Goal: Contribute content: Contribute content

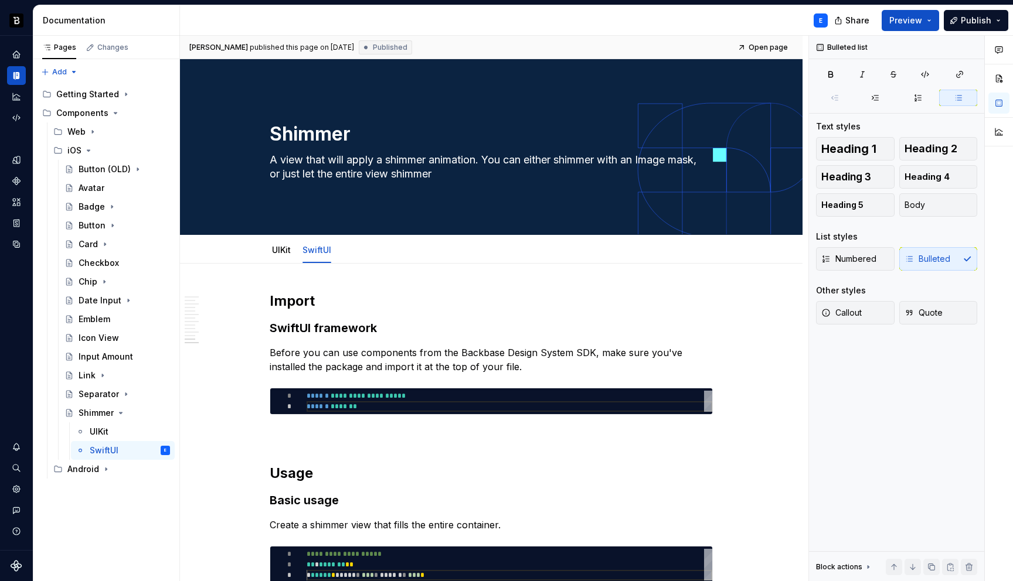
scroll to position [32, 199]
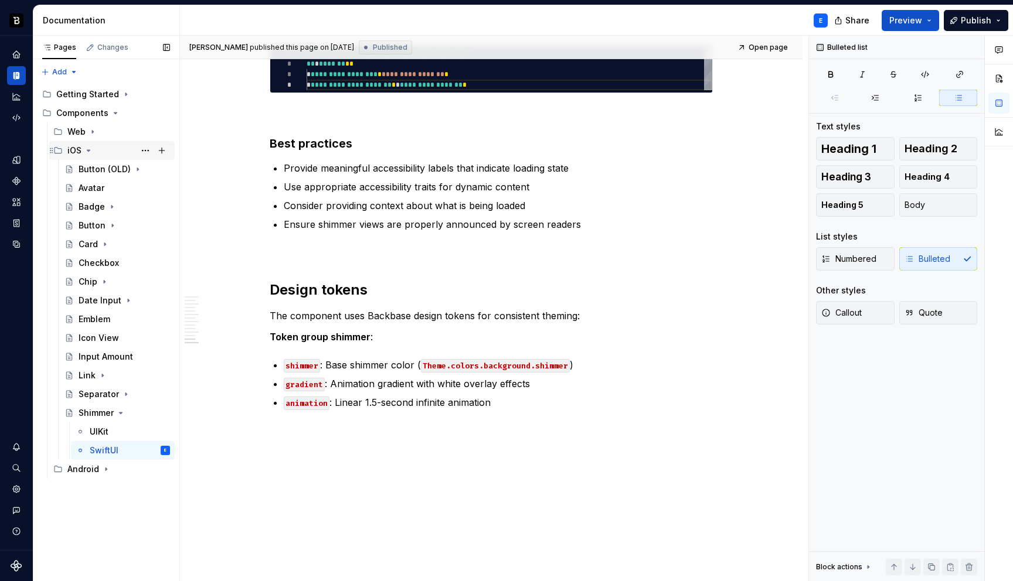
click at [87, 150] on icon "Page tree" at bounding box center [88, 150] width 3 height 1
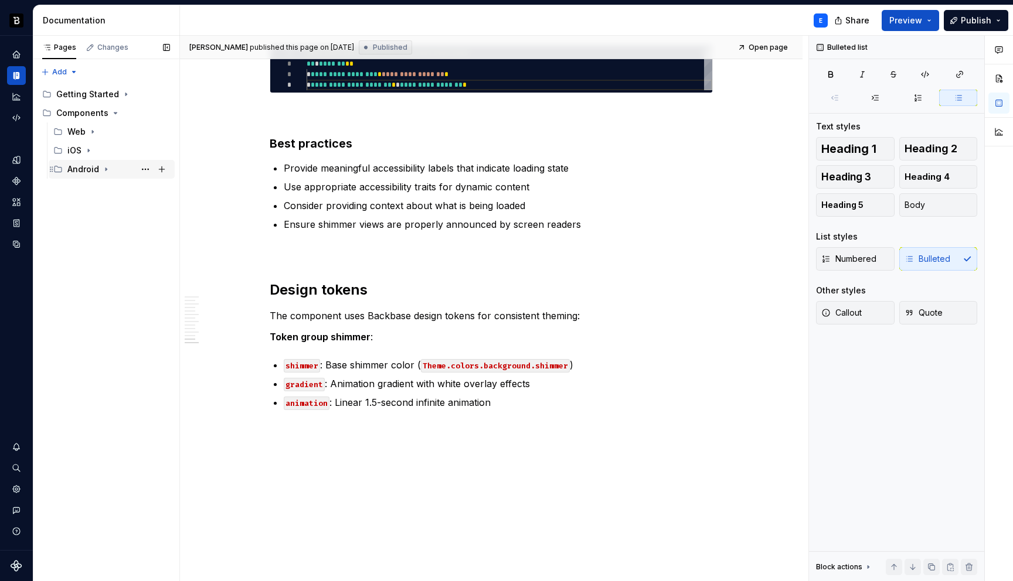
click at [107, 168] on icon "Page tree" at bounding box center [105, 169] width 9 height 9
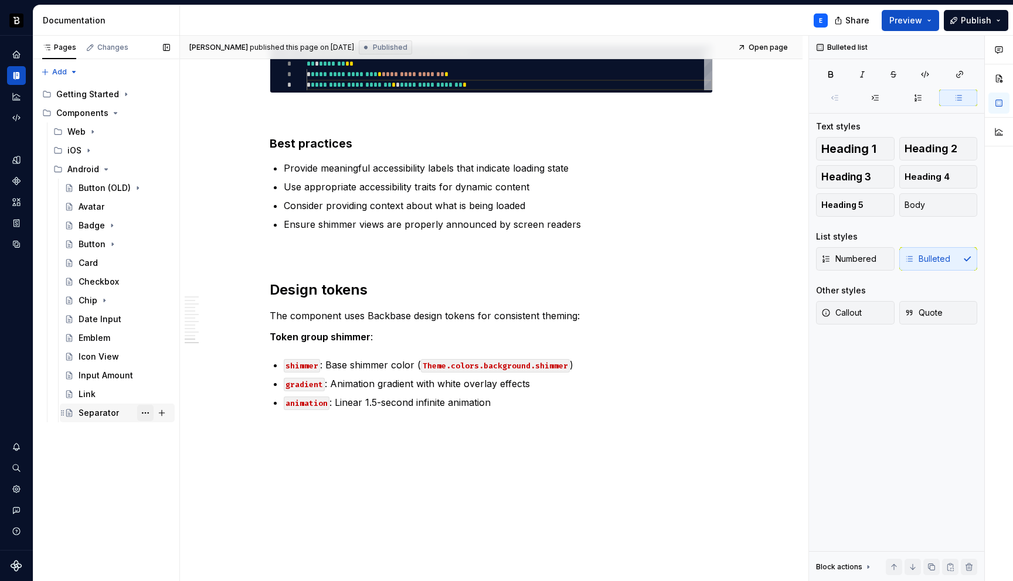
click at [142, 411] on button "Page tree" at bounding box center [145, 413] width 16 height 16
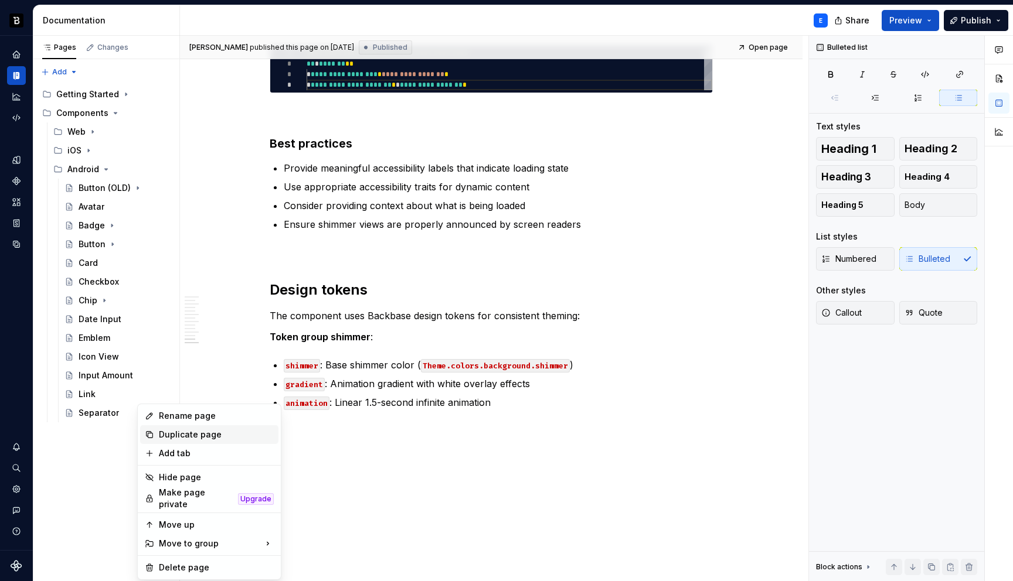
click at [173, 436] on div "Duplicate page" at bounding box center [216, 435] width 115 height 12
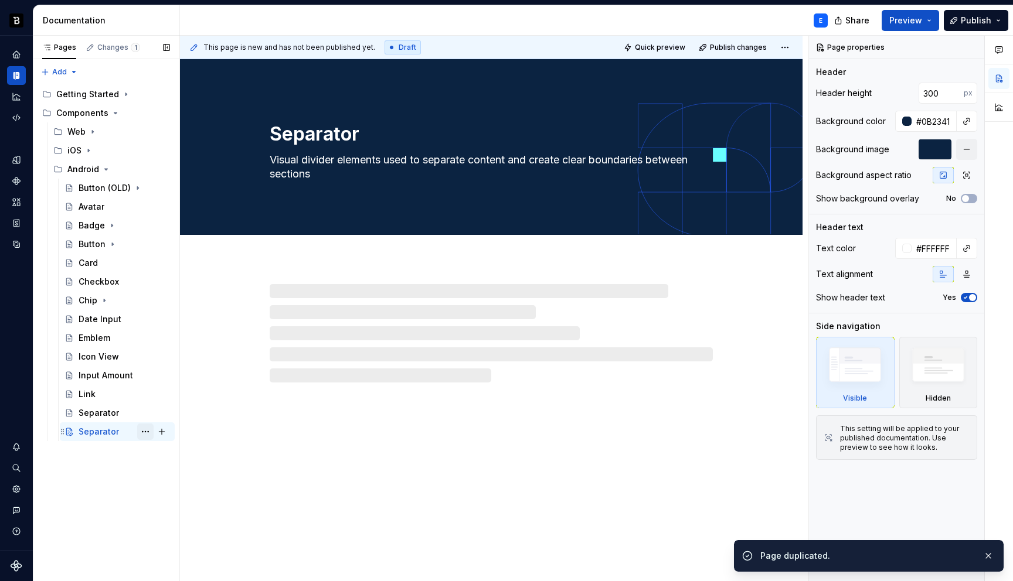
click at [144, 433] on button "Page tree" at bounding box center [145, 432] width 16 height 16
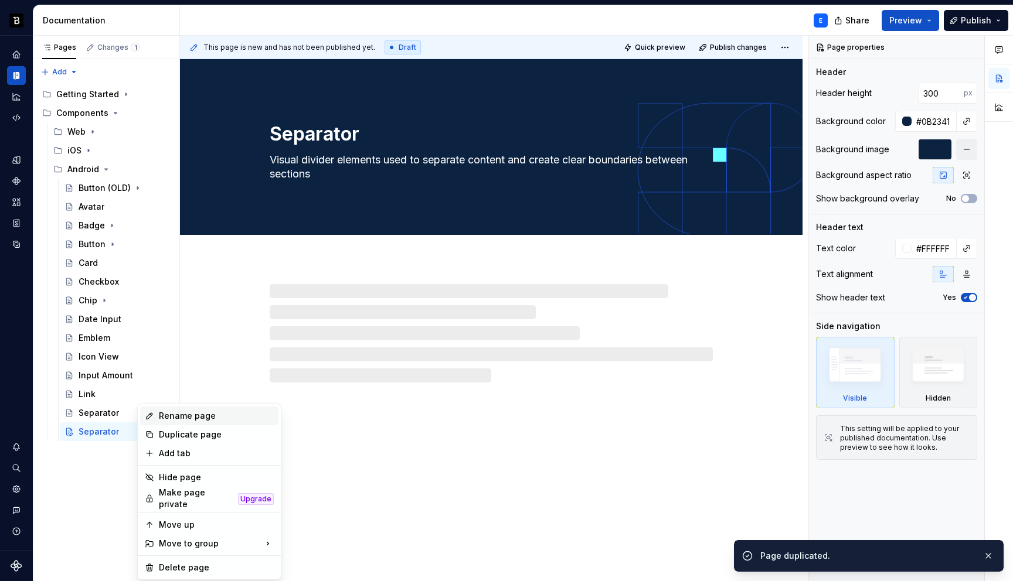
click at [173, 416] on div "Rename page" at bounding box center [216, 416] width 115 height 12
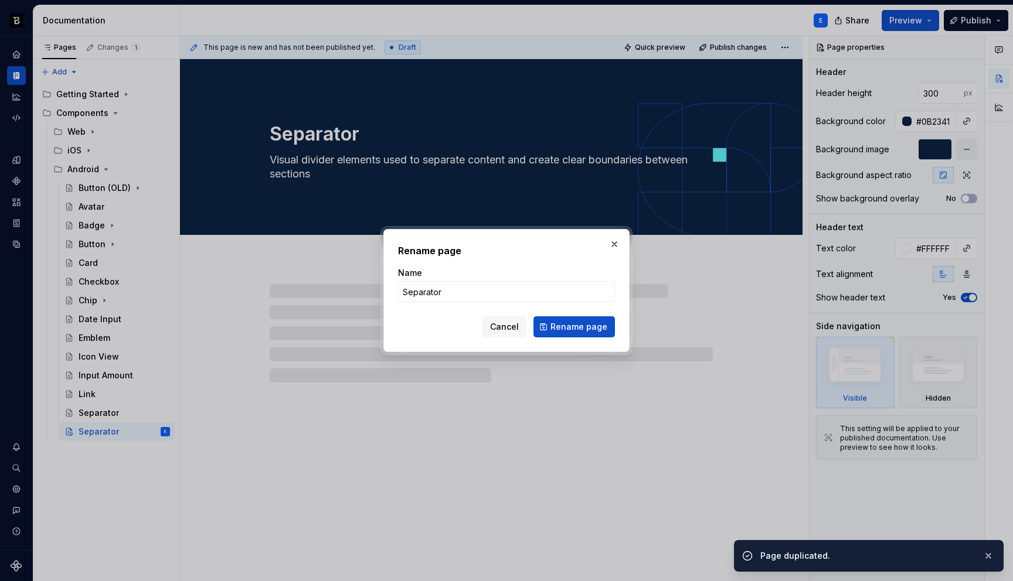
type textarea "*"
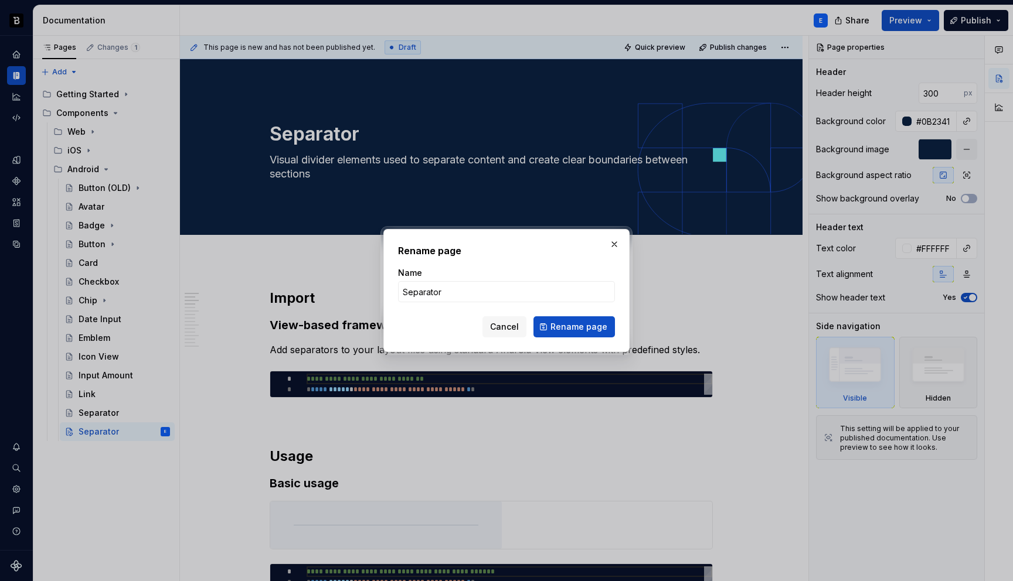
type input "S"
type textarea "*"
type input "State View"
click at [580, 323] on span "Rename page" at bounding box center [578, 327] width 57 height 12
type textarea "*"
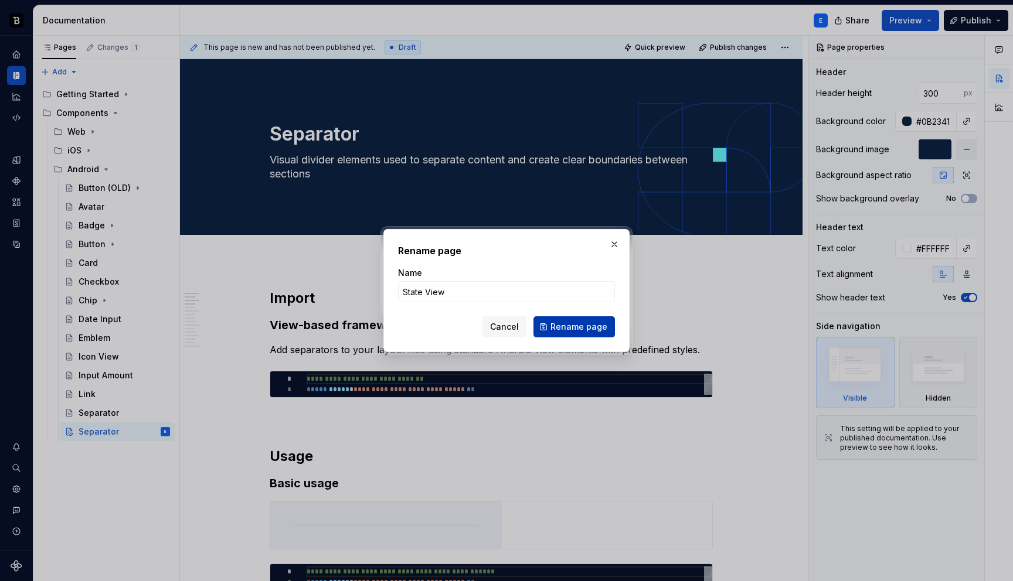
type textarea "State View"
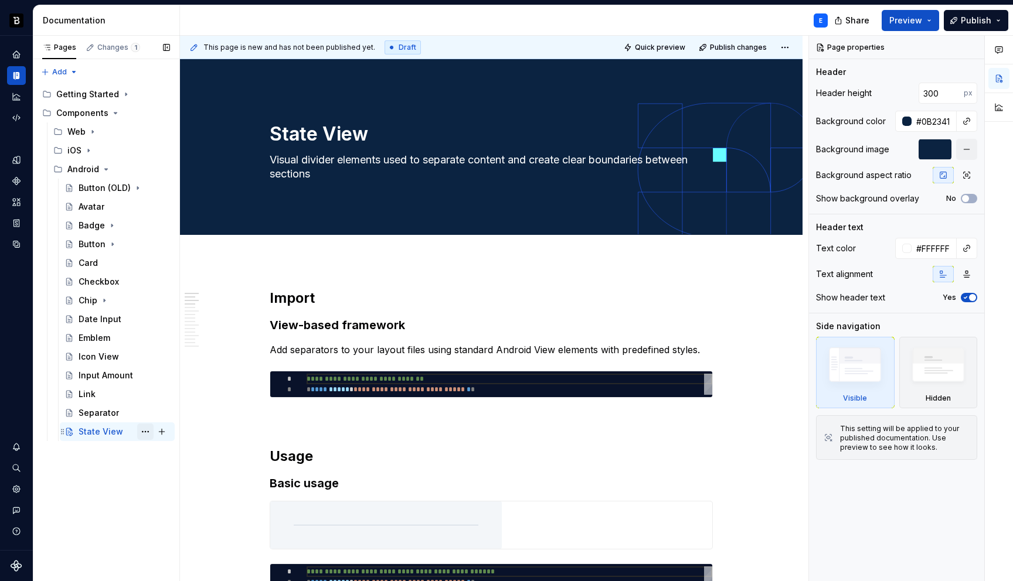
click at [143, 433] on button "Page tree" at bounding box center [145, 432] width 16 height 16
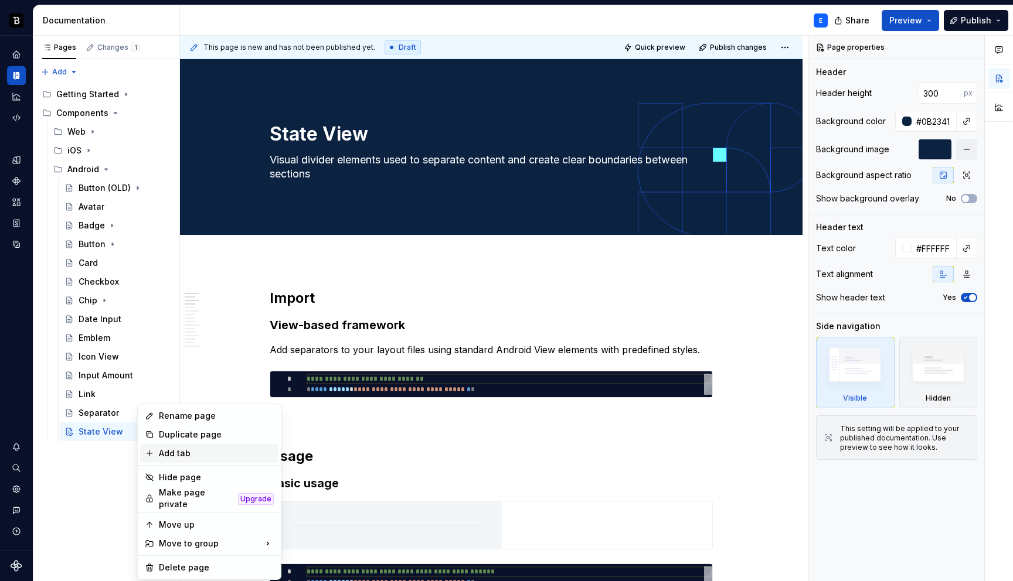
click at [175, 450] on div "Add tab" at bounding box center [216, 454] width 115 height 12
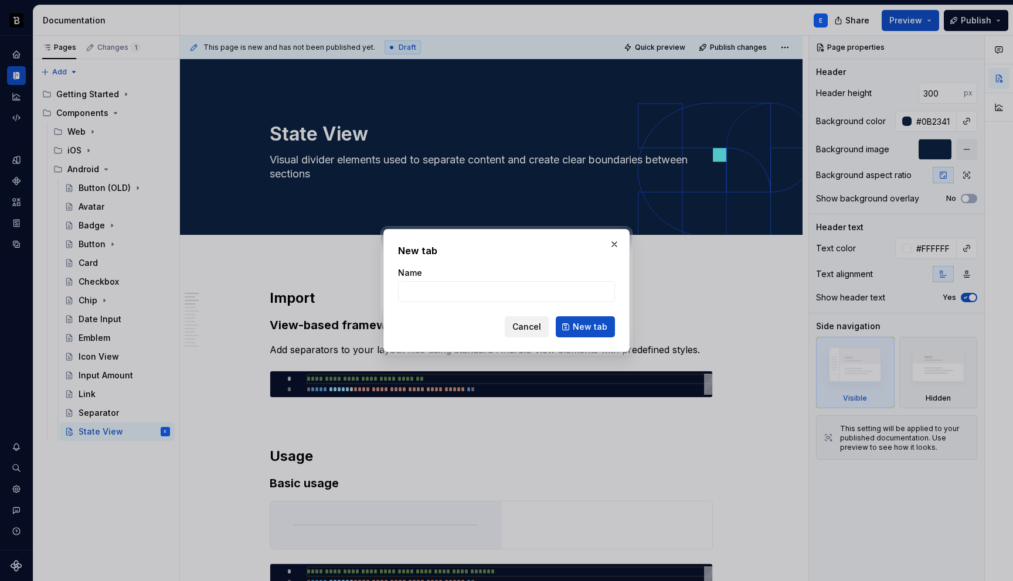
click at [526, 326] on span "Cancel" at bounding box center [526, 327] width 29 height 12
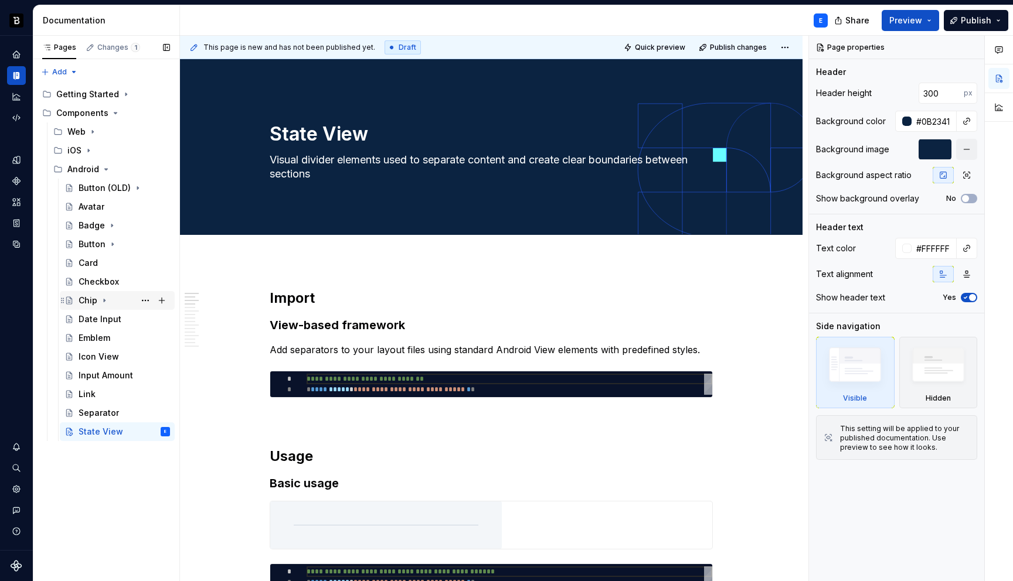
click at [104, 301] on icon "Page tree" at bounding box center [104, 301] width 1 height 3
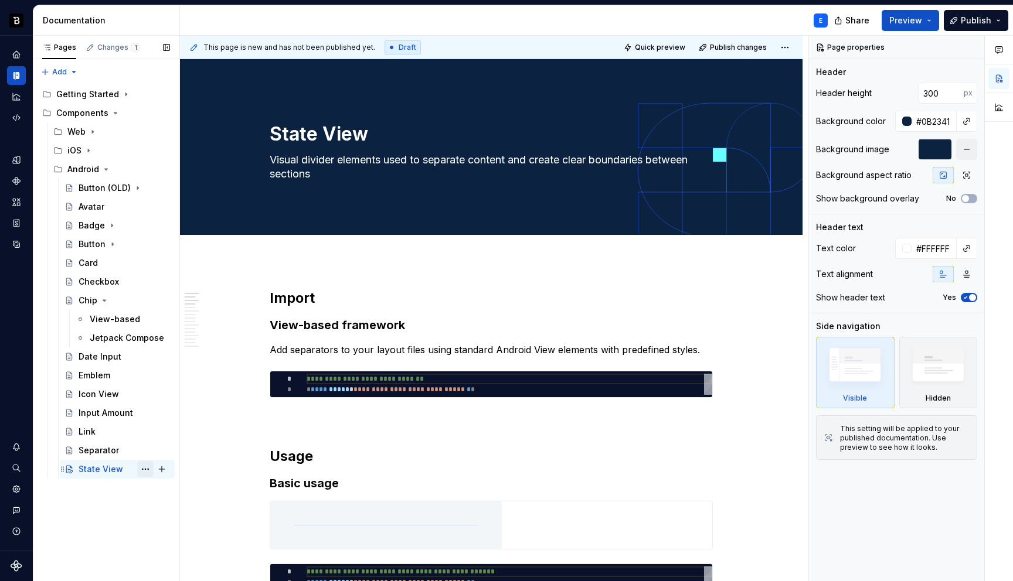
click at [145, 470] on button "Page tree" at bounding box center [145, 469] width 16 height 16
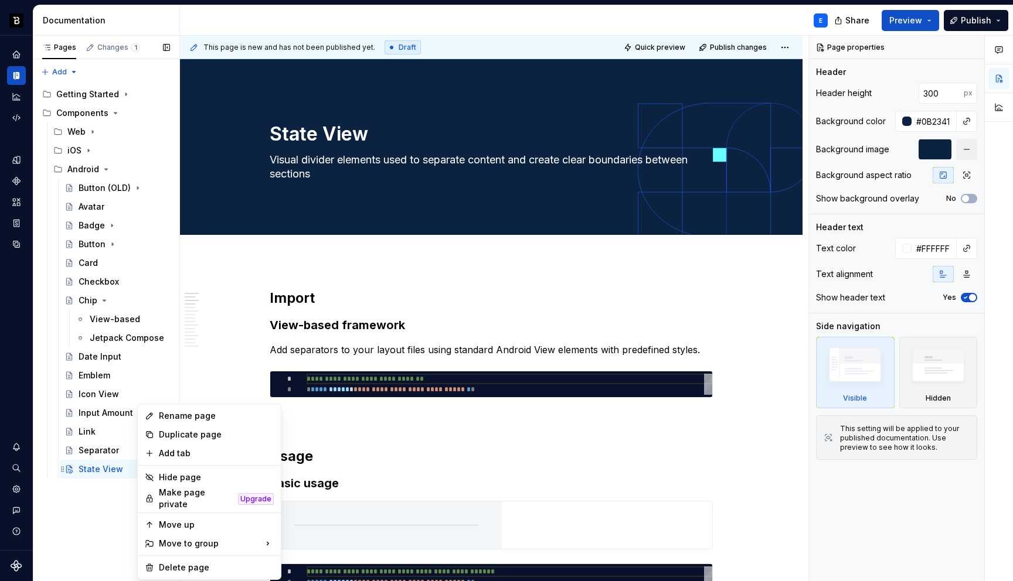
type textarea "*"
click at [172, 451] on div "Add tab" at bounding box center [216, 454] width 115 height 12
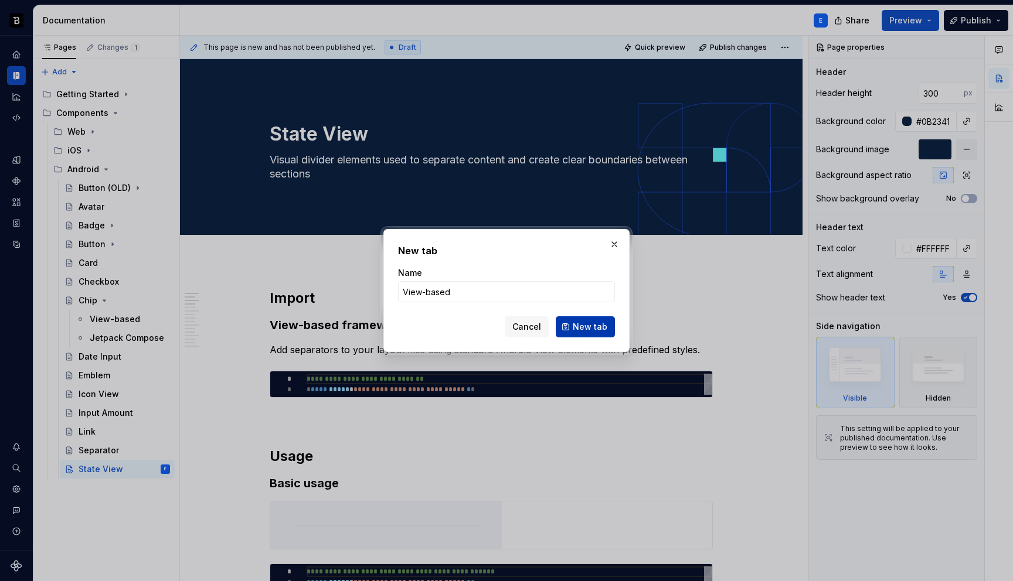
type input "View-based"
click at [578, 326] on span "New tab" at bounding box center [590, 327] width 35 height 12
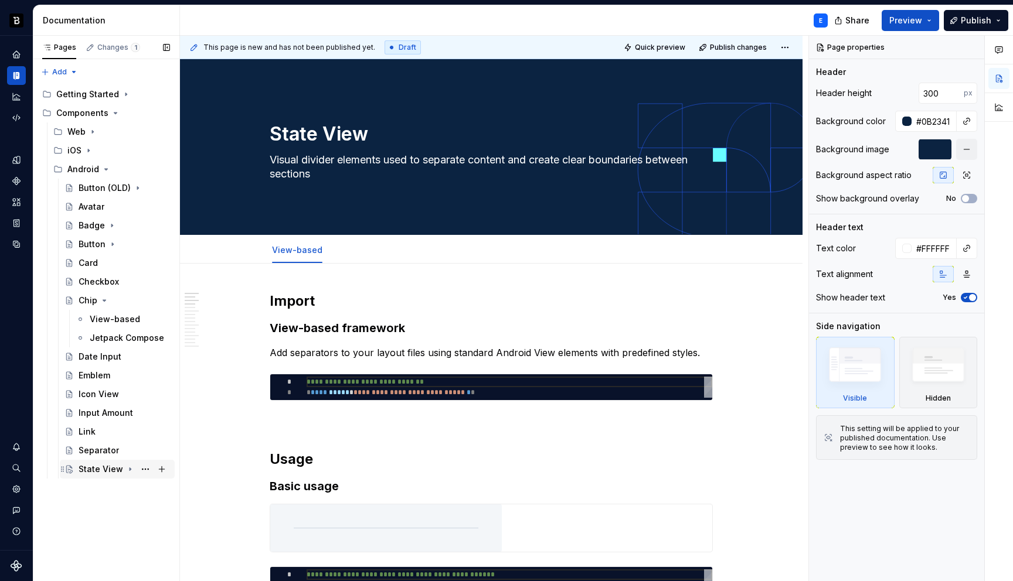
click at [130, 468] on icon "Page tree" at bounding box center [130, 469] width 1 height 3
click at [144, 488] on button "Page tree" at bounding box center [145, 488] width 16 height 16
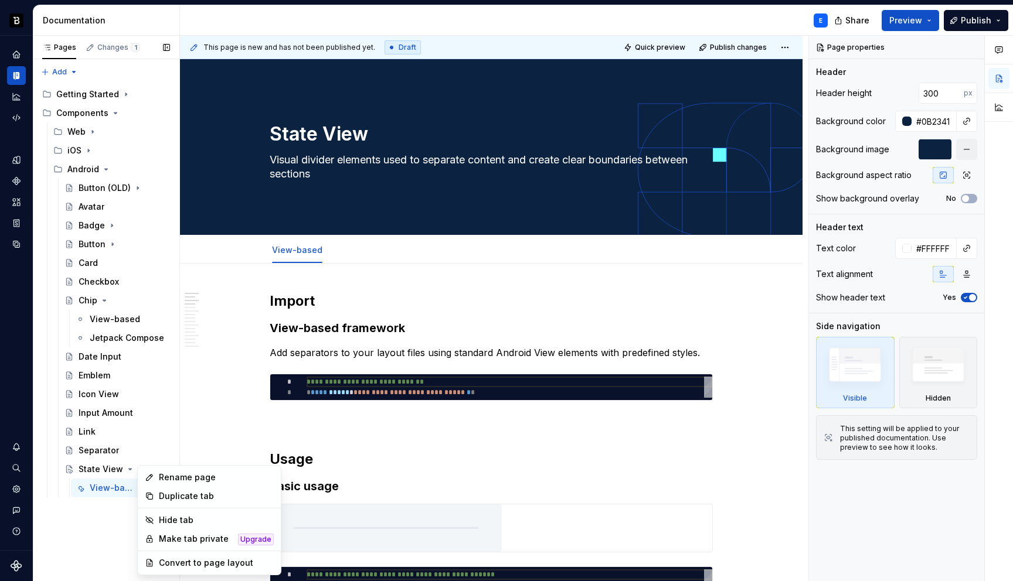
click at [120, 516] on div "Pages Changes 1 Add Accessibility guide for tree Page tree. Navigate the tree w…" at bounding box center [106, 309] width 147 height 546
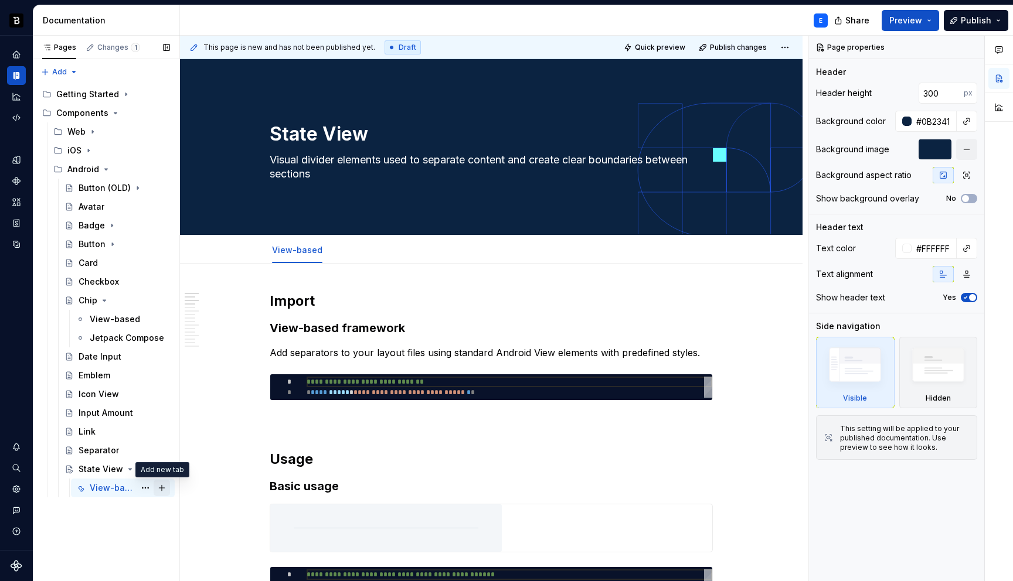
click at [164, 489] on button "Page tree" at bounding box center [162, 488] width 16 height 16
type textarea "*"
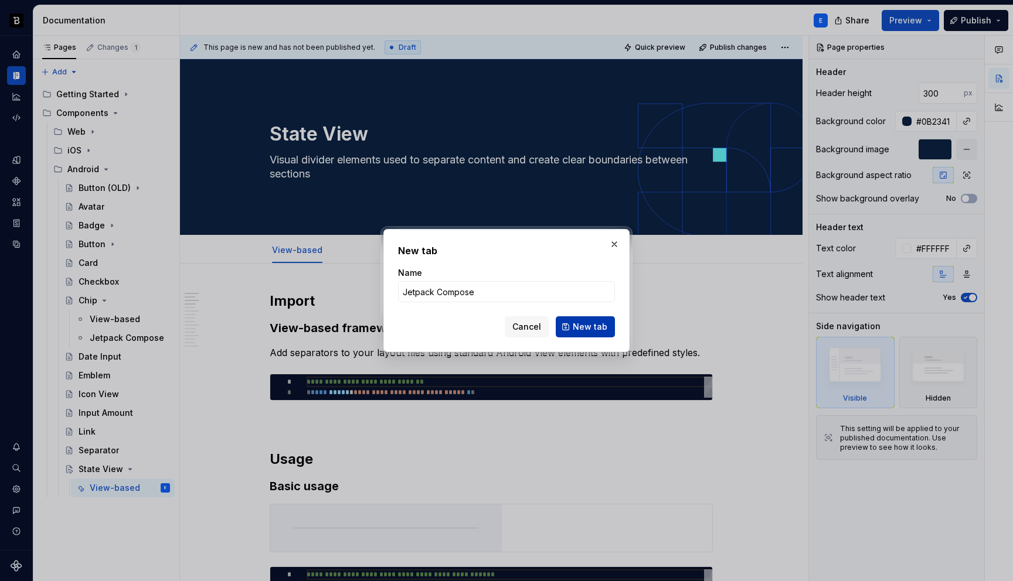
type input "Jetpack Compose"
click at [587, 326] on span "New tab" at bounding box center [590, 327] width 35 height 12
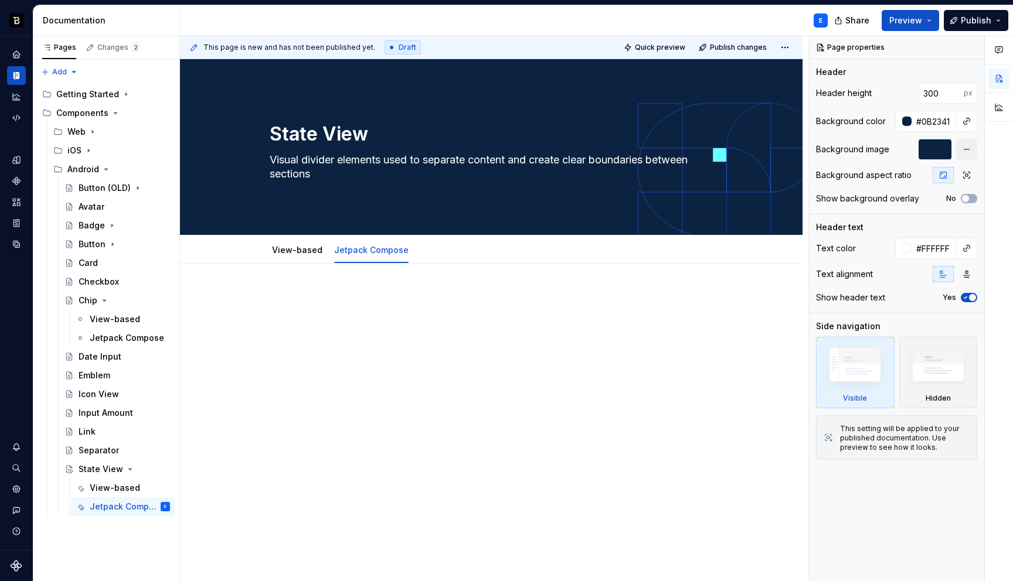
click at [372, 362] on div at bounding box center [491, 394] width 623 height 261
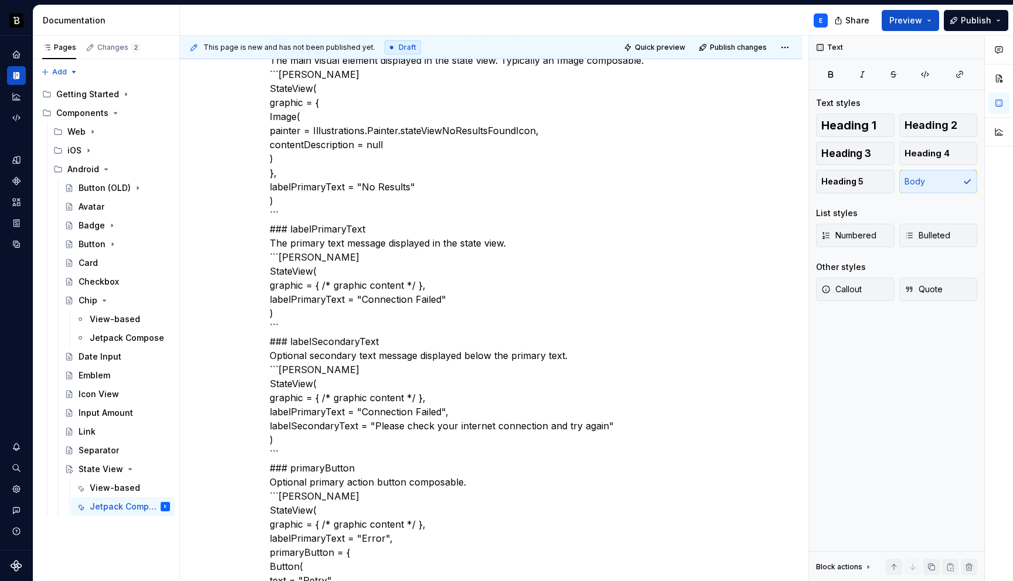
scroll to position [1519, 0]
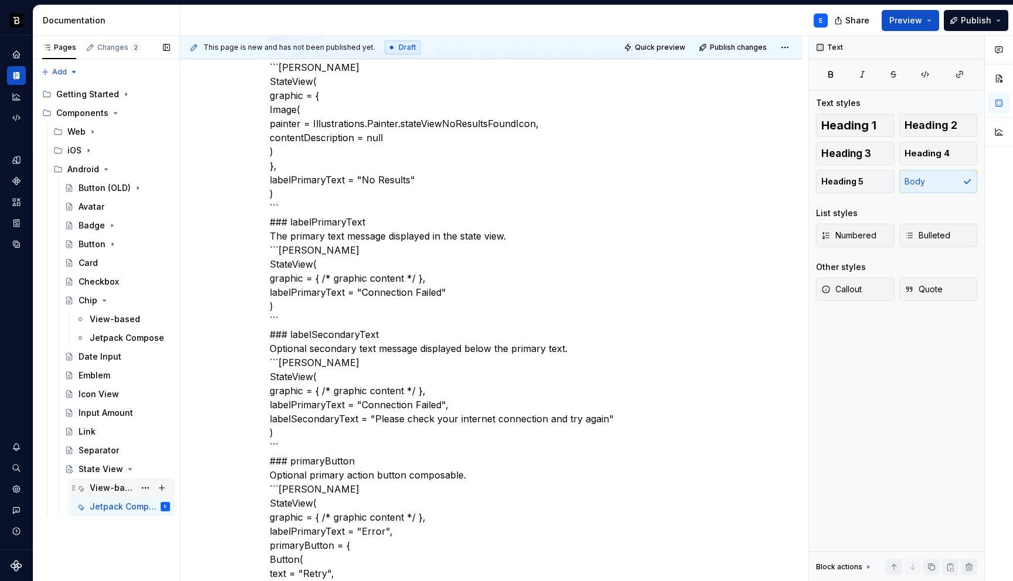
click at [130, 488] on div "View-based" at bounding box center [112, 488] width 45 height 12
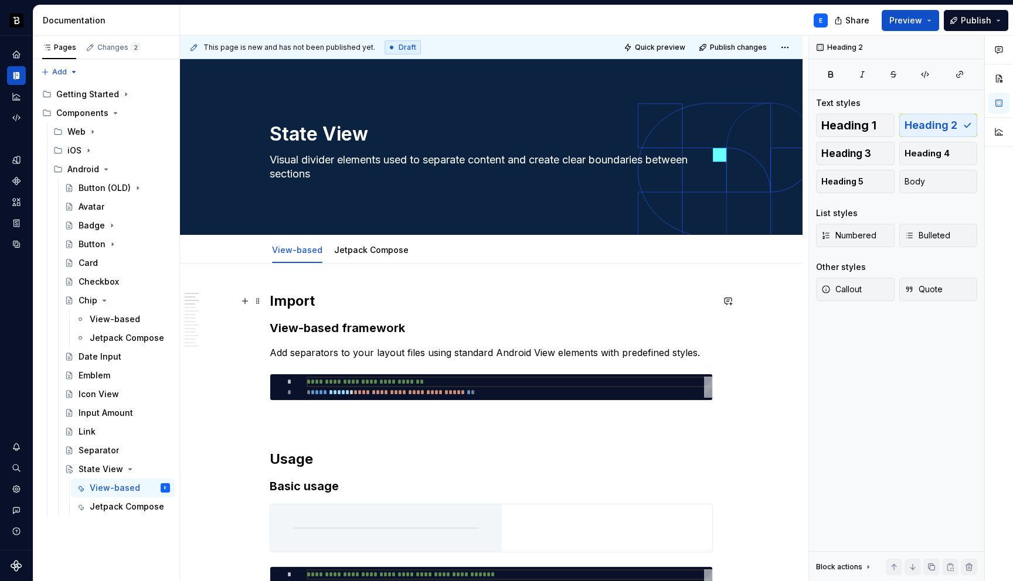
click at [331, 298] on h2 "Import" at bounding box center [491, 301] width 443 height 19
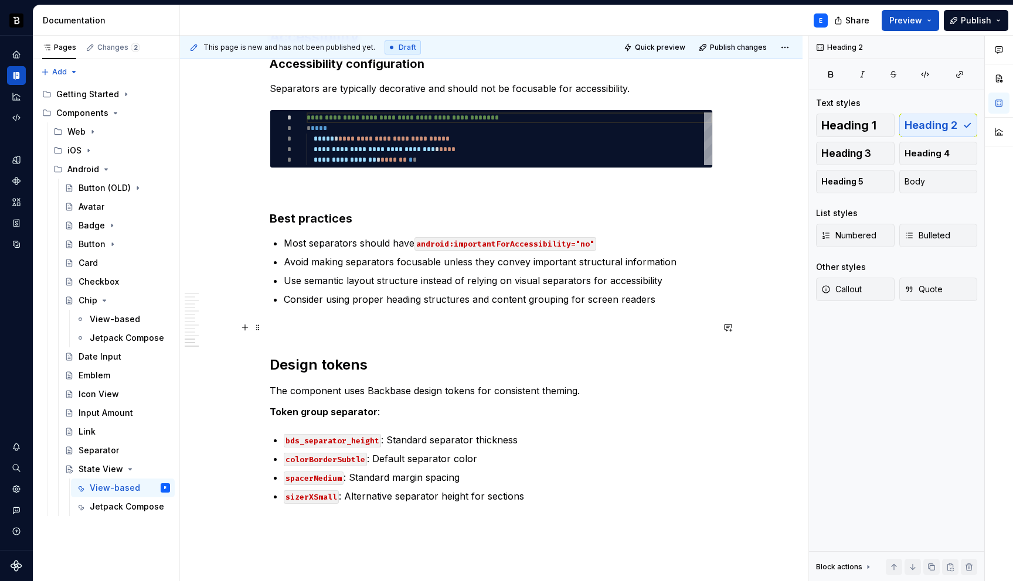
scroll to position [2038, 0]
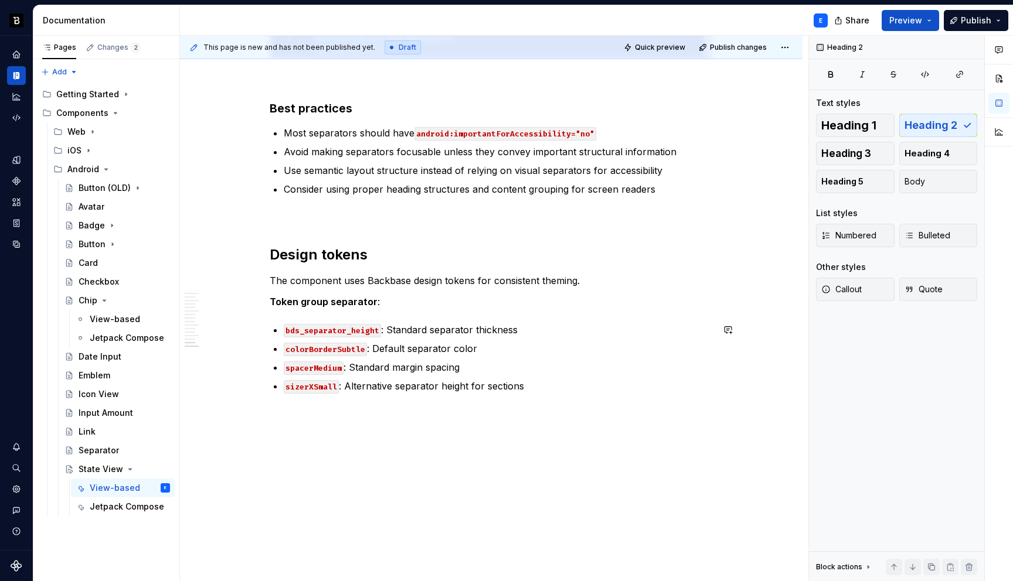
click at [500, 386] on p "sizerXSmall : Alternative separator height for sections" at bounding box center [498, 386] width 429 height 14
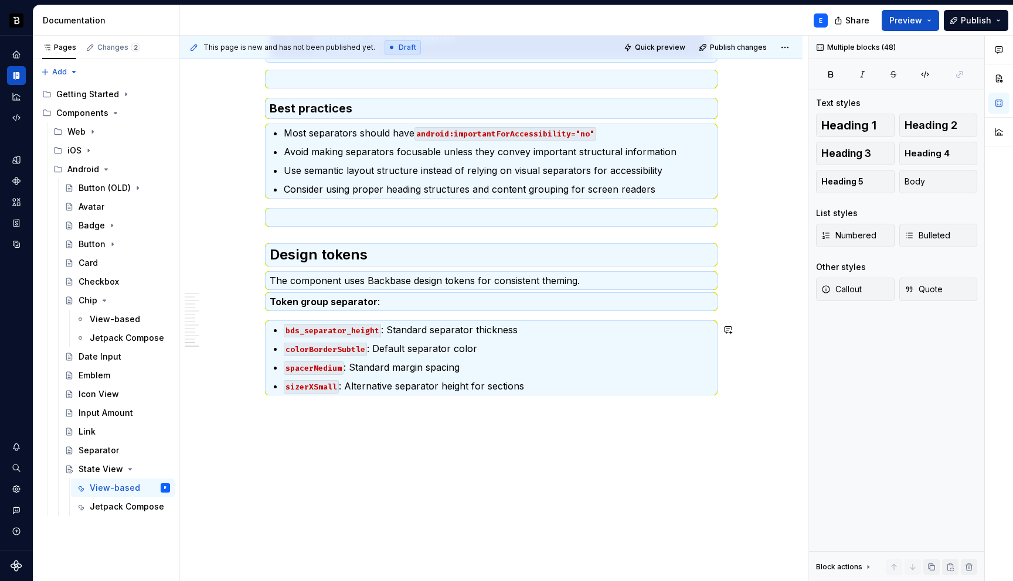
scroll to position [0, 0]
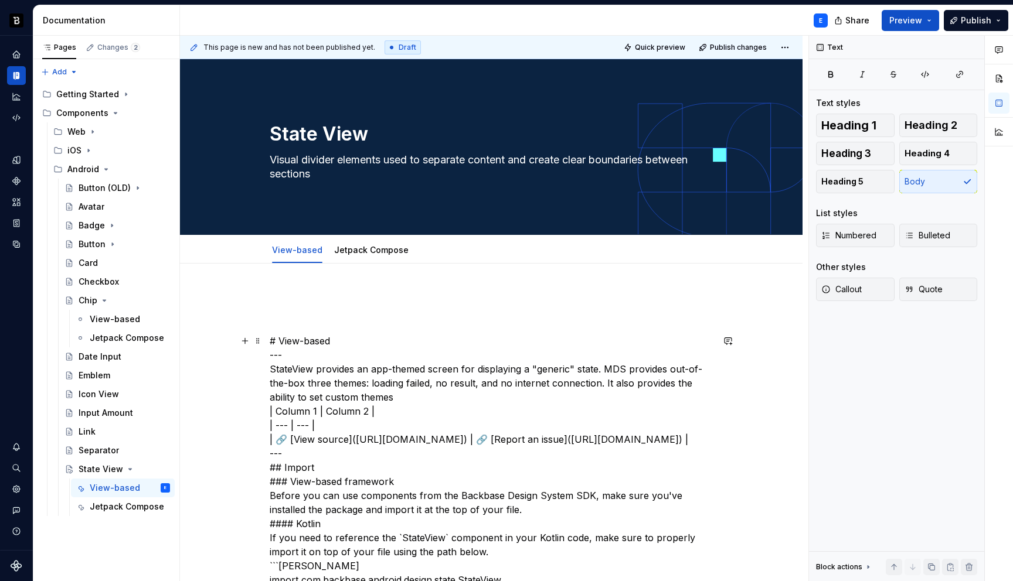
click at [386, 293] on p at bounding box center [491, 299] width 443 height 14
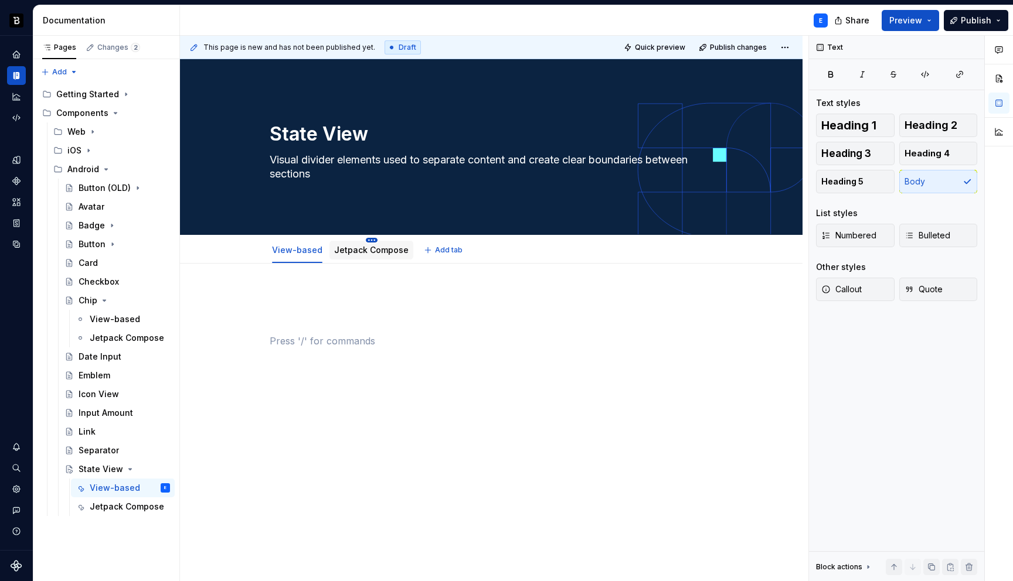
click at [370, 240] on html "Backbase Design System E Design system data Documentation E Share Preview Publi…" at bounding box center [506, 290] width 1013 height 581
click at [343, 319] on html "Backbase Design System E Design system data Documentation E Share Preview Publi…" at bounding box center [506, 290] width 1013 height 581
click at [352, 249] on link "Jetpack Compose" at bounding box center [371, 250] width 74 height 10
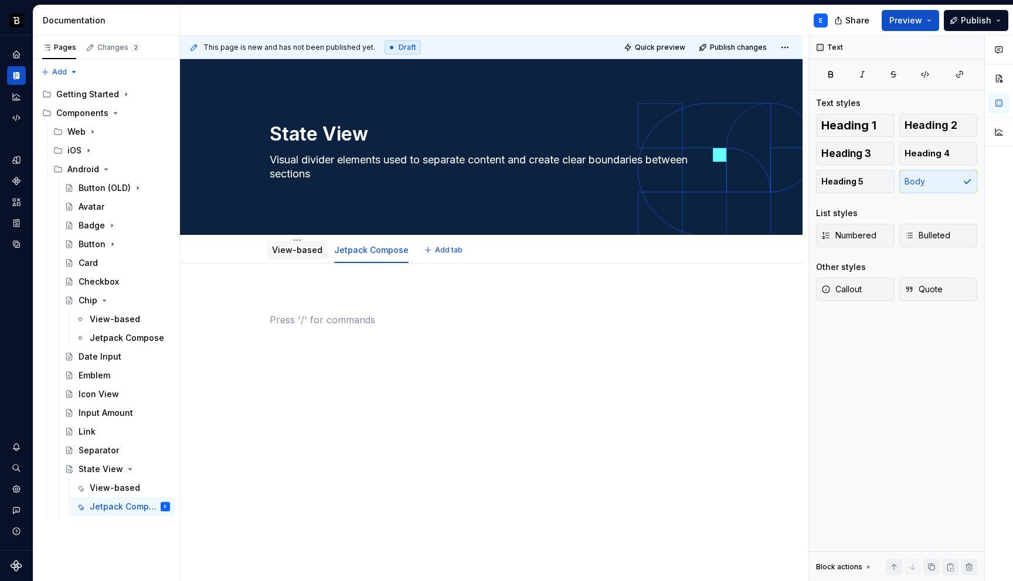
click at [300, 249] on link "View-based" at bounding box center [297, 250] width 50 height 10
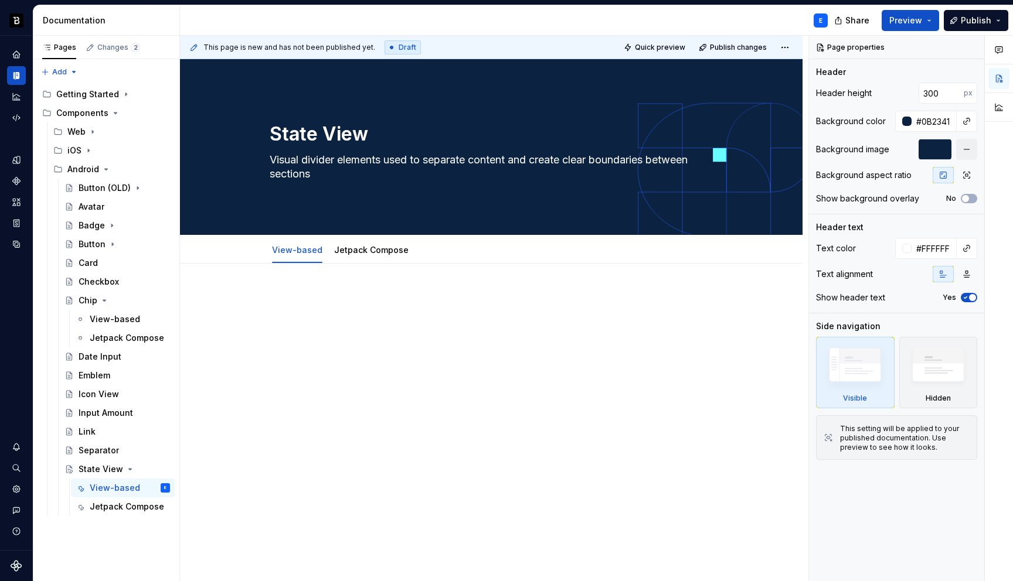
click at [317, 316] on p at bounding box center [491, 320] width 443 height 14
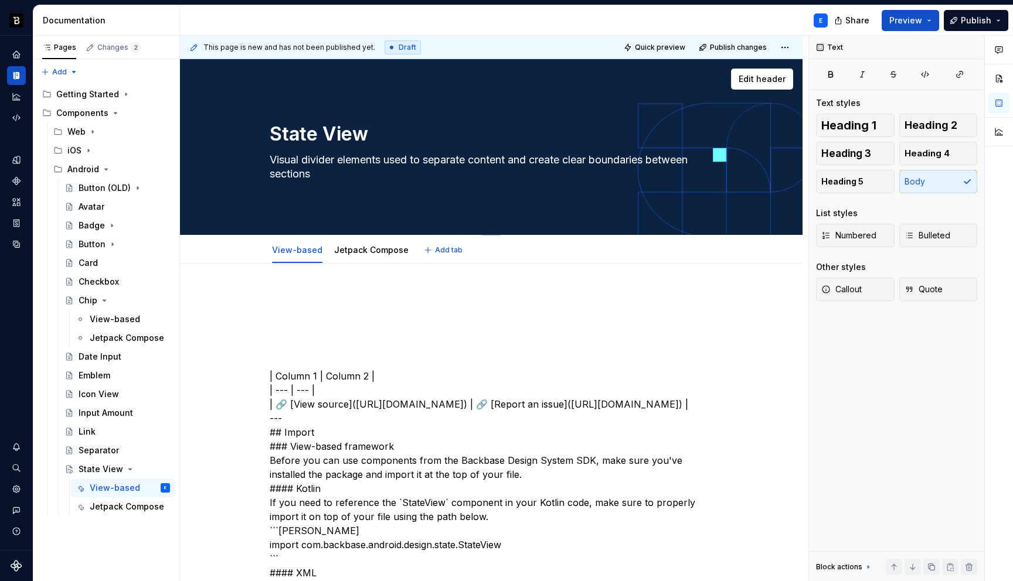
click at [297, 164] on textarea "Visual divider elements used to separate content and create clear boundaries be…" at bounding box center [488, 167] width 443 height 33
paste textarea "An app-themed screen for displaying a "generic" state with out-of-the-box theme…"
type textarea "*"
type textarea "An app-themed screen for displaying a "generic" state with out-of-the-box theme…"
type textarea "*"
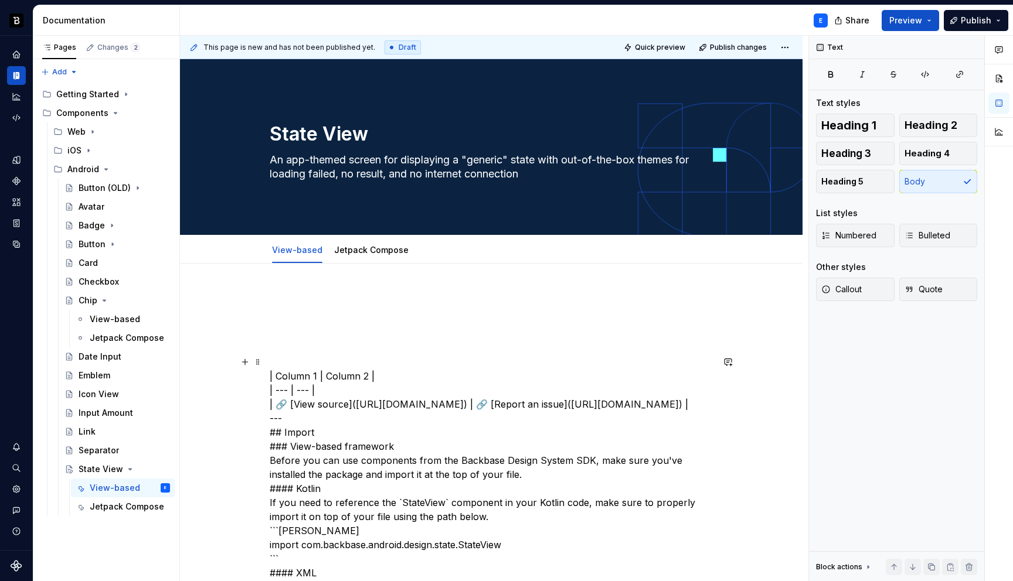
type textarea "An app-themed screen for displaying a "generic" state with out-of-the-box theme…"
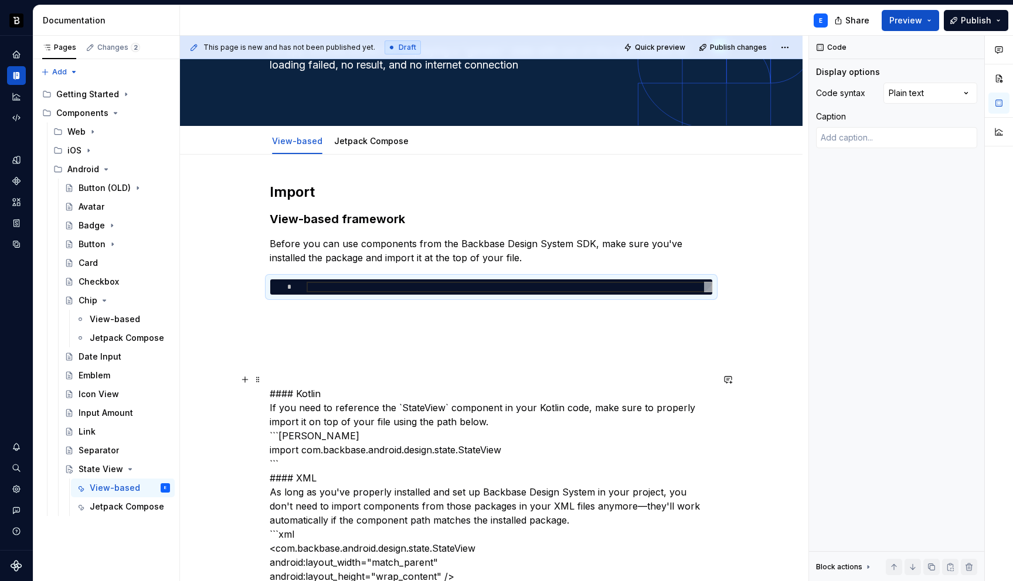
scroll to position [161, 0]
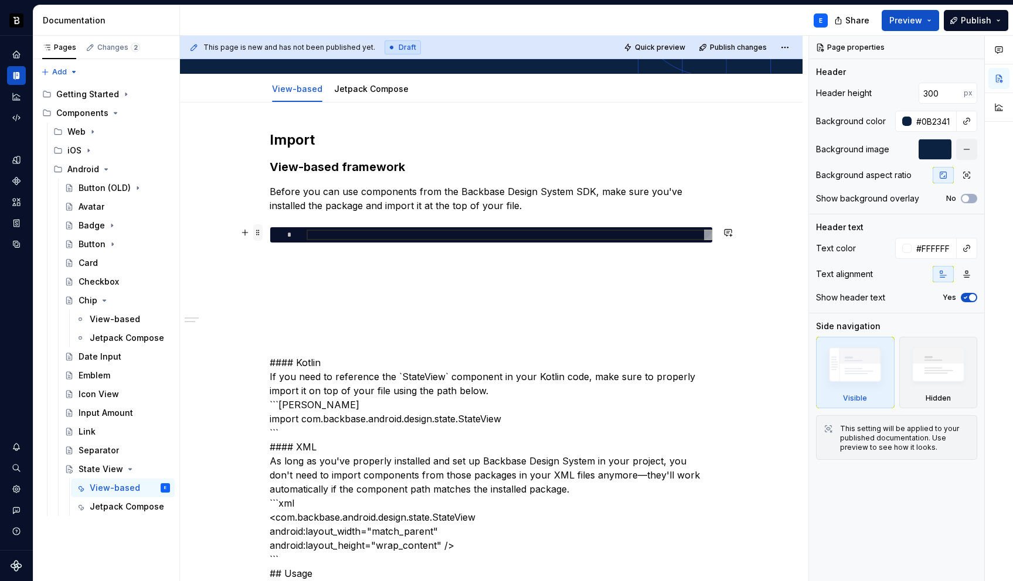
click at [263, 233] on span at bounding box center [257, 233] width 9 height 16
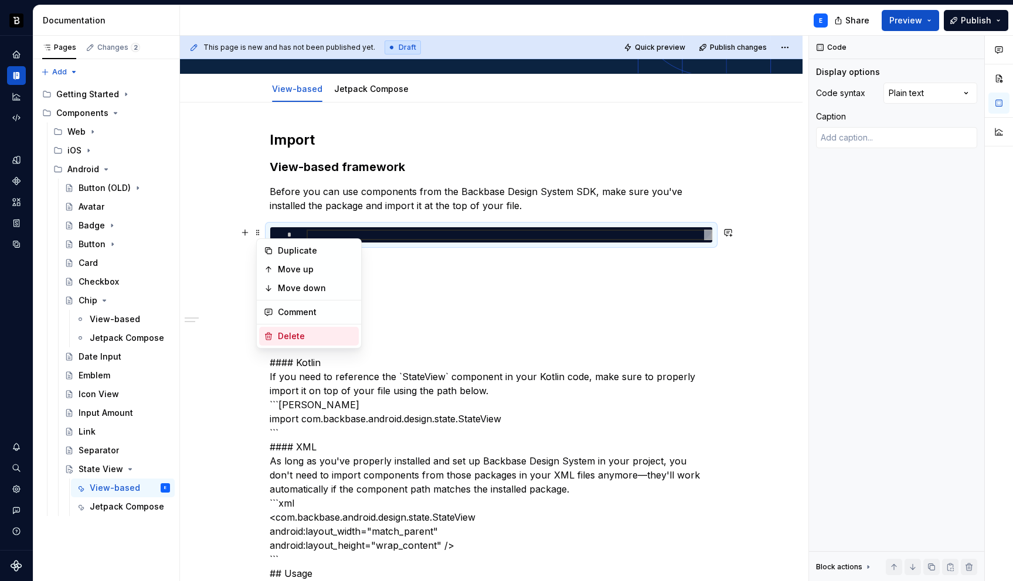
click at [297, 339] on div "Delete" at bounding box center [316, 337] width 76 height 12
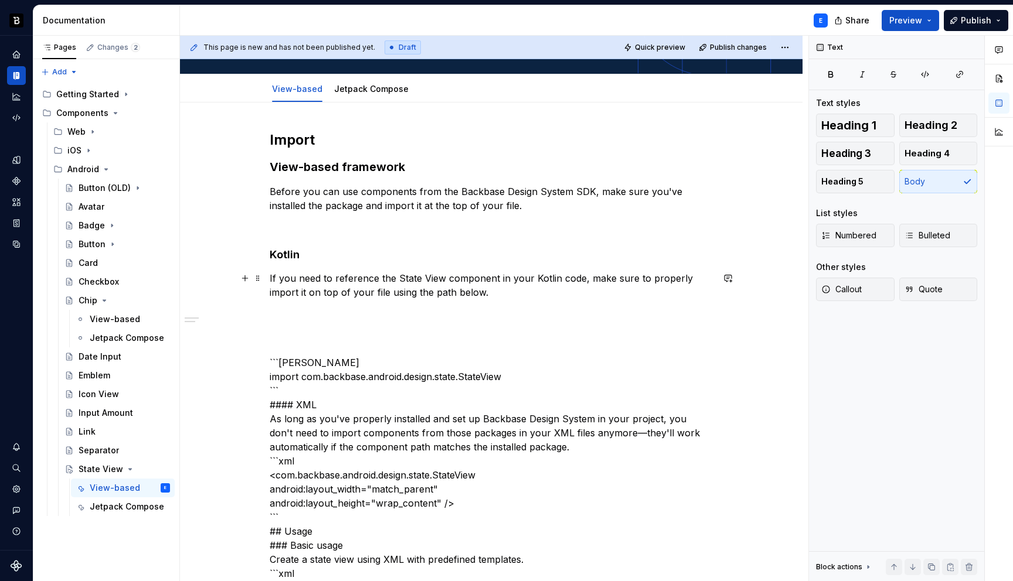
click at [492, 290] on p "If you need to reference the State View component in your Kotlin code, make sur…" at bounding box center [491, 285] width 443 height 28
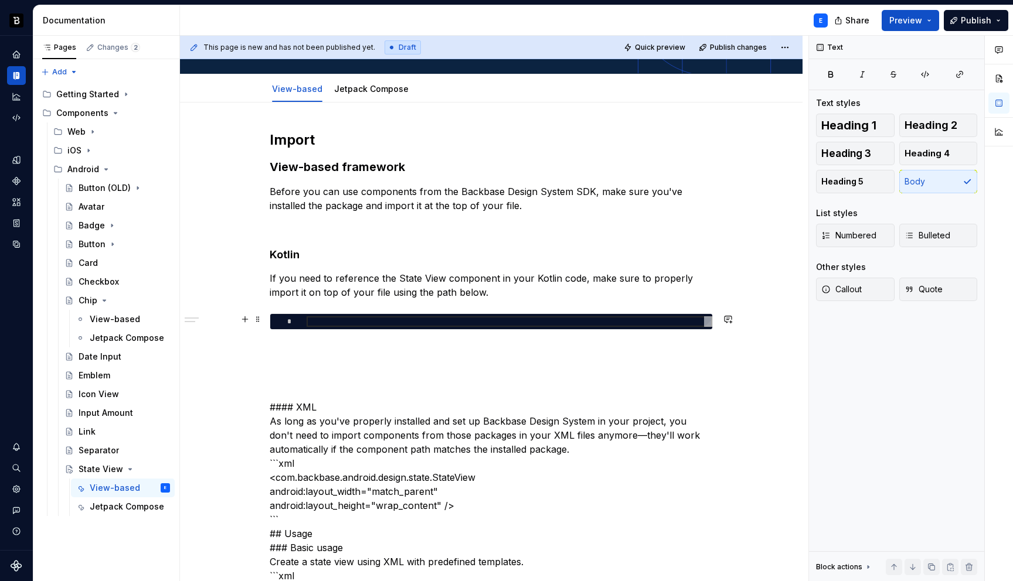
click at [430, 324] on div at bounding box center [510, 322] width 406 height 11
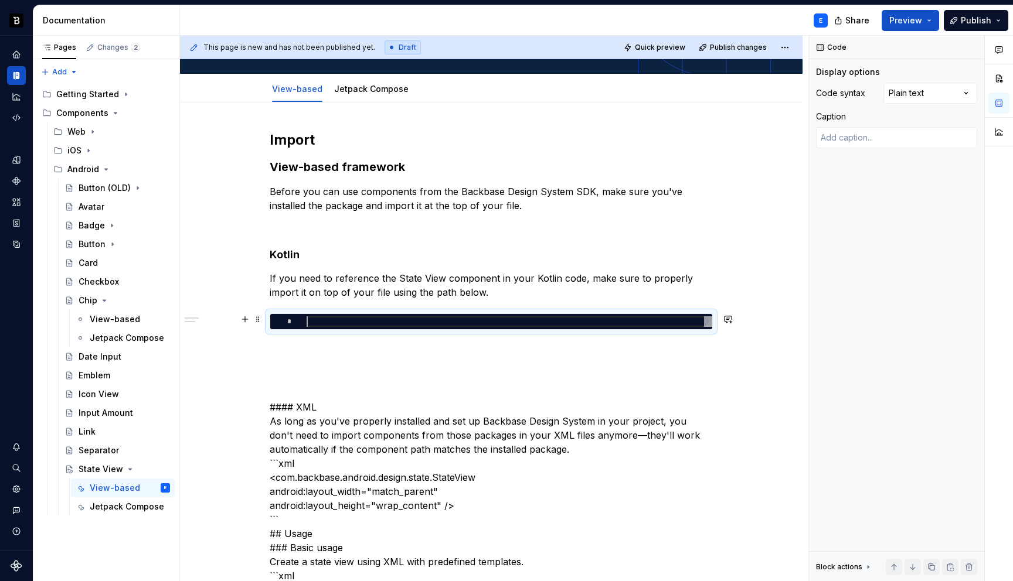
type textarea "*"
type textarea "**********"
click at [914, 93] on div "Comments Open comments No comments yet Select ‘Comment’ from the block context …" at bounding box center [911, 309] width 204 height 546
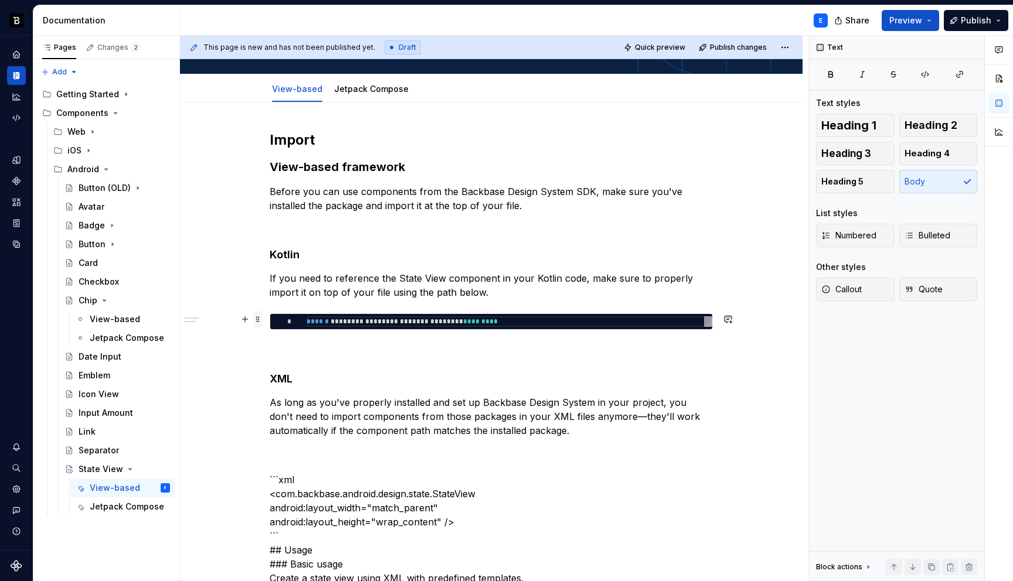
click at [262, 318] on span at bounding box center [257, 319] width 9 height 16
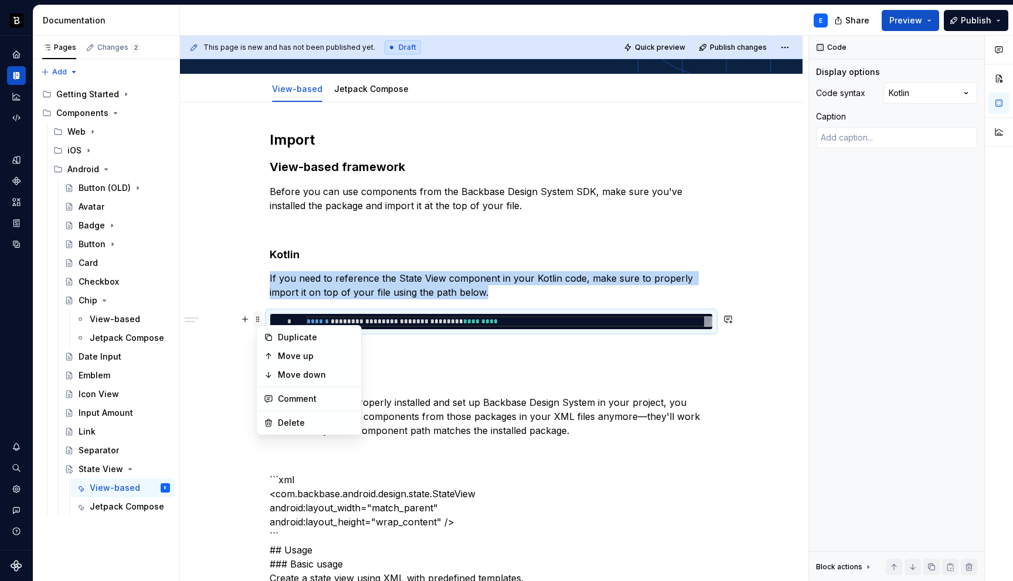
click at [262, 318] on span at bounding box center [257, 319] width 9 height 16
copy p "If you need to reference the State View component in your Kotlin code, make sur…"
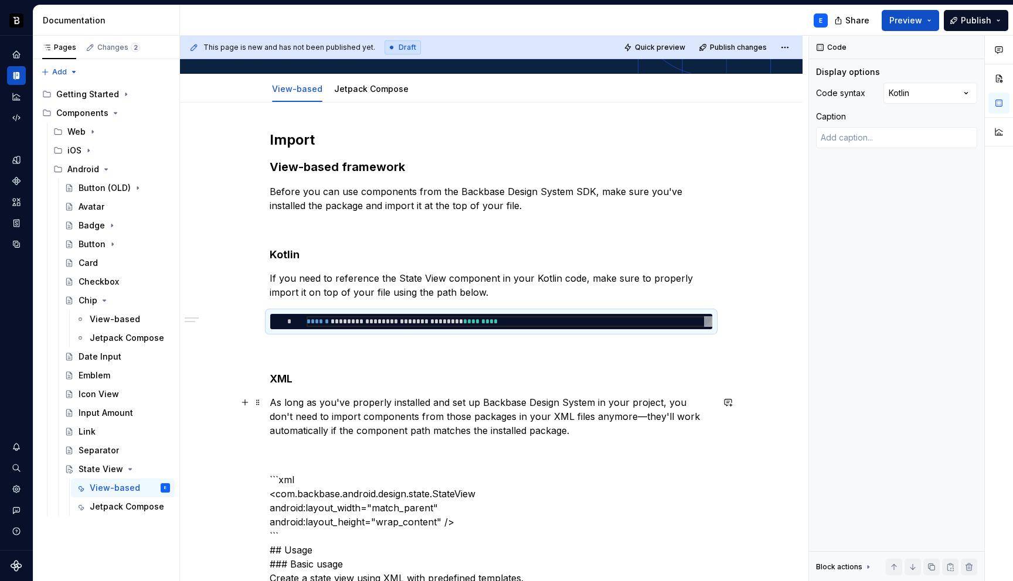
click at [585, 430] on p "As long as you've properly installed and set up Backbase Design System in your …" at bounding box center [491, 417] width 443 height 42
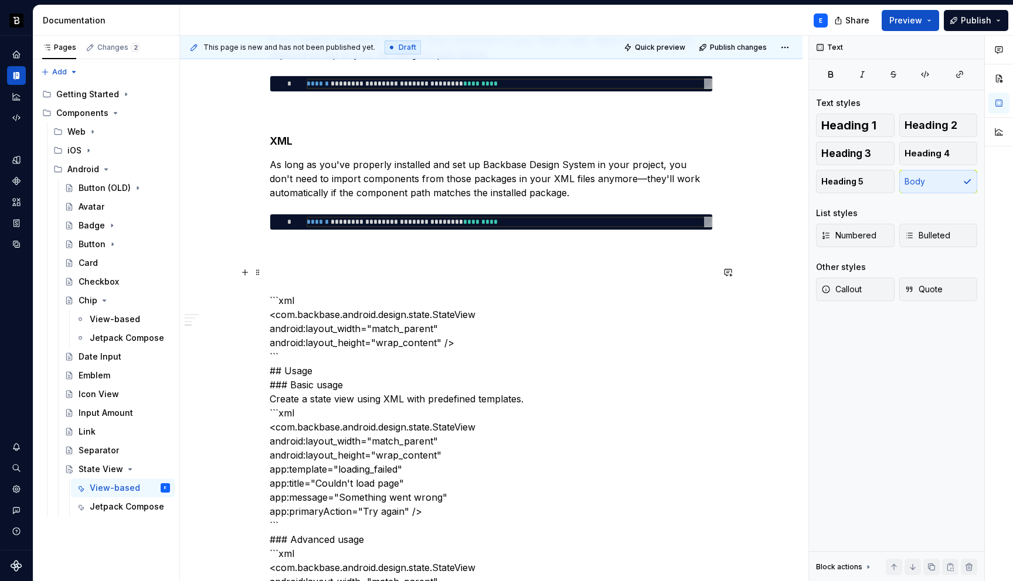
scroll to position [400, 0]
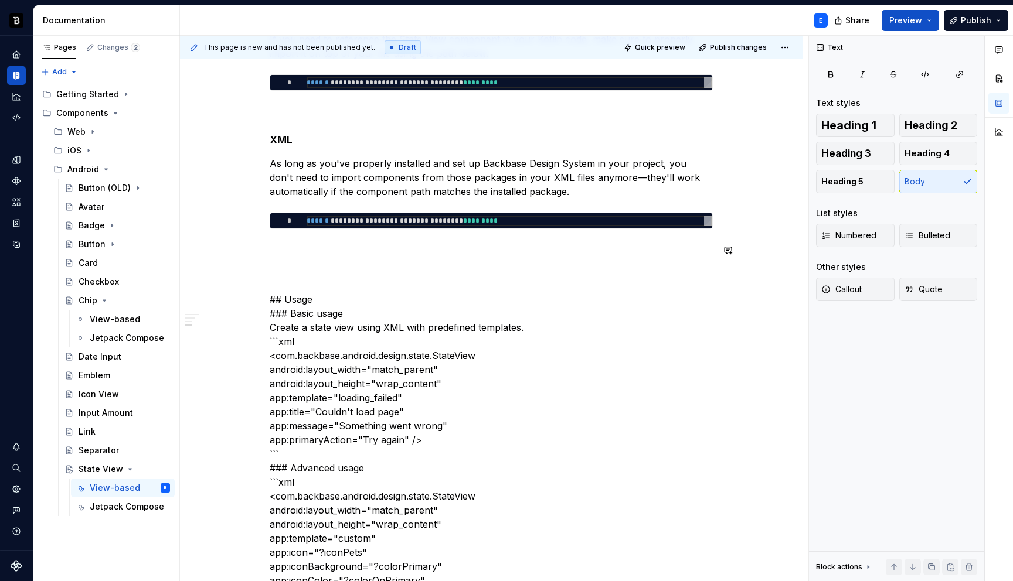
type textarea "*"
type textarea "**********"
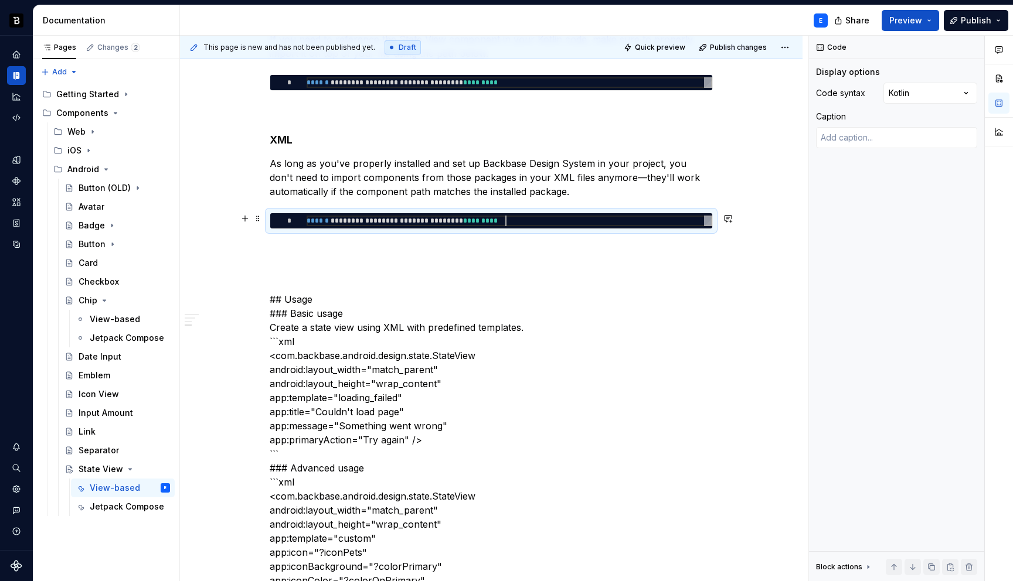
click at [509, 223] on div "****** *** * ******** * ******* * ****** * ***** * *********" at bounding box center [510, 221] width 406 height 11
type textarea "*"
type textarea "**********"
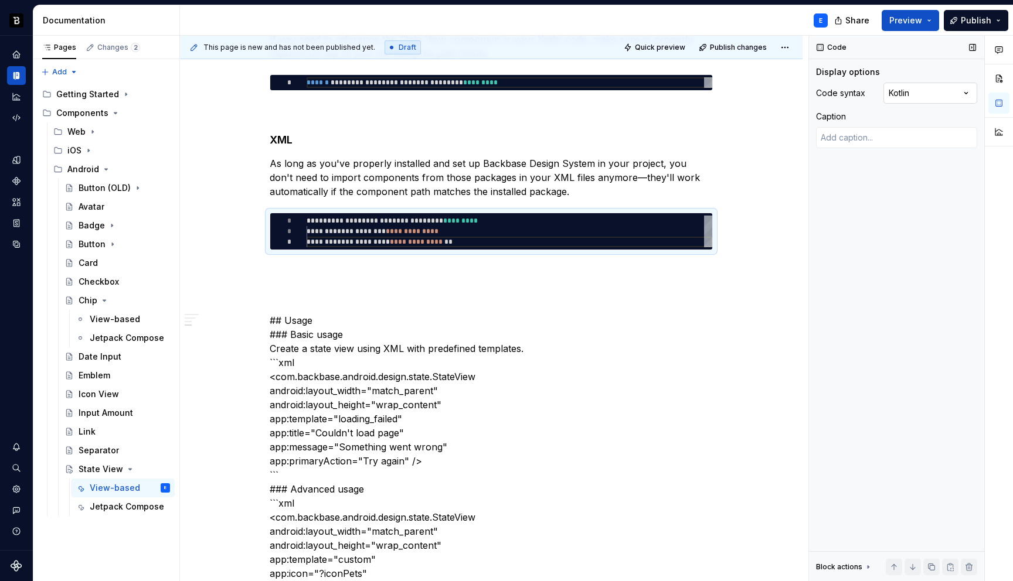
click at [922, 91] on div "Comments Open comments No comments yet Select ‘Comment’ from the block context …" at bounding box center [911, 309] width 204 height 546
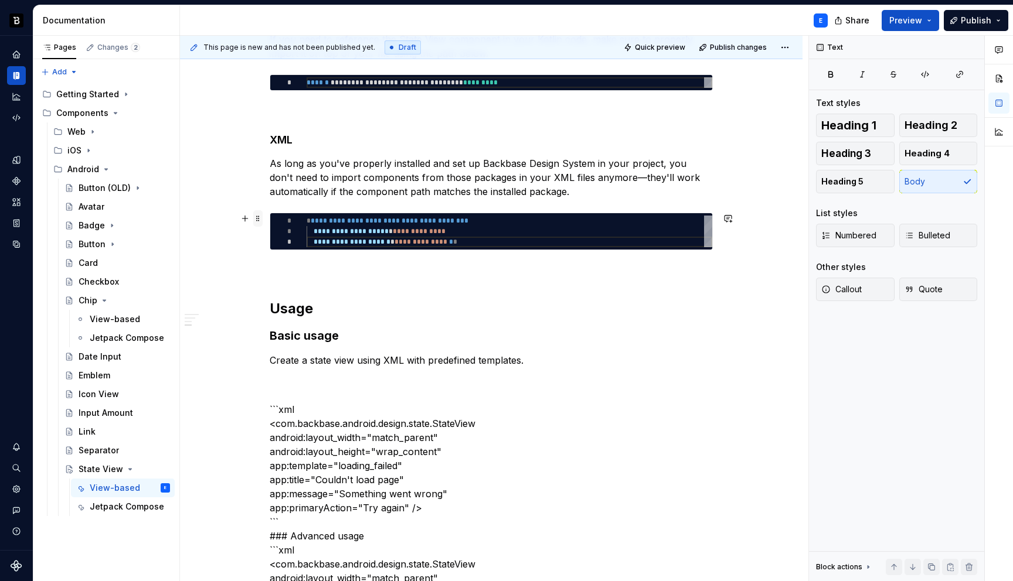
click at [262, 218] on span at bounding box center [257, 218] width 9 height 16
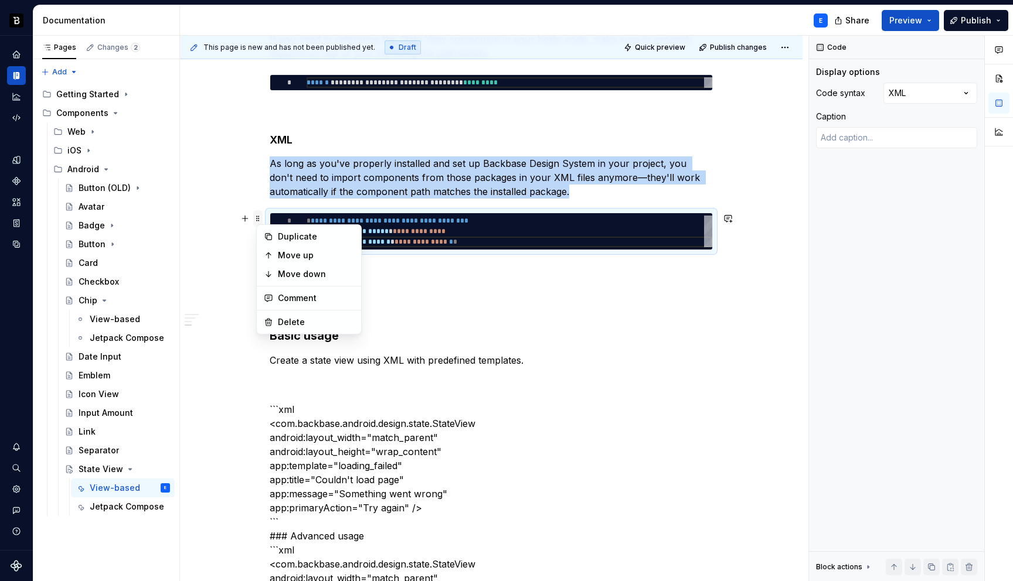
click at [262, 218] on span at bounding box center [257, 218] width 9 height 16
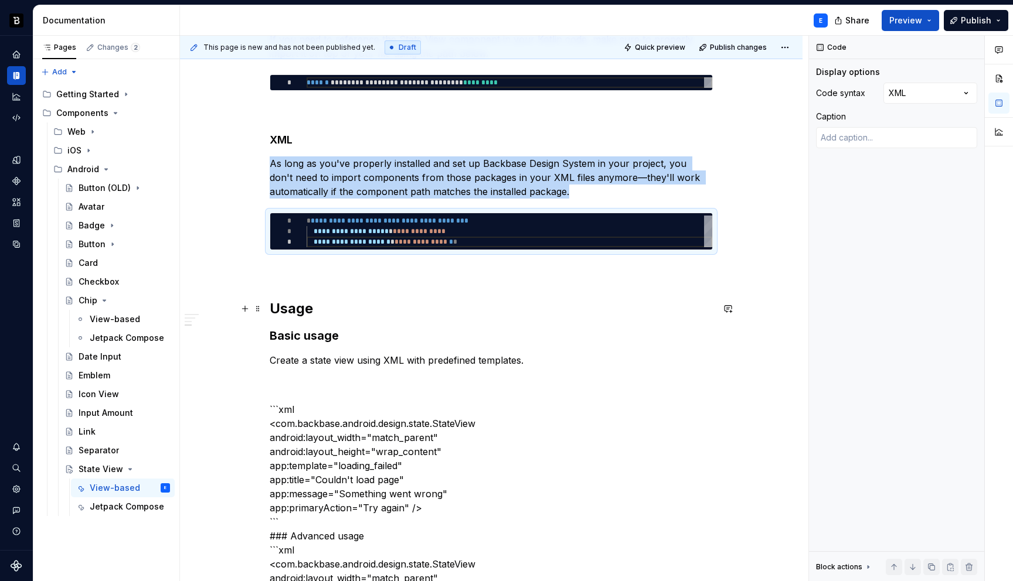
copy p "As long as you've properly installed and set up Backbase Design System in your …"
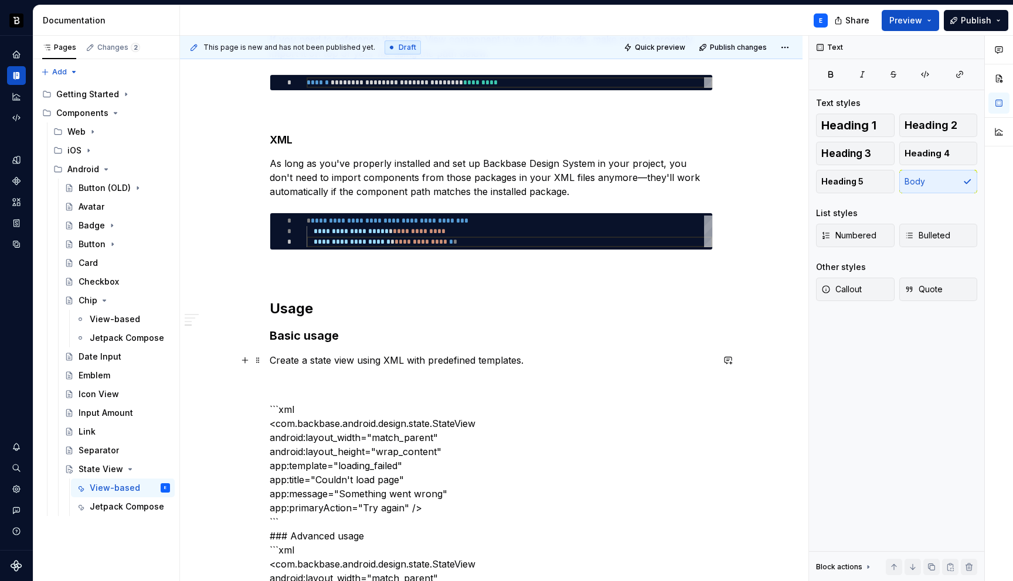
click at [530, 361] on p "Create a state view using XML with predefined templates." at bounding box center [491, 360] width 443 height 14
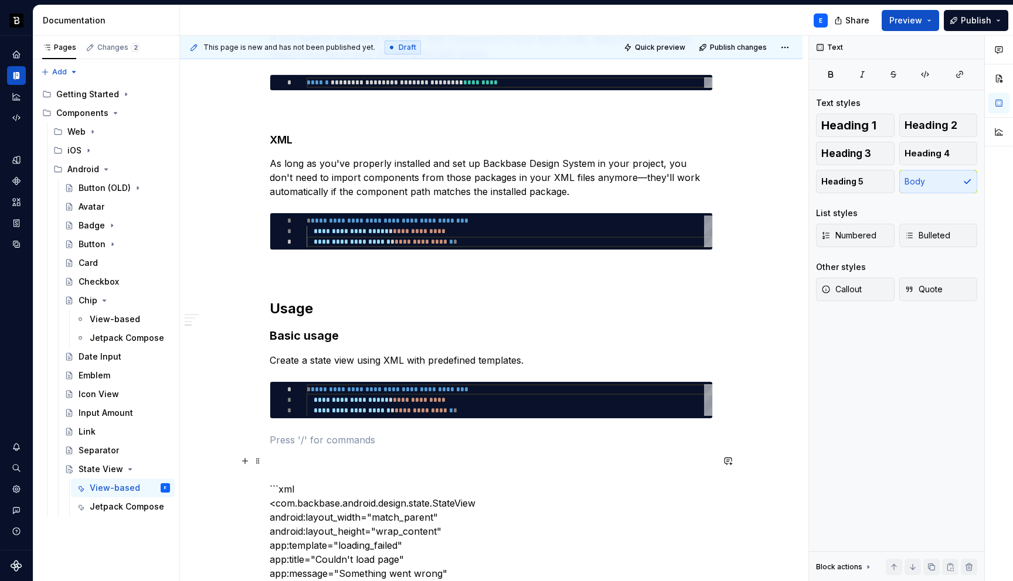
scroll to position [523, 0]
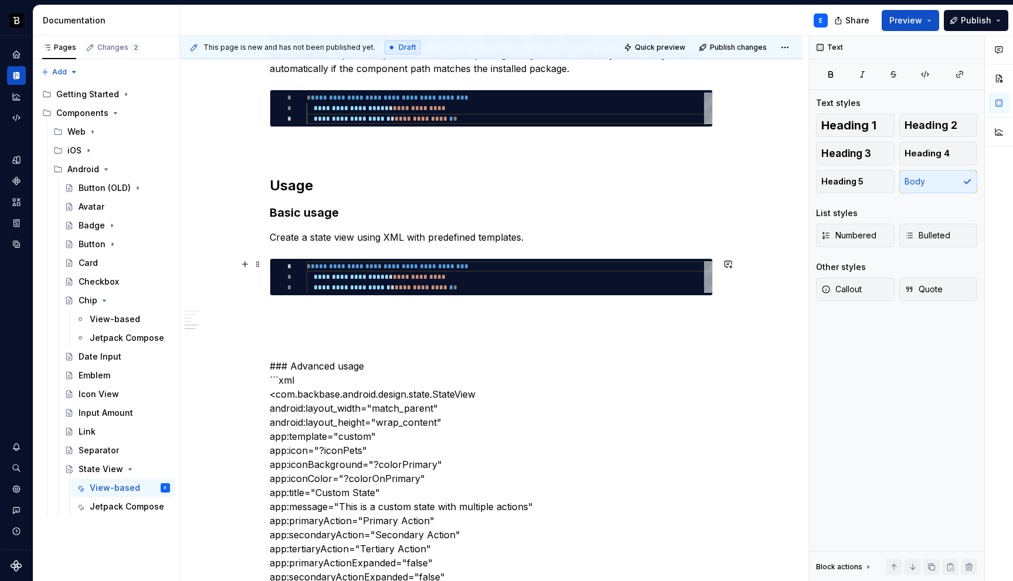
type textarea "*"
type textarea "**********"
click at [431, 282] on div "**********" at bounding box center [510, 277] width 406 height 32
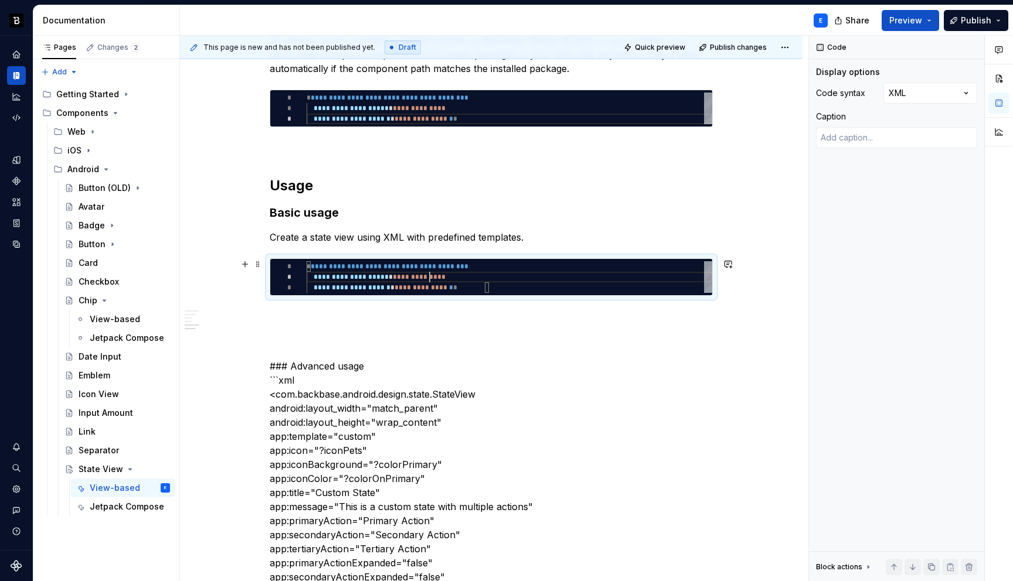
scroll to position [0, 182]
type textarea "*"
type textarea "**********"
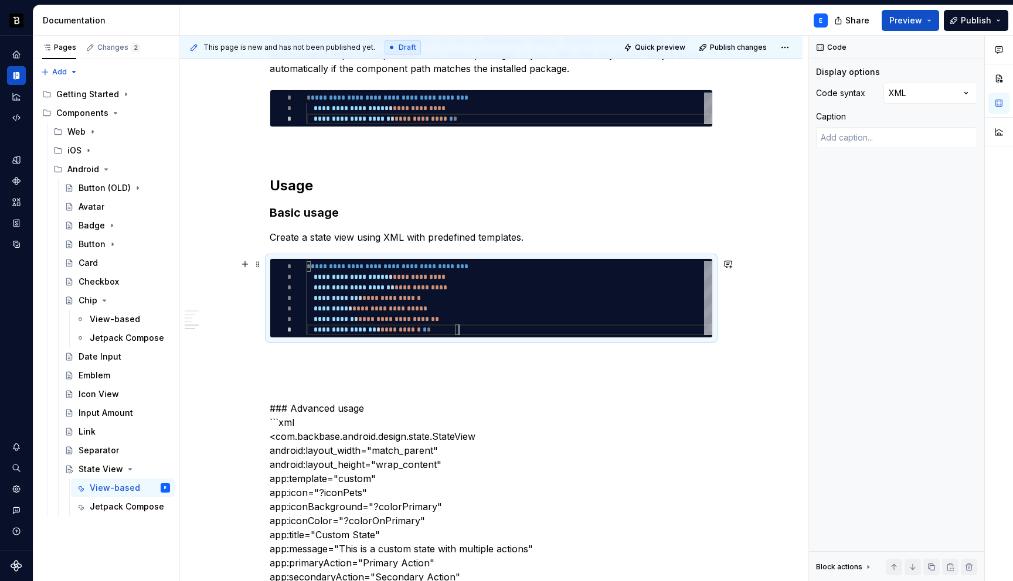
scroll to position [63, 152]
click at [342, 356] on p at bounding box center [491, 359] width 443 height 14
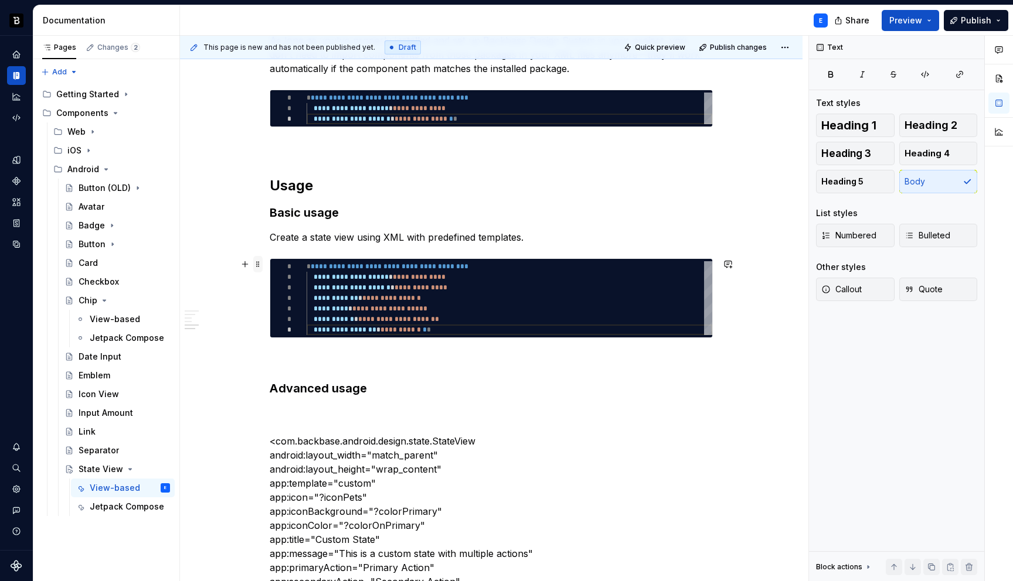
click at [256, 261] on span at bounding box center [257, 264] width 9 height 16
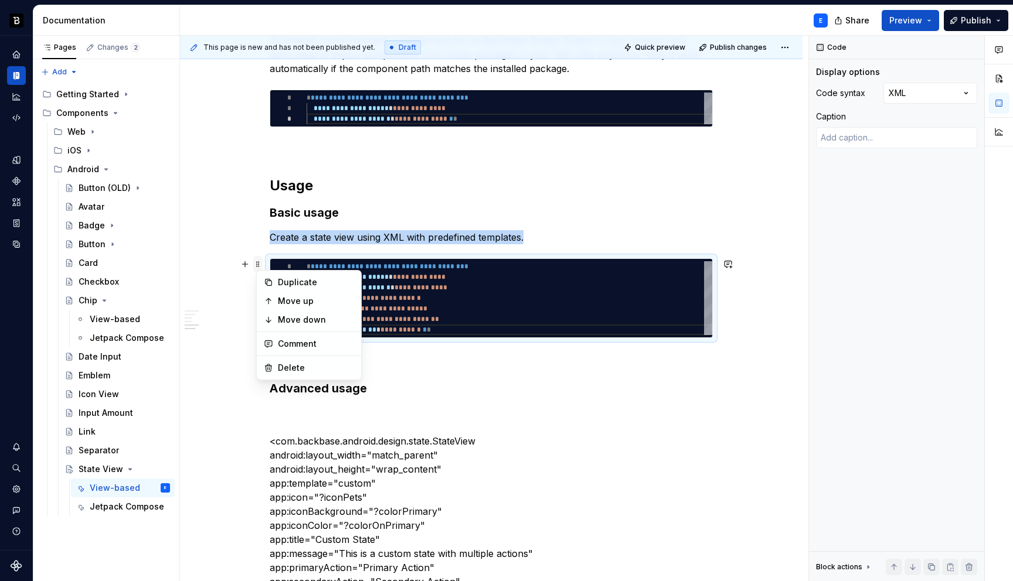
click at [256, 261] on span at bounding box center [257, 264] width 9 height 16
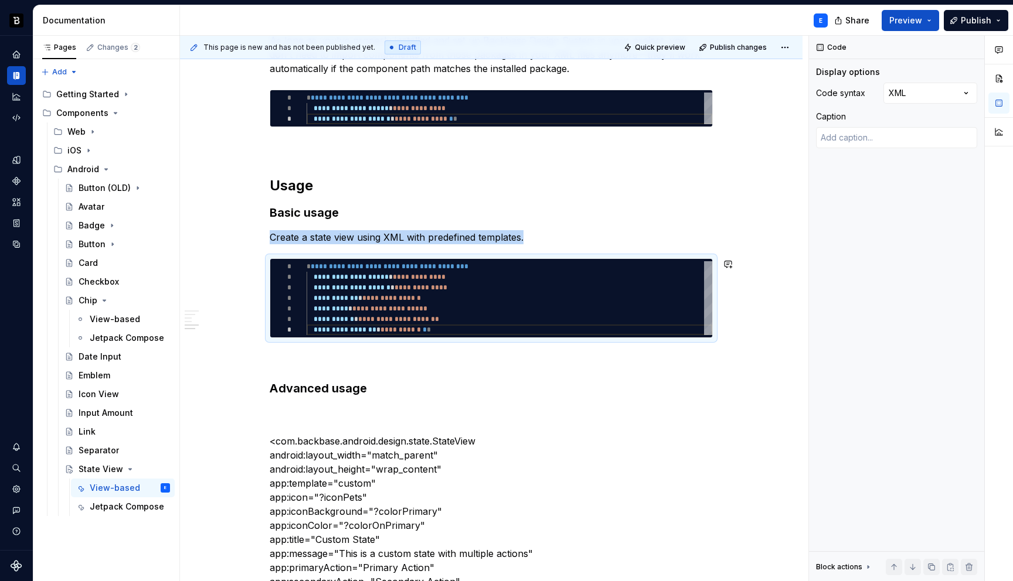
copy p "Create a state view using XML with predefined templates."
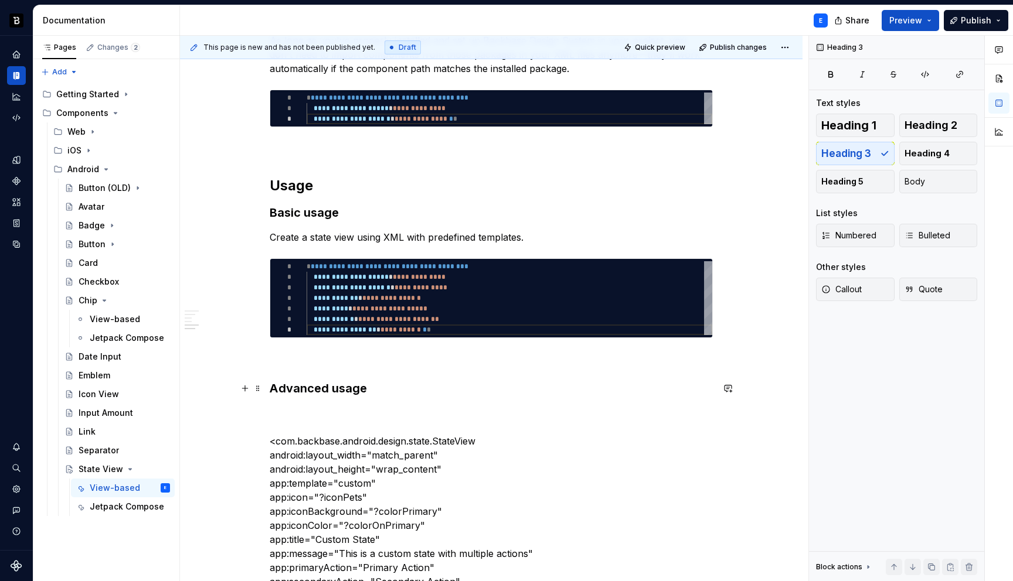
click at [385, 386] on h3 "Advanced usage" at bounding box center [491, 388] width 443 height 16
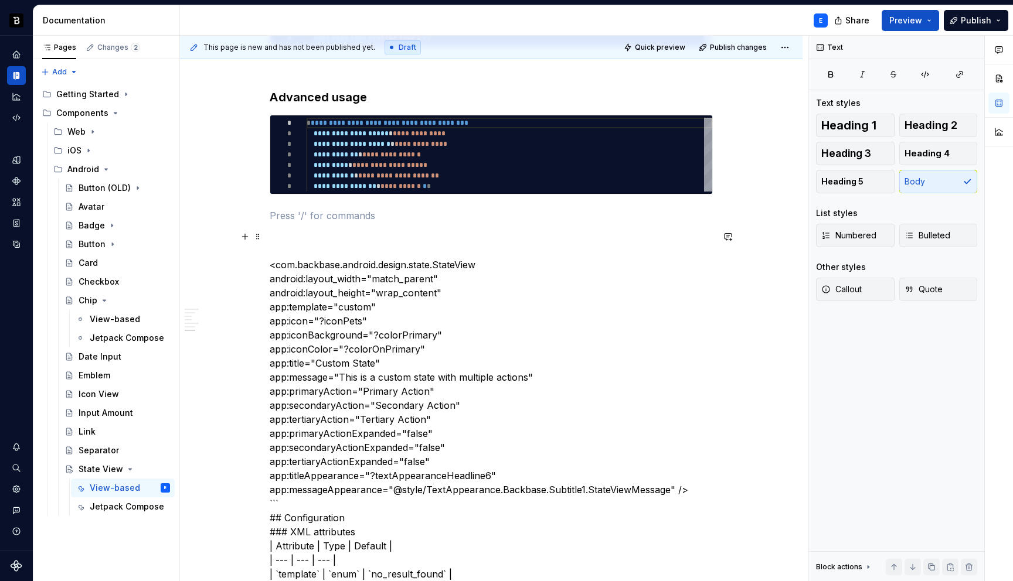
scroll to position [868, 0]
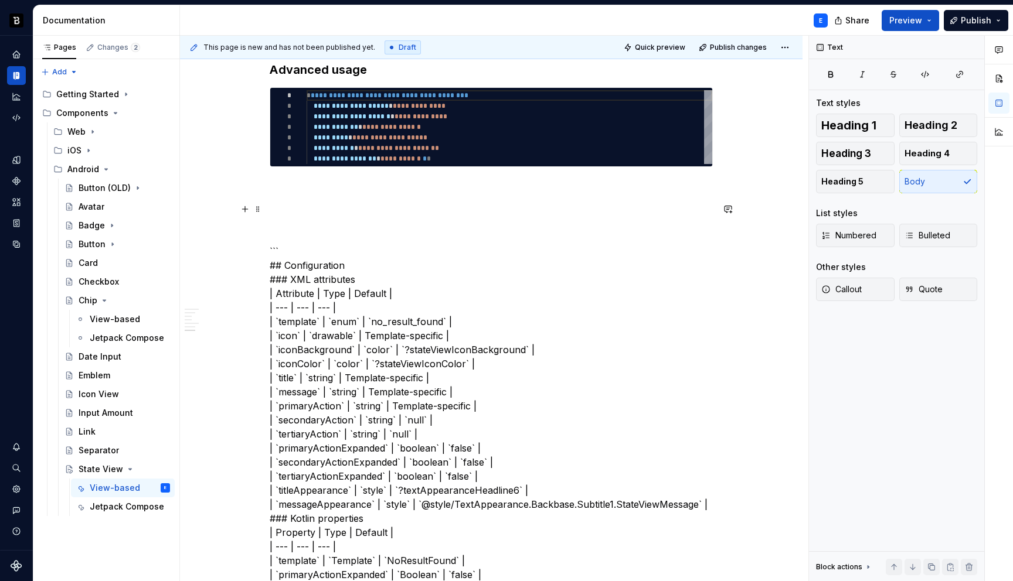
scroll to position [821, 0]
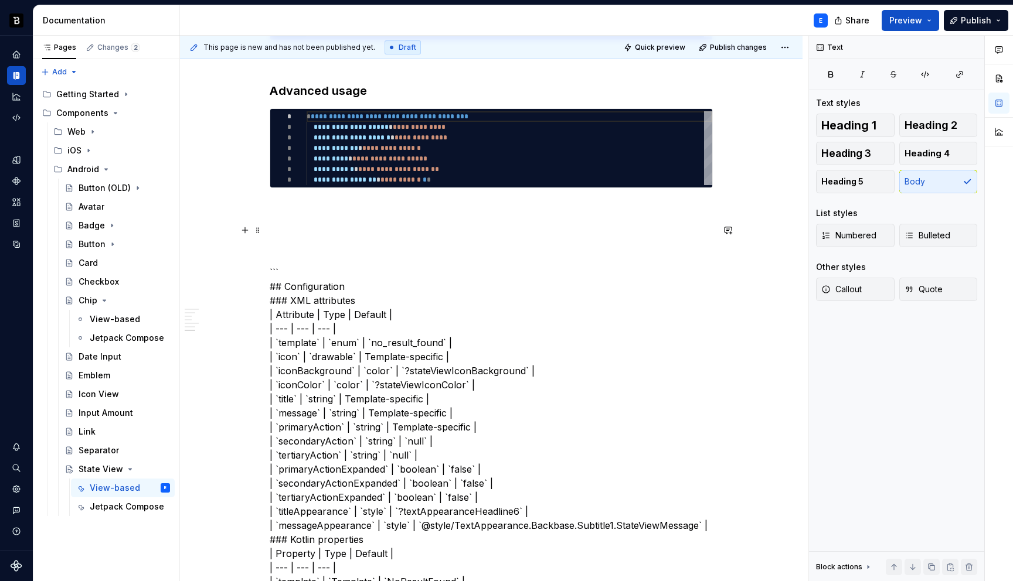
type textarea "*"
type textarea "**********"
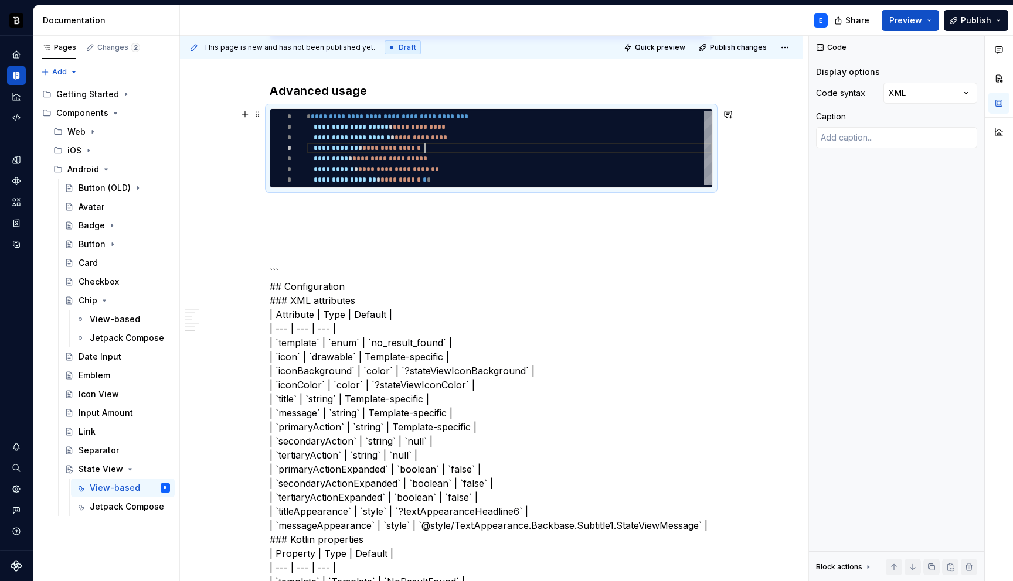
click at [427, 152] on div "**********" at bounding box center [510, 148] width 406 height 74
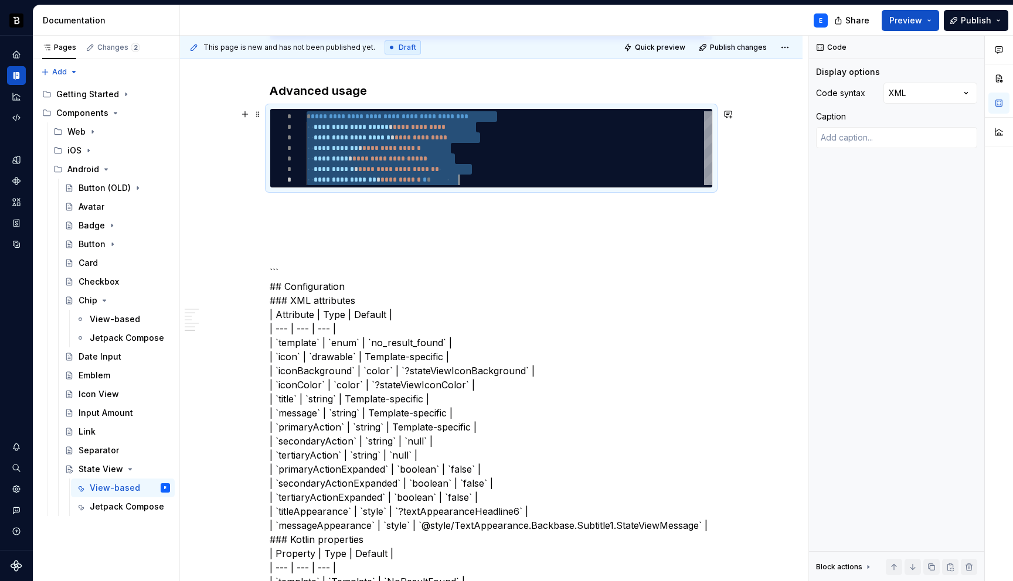
scroll to position [0, 152]
type textarea "*"
type textarea "**********"
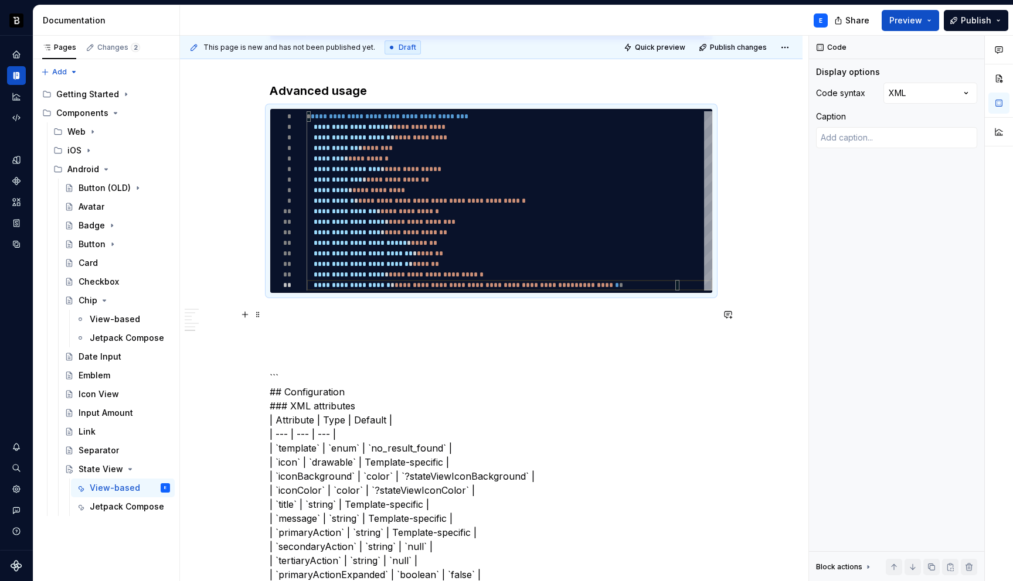
click at [366, 309] on p at bounding box center [491, 315] width 443 height 14
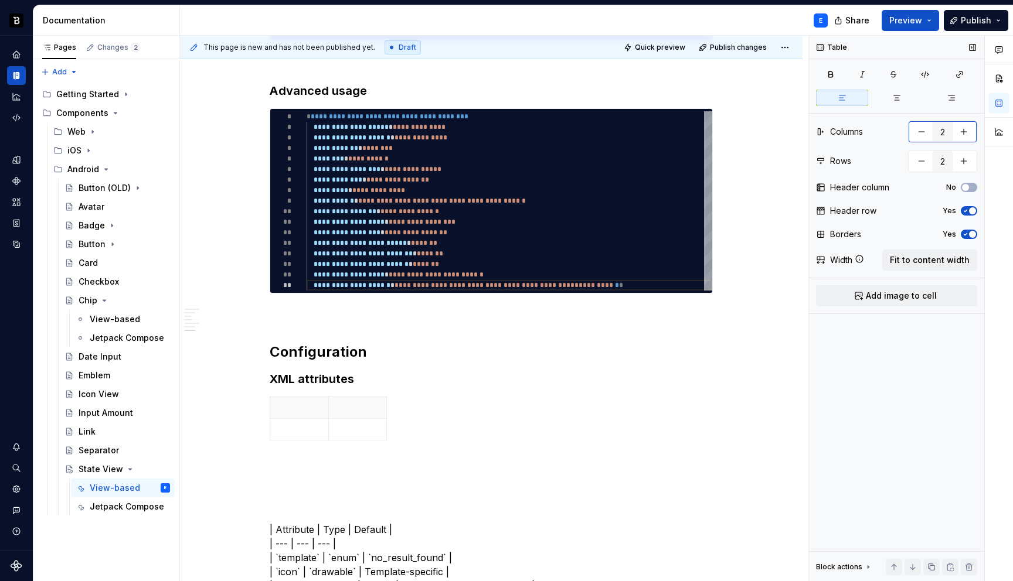
click at [966, 132] on button "button" at bounding box center [963, 131] width 21 height 21
type input "3"
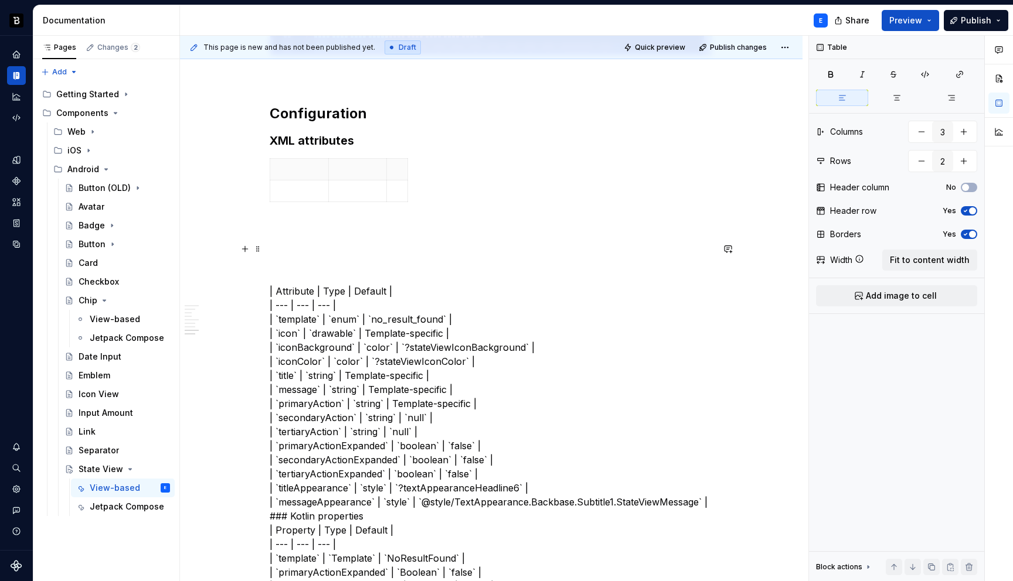
scroll to position [1069, 0]
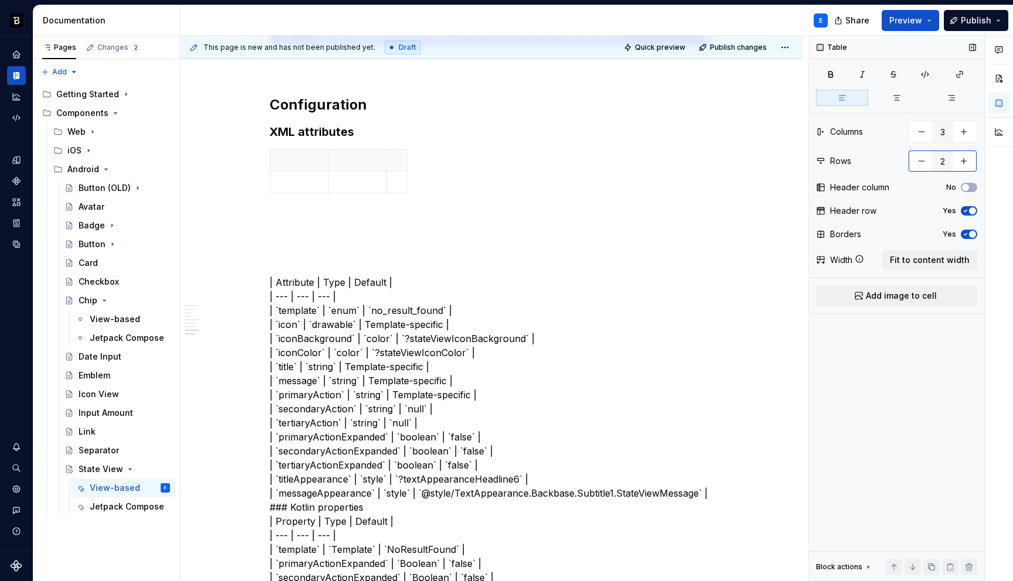
click at [966, 168] on button "button" at bounding box center [963, 161] width 21 height 21
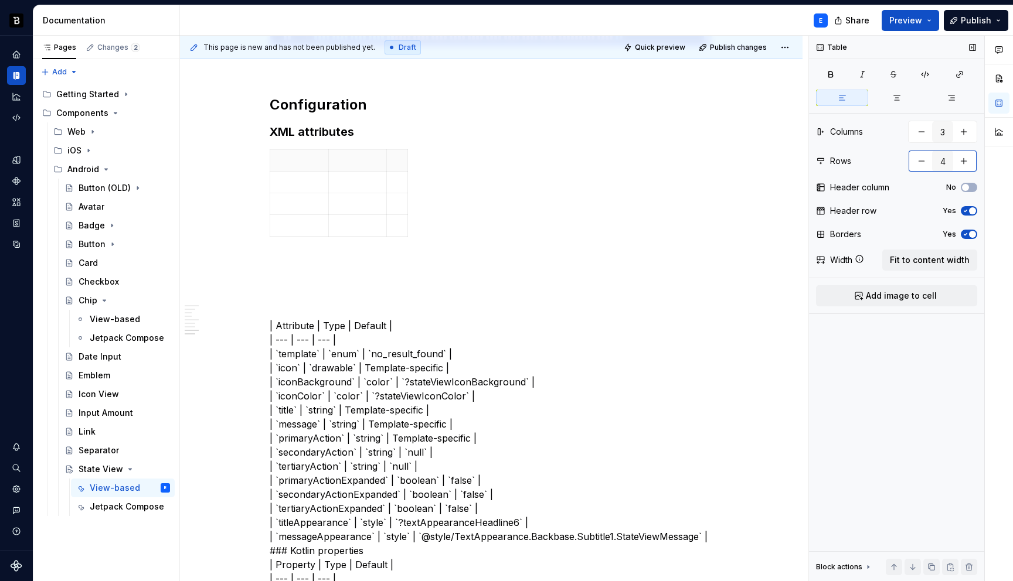
click at [966, 168] on button "button" at bounding box center [963, 161] width 21 height 21
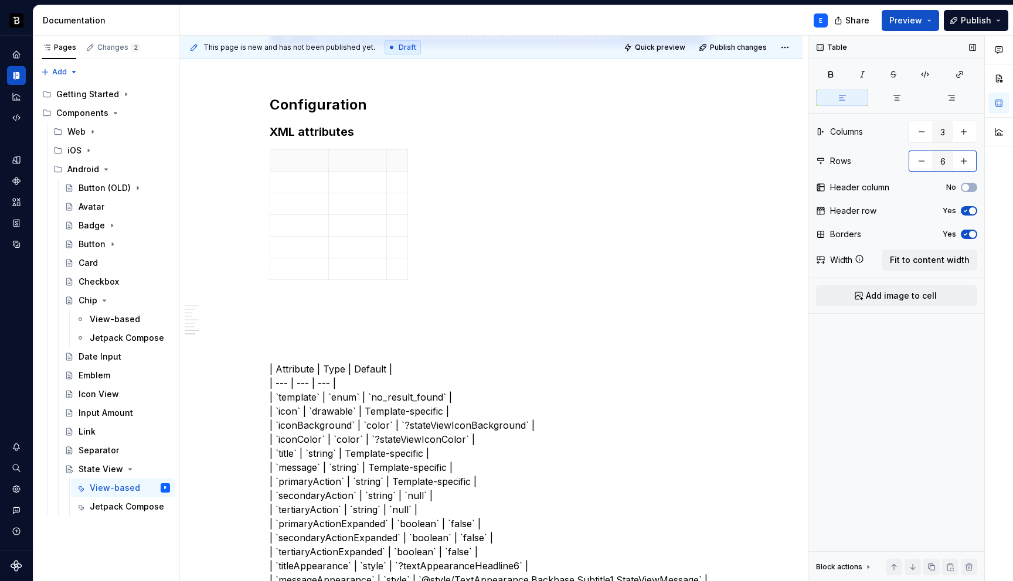
click at [966, 168] on button "button" at bounding box center [963, 161] width 21 height 21
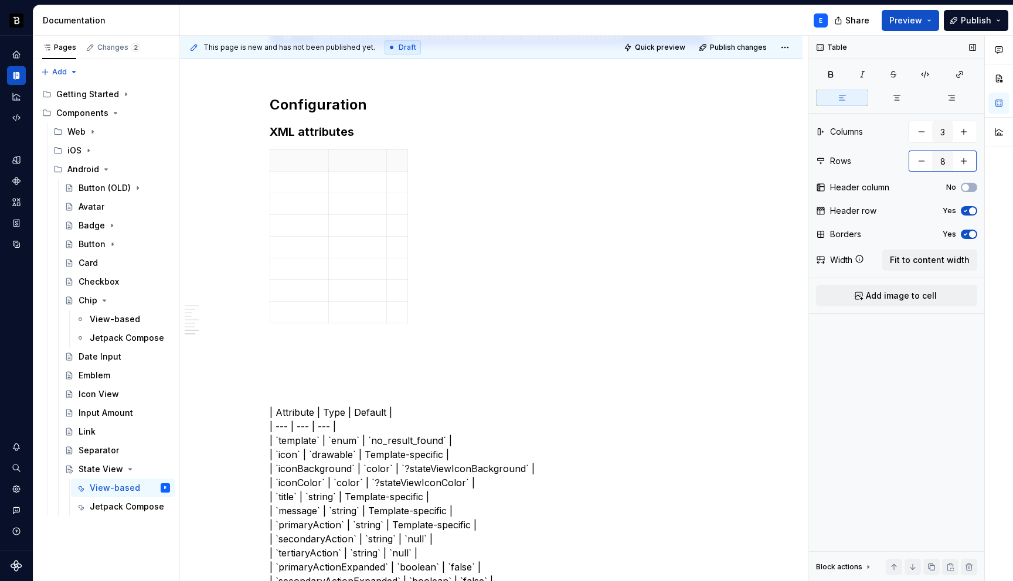
click at [966, 168] on button "button" at bounding box center [963, 161] width 21 height 21
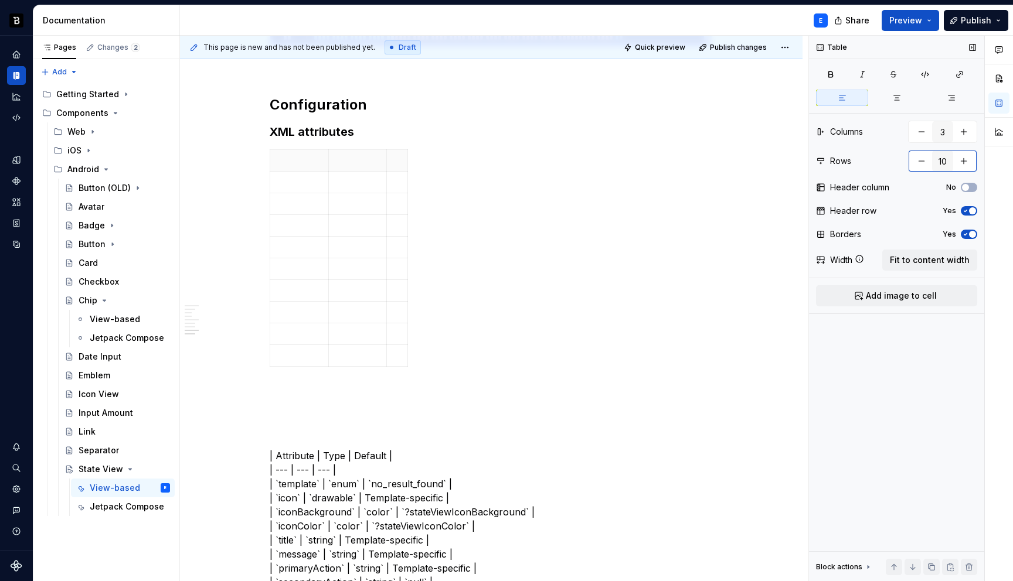
click at [966, 168] on button "button" at bounding box center [963, 161] width 21 height 21
type input "11"
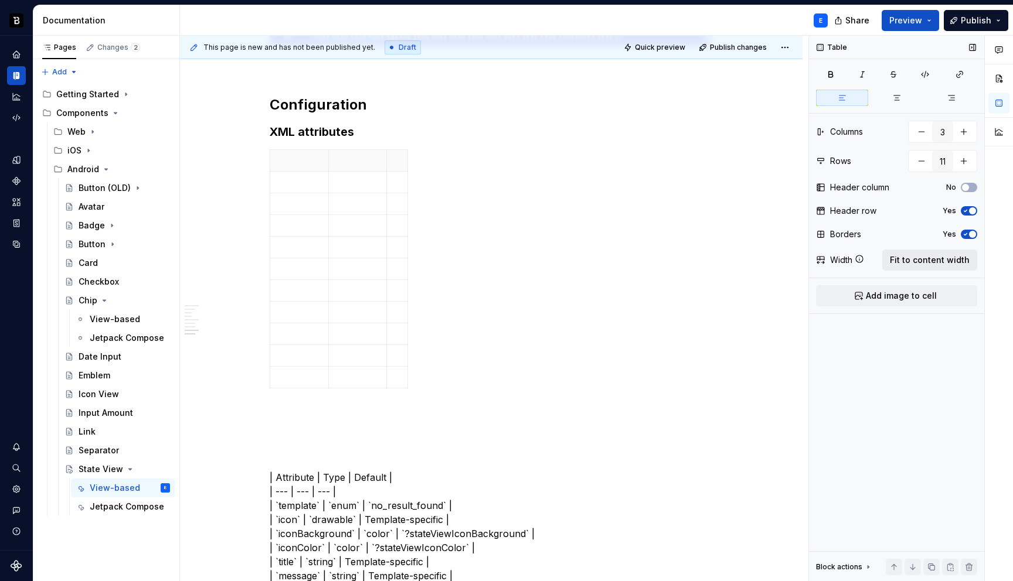
click at [944, 263] on span "Fit to content width" at bounding box center [930, 260] width 80 height 12
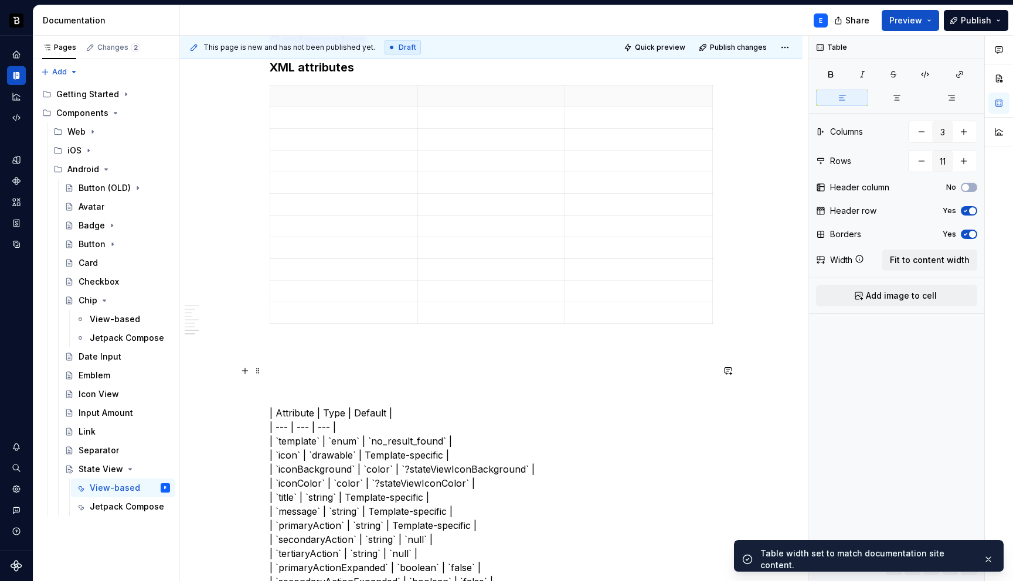
scroll to position [1131, 0]
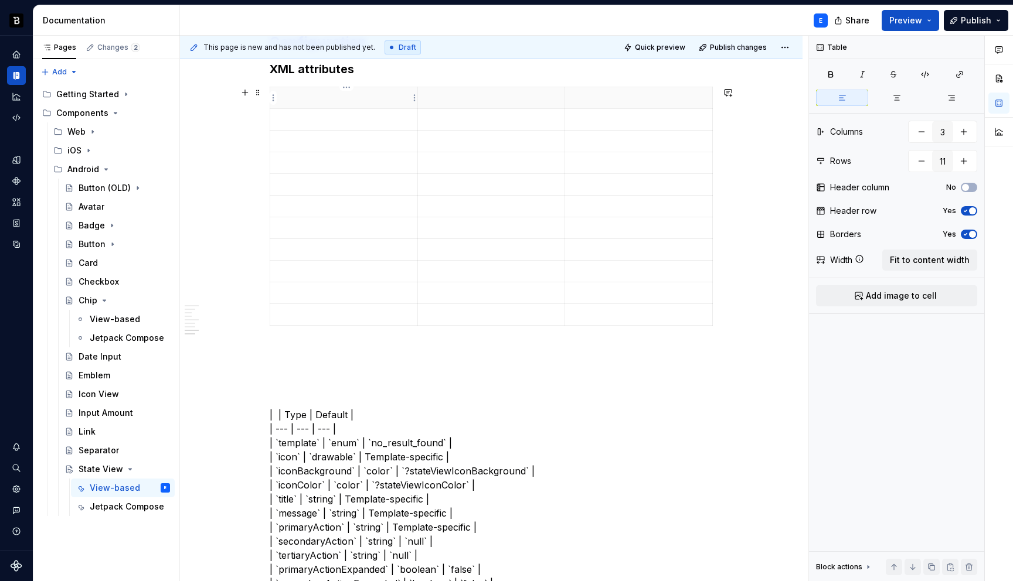
click at [319, 98] on p at bounding box center [343, 98] width 133 height 12
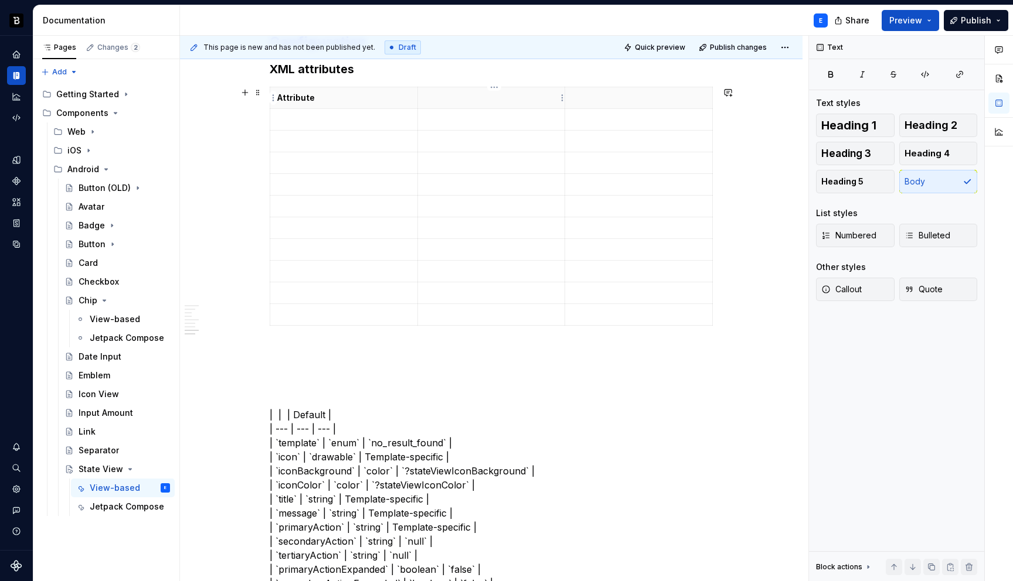
click at [445, 95] on p at bounding box center [491, 98] width 133 height 12
click at [593, 98] on p at bounding box center [638, 98] width 133 height 12
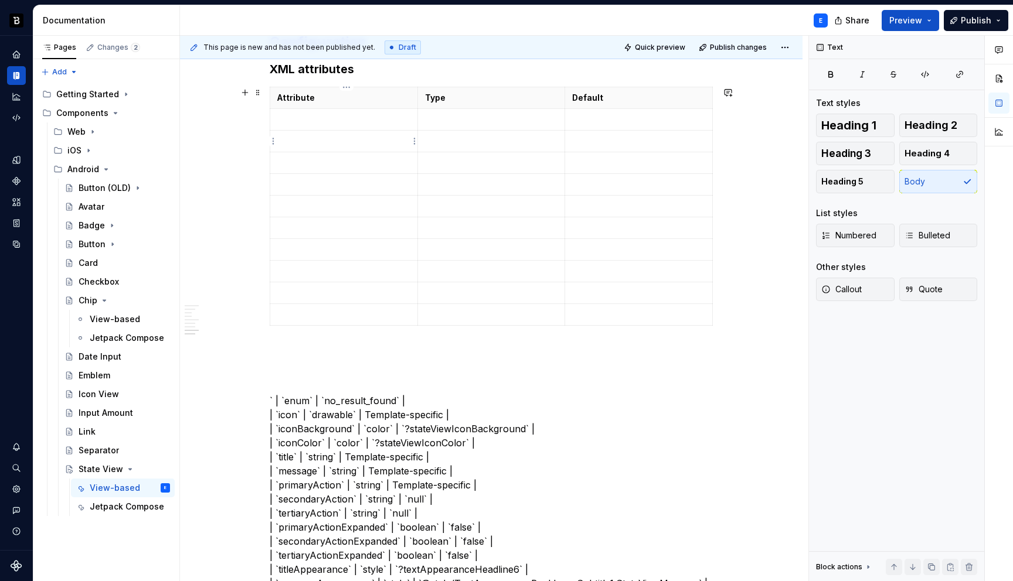
click at [318, 126] on td at bounding box center [344, 120] width 148 height 22
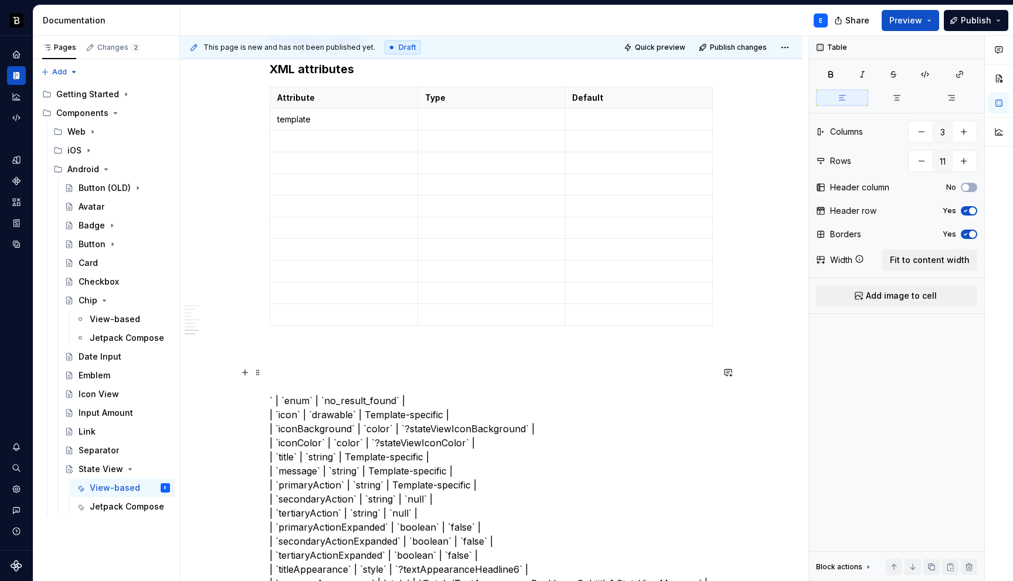
click at [441, 115] on p at bounding box center [491, 120] width 133 height 12
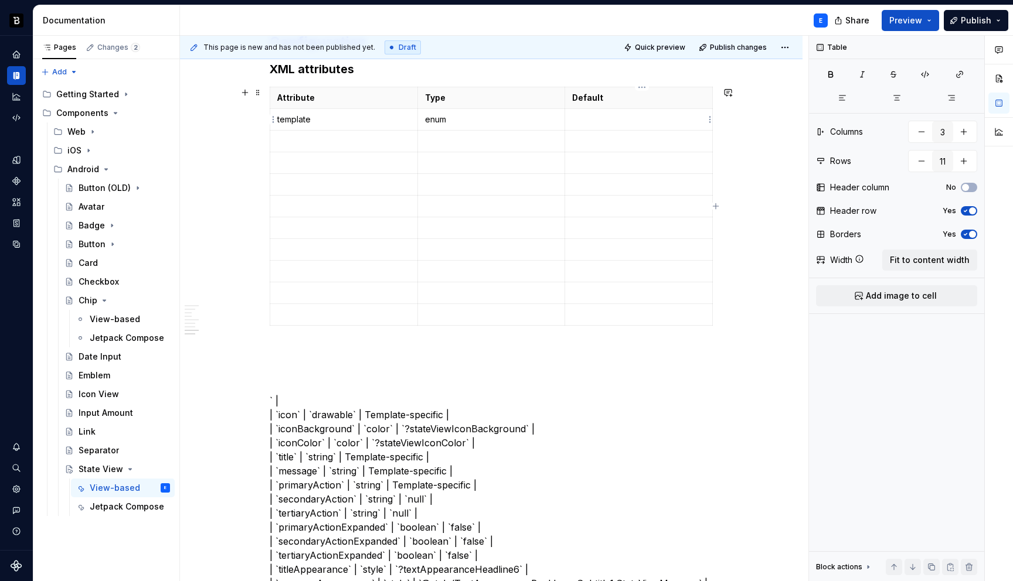
click at [597, 115] on p at bounding box center [638, 120] width 133 height 12
type textarea "*"
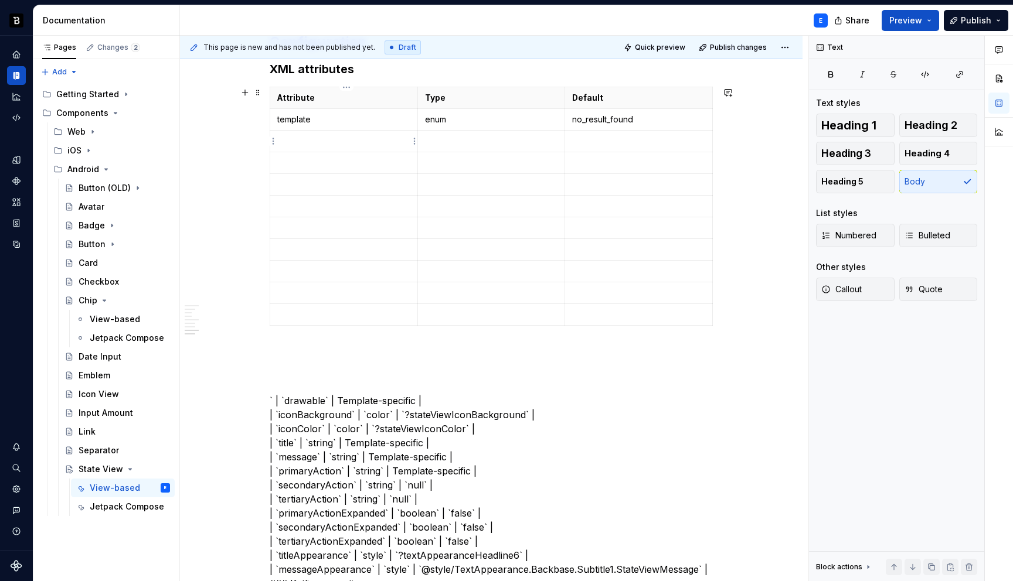
click at [341, 134] on td at bounding box center [344, 142] width 148 height 22
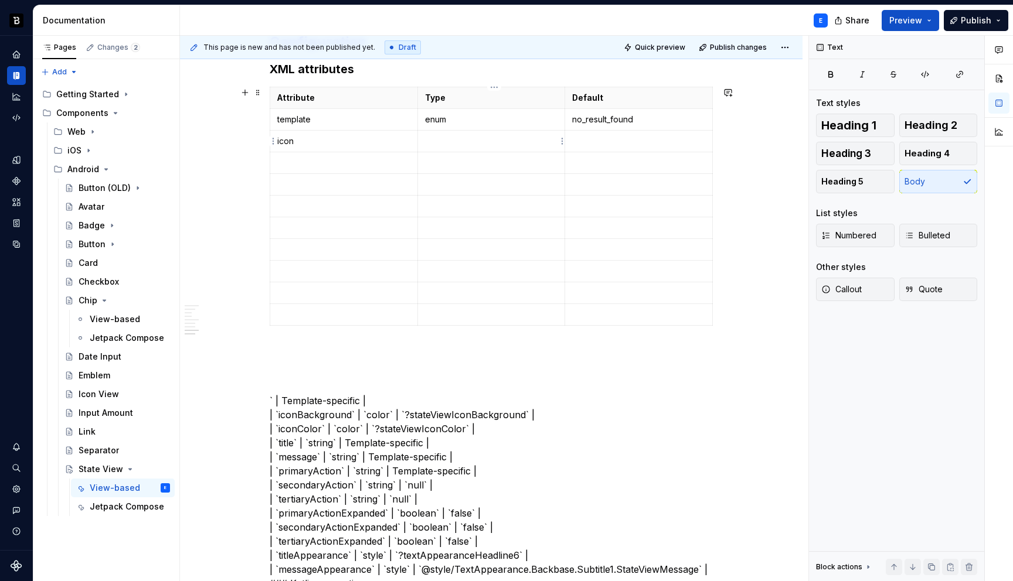
click at [453, 142] on p at bounding box center [491, 141] width 133 height 12
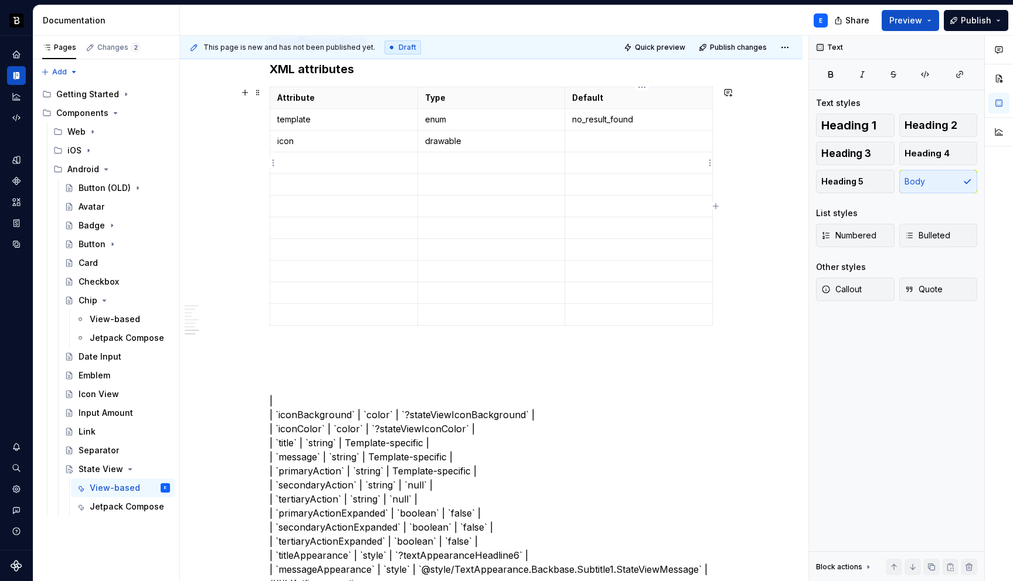
click at [602, 135] on p at bounding box center [638, 141] width 133 height 12
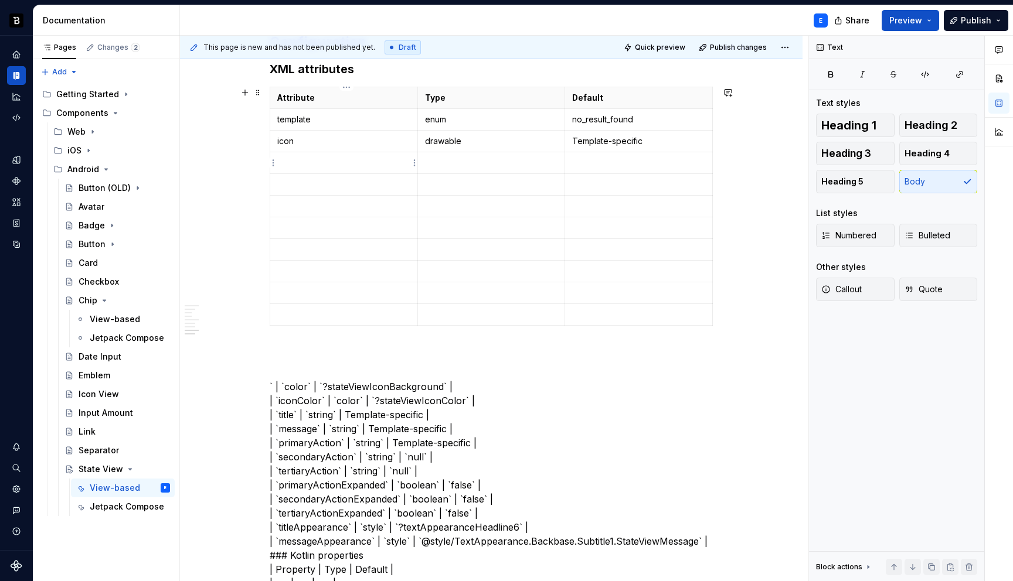
click at [404, 158] on p at bounding box center [343, 163] width 133 height 12
click at [458, 164] on p at bounding box center [491, 163] width 133 height 12
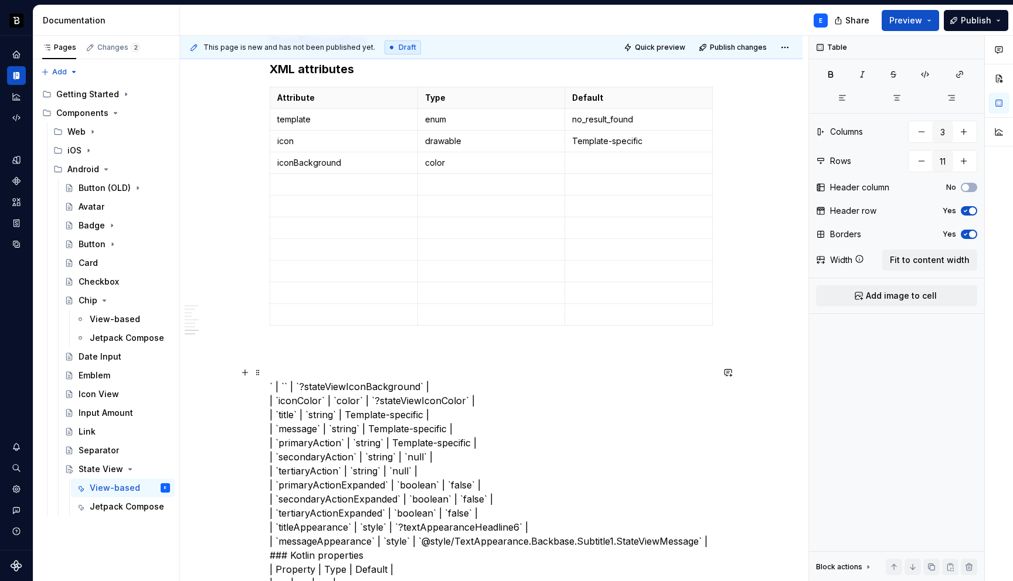
click at [594, 165] on p at bounding box center [638, 163] width 133 height 12
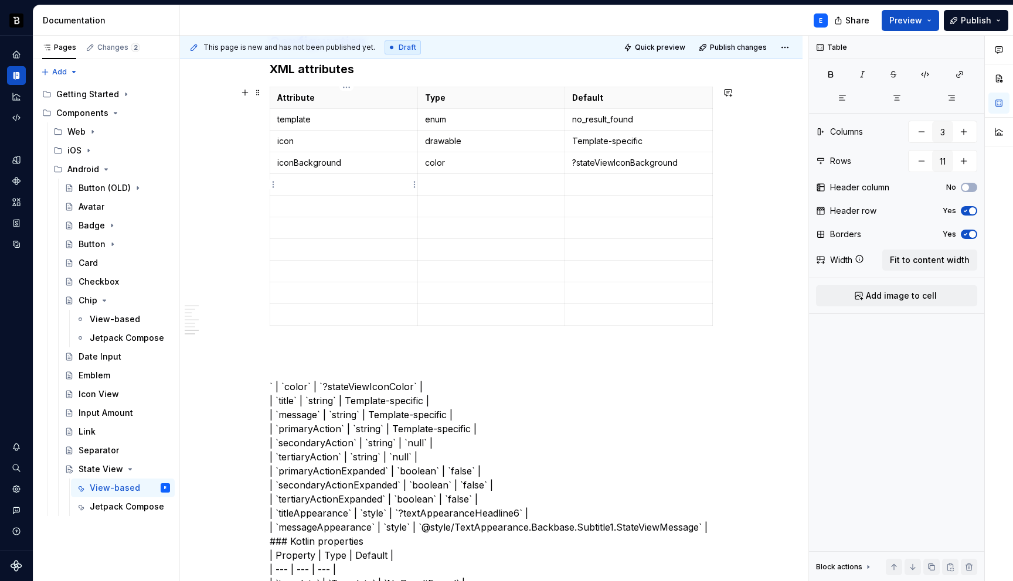
click at [366, 183] on p at bounding box center [343, 185] width 133 height 12
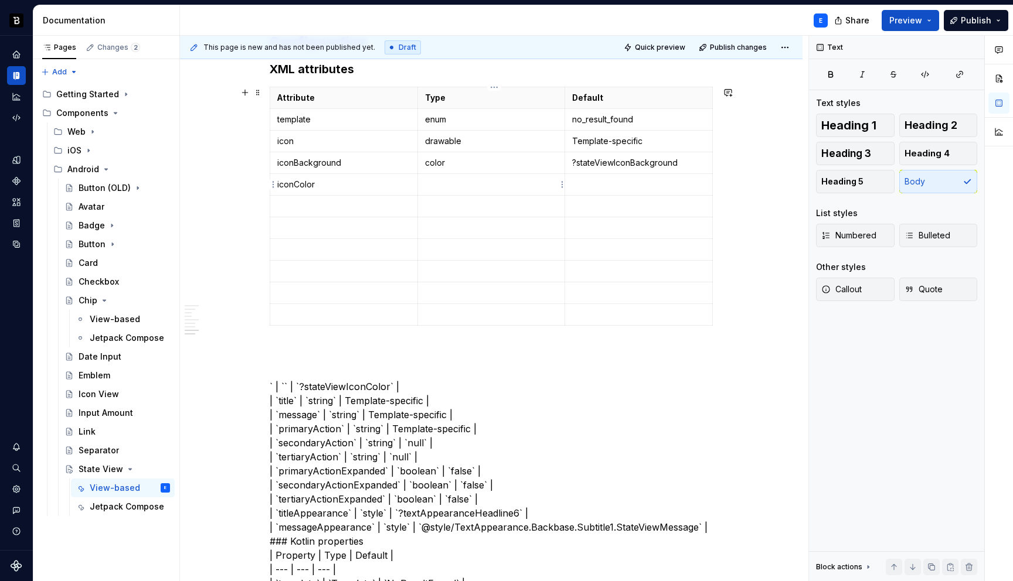
click at [448, 181] on p at bounding box center [491, 185] width 133 height 12
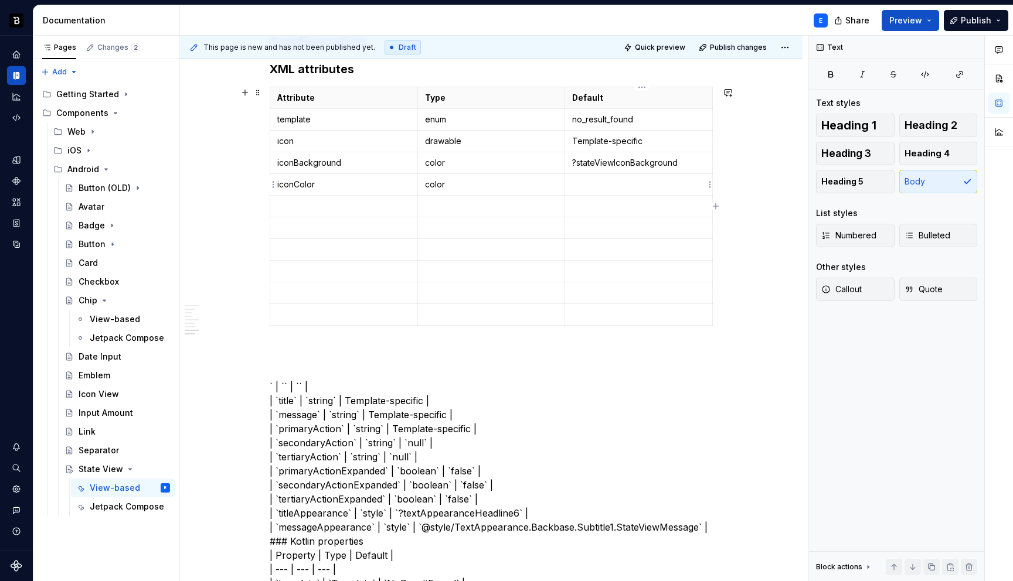
click at [607, 181] on p at bounding box center [638, 185] width 133 height 12
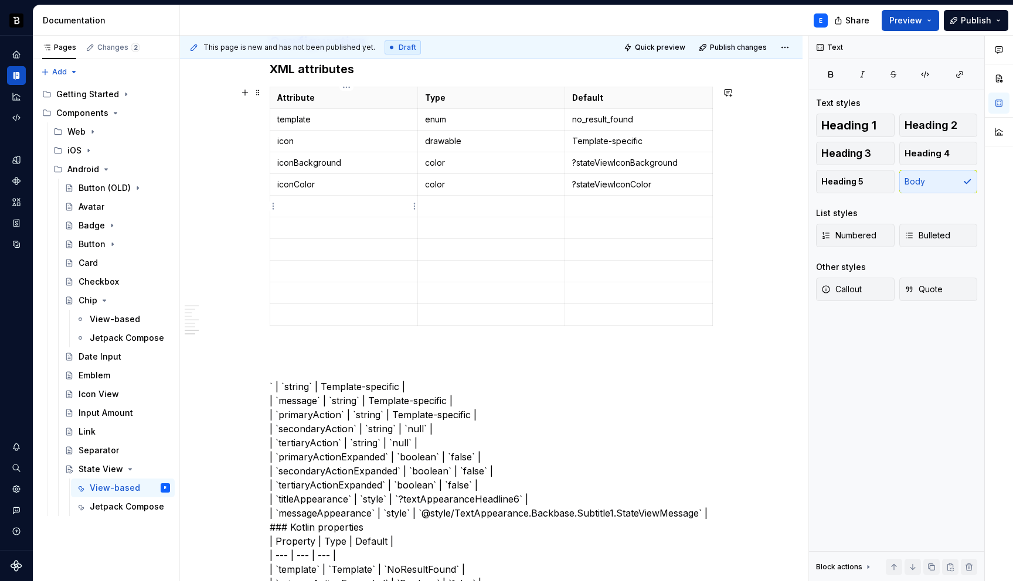
click at [338, 201] on p at bounding box center [343, 206] width 133 height 12
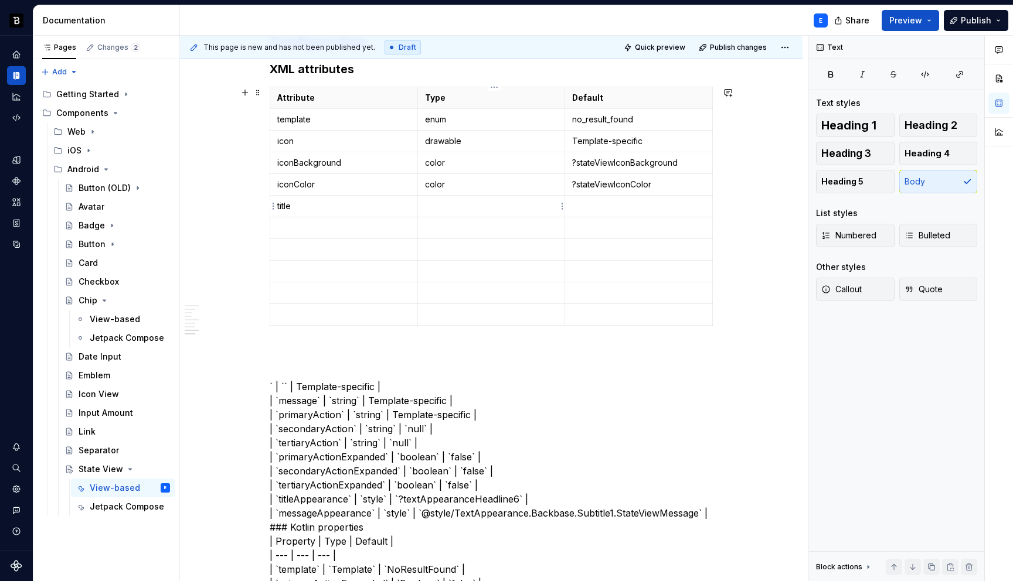
click at [461, 206] on p at bounding box center [491, 206] width 133 height 12
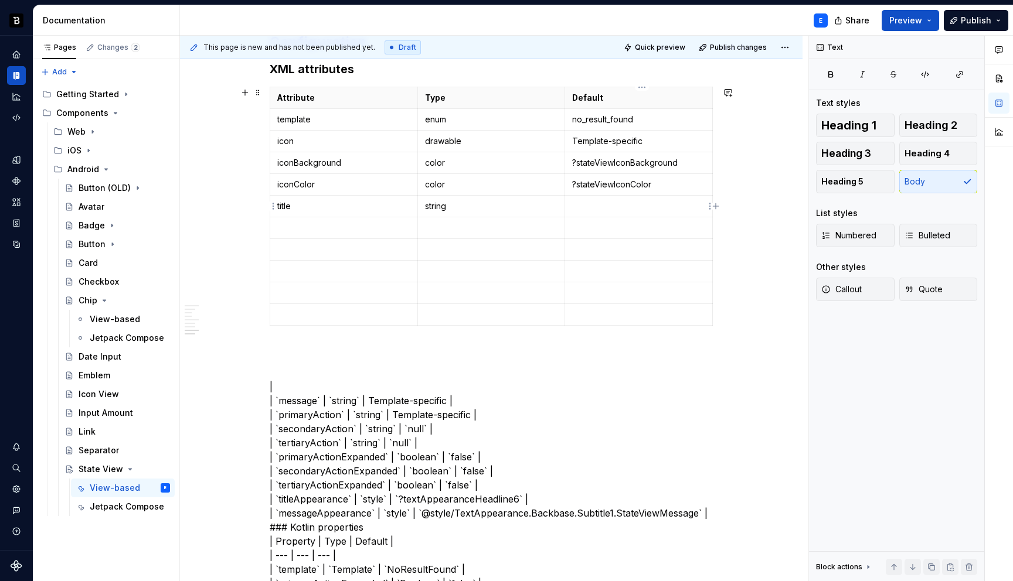
click at [624, 200] on p at bounding box center [638, 206] width 133 height 12
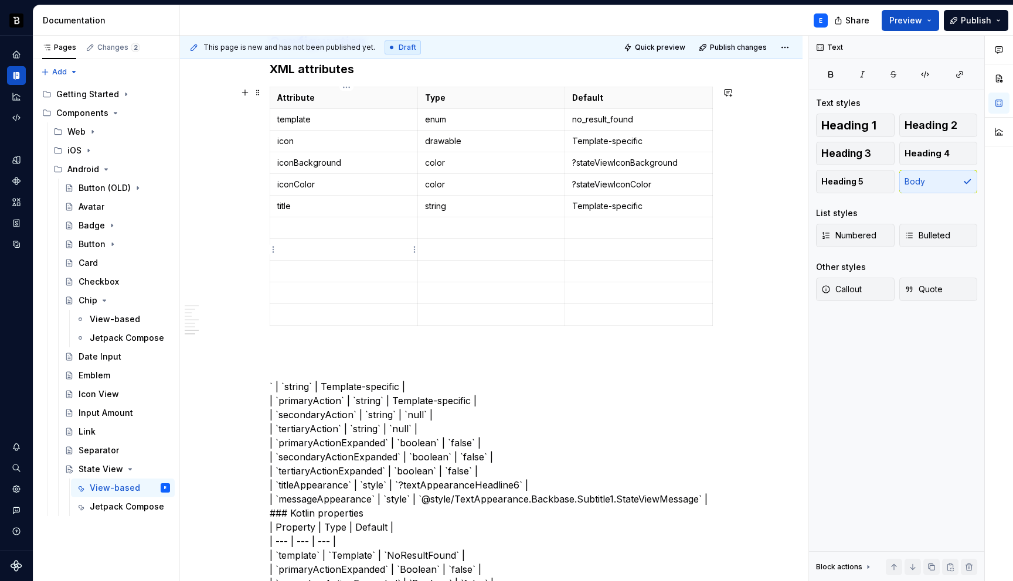
click at [302, 222] on p at bounding box center [343, 228] width 133 height 12
click at [449, 226] on p at bounding box center [491, 228] width 133 height 12
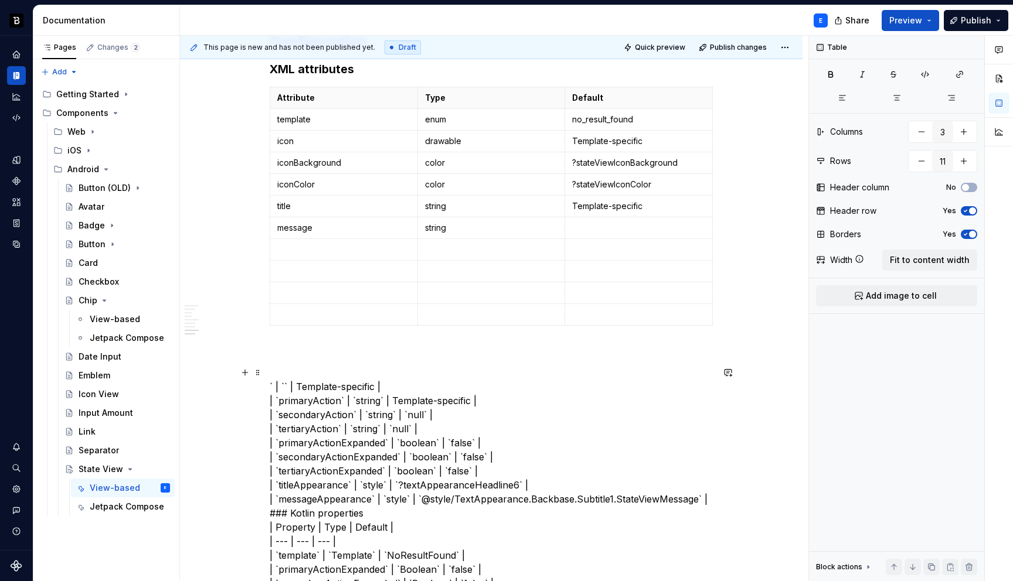
click at [631, 223] on p at bounding box center [638, 228] width 133 height 12
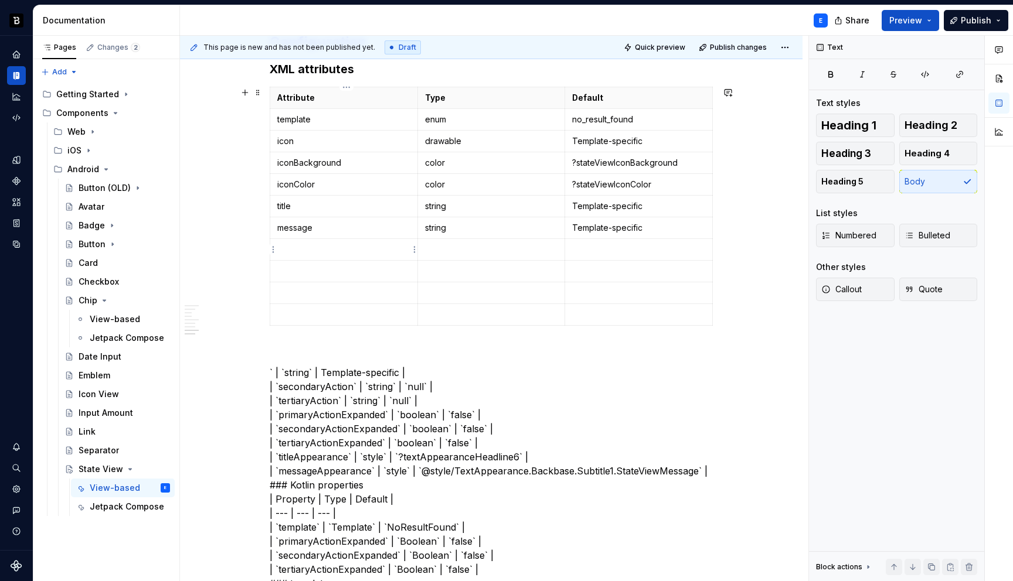
click at [305, 250] on p at bounding box center [343, 250] width 133 height 12
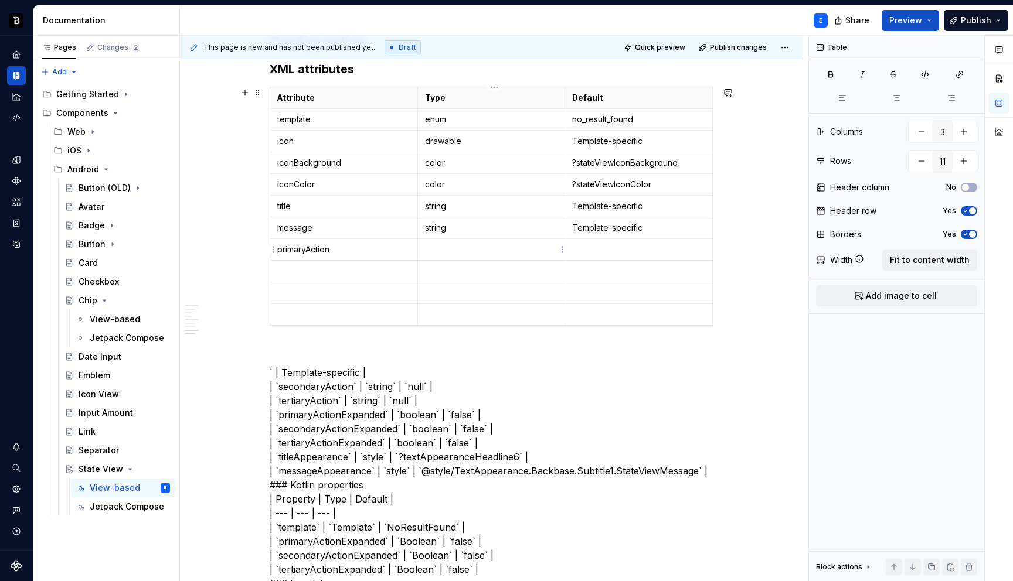
click at [436, 254] on p at bounding box center [491, 250] width 133 height 12
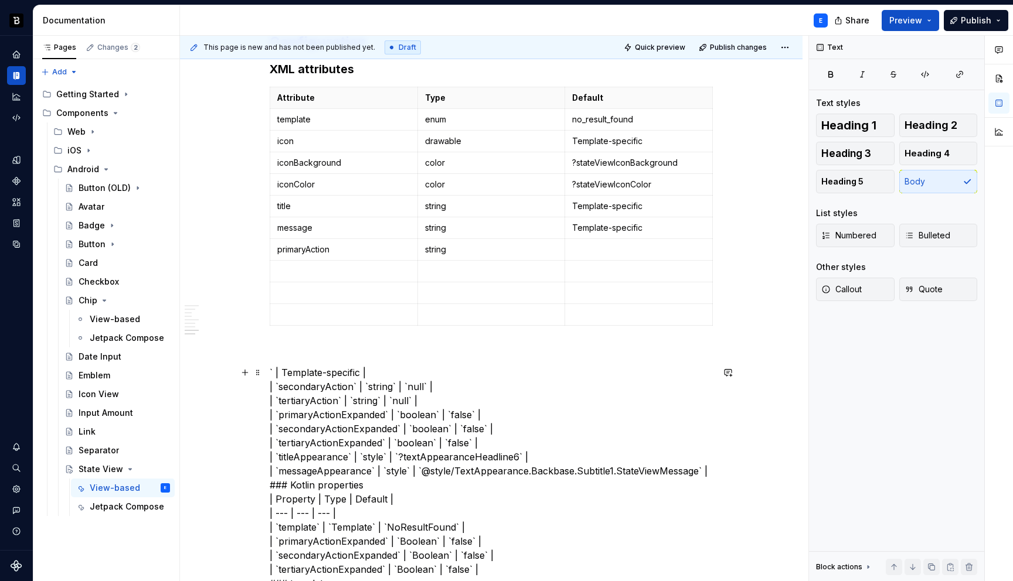
click at [591, 250] on p at bounding box center [638, 250] width 133 height 12
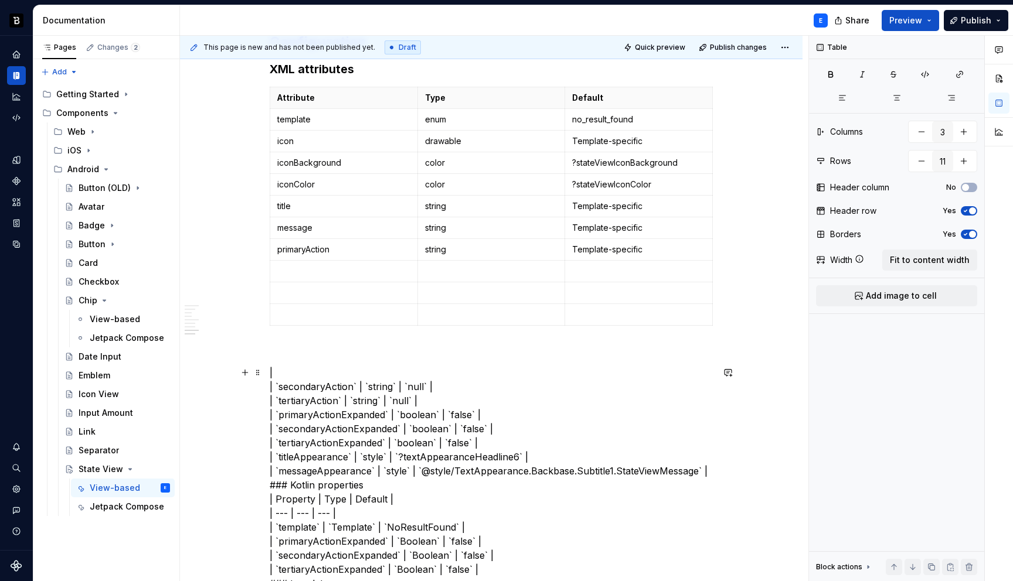
drag, startPoint x: 281, startPoint y: 385, endPoint x: 290, endPoint y: 383, distance: 8.4
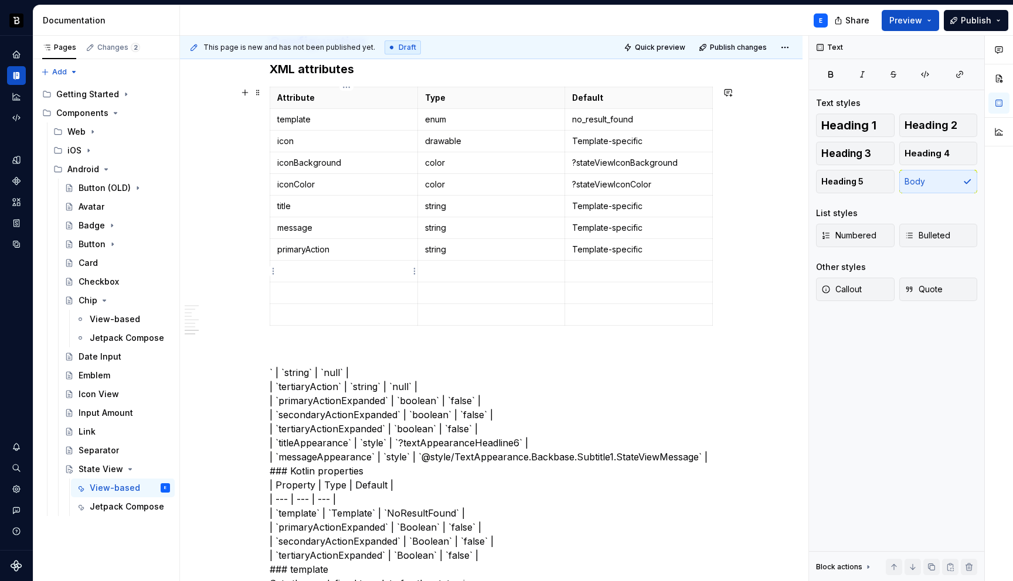
click at [385, 276] on p at bounding box center [343, 272] width 133 height 12
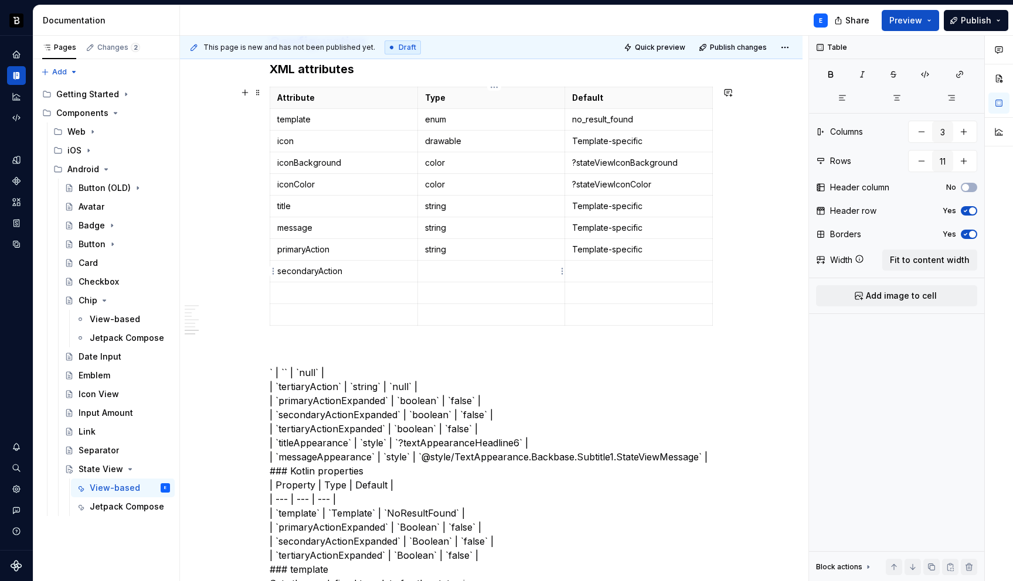
click at [441, 266] on p at bounding box center [491, 272] width 133 height 12
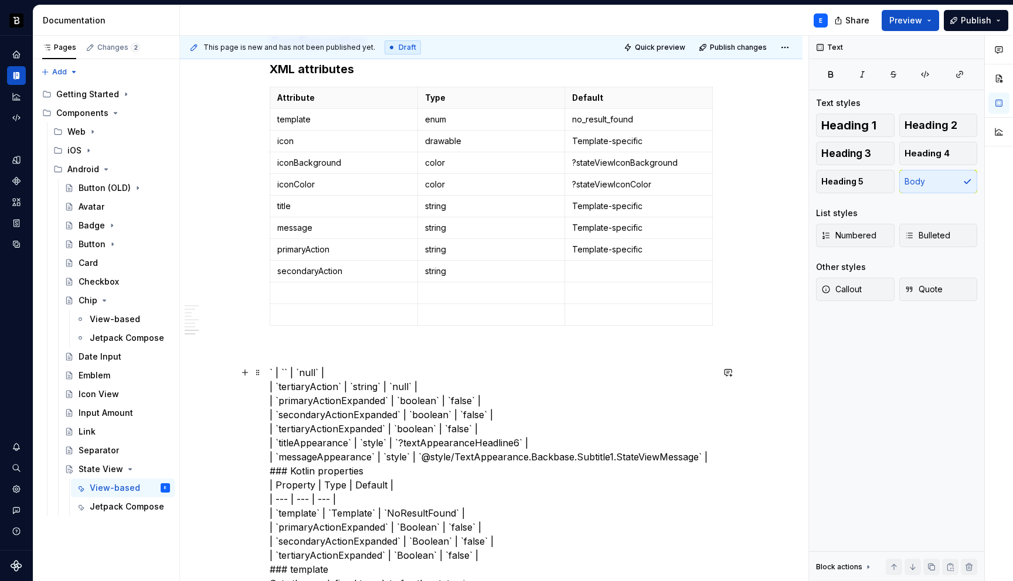
click at [583, 267] on p at bounding box center [638, 272] width 133 height 12
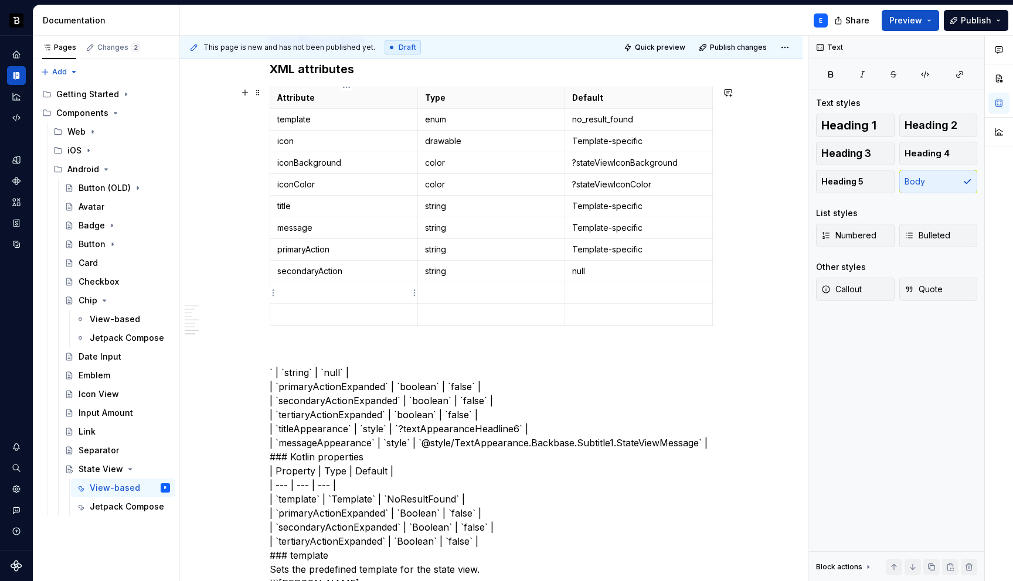
click at [309, 288] on p at bounding box center [343, 293] width 133 height 12
click at [445, 290] on p at bounding box center [491, 293] width 133 height 12
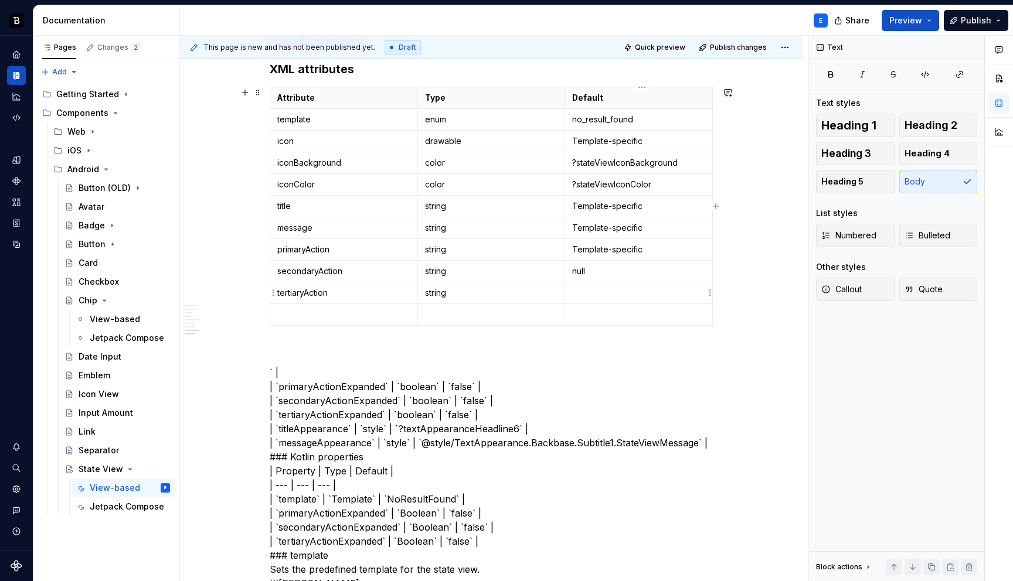
click at [597, 288] on p at bounding box center [638, 293] width 133 height 12
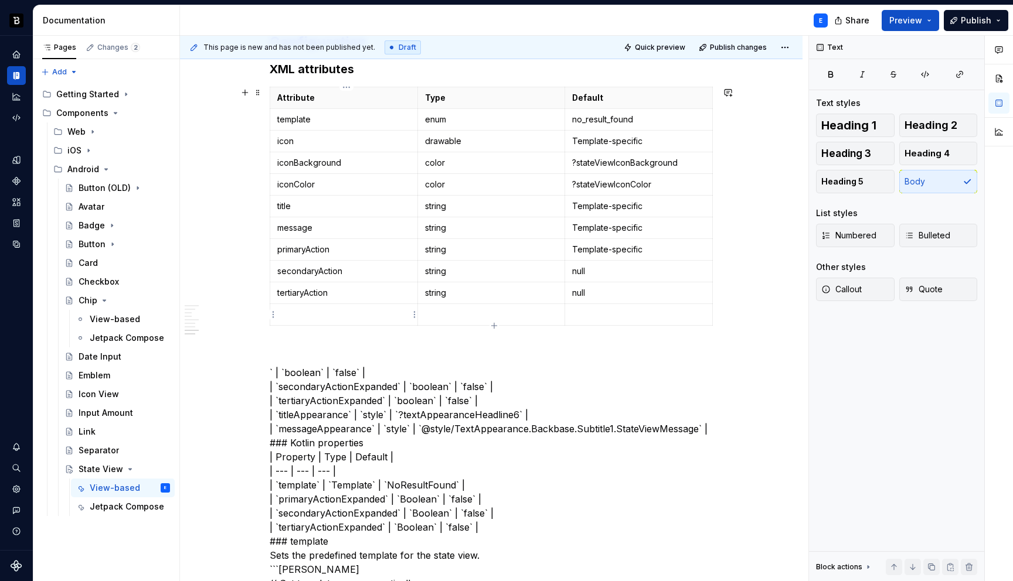
click at [301, 311] on p at bounding box center [343, 315] width 133 height 12
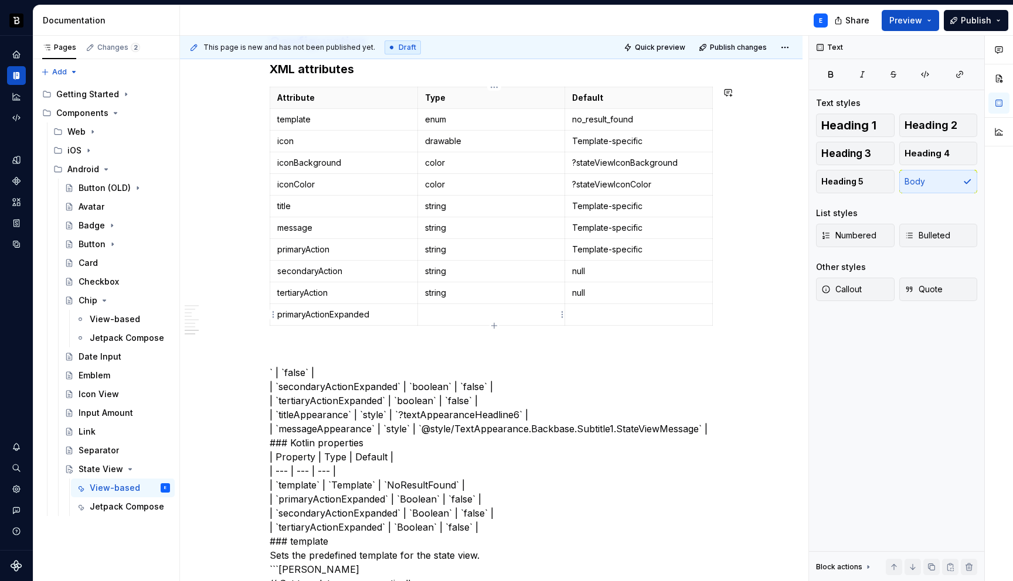
click at [456, 312] on p at bounding box center [491, 315] width 133 height 12
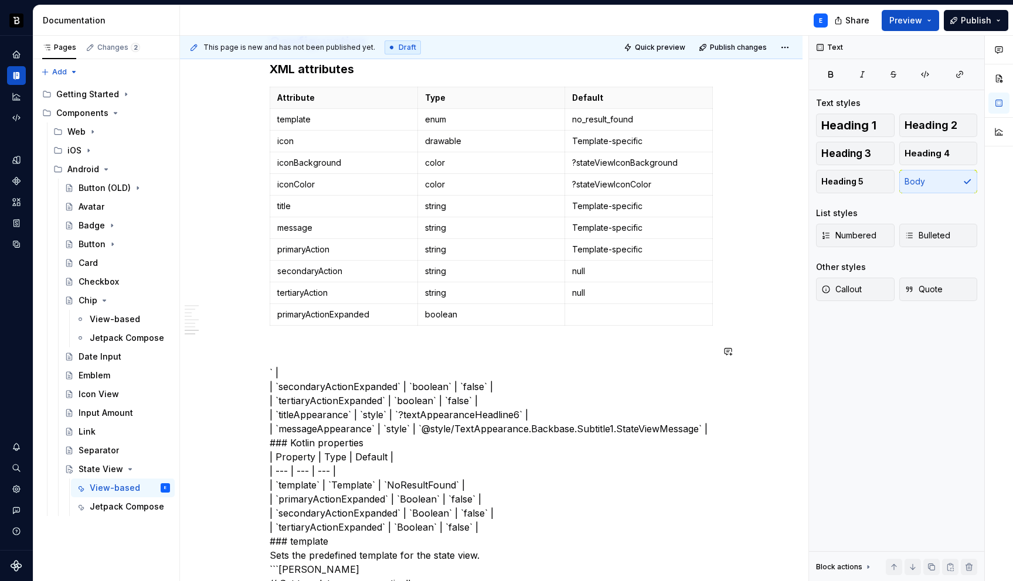
click at [591, 314] on p at bounding box center [638, 315] width 133 height 12
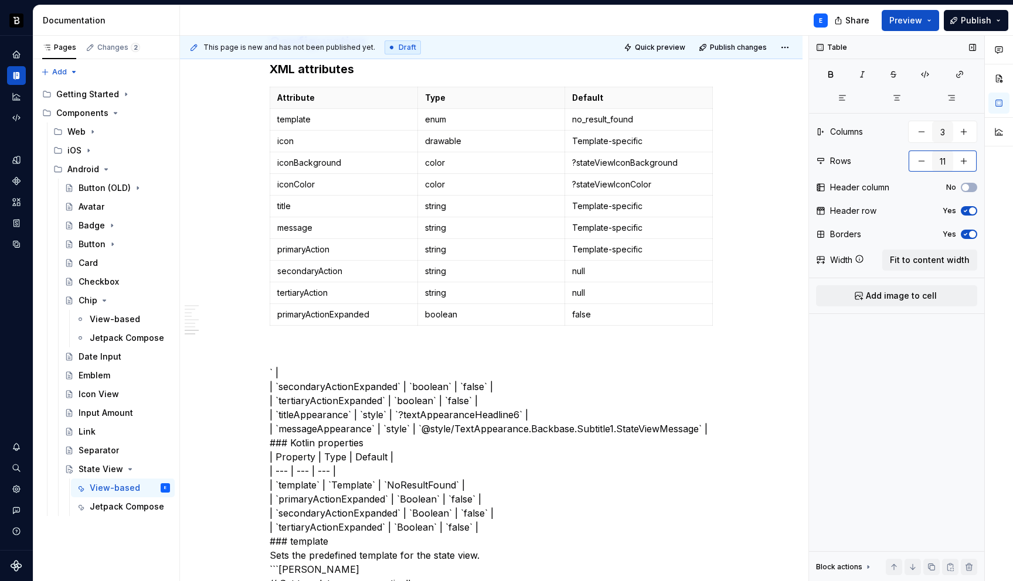
click at [962, 162] on button "button" at bounding box center [963, 161] width 21 height 21
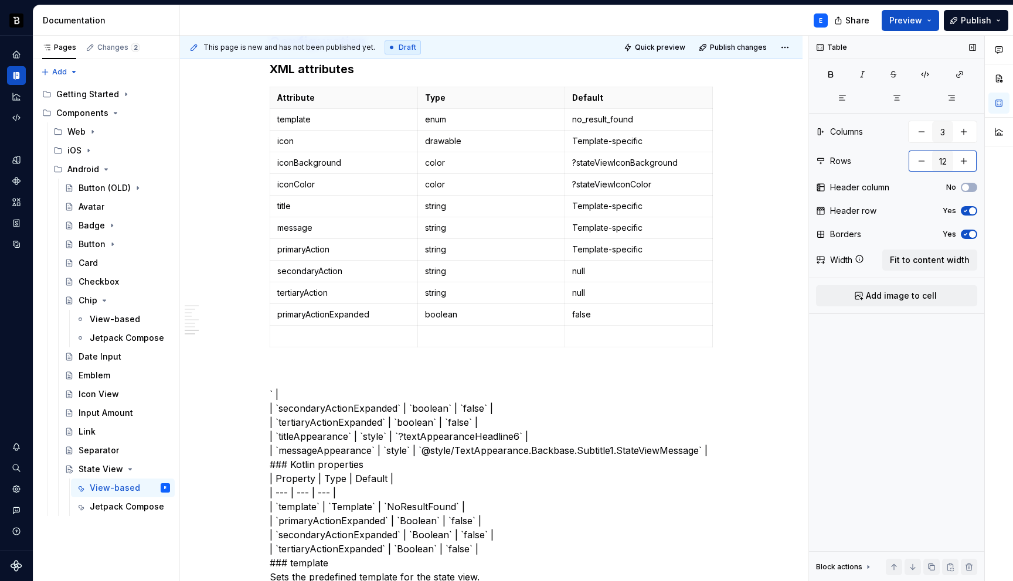
click at [962, 162] on button "button" at bounding box center [963, 161] width 21 height 21
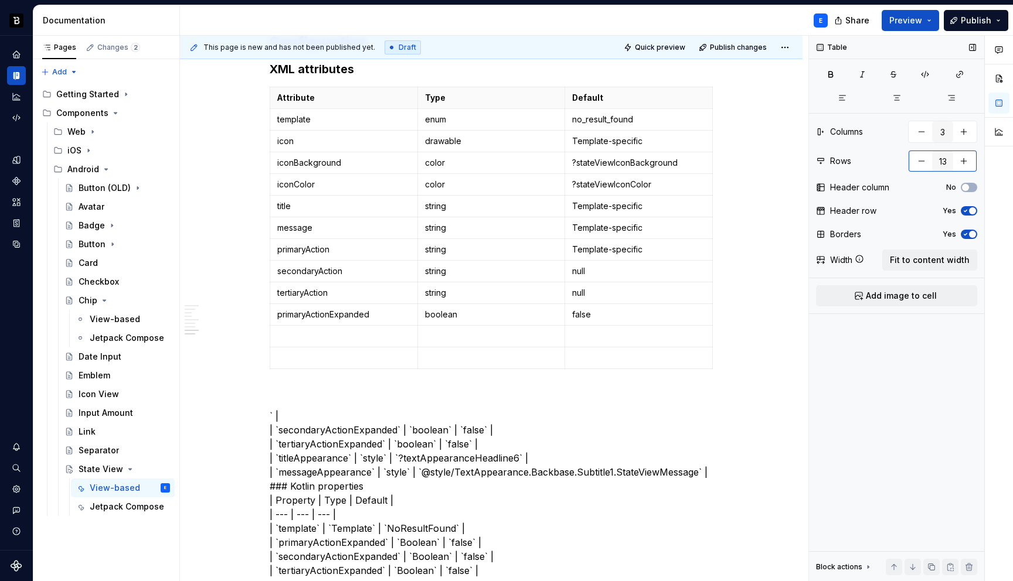
click at [962, 162] on button "button" at bounding box center [963, 161] width 21 height 21
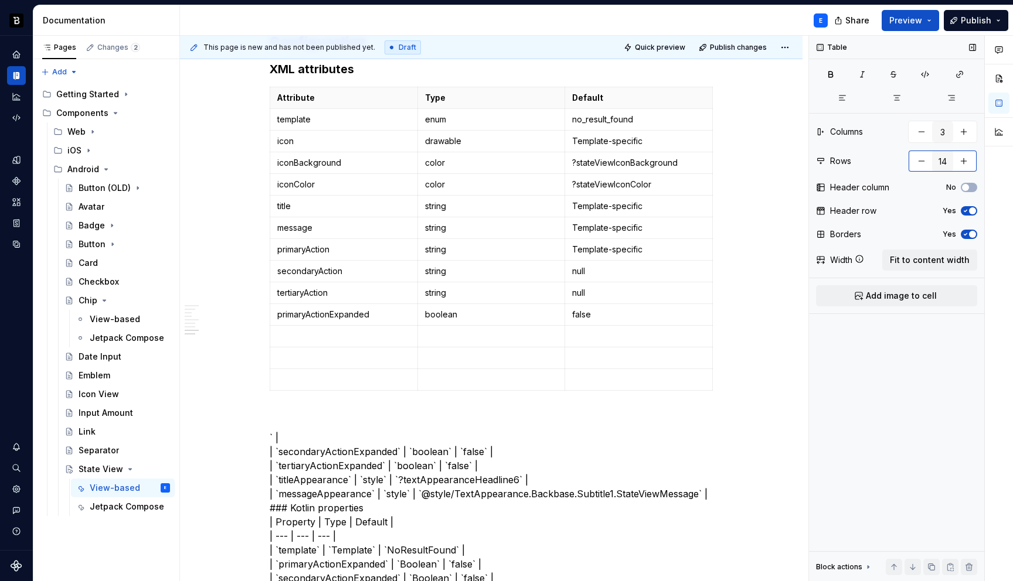
click at [962, 162] on button "button" at bounding box center [963, 161] width 21 height 21
type input "15"
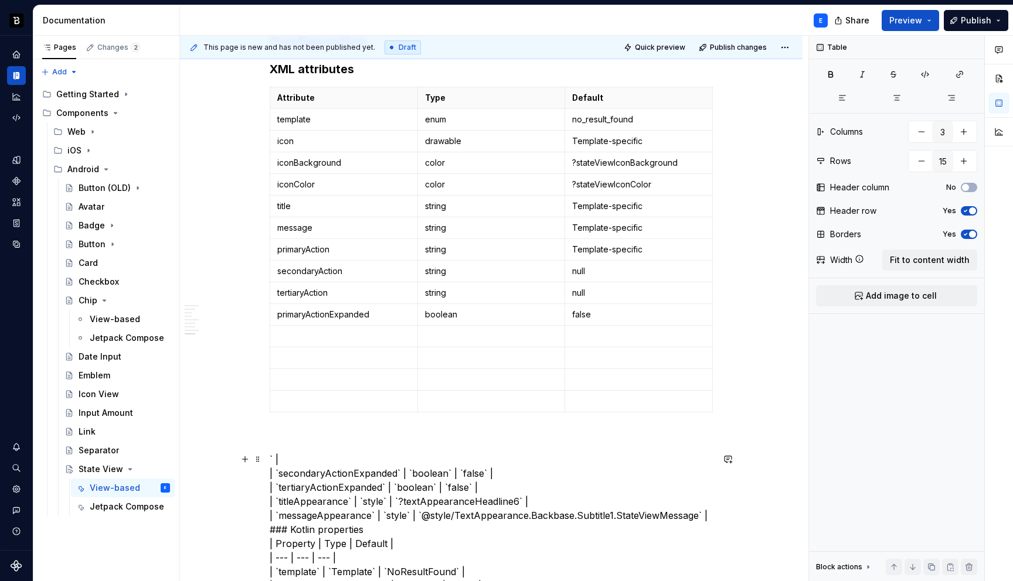
scroll to position [1176, 0]
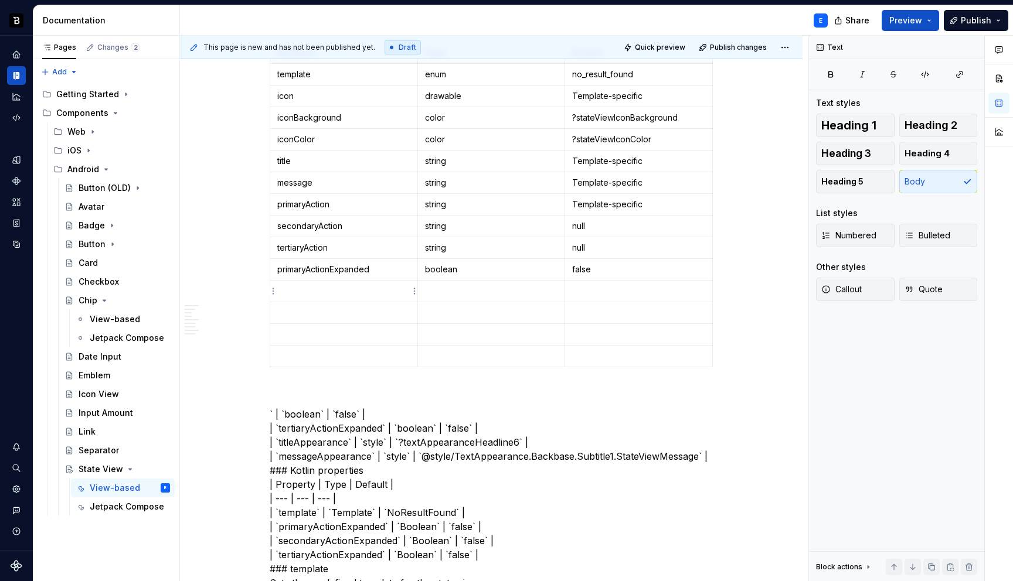
click at [304, 282] on td at bounding box center [344, 292] width 148 height 22
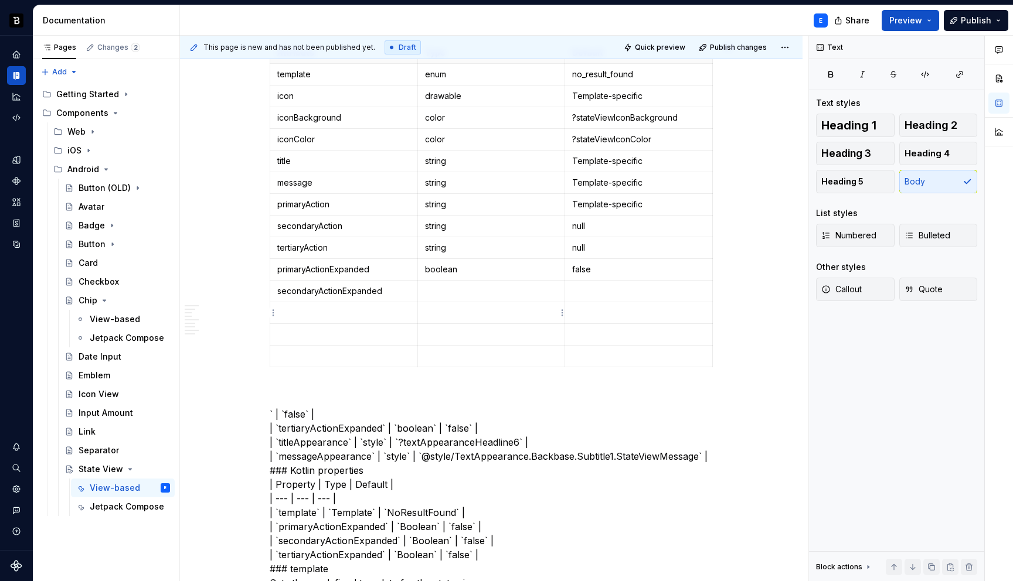
click at [447, 294] on p at bounding box center [491, 291] width 133 height 12
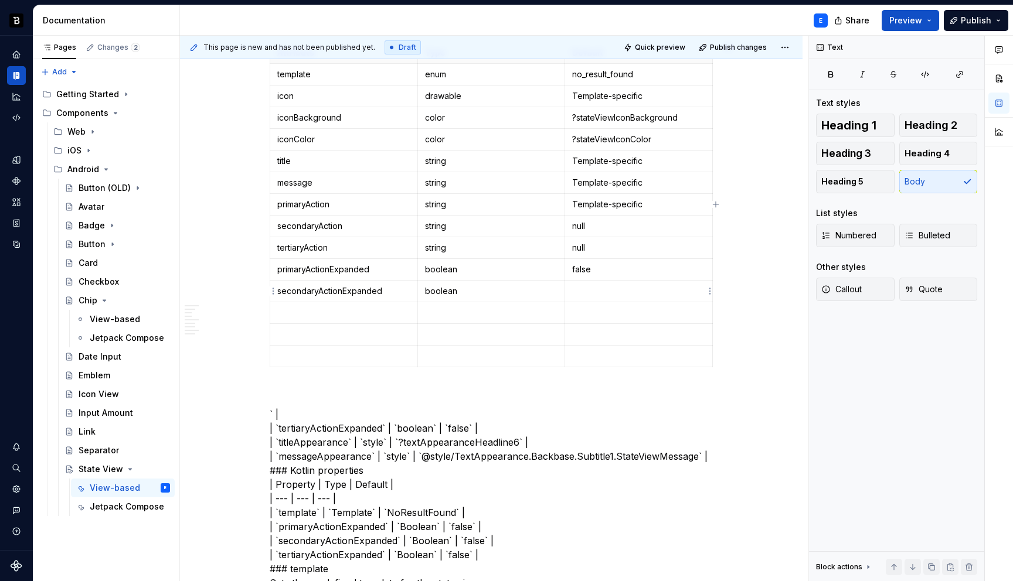
click at [586, 289] on p at bounding box center [638, 291] width 133 height 12
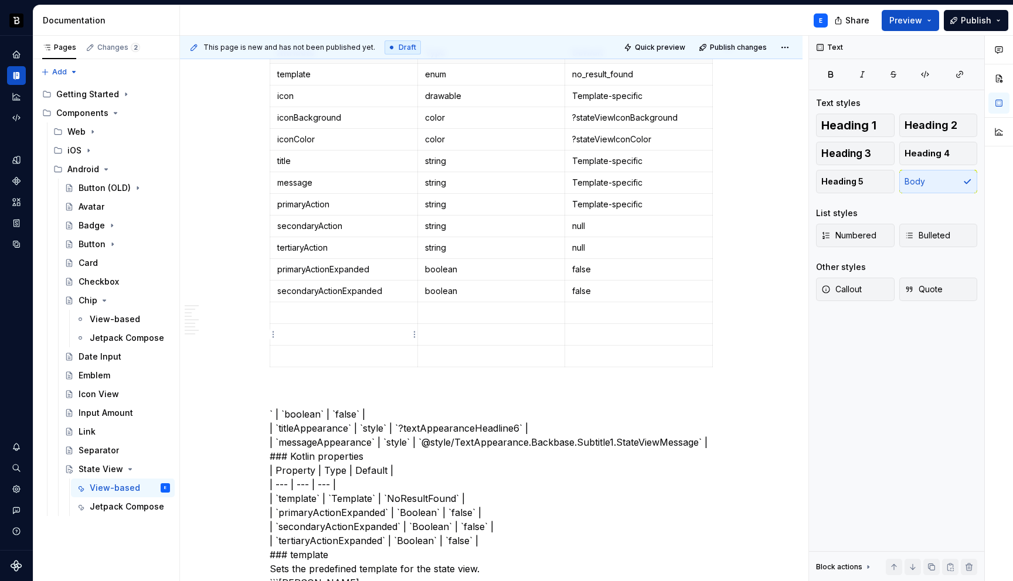
click at [319, 308] on p at bounding box center [343, 313] width 133 height 12
click at [444, 307] on p at bounding box center [491, 313] width 133 height 12
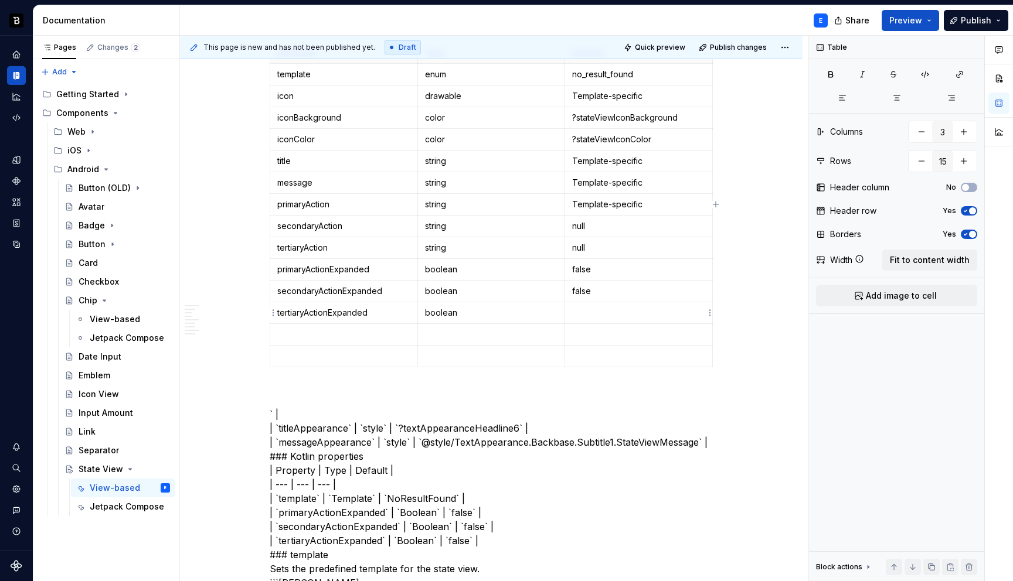
click at [584, 312] on p at bounding box center [638, 313] width 133 height 12
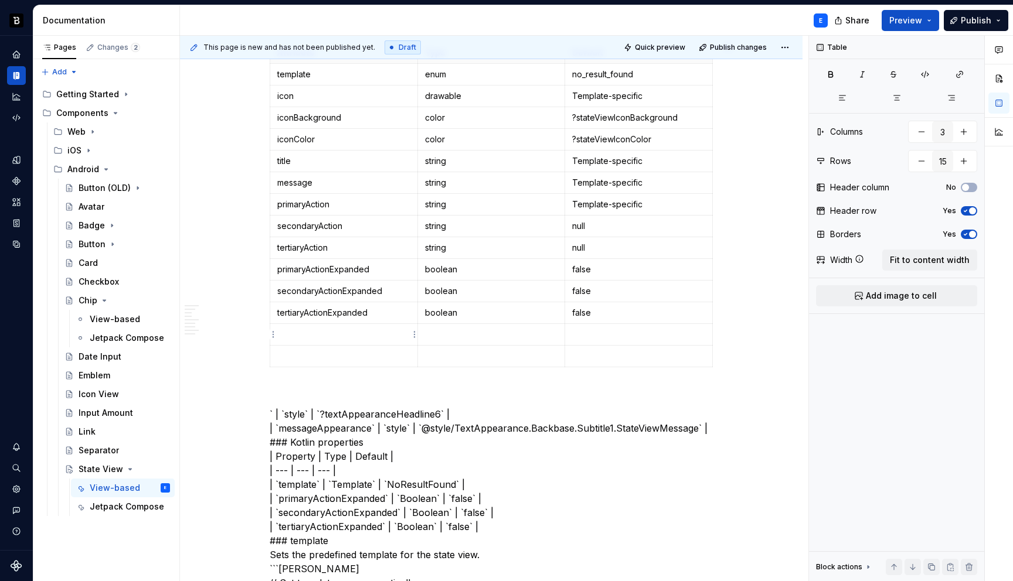
click at [356, 329] on p at bounding box center [343, 335] width 133 height 12
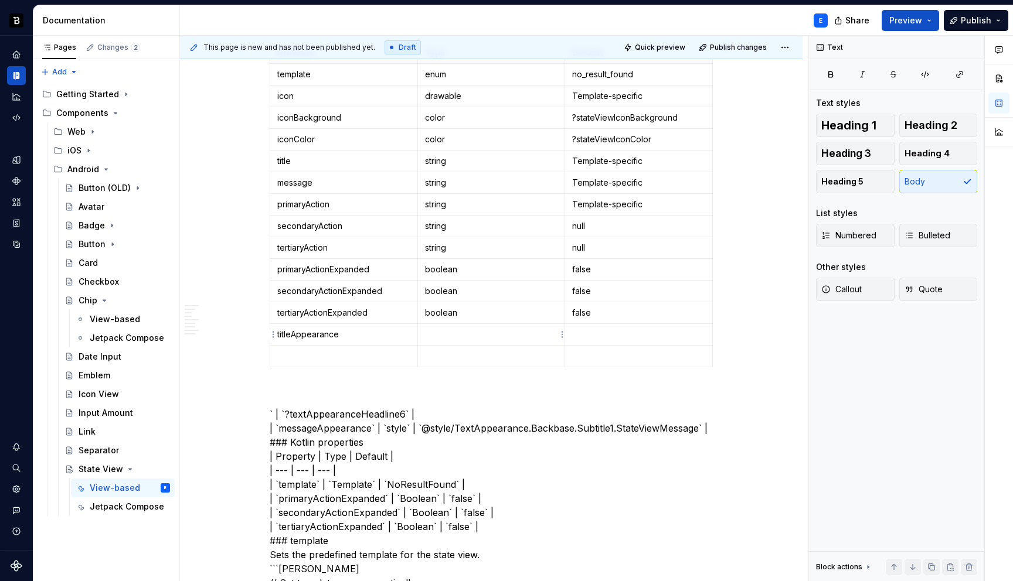
click at [441, 332] on p at bounding box center [491, 335] width 133 height 12
click at [584, 336] on p at bounding box center [638, 335] width 133 height 12
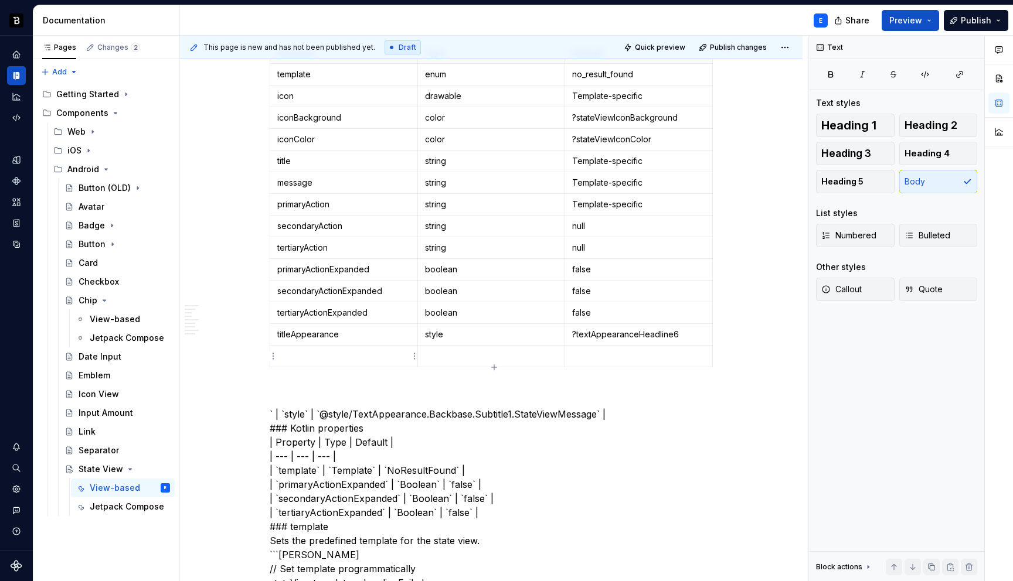
click at [302, 357] on p at bounding box center [343, 357] width 133 height 12
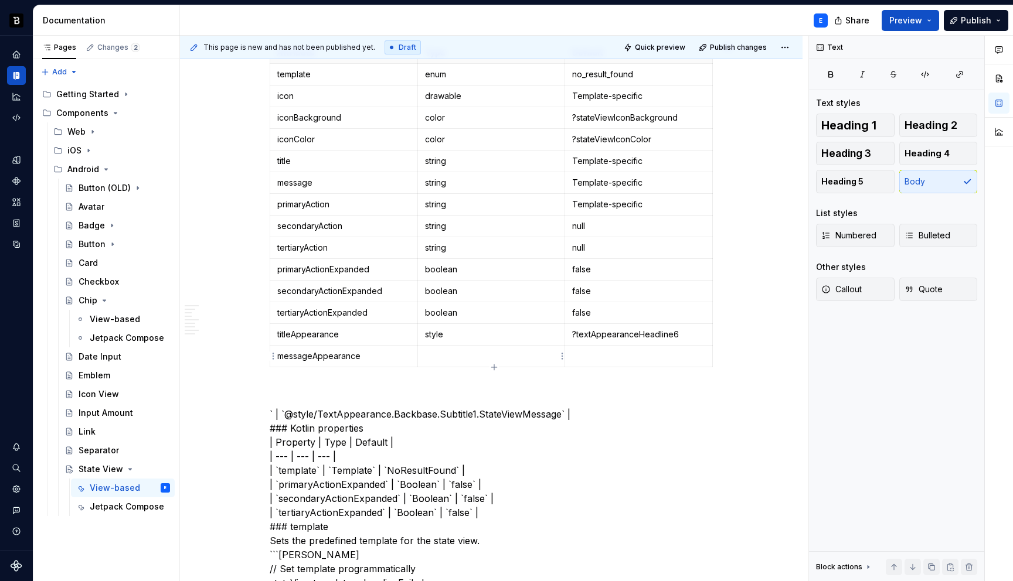
click at [443, 353] on p at bounding box center [491, 357] width 133 height 12
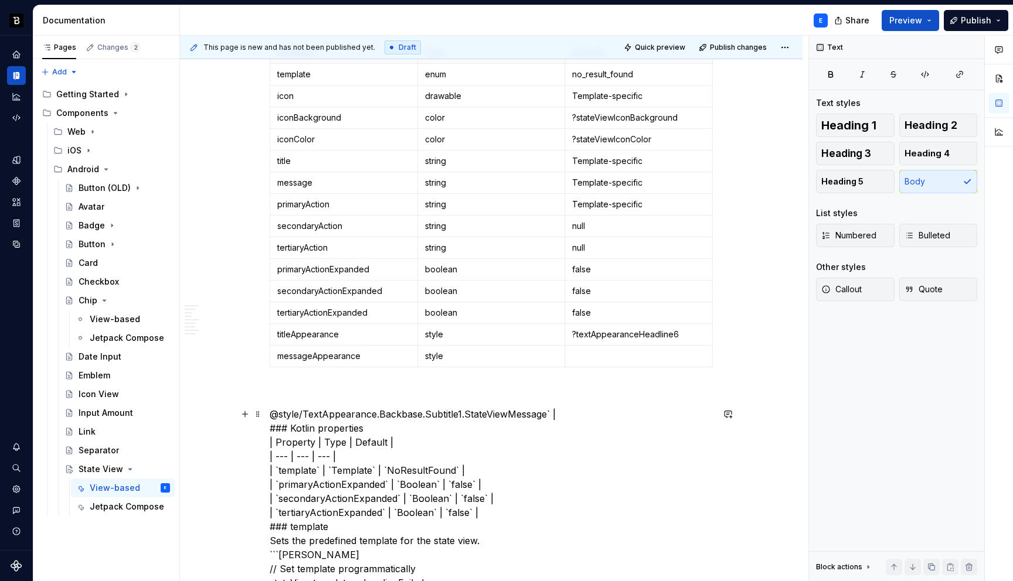
click at [637, 352] on p at bounding box center [638, 357] width 133 height 12
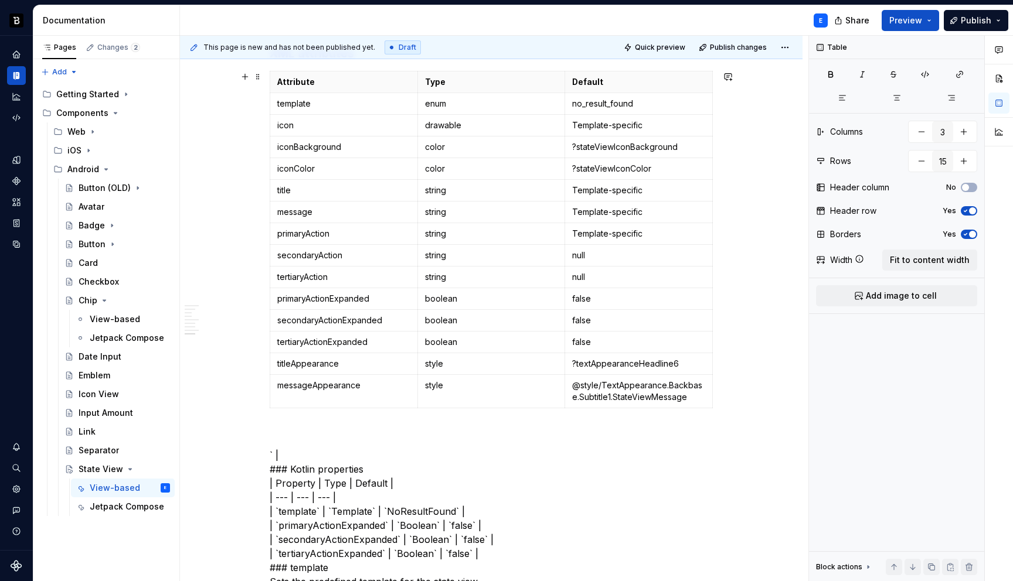
scroll to position [1142, 0]
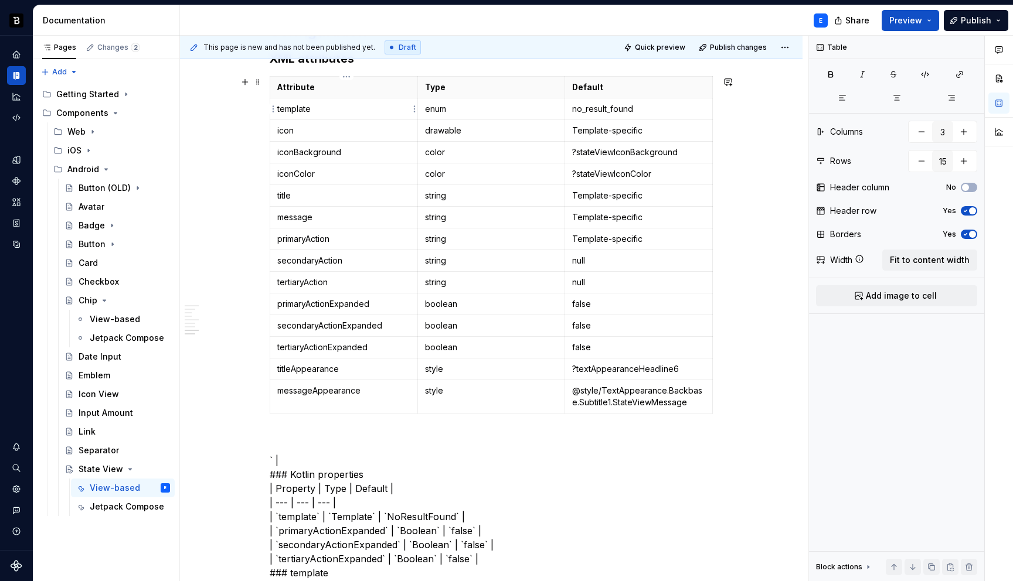
click at [349, 108] on p "template" at bounding box center [343, 109] width 133 height 12
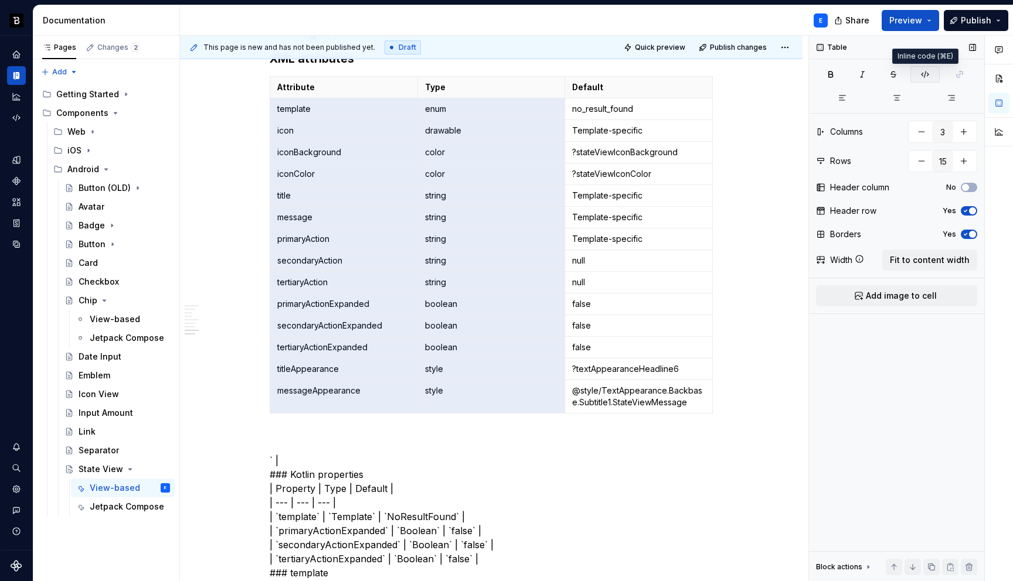
click at [921, 71] on icon "button" at bounding box center [924, 74] width 9 height 9
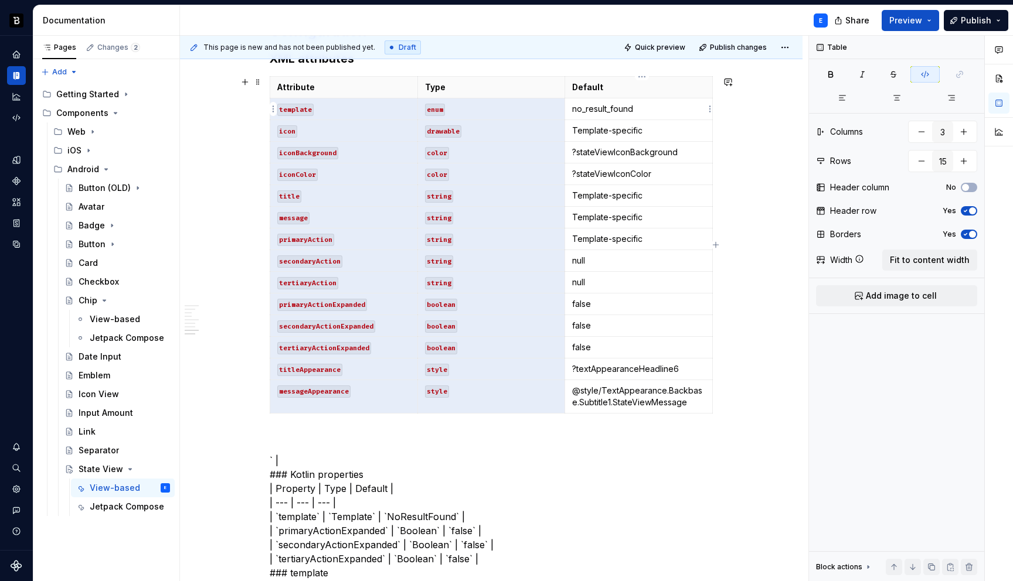
click at [668, 112] on p "no_result_found" at bounding box center [638, 109] width 133 height 12
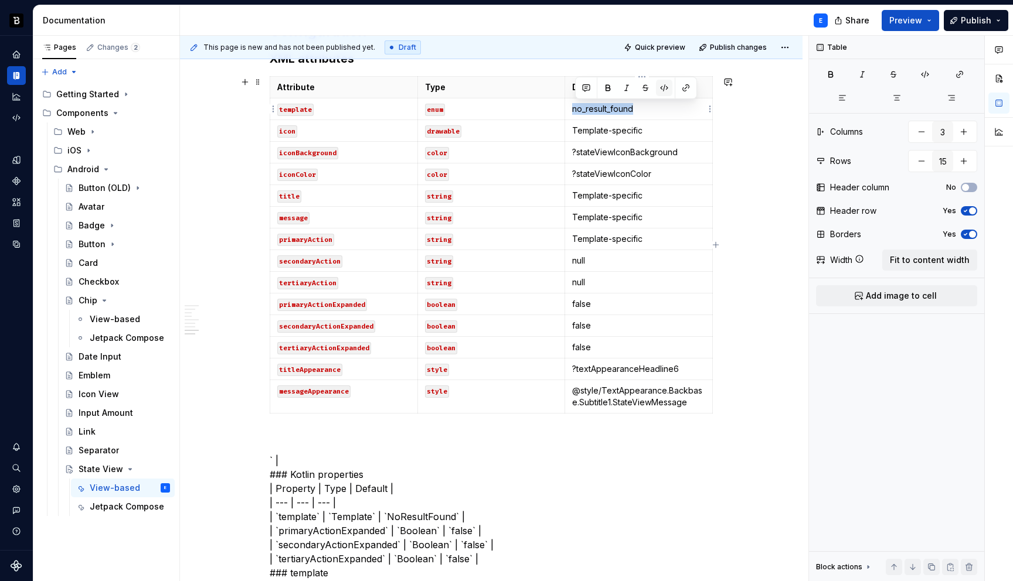
click at [664, 84] on button "button" at bounding box center [664, 88] width 16 height 16
click at [623, 150] on p "?stateViewIconBackground" at bounding box center [638, 153] width 133 height 12
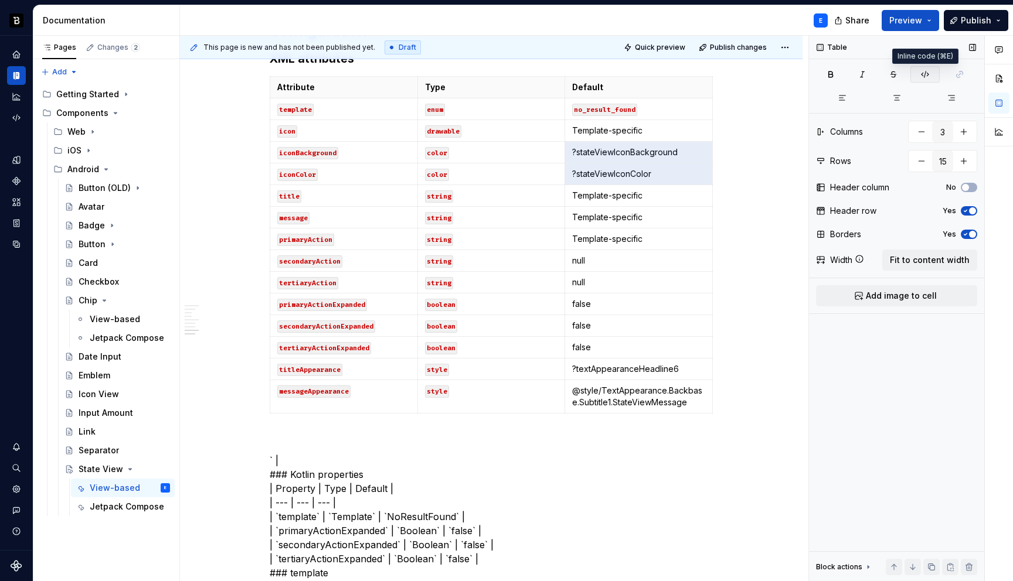
click at [929, 73] on icon "button" at bounding box center [924, 74] width 9 height 9
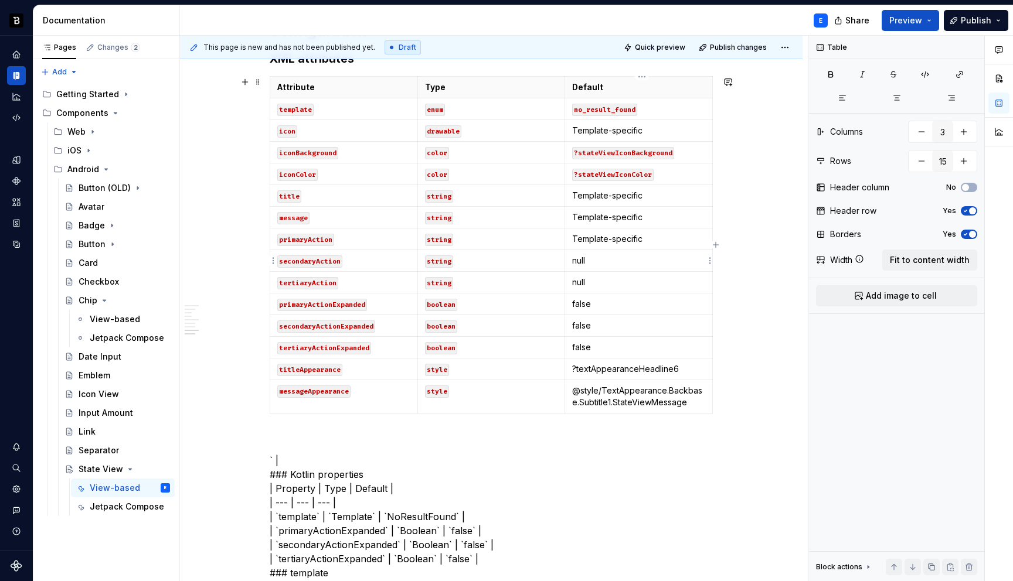
click at [636, 261] on p "null" at bounding box center [638, 261] width 133 height 12
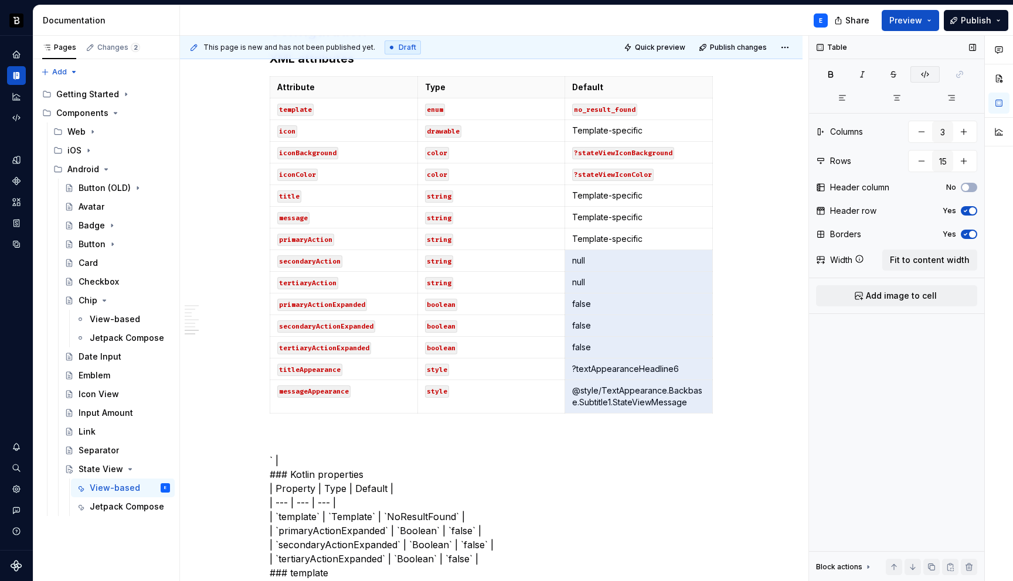
click at [926, 73] on icon "button" at bounding box center [924, 74] width 9 height 9
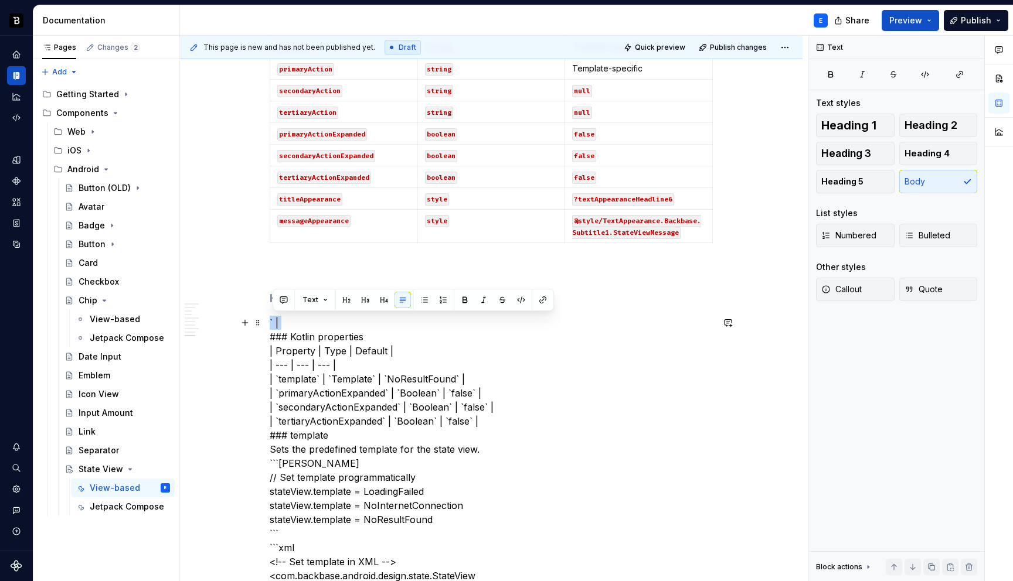
scroll to position [1315, 0]
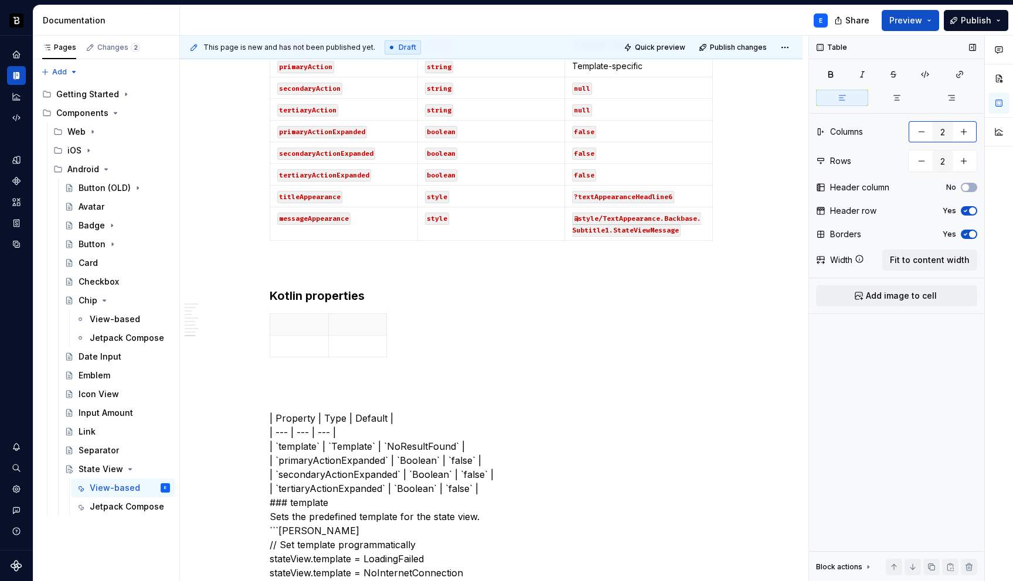
click at [971, 132] on button "button" at bounding box center [963, 131] width 21 height 21
type input "3"
click at [926, 263] on span "Fit to content width" at bounding box center [930, 260] width 80 height 12
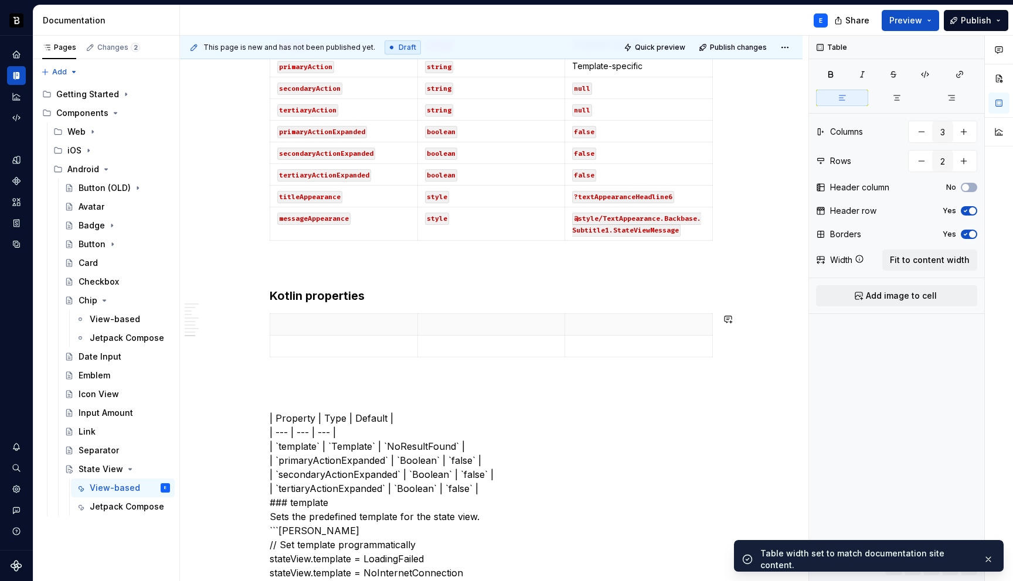
scroll to position [1326, 0]
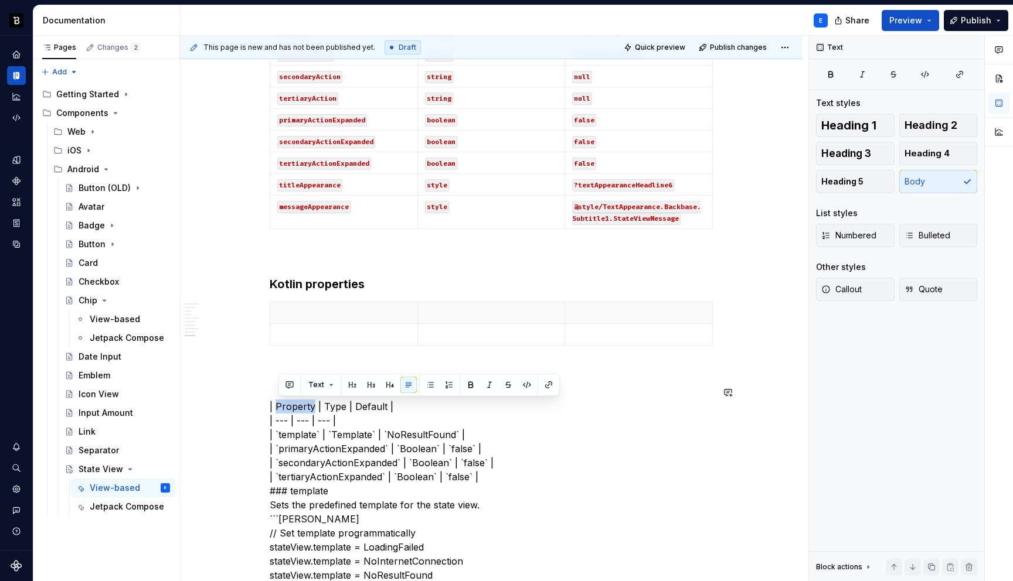
type textarea "*"
click at [305, 319] on th at bounding box center [344, 313] width 148 height 22
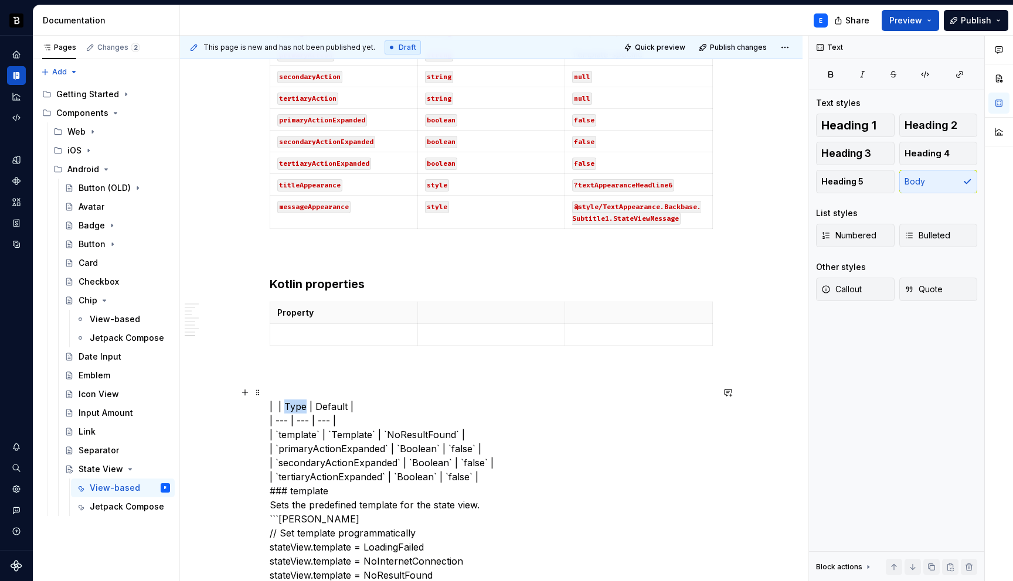
click at [437, 310] on p at bounding box center [491, 313] width 133 height 12
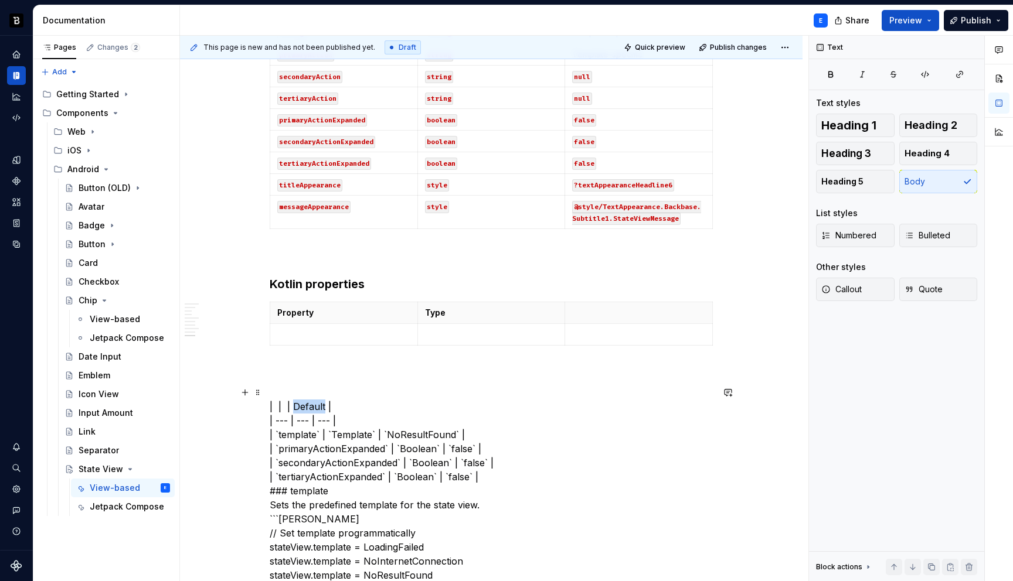
click at [589, 315] on p at bounding box center [638, 313] width 133 height 12
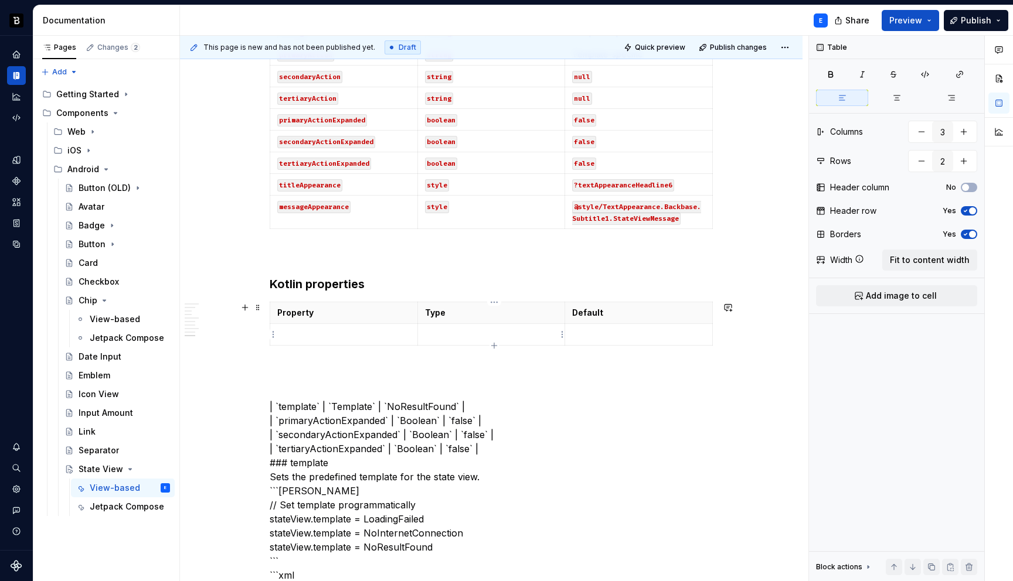
click at [513, 331] on p at bounding box center [491, 335] width 133 height 12
click at [967, 158] on button "button" at bounding box center [963, 161] width 21 height 21
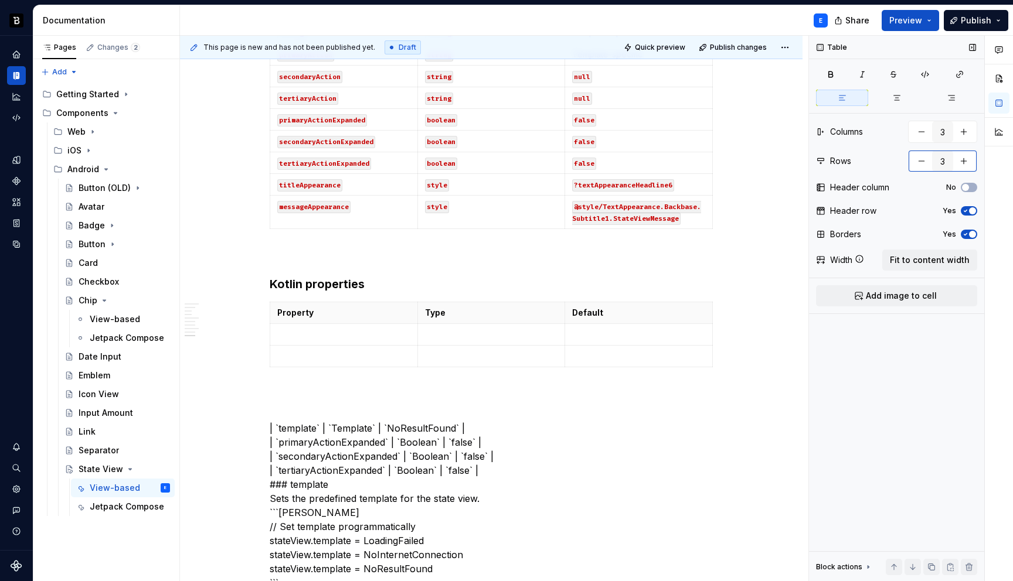
click at [967, 158] on button "button" at bounding box center [963, 161] width 21 height 21
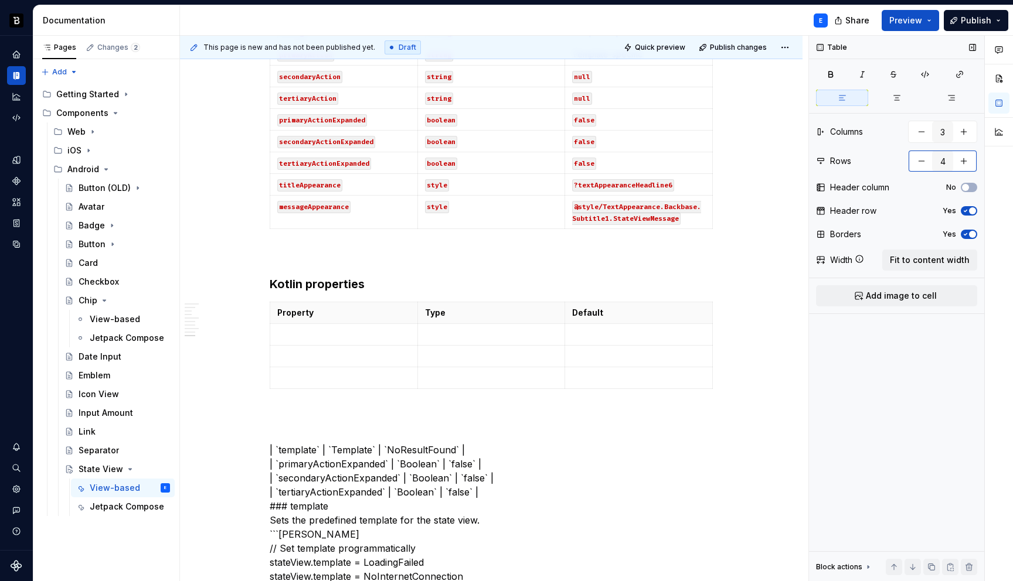
click at [967, 158] on button "button" at bounding box center [963, 161] width 21 height 21
type input "5"
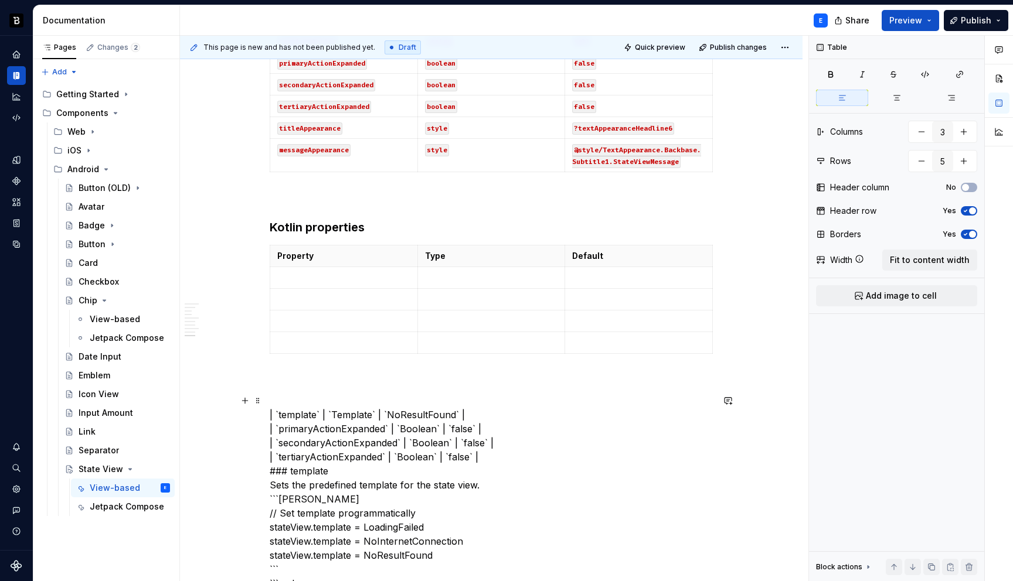
scroll to position [1403, 0]
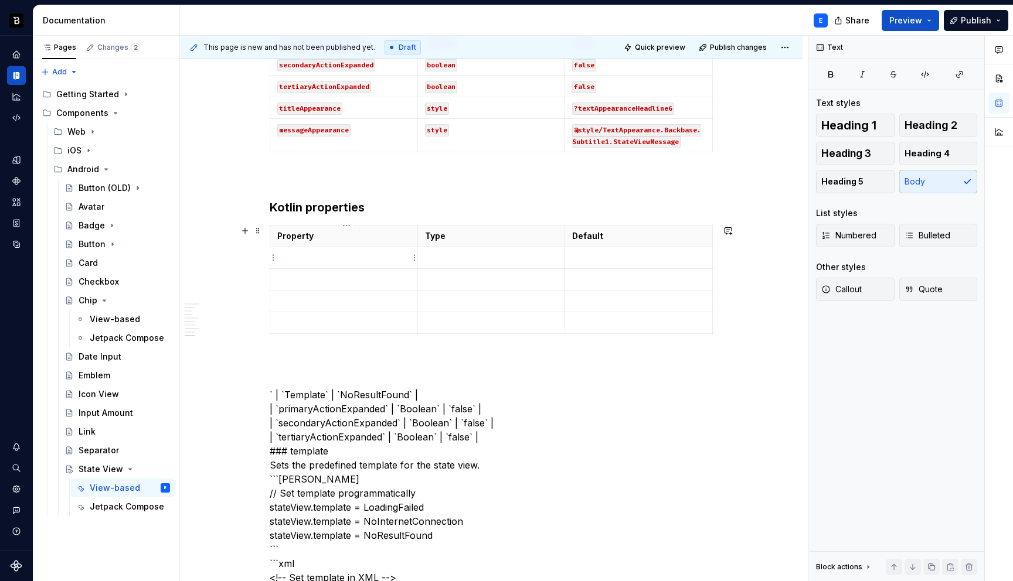
click at [317, 258] on p at bounding box center [343, 258] width 133 height 12
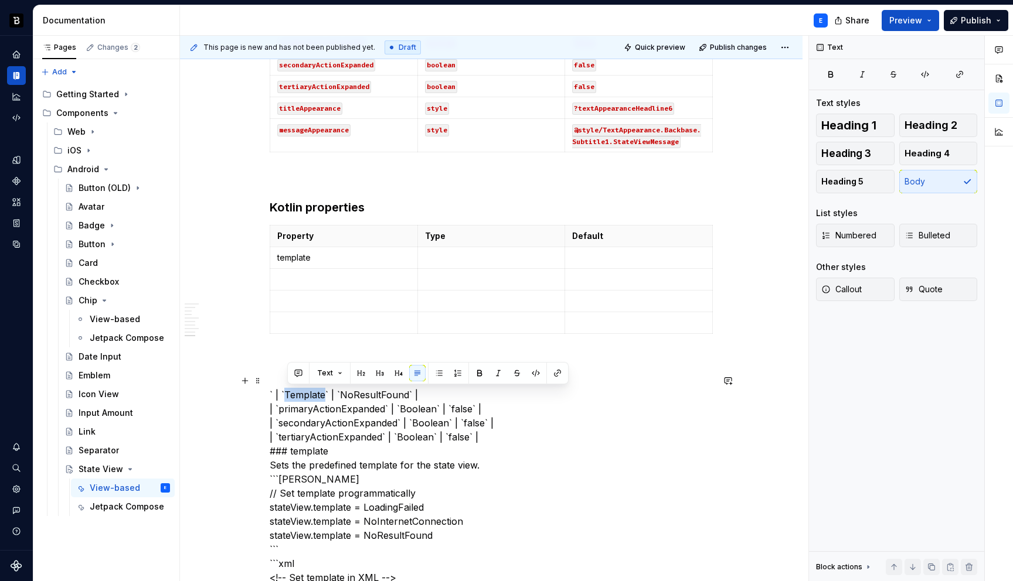
click at [440, 260] on p at bounding box center [491, 258] width 133 height 12
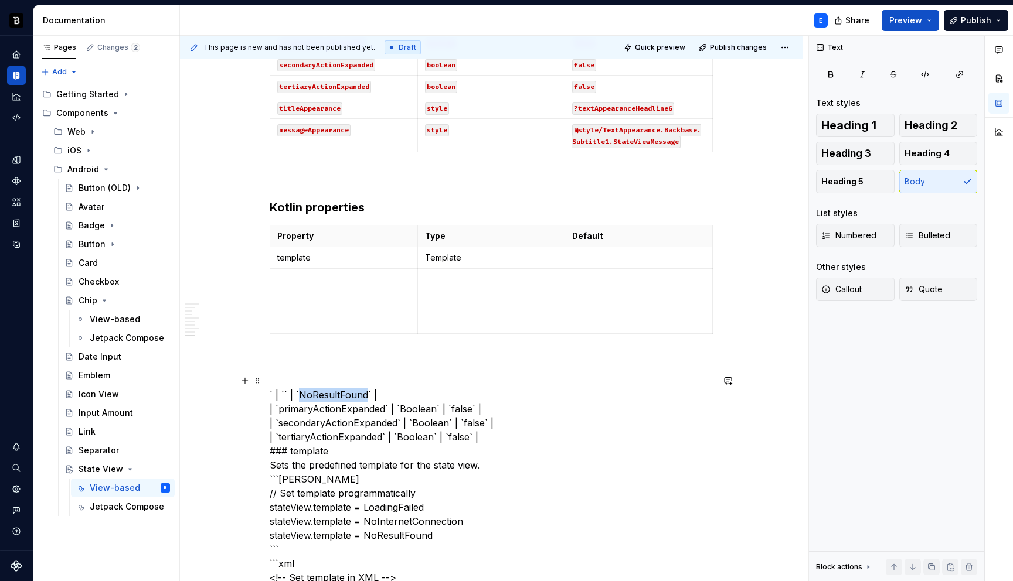
click at [586, 258] on p at bounding box center [638, 258] width 133 height 12
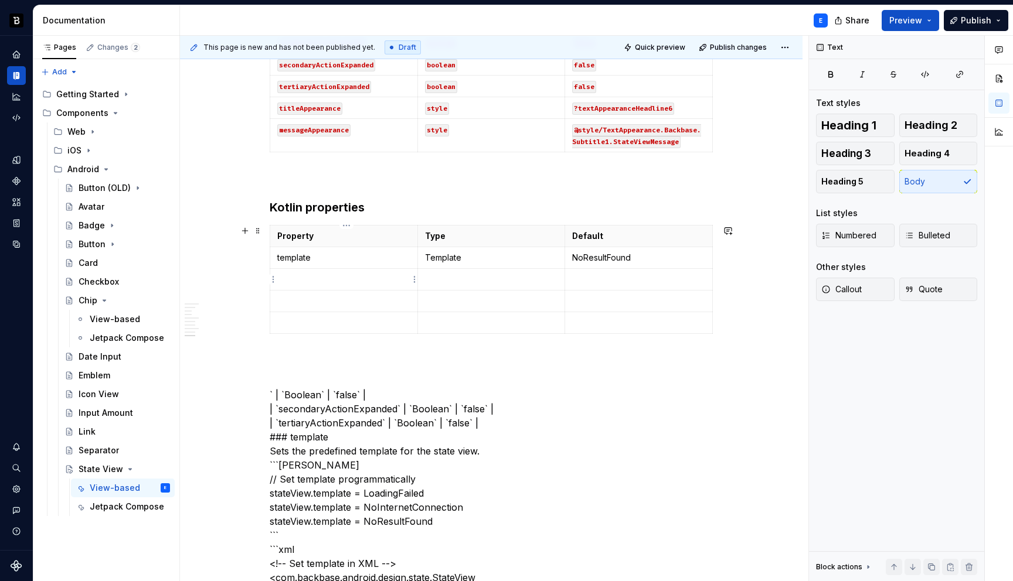
click at [334, 274] on p at bounding box center [343, 280] width 133 height 12
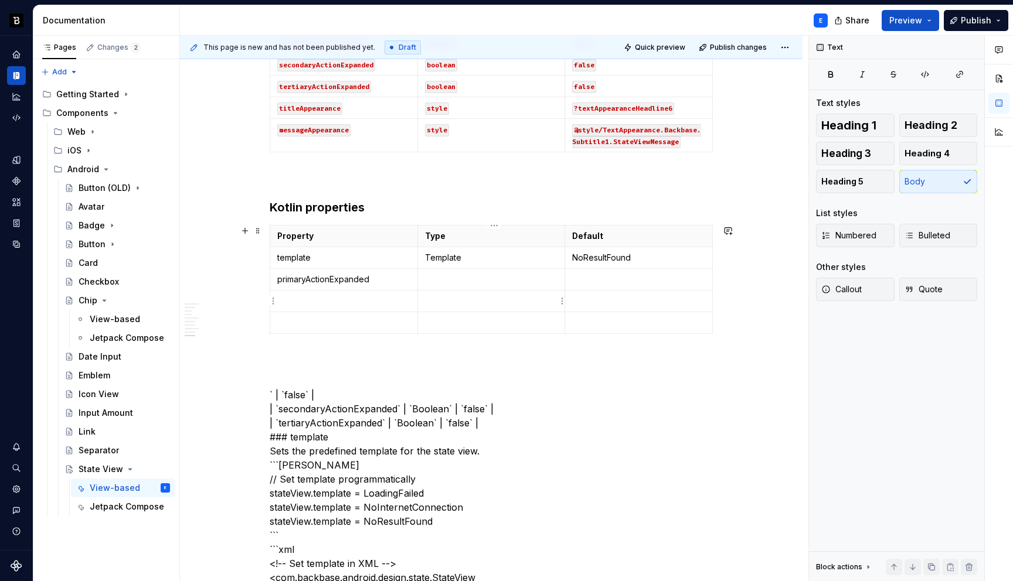
click at [445, 280] on p at bounding box center [491, 280] width 133 height 12
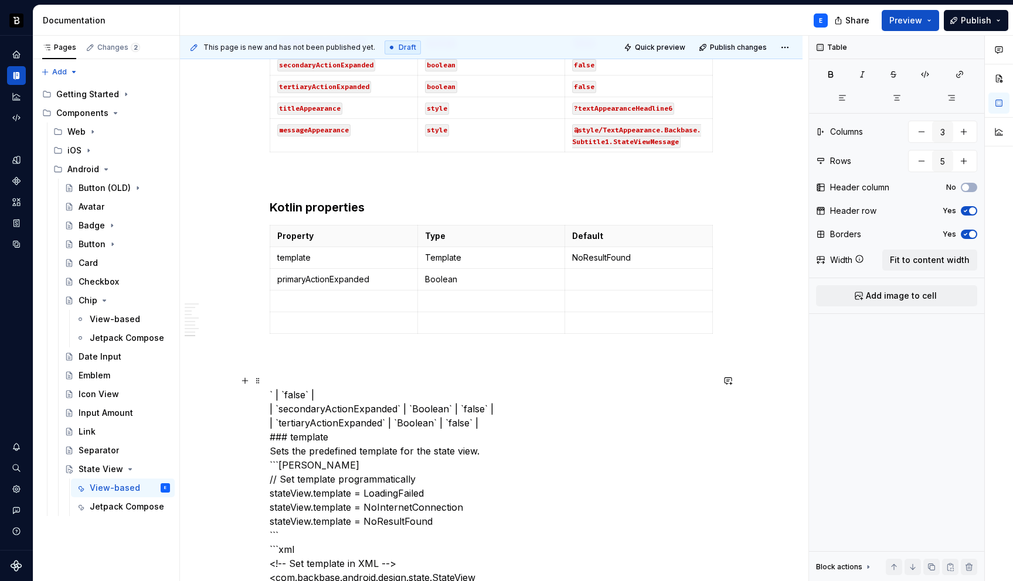
click at [593, 281] on p at bounding box center [638, 280] width 133 height 12
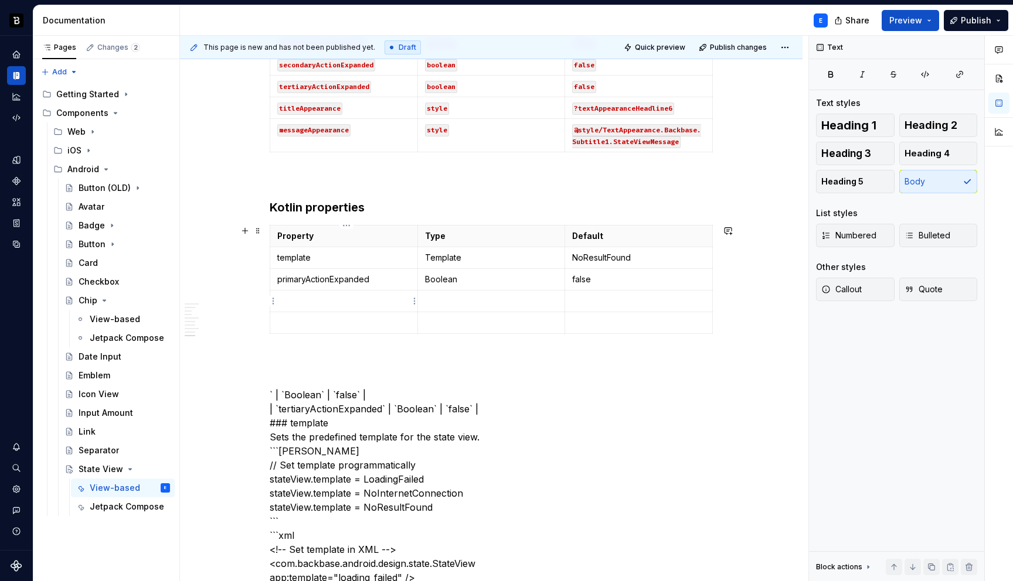
click at [318, 292] on td at bounding box center [344, 302] width 148 height 22
click at [441, 297] on p at bounding box center [491, 301] width 133 height 12
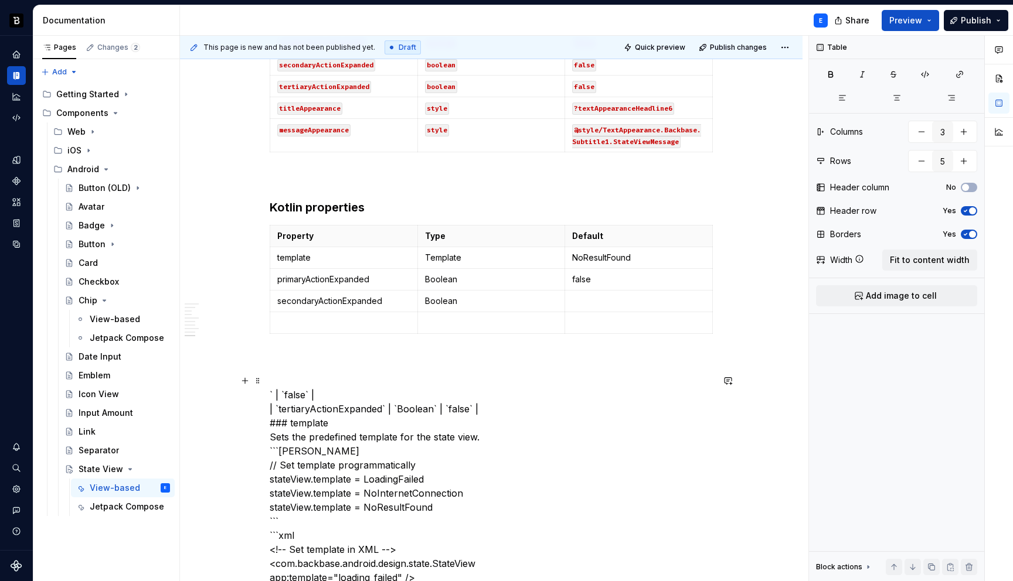
click at [590, 298] on p at bounding box center [638, 301] width 133 height 12
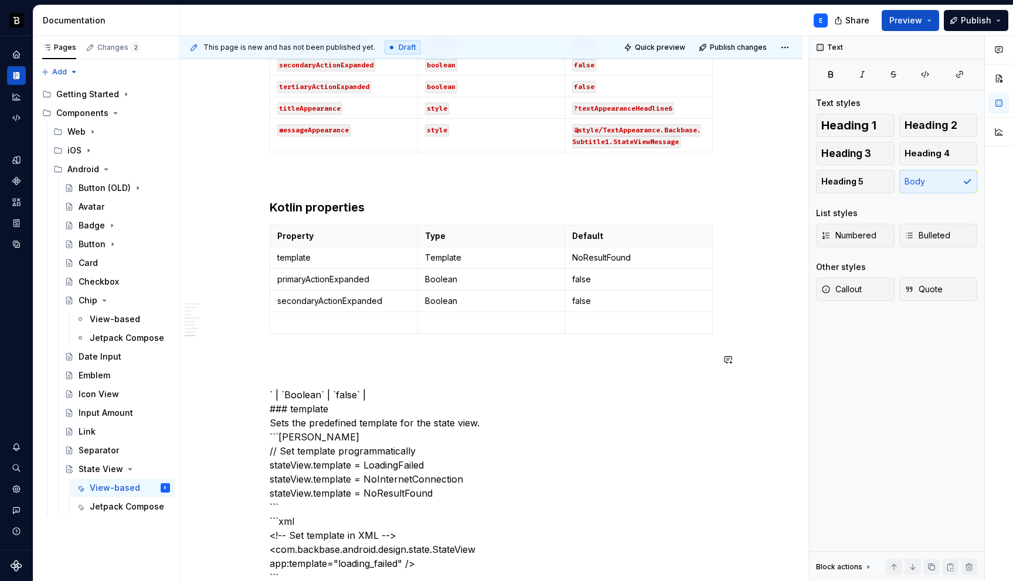
click at [325, 328] on p at bounding box center [343, 323] width 133 height 12
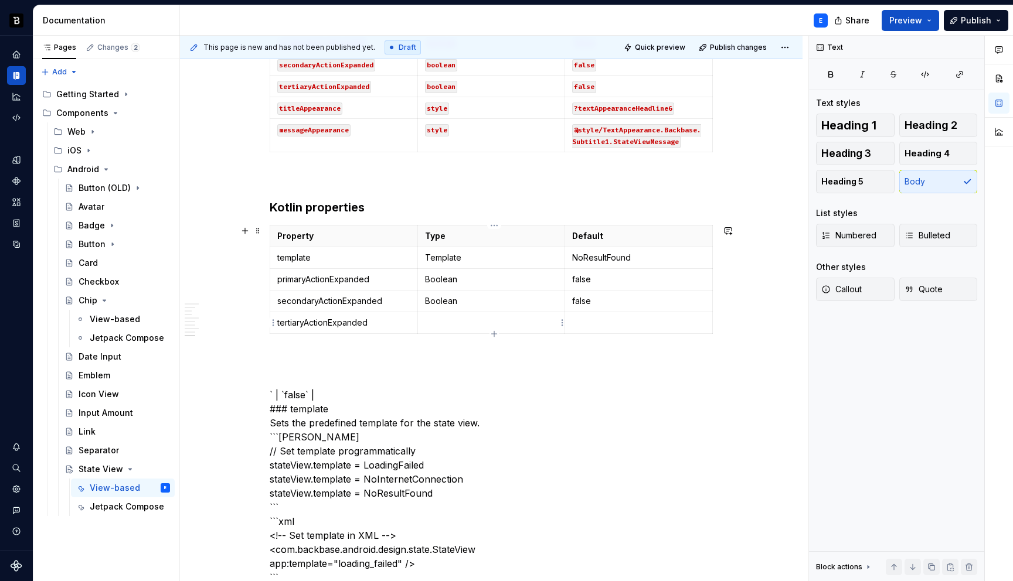
click at [451, 315] on td at bounding box center [491, 323] width 148 height 22
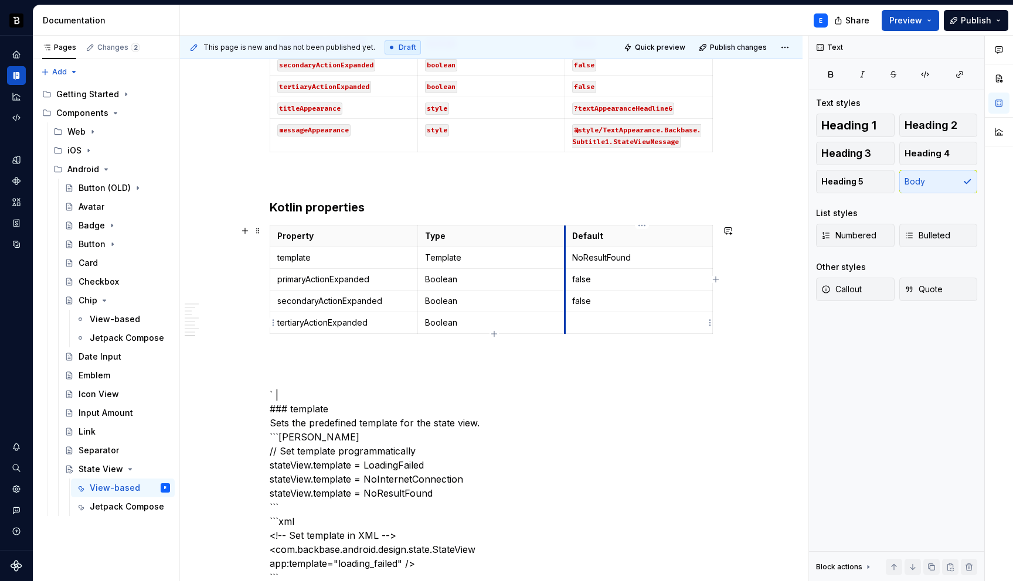
click at [585, 319] on p at bounding box center [638, 323] width 133 height 12
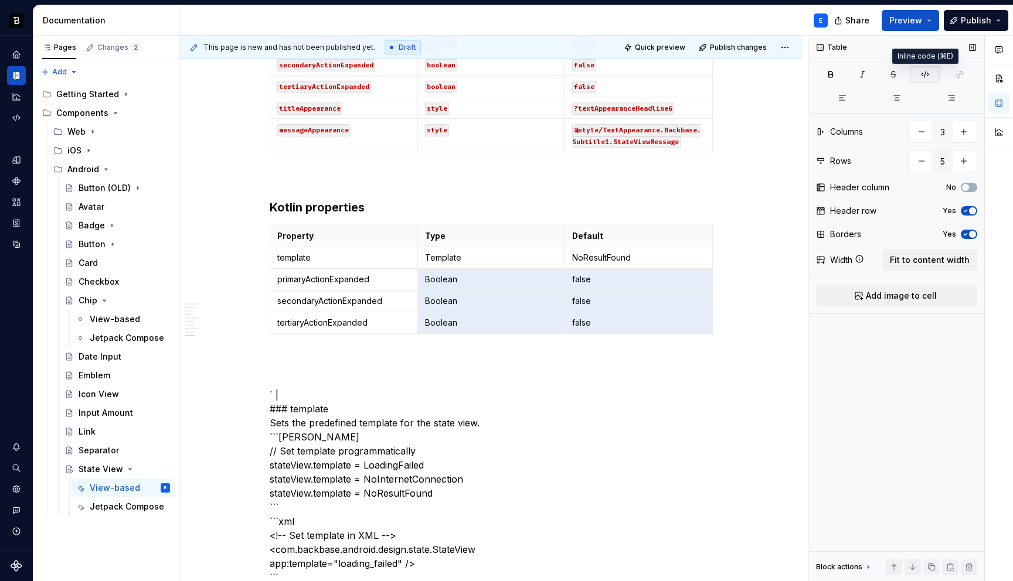
click at [926, 73] on icon "button" at bounding box center [924, 74] width 9 height 9
click at [660, 252] on p "NoResultFound" at bounding box center [638, 258] width 133 height 12
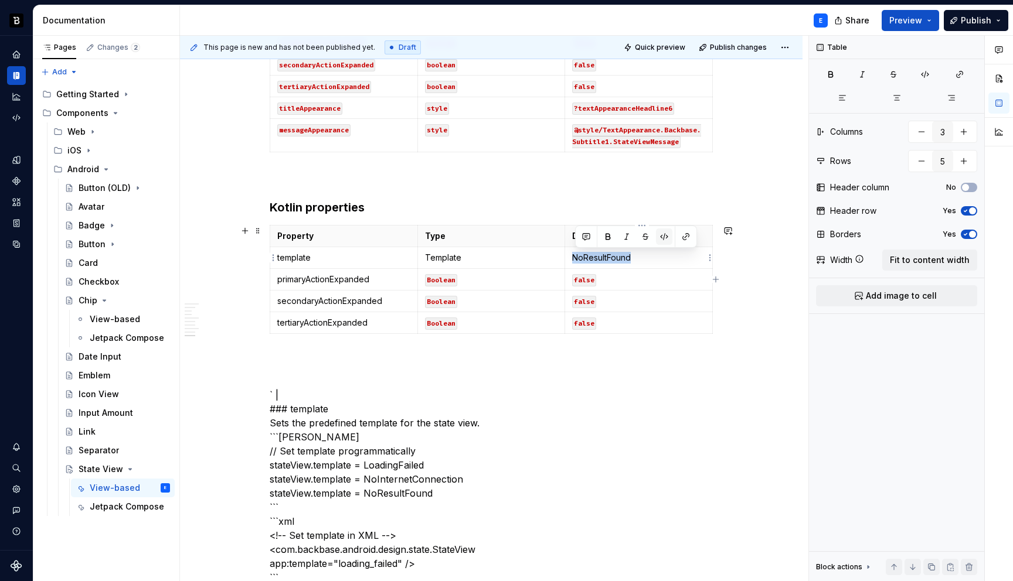
click at [660, 234] on button "button" at bounding box center [664, 237] width 16 height 16
click at [397, 259] on p "template" at bounding box center [343, 258] width 133 height 12
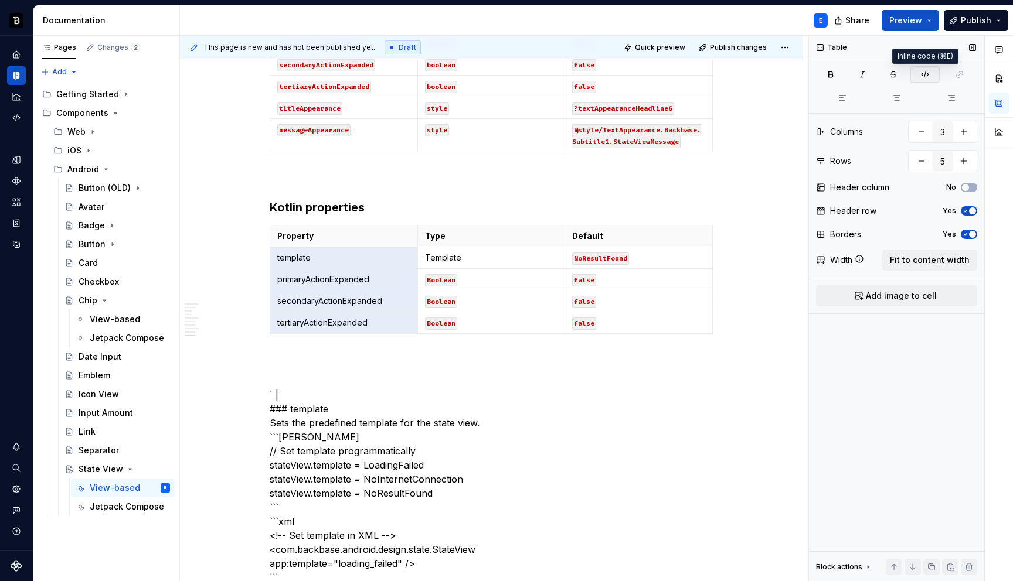
click at [929, 76] on icon "button" at bounding box center [924, 74] width 9 height 9
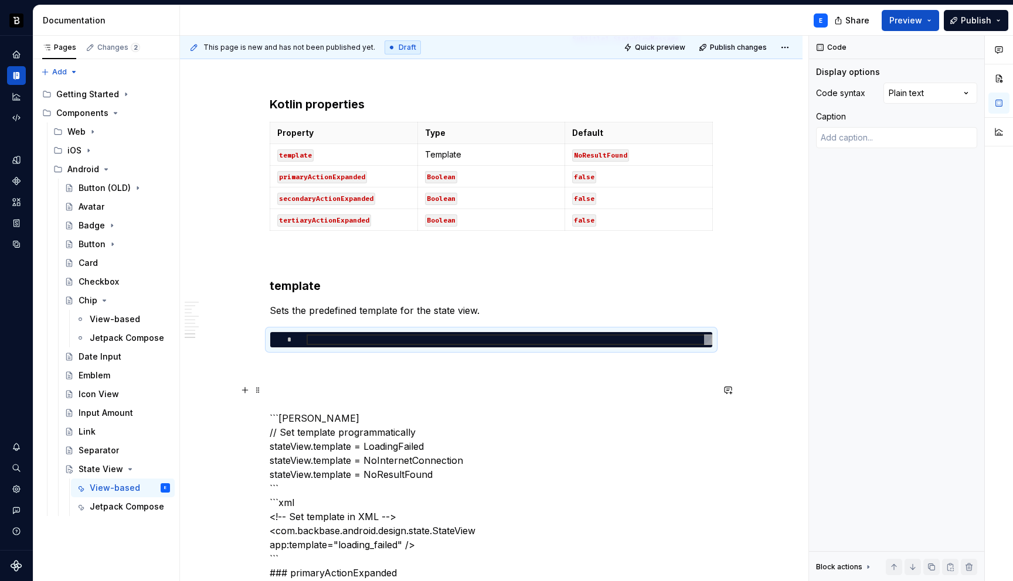
scroll to position [1584, 0]
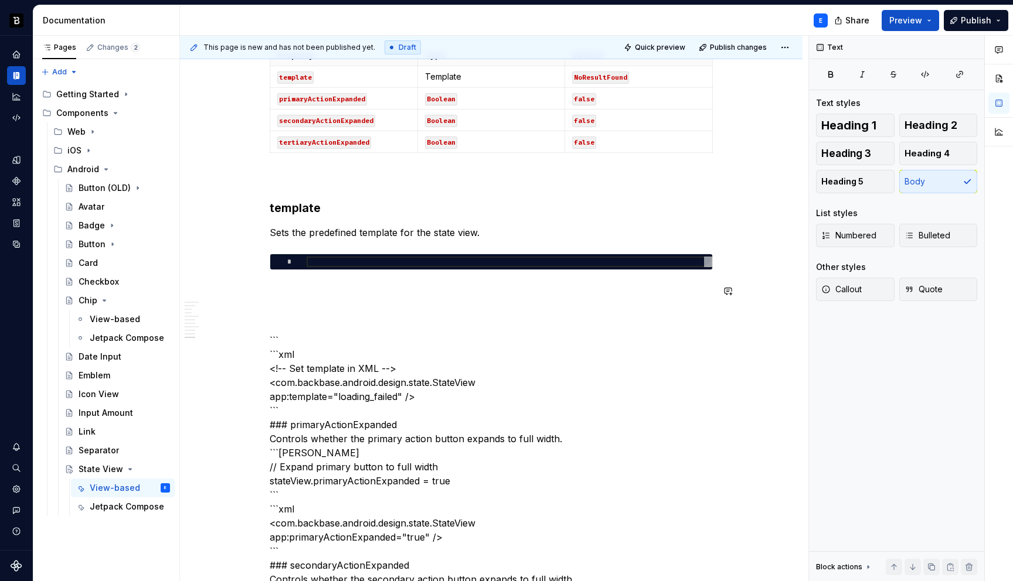
click at [373, 259] on div at bounding box center [510, 262] width 406 height 11
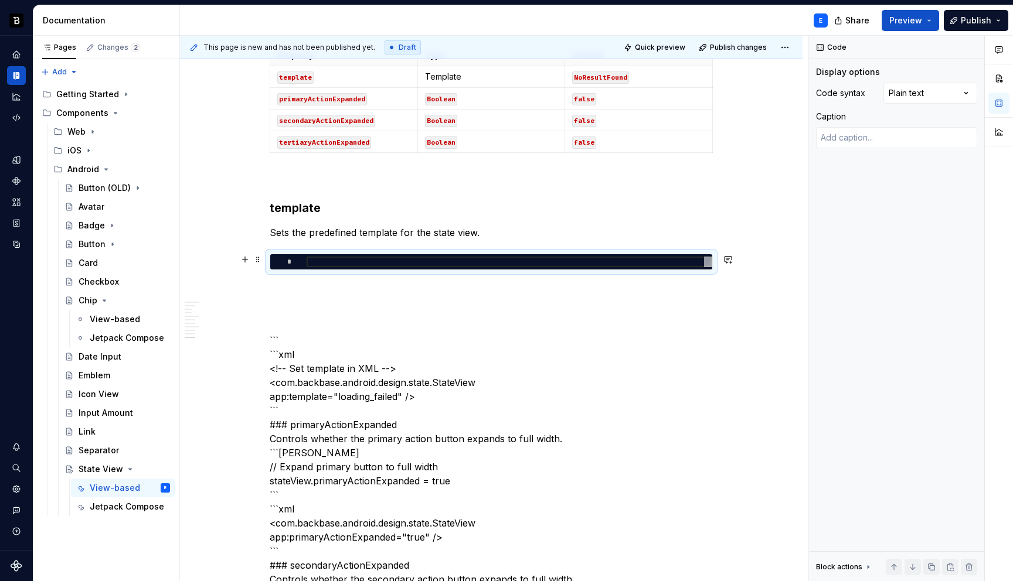
type textarea "*"
type textarea "**********"
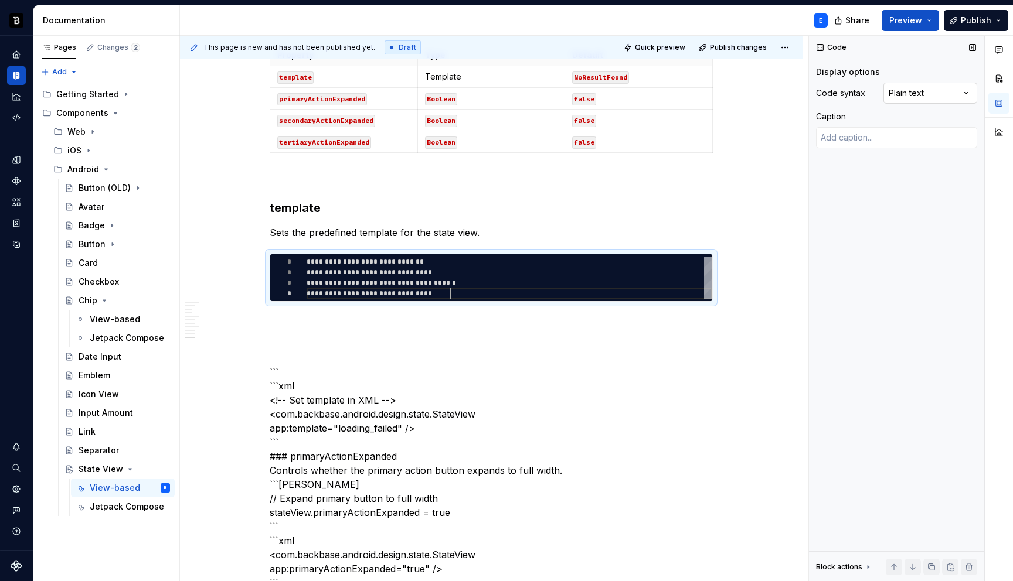
click at [906, 86] on div "Comments Open comments No comments yet Select ‘Comment’ from the block context …" at bounding box center [911, 309] width 204 height 546
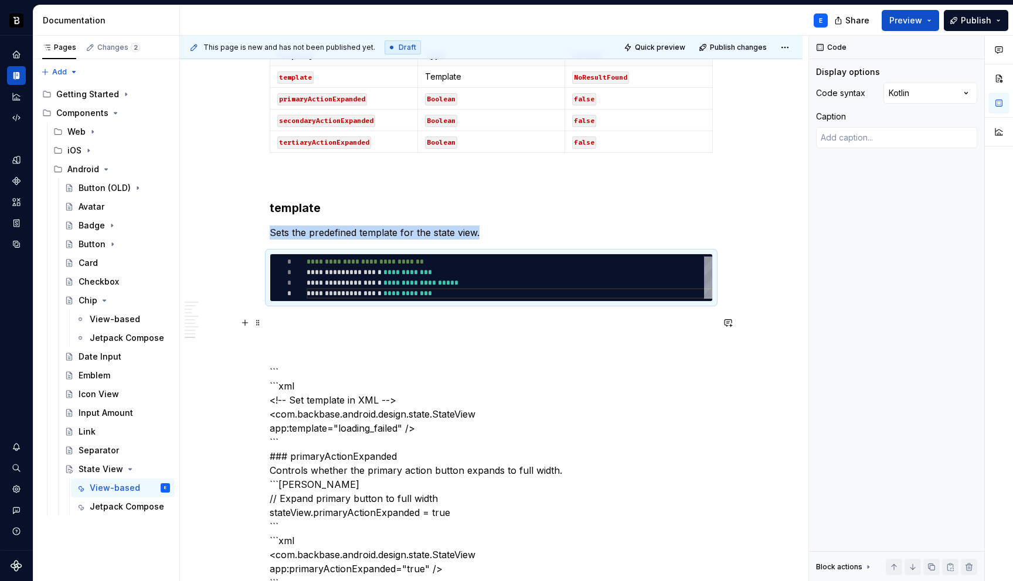
click at [445, 318] on p at bounding box center [491, 323] width 443 height 14
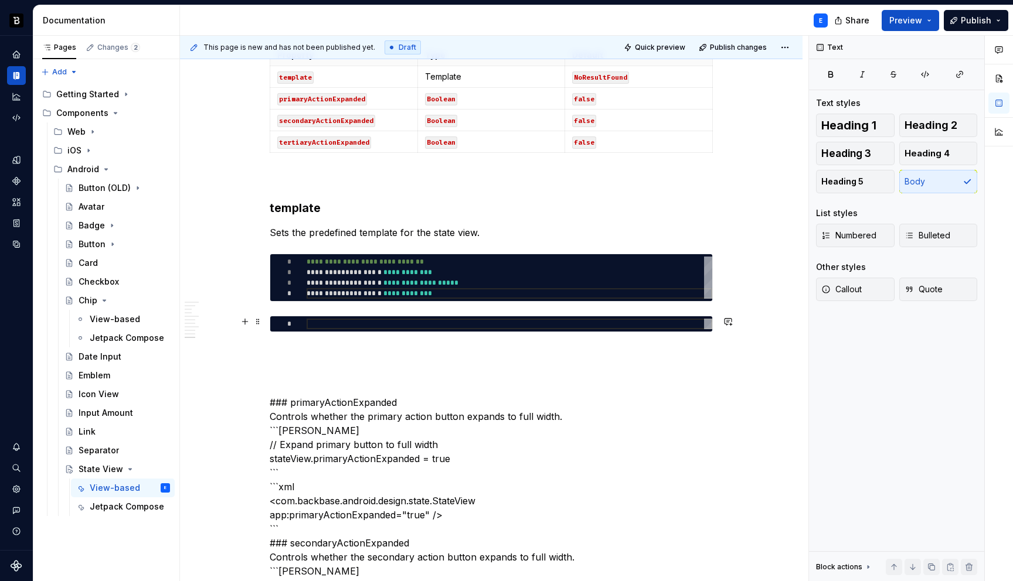
click at [368, 326] on div at bounding box center [510, 324] width 406 height 11
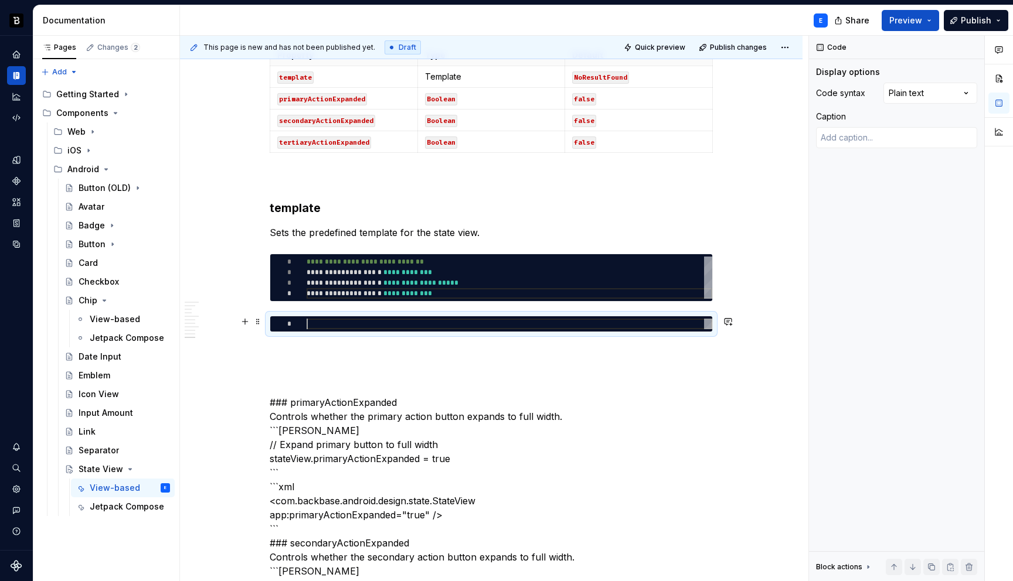
type textarea "*"
type textarea "**********"
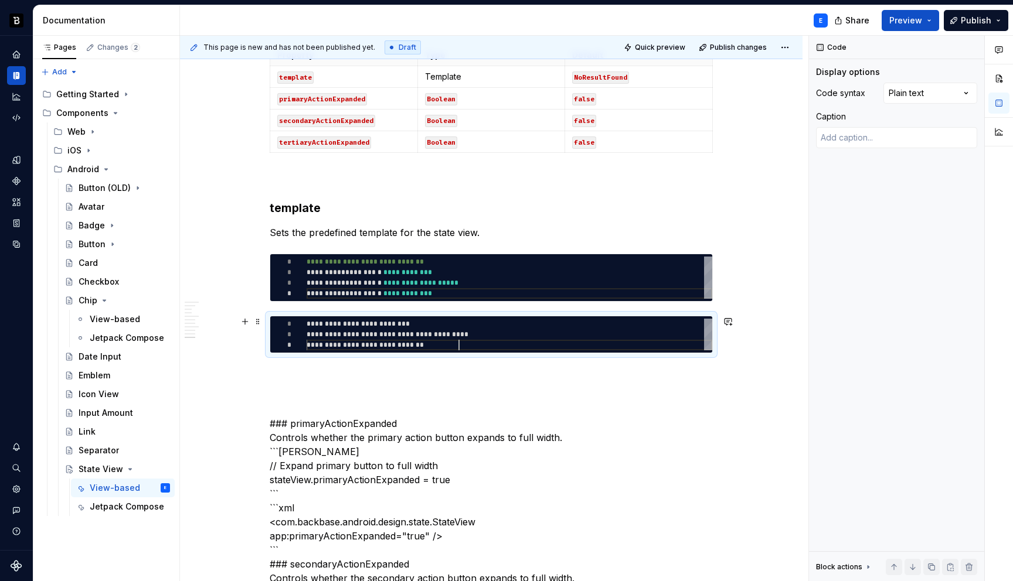
scroll to position [21, 152]
click at [901, 87] on div "Comments Open comments No comments yet Select ‘Comment’ from the block context …" at bounding box center [911, 309] width 204 height 546
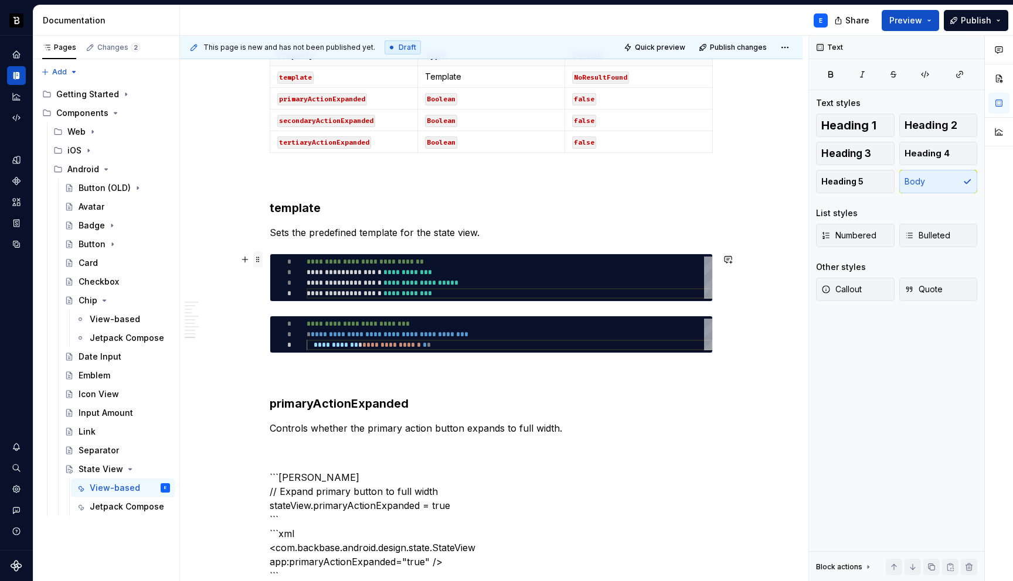
click at [261, 261] on span at bounding box center [257, 259] width 9 height 16
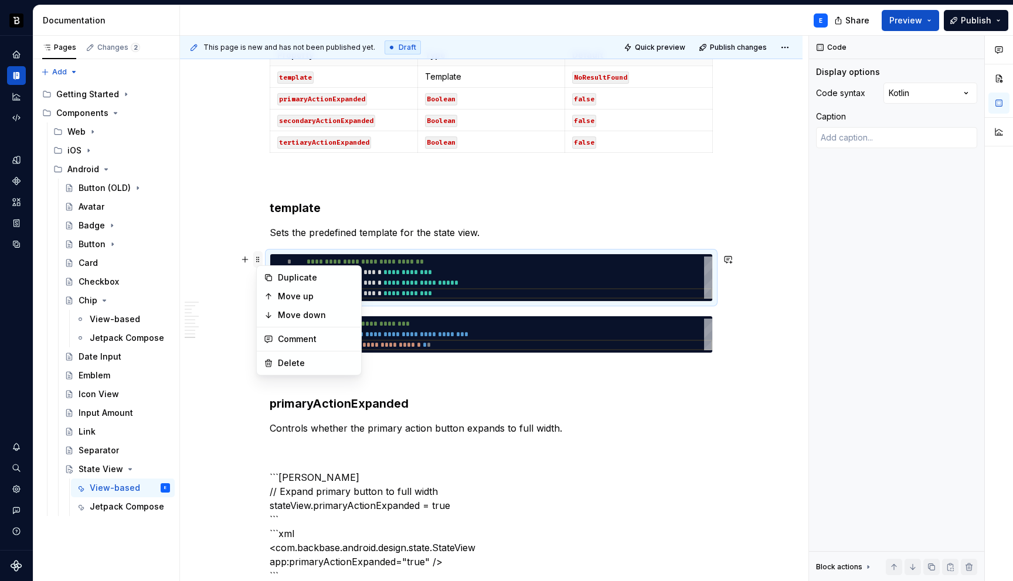
click at [261, 261] on span at bounding box center [257, 259] width 9 height 16
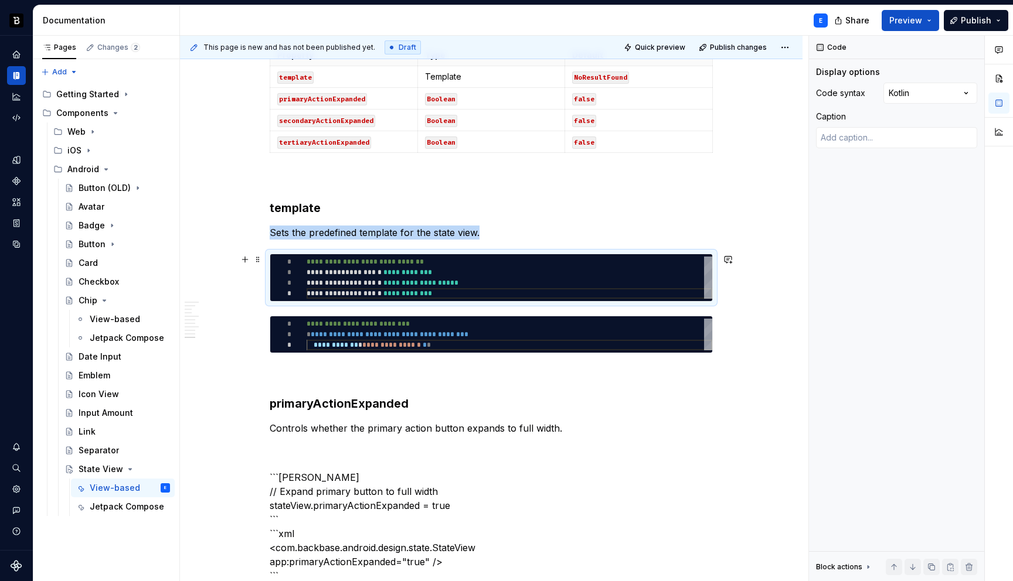
copy p "Sets the predefined template for the state view."
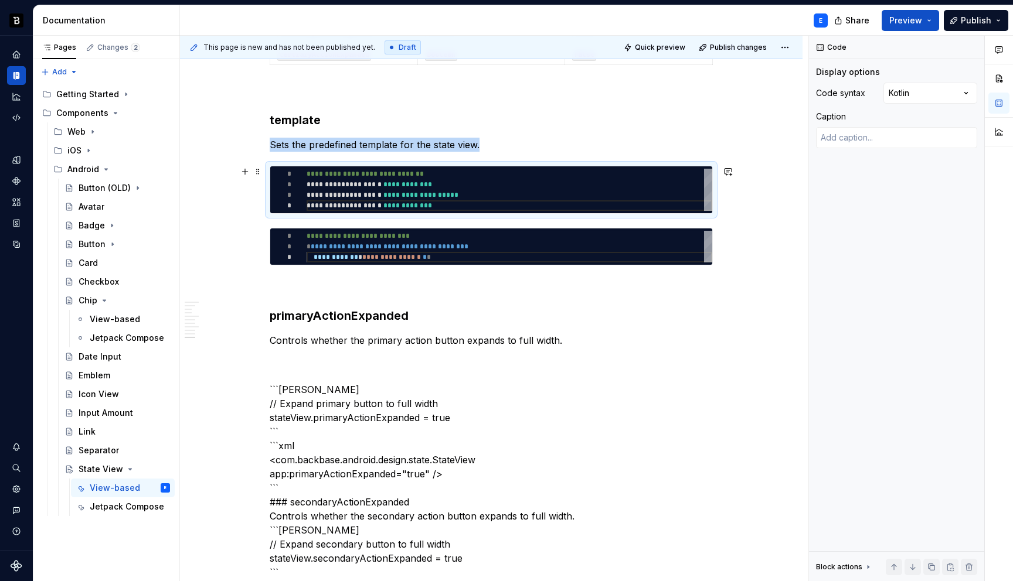
scroll to position [1692, 0]
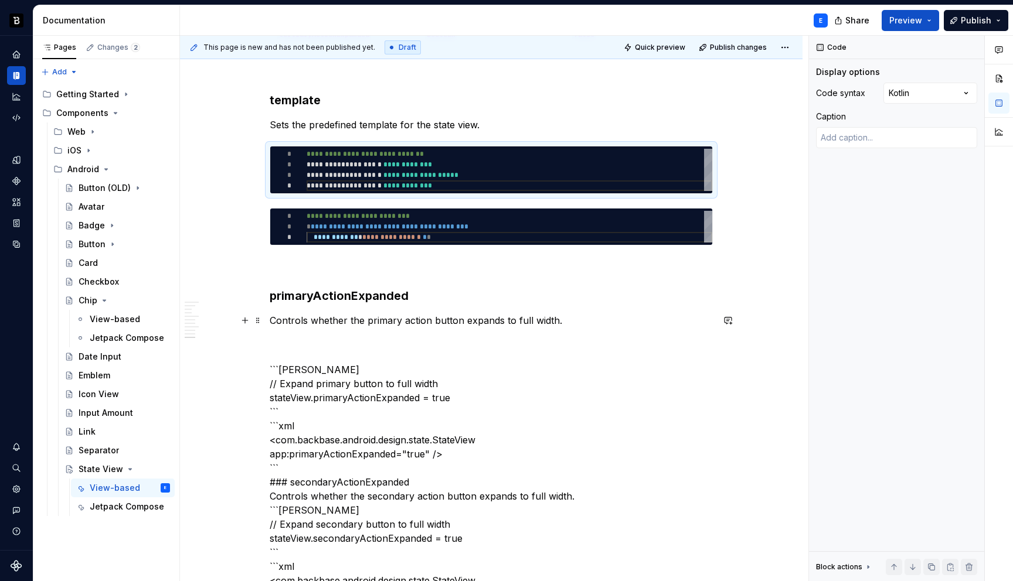
click at [436, 322] on p "Controls whether the primary action button expands to full width." at bounding box center [491, 321] width 443 height 14
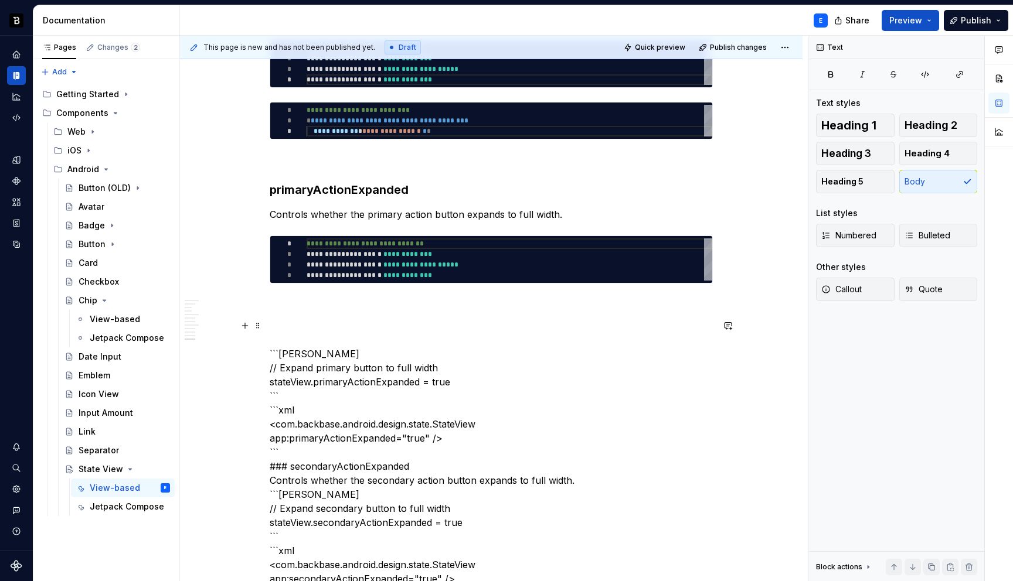
scroll to position [1801, 0]
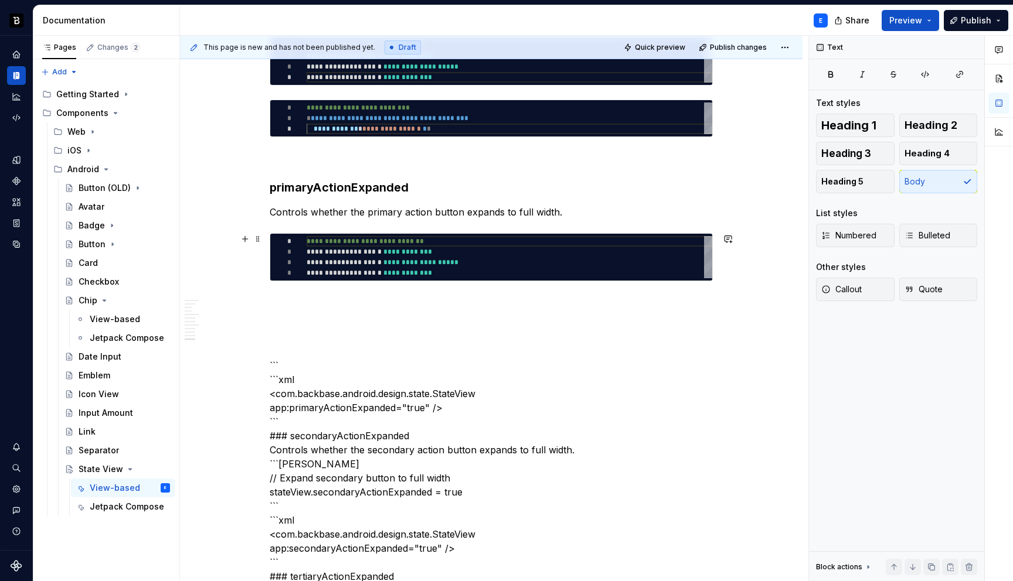
type textarea "*"
type textarea "**********"
click at [421, 263] on div "**********" at bounding box center [510, 257] width 406 height 42
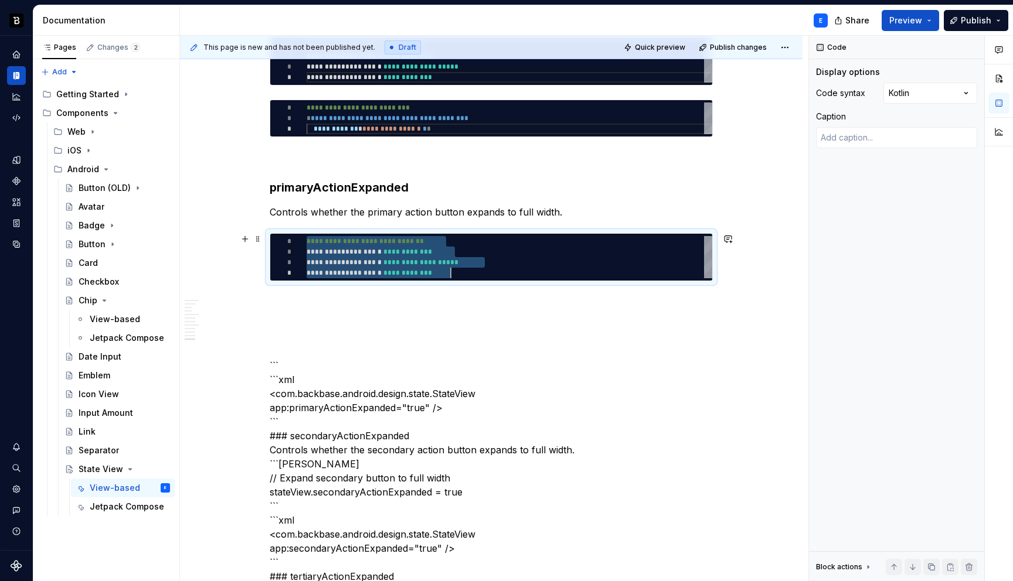
scroll to position [0, 144]
type textarea "*"
type textarea "**********"
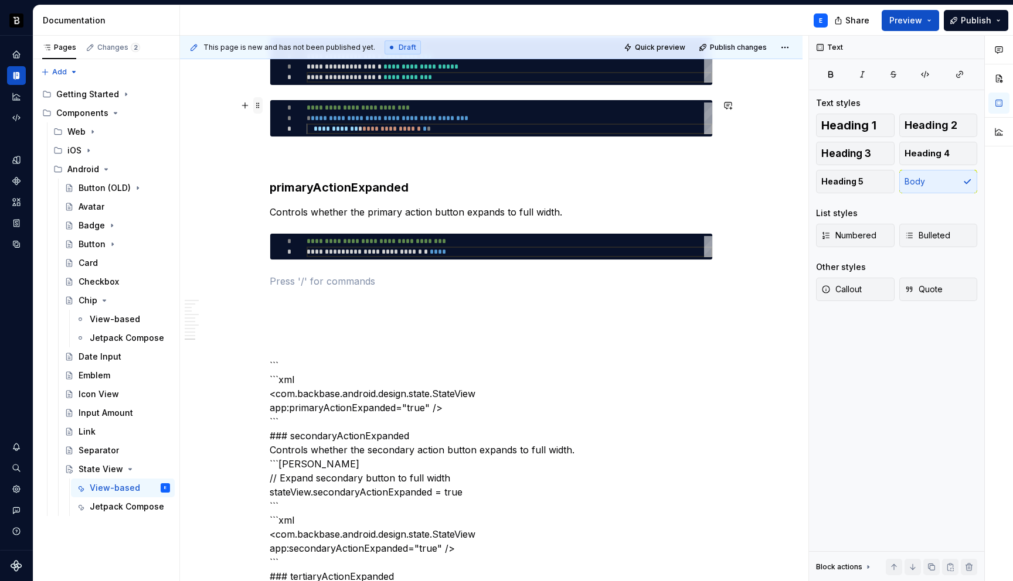
click at [259, 108] on span at bounding box center [257, 105] width 9 height 16
type textarea "*"
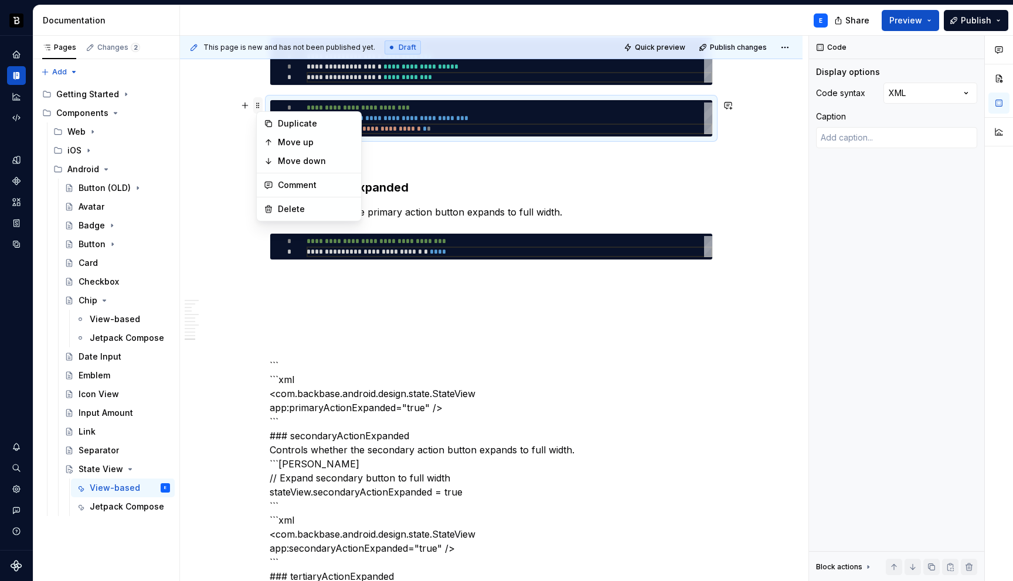
click at [259, 108] on span at bounding box center [257, 105] width 9 height 16
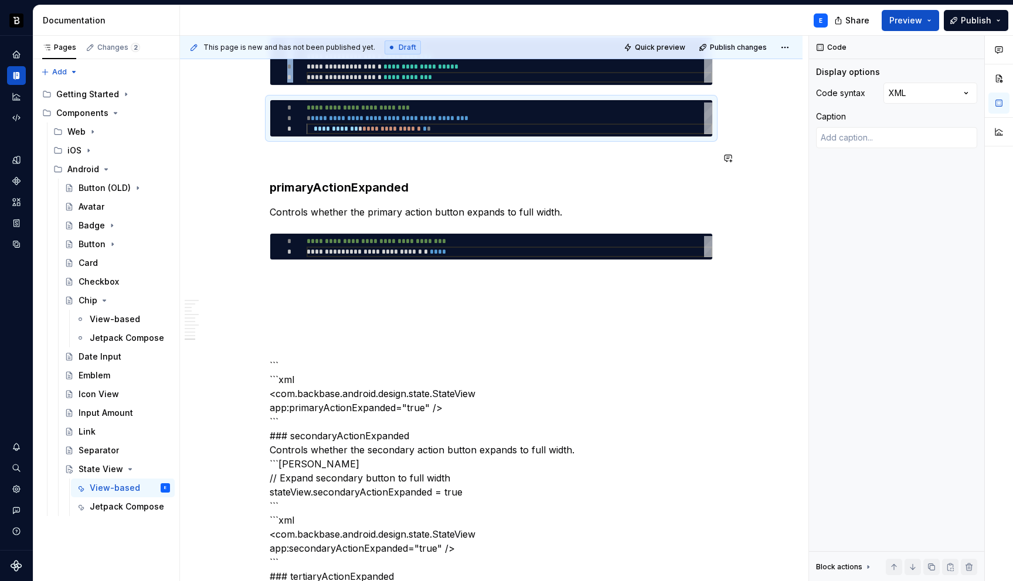
copy div "**********"
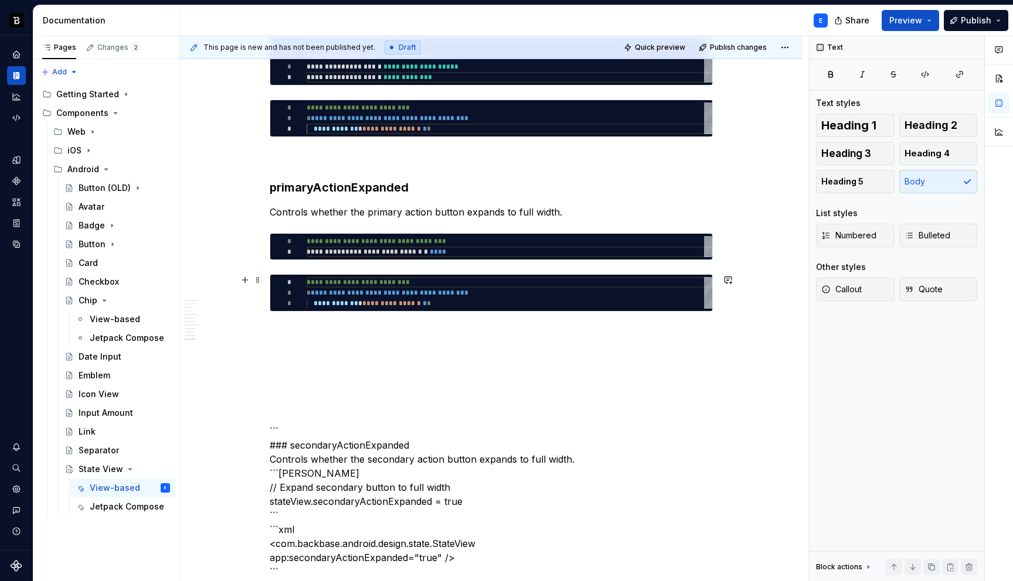
type textarea "**********"
click at [347, 287] on div "**********" at bounding box center [510, 293] width 406 height 32
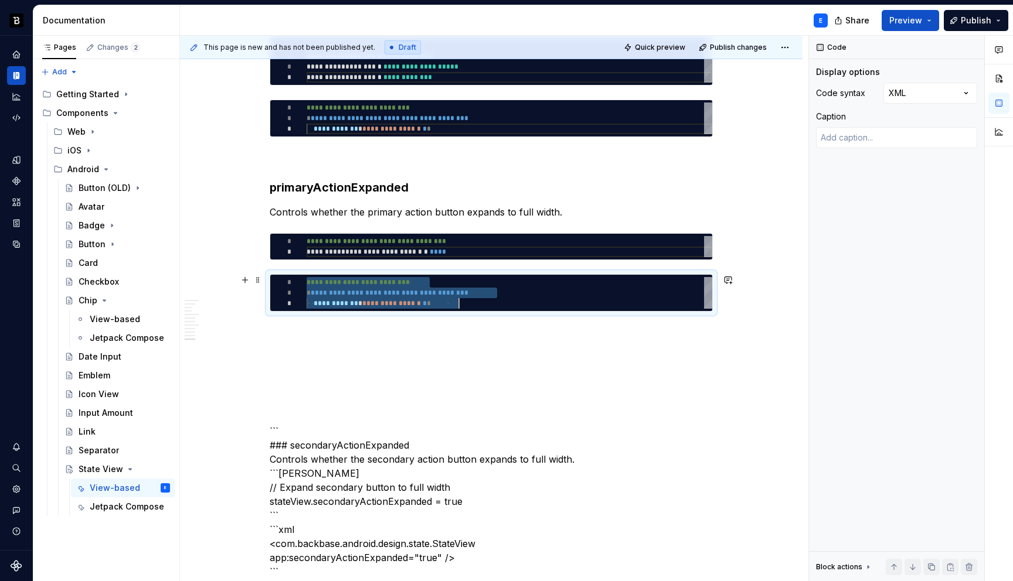
scroll to position [0, 152]
type textarea "*"
type textarea "**********"
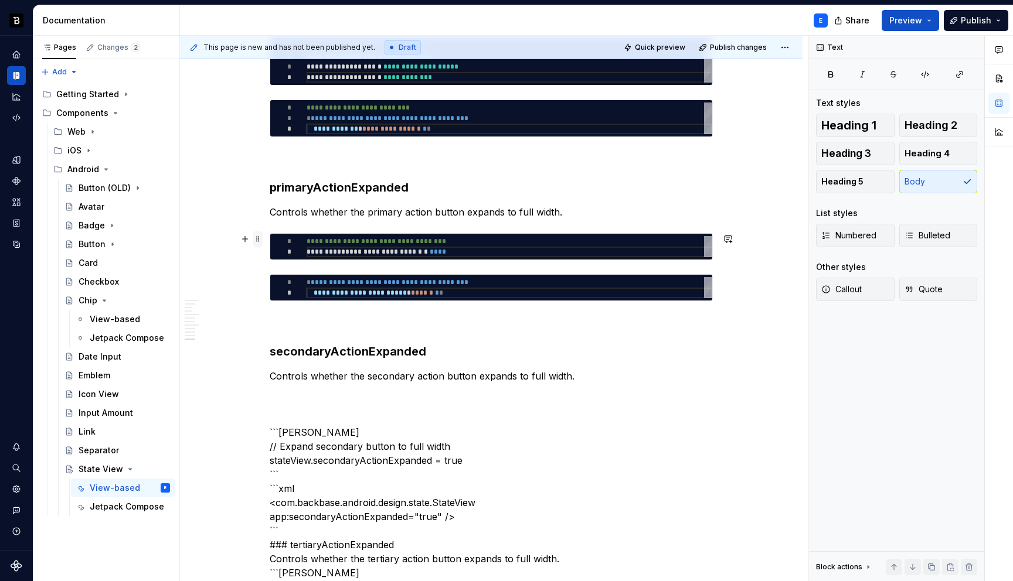
click at [261, 240] on span at bounding box center [257, 239] width 9 height 16
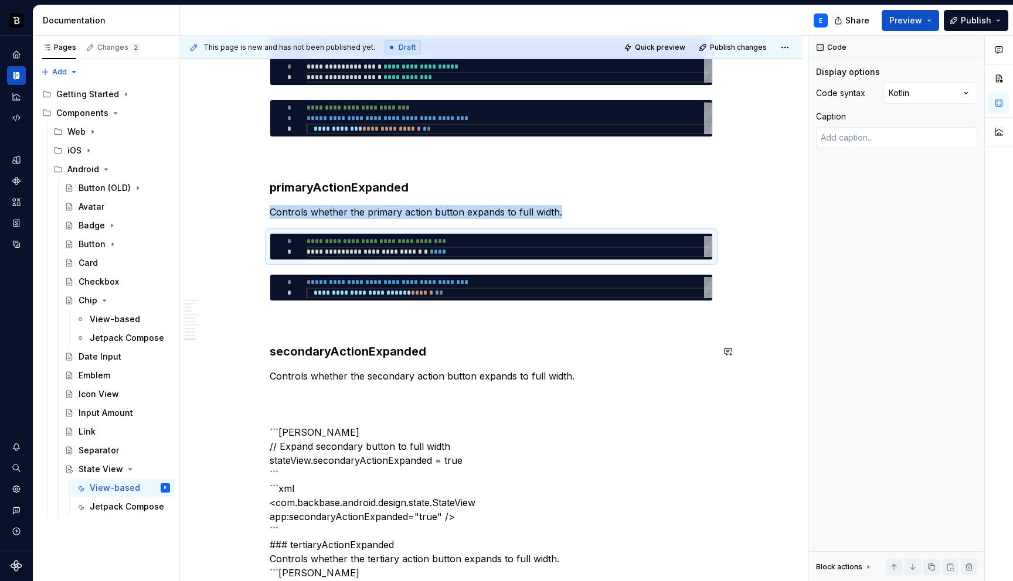
copy p "Controls whether the primary action button expands to full width."
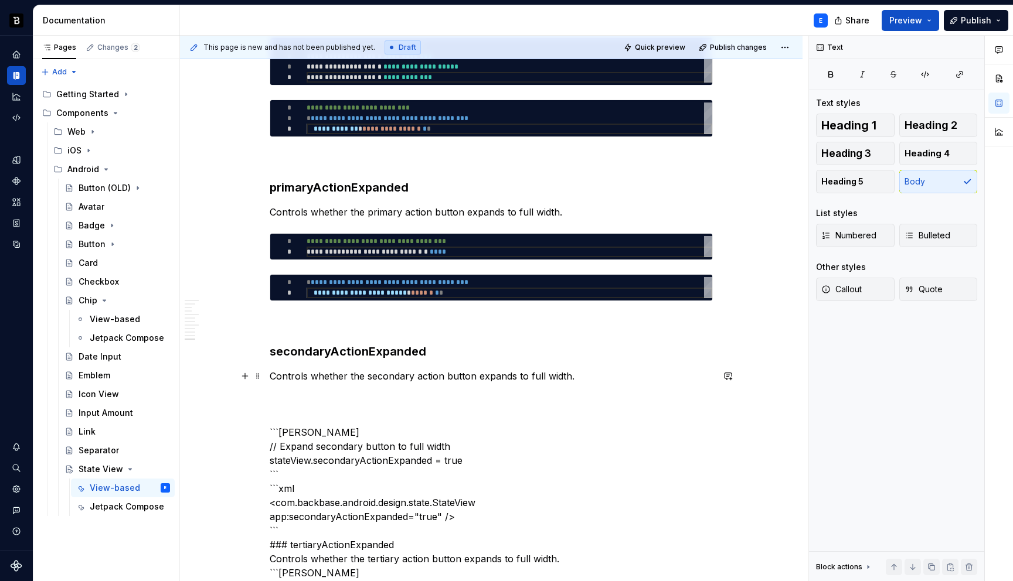
click at [586, 373] on p "Controls whether the secondary action button expands to full width." at bounding box center [491, 376] width 443 height 14
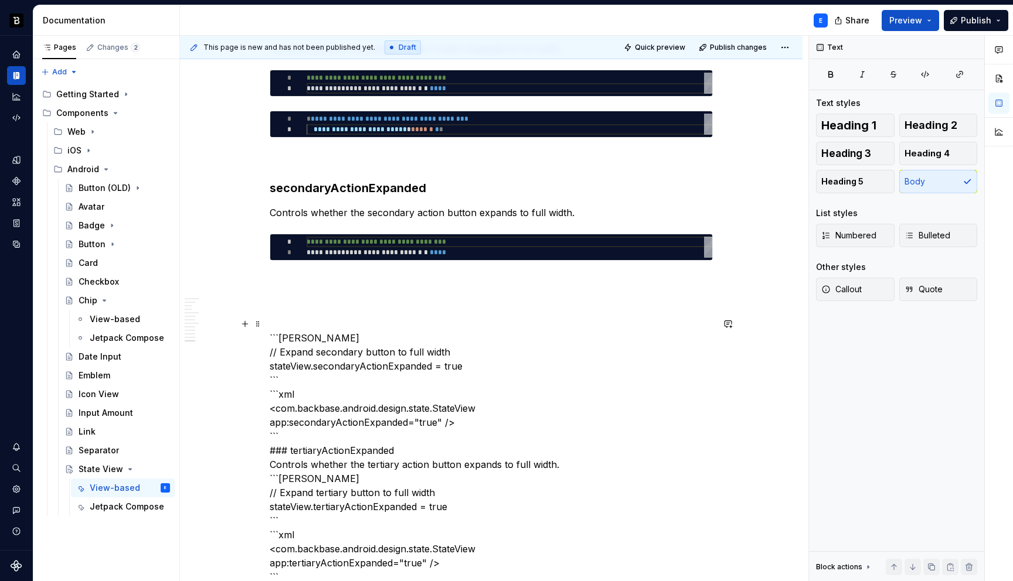
scroll to position [1968, 0]
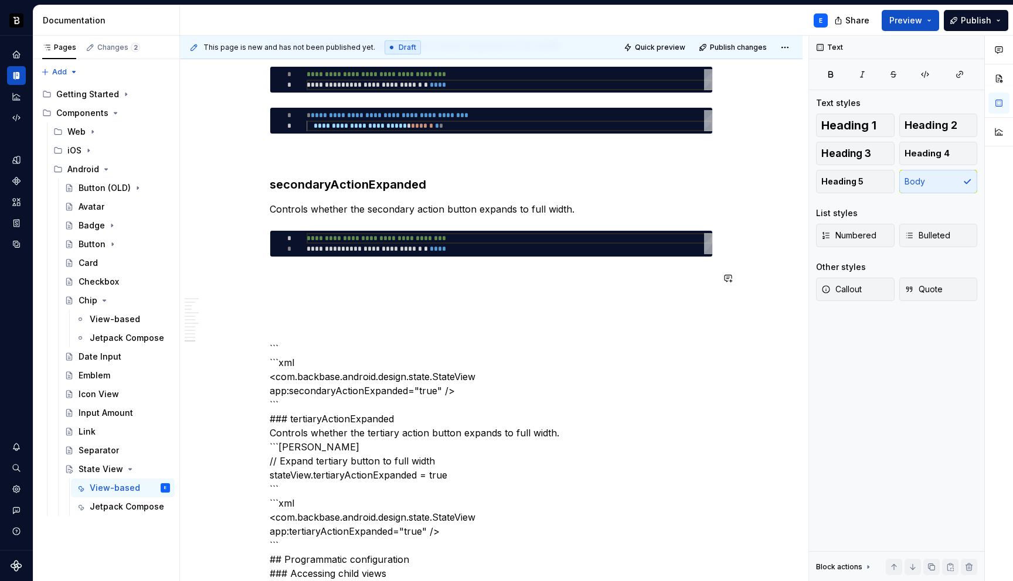
click at [398, 243] on div "**********" at bounding box center [510, 243] width 406 height 21
type textarea "*"
type textarea "**********"
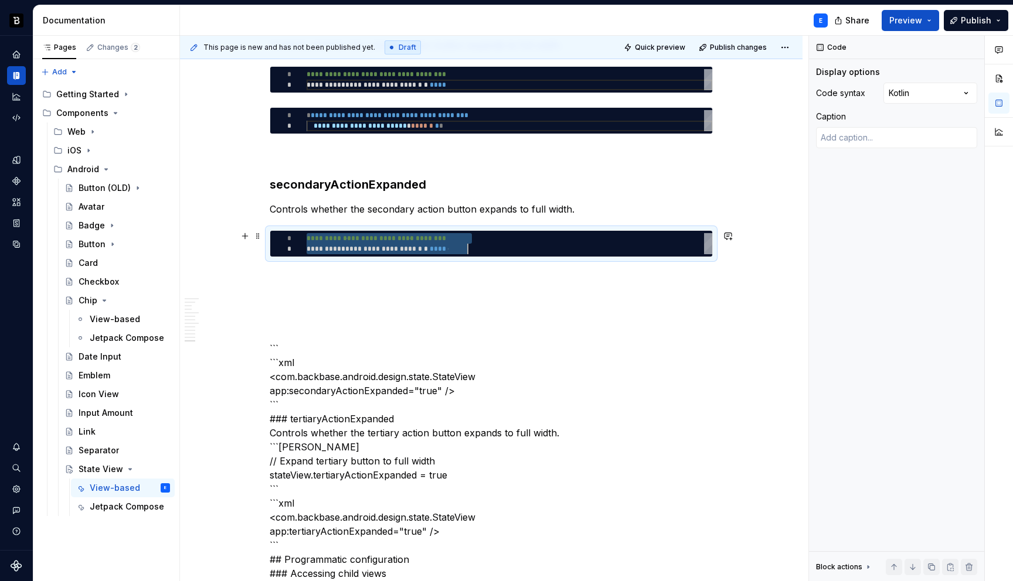
scroll to position [0, 161]
type textarea "*"
type textarea "**********"
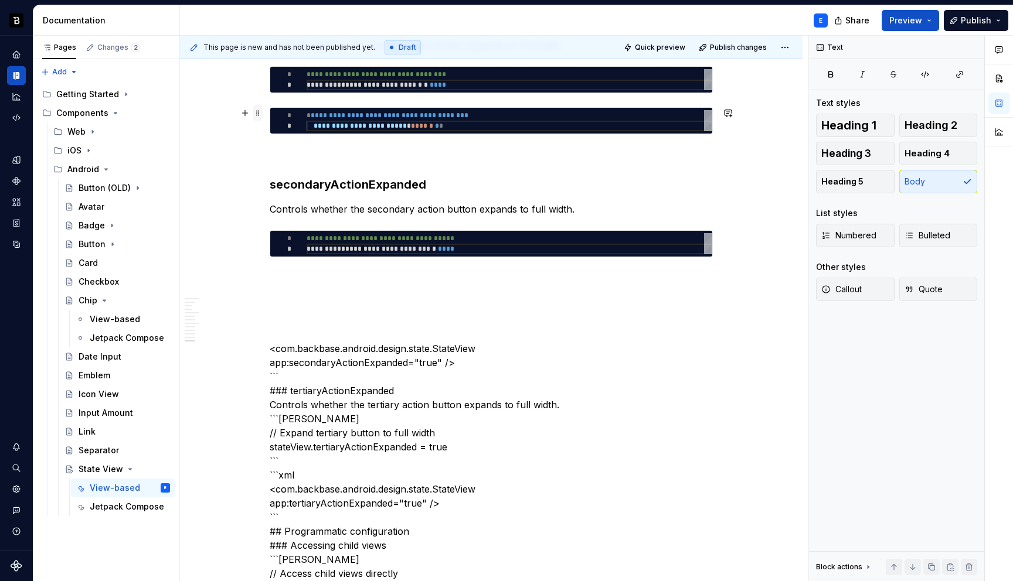
click at [261, 113] on span at bounding box center [257, 113] width 9 height 16
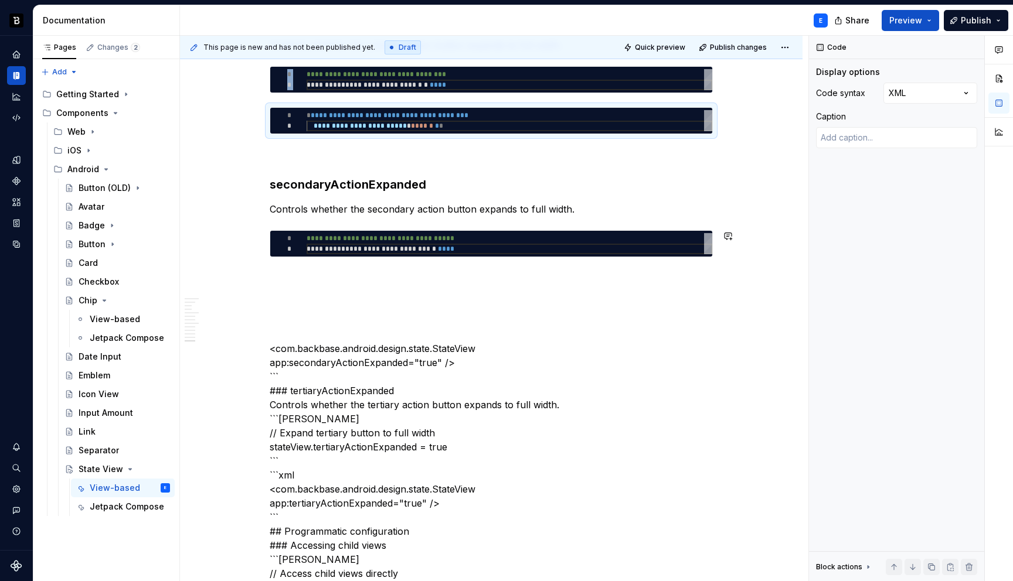
copy div "**********"
click at [370, 272] on p at bounding box center [491, 278] width 443 height 14
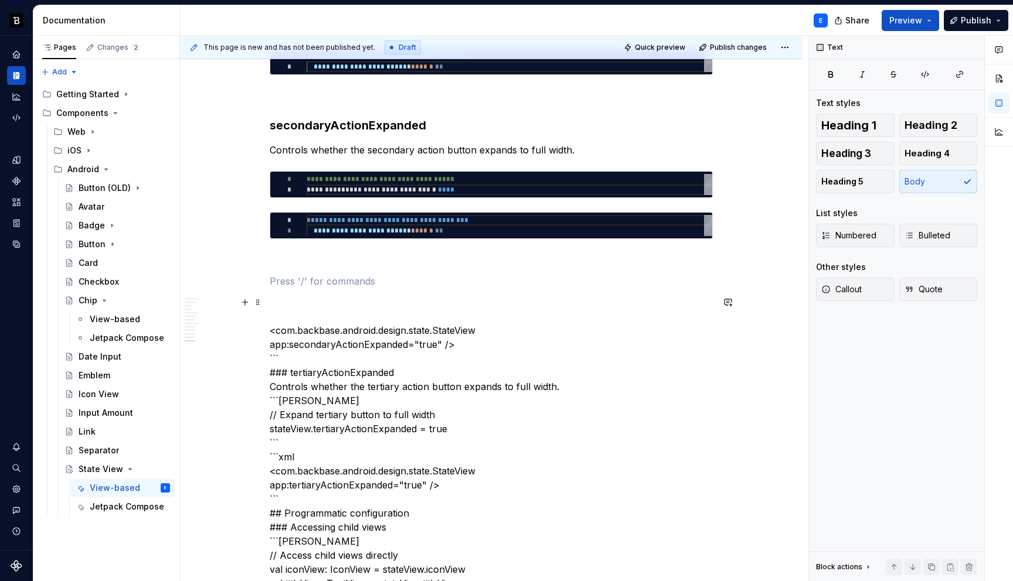
scroll to position [2030, 0]
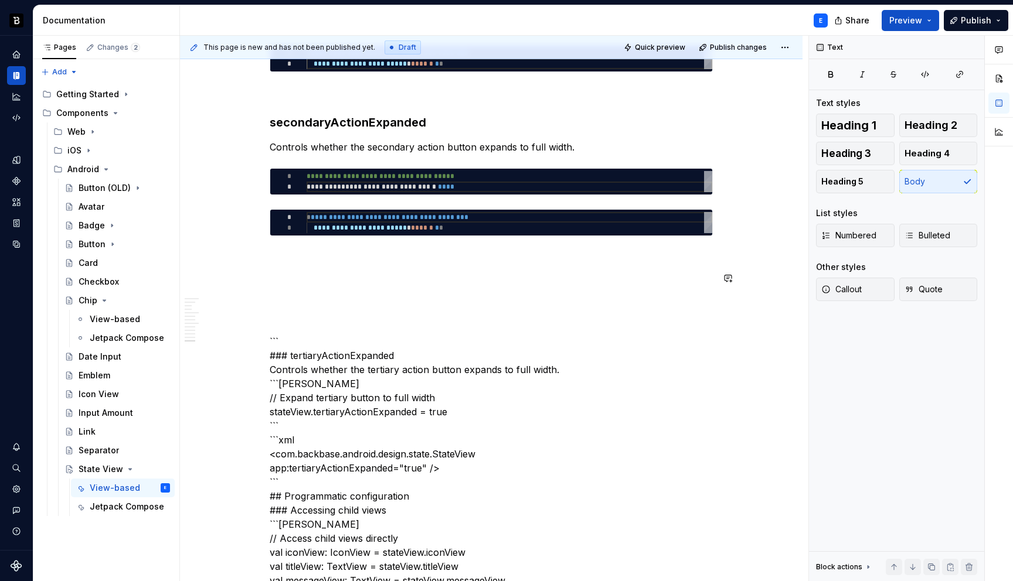
click at [369, 214] on div "**********" at bounding box center [510, 222] width 406 height 21
type textarea "*"
type textarea "**********"
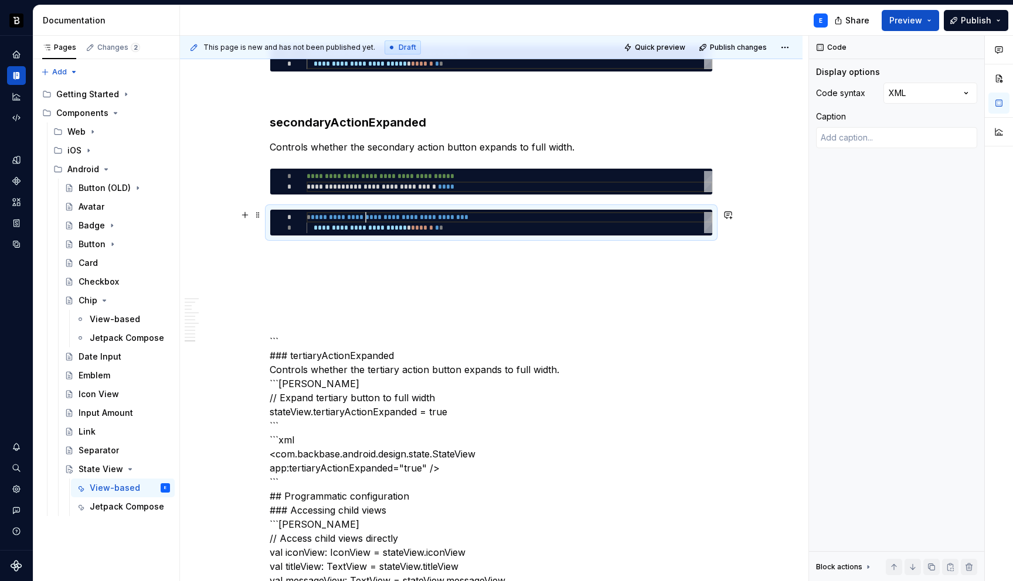
scroll to position [0, 165]
type textarea "*"
type textarea "**********"
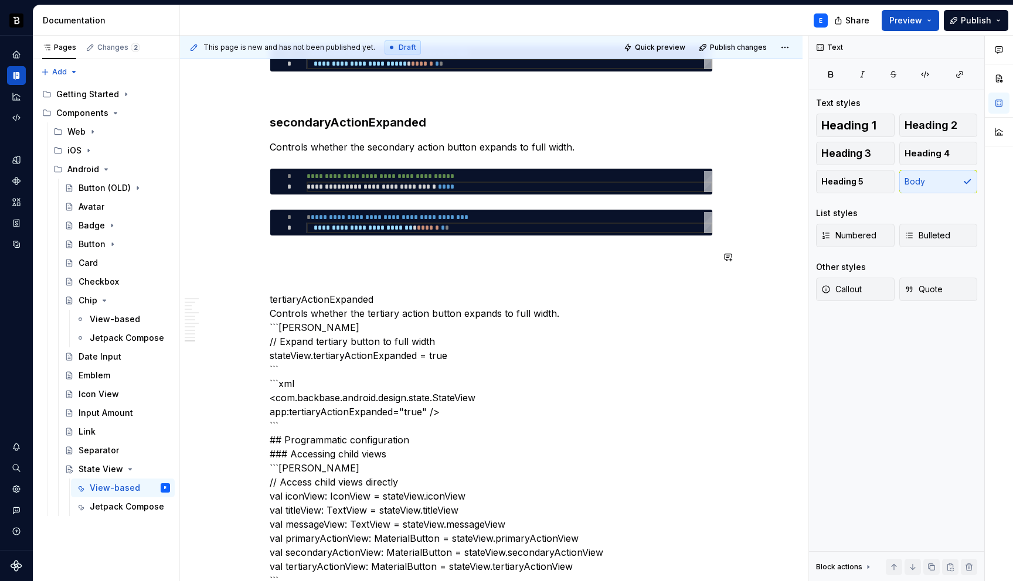
click at [323, 245] on div "**********" at bounding box center [491, 448] width 443 height 4373
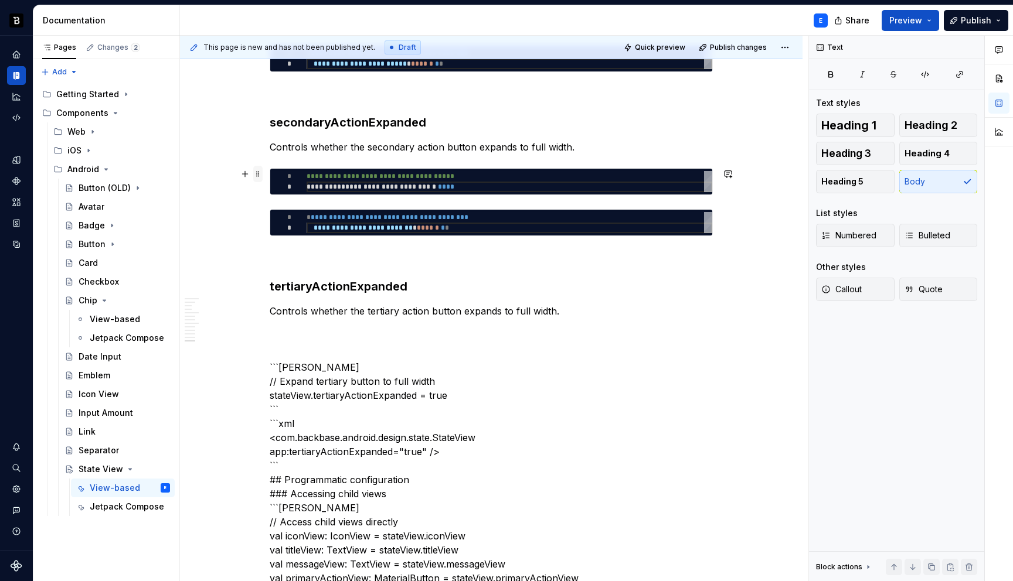
click at [261, 171] on span at bounding box center [257, 174] width 9 height 16
type textarea "*"
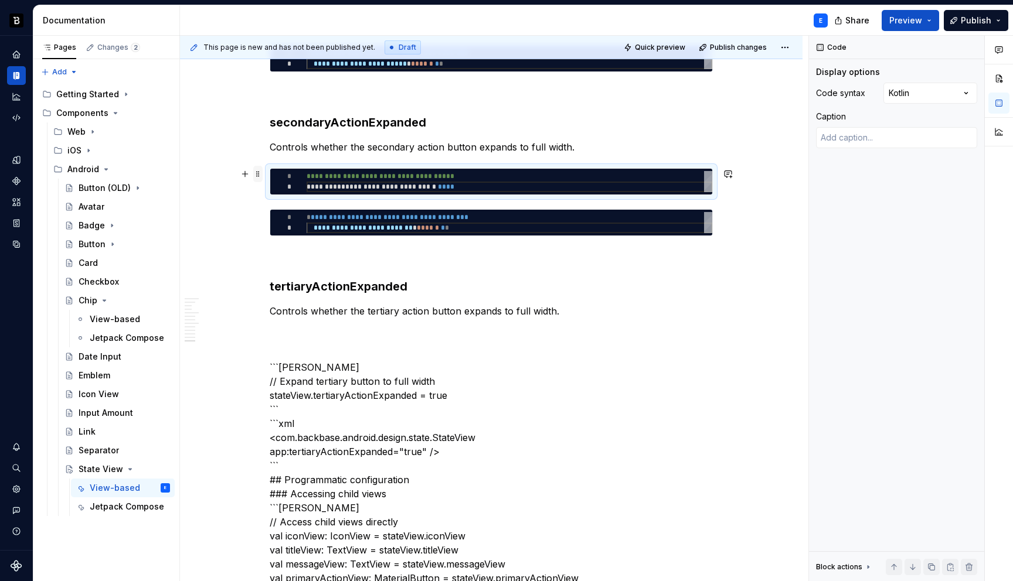
click at [261, 171] on span at bounding box center [257, 174] width 9 height 16
copy p "Controls whether the secondary action button expands to full width."
click at [586, 305] on p "Controls whether the tertiary action button expands to full width." at bounding box center [491, 311] width 443 height 14
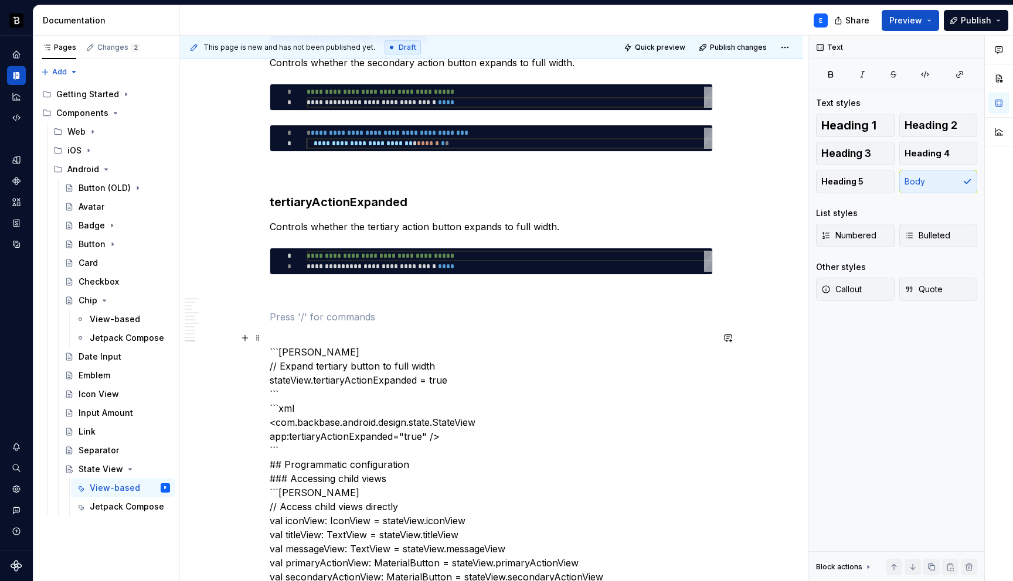
scroll to position [2122, 0]
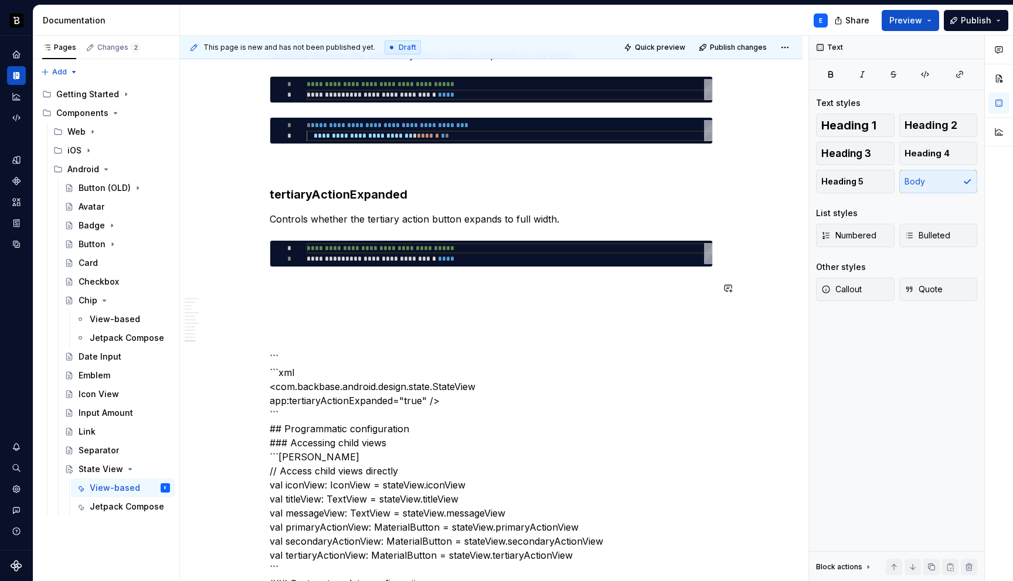
click at [447, 256] on div "**********" at bounding box center [510, 253] width 406 height 21
type textarea "**********"
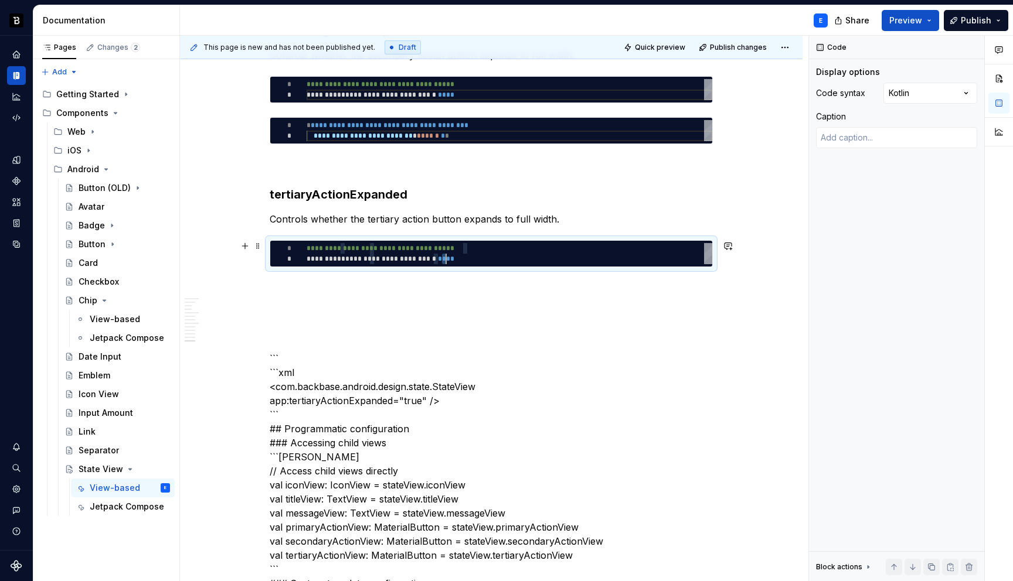
scroll to position [0, 169]
type textarea "*"
type textarea "**********"
click at [261, 122] on span at bounding box center [257, 123] width 9 height 16
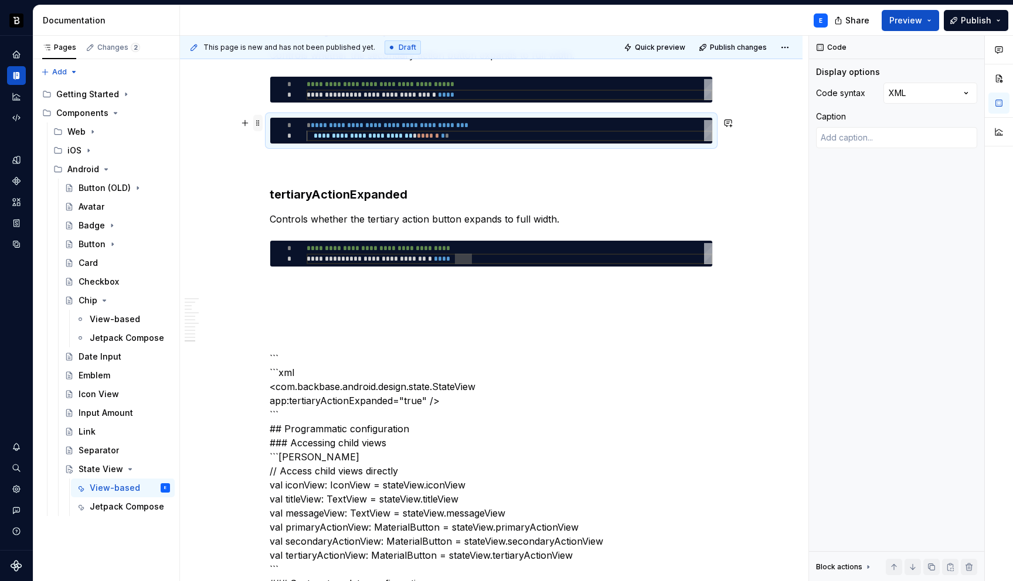
click at [261, 122] on span at bounding box center [257, 123] width 9 height 16
copy div "**********"
click at [317, 267] on div "**********" at bounding box center [491, 253] width 443 height 27
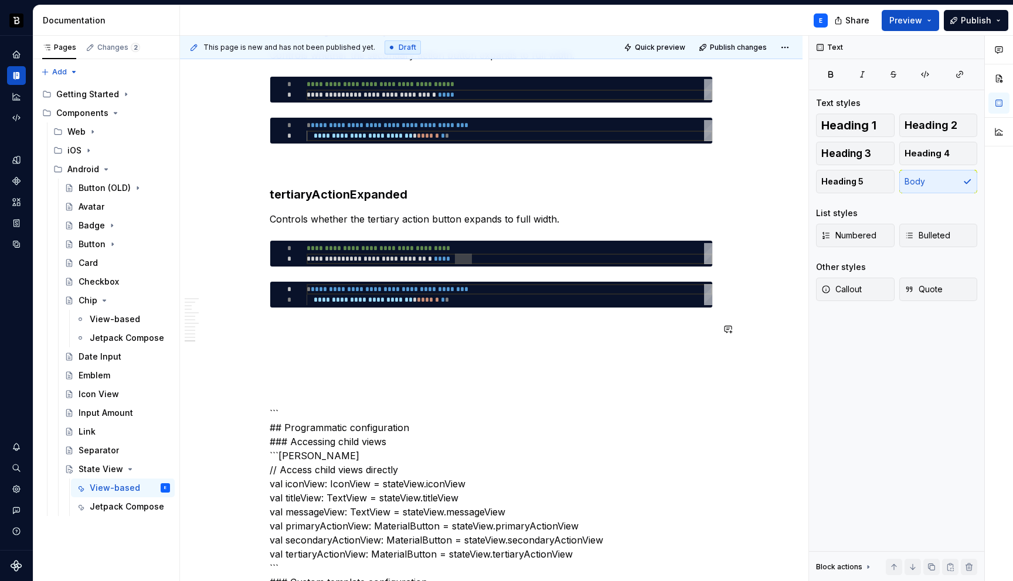
type textarea "*"
type textarea "**********"
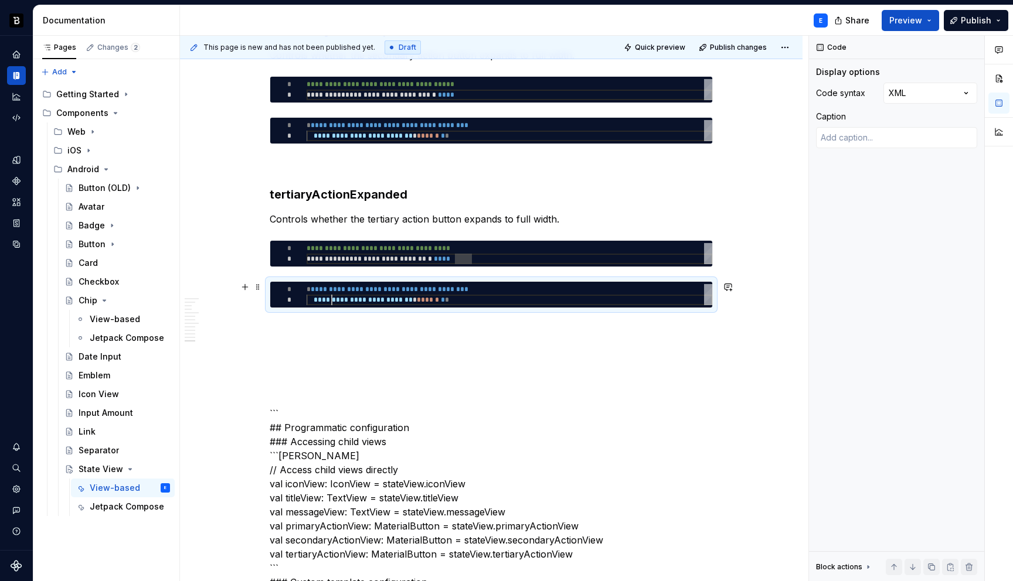
click at [334, 299] on div "**********" at bounding box center [510, 294] width 406 height 21
type textarea "*"
type textarea "**********"
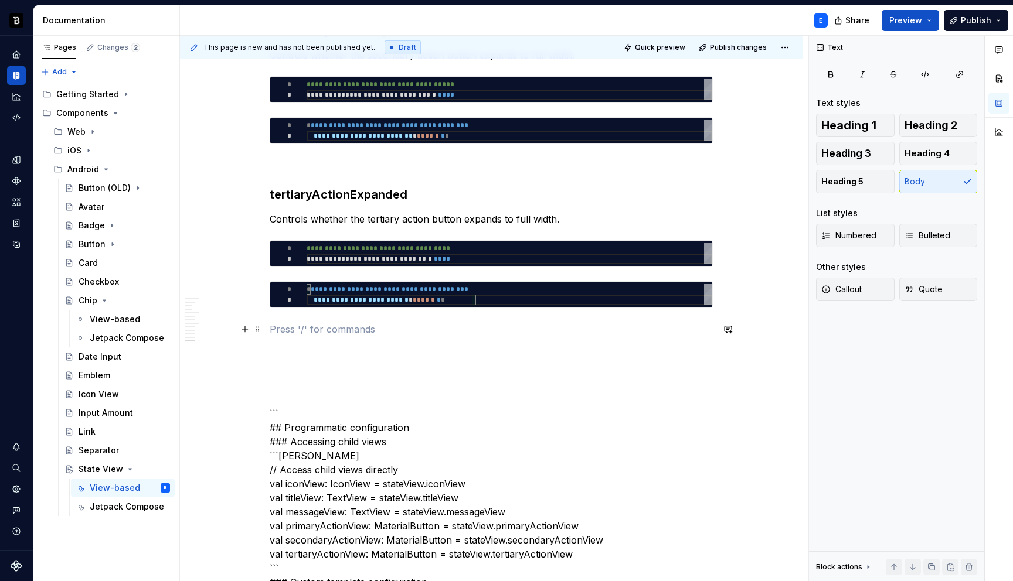
click at [374, 324] on p at bounding box center [491, 329] width 443 height 14
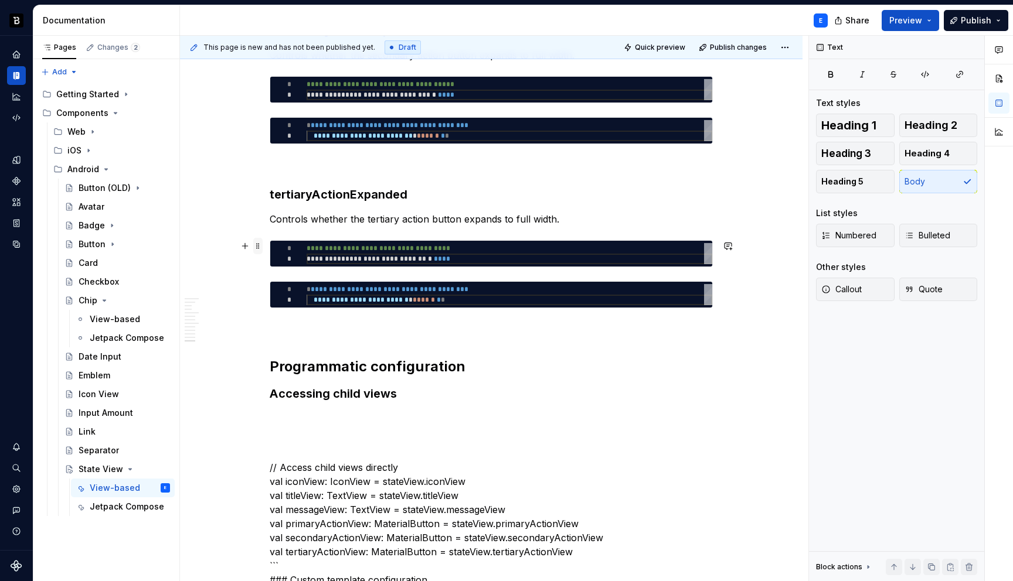
click at [260, 244] on span at bounding box center [257, 246] width 9 height 16
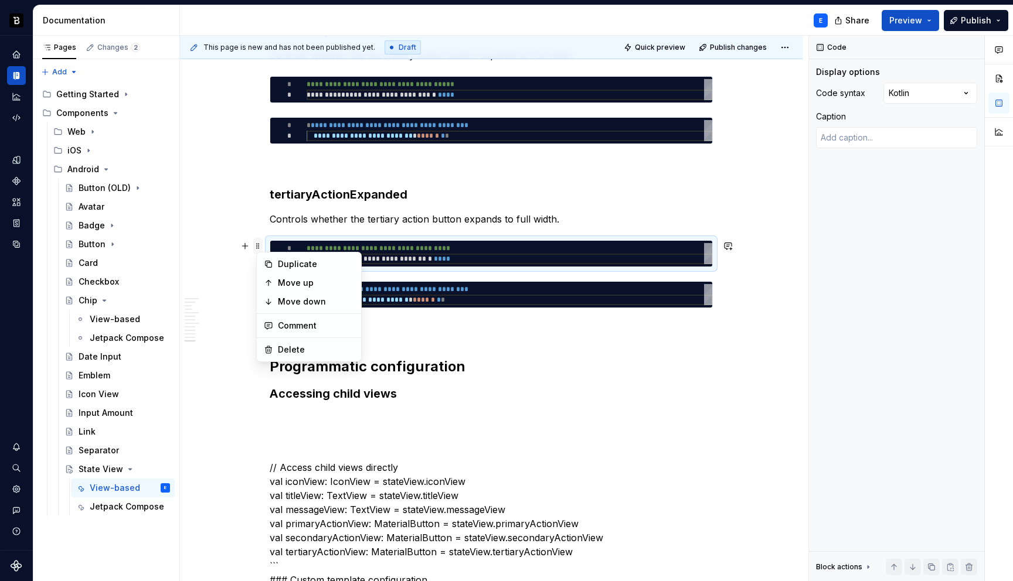
click at [260, 244] on span at bounding box center [257, 246] width 9 height 16
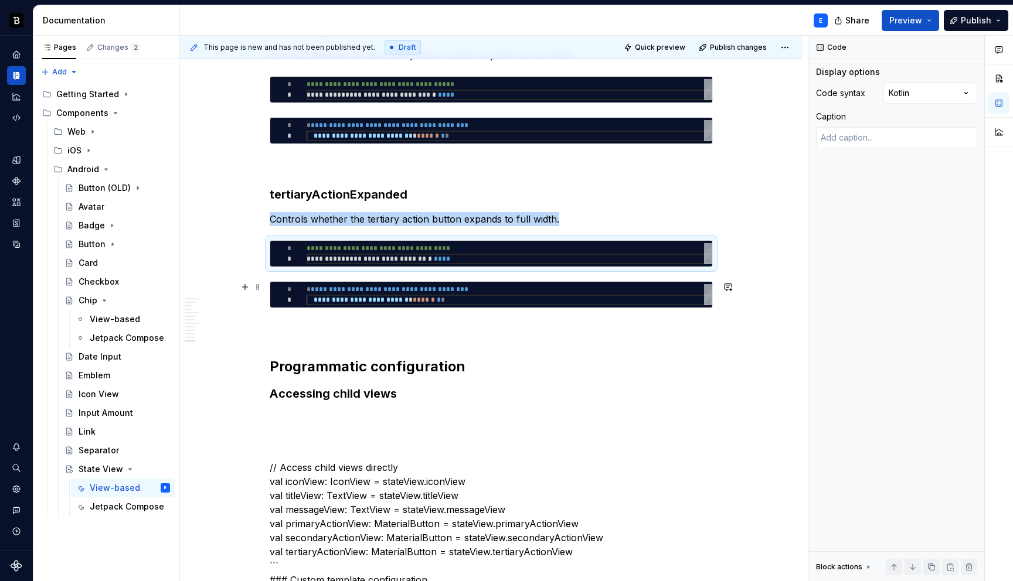
copy p "Controls whether the tertiary action button expands to full width."
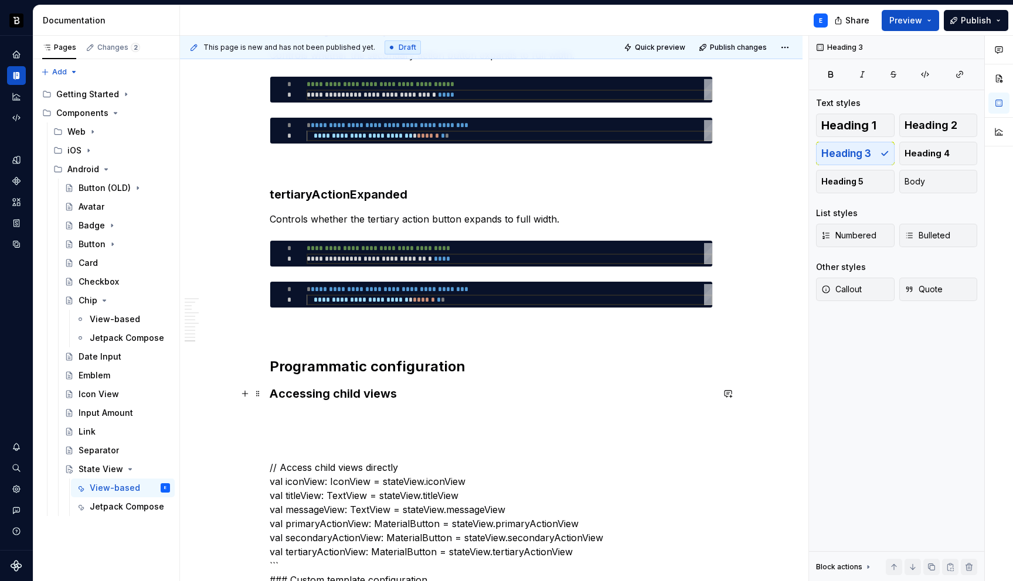
click at [407, 390] on h3 "Accessing child views" at bounding box center [491, 394] width 443 height 16
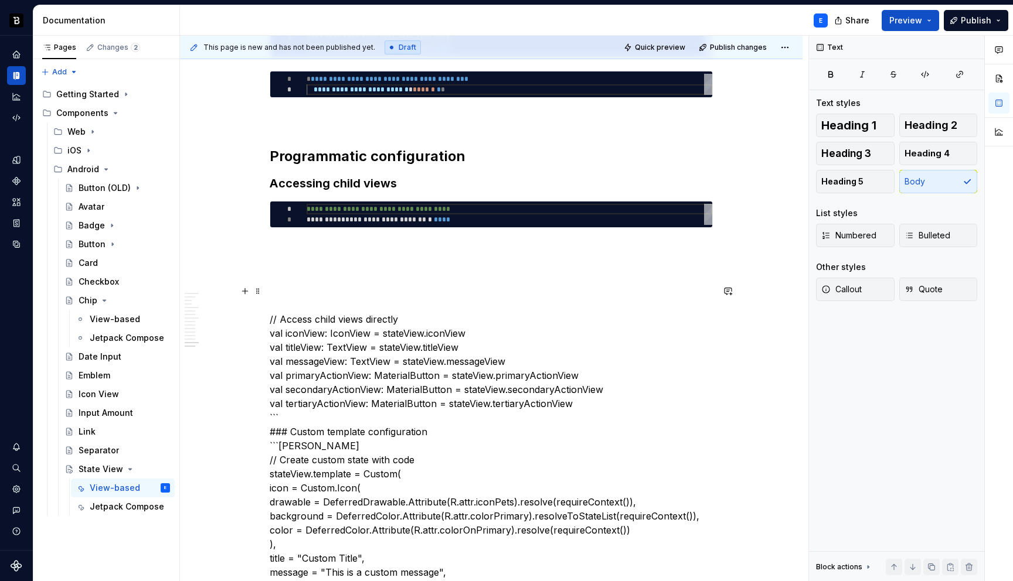
scroll to position [2334, 0]
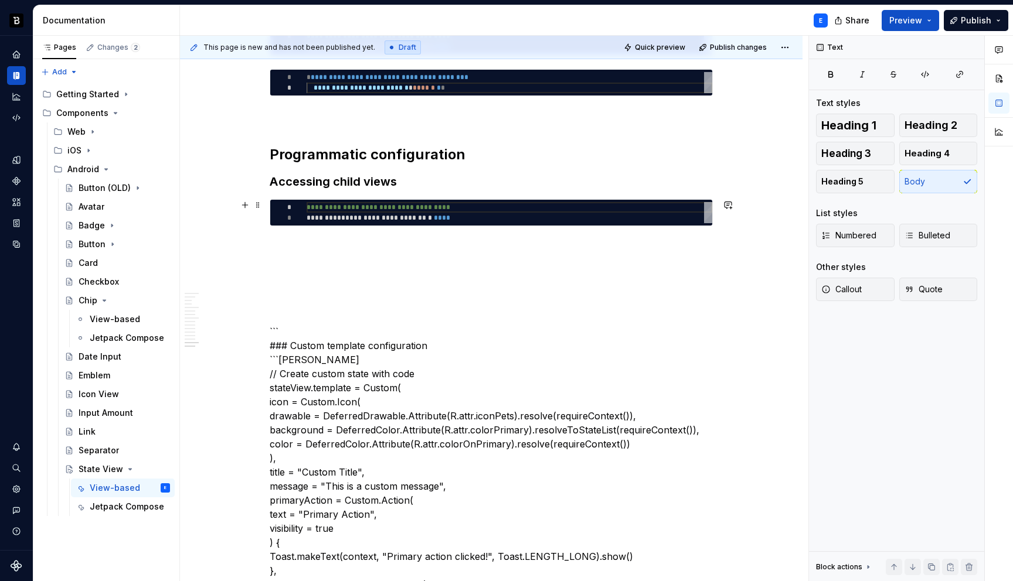
click at [345, 213] on div "**********" at bounding box center [510, 212] width 406 height 21
type textarea "*"
type textarea "**********"
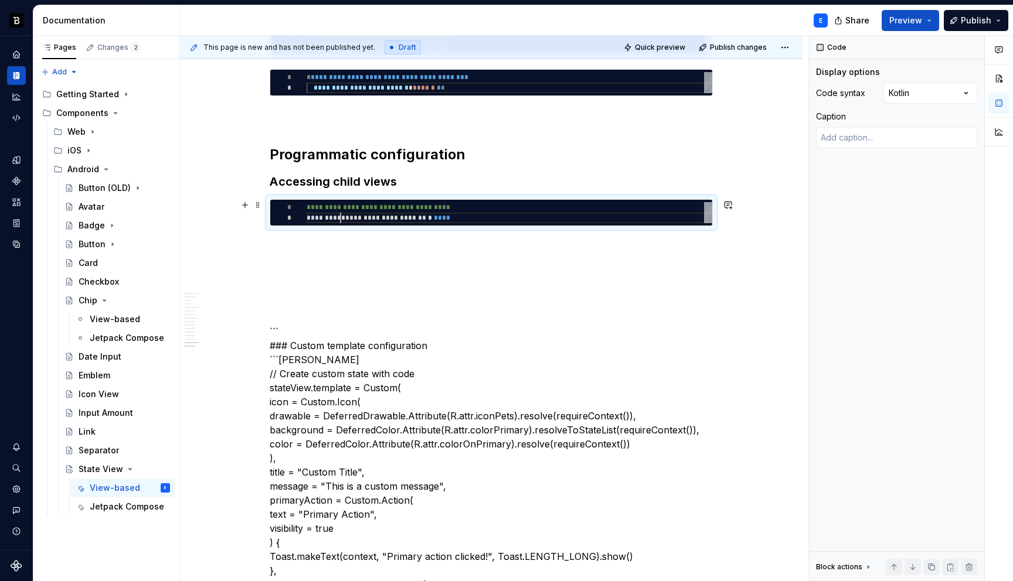
scroll to position [0, 165]
type textarea "*"
type textarea "**********"
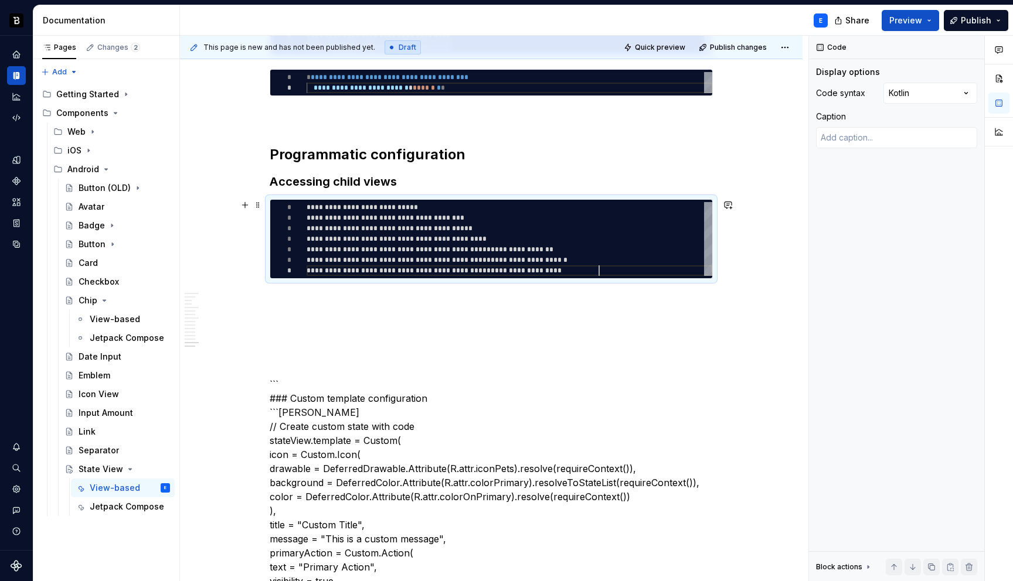
scroll to position [63, 292]
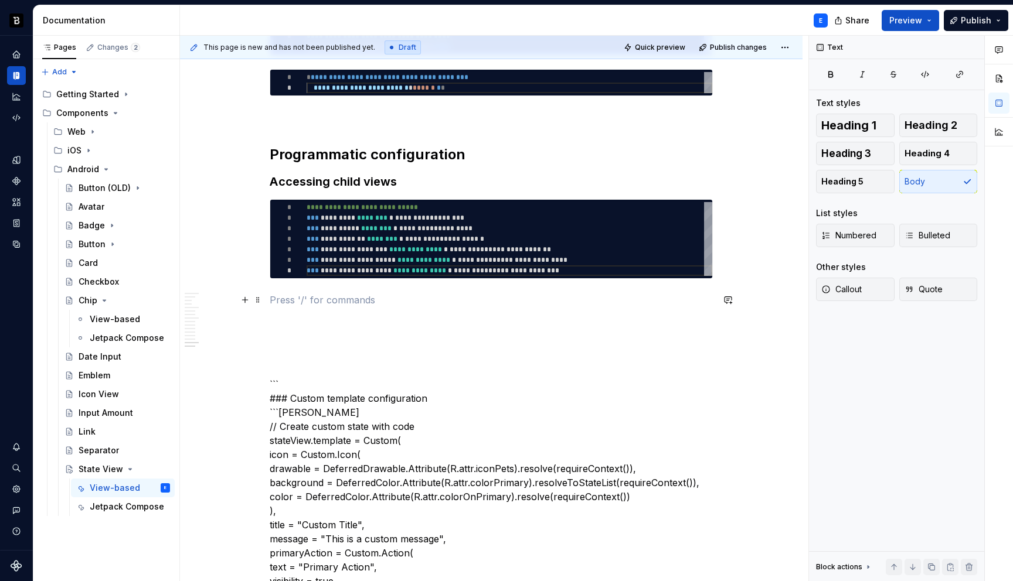
click at [311, 296] on p at bounding box center [491, 300] width 443 height 14
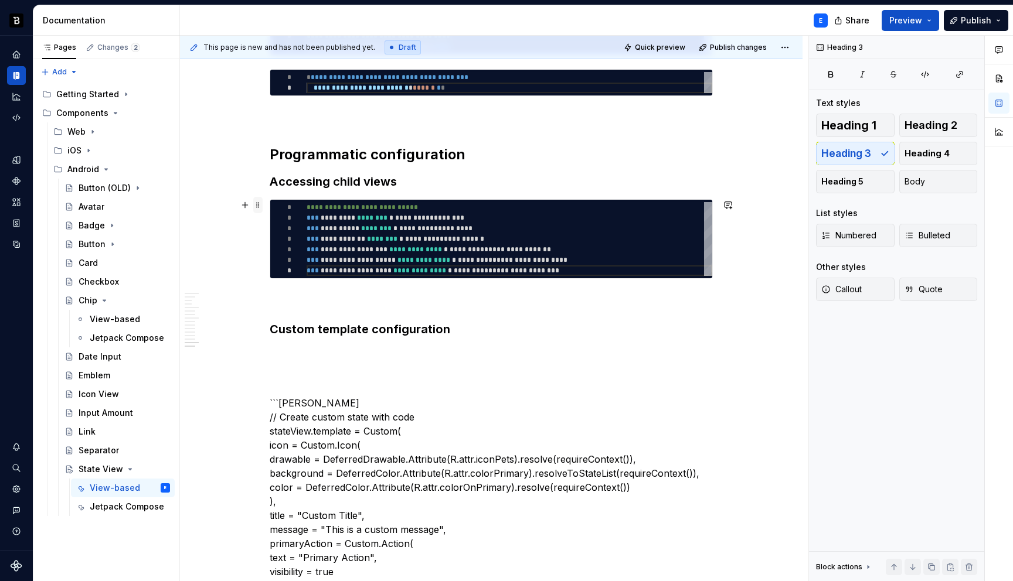
click at [260, 208] on span at bounding box center [257, 205] width 9 height 16
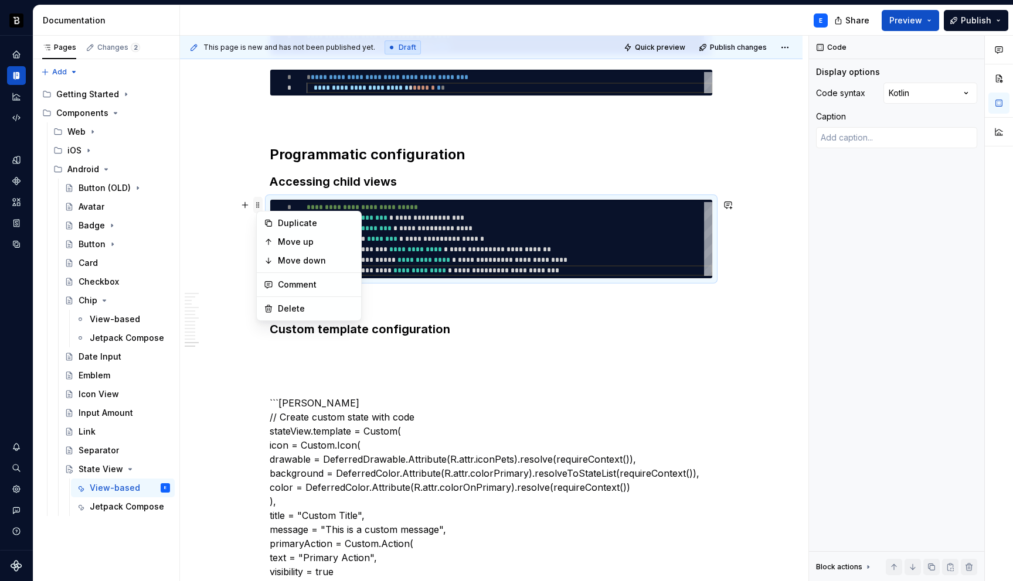
click at [260, 208] on span at bounding box center [257, 205] width 9 height 16
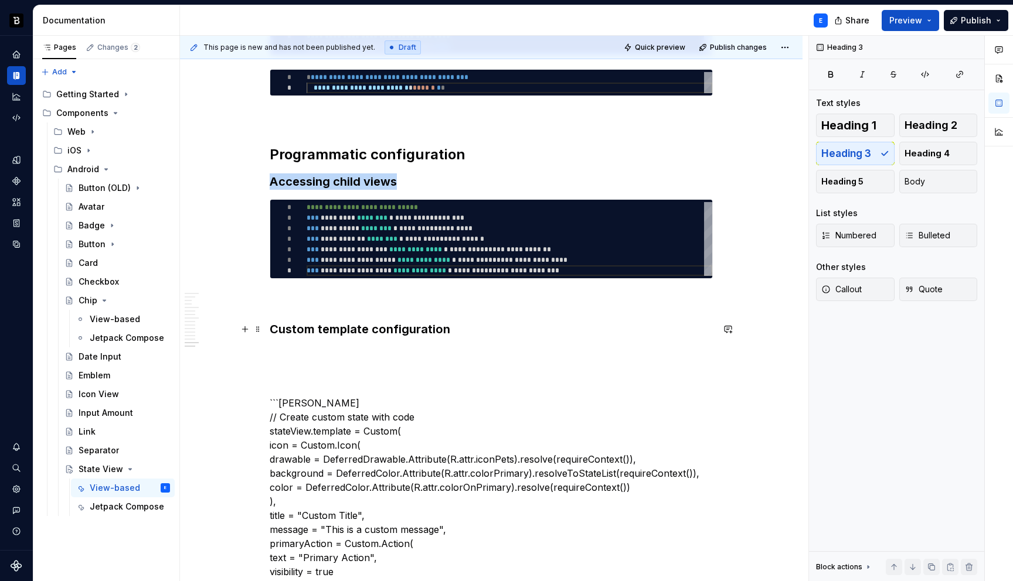
click at [462, 336] on h3 "Custom template configuration" at bounding box center [491, 329] width 443 height 16
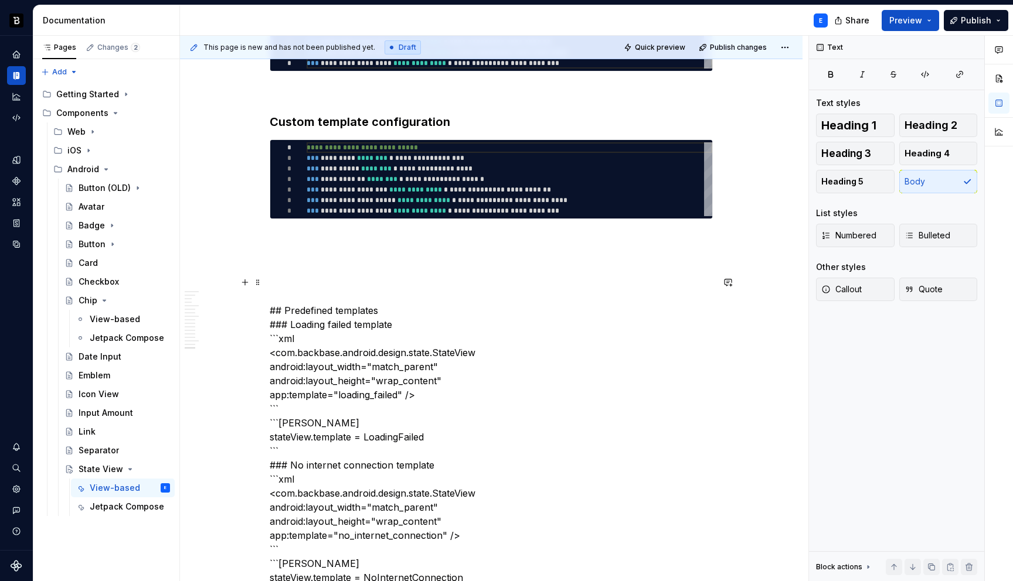
scroll to position [2506, 0]
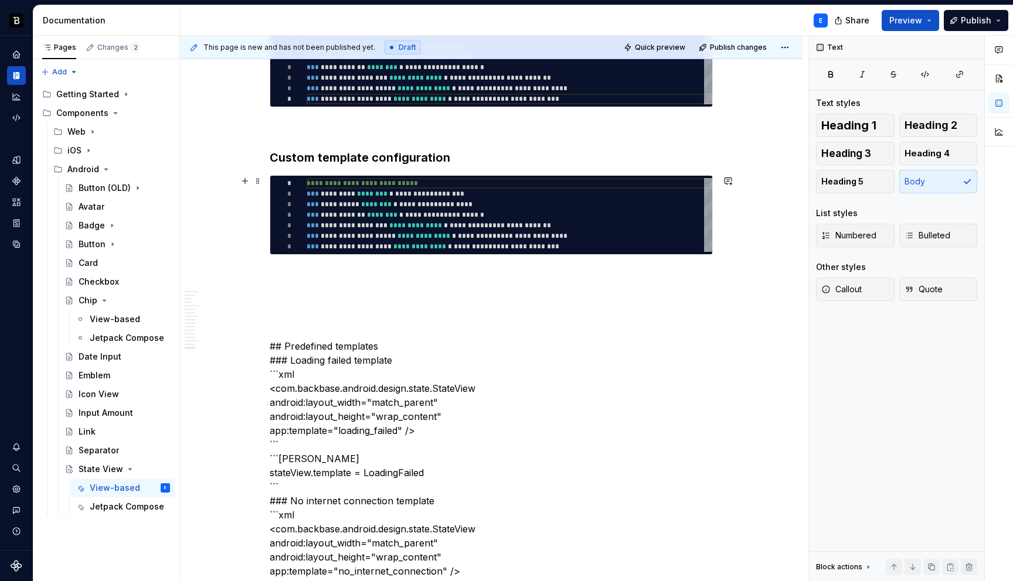
click at [400, 233] on div "**********" at bounding box center [510, 215] width 406 height 74
type textarea "*"
type textarea "**********"
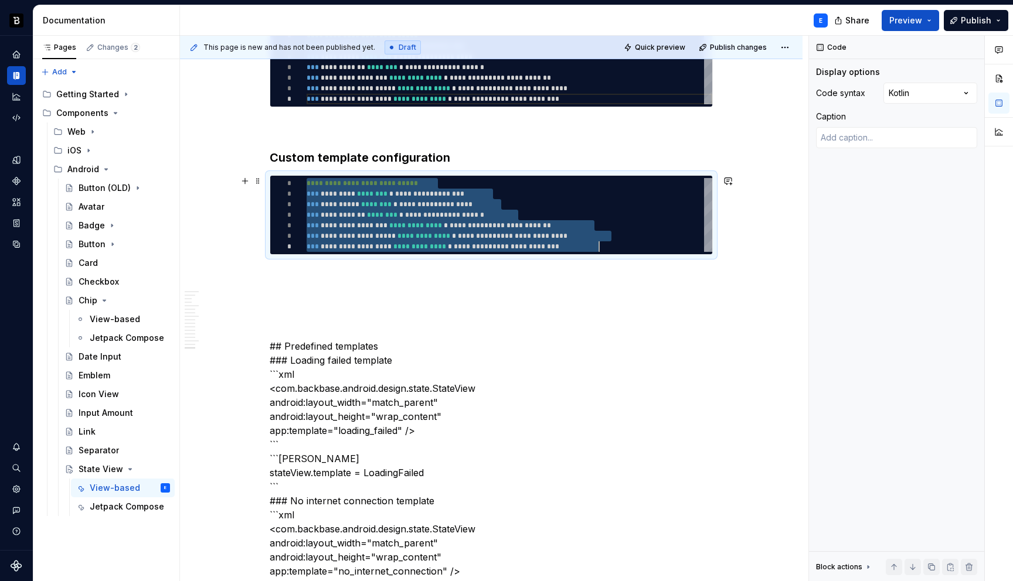
scroll to position [0, 292]
type textarea "*"
type textarea "* *"
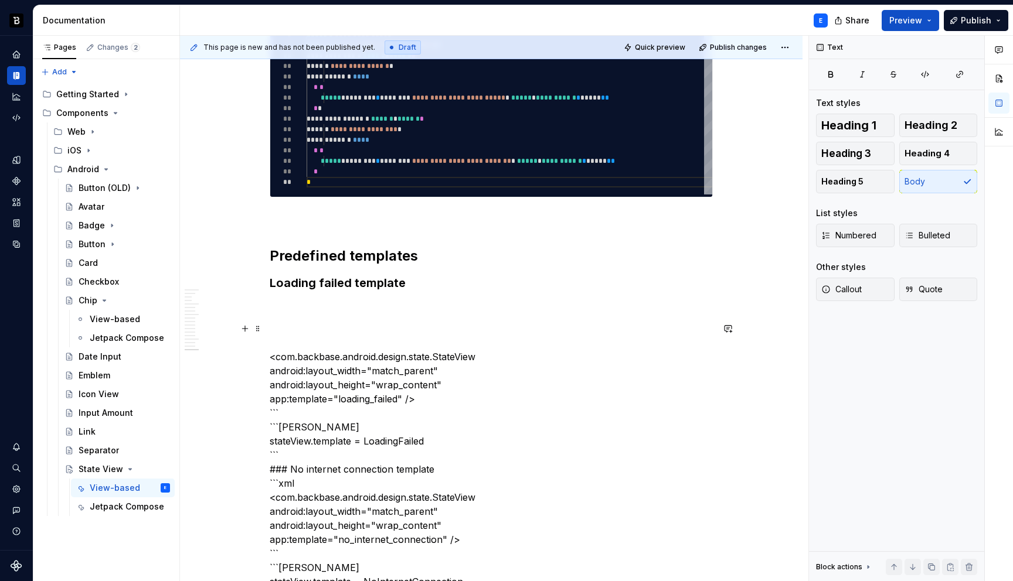
scroll to position [2706, 0]
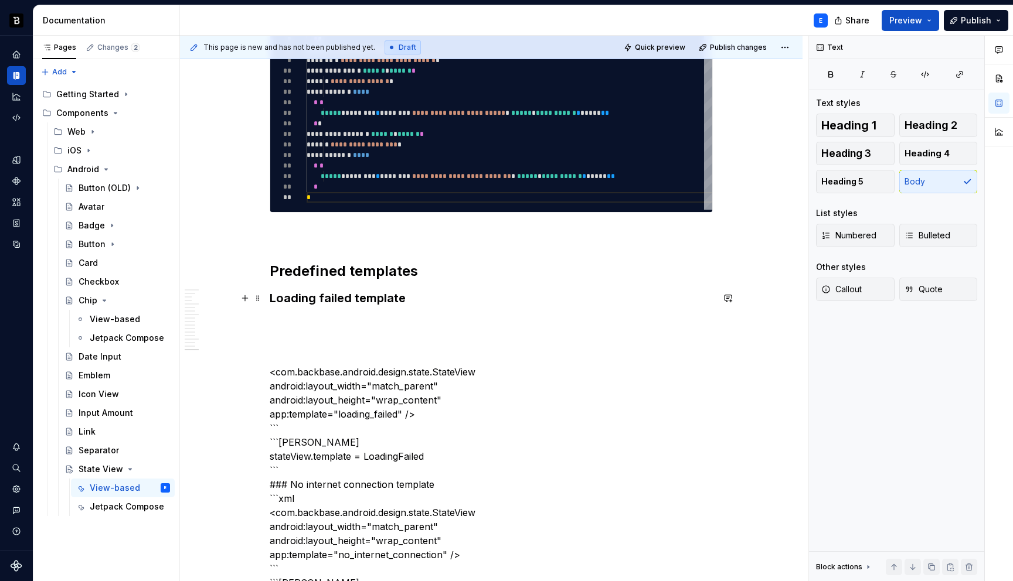
click at [416, 295] on h3 "Loading failed template" at bounding box center [491, 298] width 443 height 16
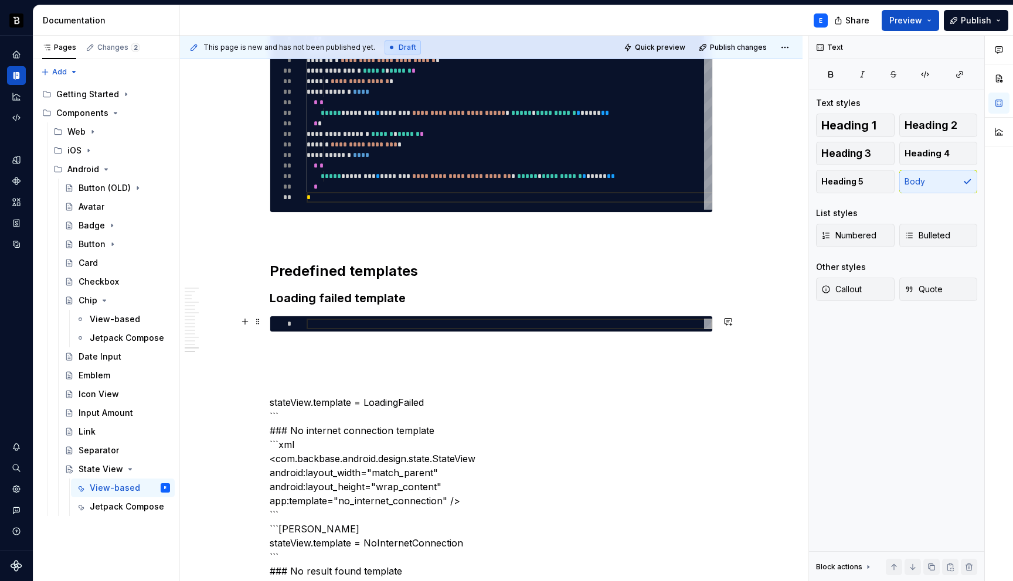
click at [346, 323] on div at bounding box center [510, 324] width 406 height 11
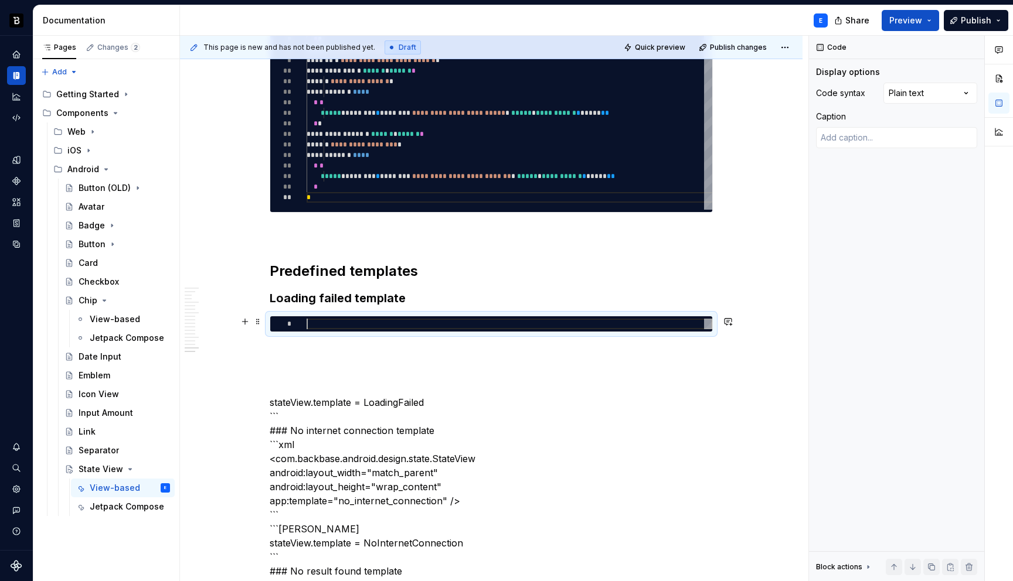
type textarea "*"
type textarea "**********"
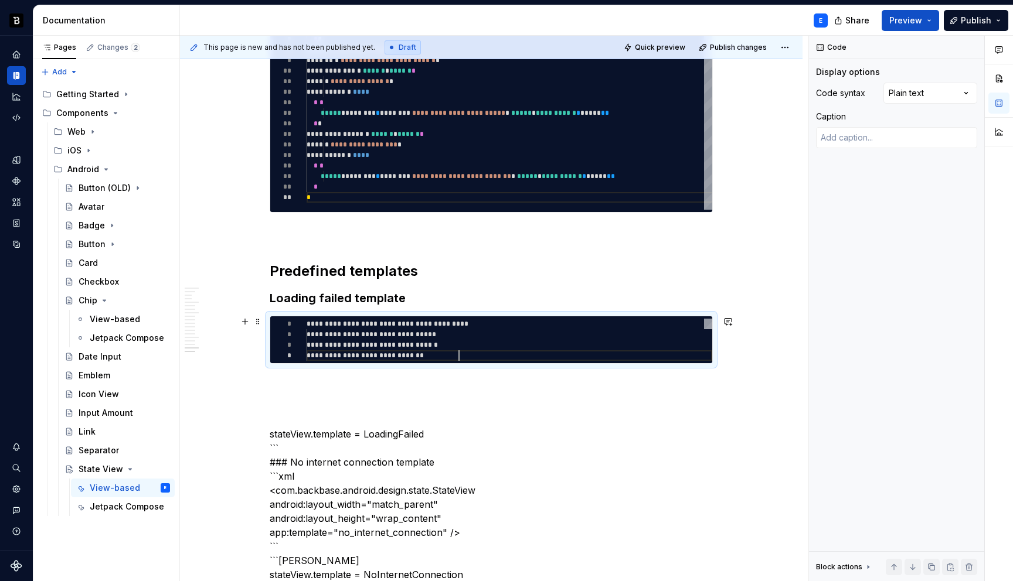
scroll to position [32, 152]
click at [916, 100] on div "Comments Open comments No comments yet Select ‘Comment’ from the block context …" at bounding box center [911, 309] width 204 height 546
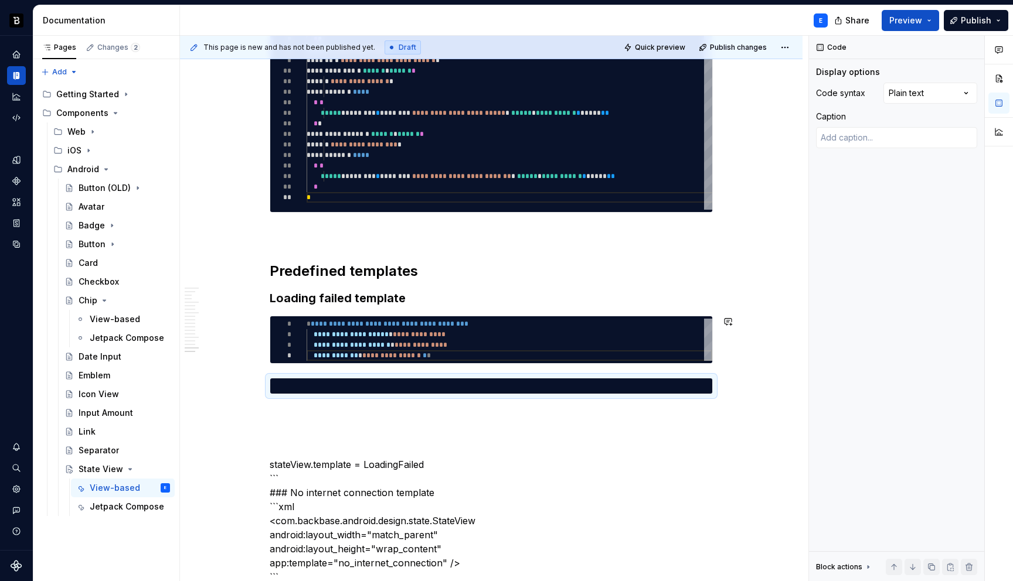
scroll to position [0, 0]
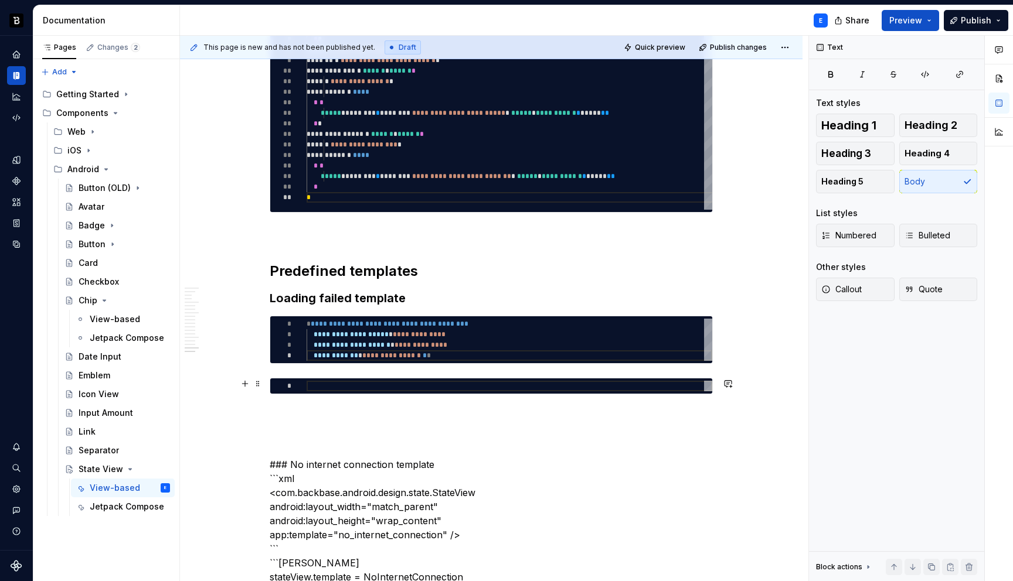
click at [434, 385] on div at bounding box center [510, 386] width 406 height 11
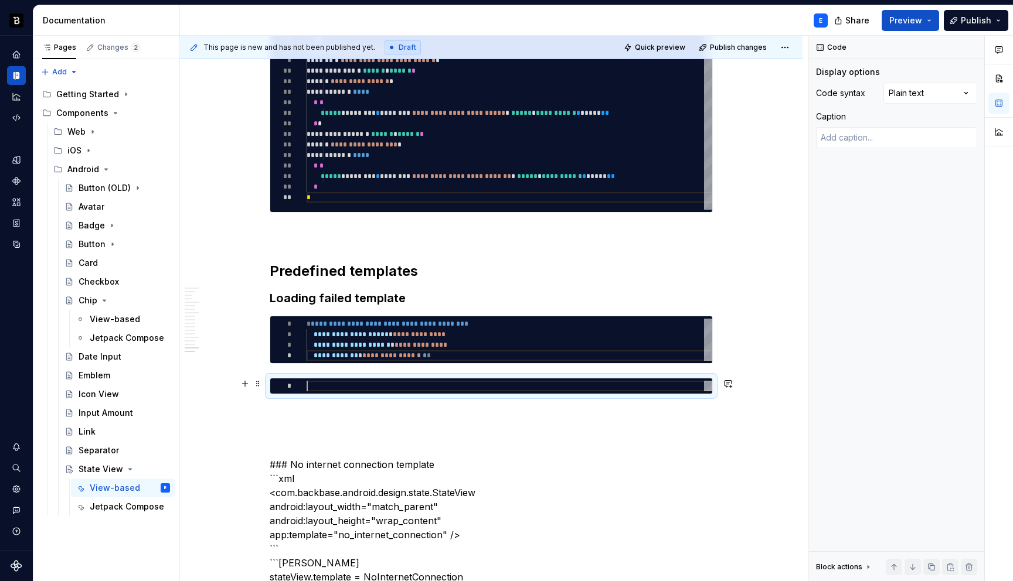
type textarea "*"
type textarea "**********"
click at [933, 86] on div "Comments Open comments No comments yet Select ‘Comment’ from the block context …" at bounding box center [911, 309] width 204 height 546
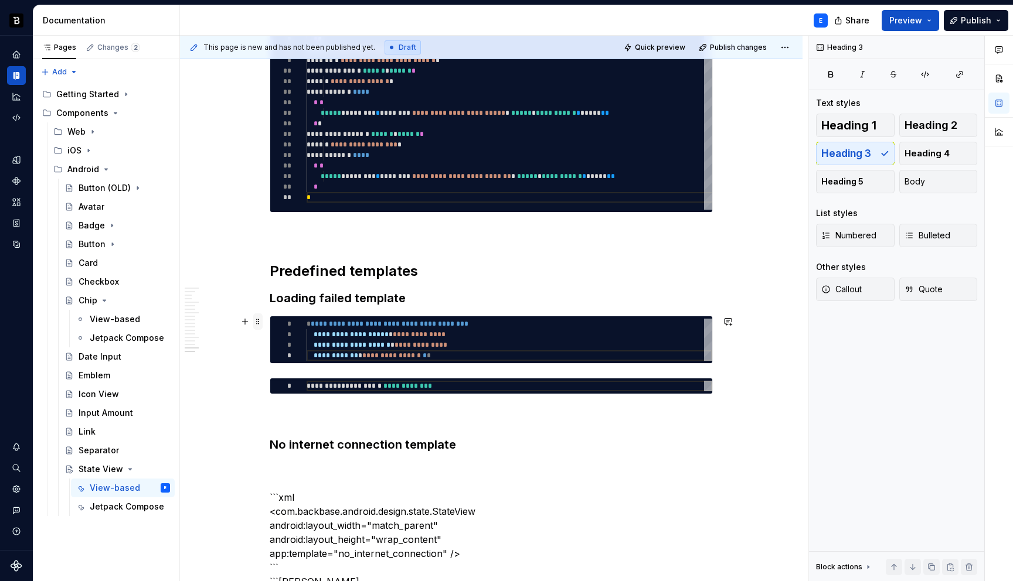
click at [260, 320] on span at bounding box center [257, 322] width 9 height 16
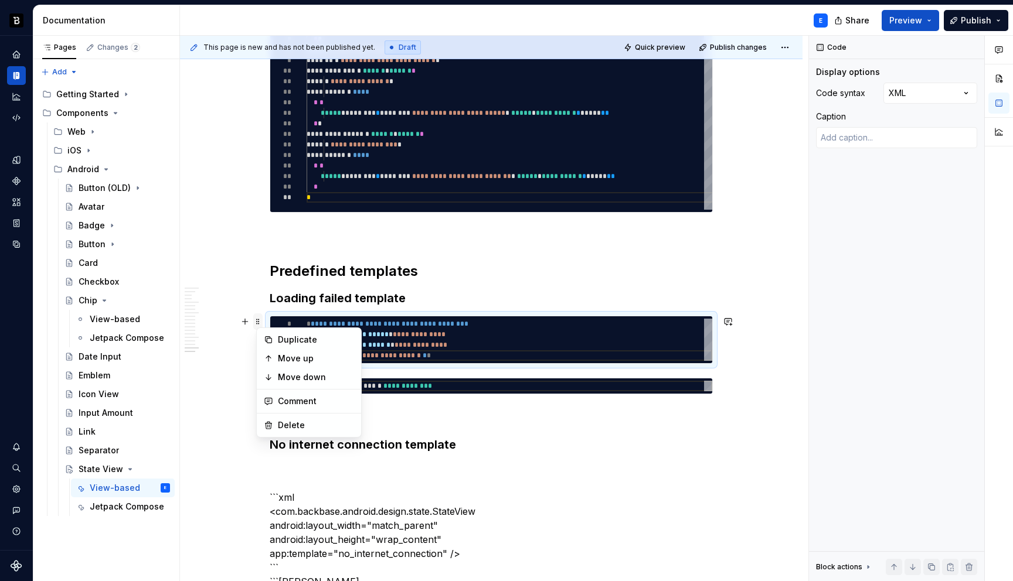
click at [260, 320] on span at bounding box center [257, 322] width 9 height 16
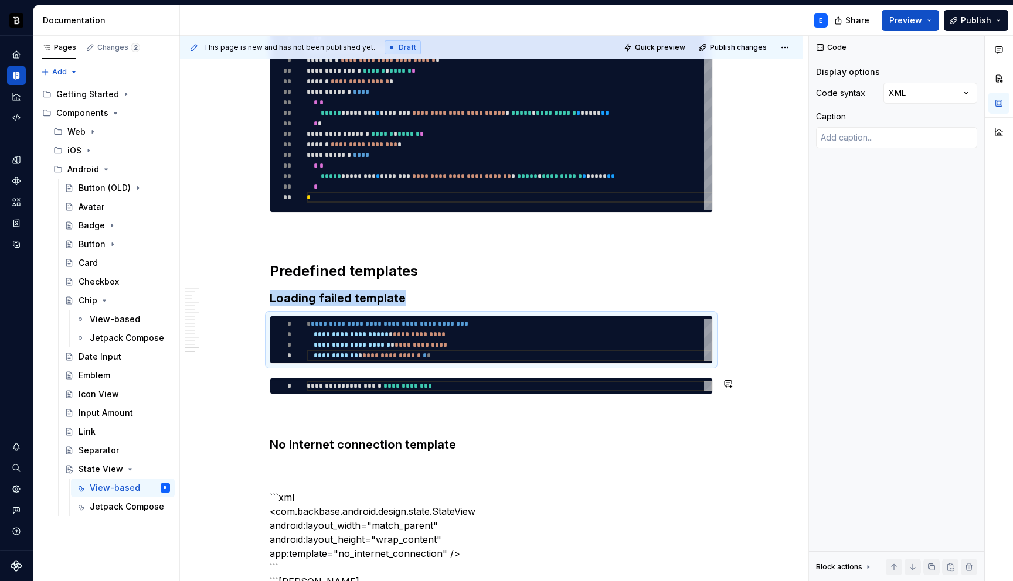
scroll to position [2771, 0]
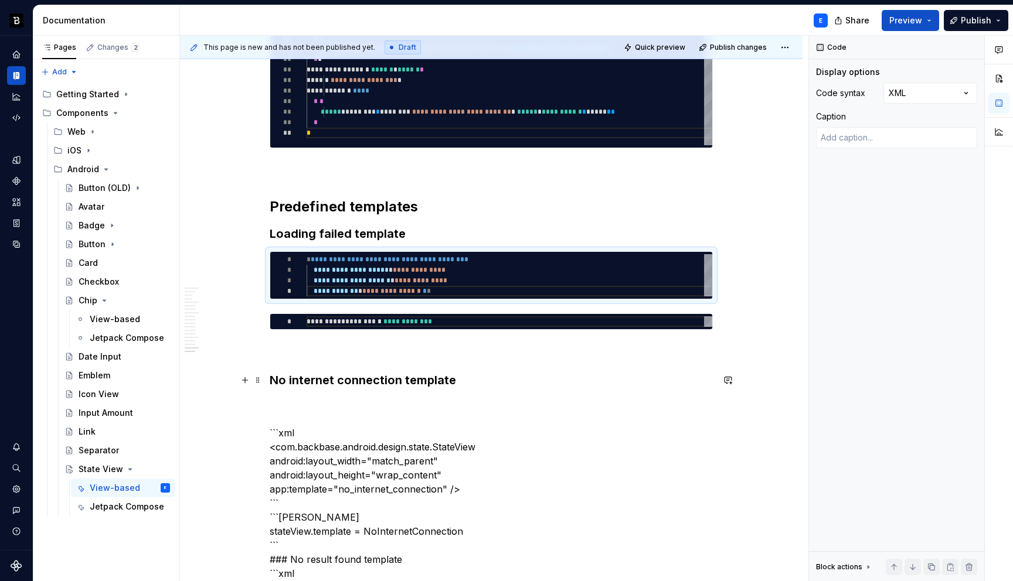
click at [463, 381] on h3 "No internet connection template" at bounding box center [491, 380] width 443 height 16
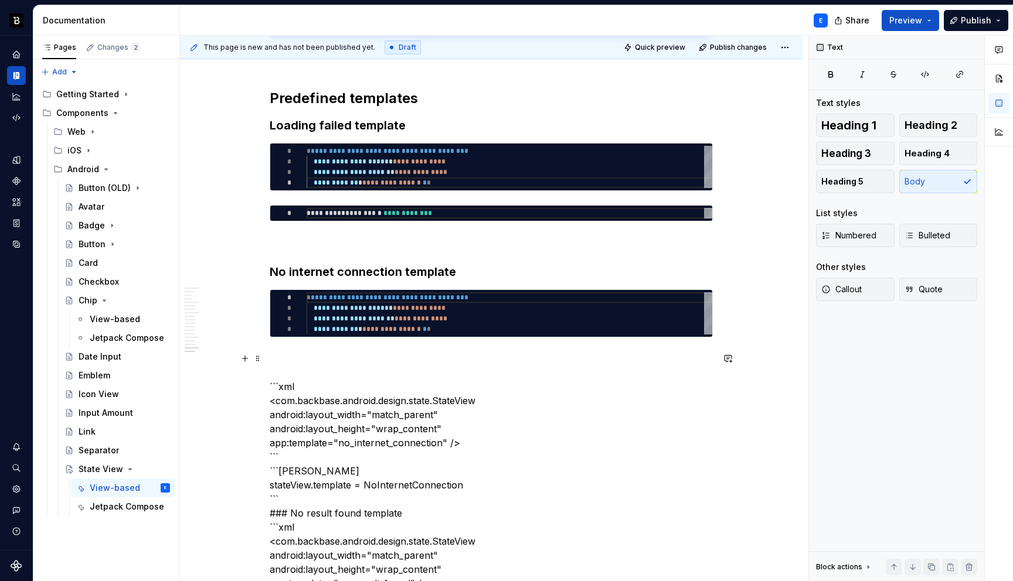
scroll to position [2911, 0]
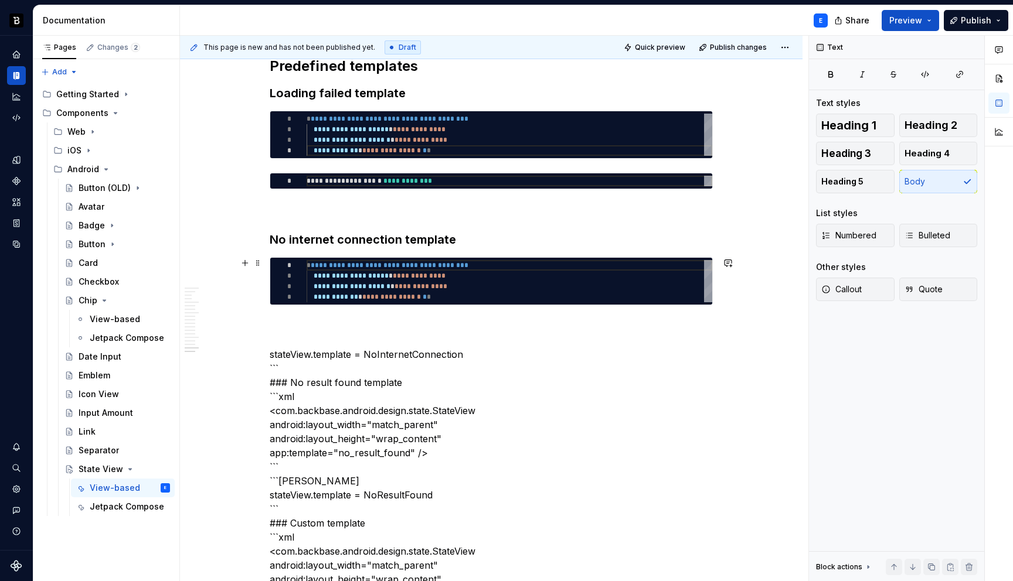
click at [375, 275] on div "**********" at bounding box center [510, 281] width 406 height 42
type textarea "*"
type textarea "**********"
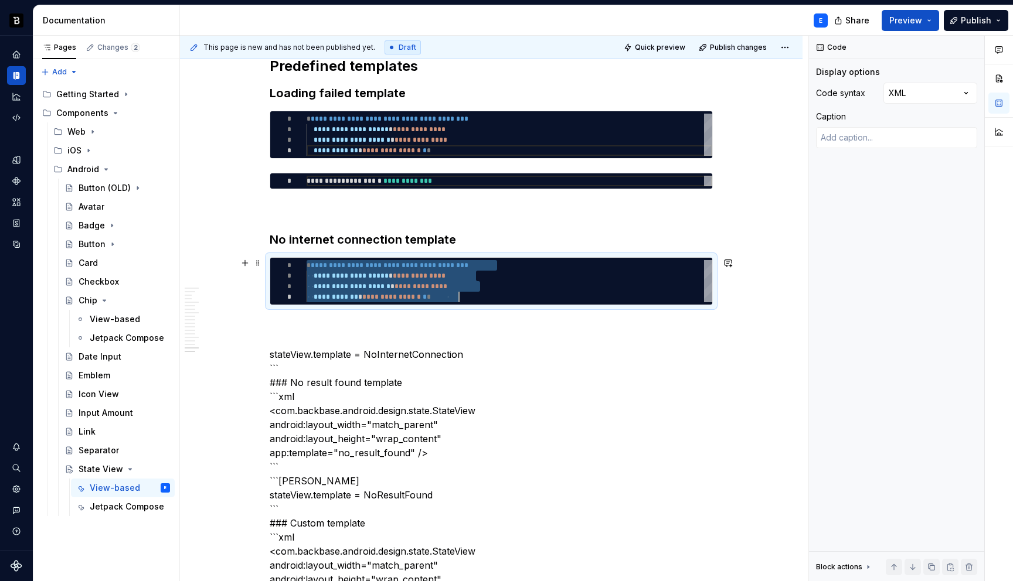
scroll to position [0, 152]
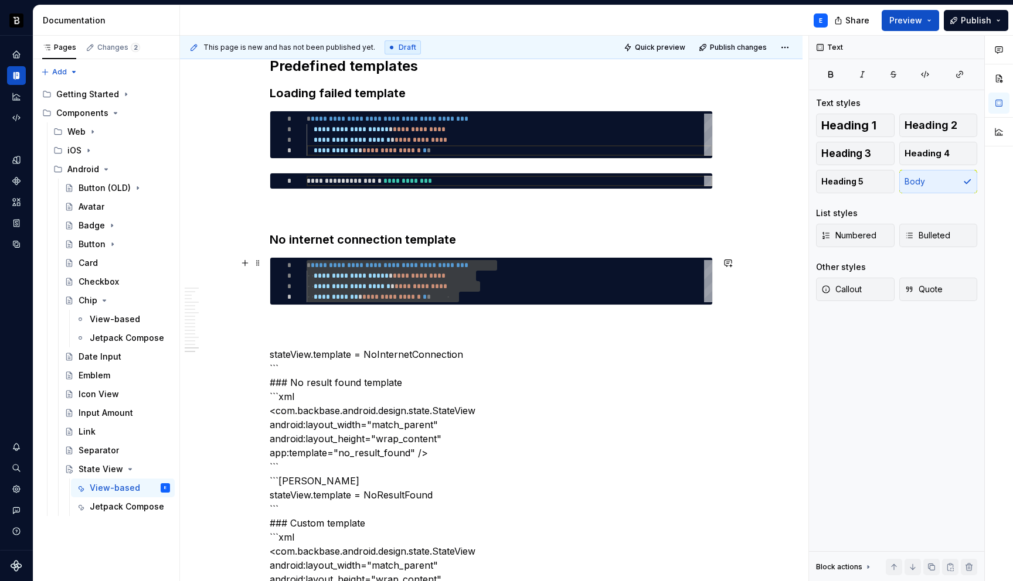
click at [391, 277] on div "**********" at bounding box center [510, 281] width 406 height 42
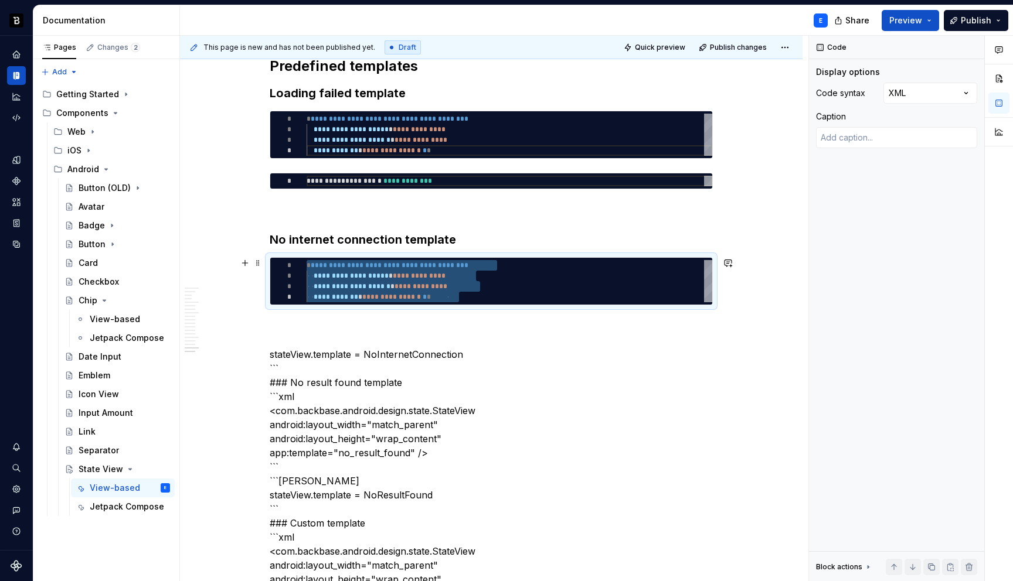
type textarea "*"
type textarea "**********"
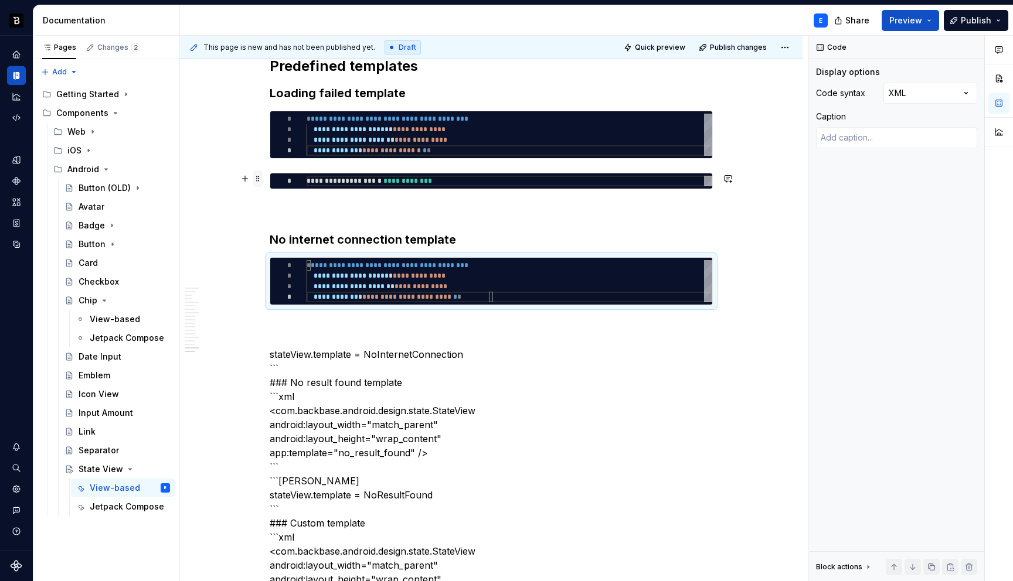
click at [262, 180] on span at bounding box center [257, 179] width 9 height 16
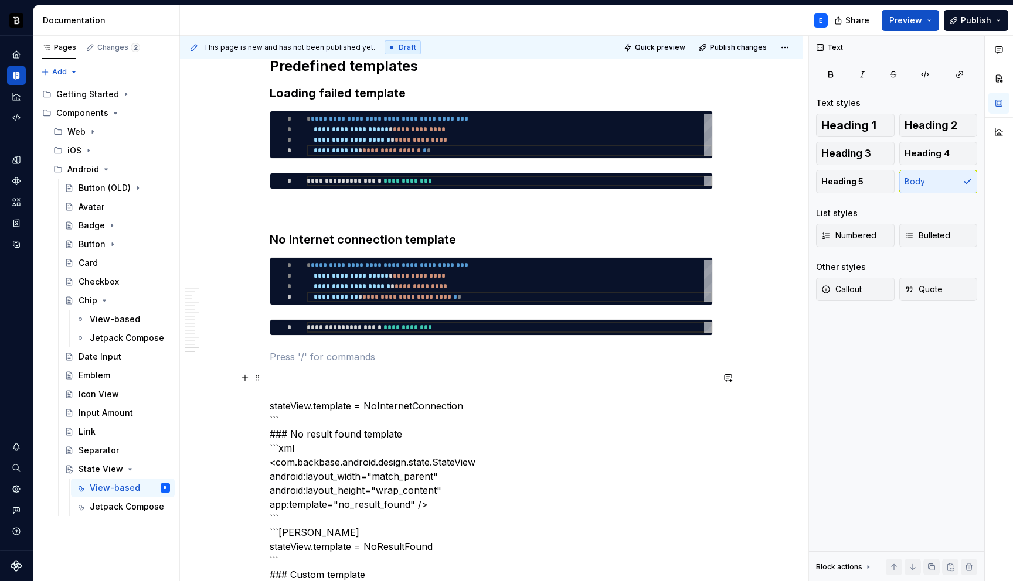
type textarea "*"
type textarea "**********"
click at [349, 329] on div "**********" at bounding box center [510, 327] width 406 height 11
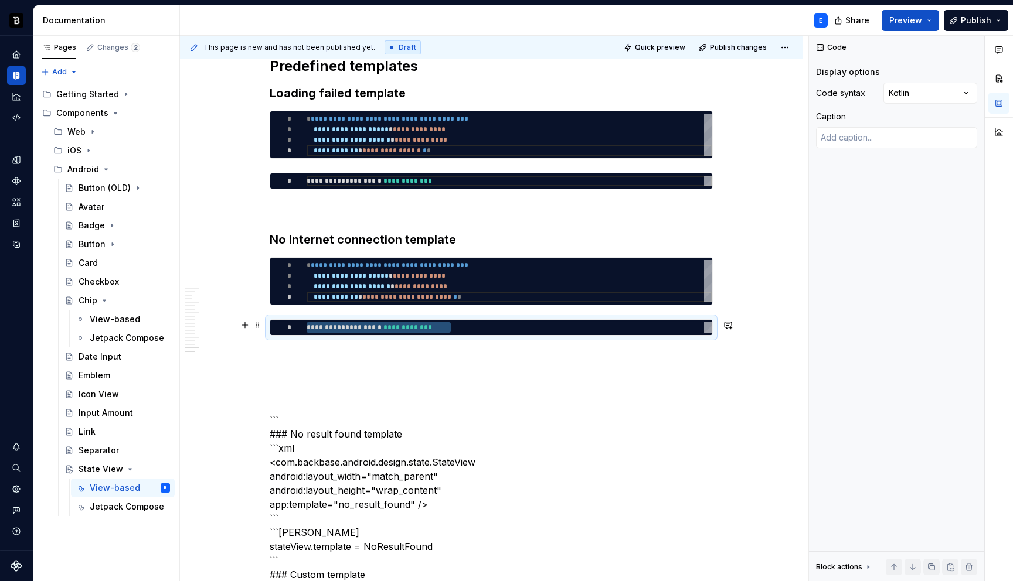
type textarea "*"
type textarea "**********"
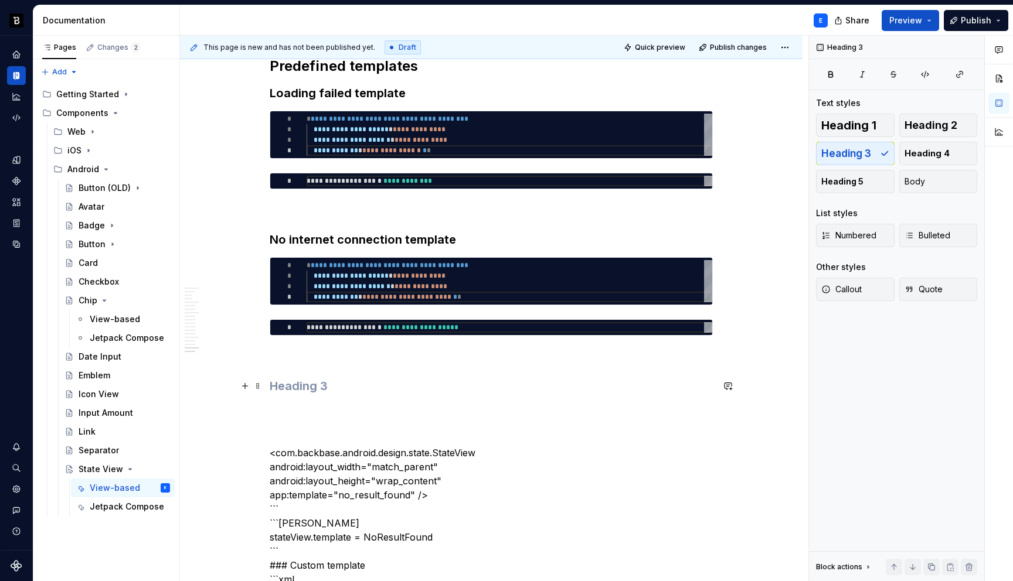
click at [287, 383] on h3 at bounding box center [491, 386] width 443 height 16
click at [260, 264] on span at bounding box center [257, 263] width 9 height 16
type textarea "*"
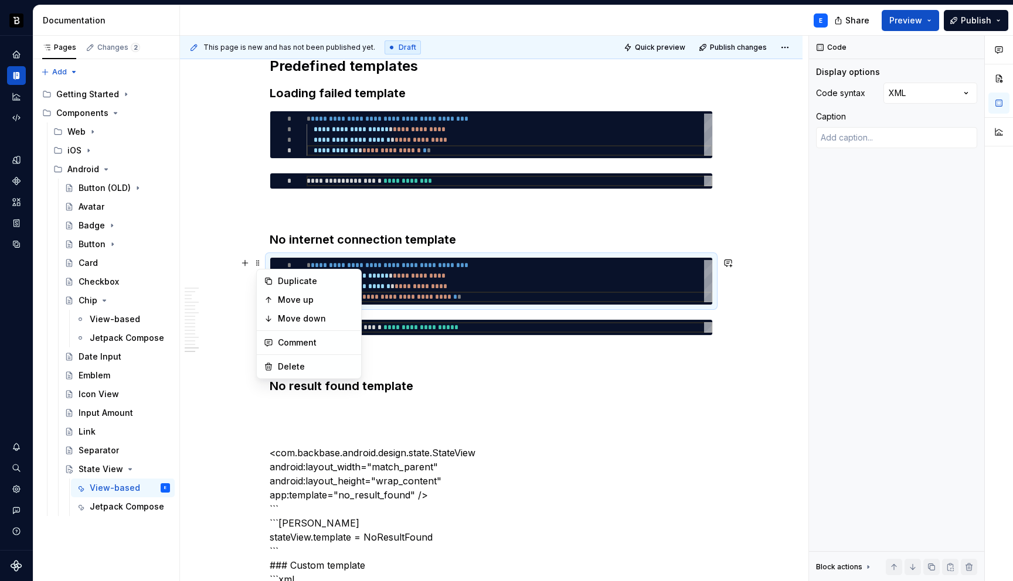
click at [382, 326] on div "**********" at bounding box center [510, 327] width 406 height 11
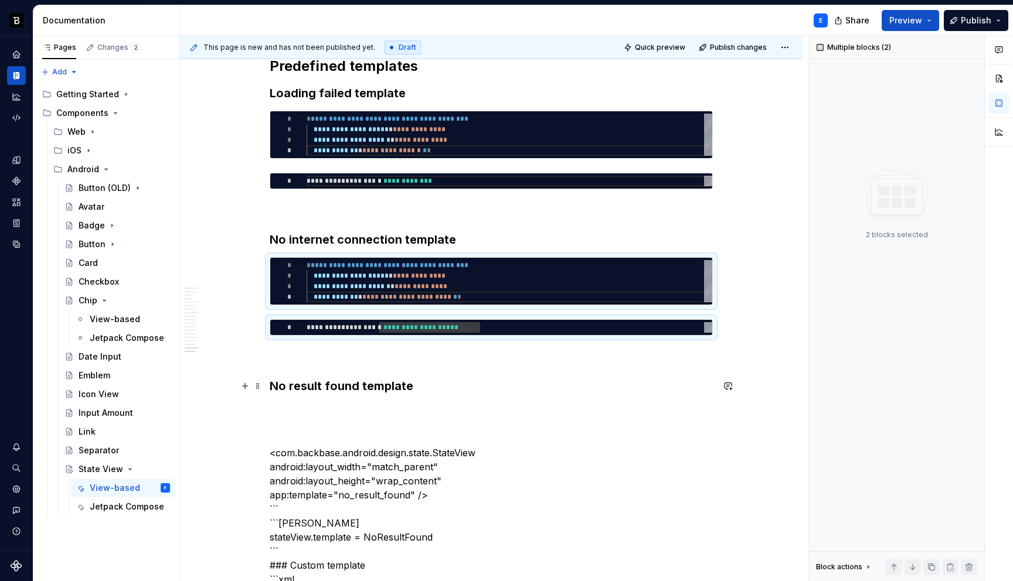
click at [428, 387] on h3 "No result found template" at bounding box center [491, 386] width 443 height 16
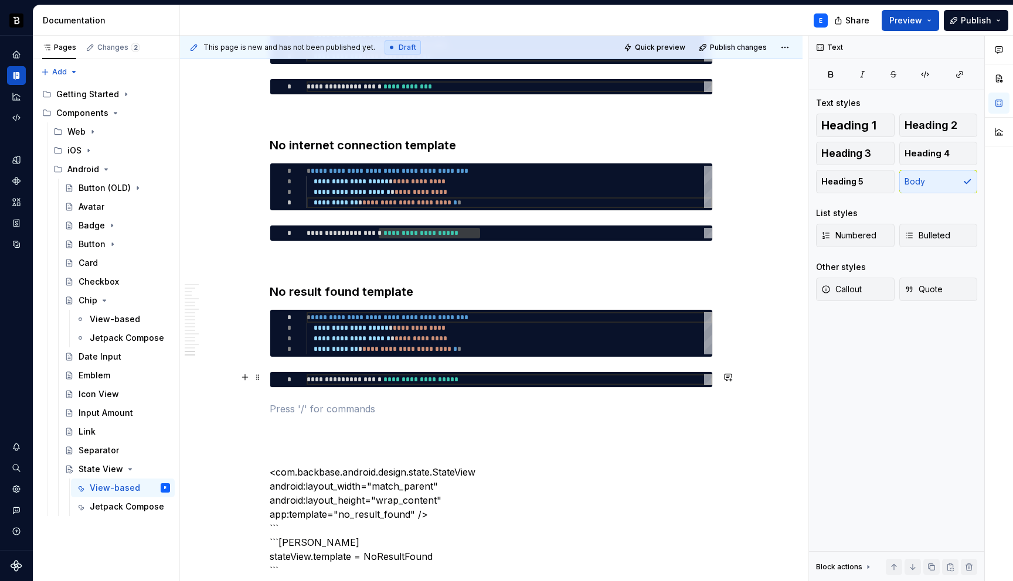
scroll to position [3049, 0]
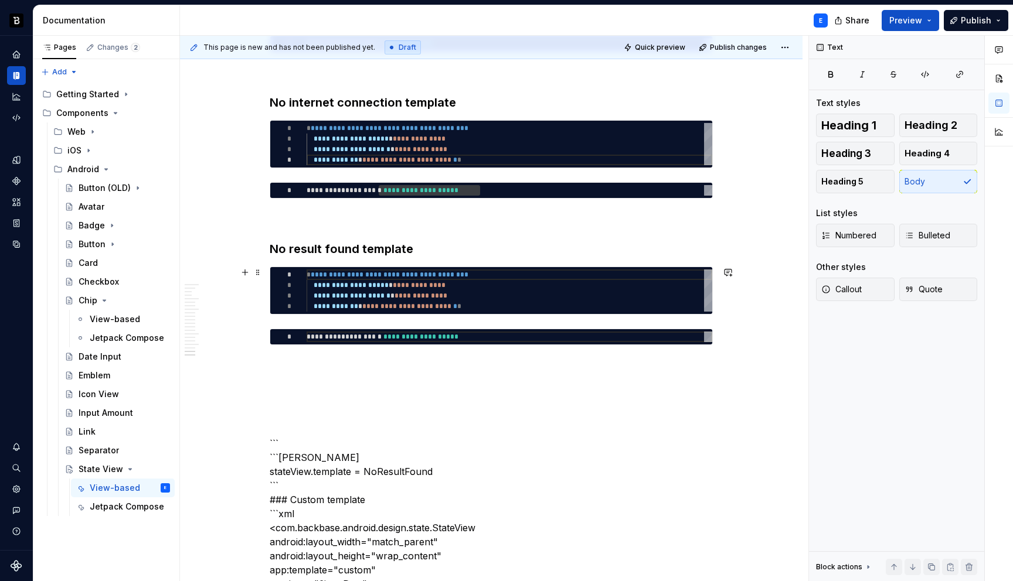
click at [414, 297] on div "**********" at bounding box center [510, 291] width 406 height 42
type textarea "**********"
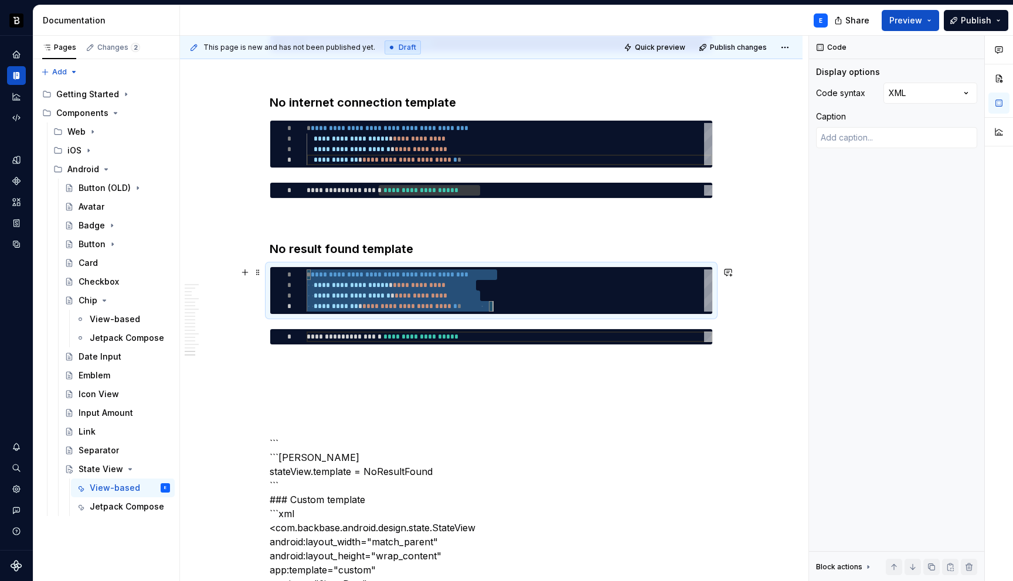
scroll to position [0, 186]
type textarea "*"
type textarea "**********"
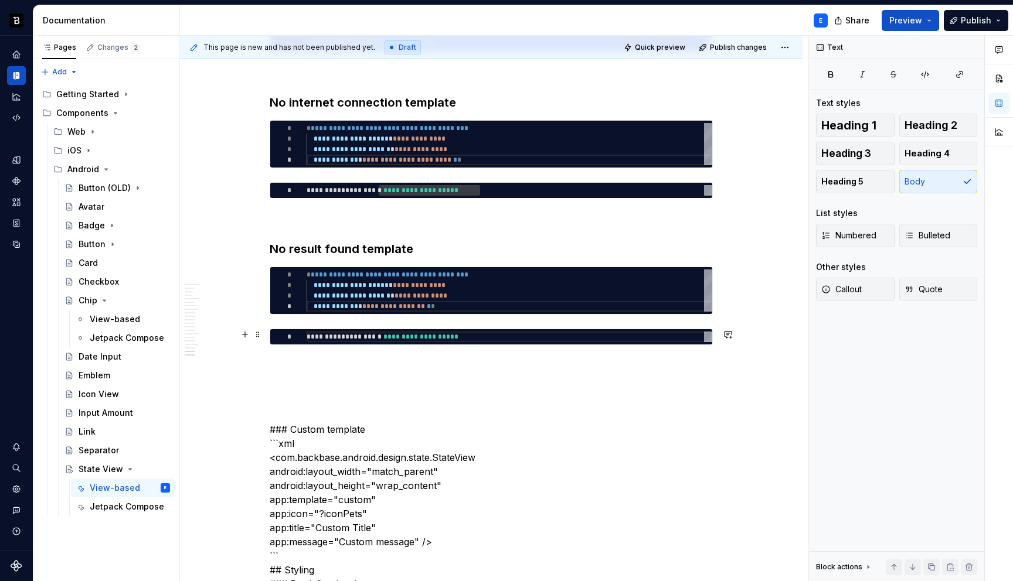
click at [348, 336] on div "**********" at bounding box center [510, 337] width 406 height 11
type textarea "**********"
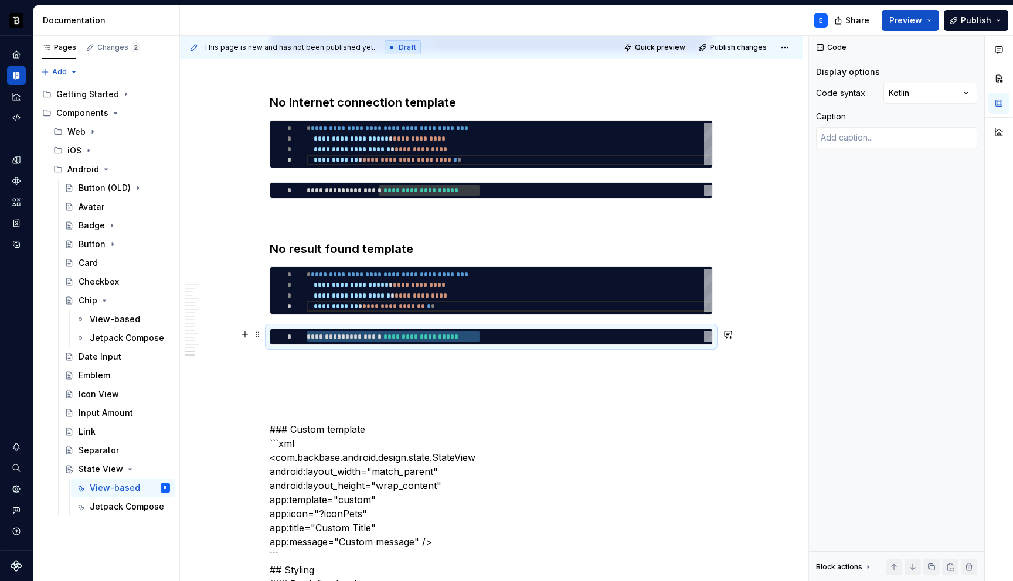
type textarea "*"
type textarea "**********"
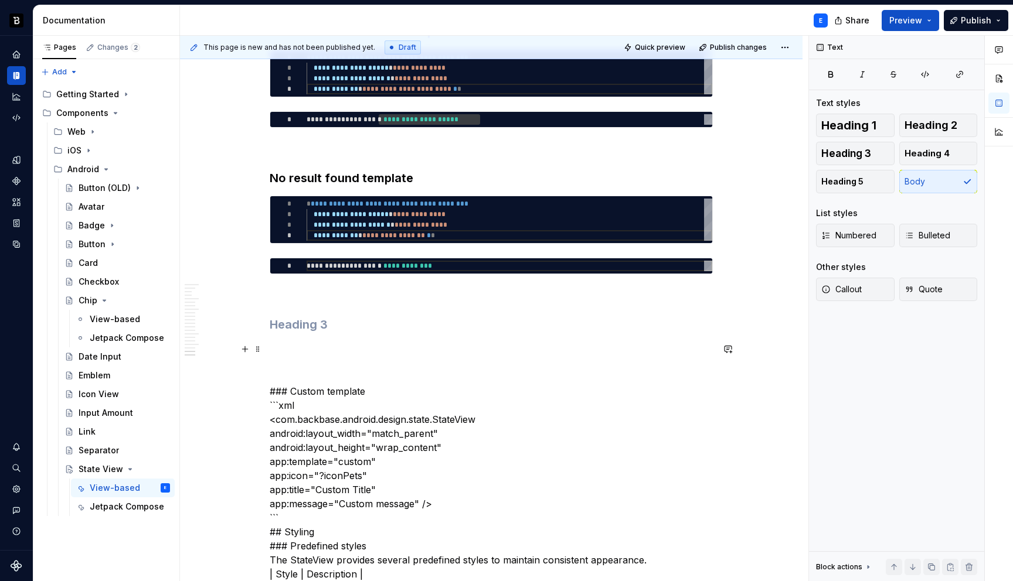
scroll to position [3125, 0]
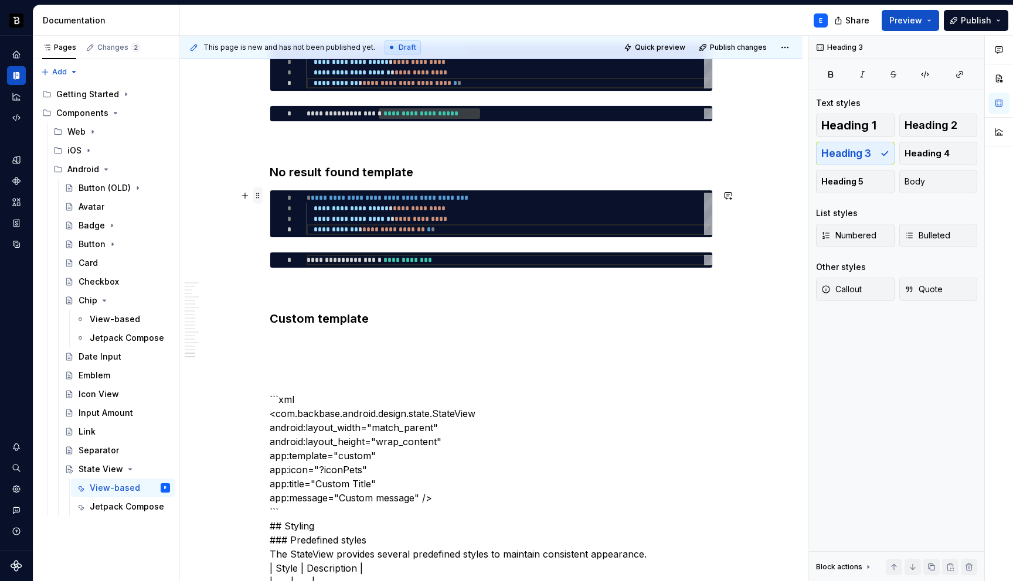
click at [262, 199] on span at bounding box center [257, 196] width 9 height 16
type textarea "*"
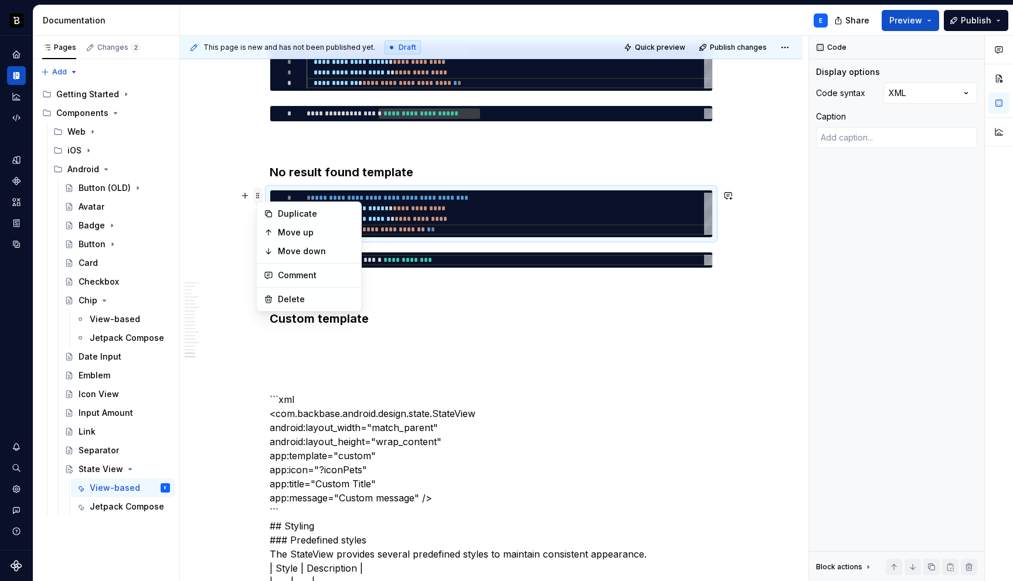
click at [262, 199] on span at bounding box center [257, 196] width 9 height 16
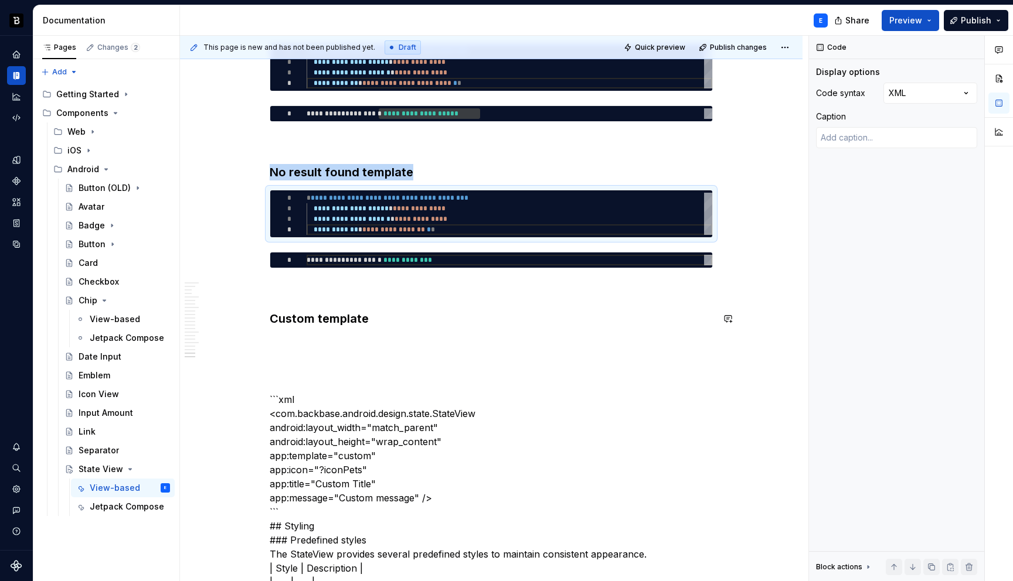
click at [387, 319] on h3 "Custom template" at bounding box center [491, 319] width 443 height 16
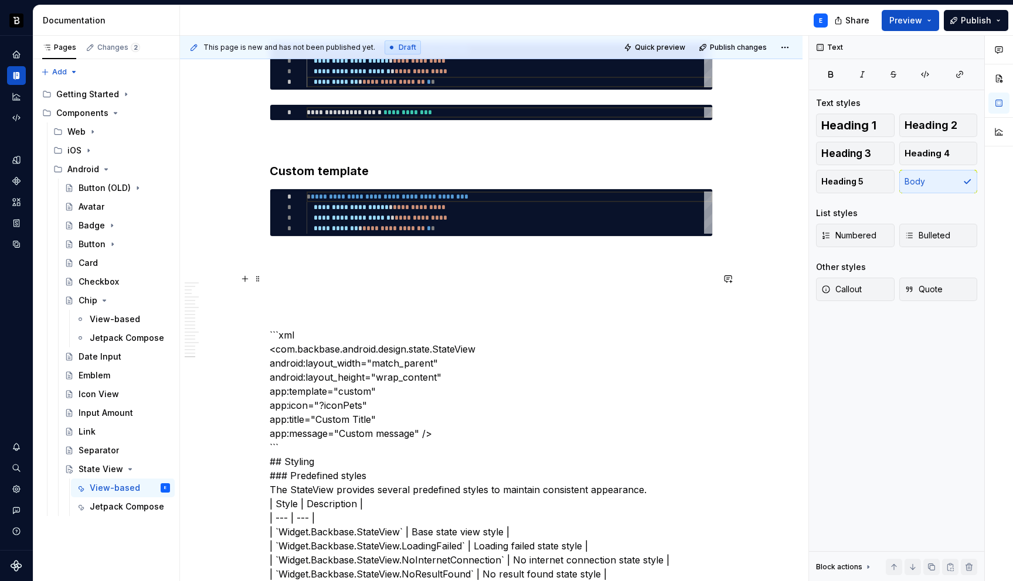
scroll to position [3274, 0]
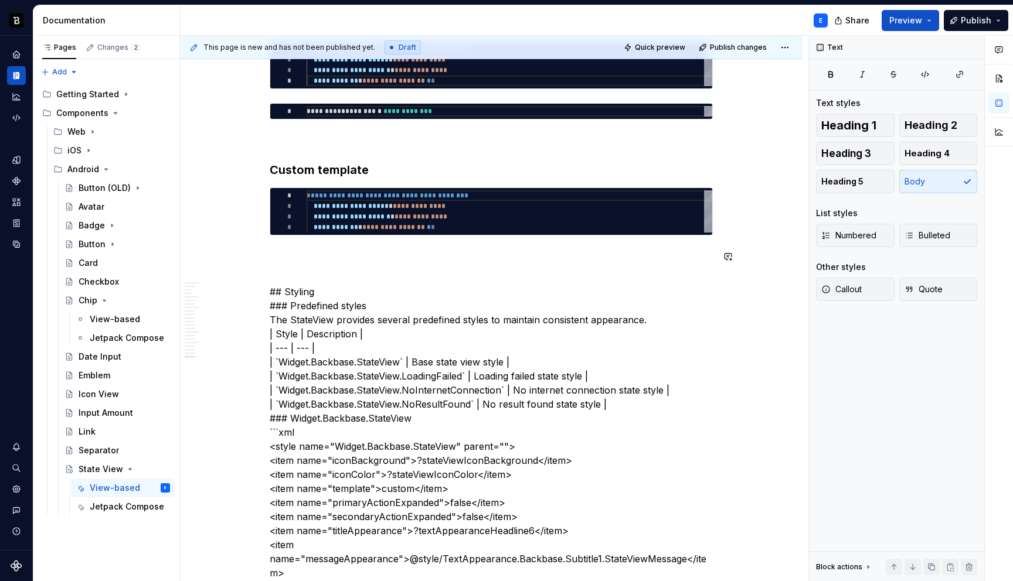
type textarea "**********"
click at [379, 219] on div "**********" at bounding box center [510, 212] width 406 height 42
type textarea "*"
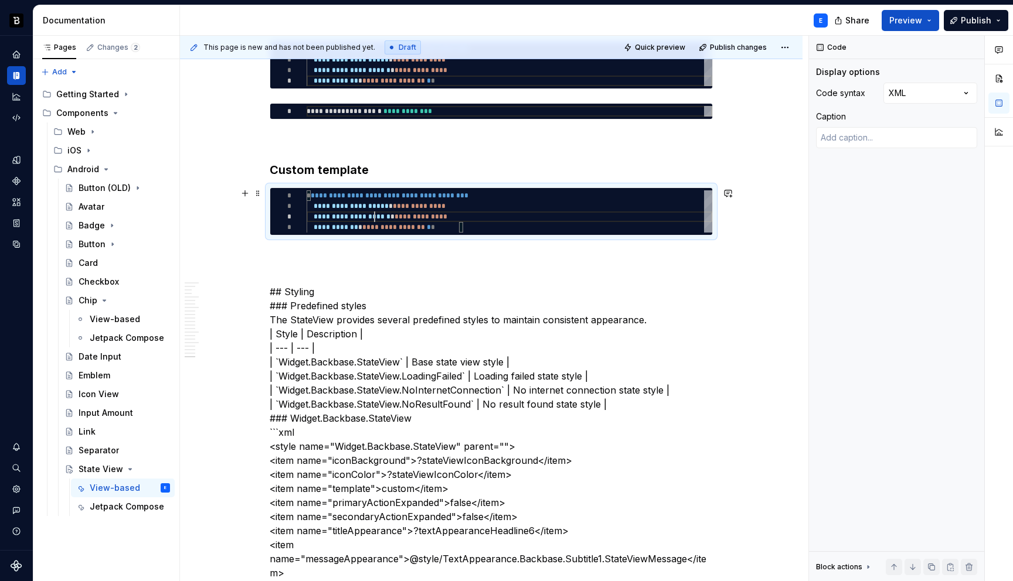
scroll to position [0, 157]
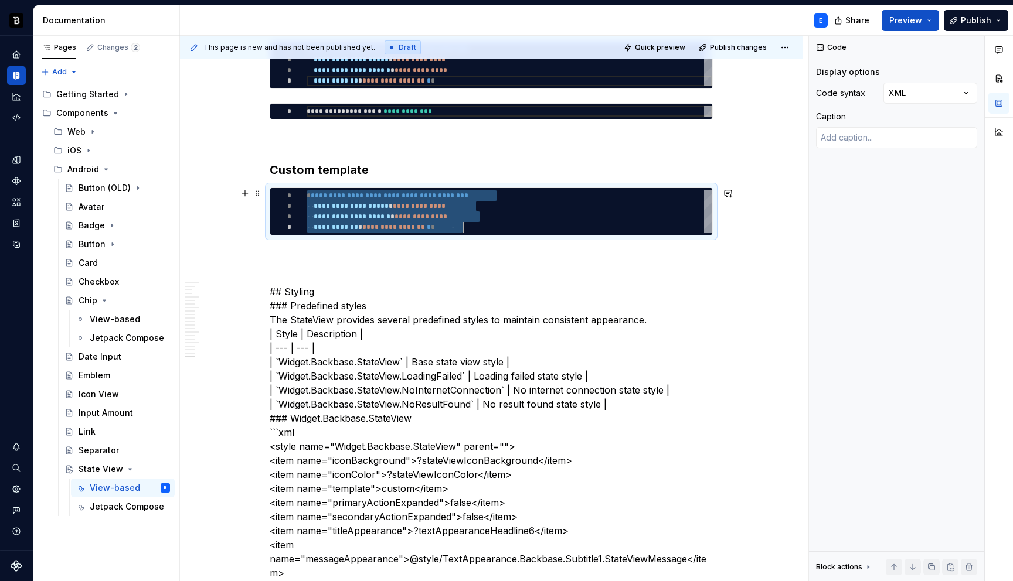
type textarea "**********"
type textarea "*"
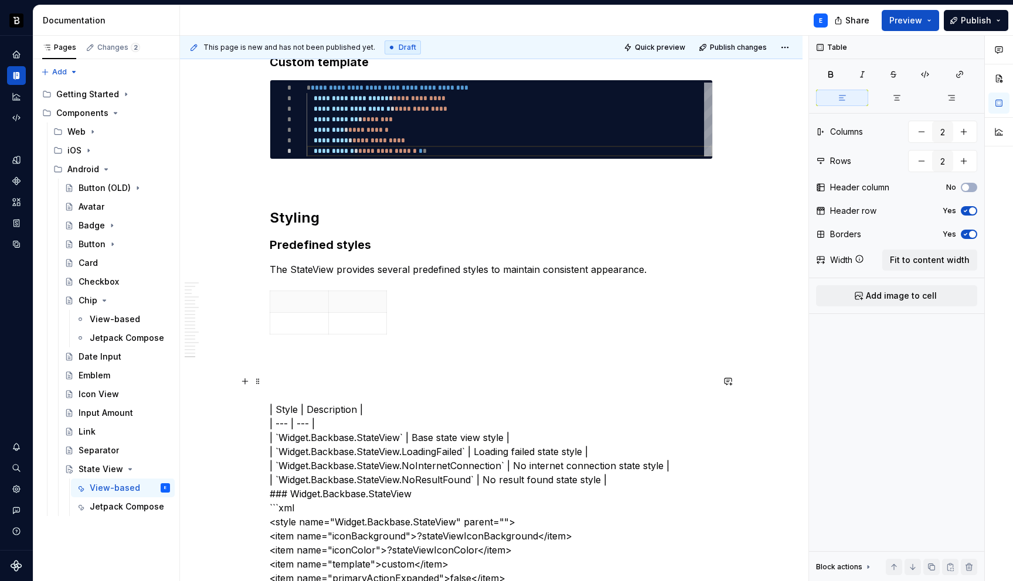
scroll to position [3389, 0]
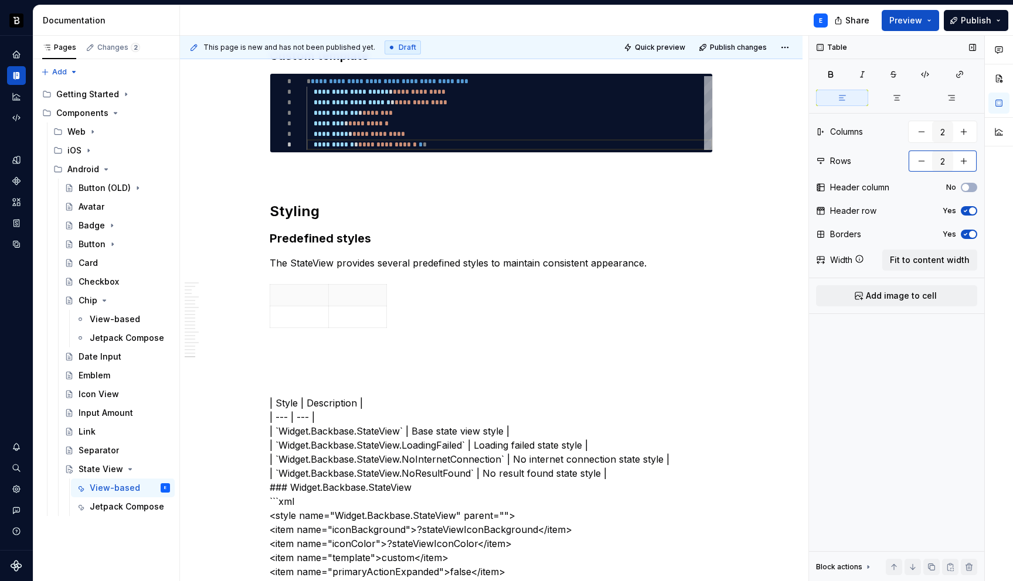
click at [965, 163] on button "button" at bounding box center [963, 161] width 21 height 21
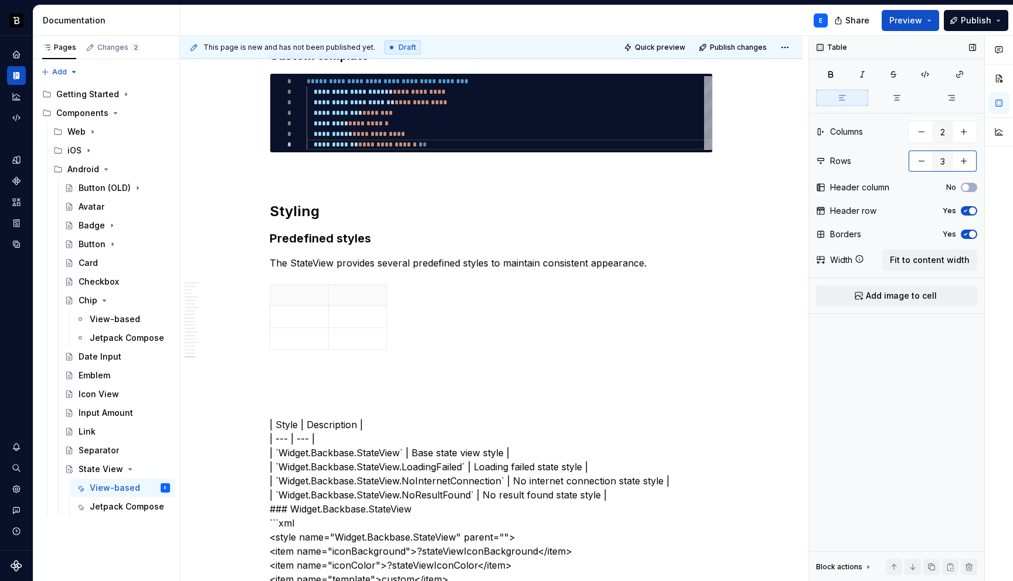
click at [965, 163] on button "button" at bounding box center [963, 161] width 21 height 21
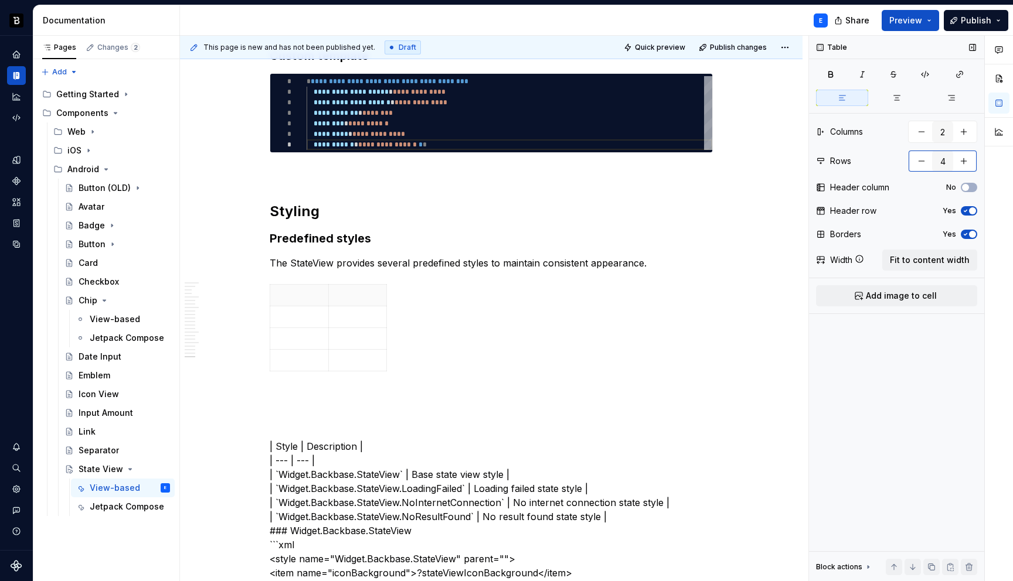
click at [965, 163] on button "button" at bounding box center [963, 161] width 21 height 21
type input "5"
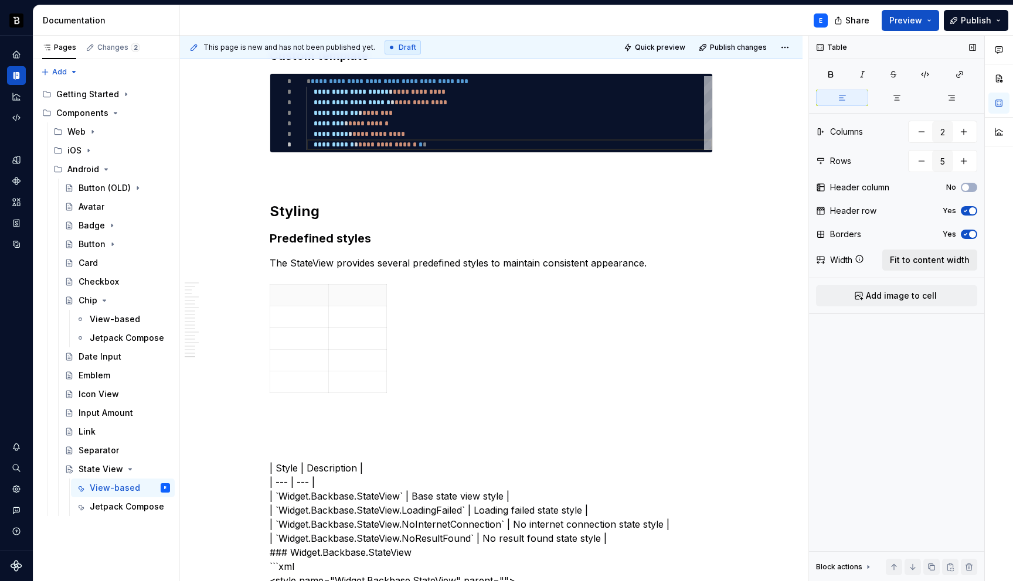
click at [929, 262] on span "Fit to content width" at bounding box center [930, 260] width 80 height 12
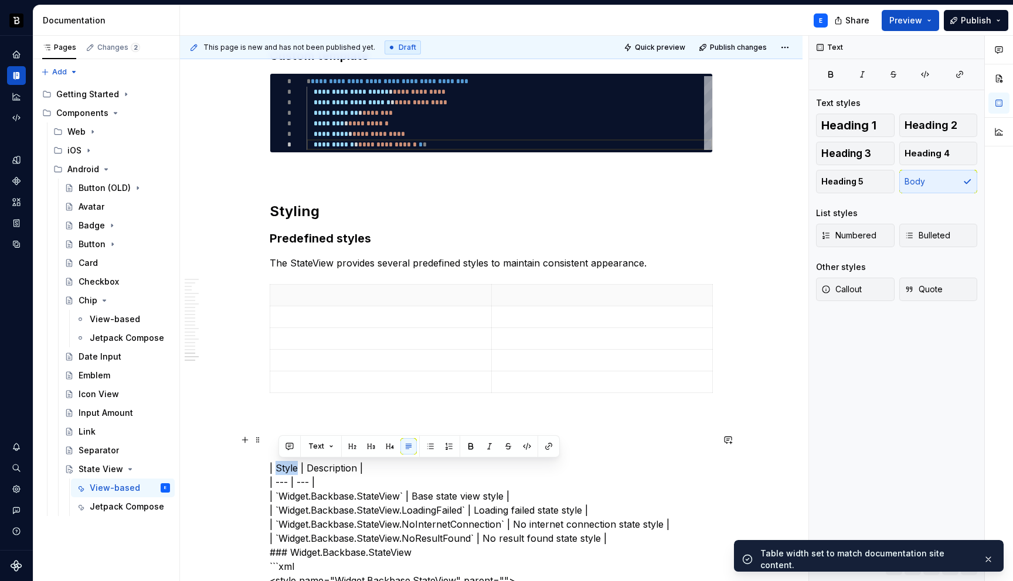
click at [329, 298] on p at bounding box center [380, 296] width 207 height 12
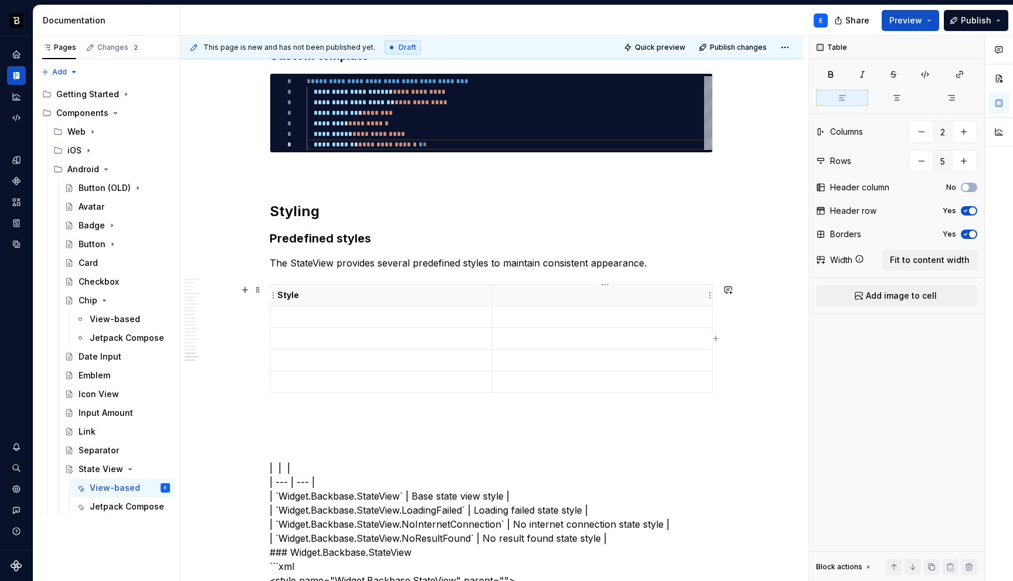
click at [520, 298] on p at bounding box center [602, 296] width 207 height 12
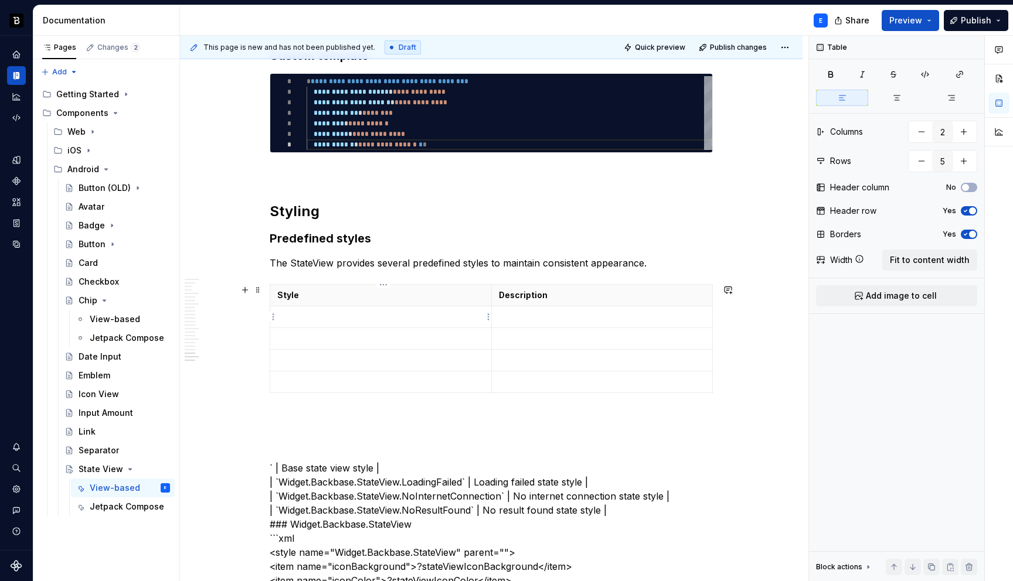
click at [313, 320] on p at bounding box center [380, 317] width 207 height 12
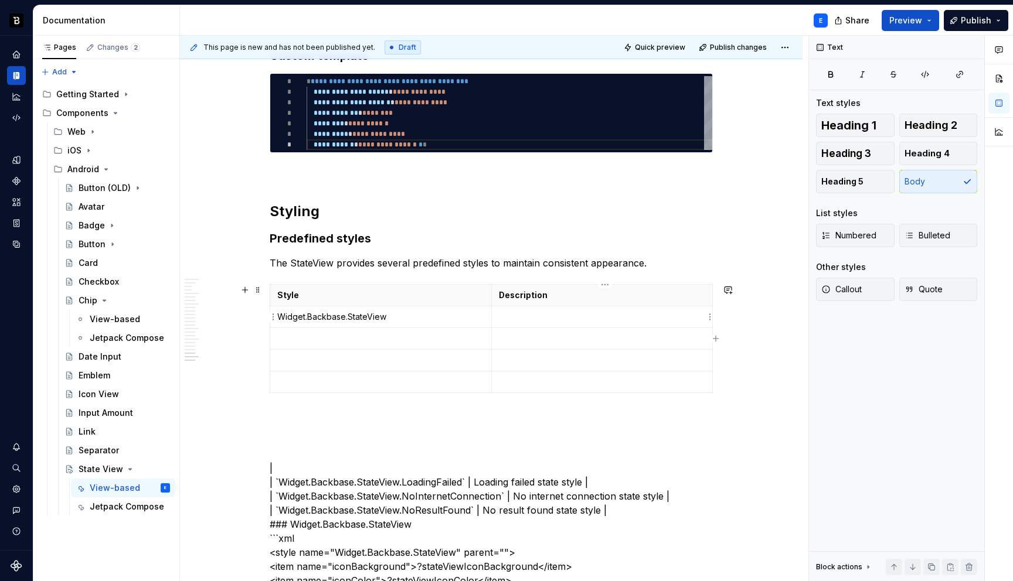
click at [516, 321] on p at bounding box center [602, 317] width 207 height 12
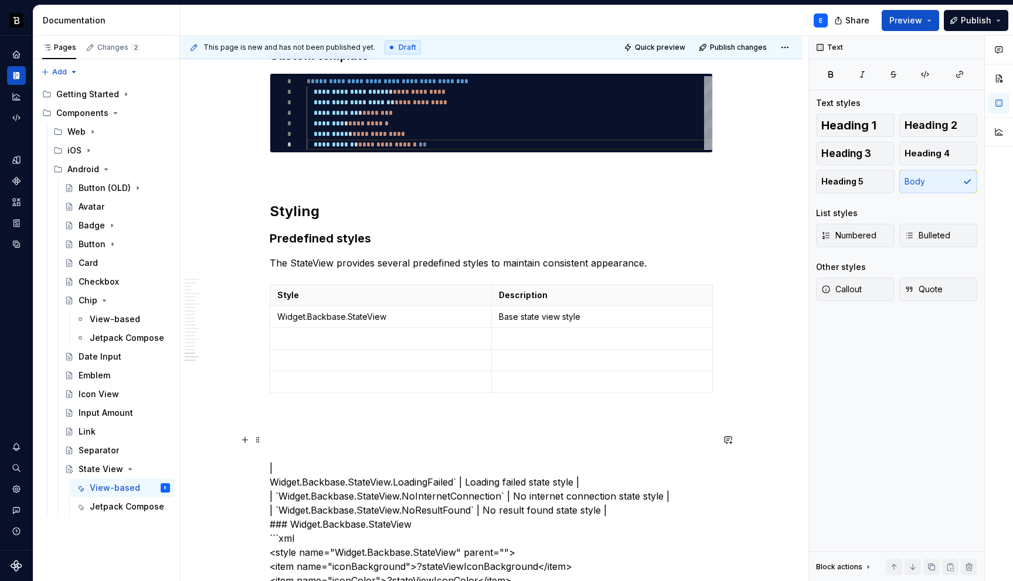
click at [410, 337] on p at bounding box center [380, 339] width 207 height 12
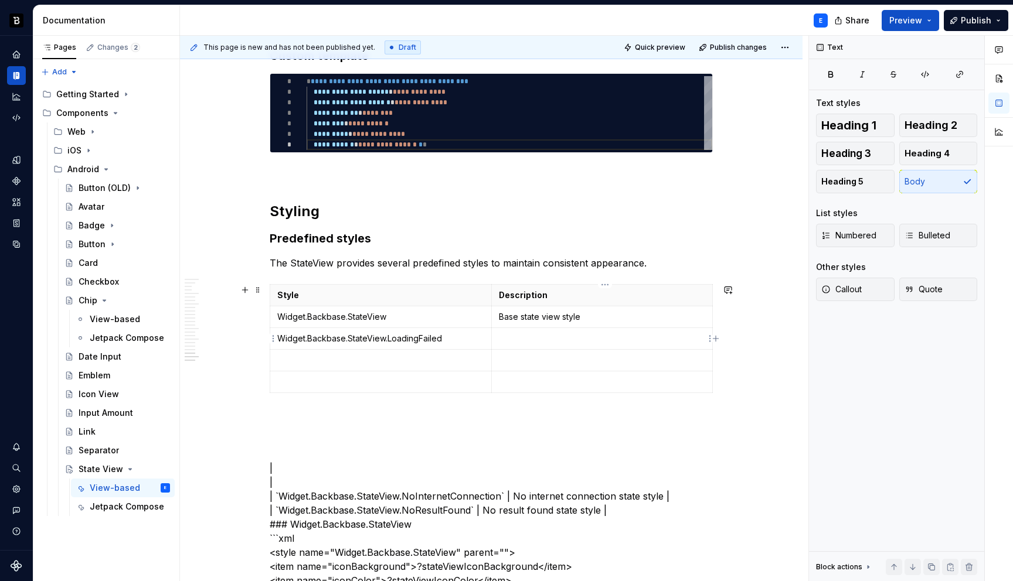
click at [508, 336] on p at bounding box center [602, 339] width 207 height 12
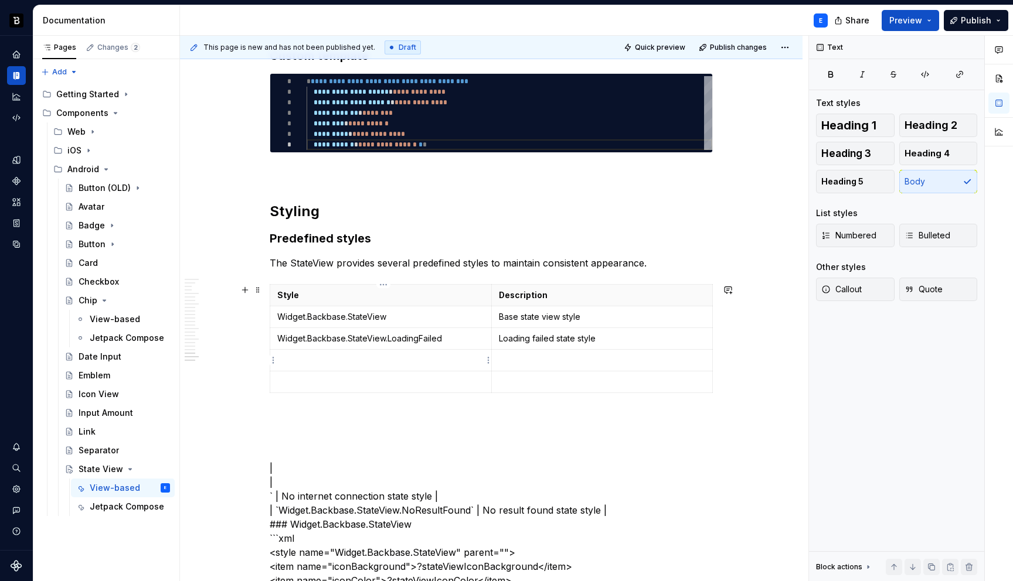
click at [359, 353] on td at bounding box center [381, 361] width 222 height 22
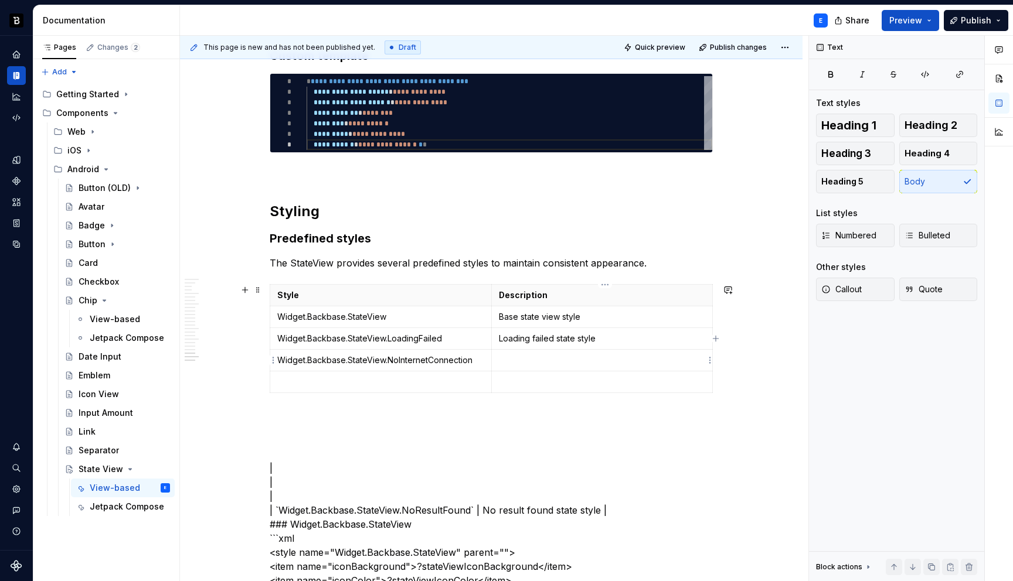
click at [500, 365] on td at bounding box center [602, 361] width 222 height 22
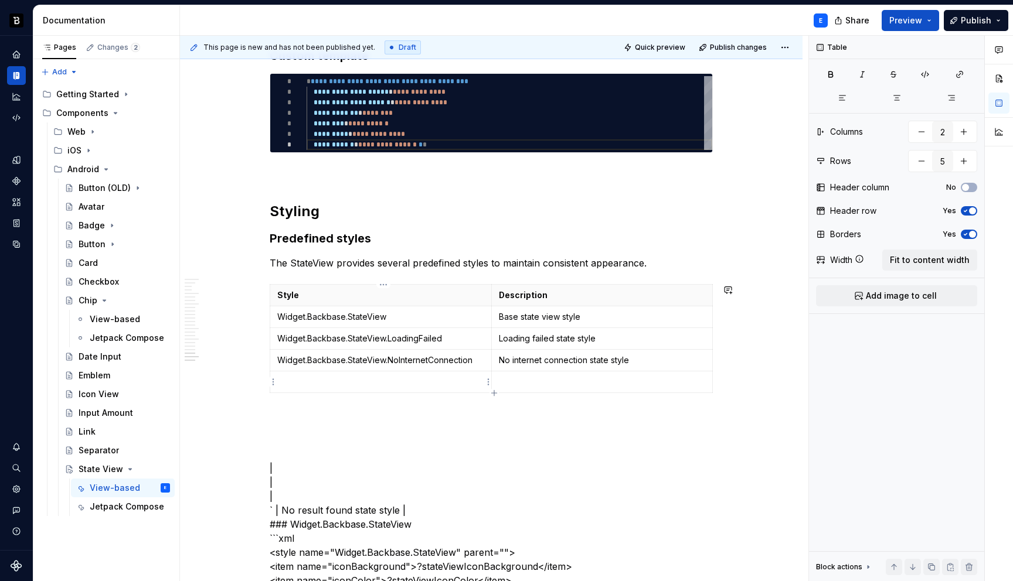
click at [420, 389] on td at bounding box center [381, 383] width 222 height 22
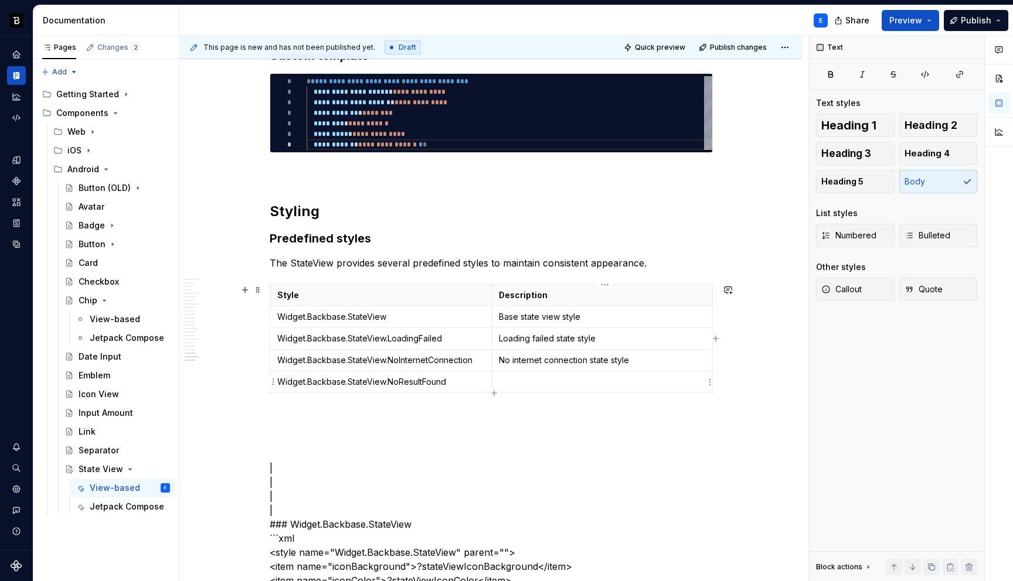
click at [508, 382] on p at bounding box center [602, 382] width 207 height 12
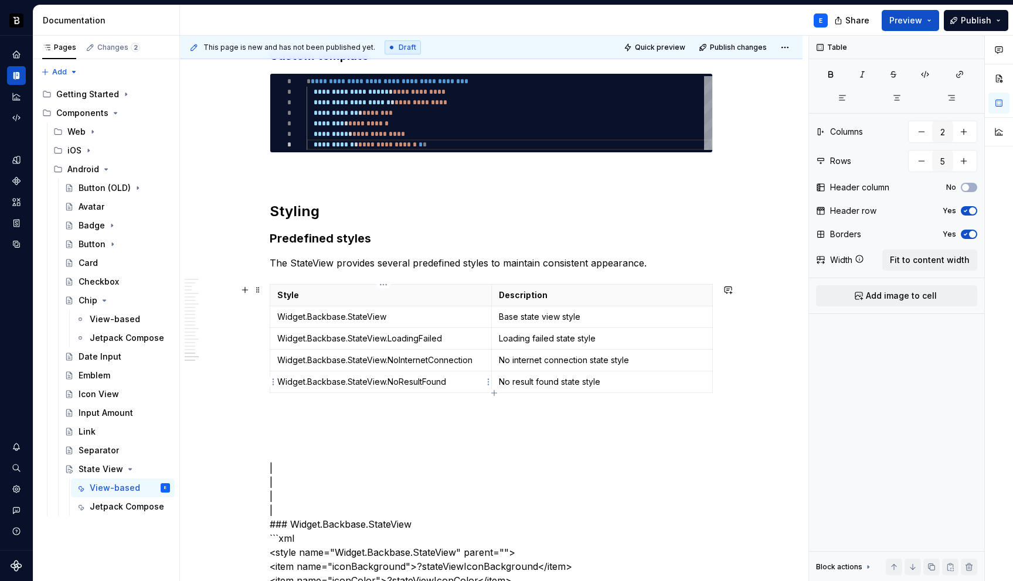
click at [451, 383] on p "Widget.Backbase.StateView.NoResultFound" at bounding box center [380, 382] width 207 height 12
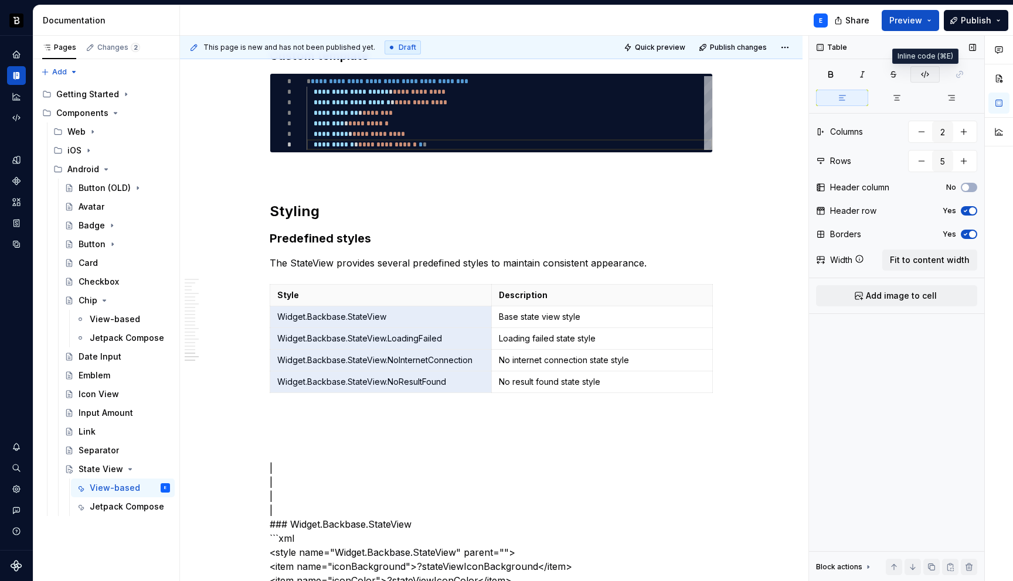
click at [928, 80] on button "button" at bounding box center [924, 74] width 29 height 16
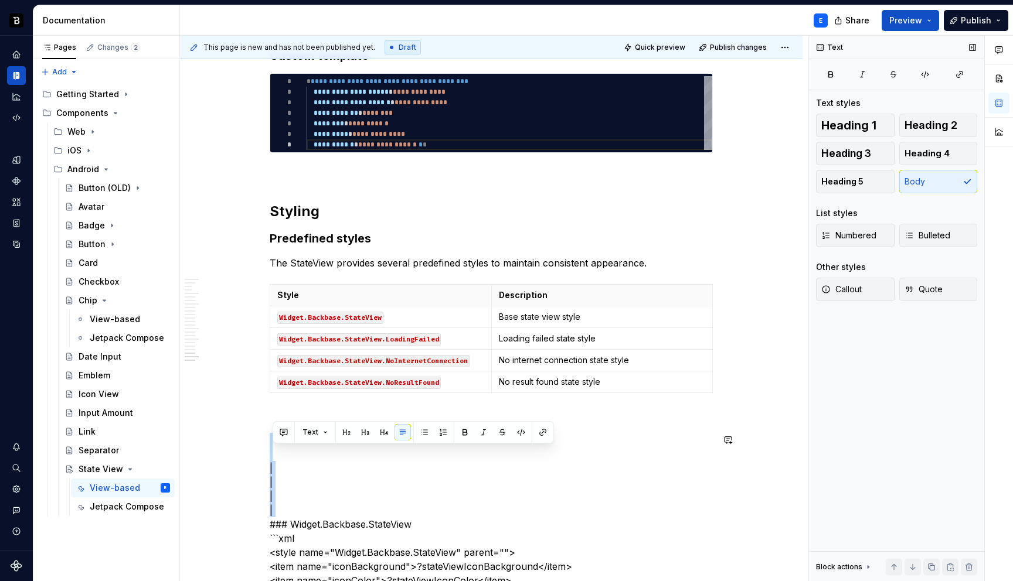
scroll to position [3396, 0]
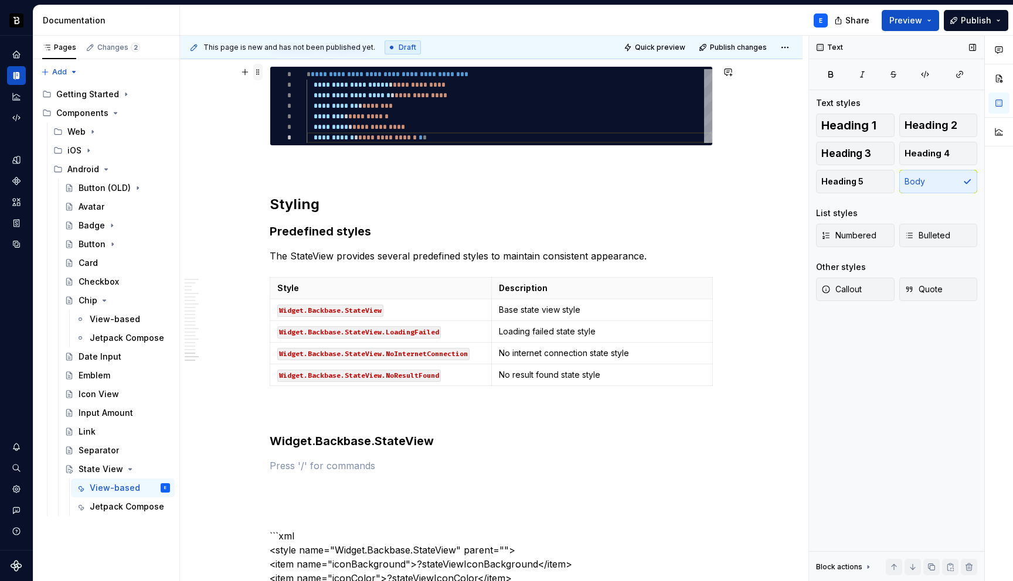
click at [261, 72] on span at bounding box center [257, 72] width 9 height 16
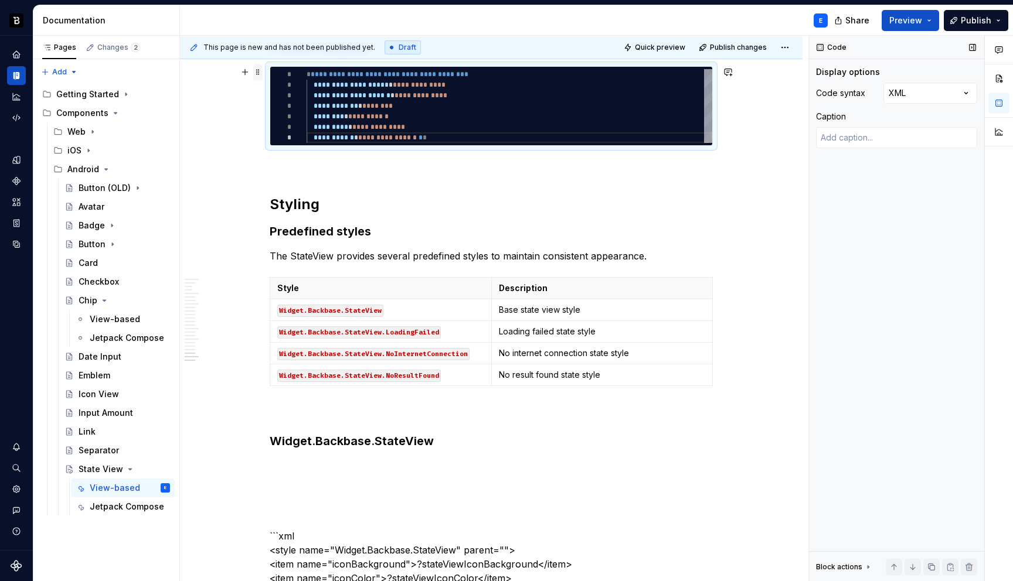
click at [261, 72] on span at bounding box center [257, 72] width 9 height 16
copy h3 "Custom template"
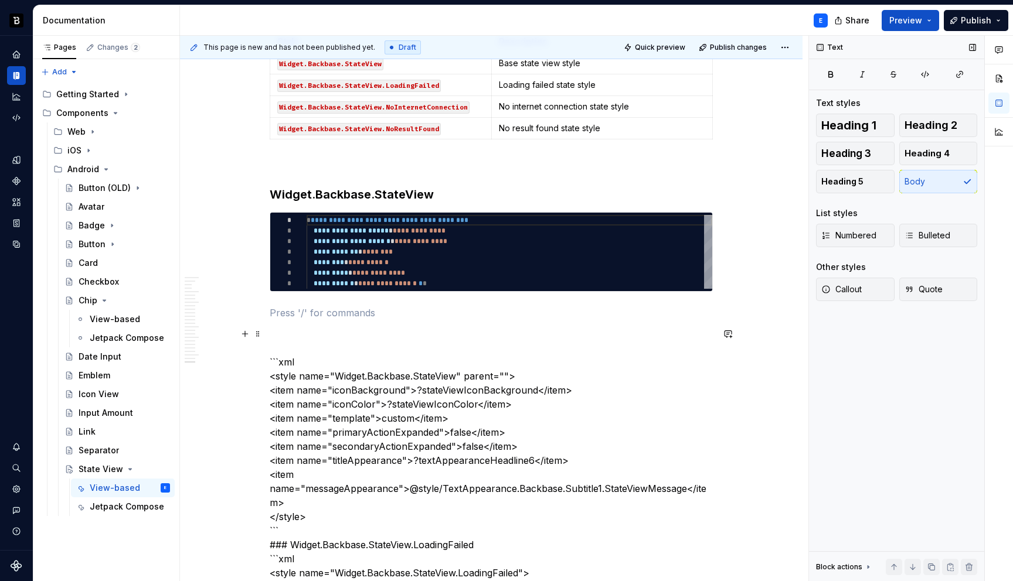
scroll to position [3647, 0]
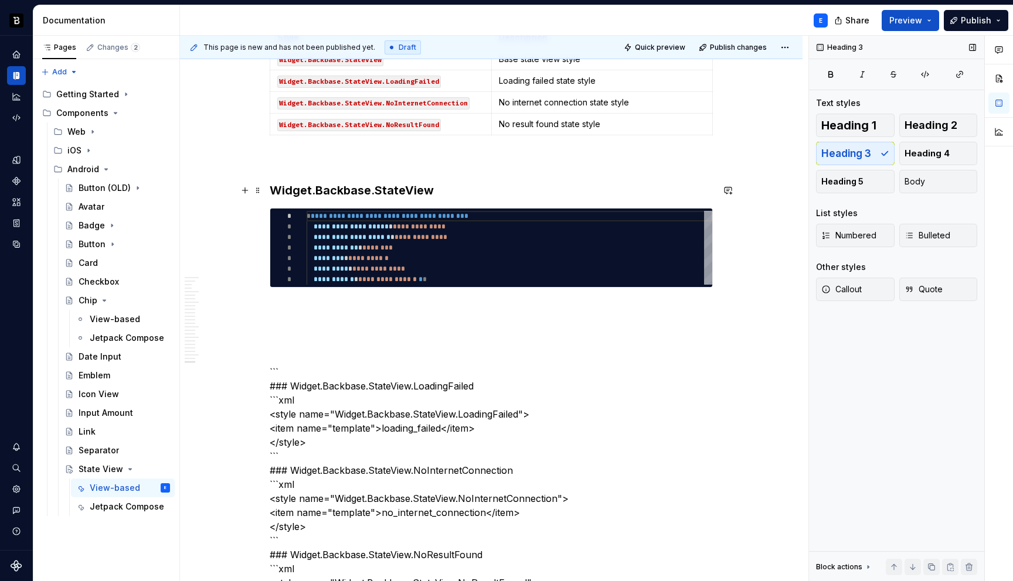
click at [392, 197] on h3 "Widget.Backbase.StateView" at bounding box center [491, 190] width 443 height 16
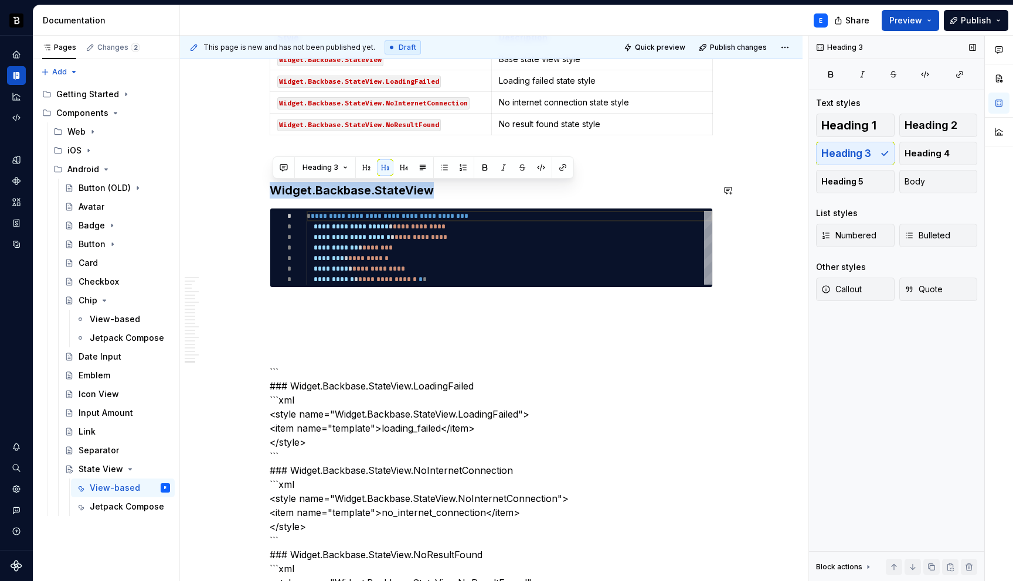
click at [389, 233] on div "**********" at bounding box center [510, 248] width 406 height 74
type textarea "*"
type textarea "**********"
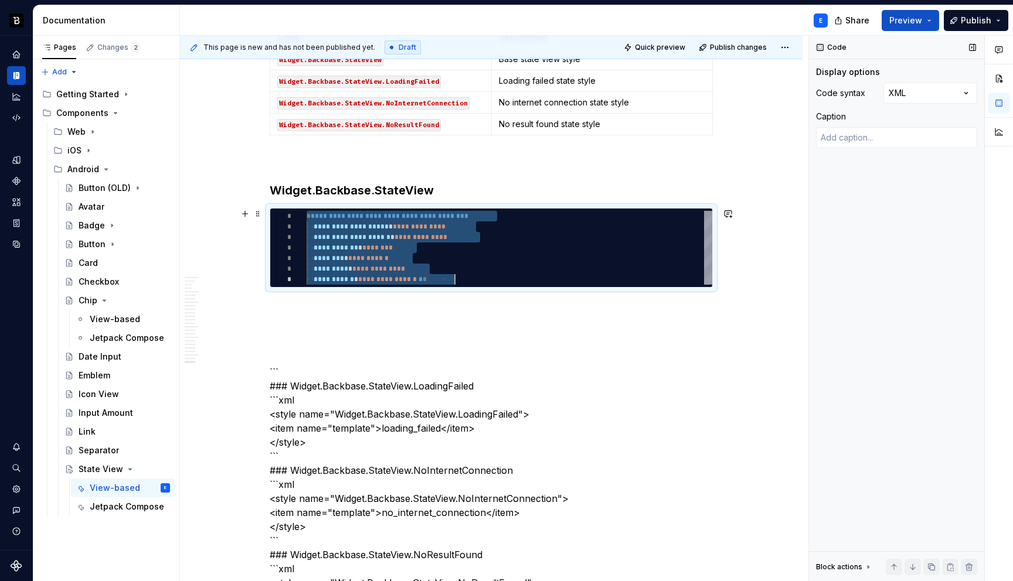
scroll to position [0, 148]
type textarea "*"
type textarea "**********"
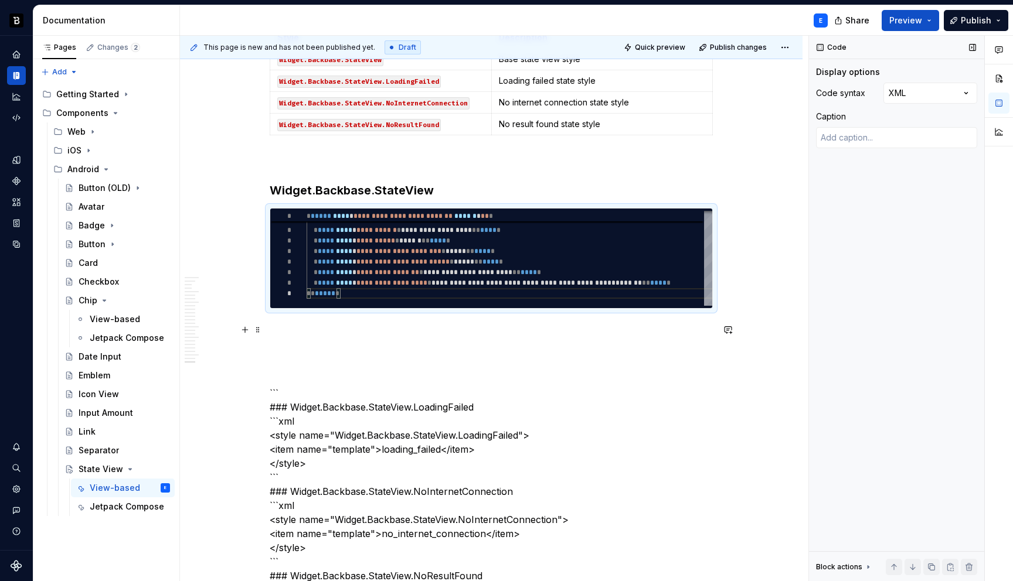
click at [341, 325] on p at bounding box center [491, 330] width 443 height 14
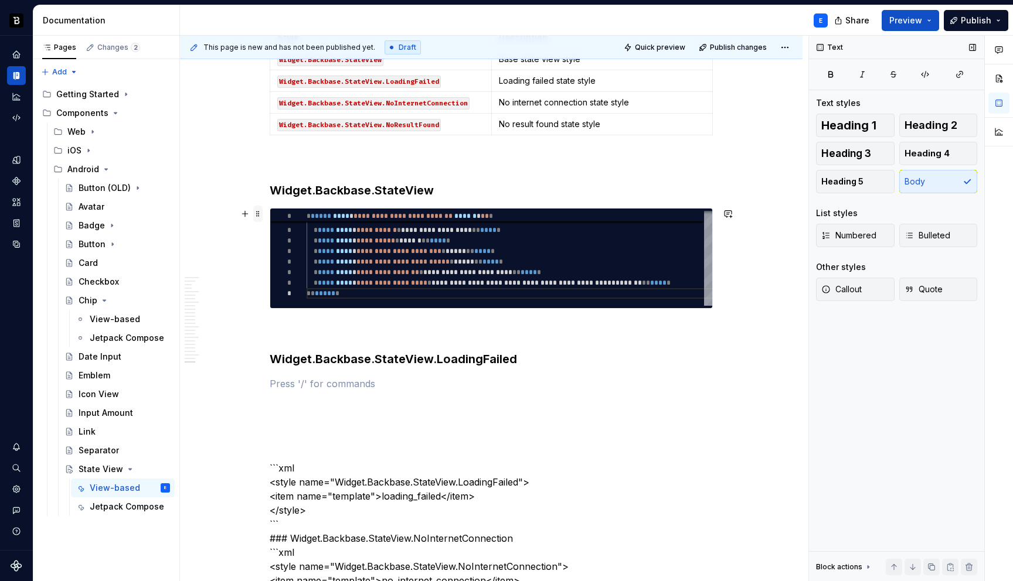
click at [262, 212] on span at bounding box center [257, 214] width 9 height 16
type textarea "*"
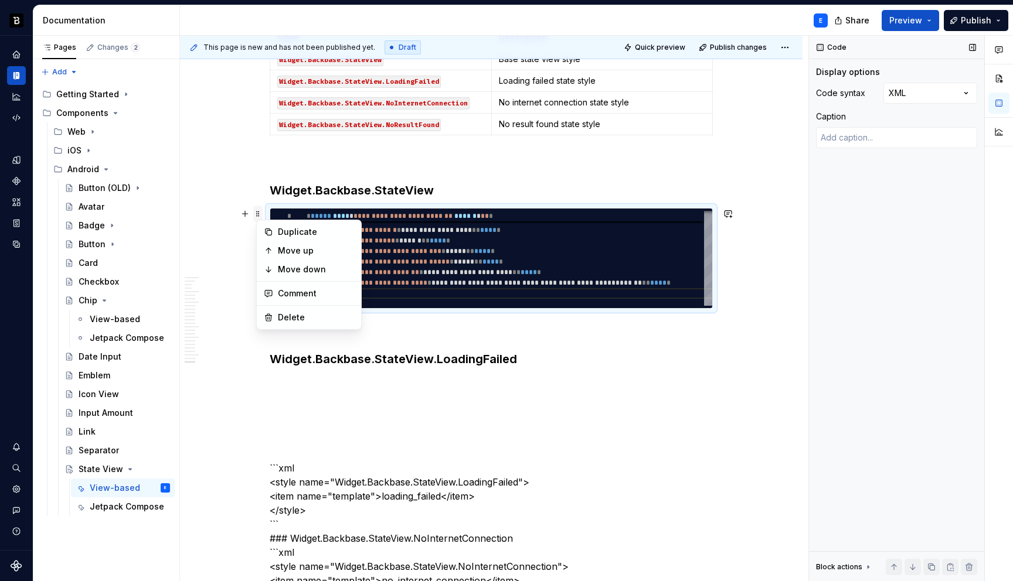
click at [262, 212] on span at bounding box center [257, 214] width 9 height 16
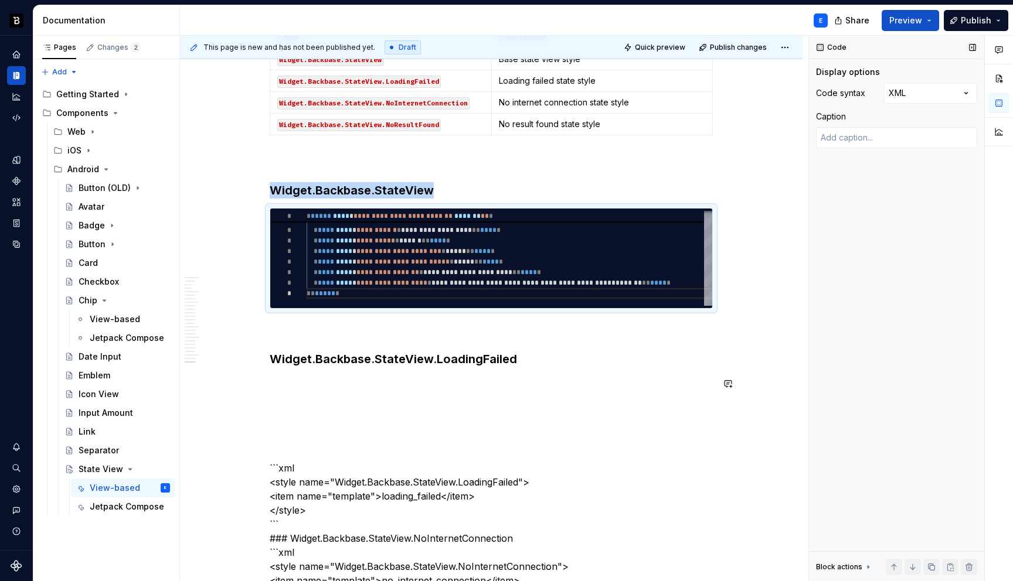
copy h3 "Widget.Backbase.StateView"
click at [339, 385] on p at bounding box center [491, 384] width 443 height 14
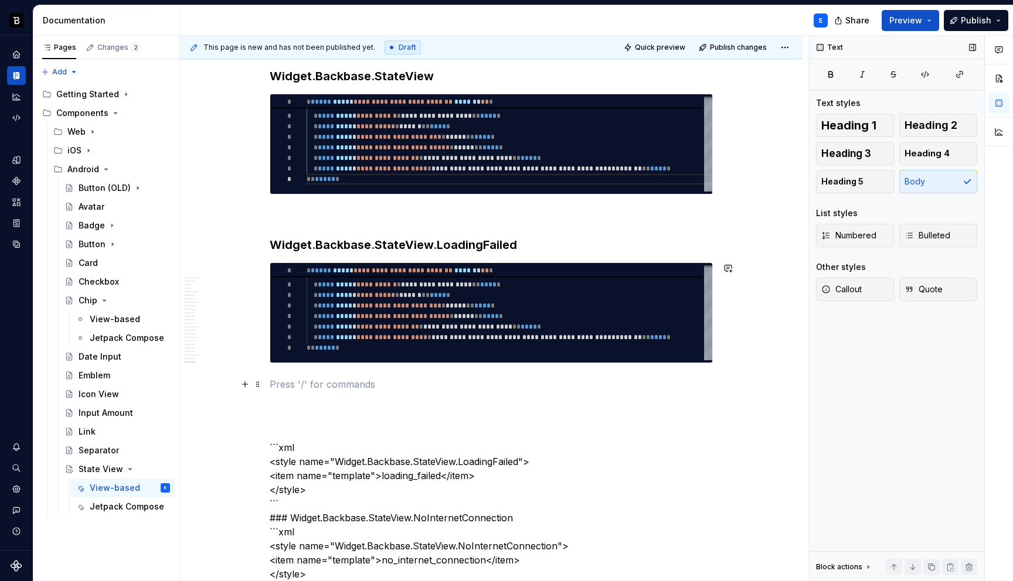
scroll to position [3807, 0]
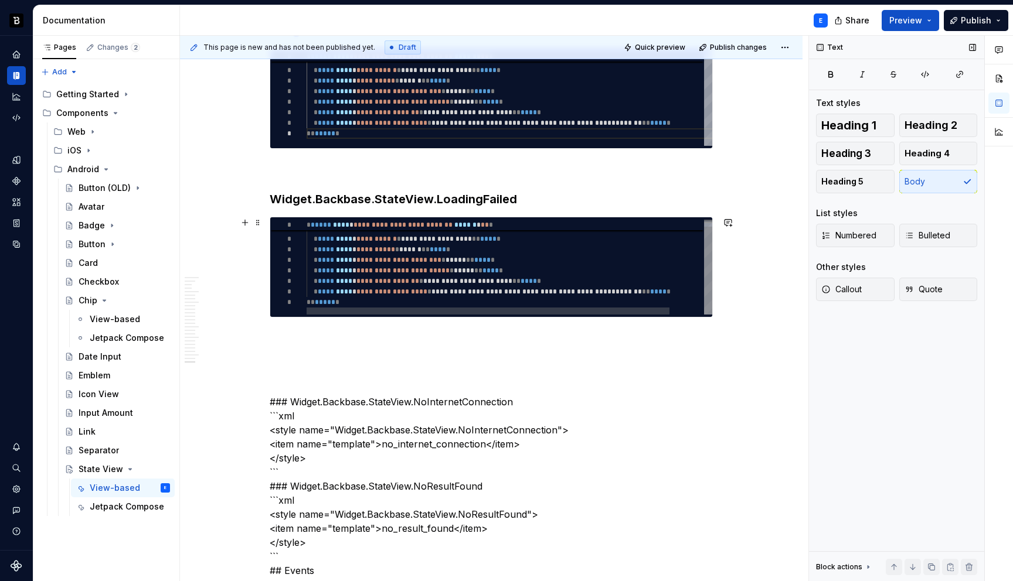
click at [390, 232] on div "**********" at bounding box center [529, 264] width 444 height 102
type textarea "**********"
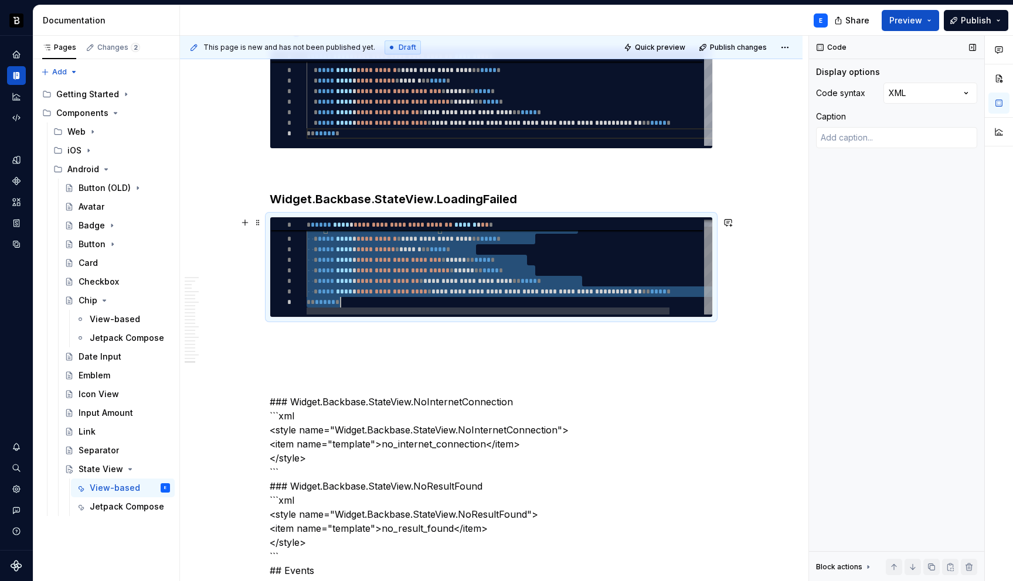
scroll to position [0, 34]
type textarea "*"
type textarea "**********"
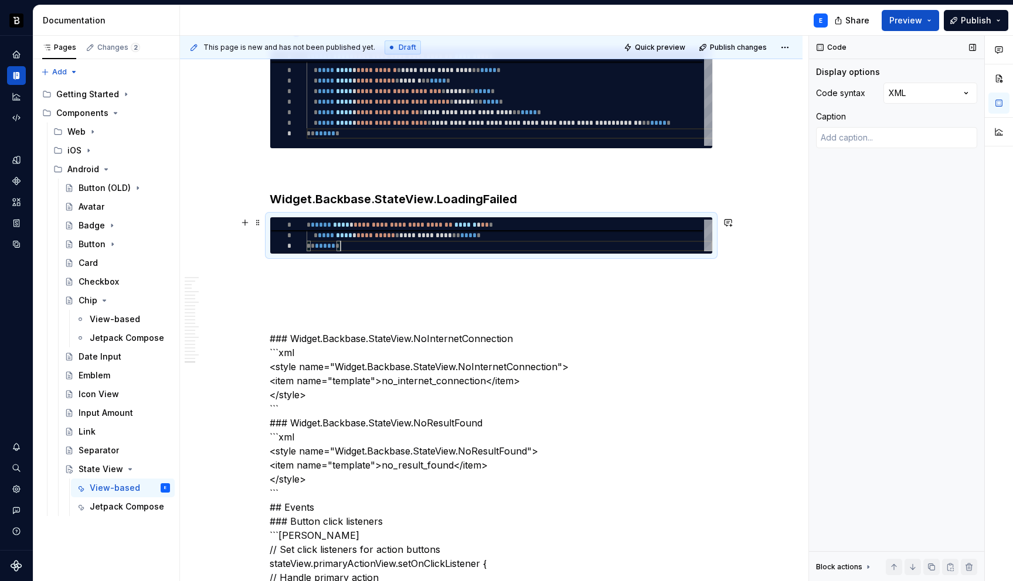
scroll to position [21, 34]
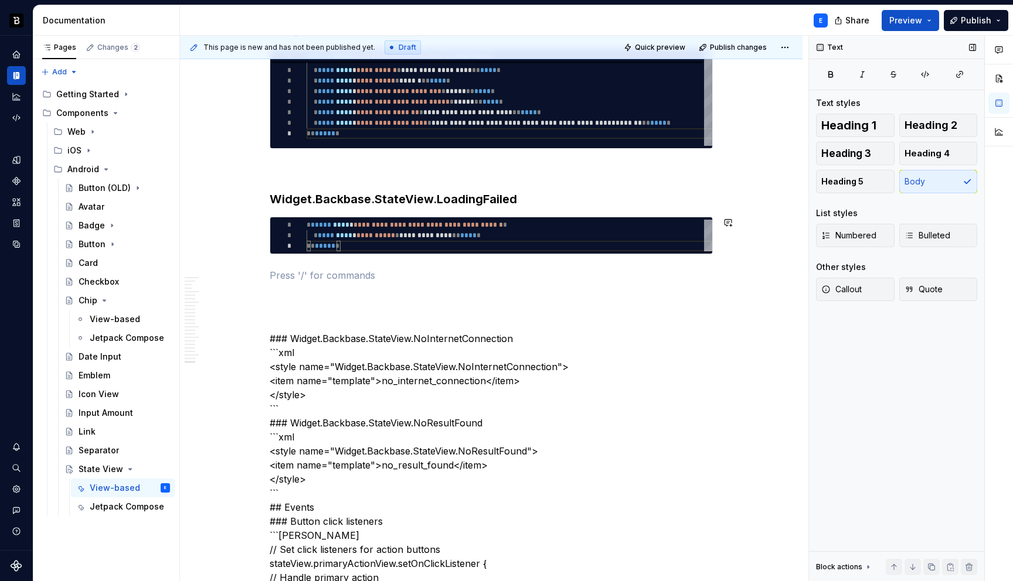
click at [381, 268] on p at bounding box center [491, 275] width 443 height 14
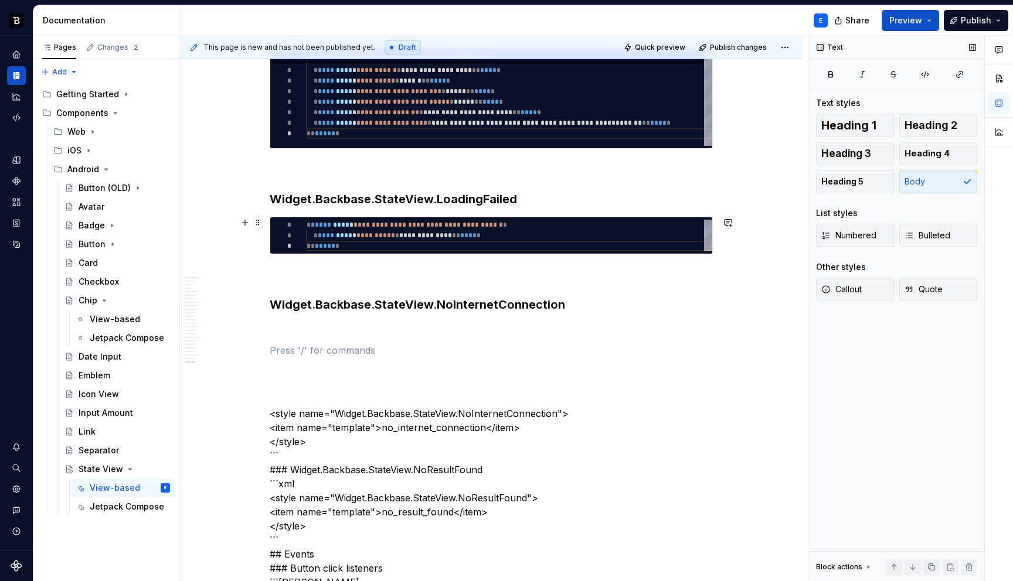
click at [262, 224] on span at bounding box center [257, 223] width 9 height 16
type textarea "*"
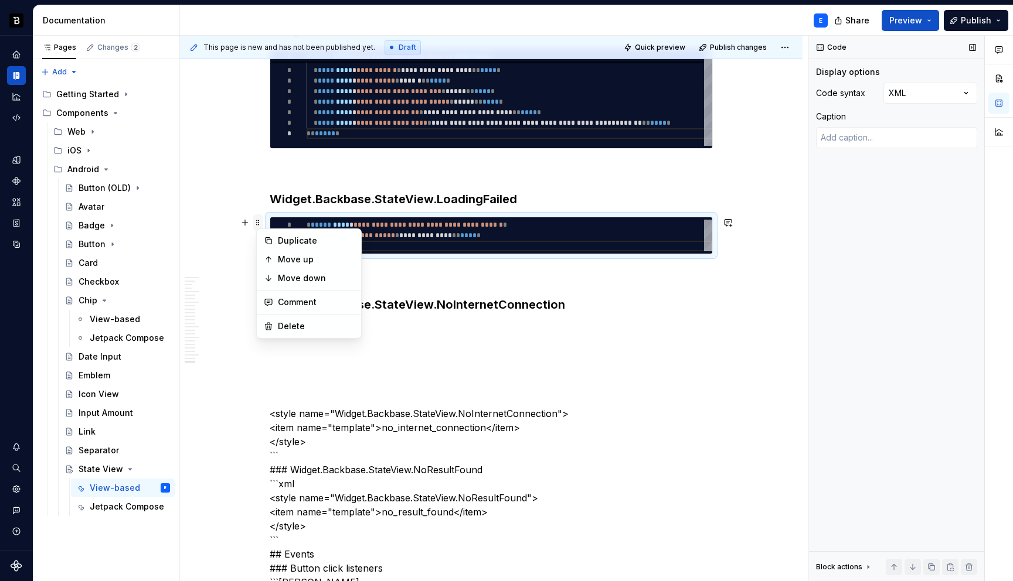
click at [262, 224] on span at bounding box center [257, 223] width 9 height 16
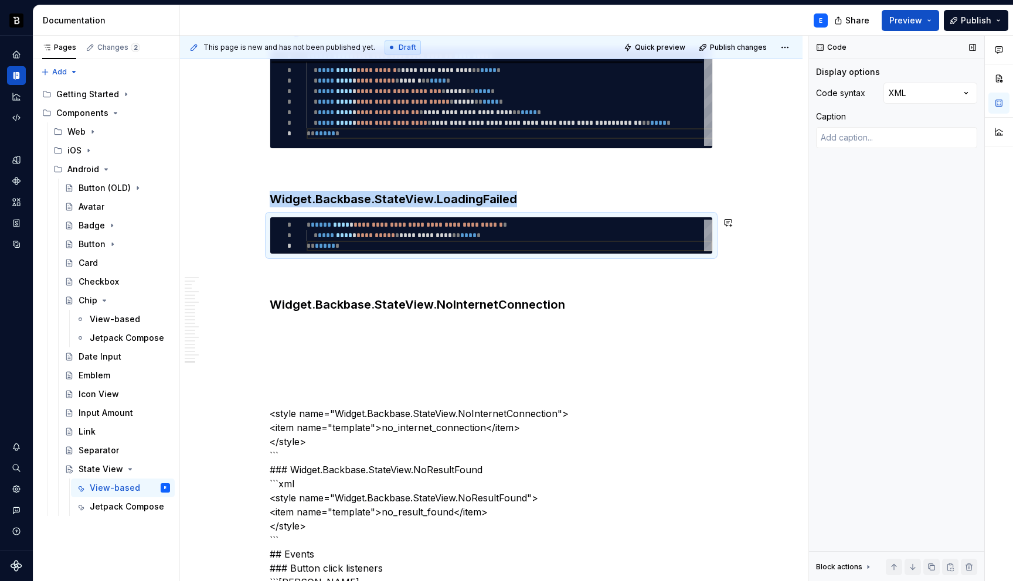
copy h3 "Widget.Backbase.StateView.LoadingFailed"
click at [302, 326] on p at bounding box center [491, 329] width 443 height 14
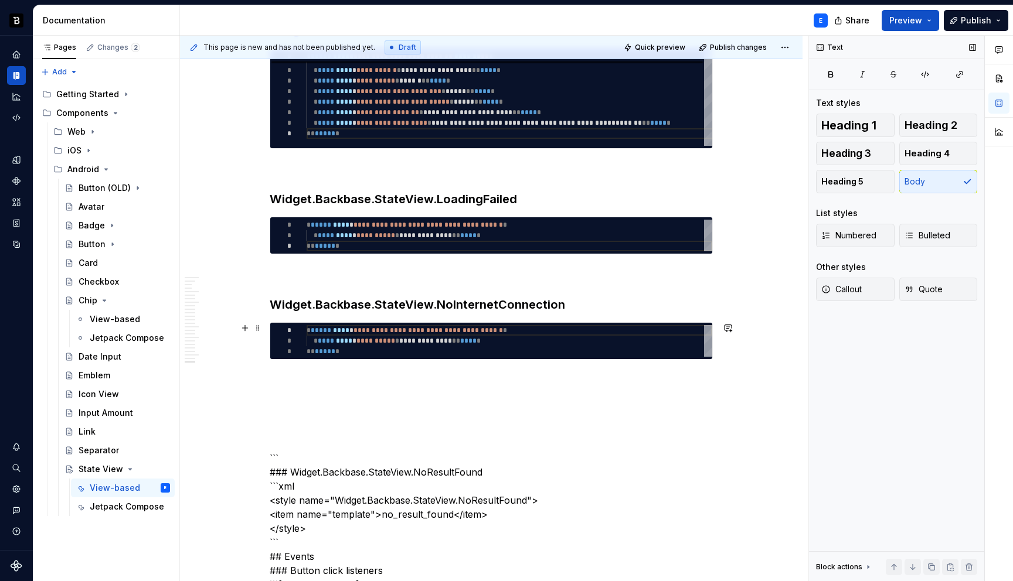
type textarea "**********"
click at [359, 342] on div "**********" at bounding box center [510, 341] width 406 height 32
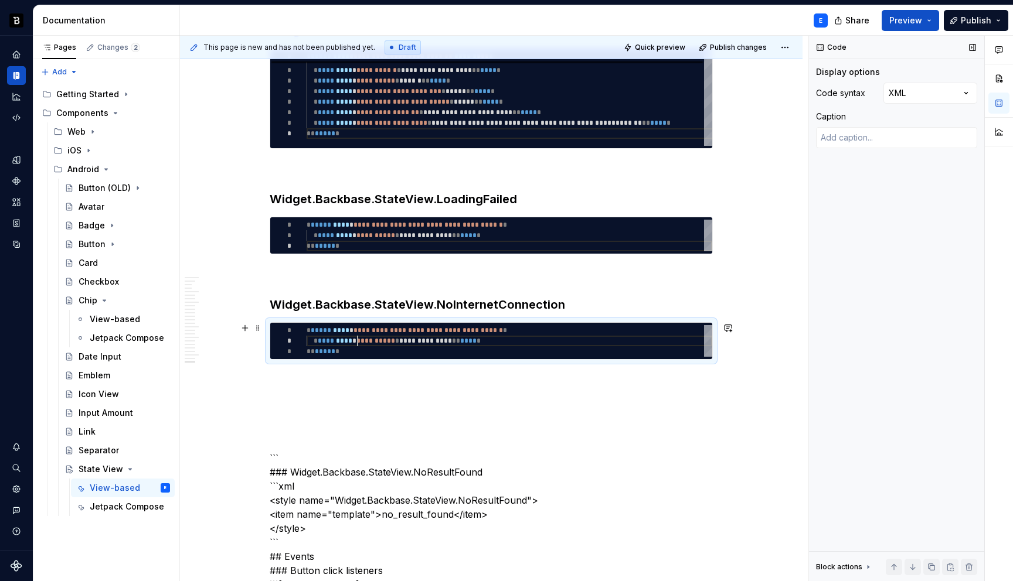
scroll to position [0, 34]
type textarea "*"
type textarea "**********"
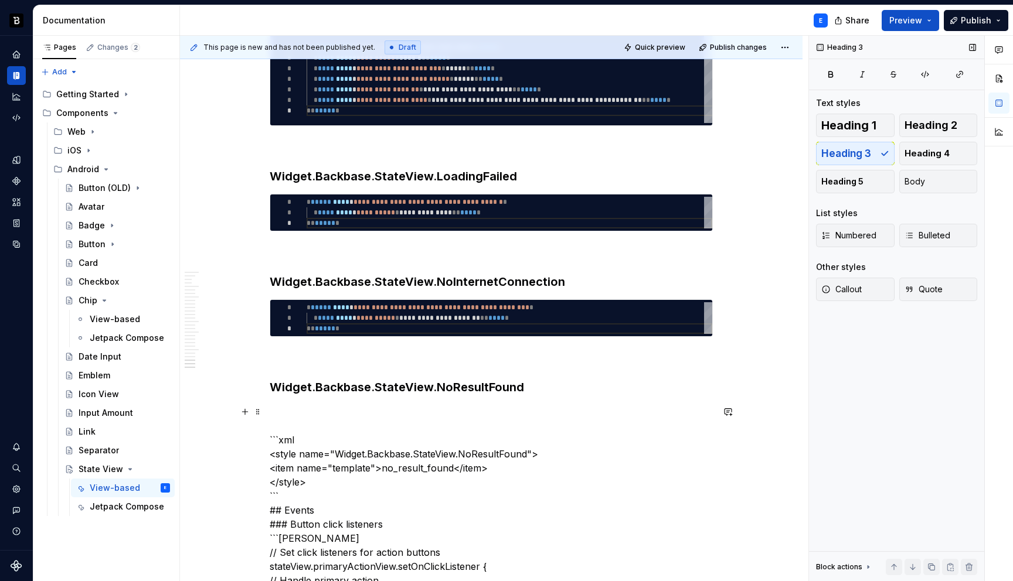
scroll to position [3847, 0]
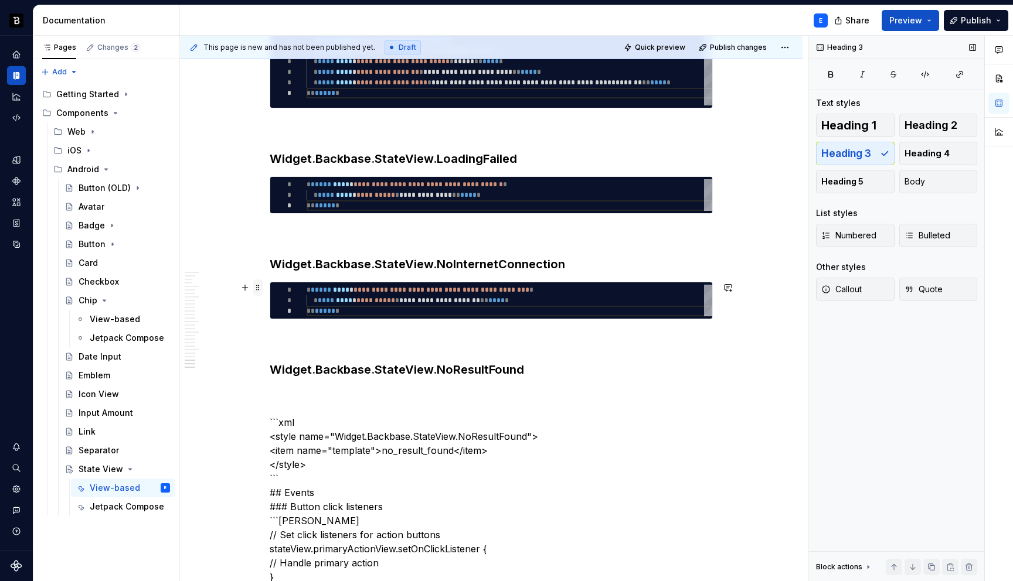
click at [260, 289] on span at bounding box center [257, 288] width 9 height 16
type textarea "*"
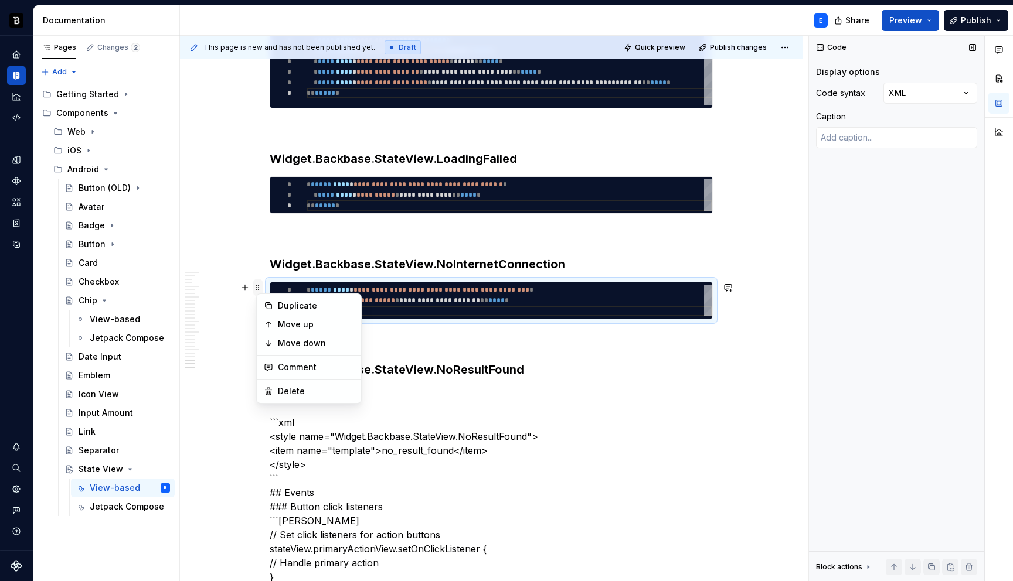
click at [260, 289] on span at bounding box center [257, 288] width 9 height 16
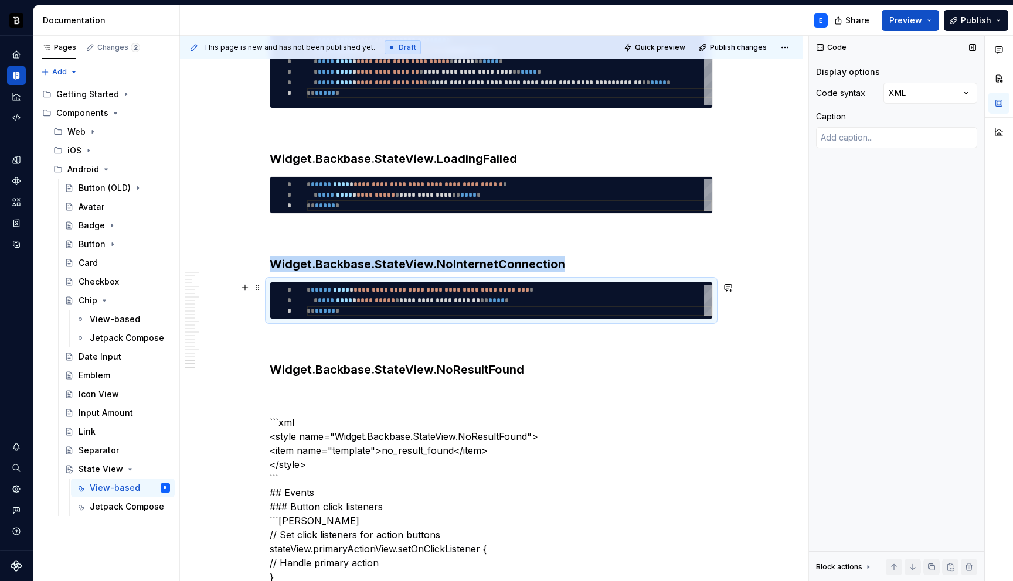
copy h3 "Widget.Backbase.StateView.NoInternetConnection"
click at [540, 363] on h3 "Widget.Backbase.StateView.NoResultFound" at bounding box center [491, 370] width 443 height 16
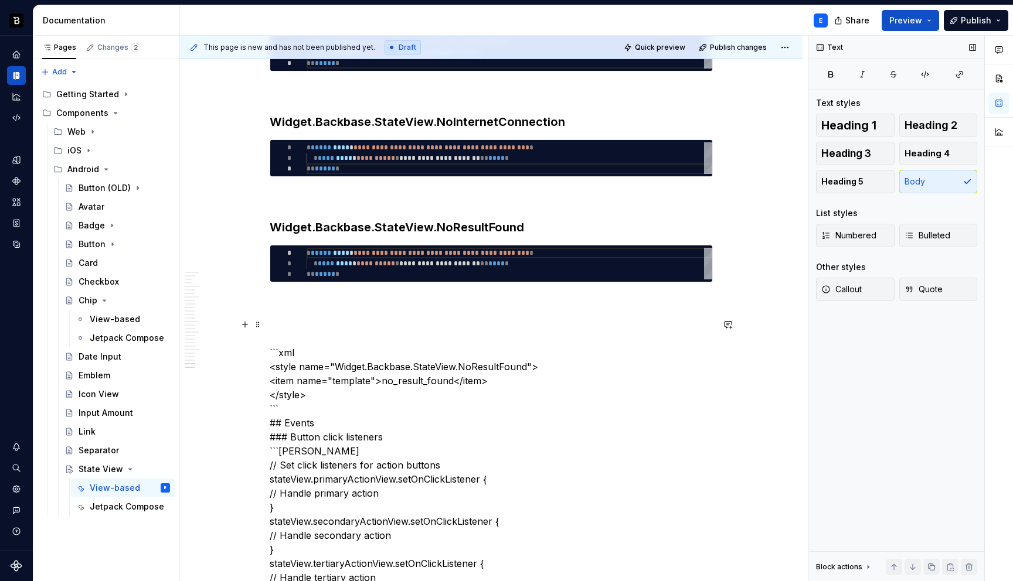
scroll to position [3991, 0]
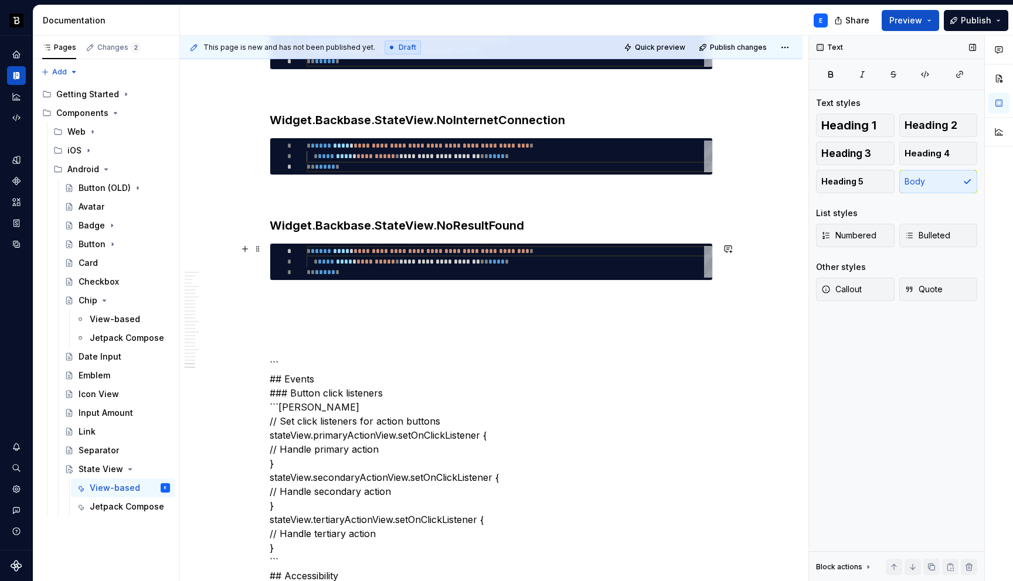
click at [407, 265] on div "**********" at bounding box center [510, 262] width 406 height 32
type textarea "**********"
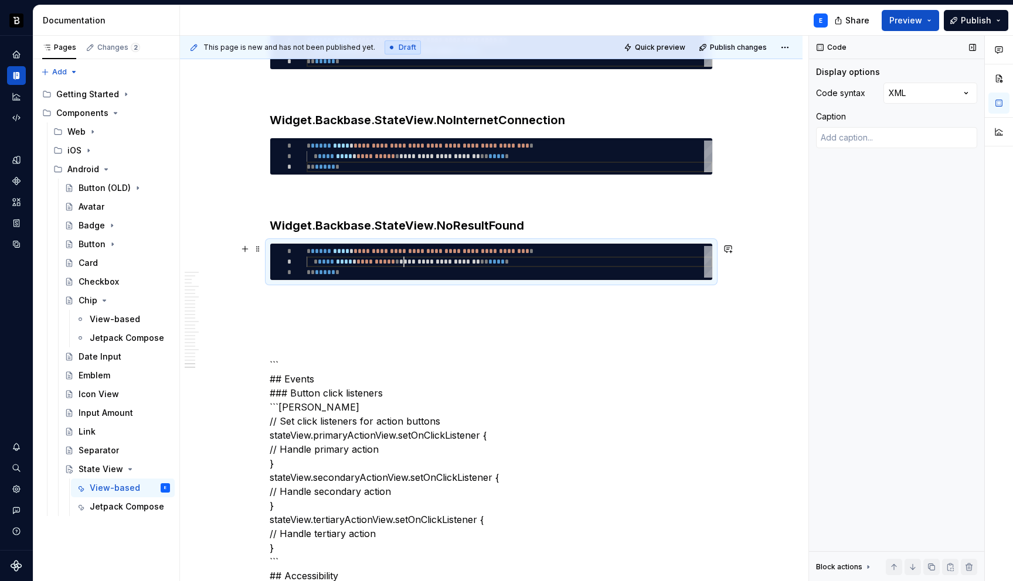
scroll to position [0, 34]
type textarea "*"
type textarea "**********"
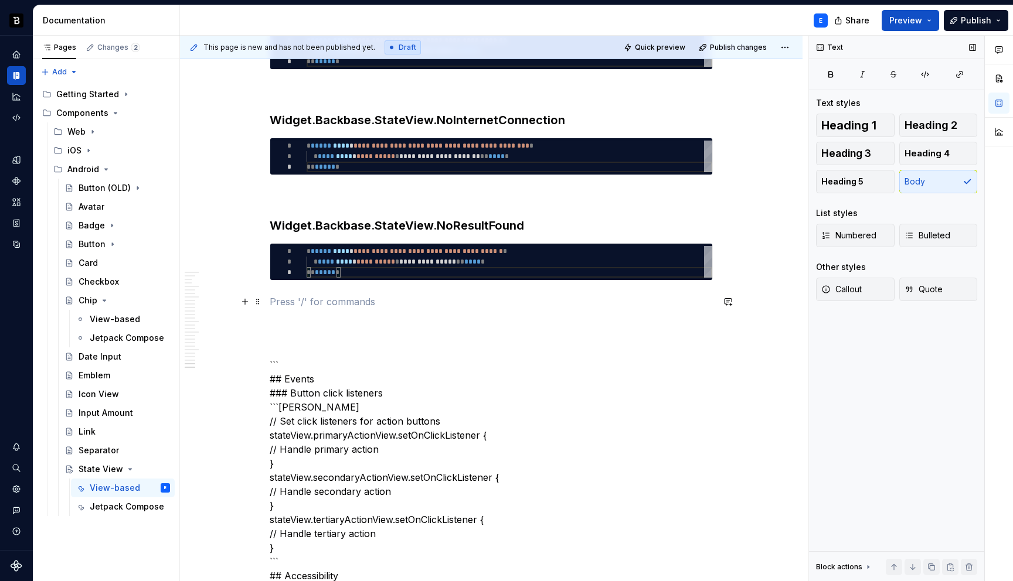
click at [397, 297] on p at bounding box center [491, 302] width 443 height 14
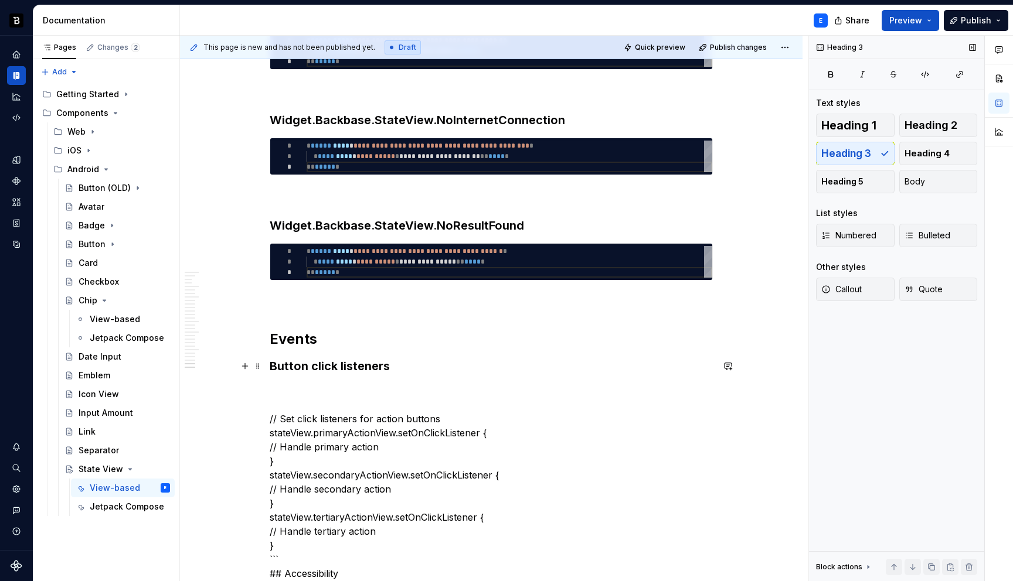
click at [419, 363] on h3 "Button click listeners" at bounding box center [491, 366] width 443 height 16
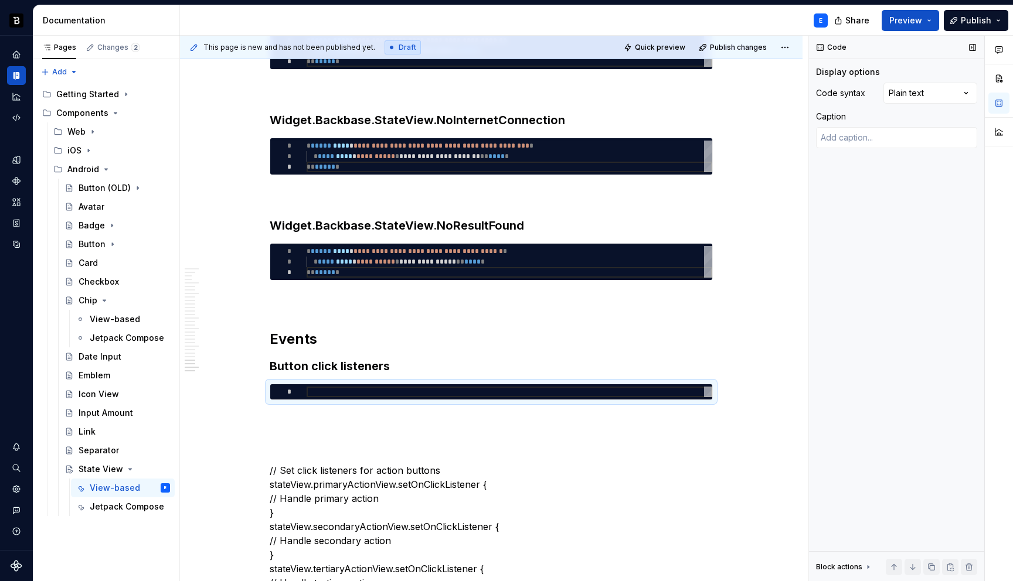
click at [906, 93] on div "Comments Open comments No comments yet Select ‘Comment’ from the block context …" at bounding box center [911, 309] width 204 height 546
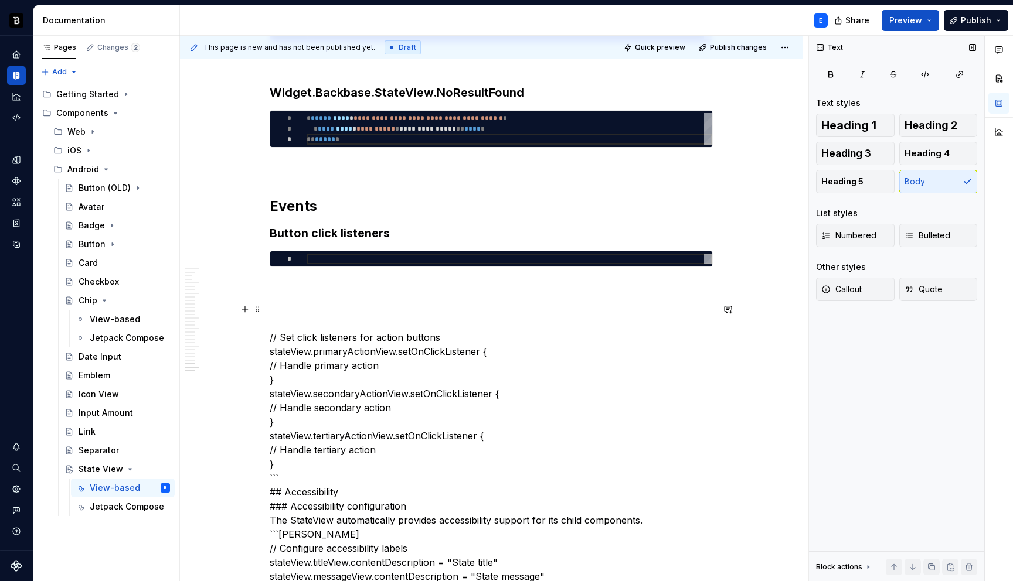
scroll to position [4175, 0]
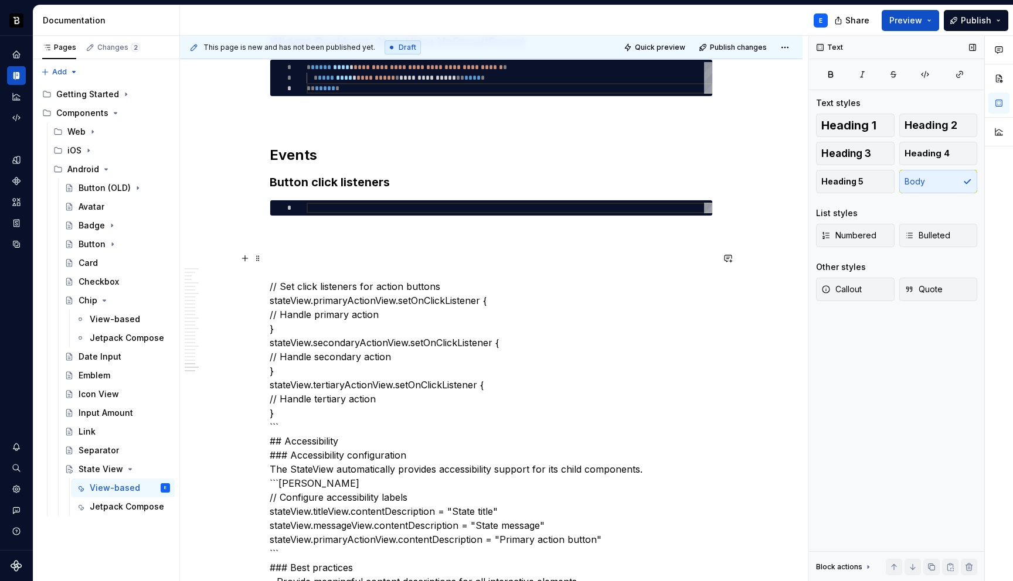
click at [280, 412] on p "// Set click listeners for action buttons stateView.primaryActionView.setOnClic…" at bounding box center [491, 504] width 443 height 506
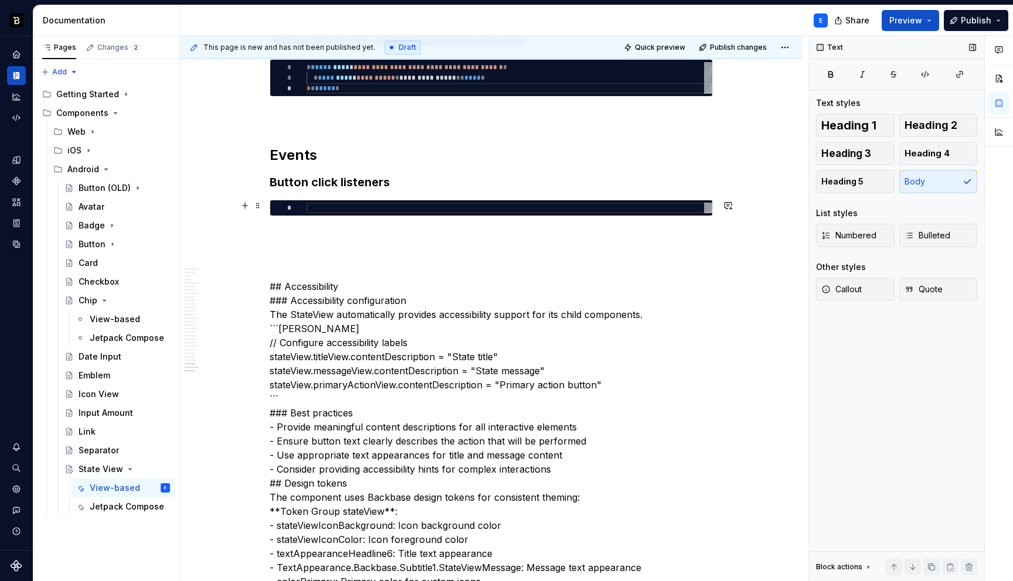
click at [331, 209] on div at bounding box center [510, 208] width 406 height 11
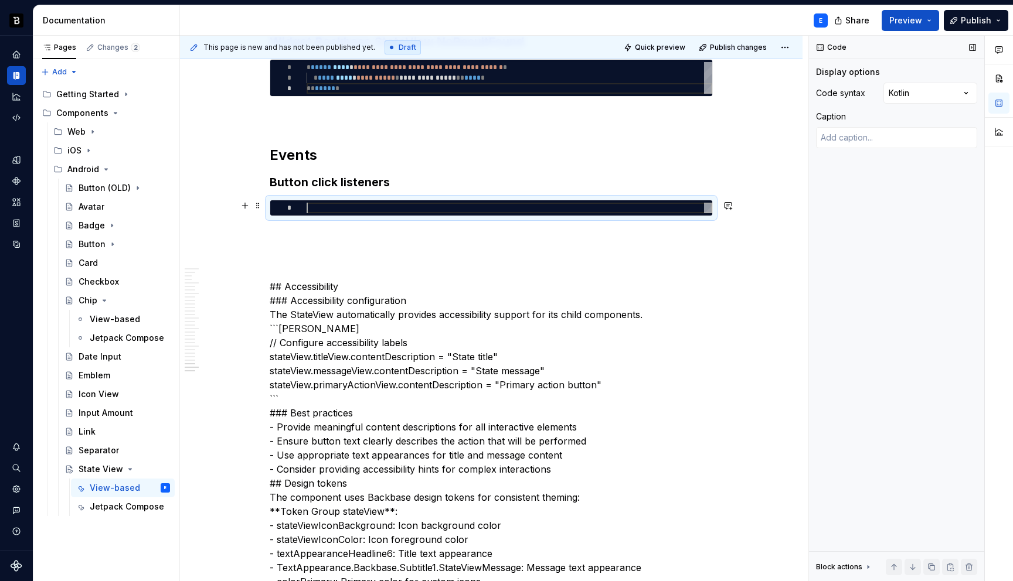
type textarea "*"
type textarea "**********"
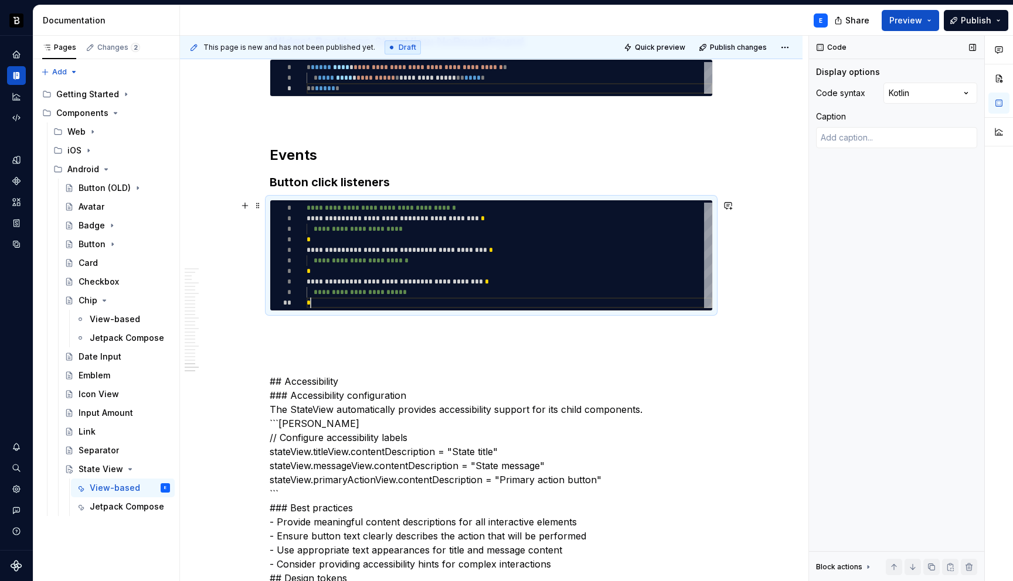
scroll to position [95, 4]
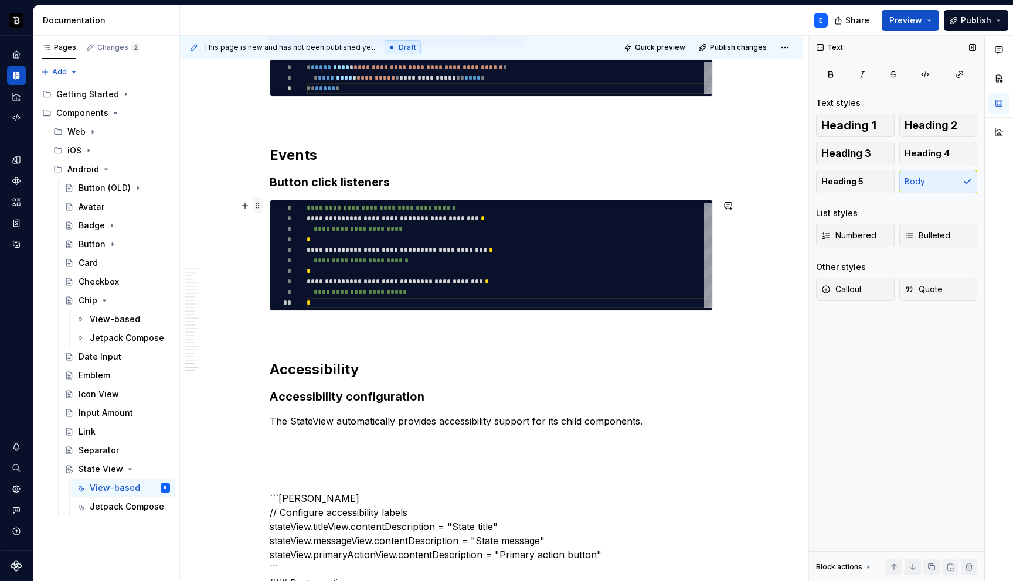
click at [259, 204] on span at bounding box center [257, 206] width 9 height 16
type textarea "*"
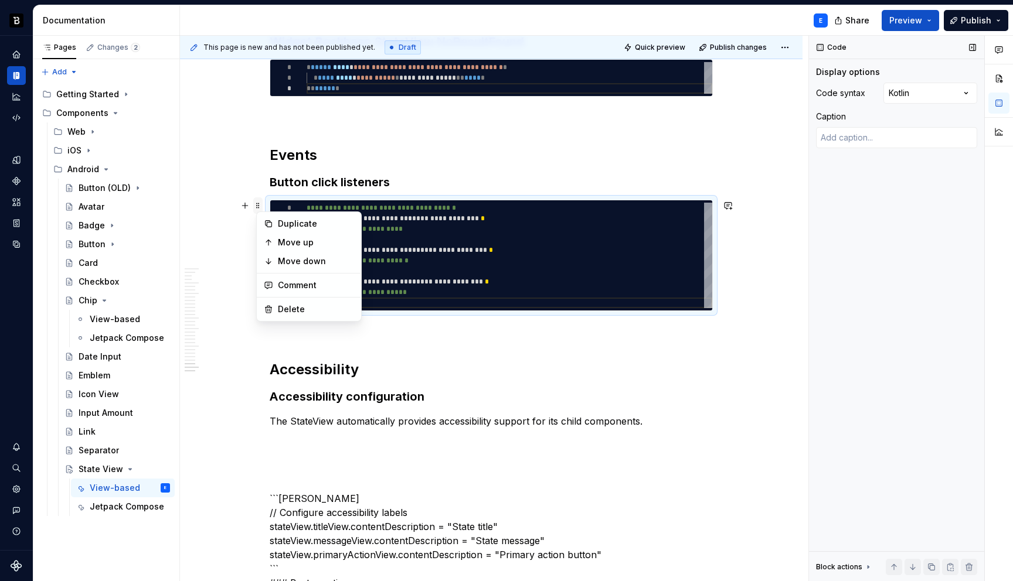
click at [259, 204] on span at bounding box center [257, 206] width 9 height 16
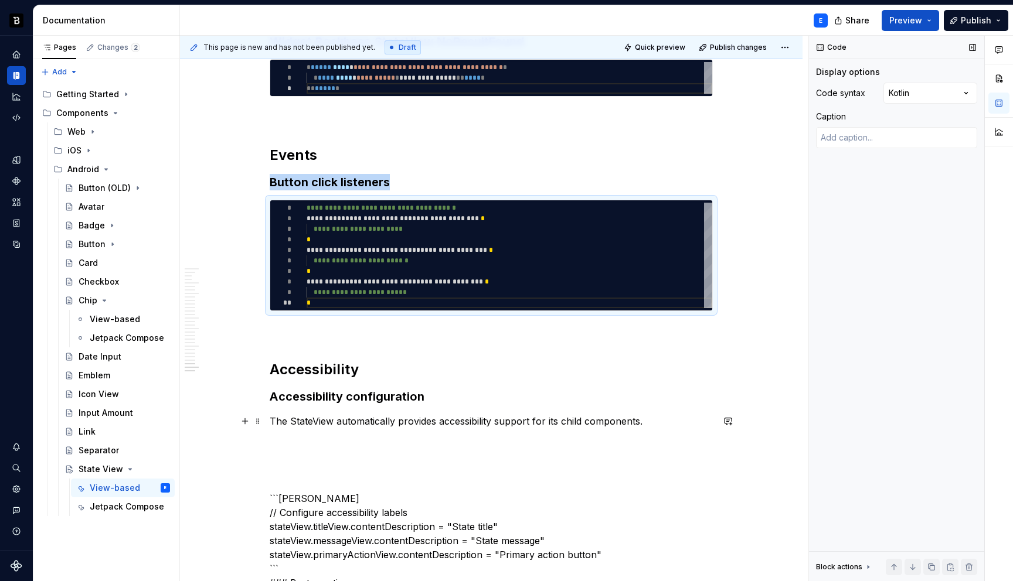
copy h3 "Button click listeners"
click at [668, 420] on p "The StateView automatically provides accessibility support for its child compon…" at bounding box center [491, 421] width 443 height 14
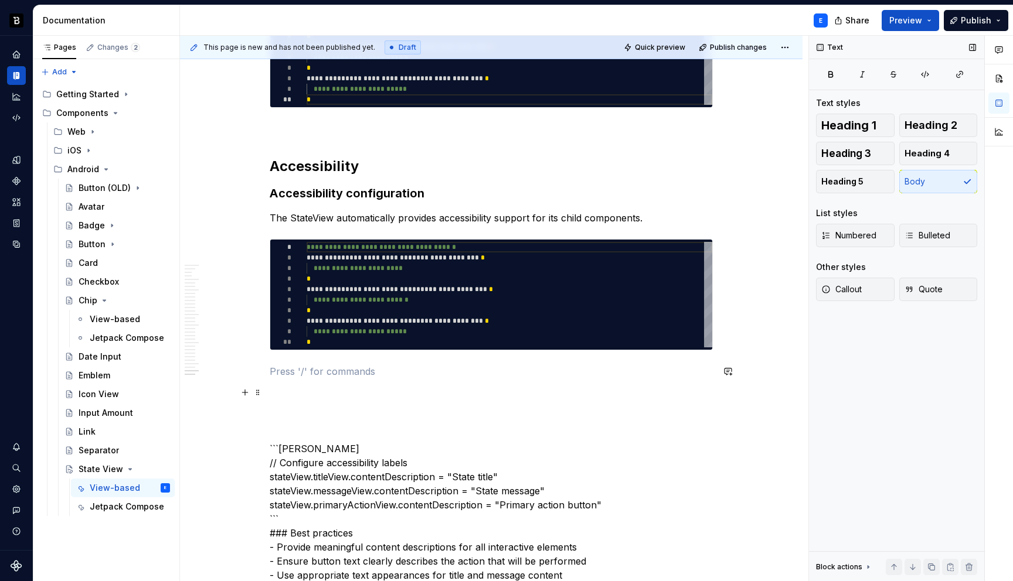
scroll to position [4382, 0]
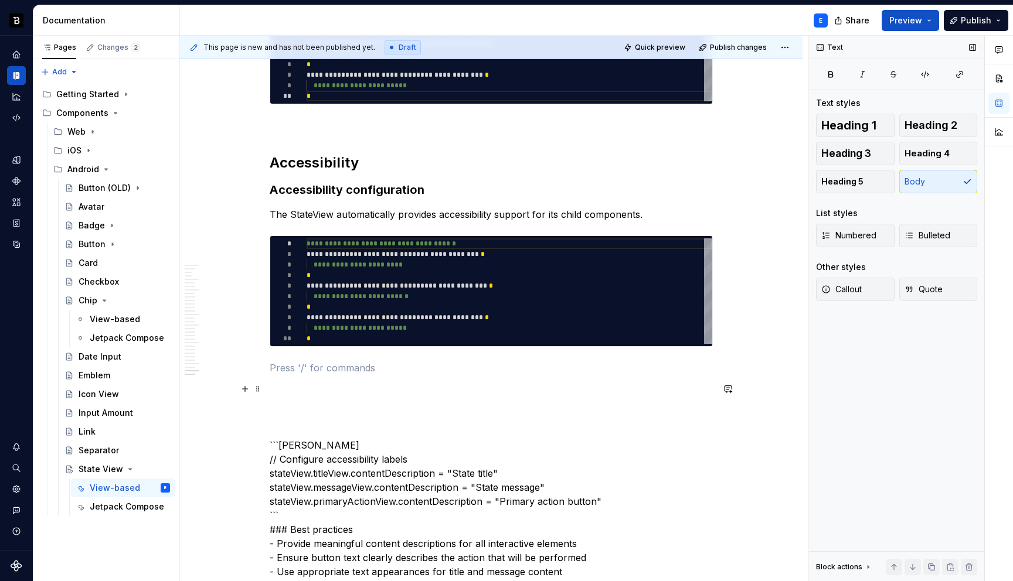
click at [339, 443] on p "```kotlin // Configure accessibility labels stateView.titleView.contentDescript…" at bounding box center [491, 551] width 443 height 338
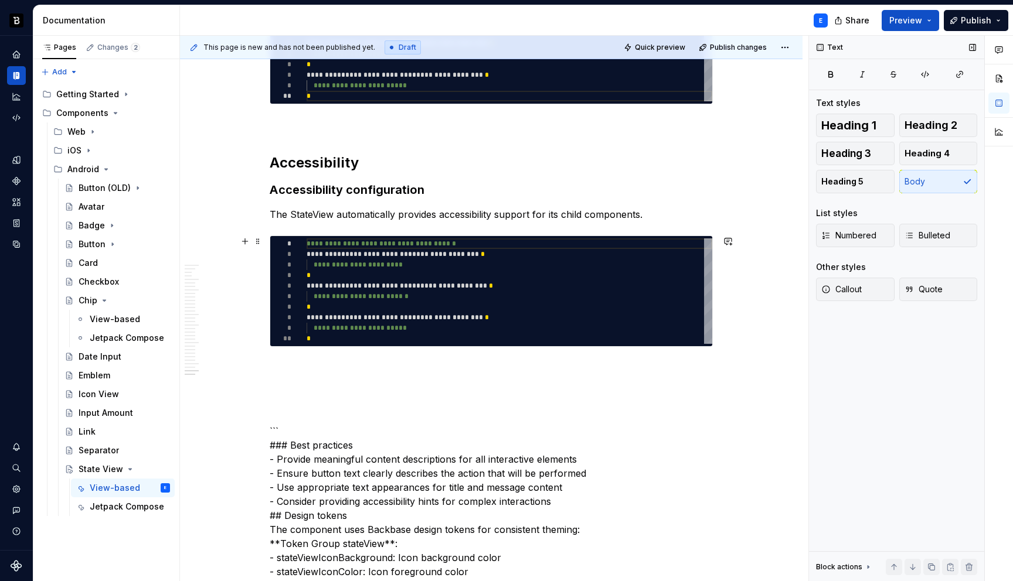
click at [378, 319] on div "**********" at bounding box center [510, 292] width 406 height 106
type textarea "**********"
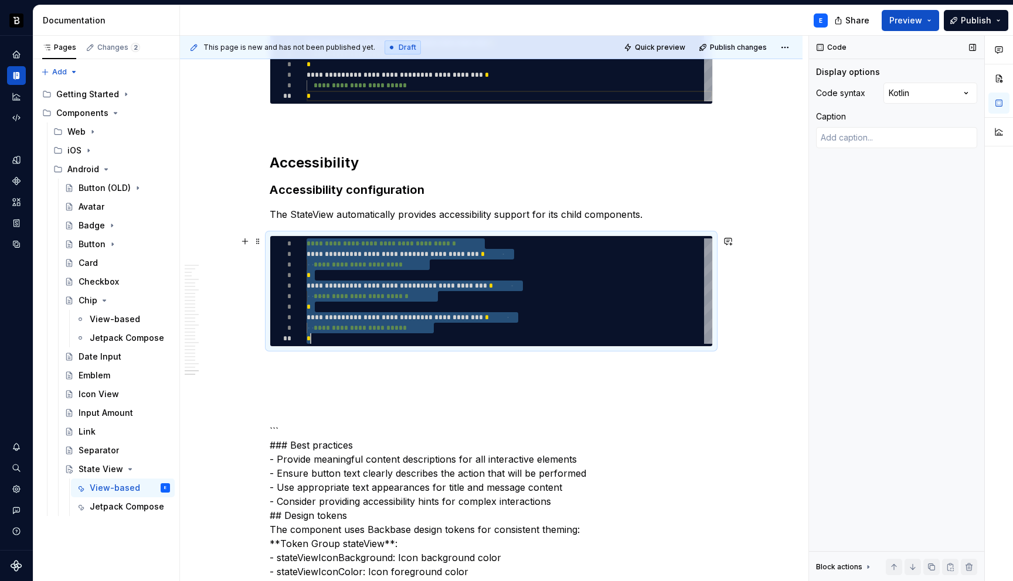
type textarea "*"
type textarea "**********"
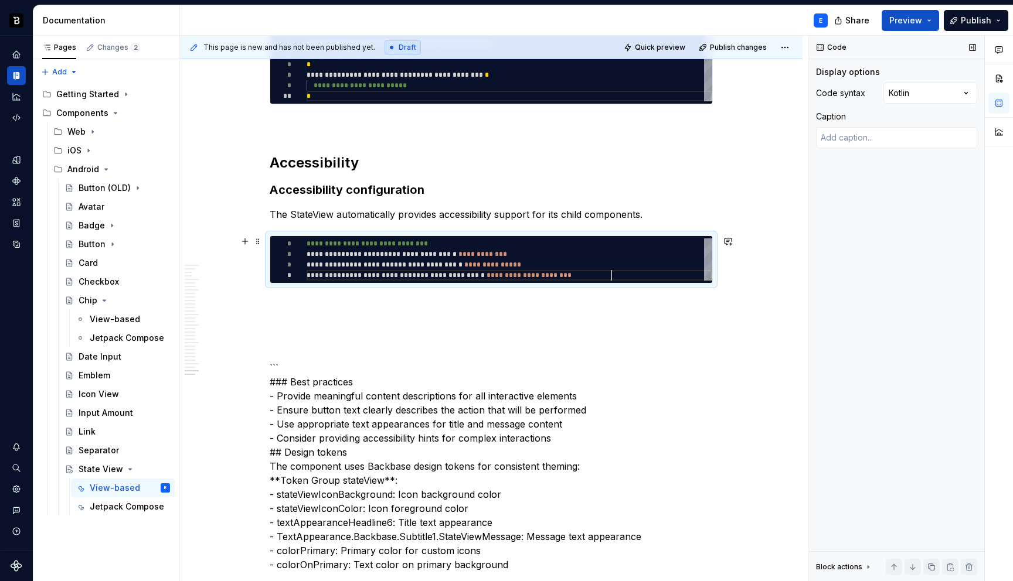
scroll to position [32, 304]
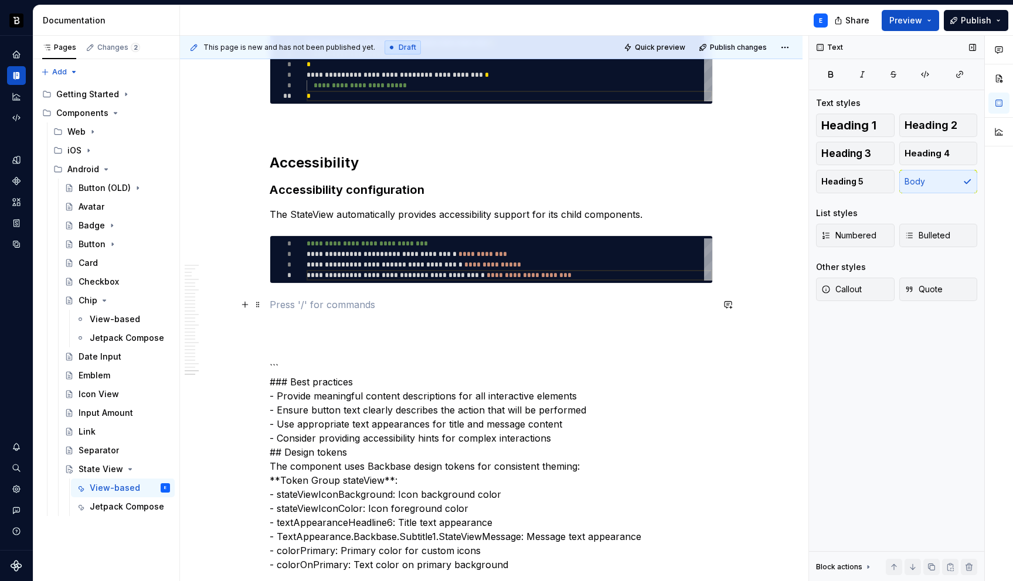
click at [380, 304] on p at bounding box center [491, 305] width 443 height 14
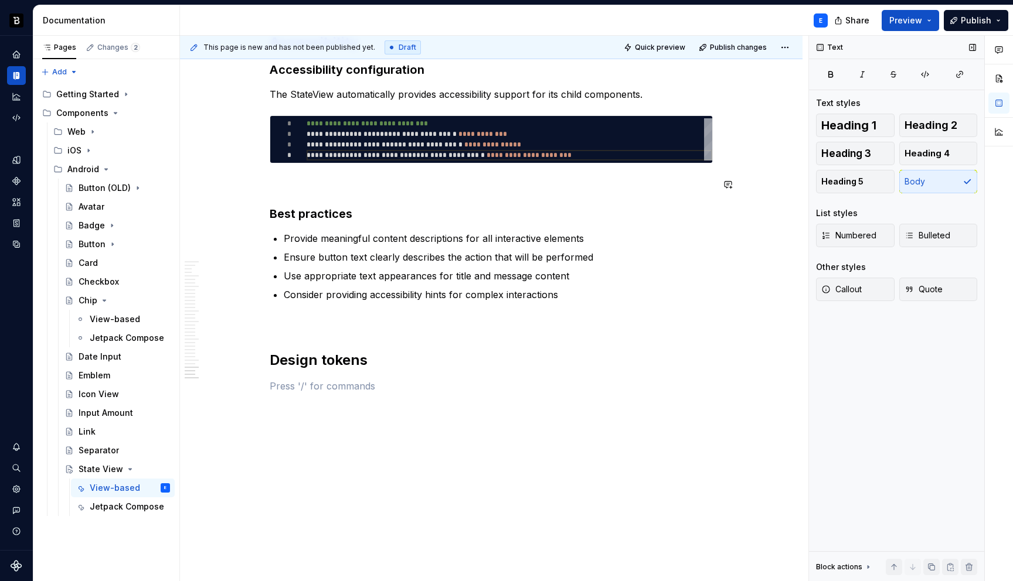
scroll to position [4601, 0]
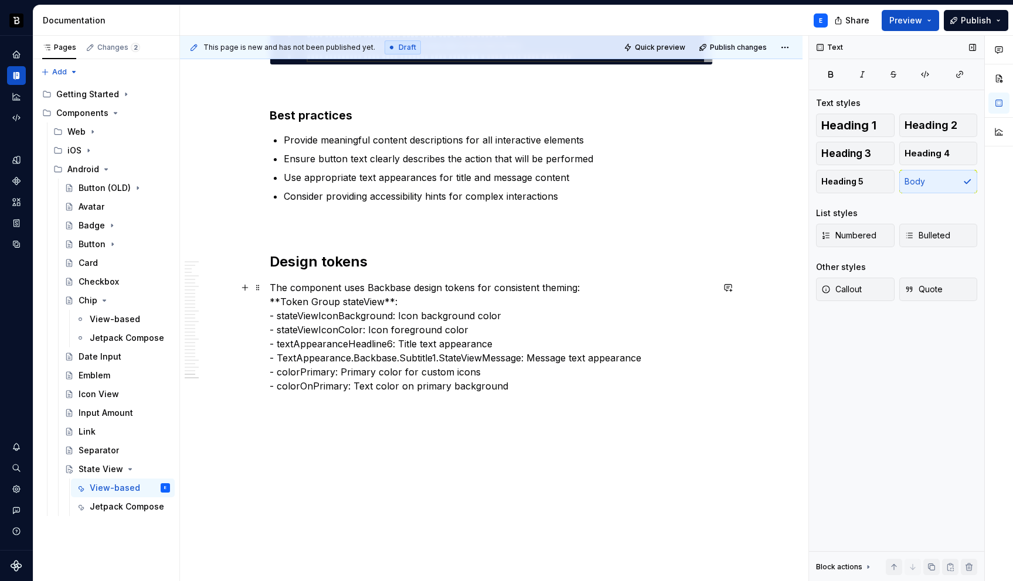
click at [436, 289] on p "The component uses Backbase design tokens for consistent theming: **Token Group…" at bounding box center [491, 337] width 443 height 113
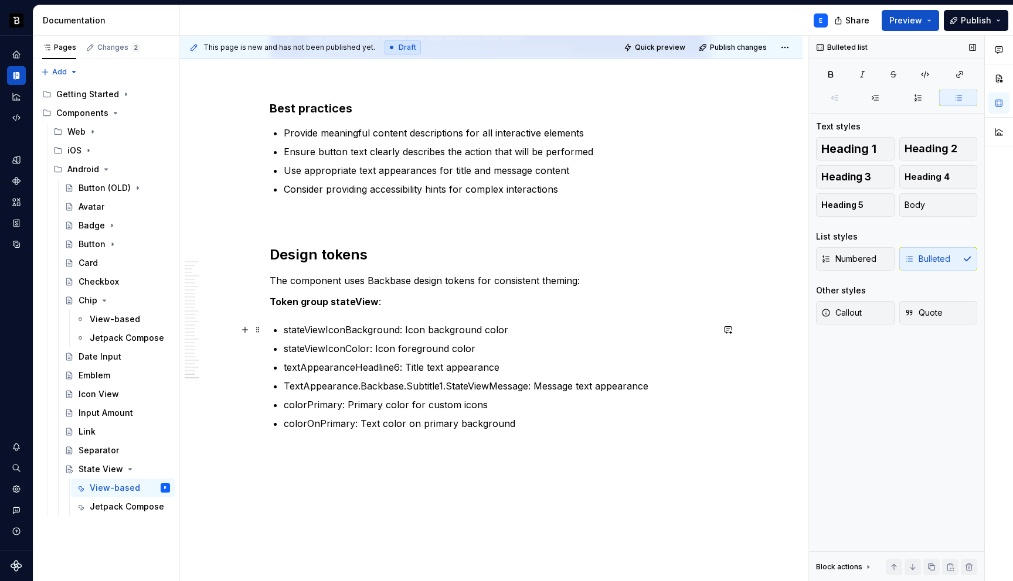
click at [322, 330] on p "stateViewIconBackground: Icon background color" at bounding box center [498, 330] width 429 height 14
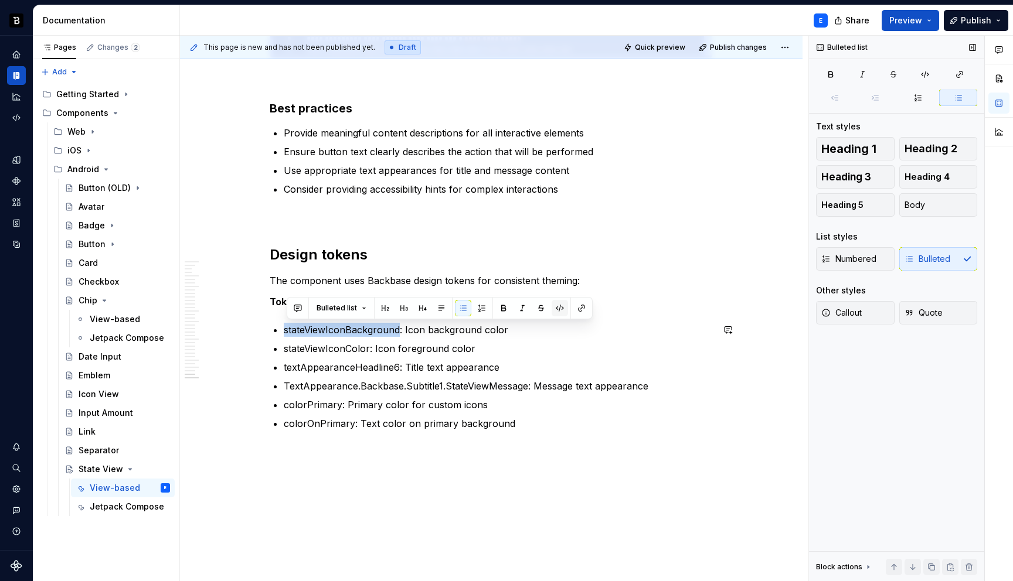
click at [561, 309] on button "button" at bounding box center [560, 308] width 16 height 16
click at [349, 345] on p "stateViewIconColor: Icon foreground color" at bounding box center [498, 349] width 429 height 14
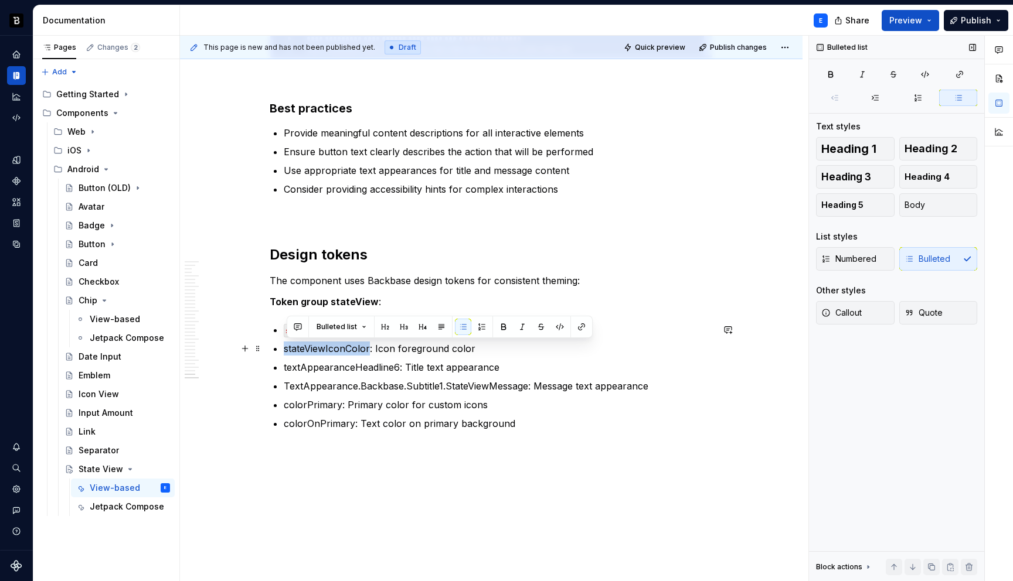
click at [349, 345] on p "stateViewIconColor: Icon foreground color" at bounding box center [498, 349] width 429 height 14
click at [553, 328] on button "button" at bounding box center [560, 327] width 16 height 16
click at [344, 368] on p "textAppearanceHeadline6: Title text appearance" at bounding box center [498, 367] width 429 height 14
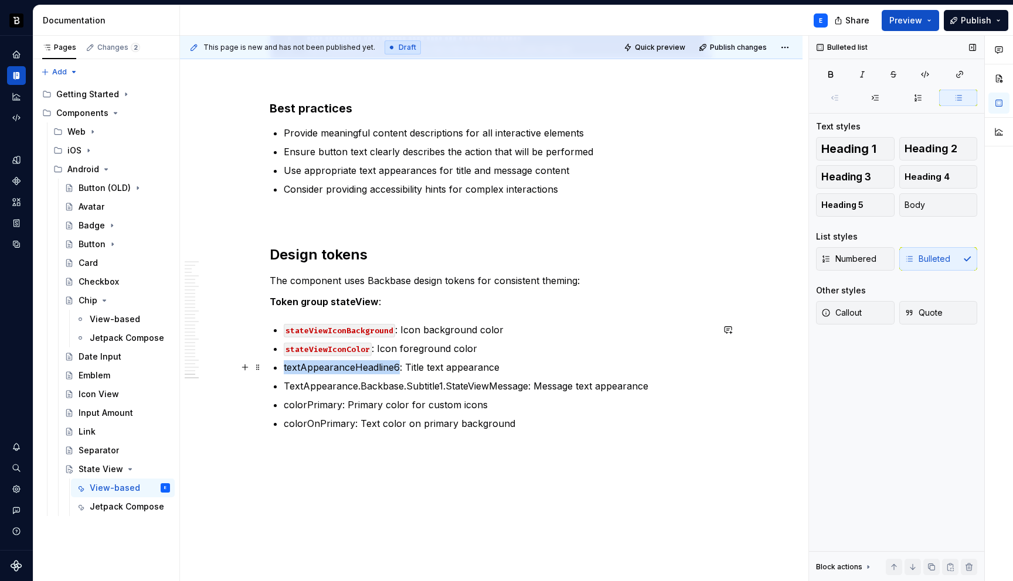
click at [344, 368] on p "textAppearanceHeadline6: Title text appearance" at bounding box center [498, 367] width 429 height 14
click at [557, 344] on button "button" at bounding box center [560, 346] width 16 height 16
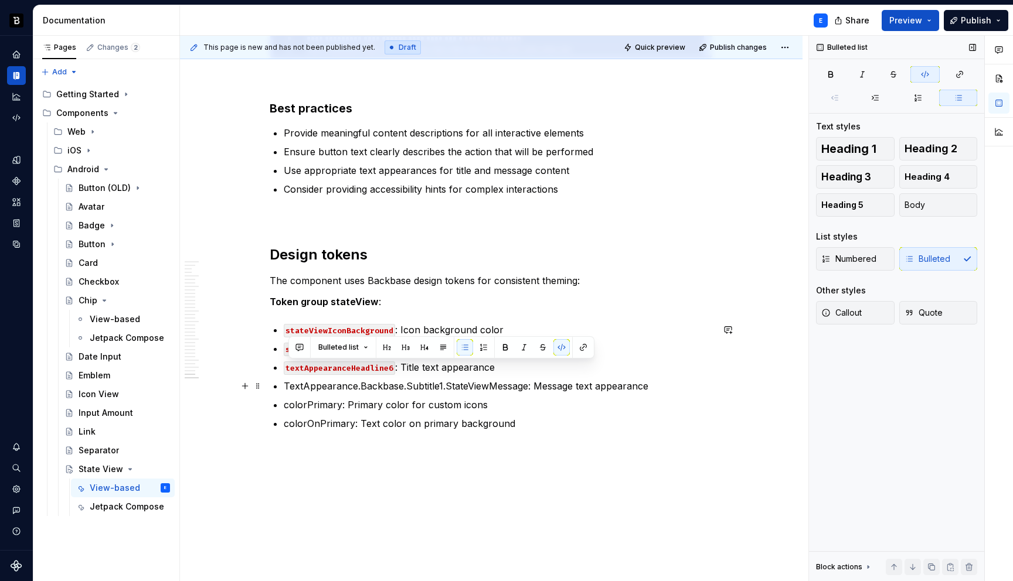
click at [377, 386] on p "TextAppearance.Backbase.Subtitle1.StateViewMessage: Message text appearance" at bounding box center [498, 386] width 429 height 14
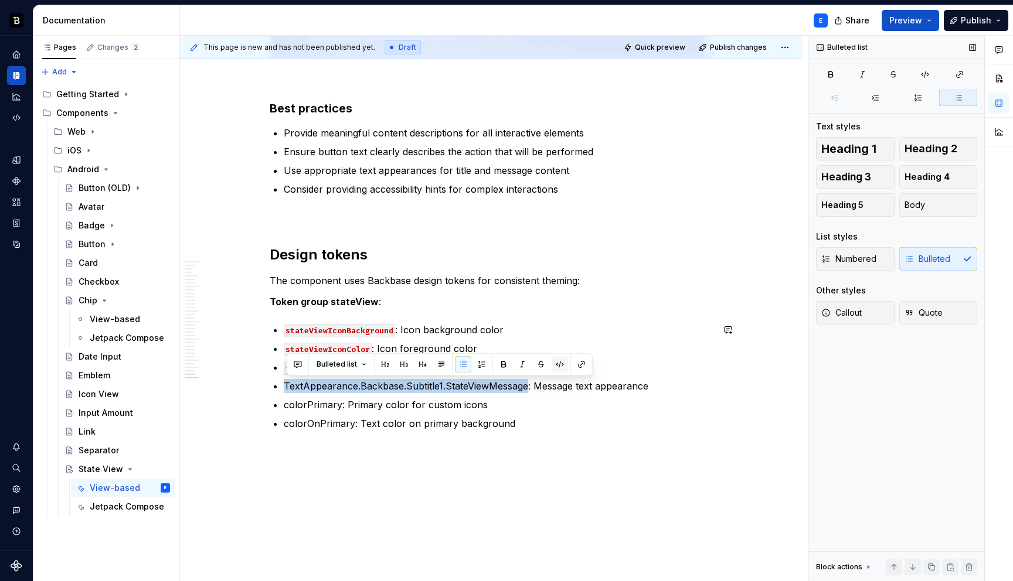
click at [559, 366] on button "button" at bounding box center [560, 364] width 16 height 16
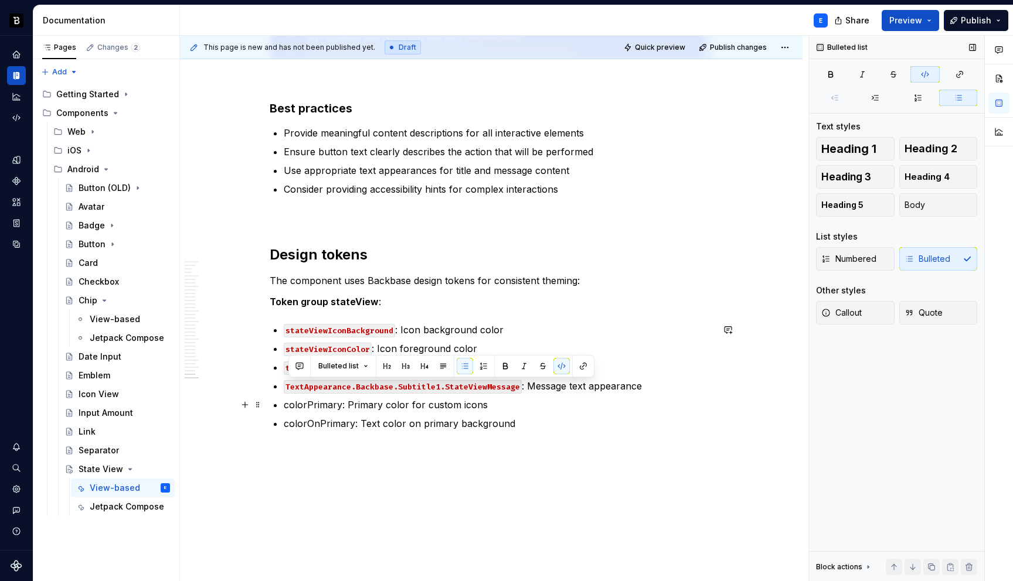
click at [330, 404] on p "colorPrimary: Primary color for custom icons" at bounding box center [498, 405] width 429 height 14
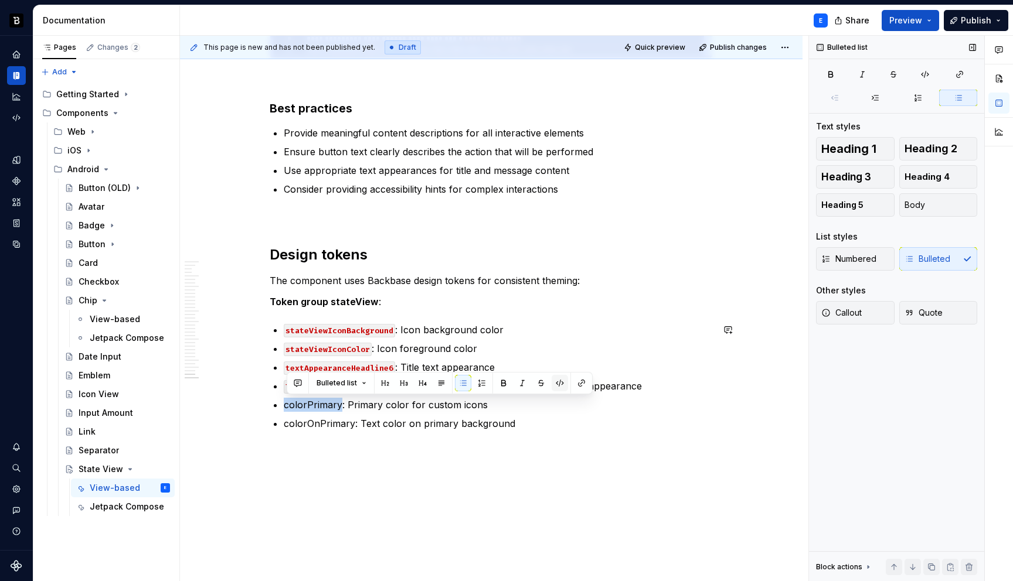
click at [560, 381] on button "button" at bounding box center [560, 383] width 16 height 16
click at [331, 424] on p "colorOnPrimary: Text color on primary background" at bounding box center [498, 424] width 429 height 14
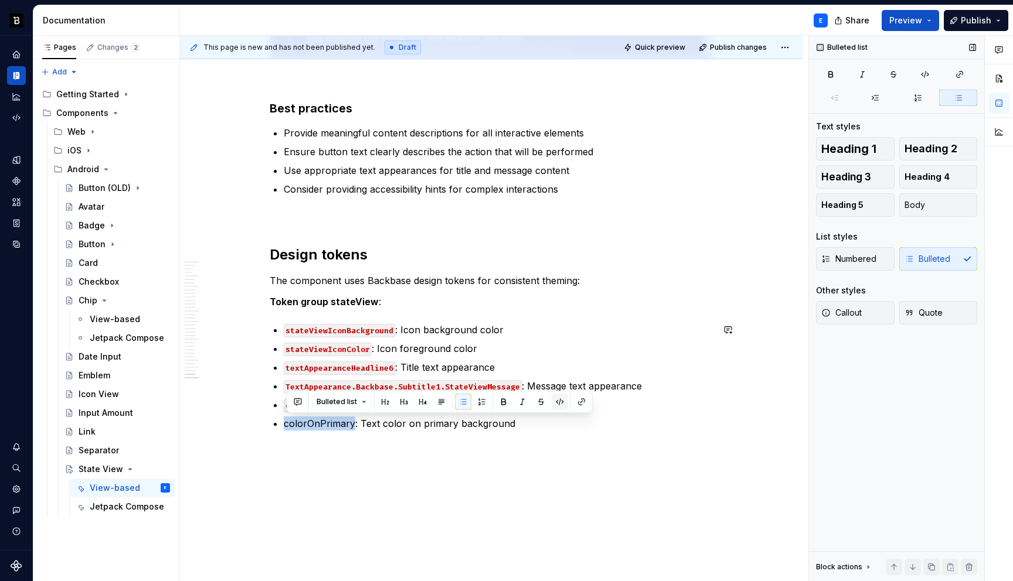
click at [553, 402] on button "button" at bounding box center [560, 402] width 16 height 16
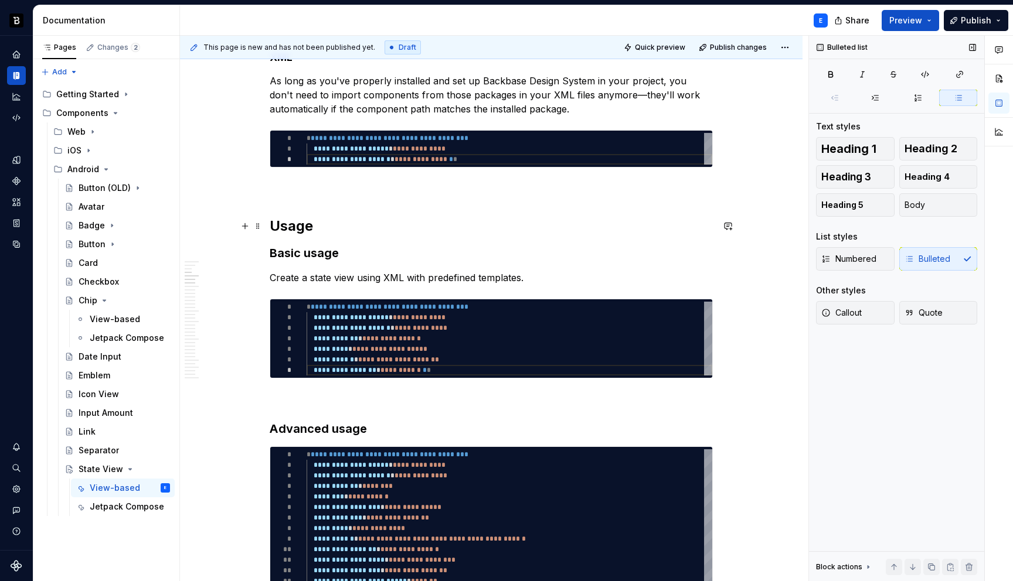
scroll to position [480, 0]
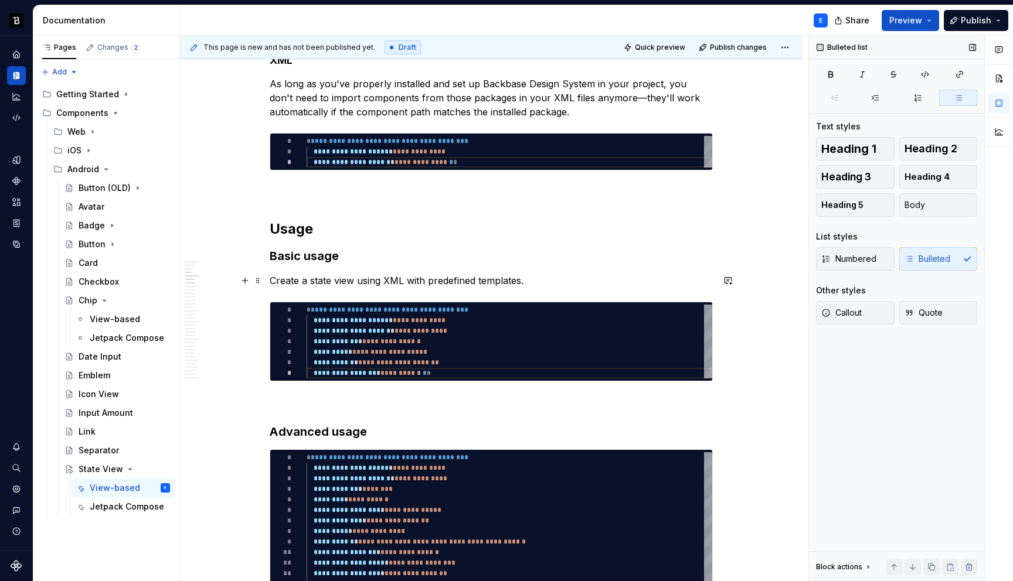
click at [540, 280] on p "Create a state view using XML with predefined templates." at bounding box center [491, 281] width 443 height 14
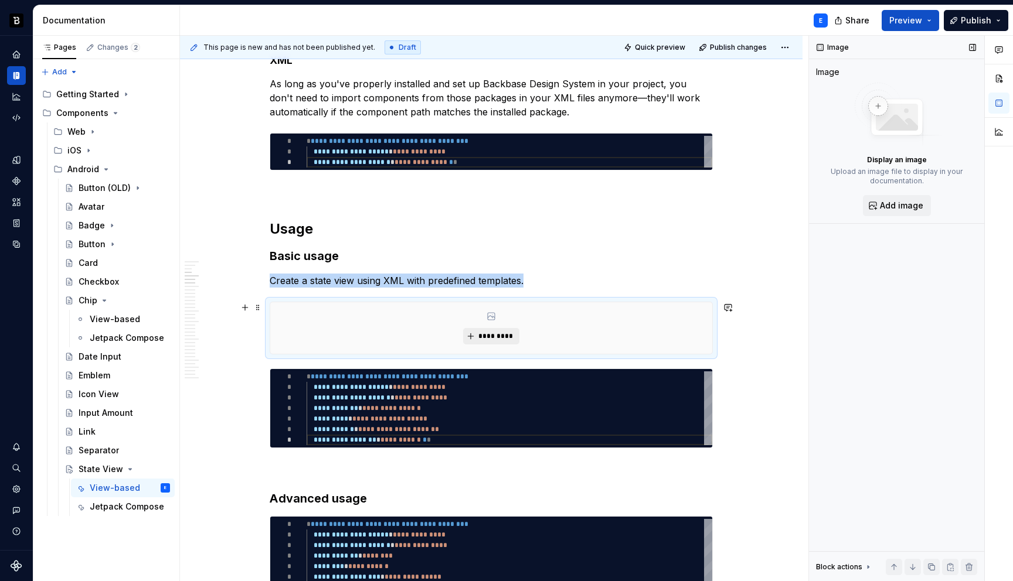
click at [505, 336] on span "*********" at bounding box center [496, 336] width 36 height 9
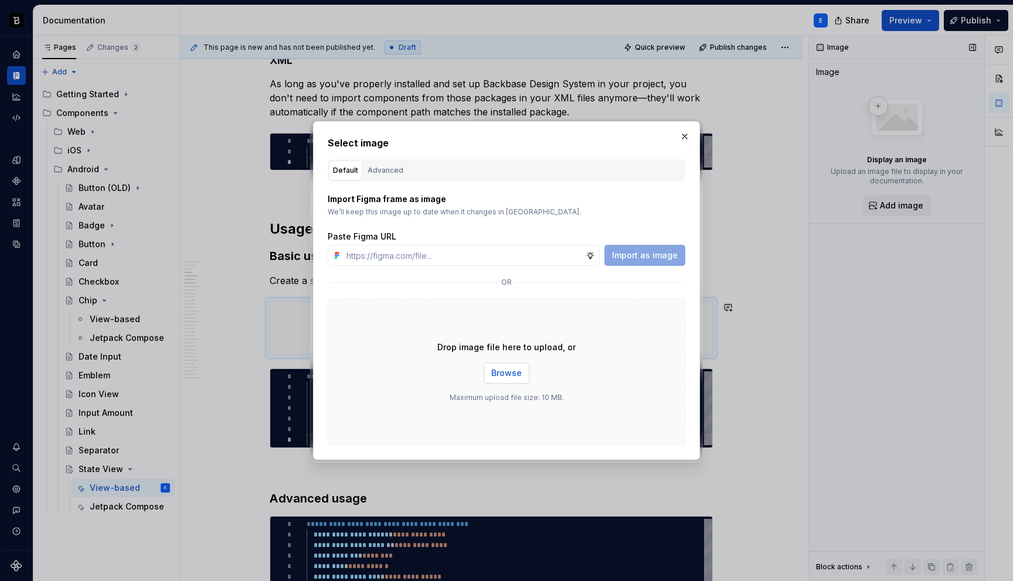
click at [498, 371] on span "Browse" at bounding box center [506, 374] width 30 height 12
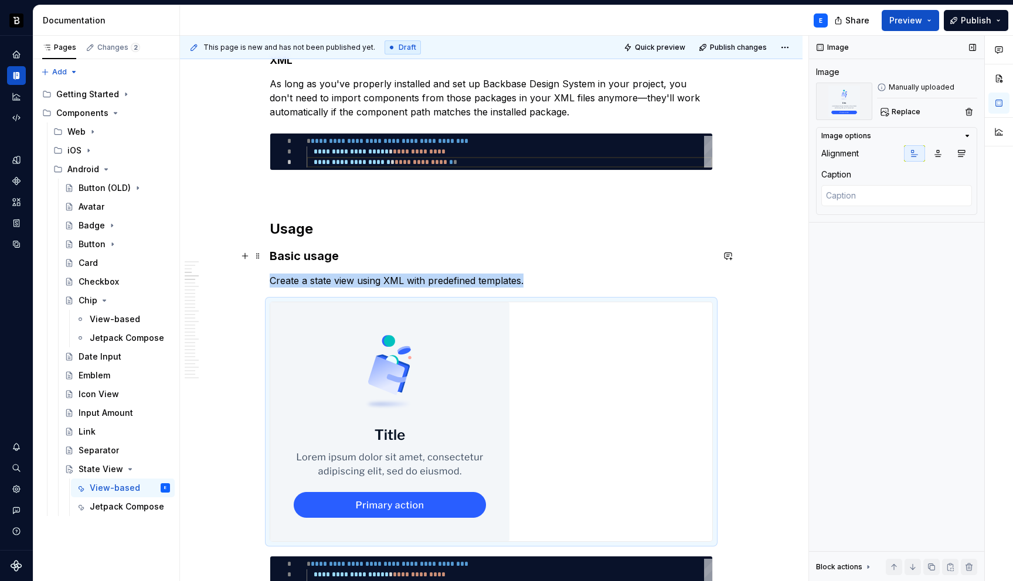
click at [103, 300] on icon "Page tree" at bounding box center [104, 300] width 3 height 1
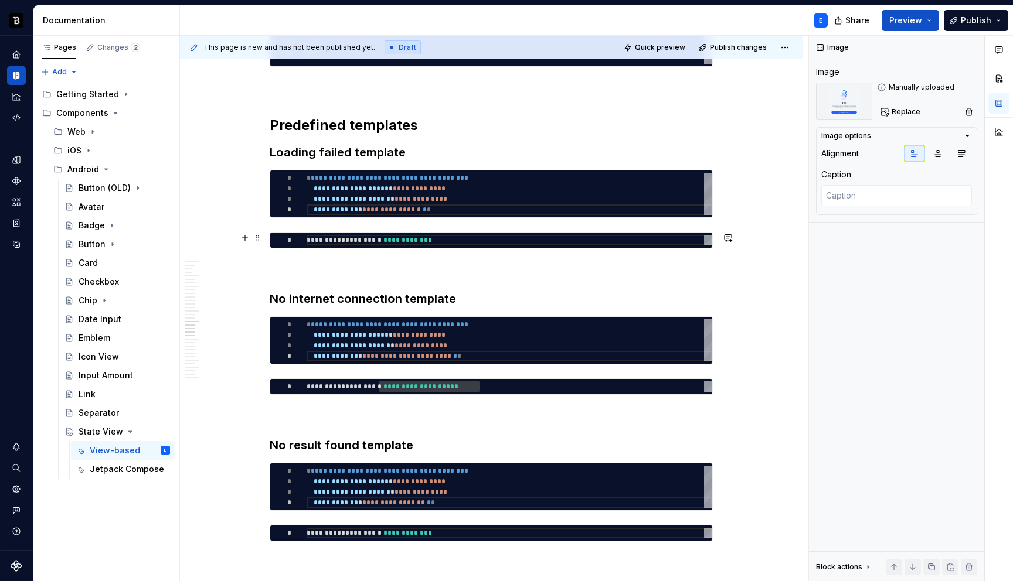
scroll to position [3123, 0]
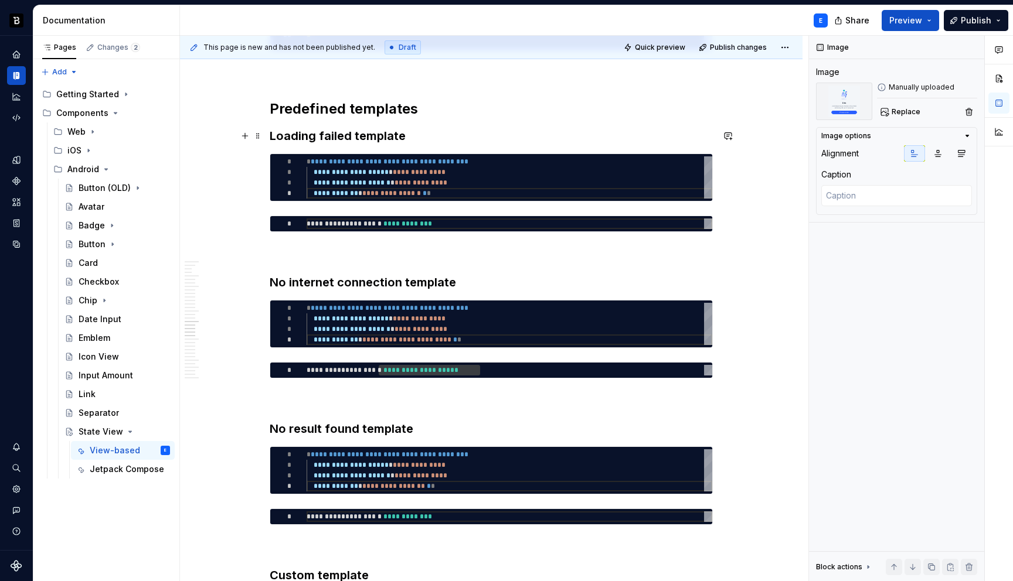
click at [411, 134] on h3 "Loading failed template" at bounding box center [491, 136] width 443 height 16
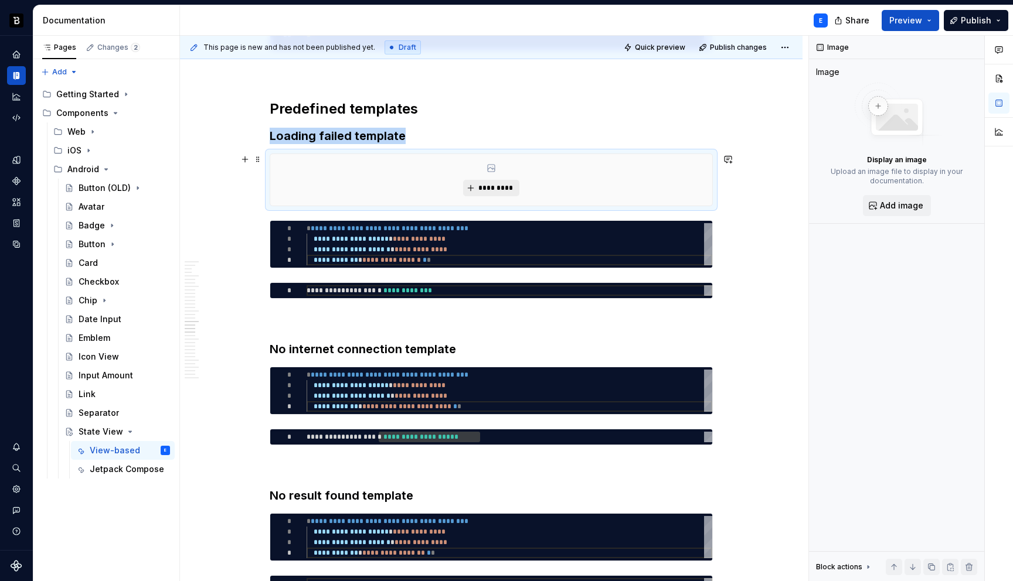
click at [497, 187] on span "*********" at bounding box center [496, 187] width 36 height 9
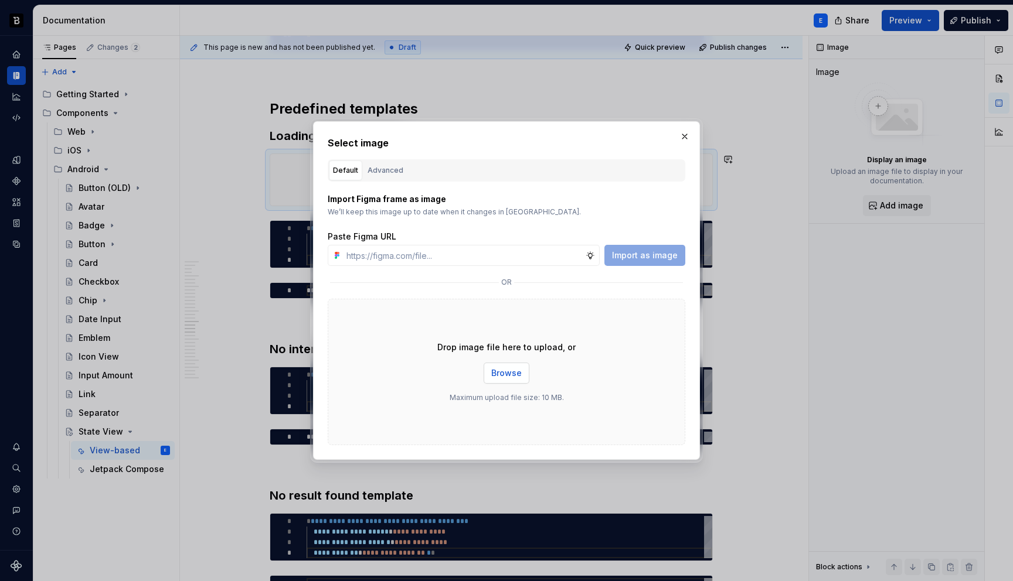
click at [499, 374] on span "Browse" at bounding box center [506, 374] width 30 height 12
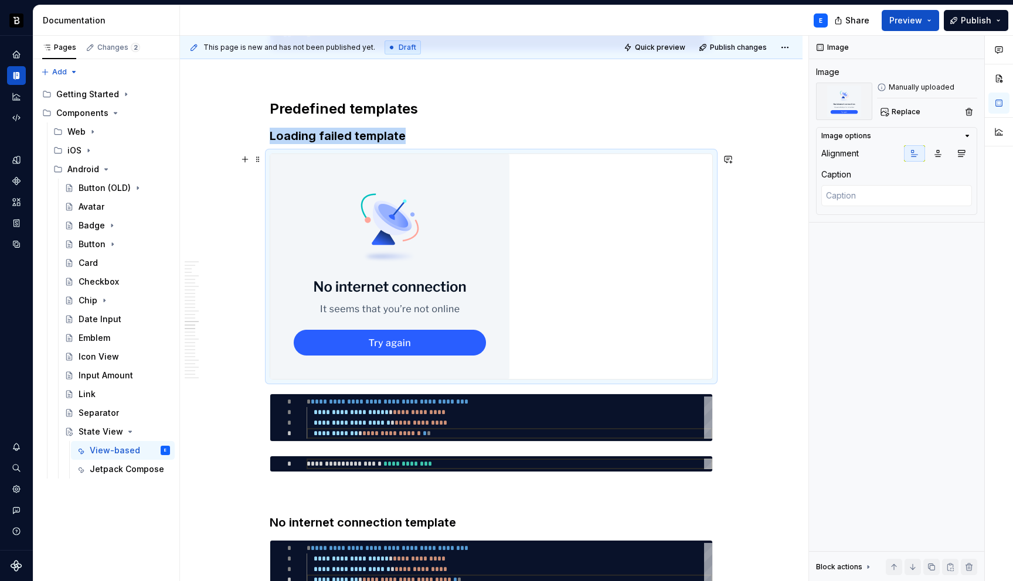
click at [397, 237] on img at bounding box center [389, 266] width 239 height 225
click at [904, 115] on span "Replace" at bounding box center [906, 111] width 29 height 9
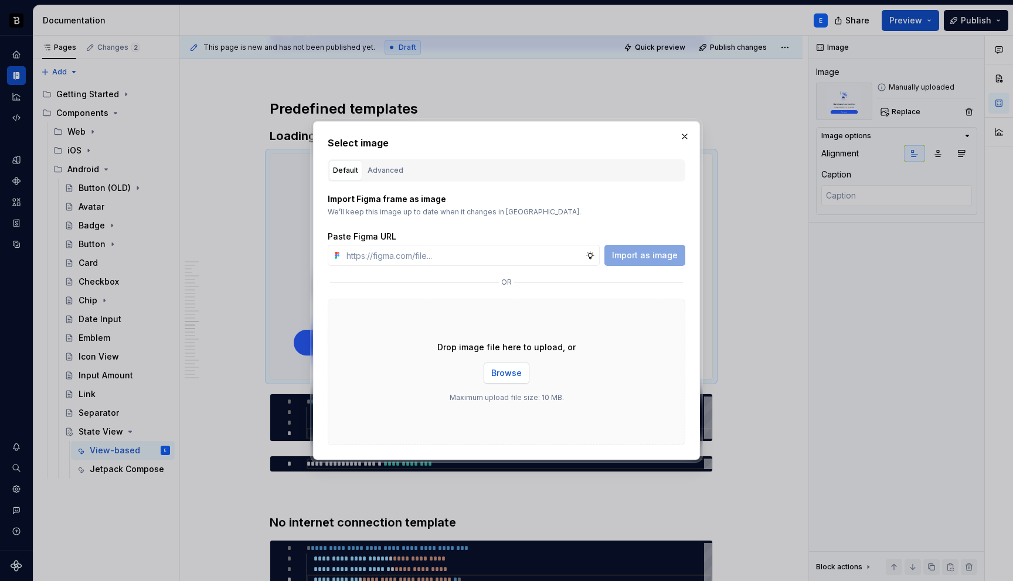
click at [498, 373] on span "Browse" at bounding box center [506, 374] width 30 height 12
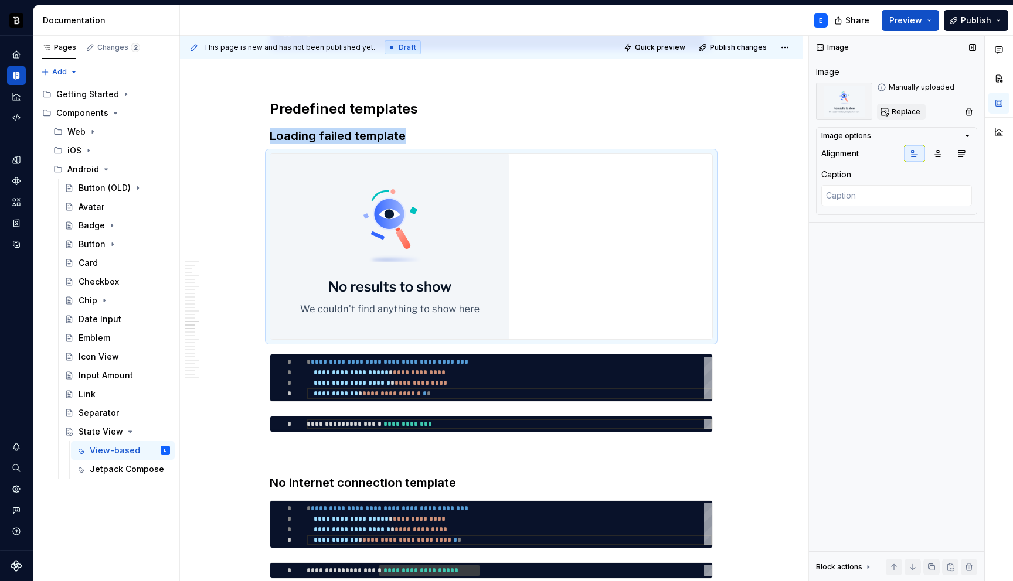
click at [907, 108] on span "Replace" at bounding box center [906, 111] width 29 height 9
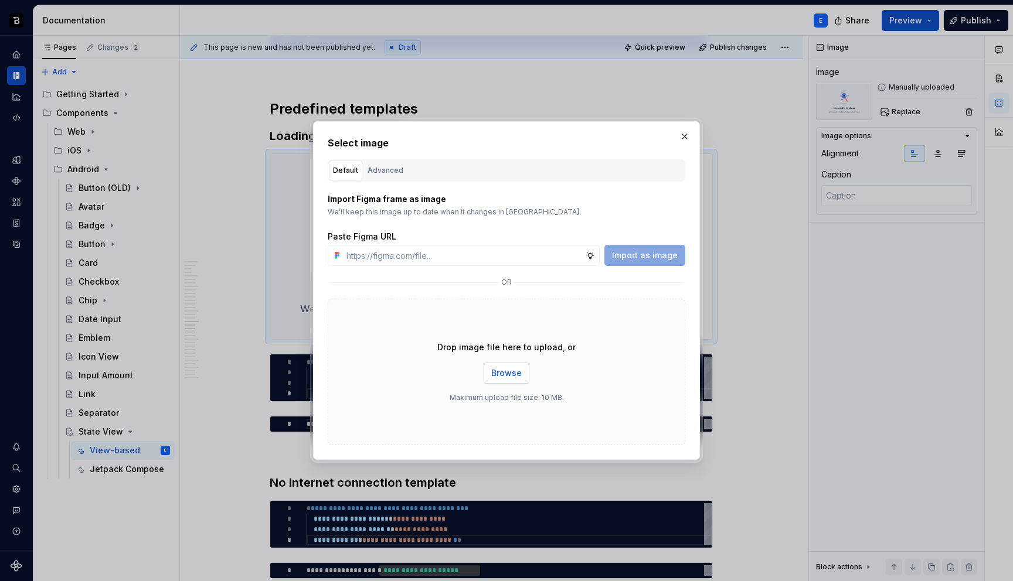
click at [496, 379] on span "Browse" at bounding box center [506, 374] width 30 height 12
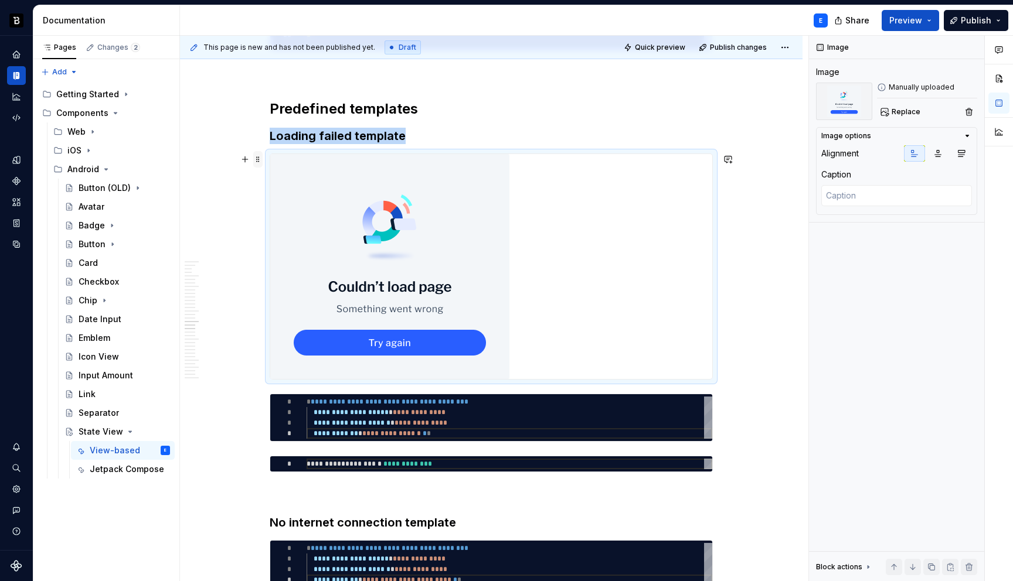
click at [260, 162] on span at bounding box center [257, 159] width 9 height 16
copy h3 "Loading failed template"
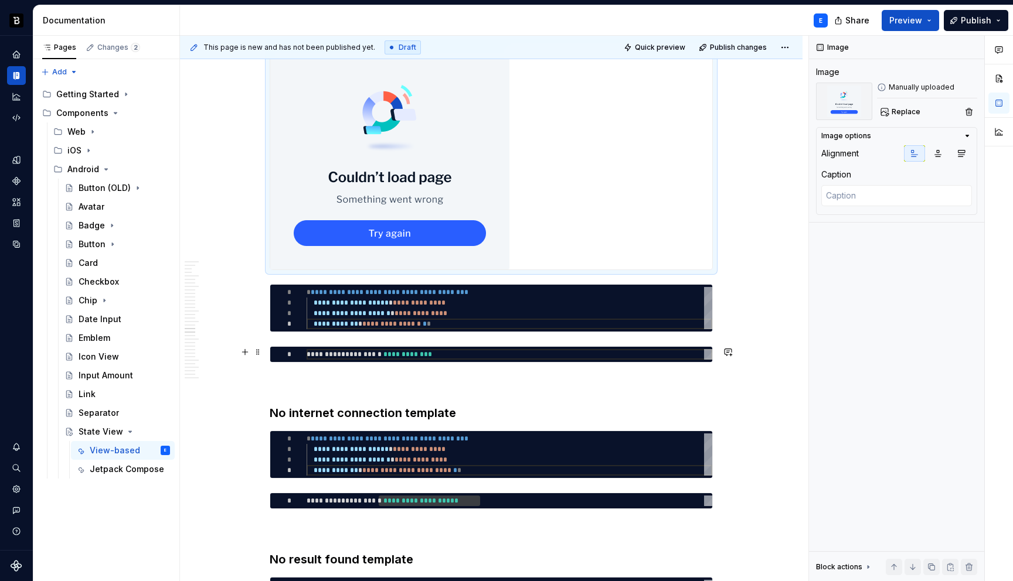
scroll to position [3265, 0]
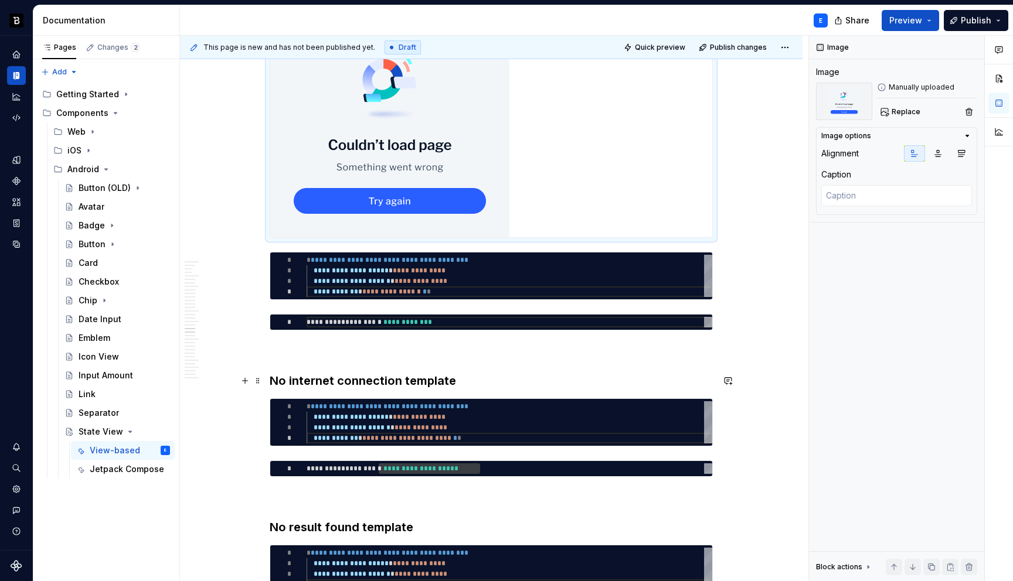
click at [461, 379] on h3 "No internet connection template" at bounding box center [491, 381] width 443 height 16
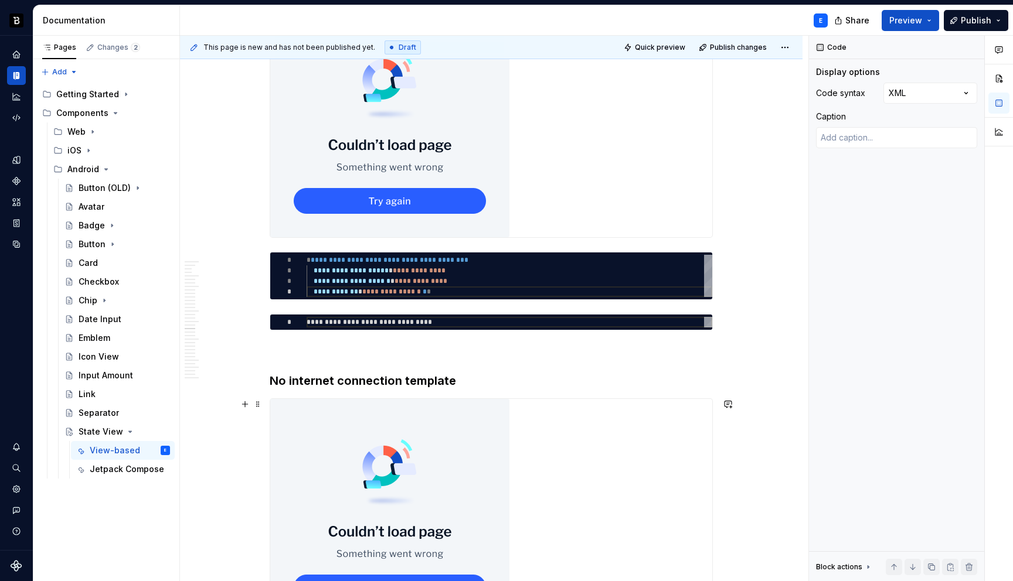
click at [439, 484] on img at bounding box center [389, 511] width 239 height 225
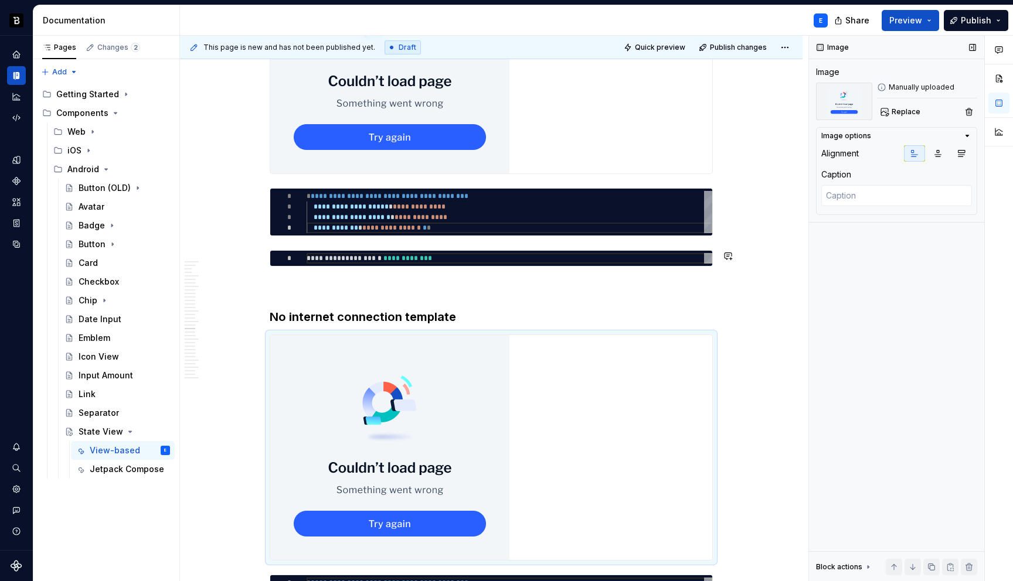
scroll to position [3355, 0]
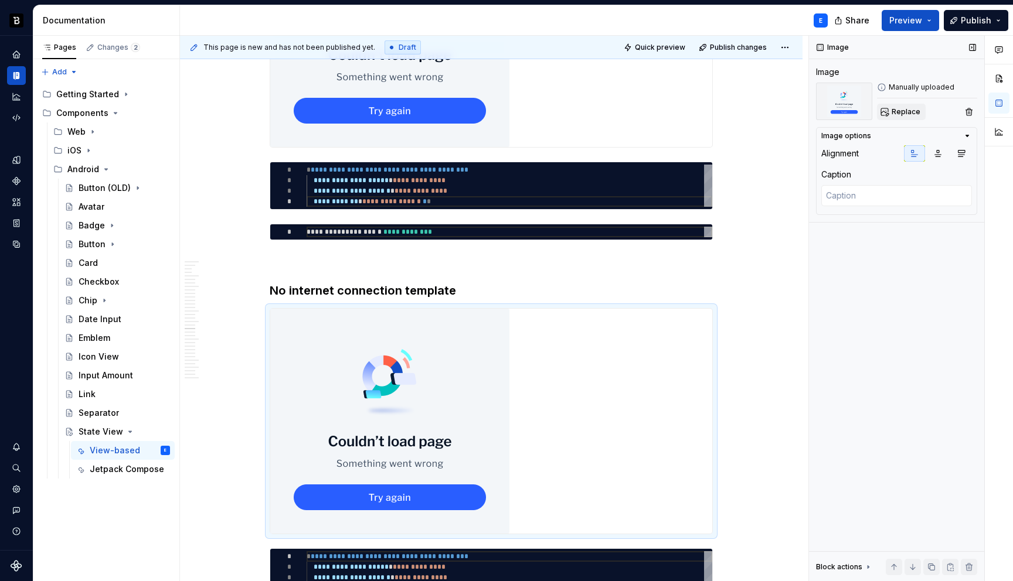
click at [897, 111] on span "Replace" at bounding box center [906, 111] width 29 height 9
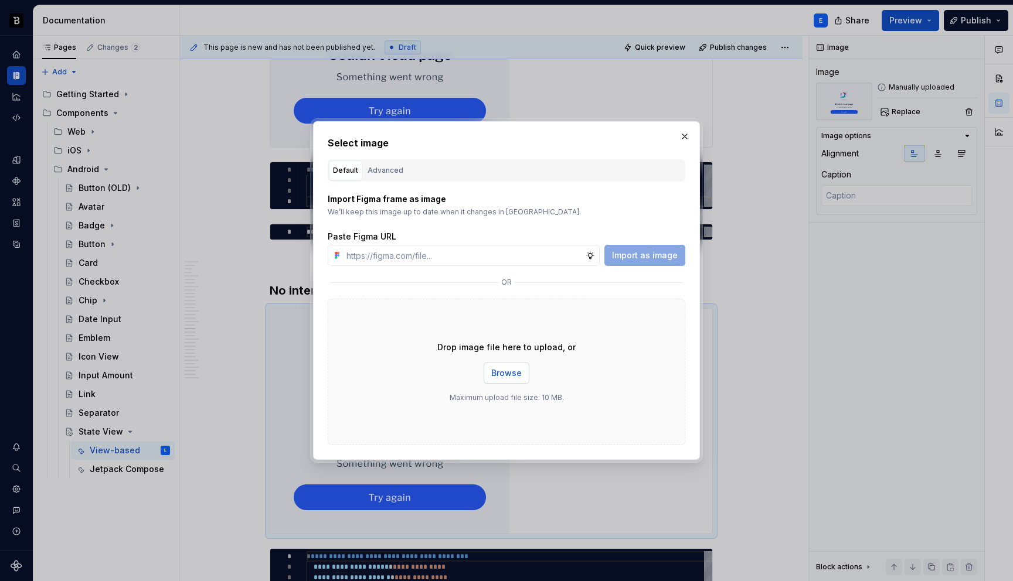
click at [504, 377] on span "Browse" at bounding box center [506, 374] width 30 height 12
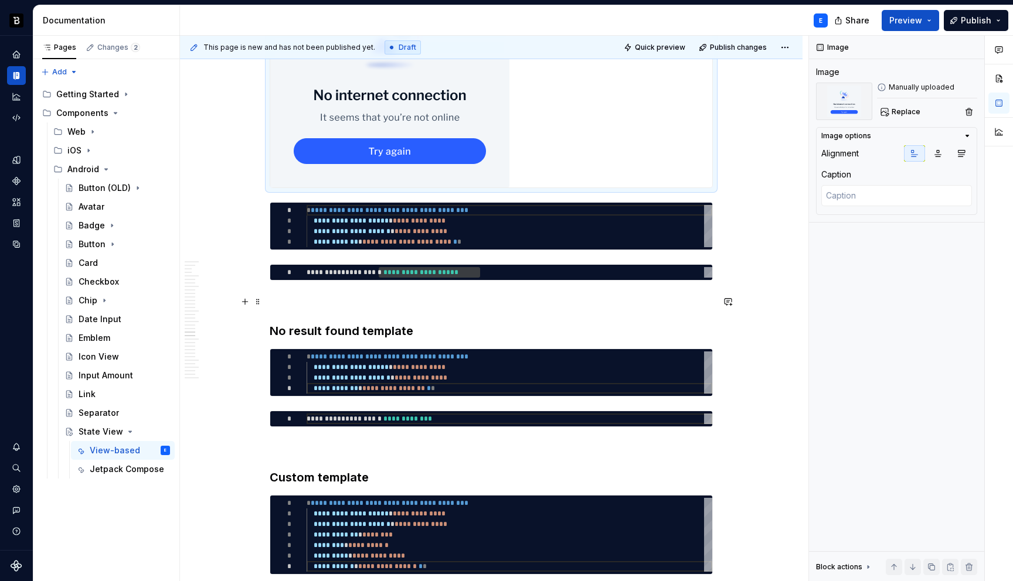
scroll to position [3717, 0]
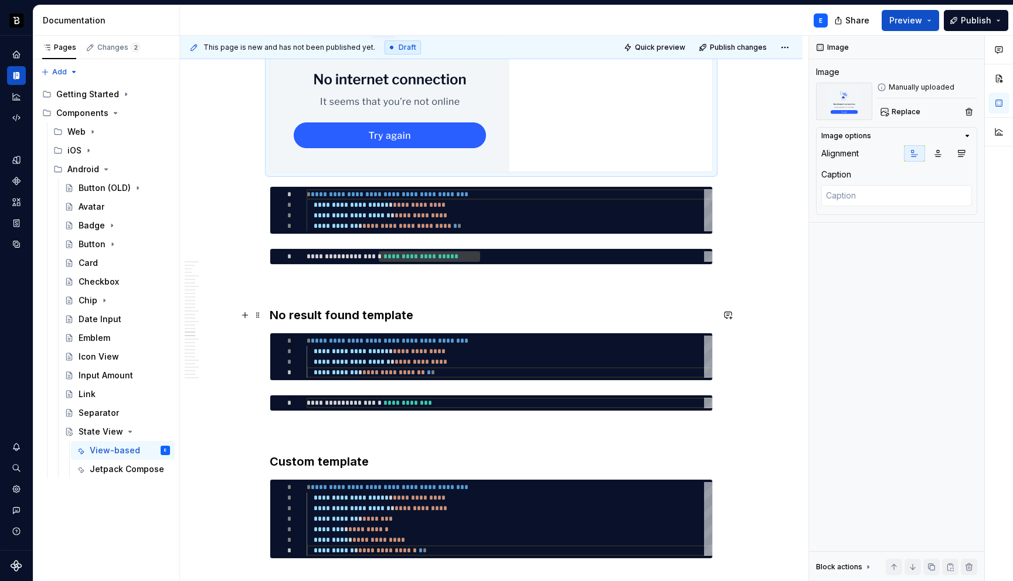
click at [431, 317] on h3 "No result found template" at bounding box center [491, 315] width 443 height 16
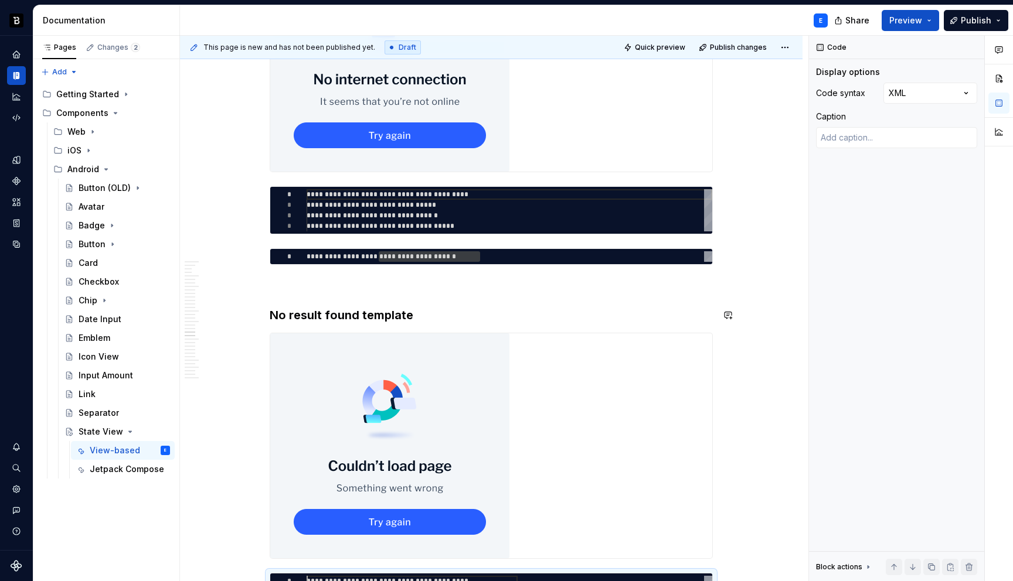
scroll to position [0, 0]
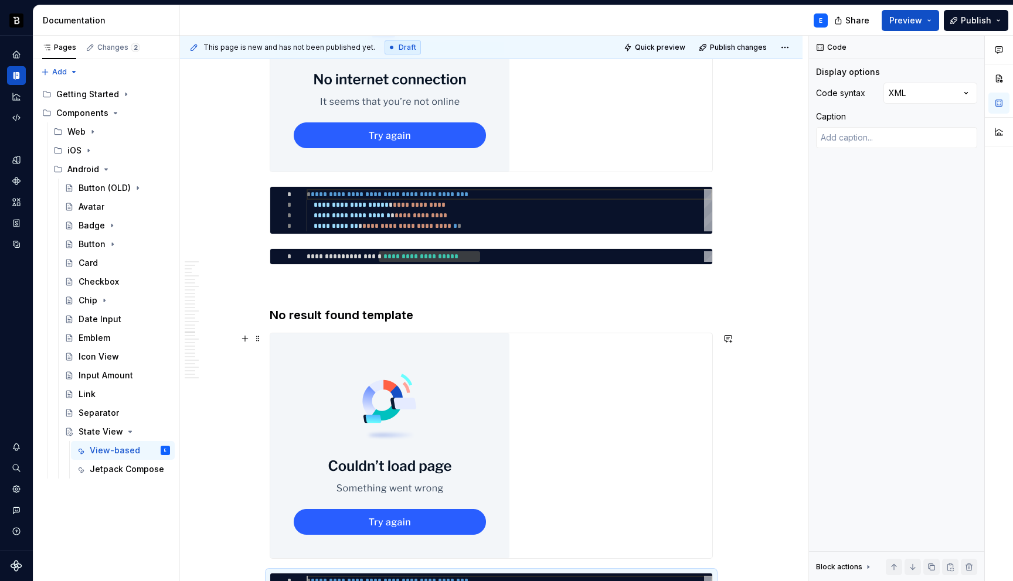
click at [396, 425] on img at bounding box center [389, 446] width 239 height 225
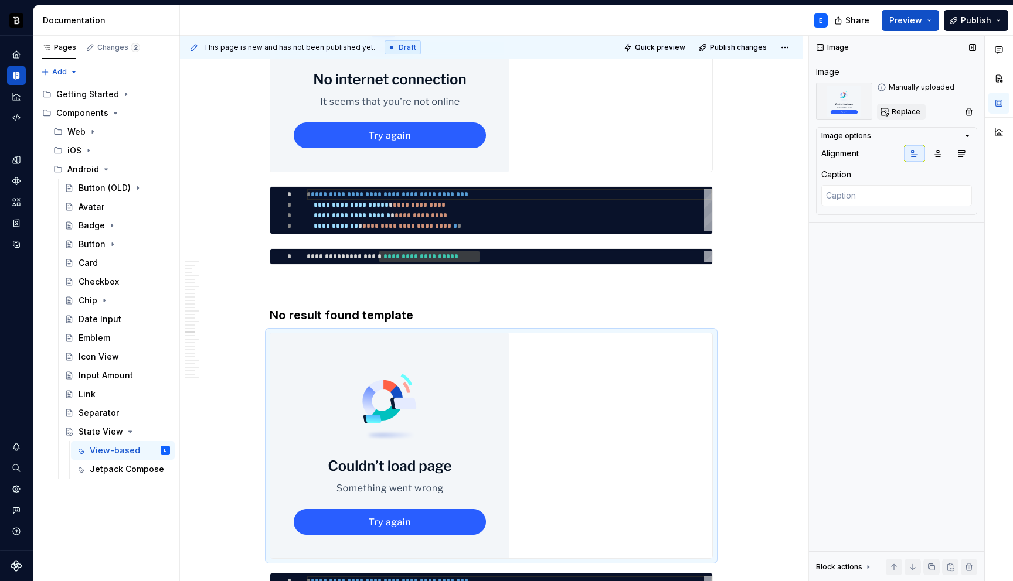
click at [910, 114] on span "Replace" at bounding box center [906, 111] width 29 height 9
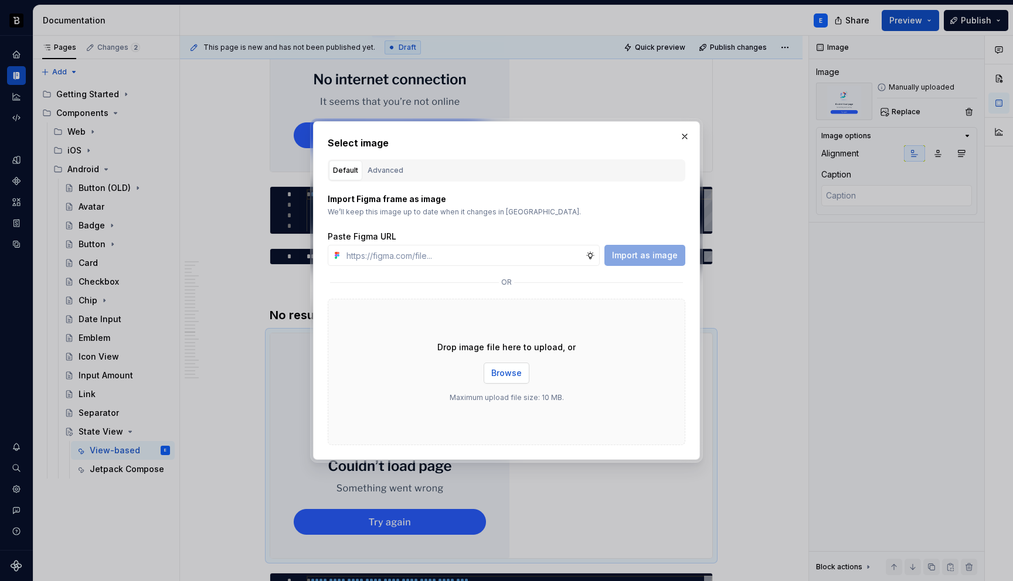
click at [501, 381] on button "Browse" at bounding box center [507, 373] width 46 height 21
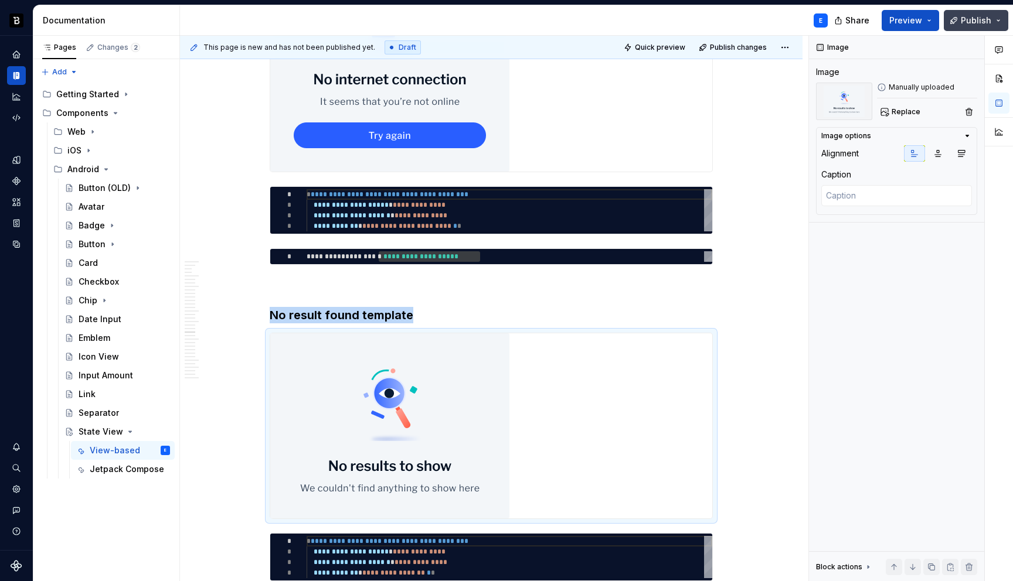
click at [977, 15] on span "Publish" at bounding box center [976, 21] width 30 height 12
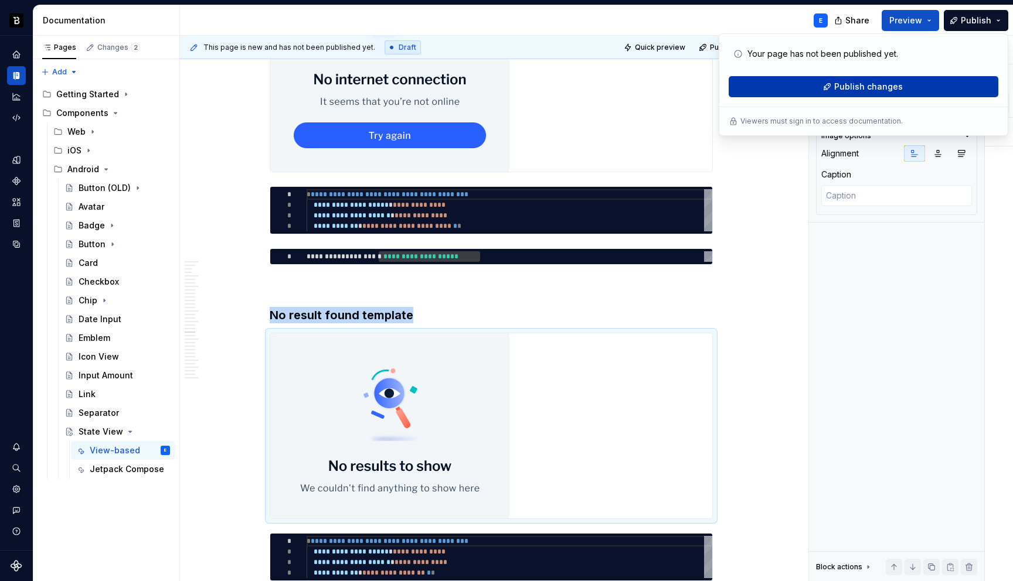
click at [845, 82] on span "Publish changes" at bounding box center [868, 87] width 69 height 12
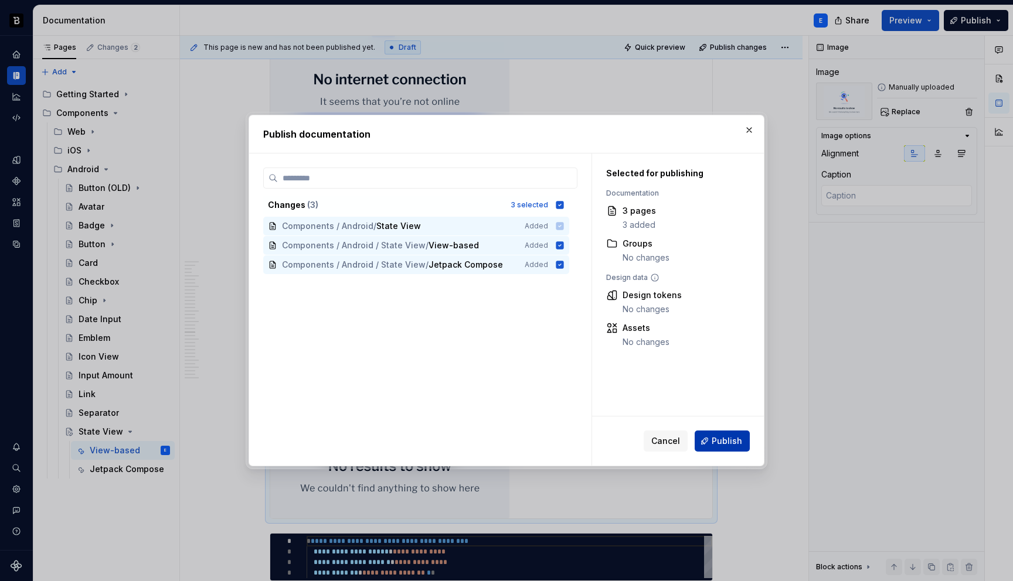
click at [709, 441] on button "Publish" at bounding box center [722, 441] width 55 height 21
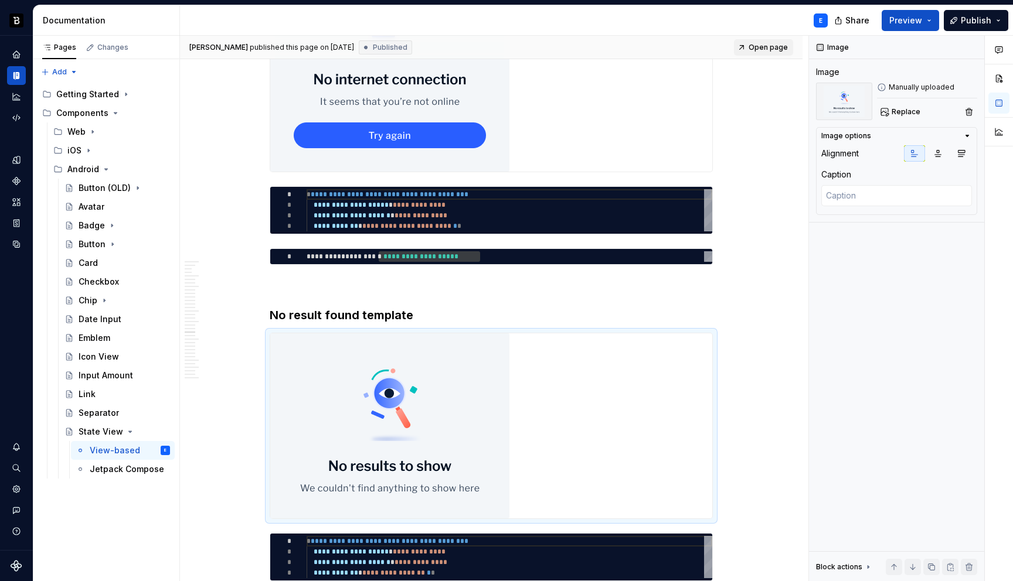
click at [774, 52] on span "Open page" at bounding box center [768, 47] width 39 height 9
click at [127, 465] on div "Jetpack Compose" at bounding box center [112, 470] width 45 height 12
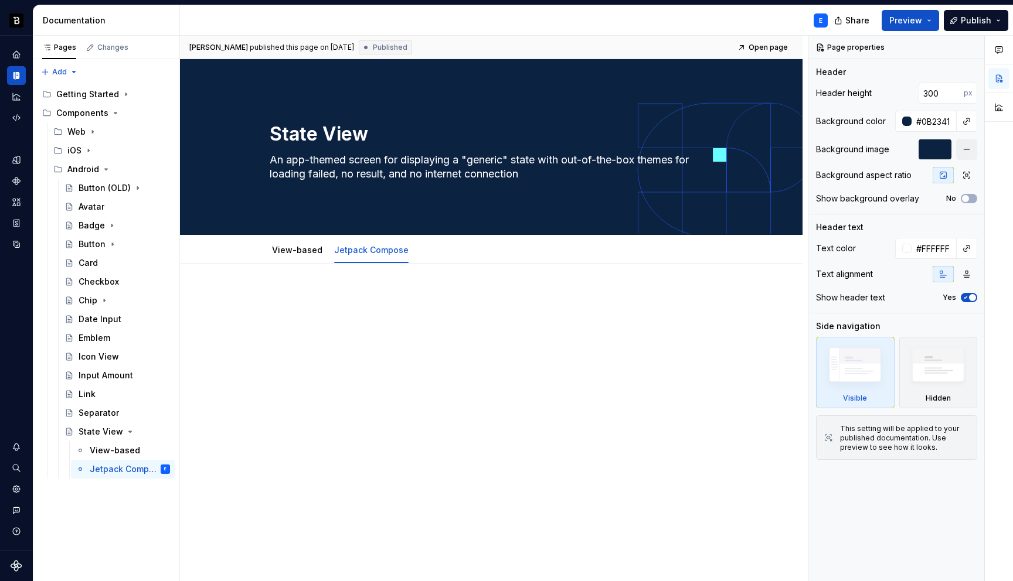
type textarea "*"
click at [373, 415] on div "Enrique published this page on October 1, 2025 Published Open page State View A…" at bounding box center [494, 309] width 628 height 546
click at [387, 303] on p at bounding box center [491, 299] width 443 height 14
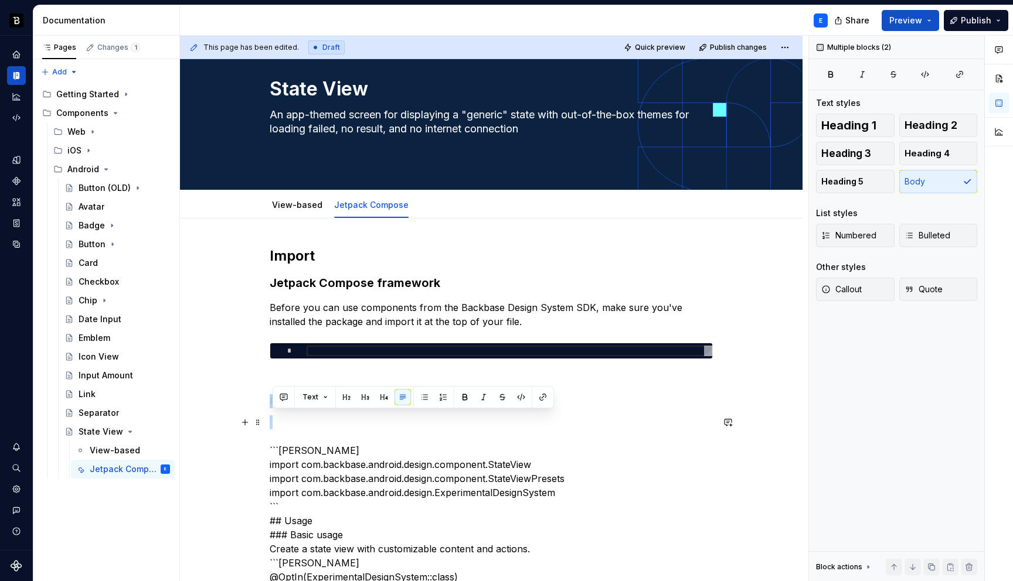
scroll to position [48, 0]
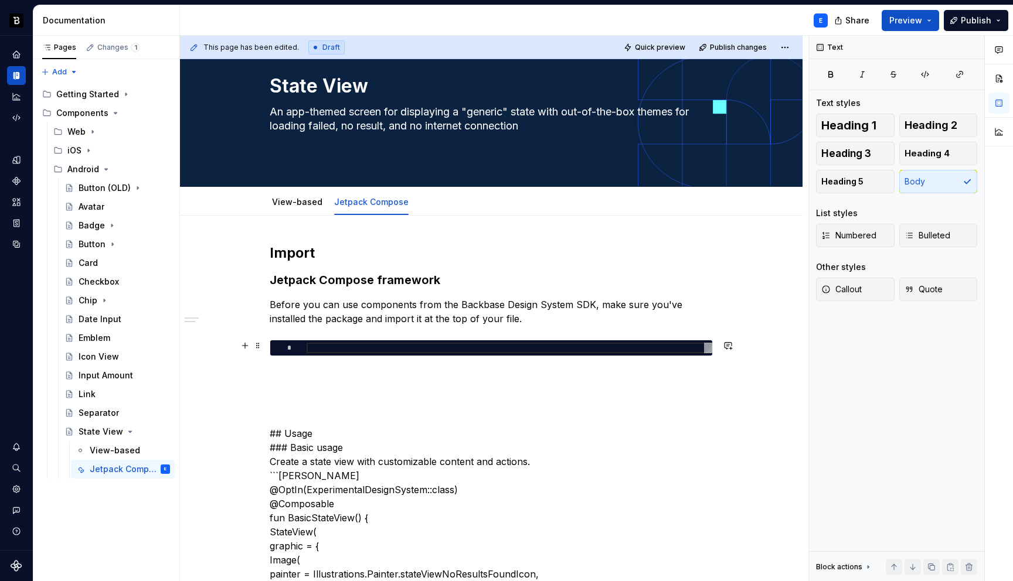
click at [321, 346] on div at bounding box center [510, 348] width 406 height 11
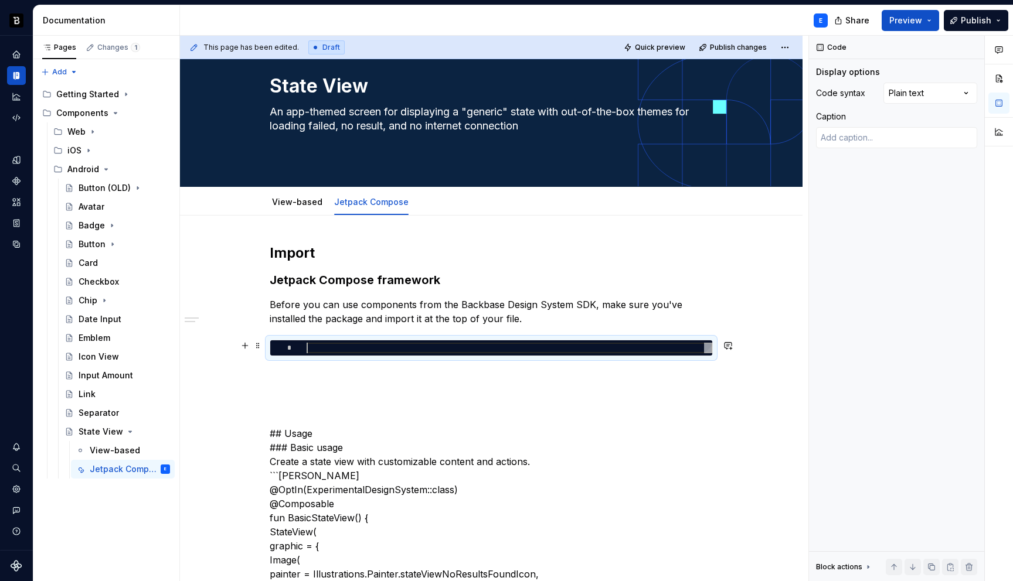
type textarea "*"
type textarea "**********"
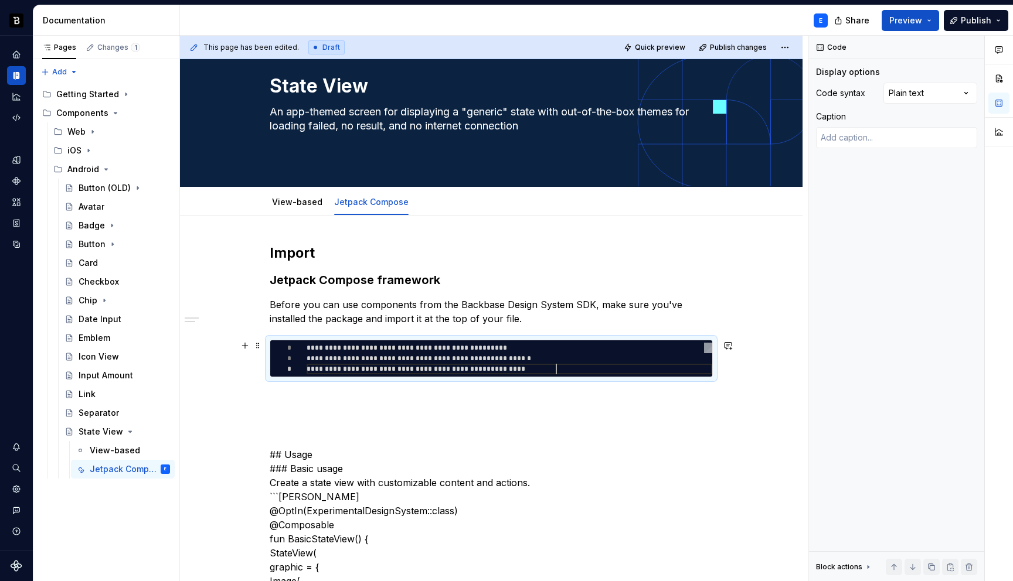
scroll to position [21, 250]
click at [917, 99] on div "Comments Open comments No comments yet Select ‘Comment’ from the block context …" at bounding box center [911, 309] width 204 height 546
type textarea "*"
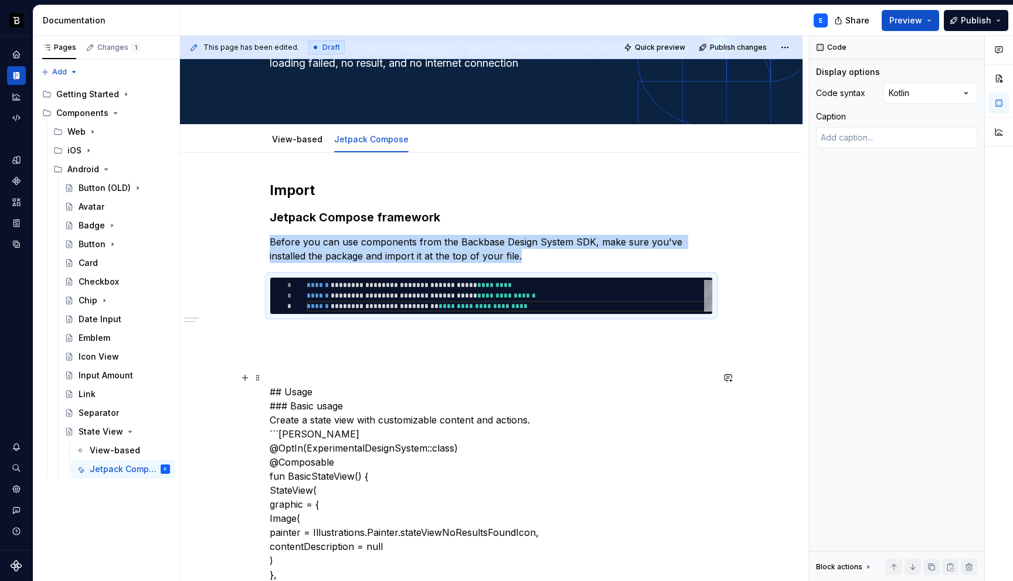
scroll to position [130, 0]
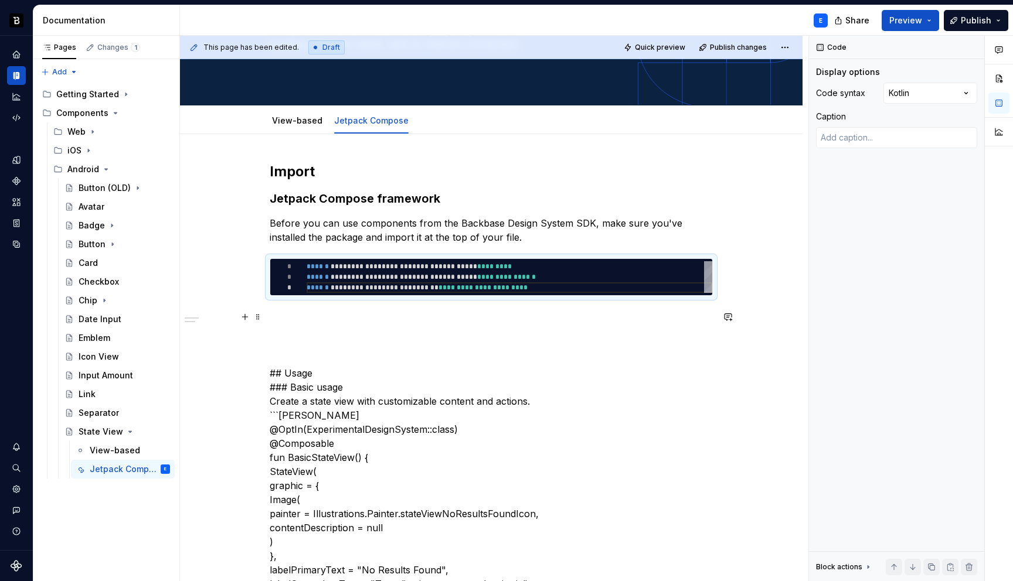
click at [411, 314] on p at bounding box center [491, 317] width 443 height 14
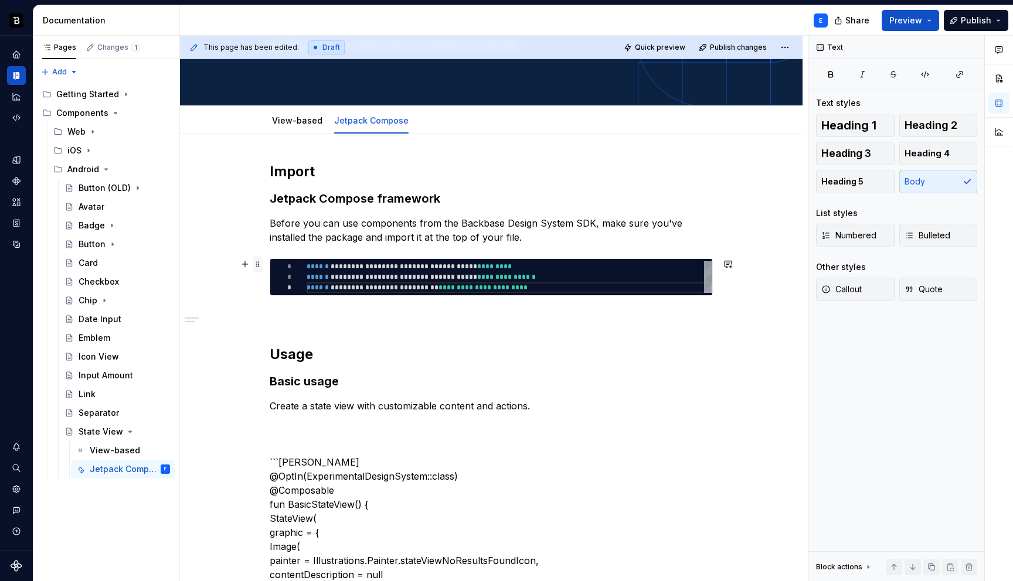
click at [261, 263] on span at bounding box center [257, 264] width 9 height 16
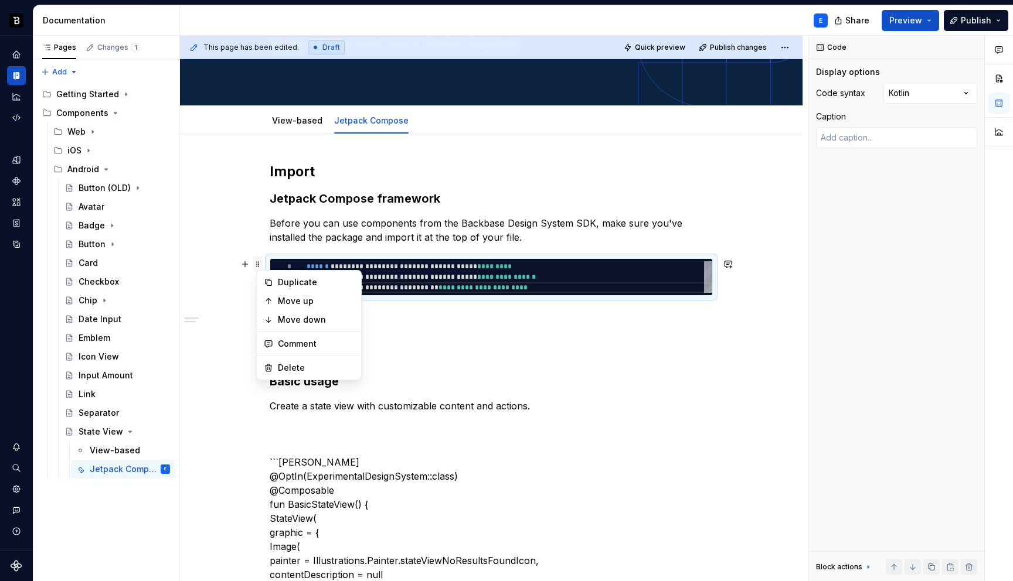
click at [261, 263] on span at bounding box center [257, 264] width 9 height 16
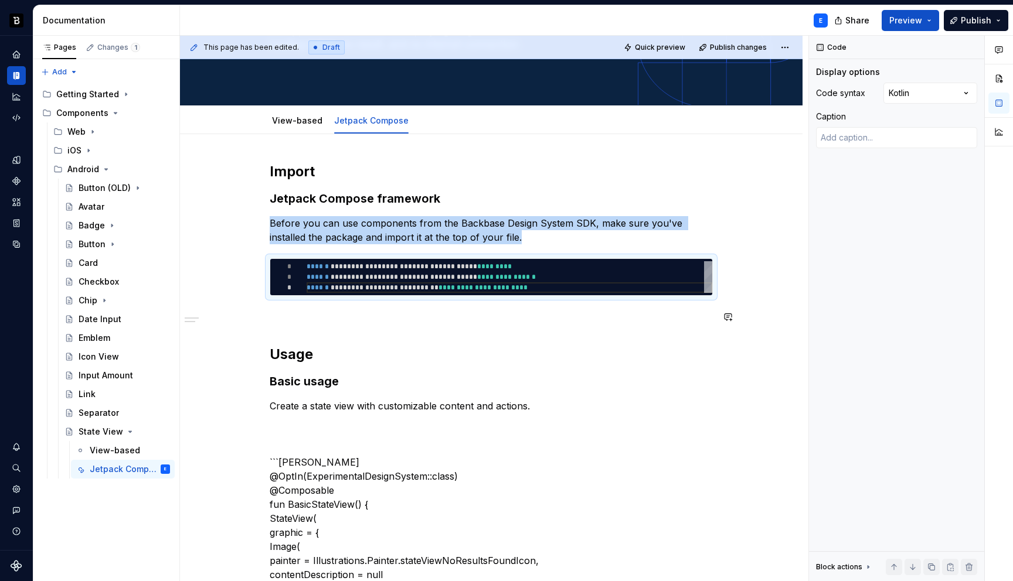
copy p "Before you can use components from the Backbase Design System SDK, make sure yo…"
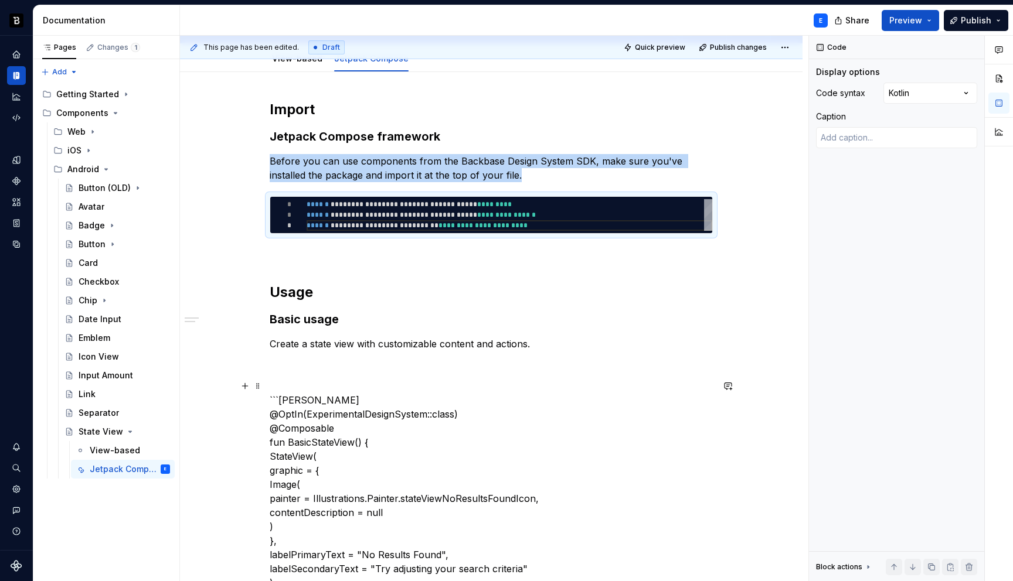
scroll to position [234, 0]
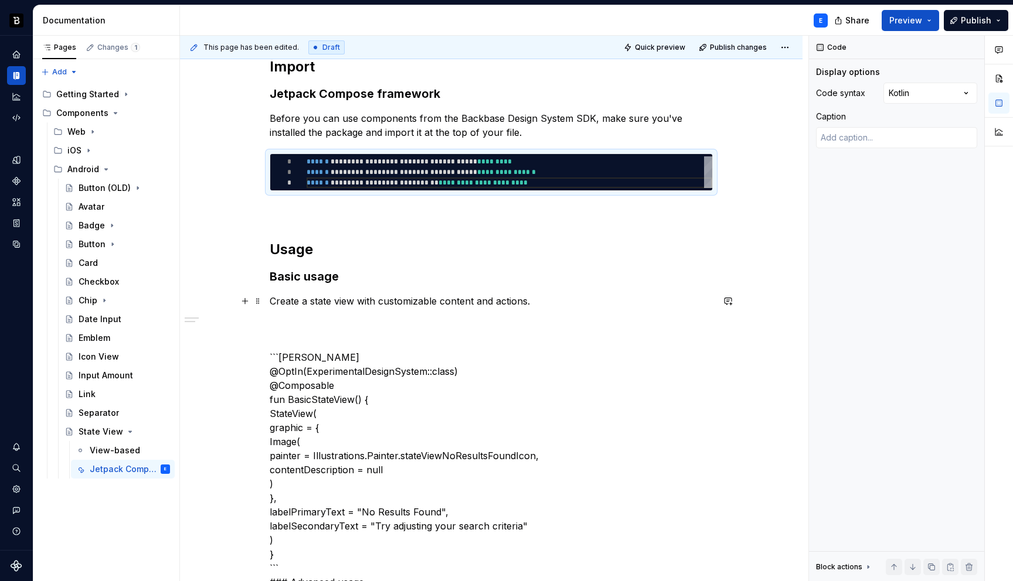
click at [544, 301] on p "Create a state view with customizable content and actions." at bounding box center [491, 301] width 443 height 14
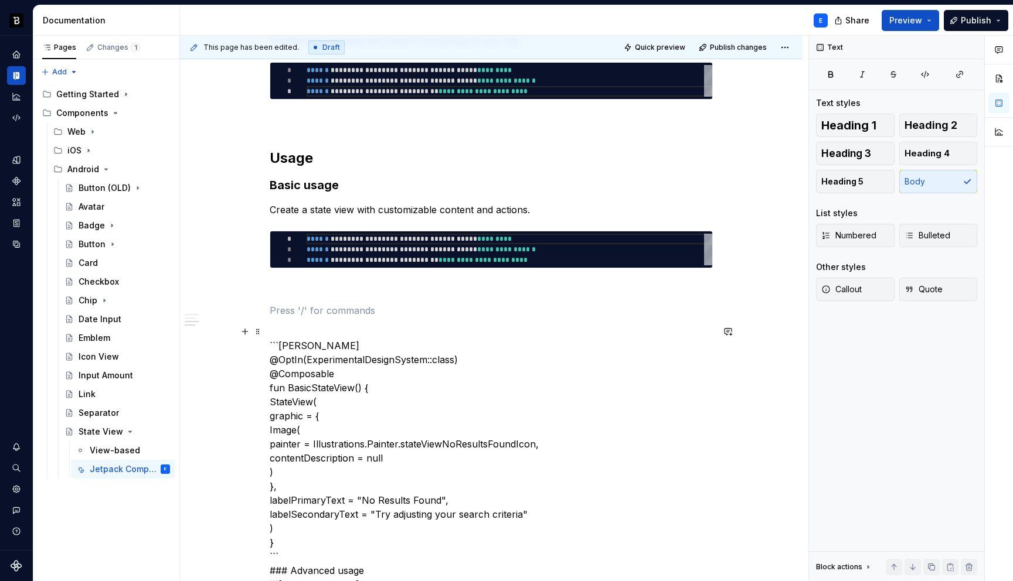
scroll to position [328, 0]
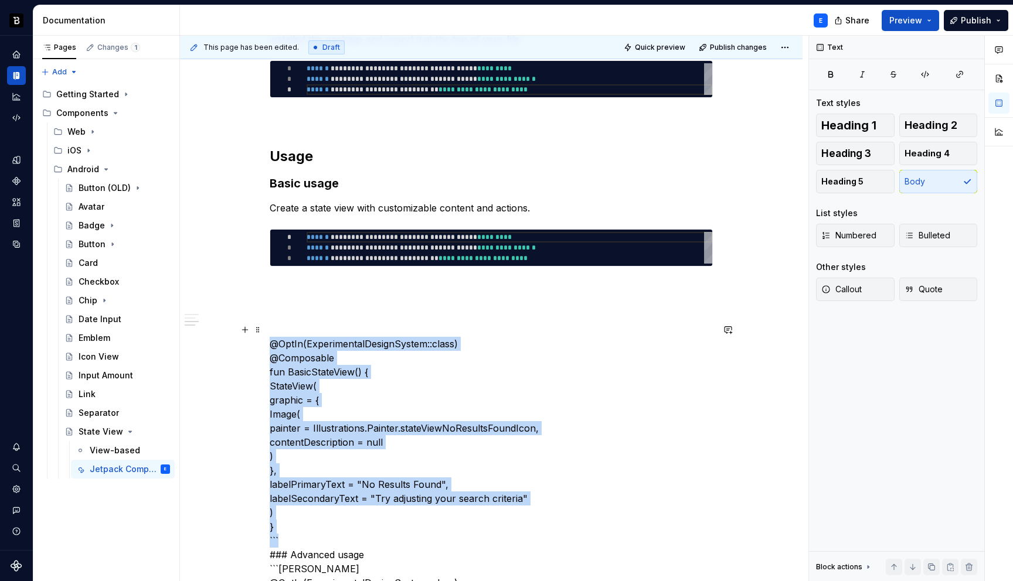
scroll to position [339, 0]
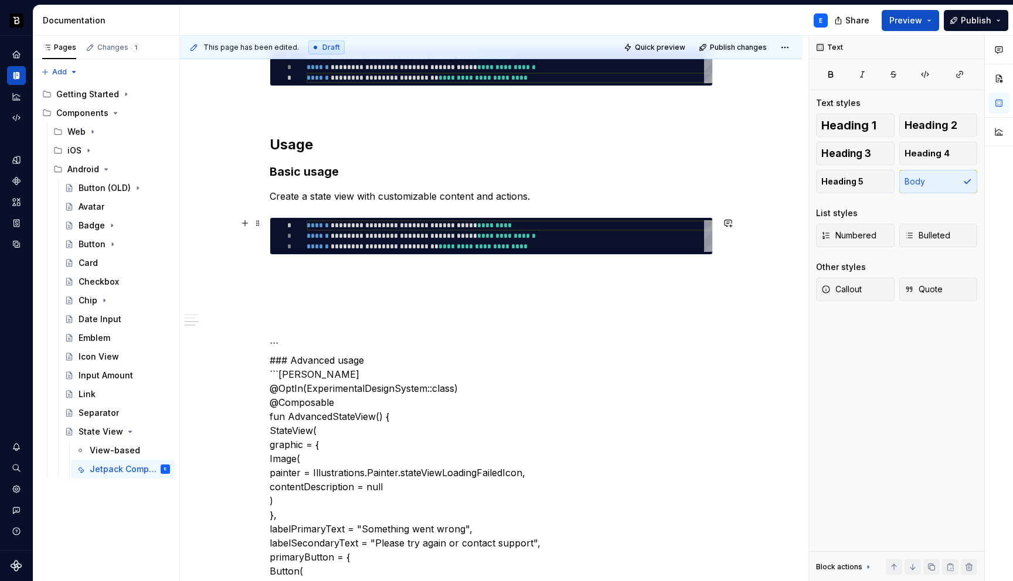
type textarea "*"
type textarea "**********"
click at [356, 236] on div "**********" at bounding box center [510, 236] width 406 height 32
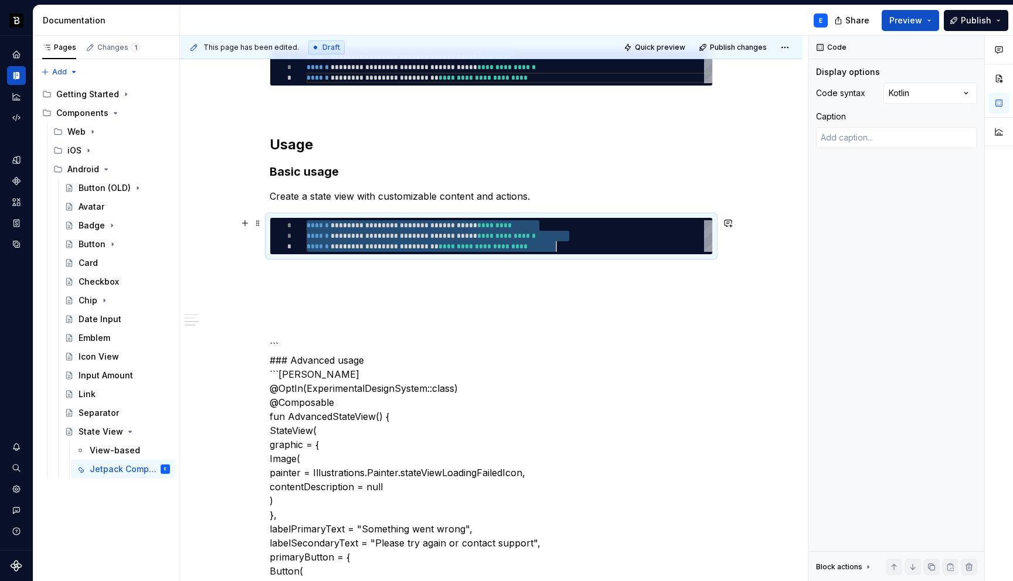
scroll to position [0, 250]
type textarea "*"
type textarea "**********"
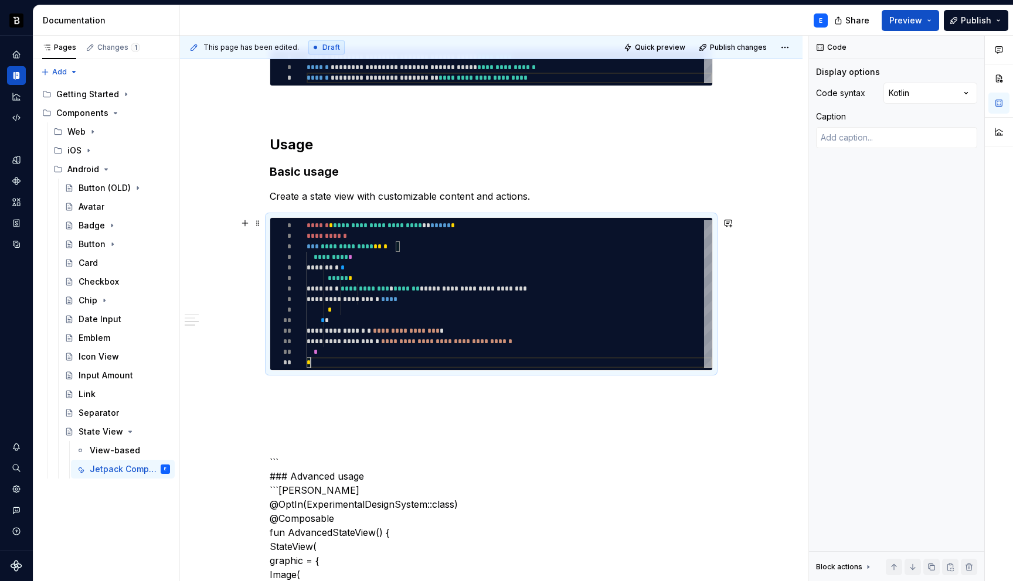
scroll to position [32, 4]
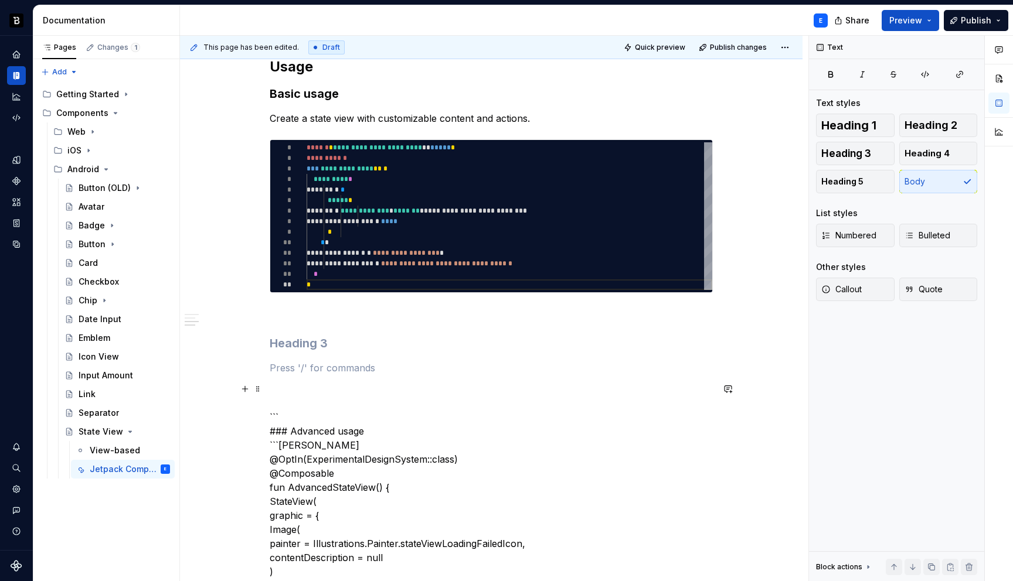
scroll to position [419, 0]
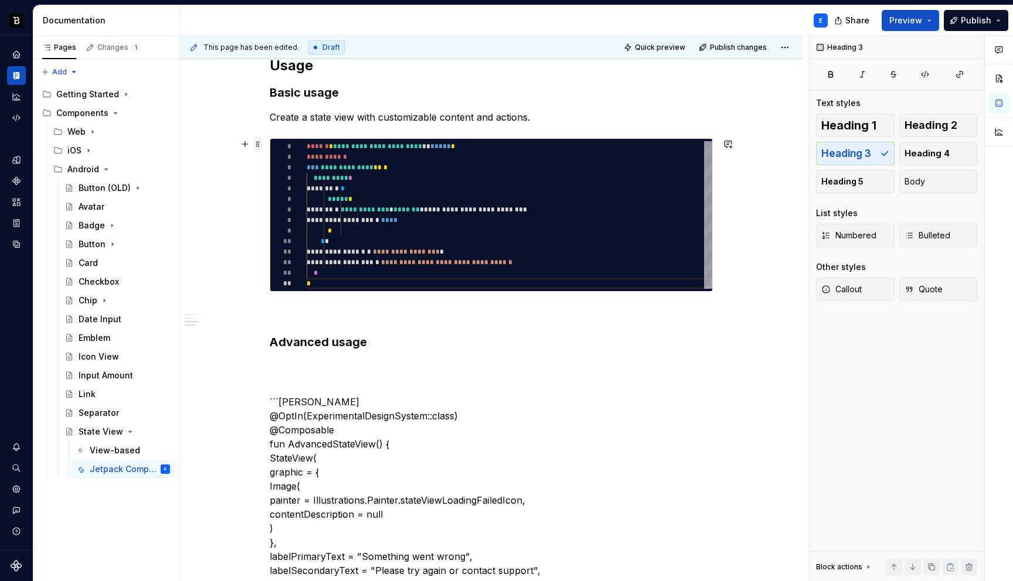
click at [259, 144] on span at bounding box center [257, 144] width 9 height 16
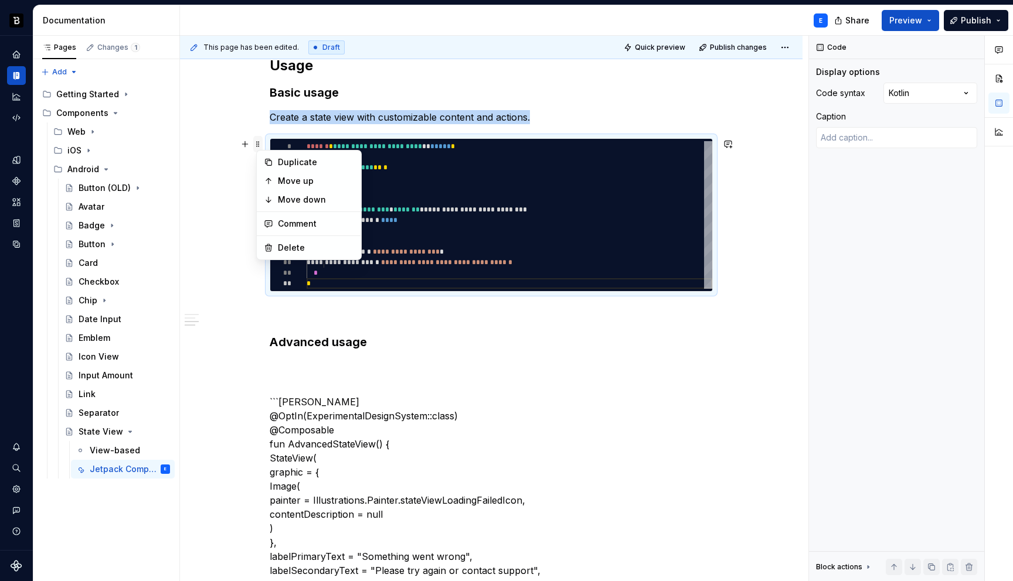
click at [259, 144] on span at bounding box center [257, 144] width 9 height 16
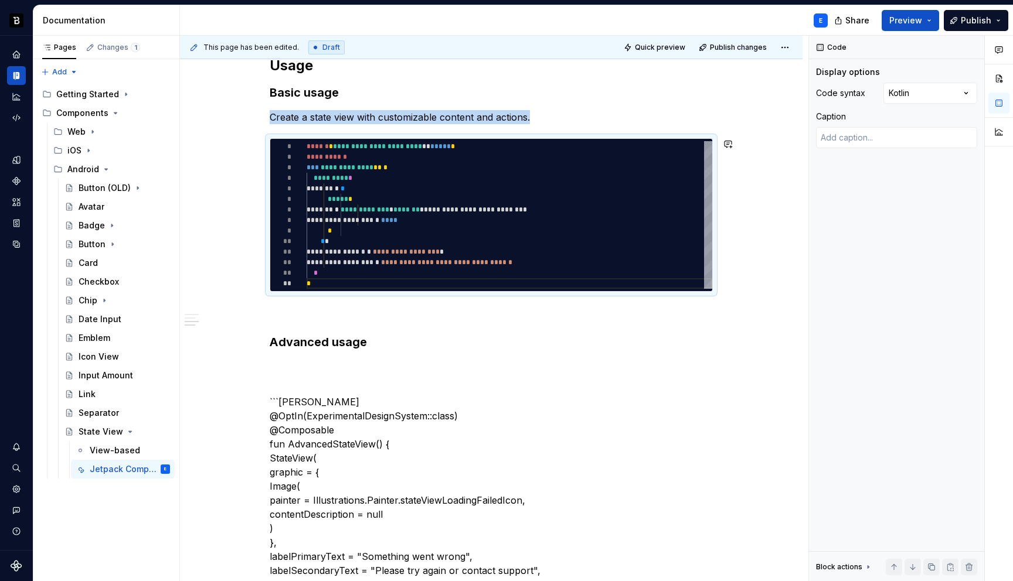
copy p "Create a state view with customizable content and actions."
click at [382, 343] on h3 "Advanced usage" at bounding box center [491, 342] width 443 height 16
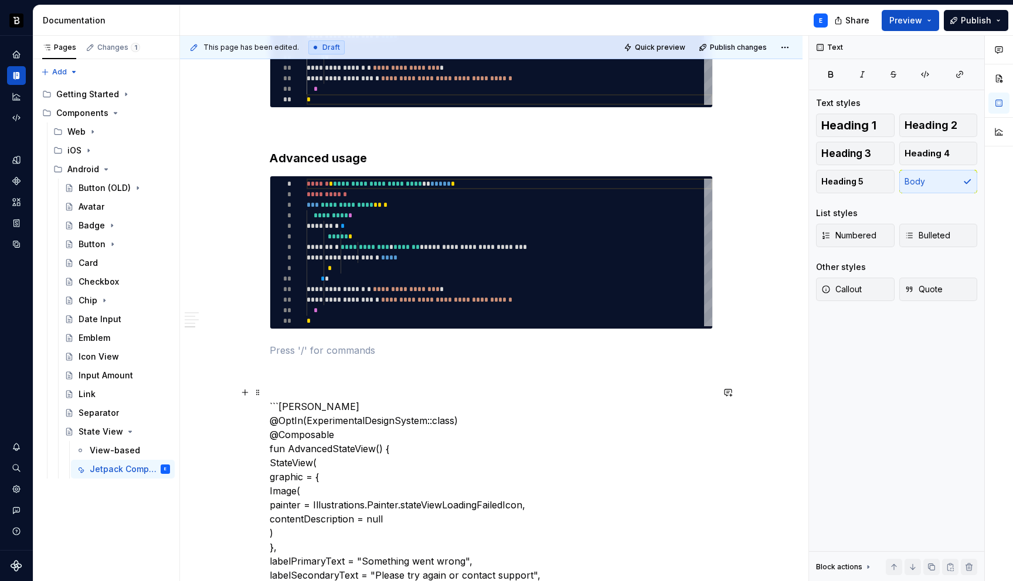
scroll to position [620, 0]
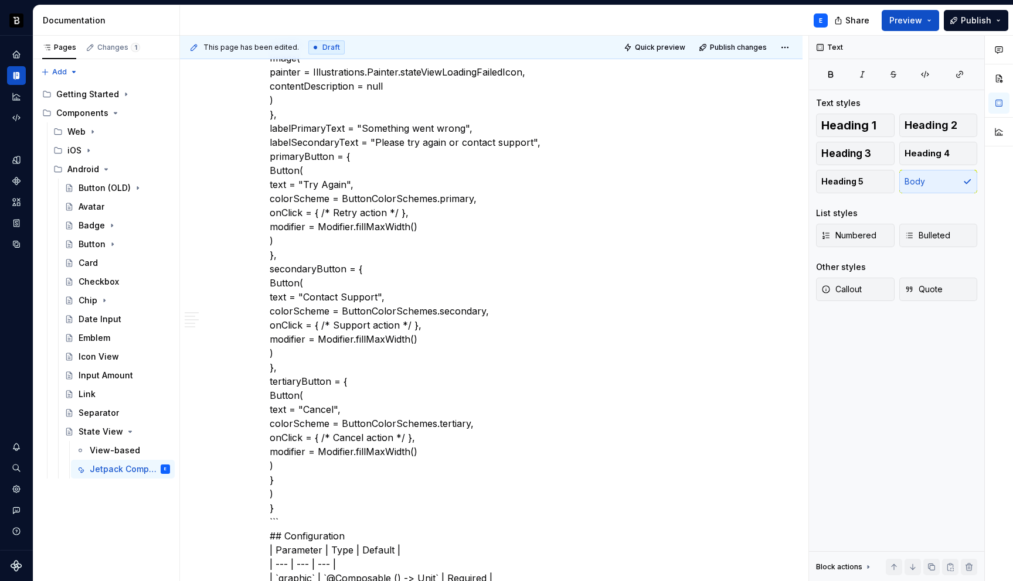
scroll to position [1025, 0]
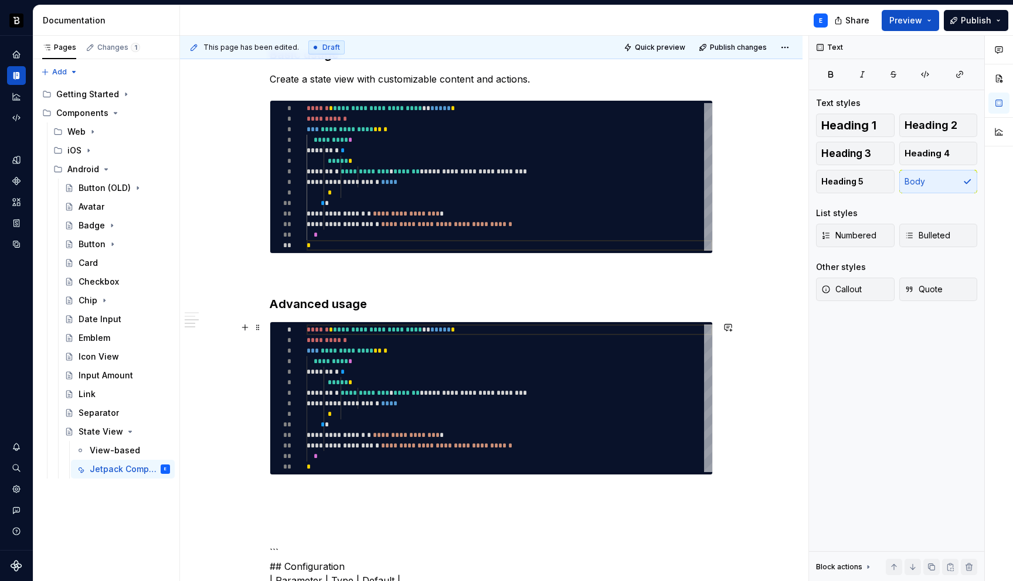
scroll to position [395, 0]
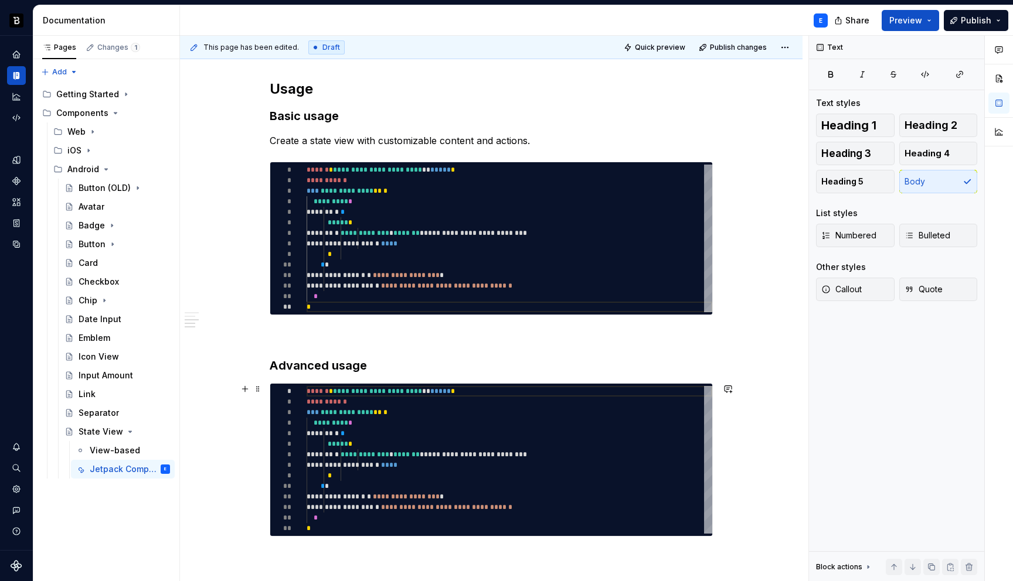
type textarea "*"
click at [384, 441] on div "**********" at bounding box center [510, 460] width 406 height 148
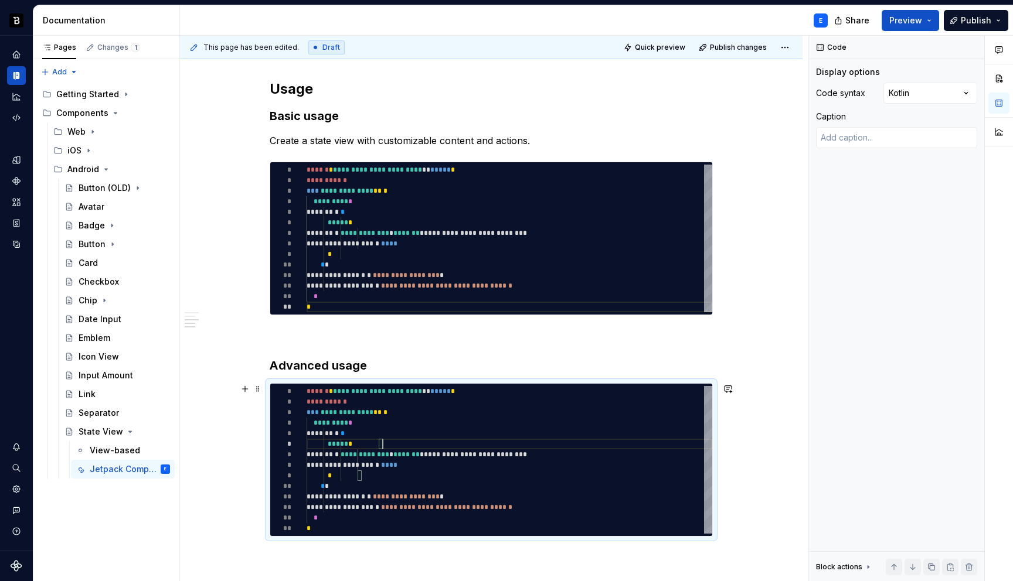
type textarea "**********"
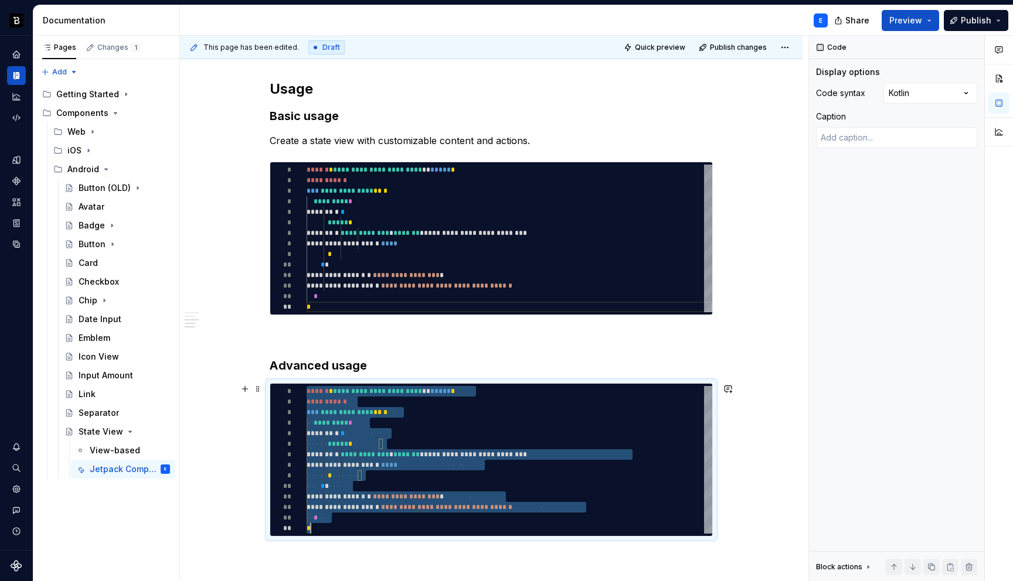
scroll to position [0, 4]
type textarea "*"
type textarea "**********"
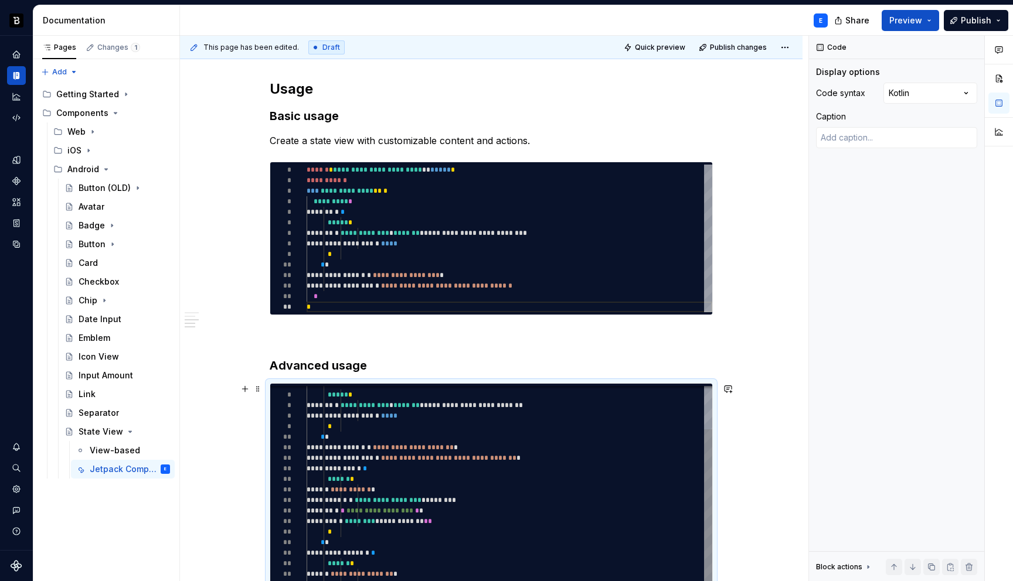
scroll to position [74, 4]
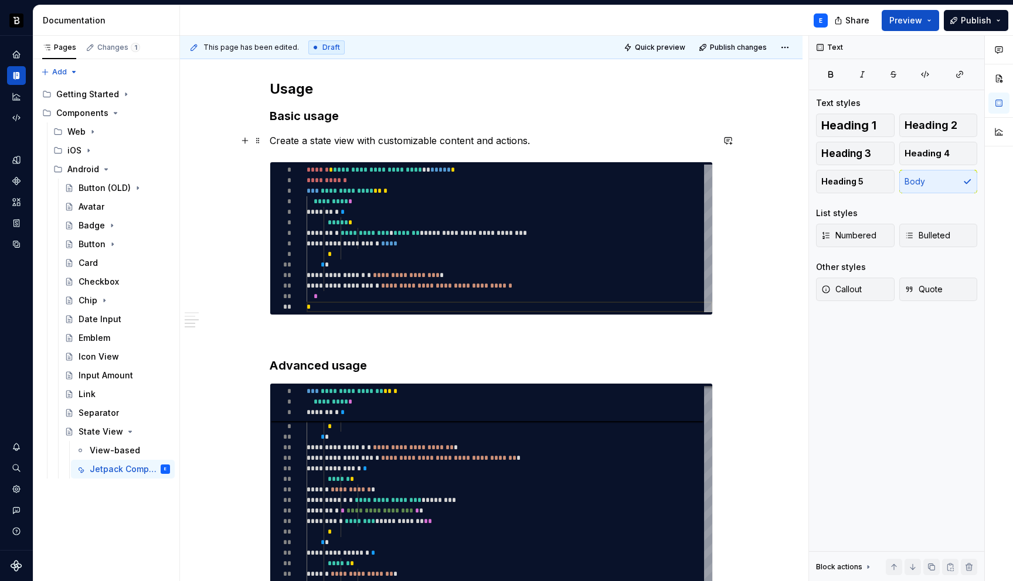
click at [540, 144] on p "Create a state view with customizable content and actions." at bounding box center [491, 141] width 443 height 14
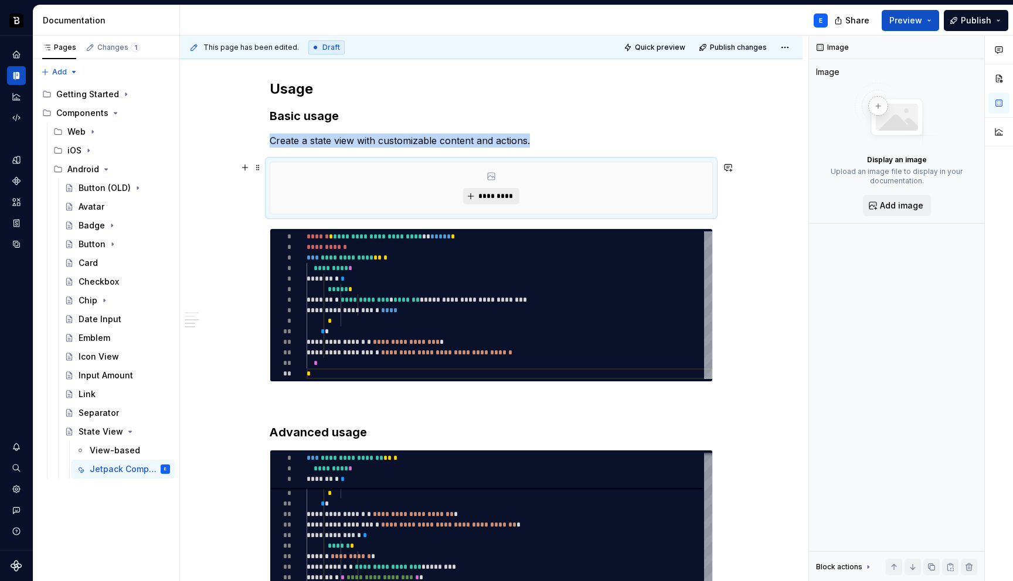
click at [509, 199] on span "*********" at bounding box center [496, 196] width 36 height 9
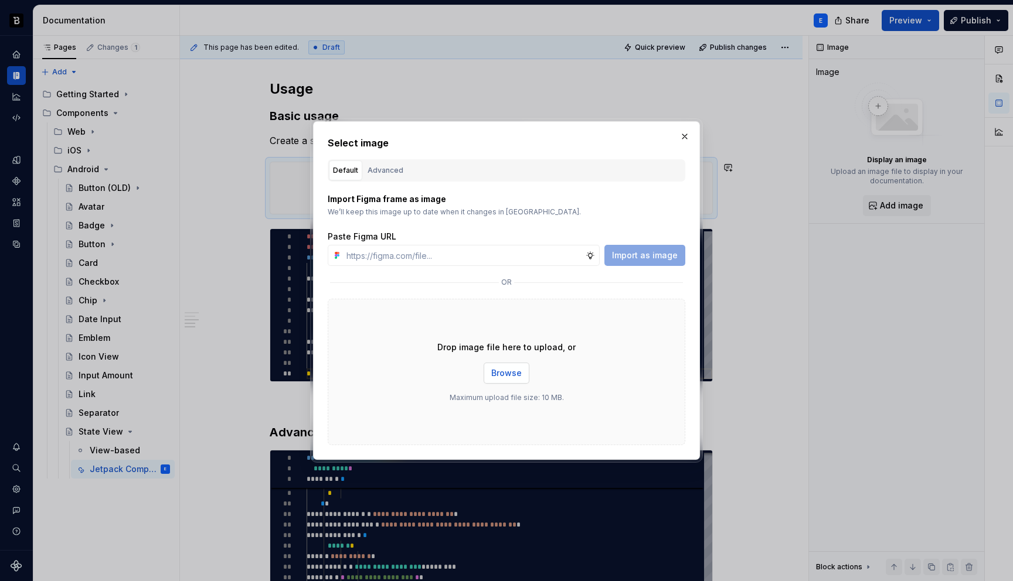
click at [497, 373] on span "Browse" at bounding box center [506, 374] width 30 height 12
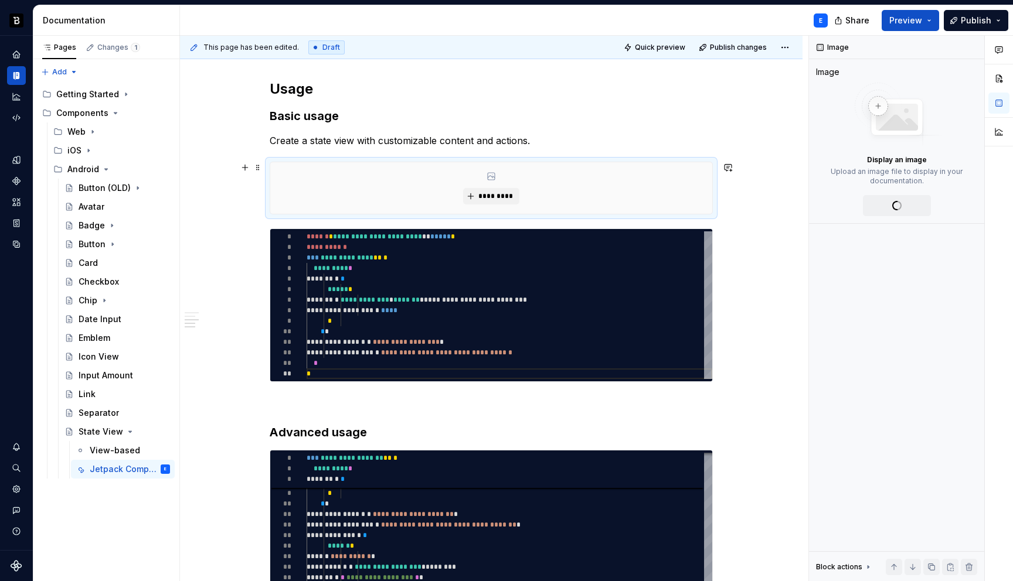
type textarea "*"
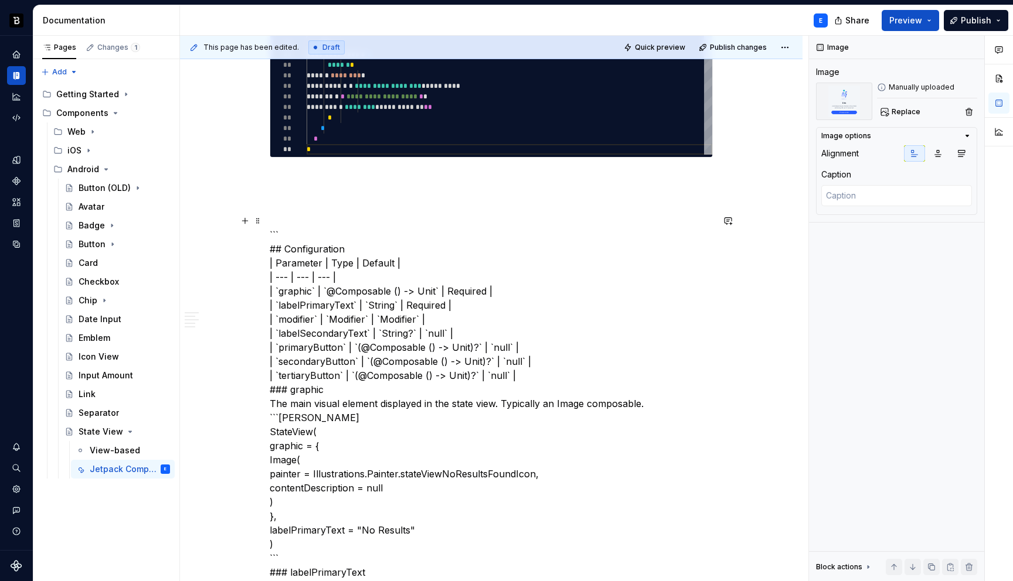
scroll to position [1265, 0]
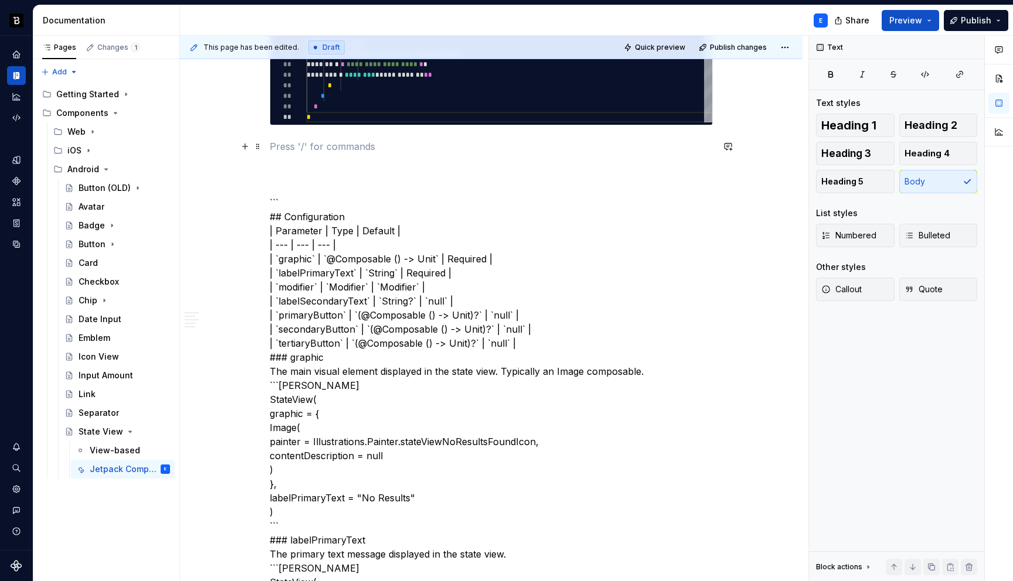
click at [321, 141] on p at bounding box center [491, 147] width 443 height 14
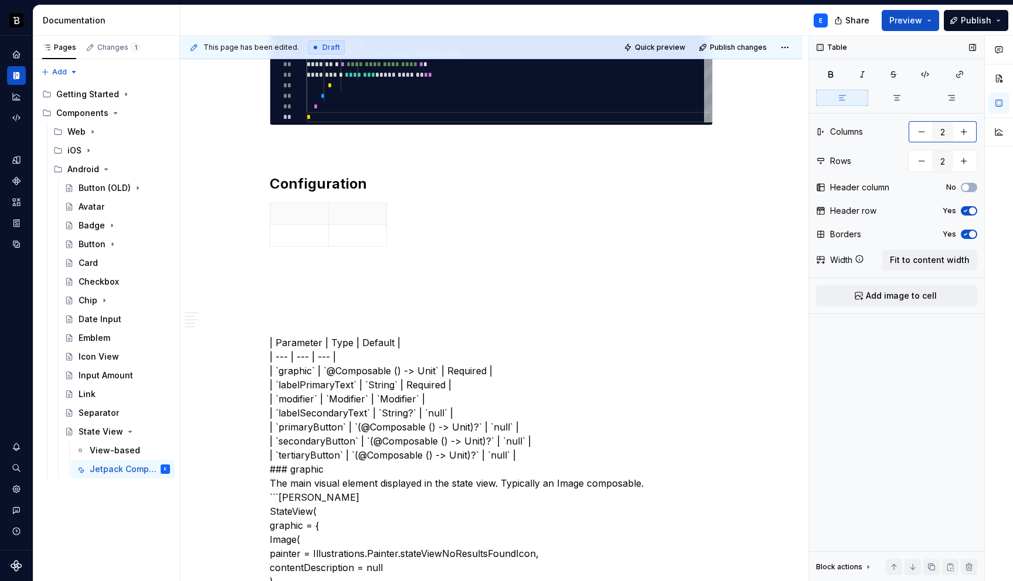
click at [961, 131] on button "button" at bounding box center [963, 131] width 21 height 21
type input "3"
click at [963, 158] on button "button" at bounding box center [963, 161] width 21 height 21
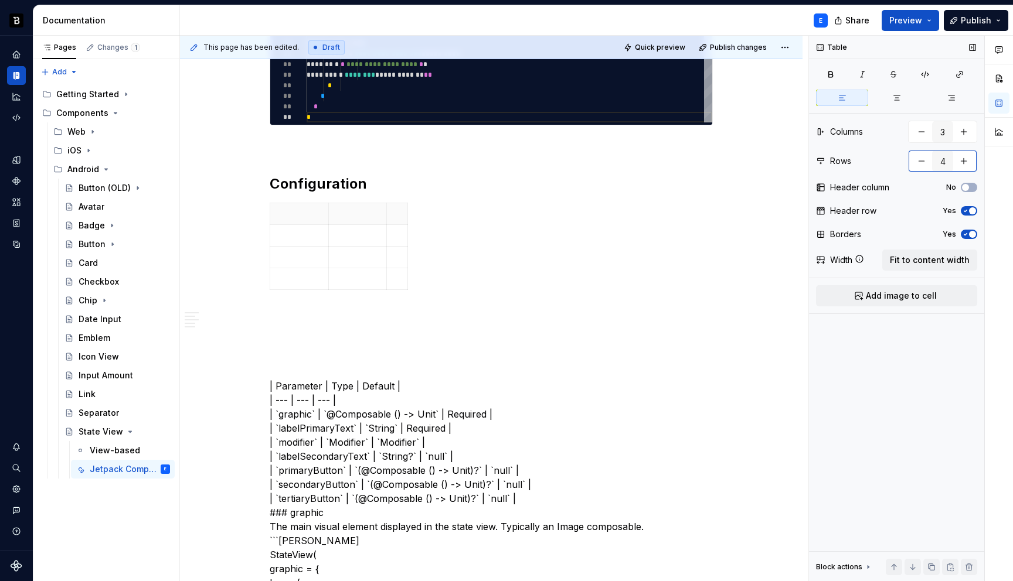
click at [963, 158] on button "button" at bounding box center [963, 161] width 21 height 21
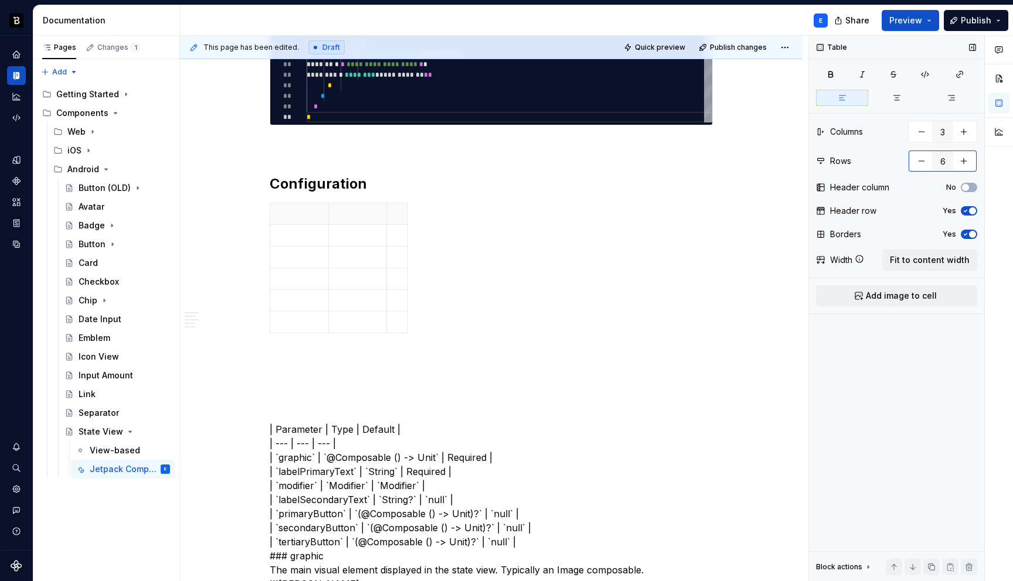
click at [963, 158] on button "button" at bounding box center [963, 161] width 21 height 21
type input "8"
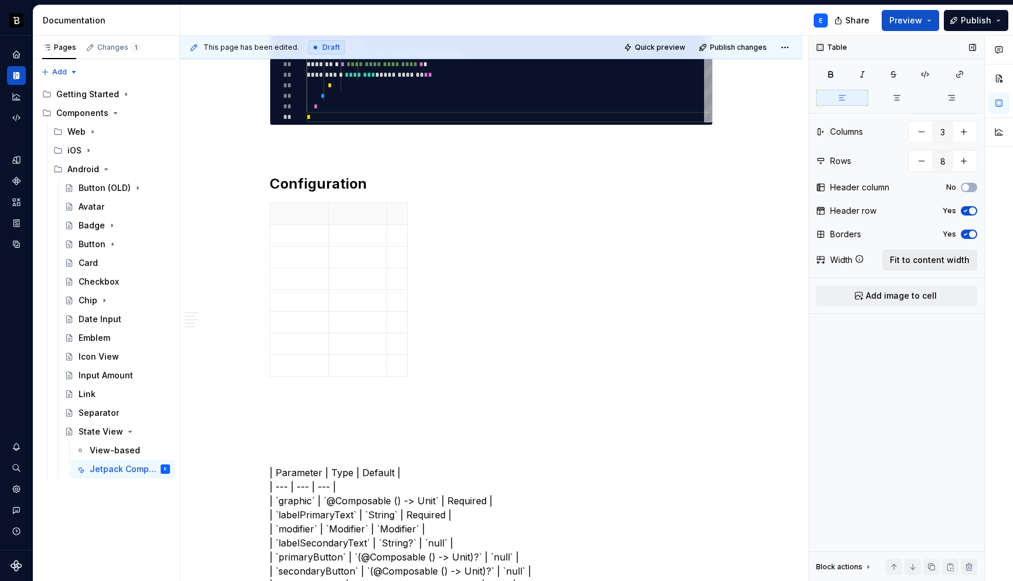
click at [917, 259] on span "Fit to content width" at bounding box center [930, 260] width 80 height 12
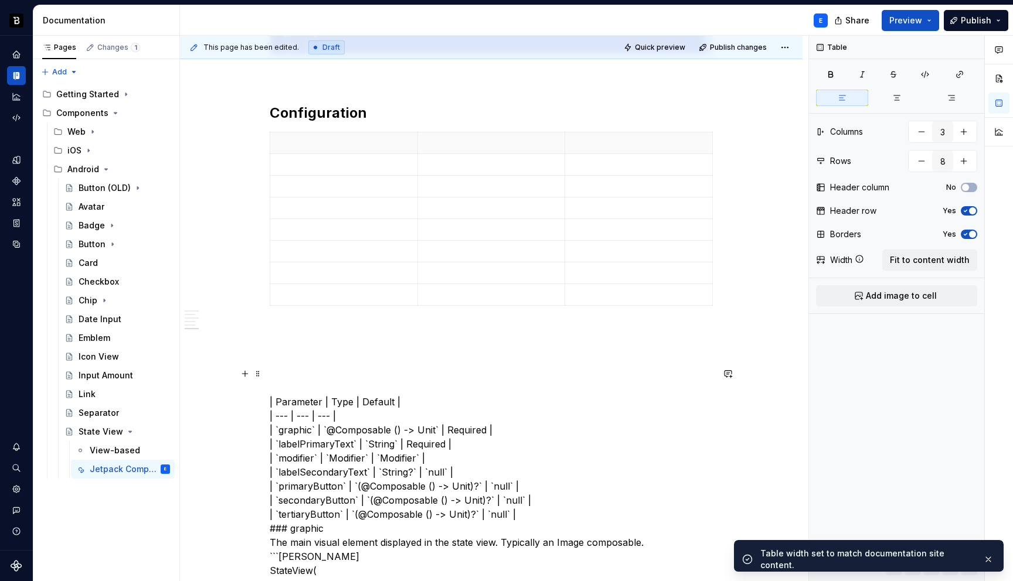
scroll to position [1338, 0]
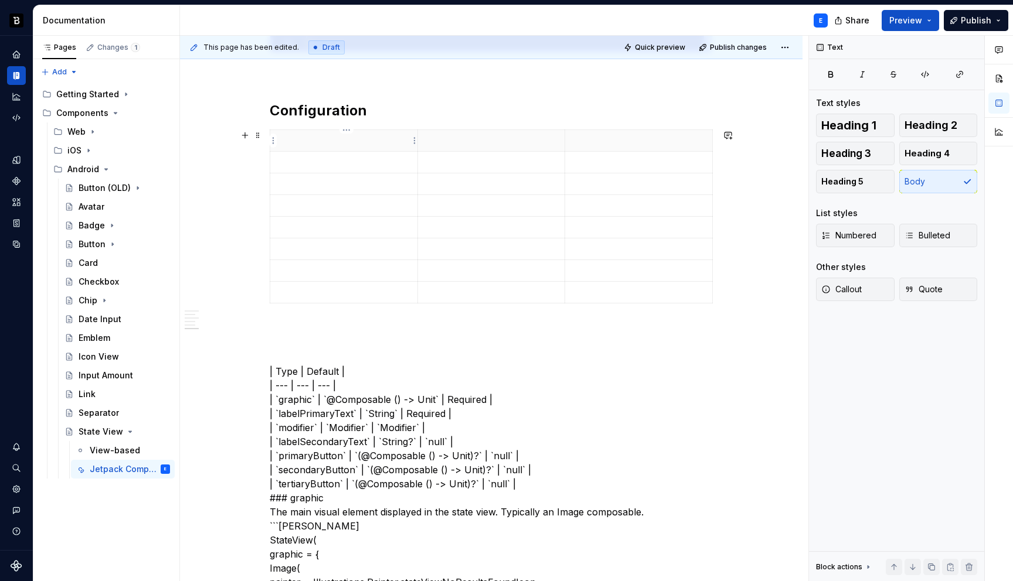
click at [342, 144] on p at bounding box center [343, 141] width 133 height 12
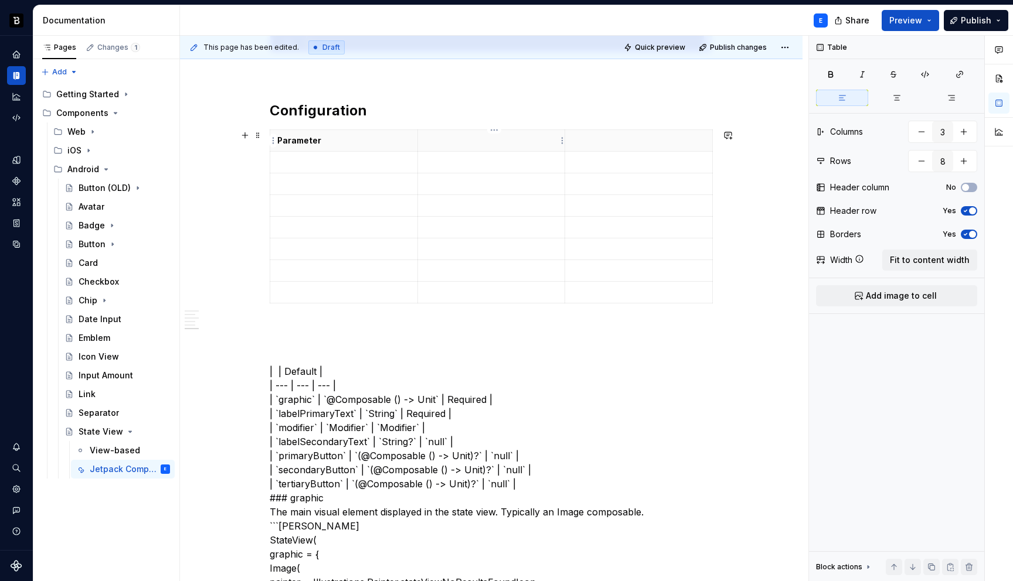
click at [447, 140] on p at bounding box center [491, 141] width 133 height 12
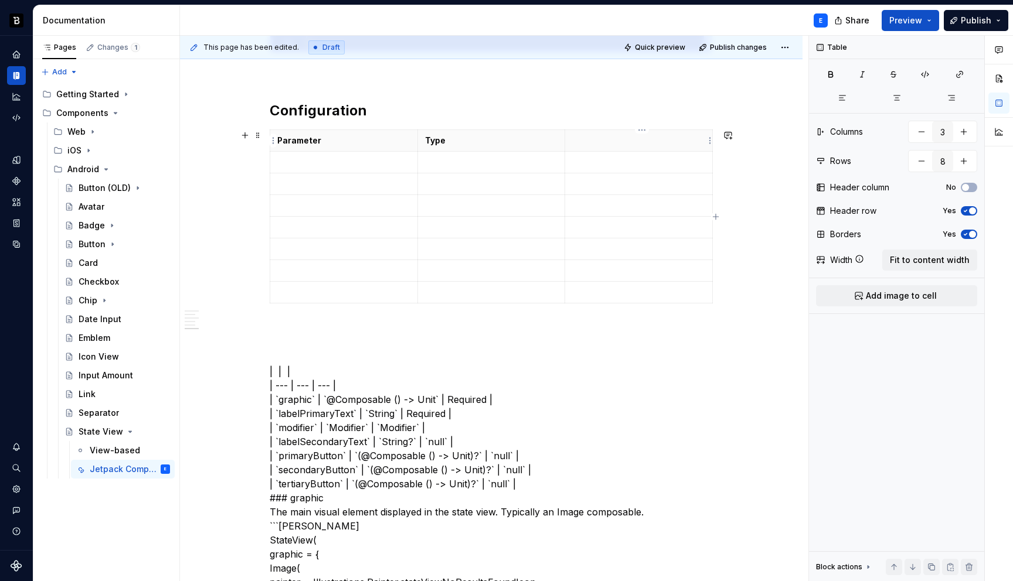
click at [632, 140] on p at bounding box center [638, 141] width 133 height 12
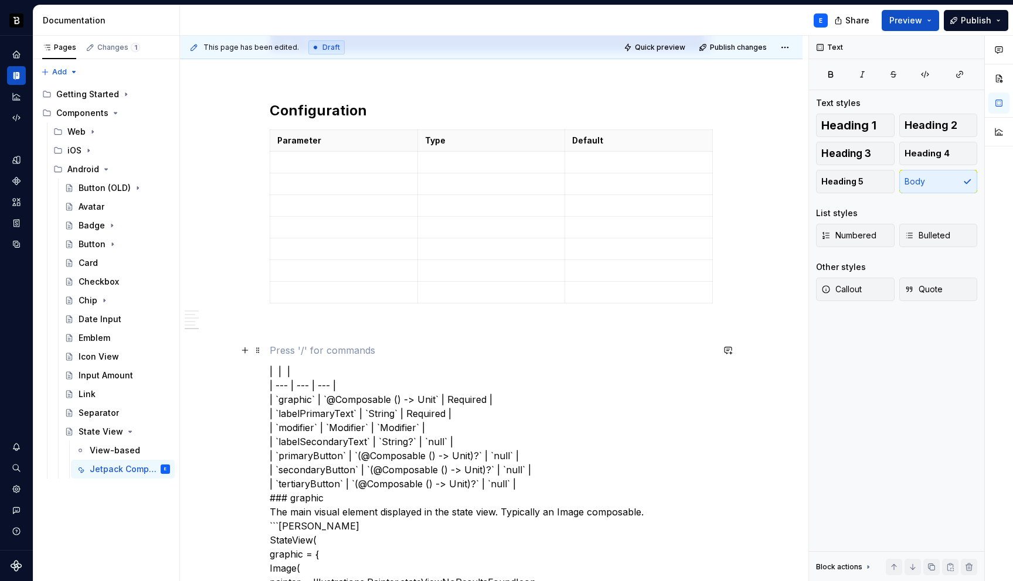
click at [348, 351] on p at bounding box center [491, 350] width 443 height 14
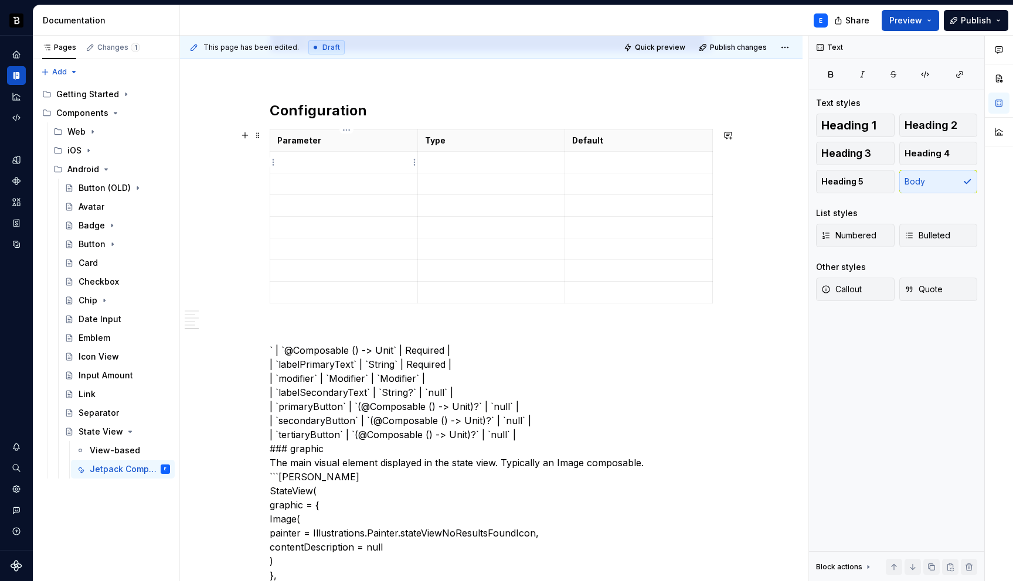
click at [314, 159] on p at bounding box center [343, 163] width 133 height 12
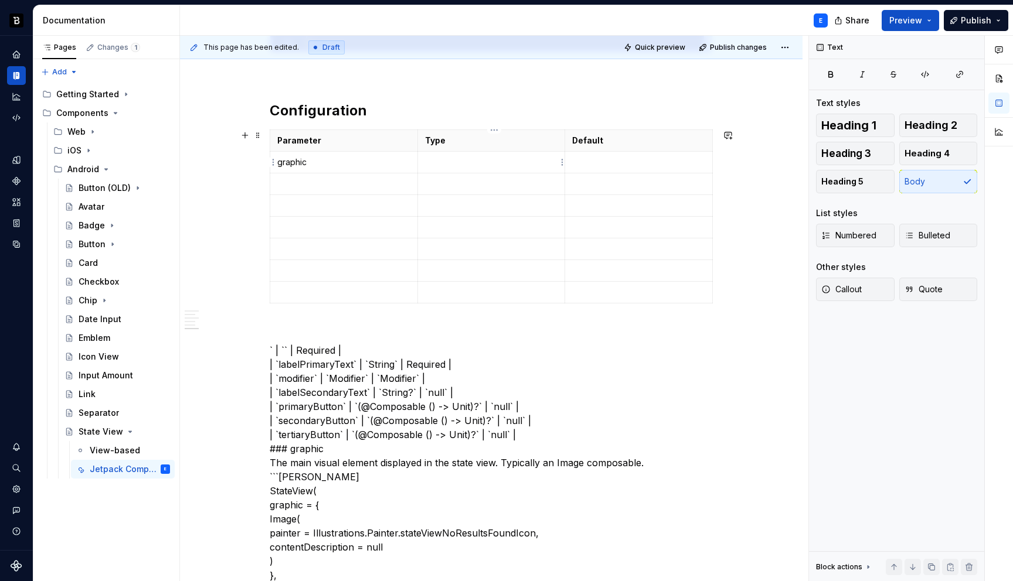
click at [442, 168] on p at bounding box center [491, 163] width 133 height 12
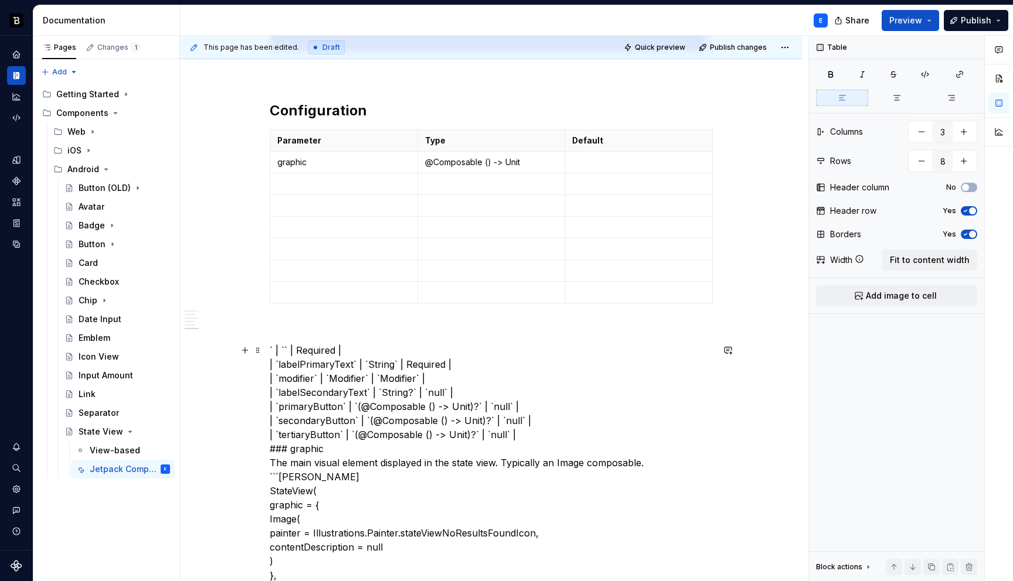
click at [605, 166] on p at bounding box center [638, 163] width 133 height 12
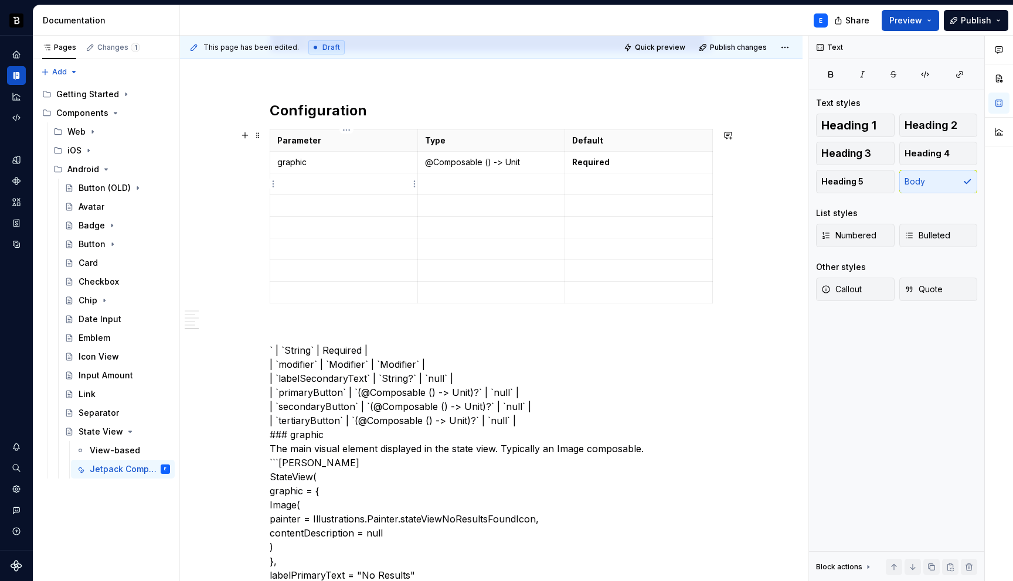
click at [294, 182] on p at bounding box center [343, 184] width 133 height 12
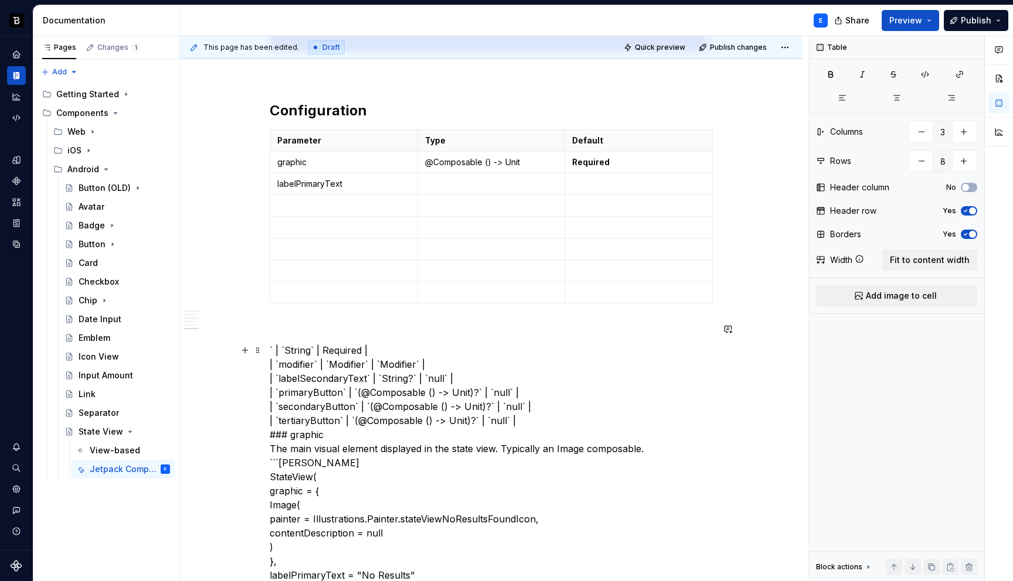
click at [446, 182] on p at bounding box center [491, 184] width 133 height 12
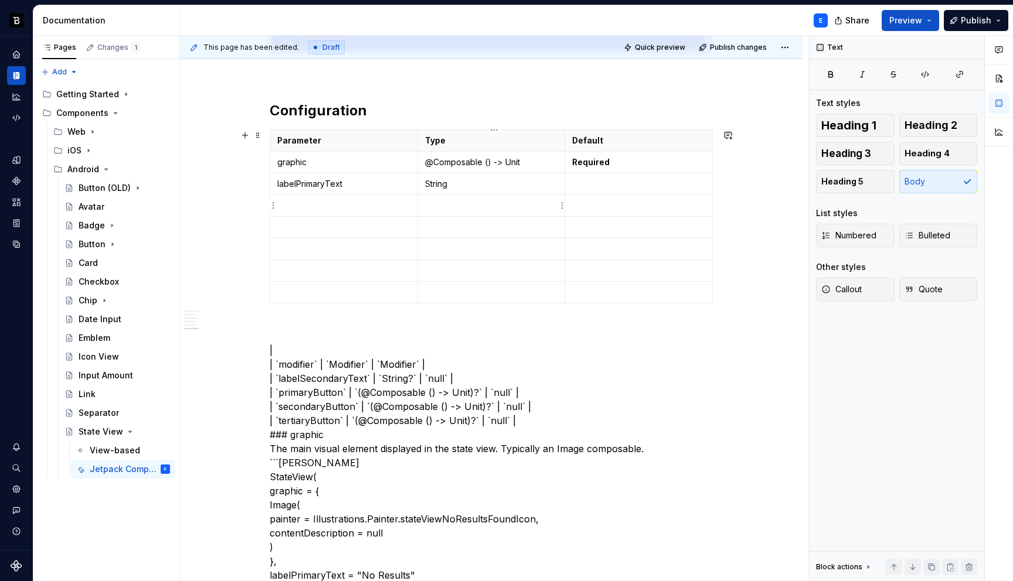
click at [572, 191] on td at bounding box center [639, 185] width 148 height 22
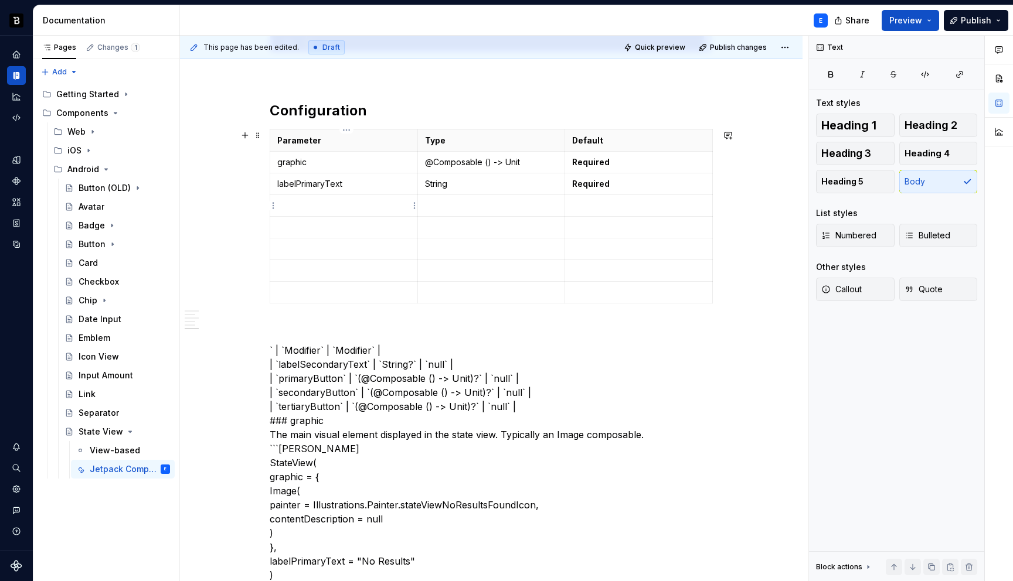
click at [322, 209] on p at bounding box center [343, 206] width 133 height 12
click at [430, 199] on td at bounding box center [491, 206] width 148 height 22
click at [602, 205] on p at bounding box center [638, 206] width 133 height 12
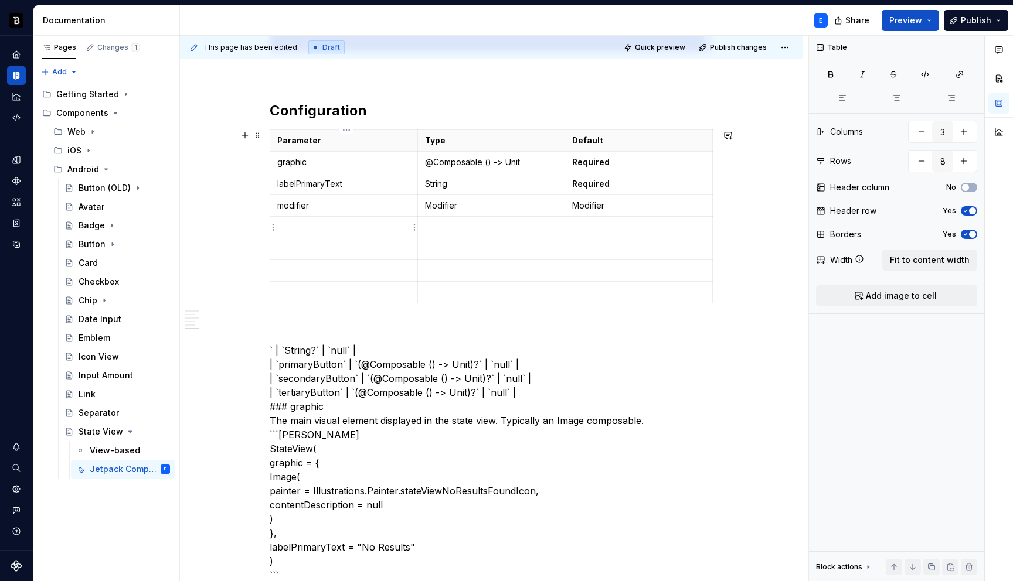
click at [324, 225] on p at bounding box center [343, 228] width 133 height 12
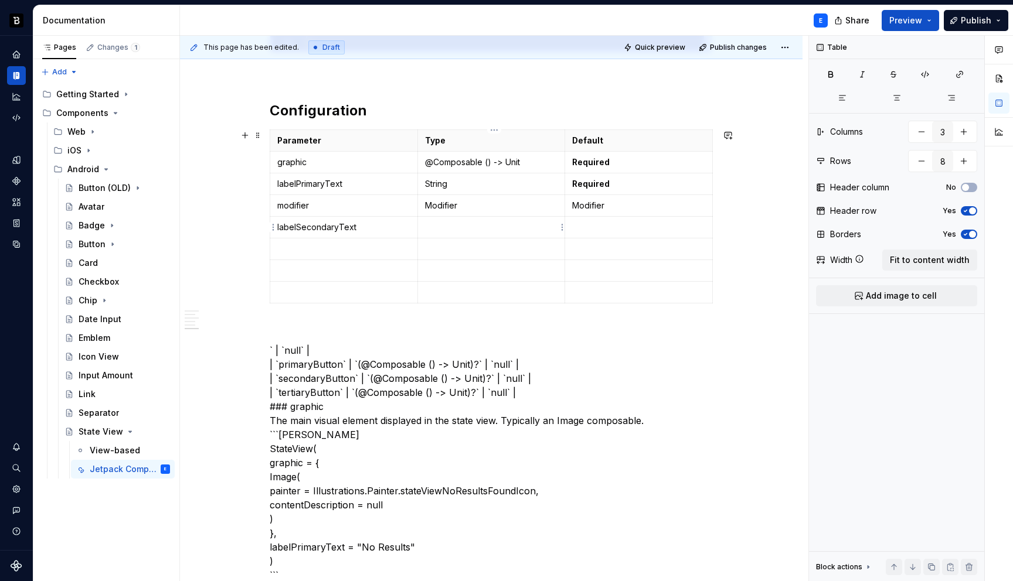
click at [471, 222] on p at bounding box center [491, 228] width 133 height 12
click at [599, 231] on p at bounding box center [638, 228] width 133 height 12
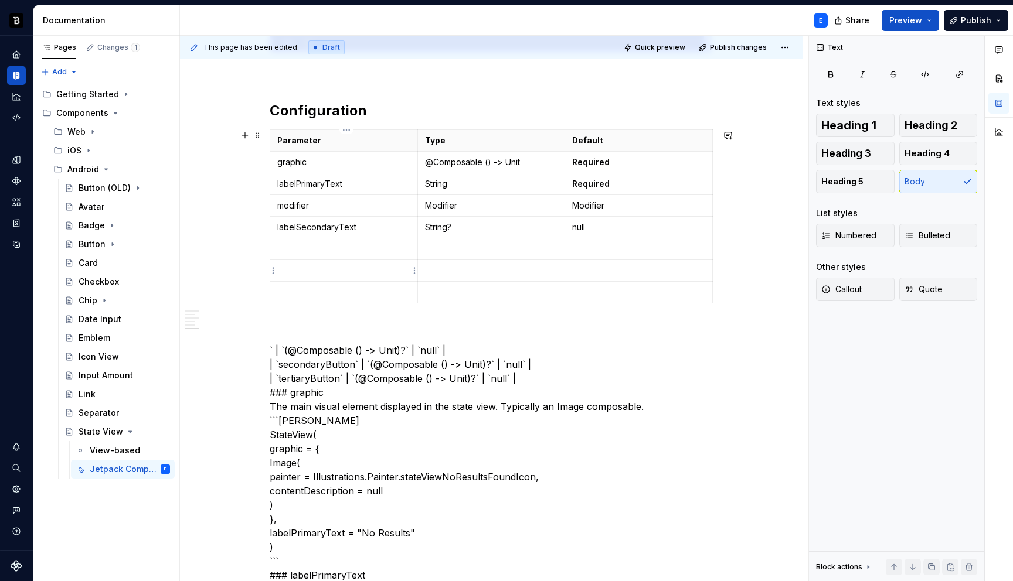
click at [358, 246] on p at bounding box center [343, 249] width 133 height 12
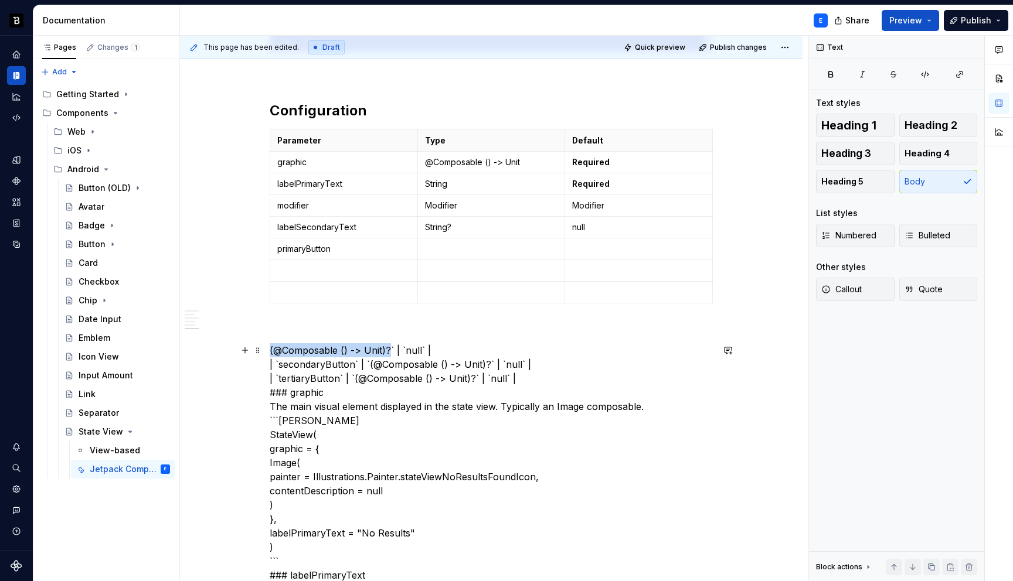
click at [447, 247] on p at bounding box center [491, 249] width 133 height 12
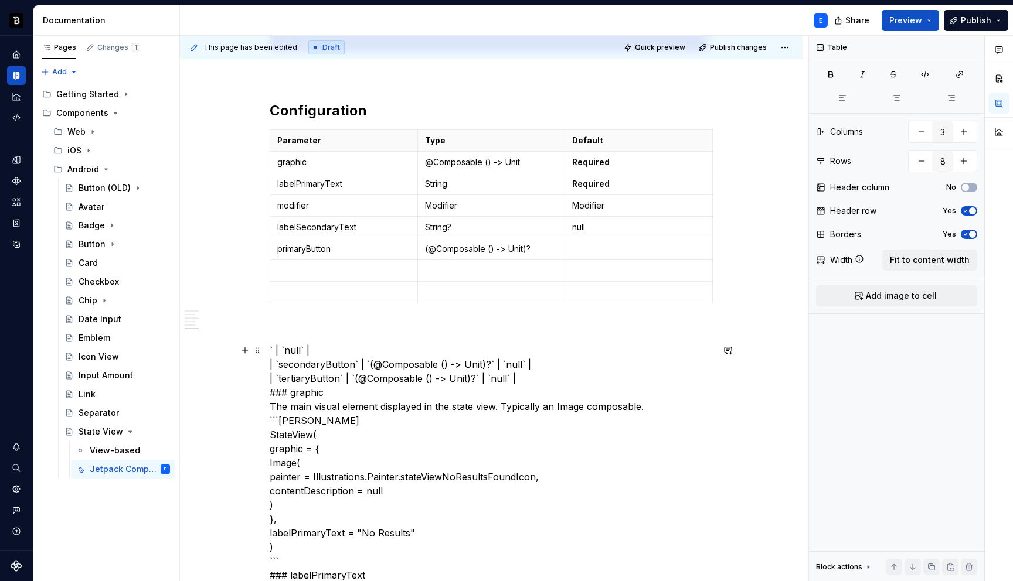
click at [587, 242] on td at bounding box center [639, 250] width 148 height 22
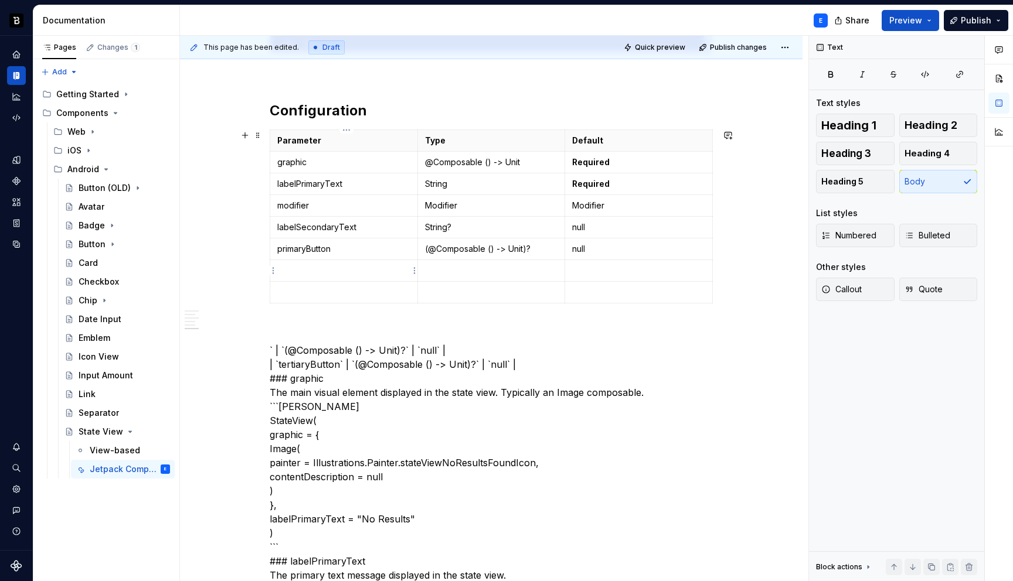
click at [307, 263] on td at bounding box center [344, 271] width 148 height 22
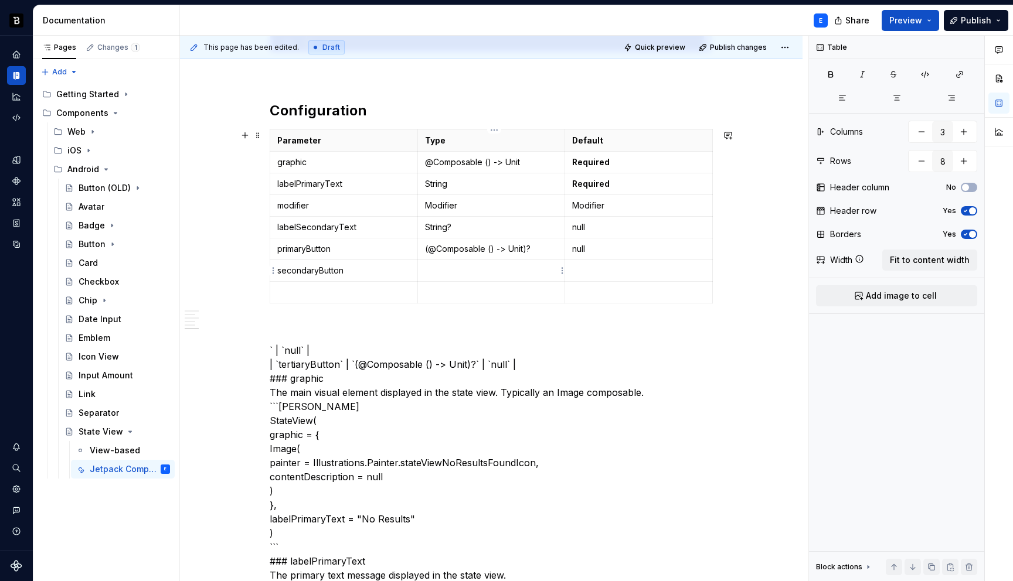
click at [449, 270] on p at bounding box center [491, 271] width 133 height 12
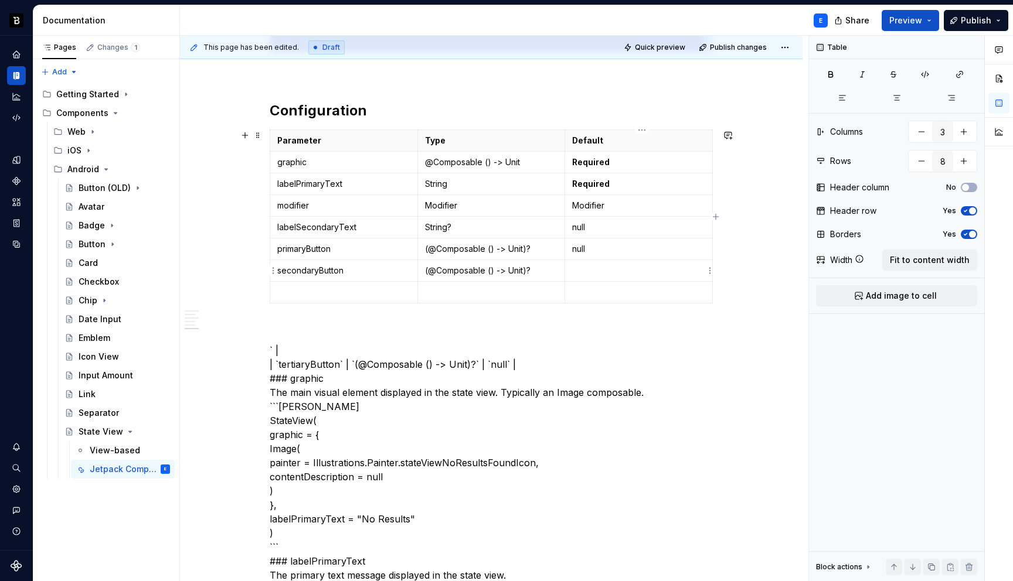
click at [591, 263] on td at bounding box center [639, 271] width 148 height 22
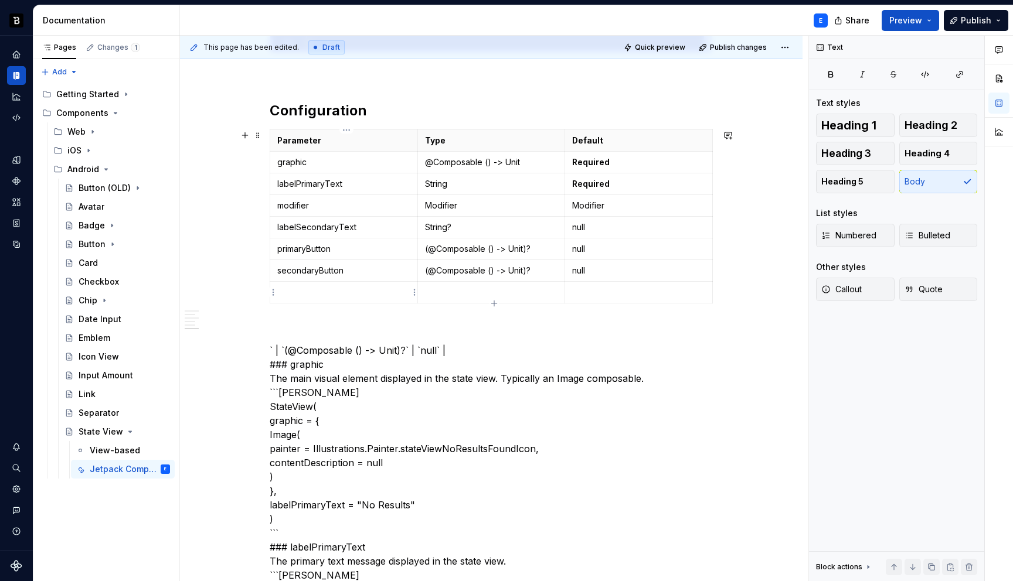
click at [319, 288] on p at bounding box center [343, 293] width 133 height 12
click at [442, 290] on p at bounding box center [491, 293] width 133 height 12
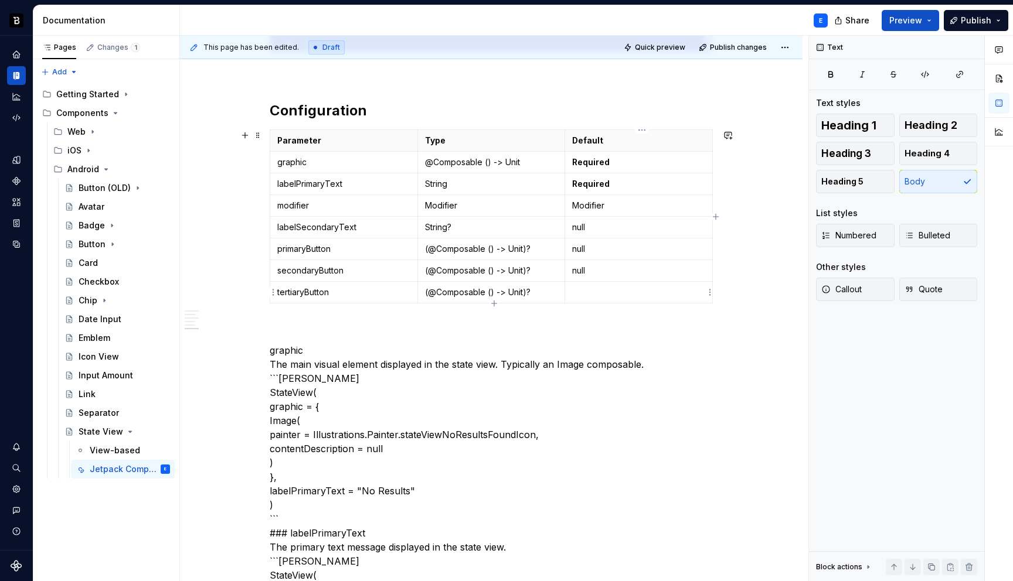
click at [616, 290] on p at bounding box center [638, 293] width 133 height 12
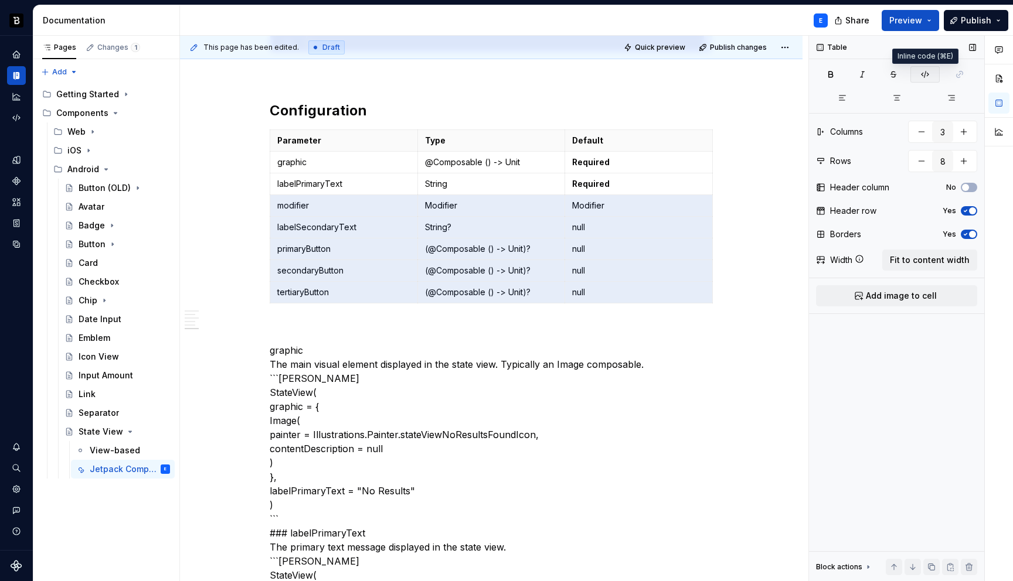
click at [930, 70] on button "button" at bounding box center [924, 74] width 29 height 16
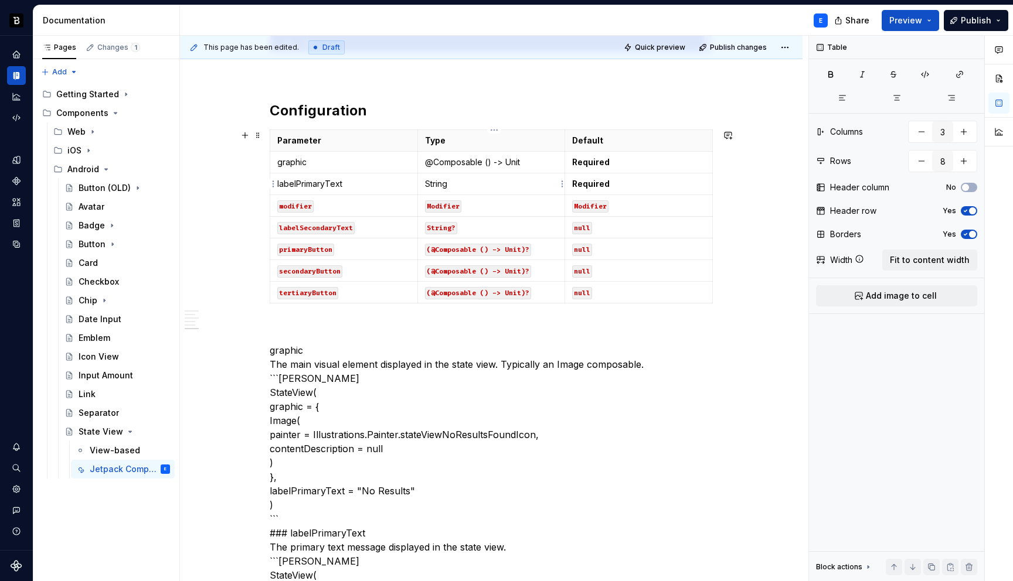
click at [536, 178] on p "String" at bounding box center [491, 184] width 133 height 12
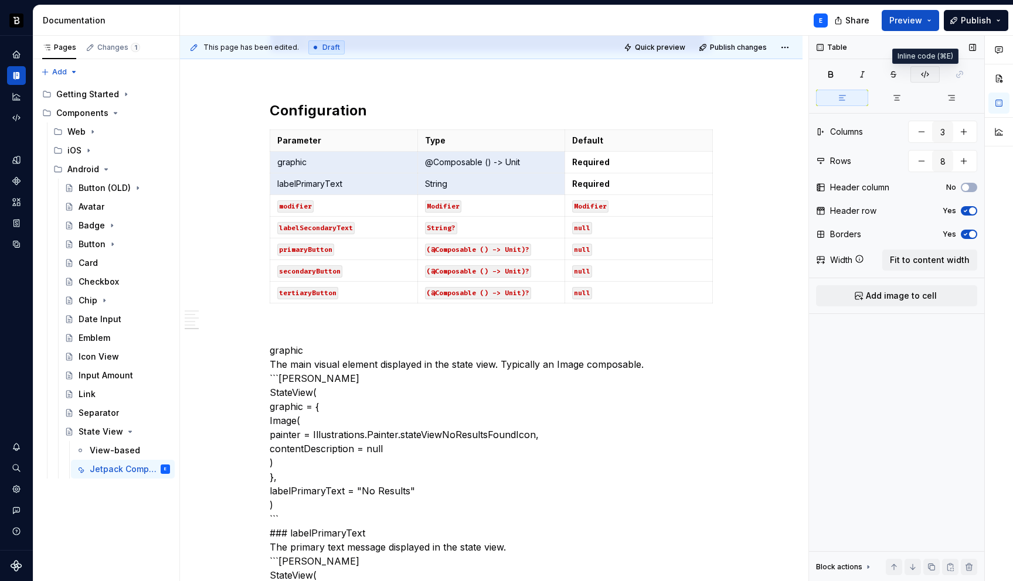
click at [926, 75] on icon "button" at bounding box center [924, 74] width 9 height 9
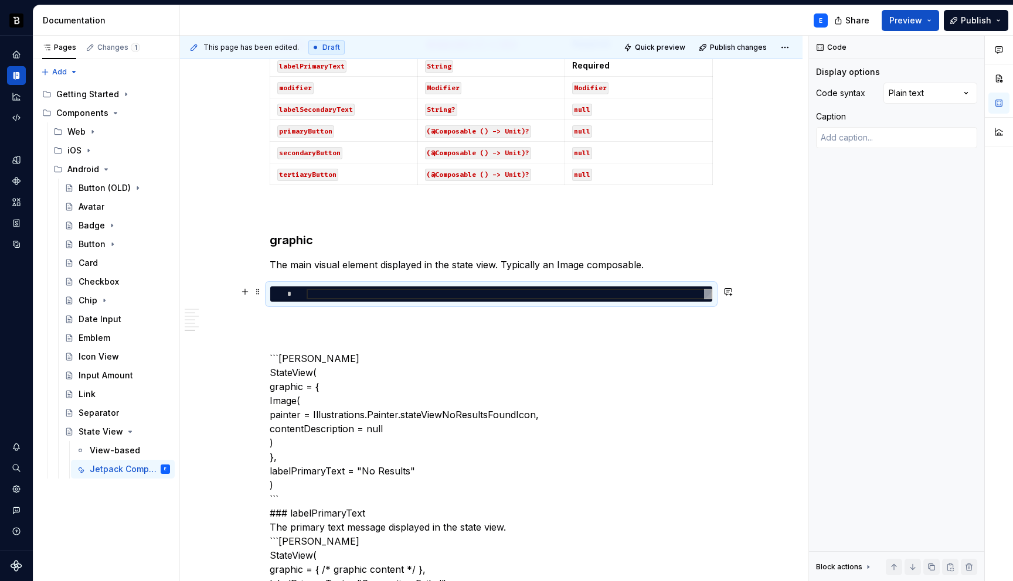
scroll to position [1492, 0]
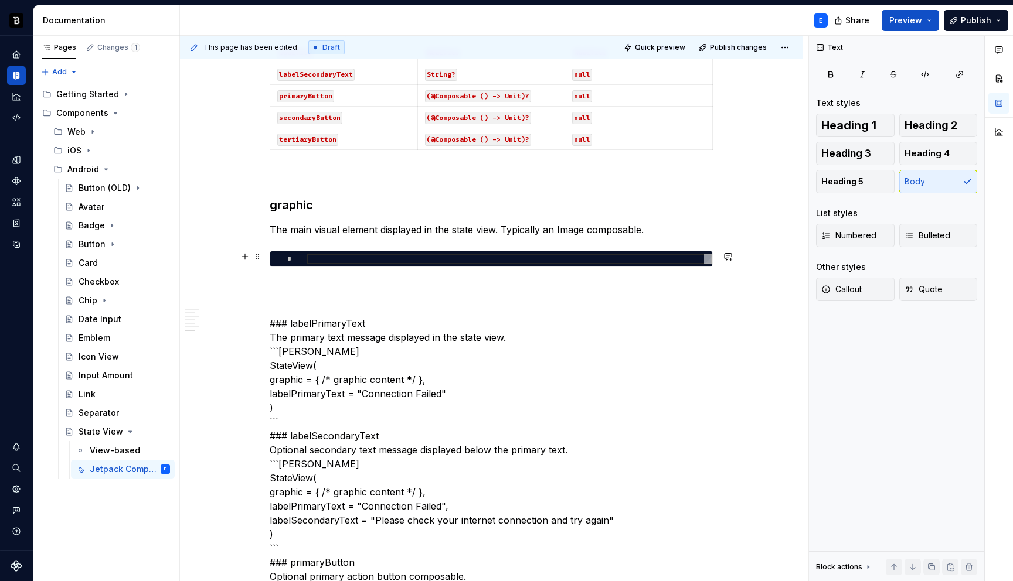
click at [351, 257] on div at bounding box center [510, 259] width 406 height 11
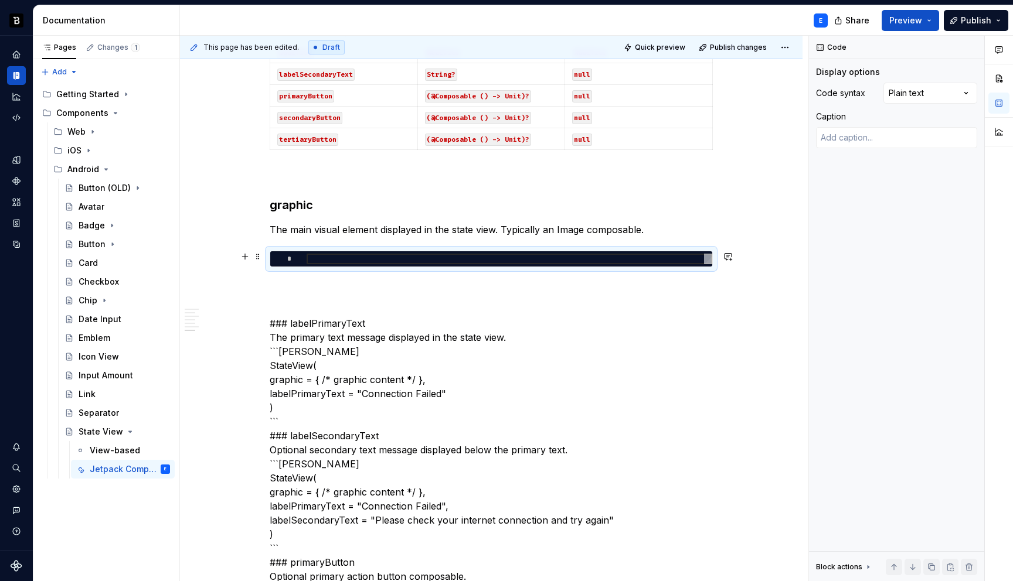
type textarea "*"
type textarea "**********"
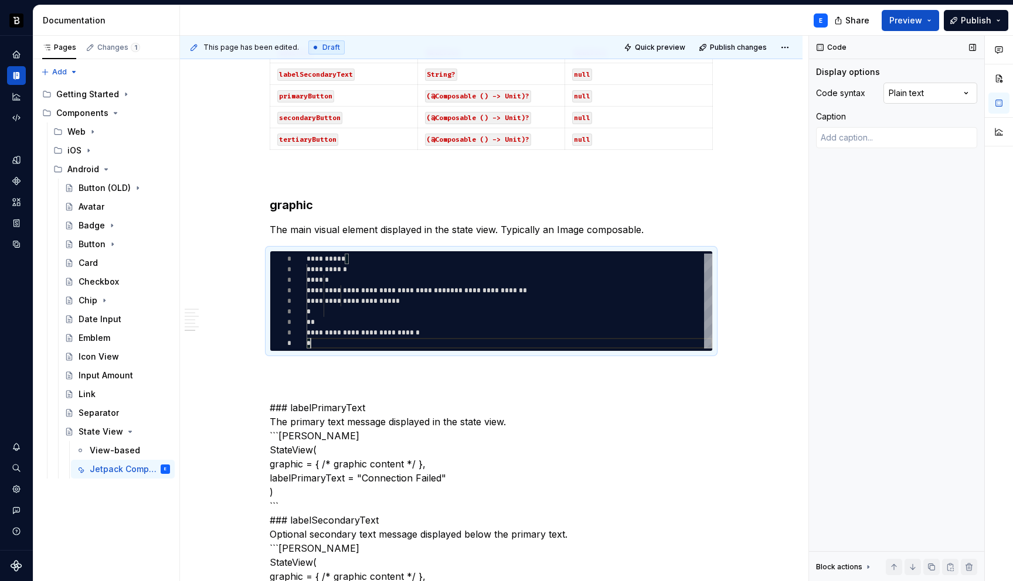
click at [911, 93] on div "Comments Open comments No comments yet Select ‘Comment’ from the block context …" at bounding box center [911, 309] width 204 height 546
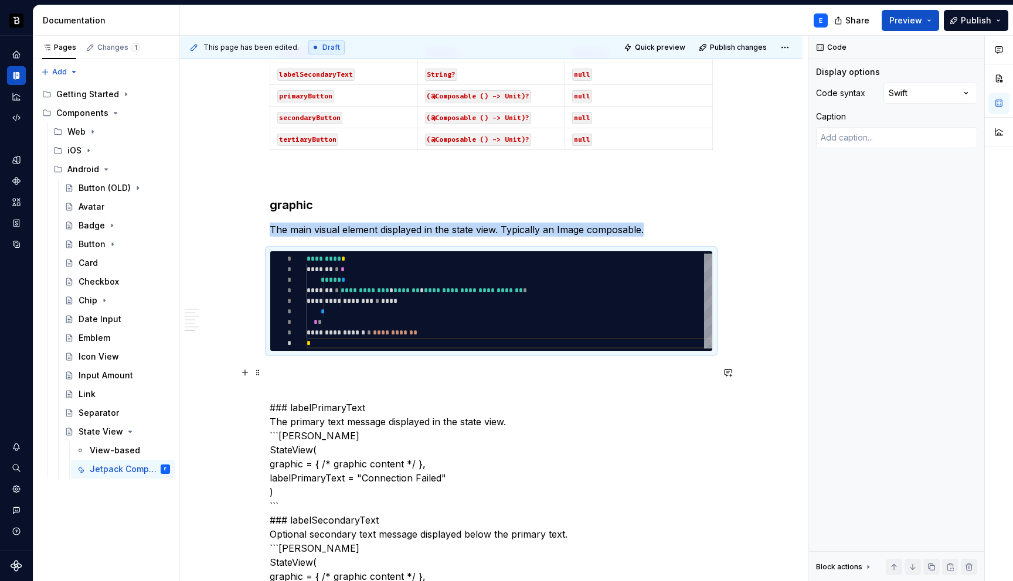
click at [434, 368] on p at bounding box center [491, 373] width 443 height 14
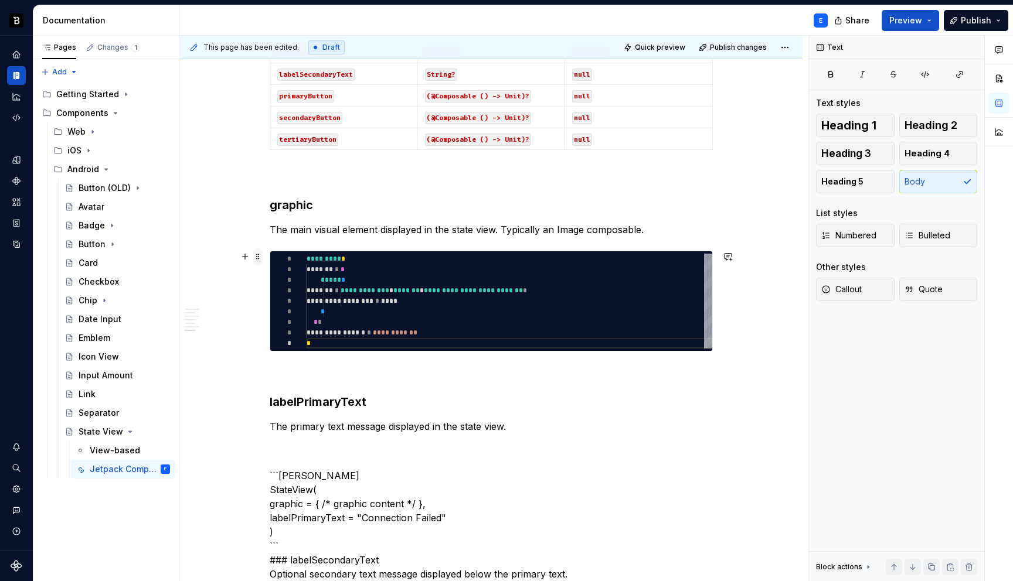
click at [261, 257] on span at bounding box center [257, 257] width 9 height 16
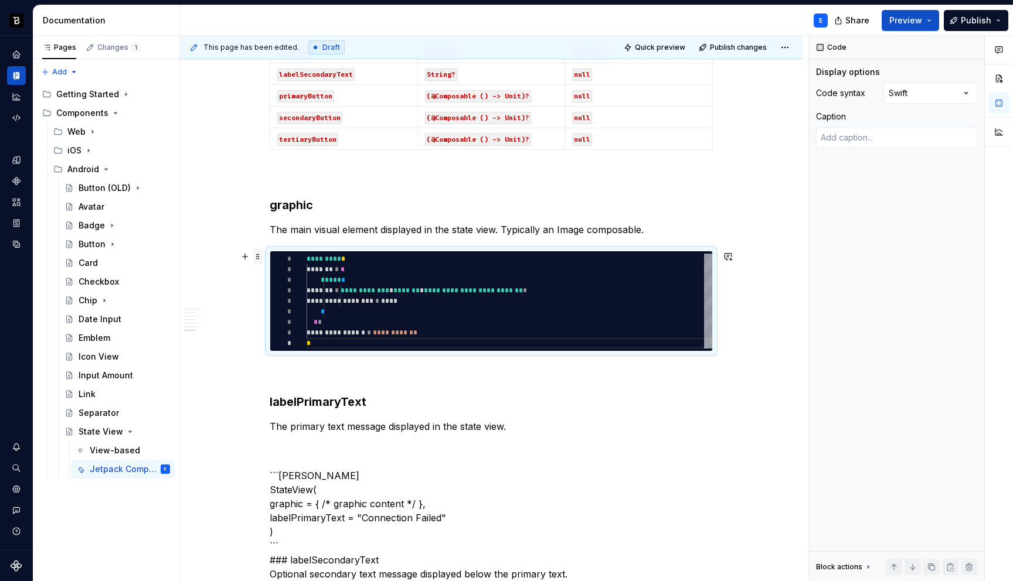
click at [261, 257] on span at bounding box center [257, 257] width 9 height 16
copy p "The main visual element displayed in the state view. Typically an Image composa…"
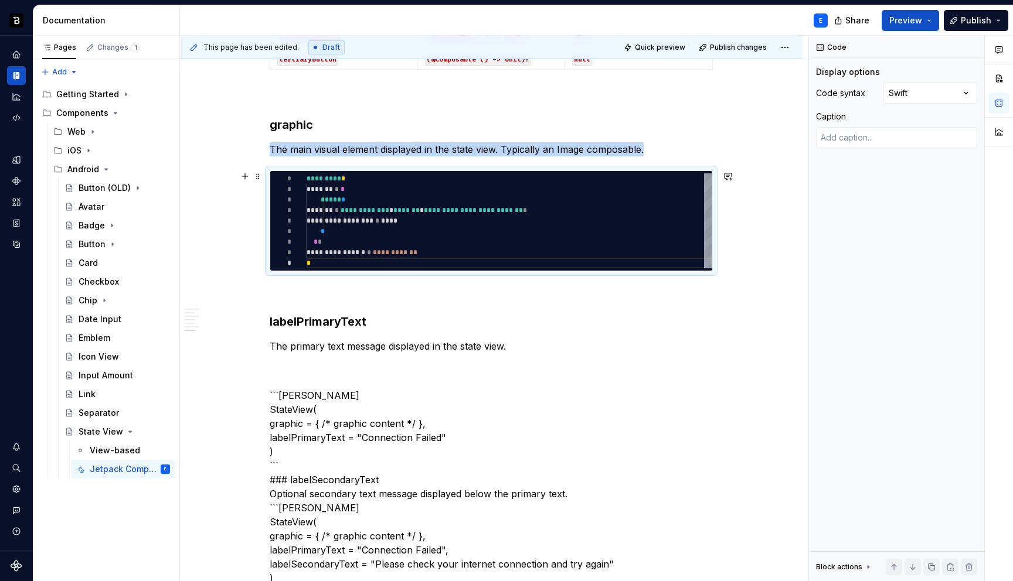
scroll to position [1597, 0]
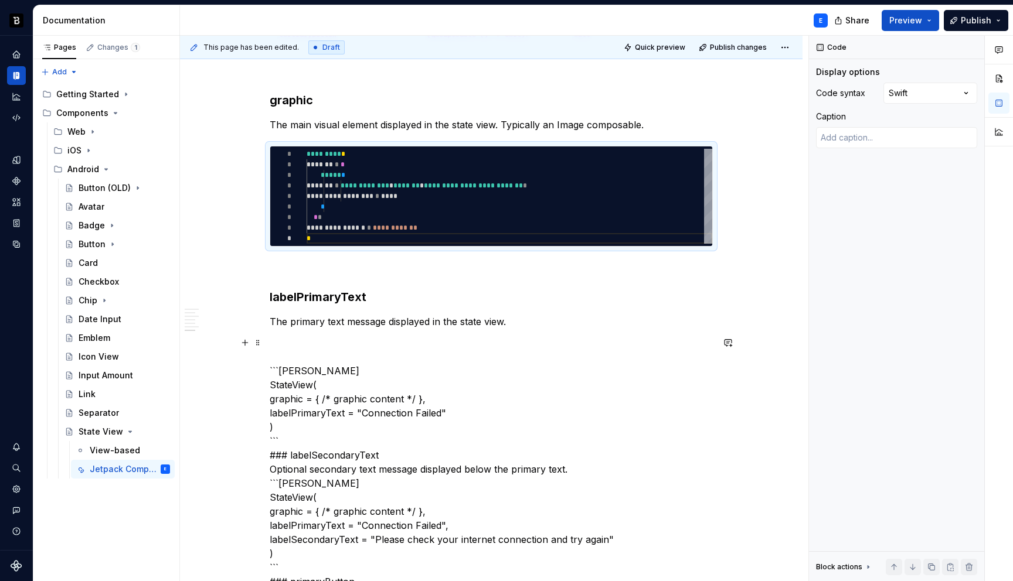
click at [515, 322] on p "The primary text message displayed in the state view." at bounding box center [491, 322] width 443 height 14
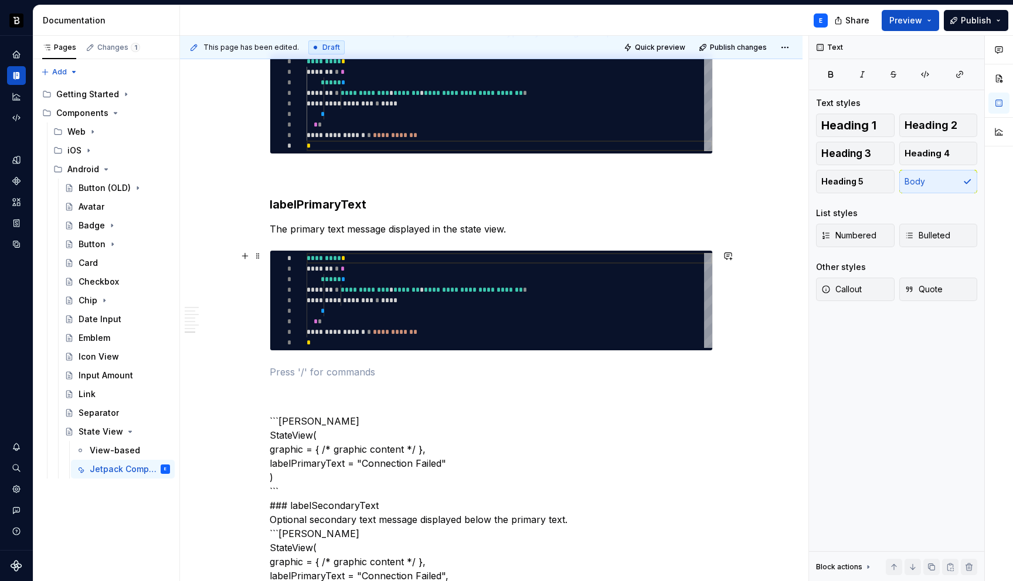
scroll to position [1735, 0]
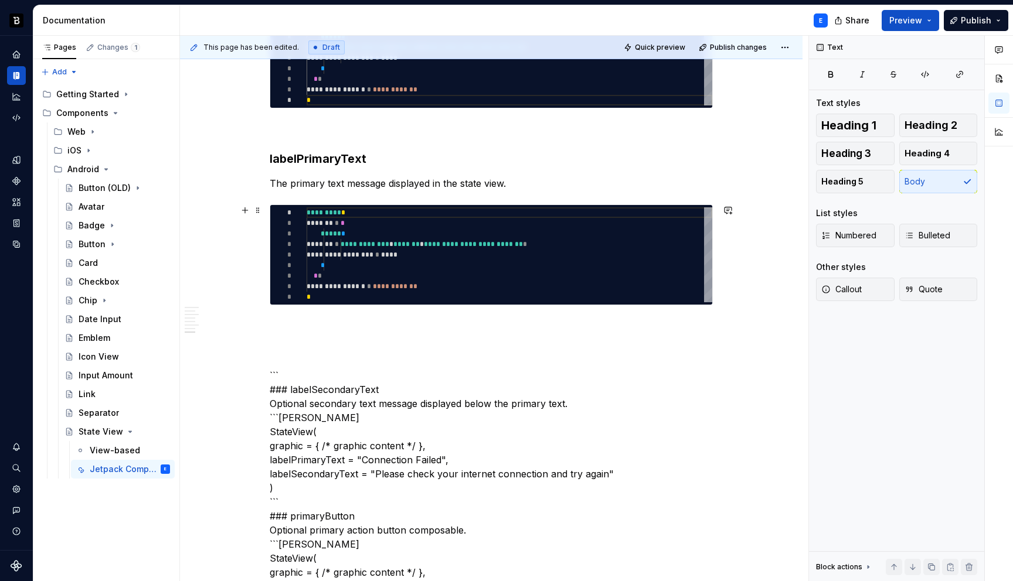
type textarea "*"
type textarea "**********"
click at [359, 262] on div "**********" at bounding box center [510, 255] width 406 height 95
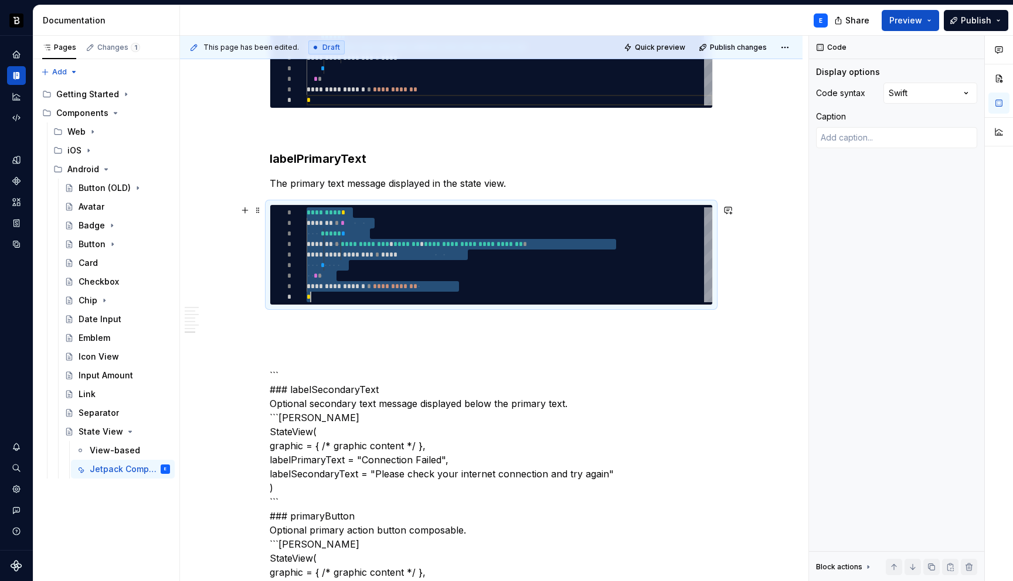
scroll to position [0, 4]
type textarea "*"
type textarea "**********"
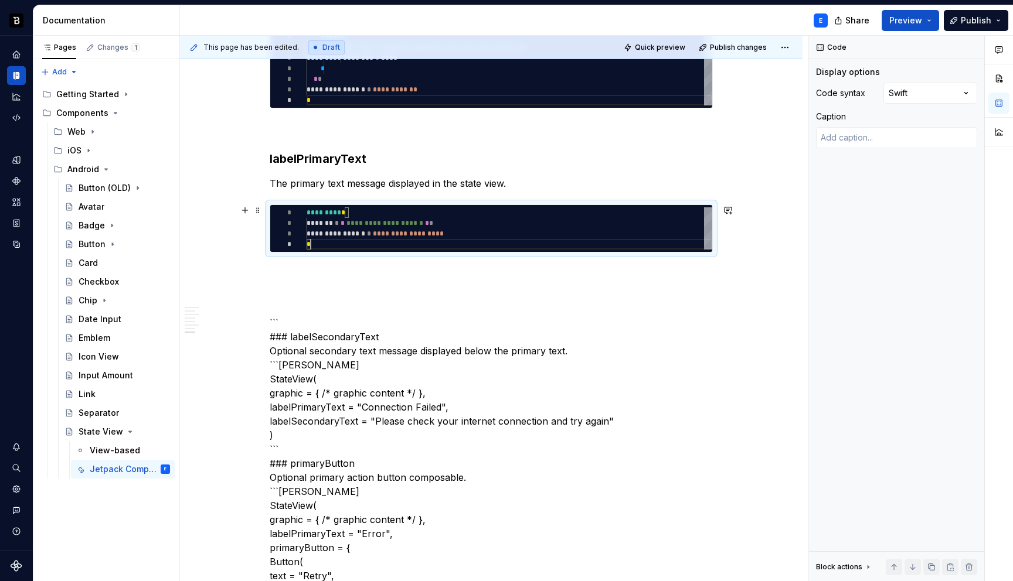
scroll to position [32, 4]
click at [347, 268] on p at bounding box center [491, 274] width 443 height 14
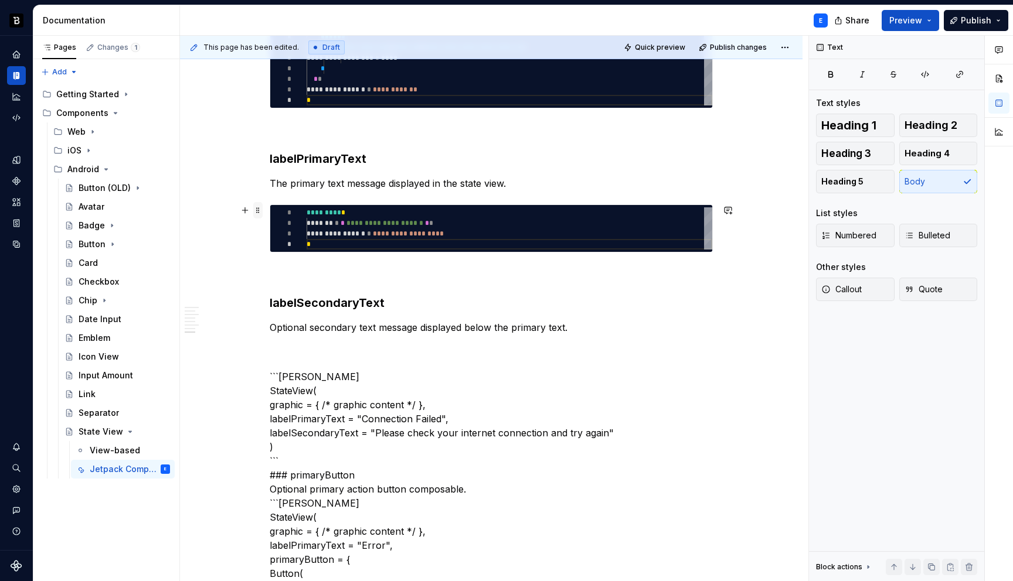
click at [261, 209] on span at bounding box center [257, 210] width 9 height 16
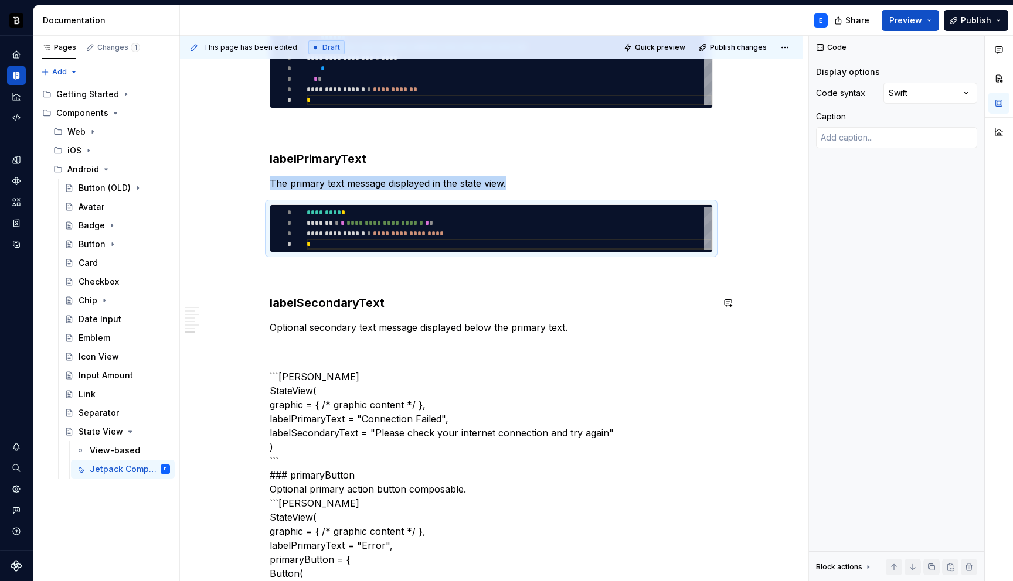
copy p "The primary text message displayed in the state view."
click at [598, 328] on p "Optional secondary text message displayed below the primary text." at bounding box center [491, 328] width 443 height 14
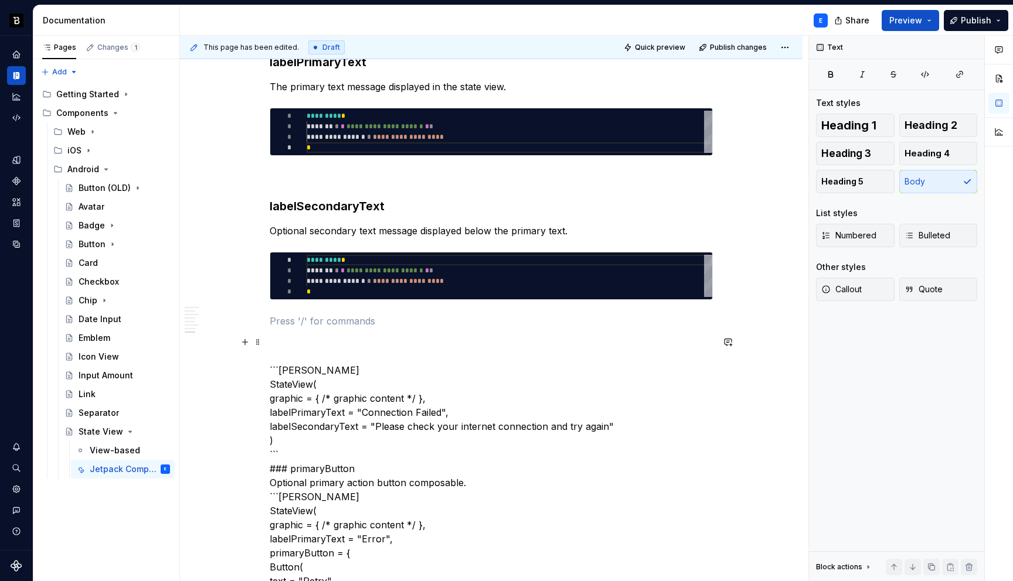
scroll to position [1835, 0]
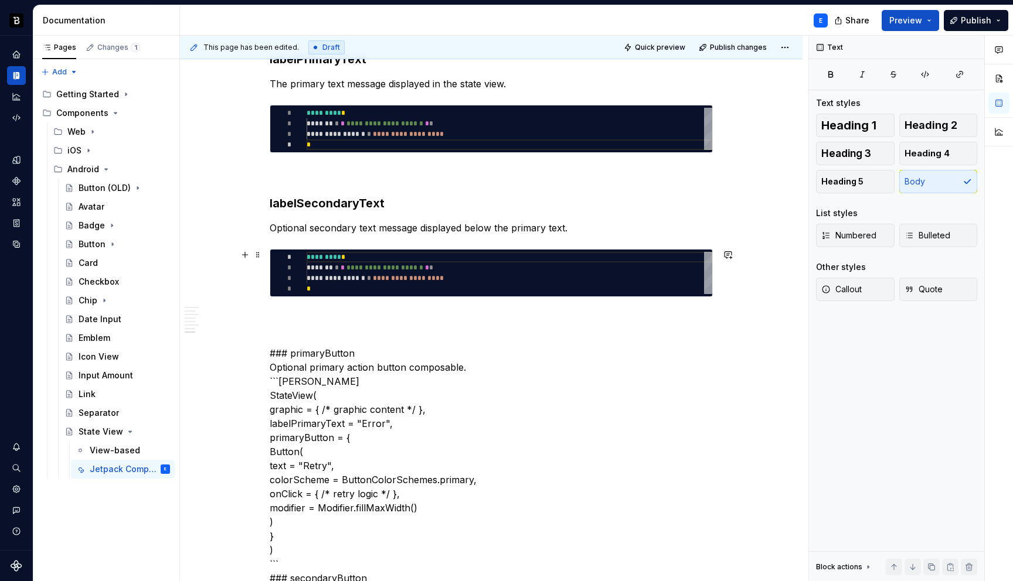
type textarea "*"
type textarea "**********"
click at [428, 277] on div "**********" at bounding box center [510, 273] width 406 height 42
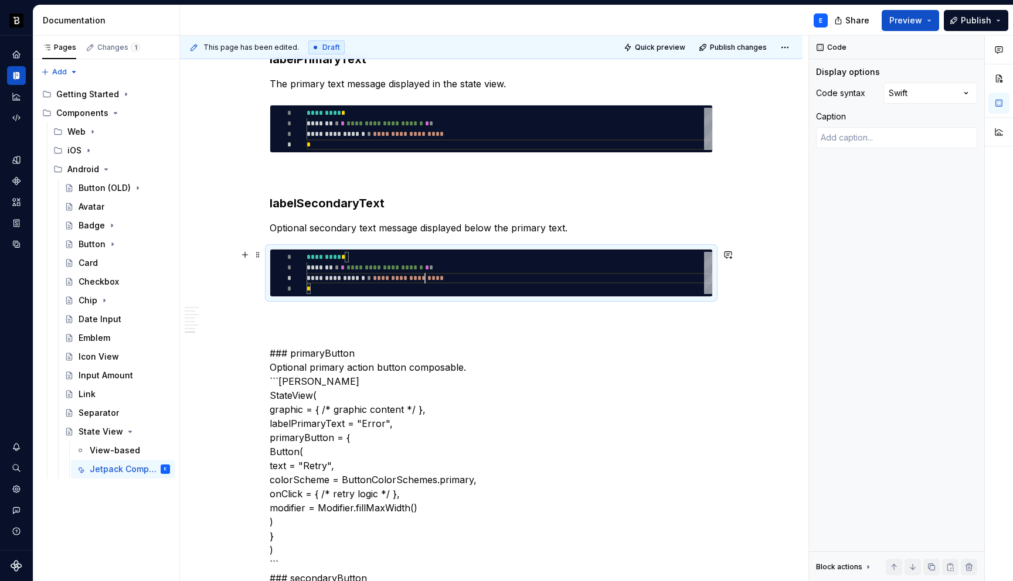
scroll to position [0, 4]
type textarea "*"
type textarea "**********"
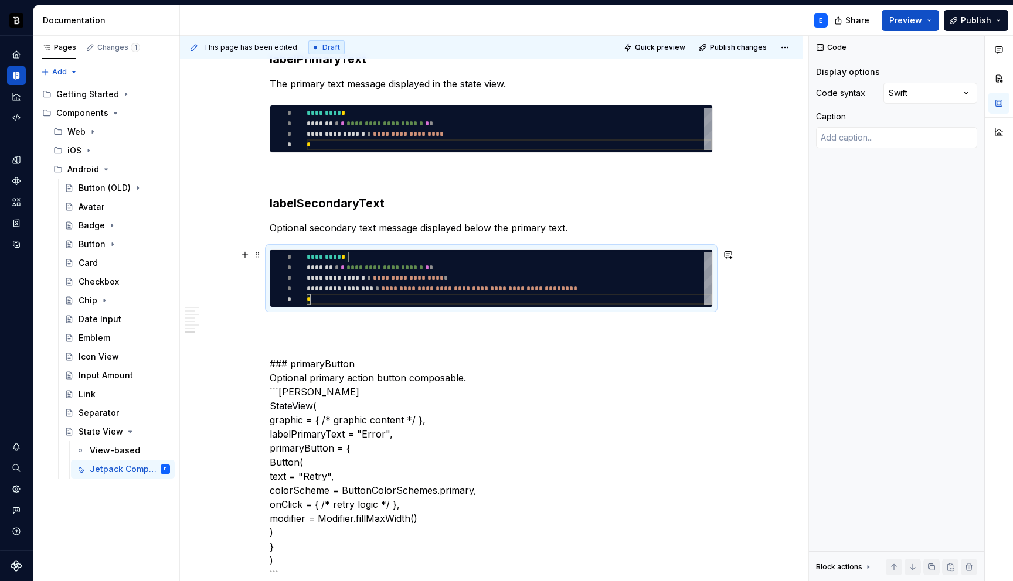
scroll to position [42, 4]
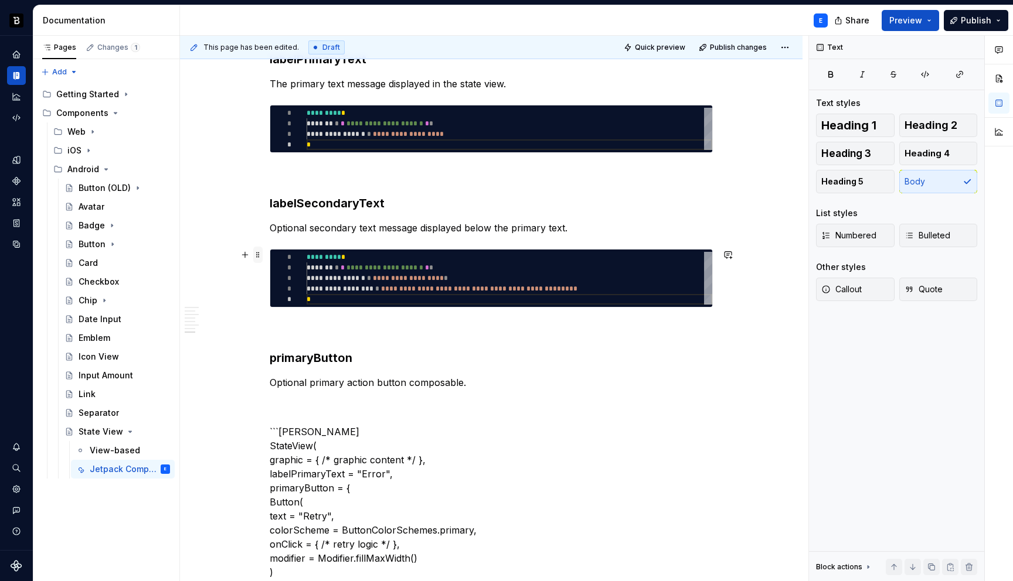
click at [261, 257] on span at bounding box center [257, 255] width 9 height 16
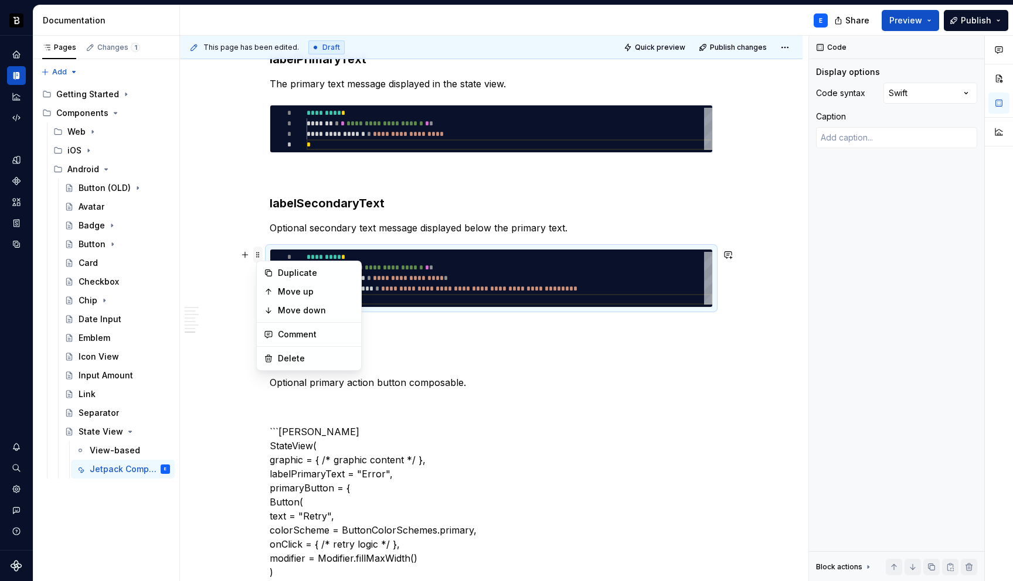
click at [261, 257] on span at bounding box center [257, 255] width 9 height 16
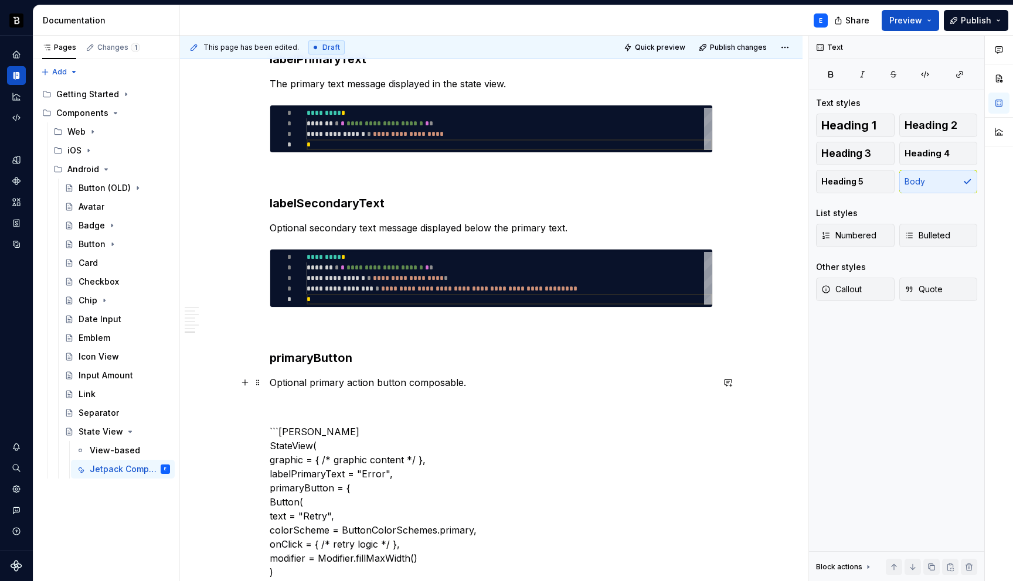
click at [483, 381] on p "Optional primary action button composable." at bounding box center [491, 383] width 443 height 14
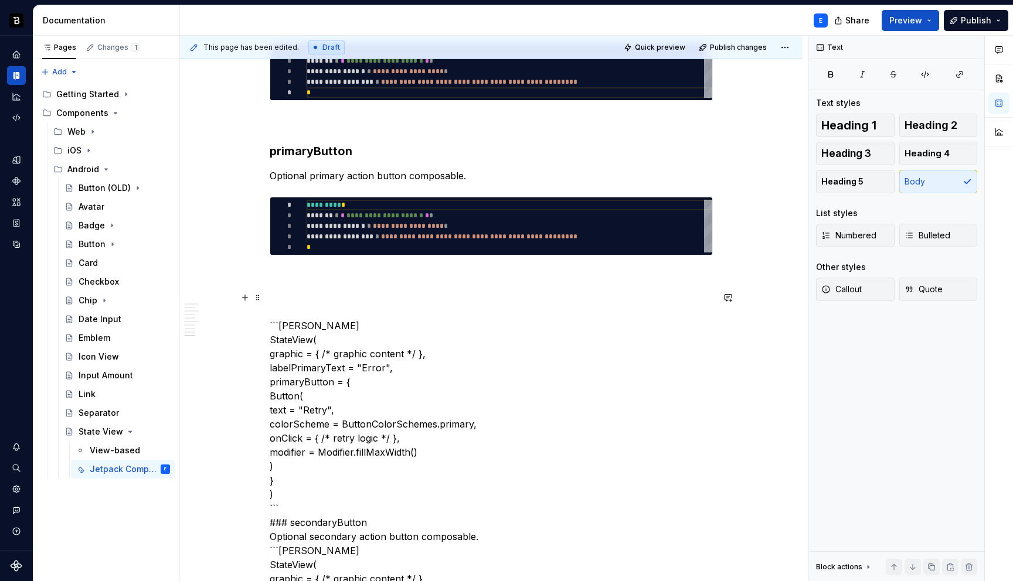
scroll to position [2042, 0]
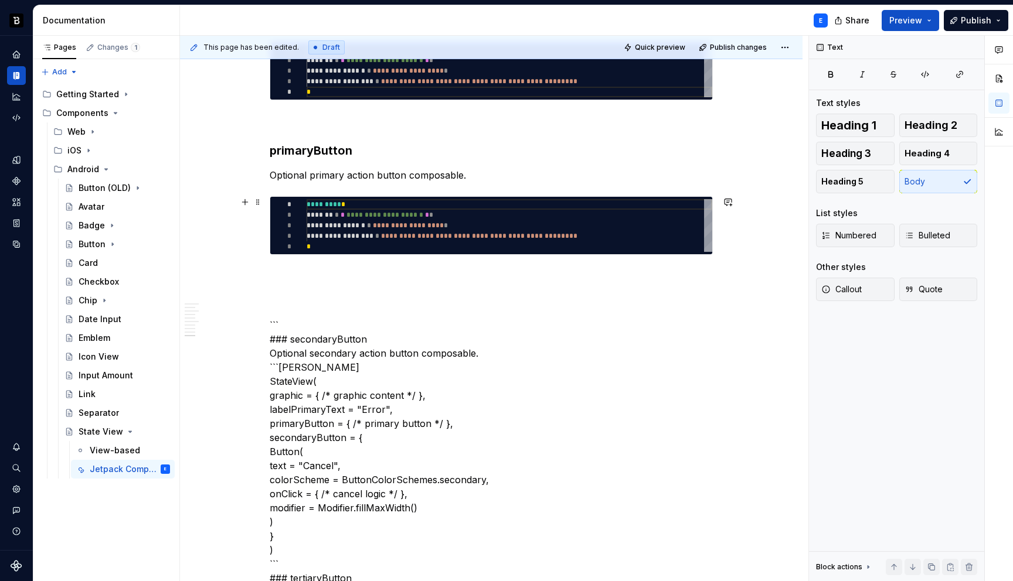
type textarea "*"
type textarea "**********"
click at [368, 232] on div "**********" at bounding box center [510, 225] width 406 height 53
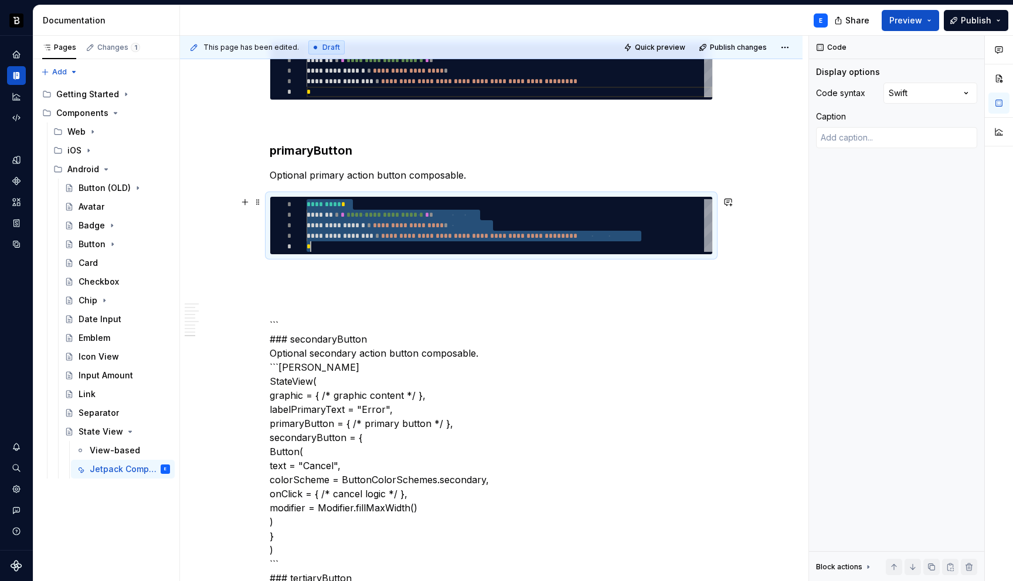
scroll to position [0, 4]
type textarea "*"
type textarea "* *"
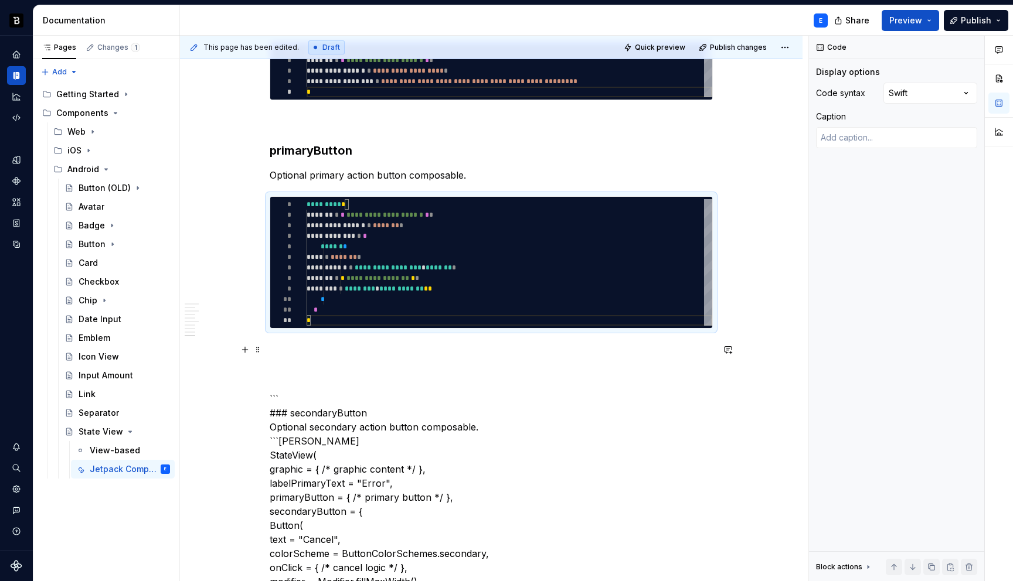
click at [337, 345] on p at bounding box center [491, 350] width 443 height 14
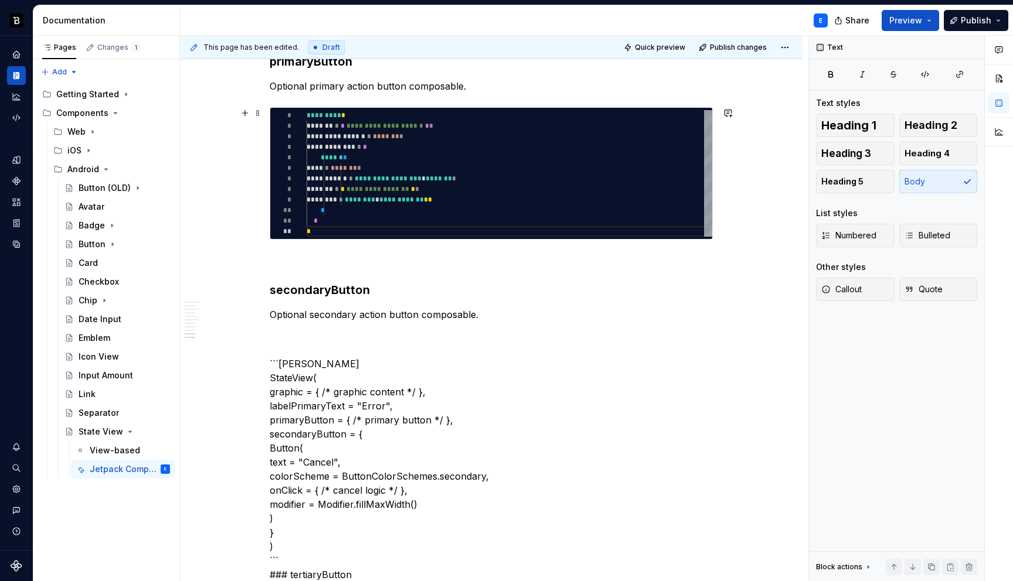
scroll to position [2093, 0]
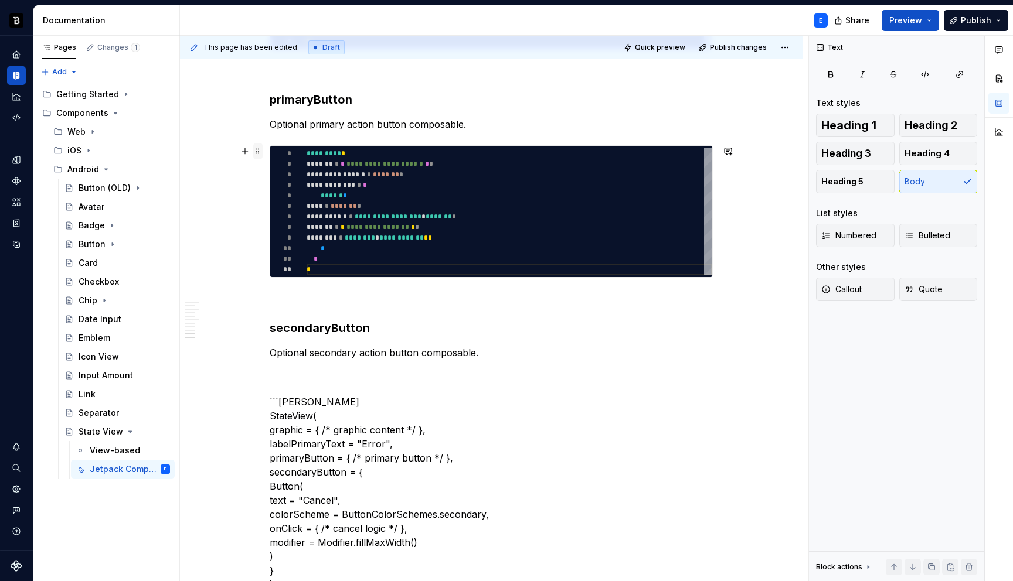
click at [260, 151] on span at bounding box center [257, 151] width 9 height 16
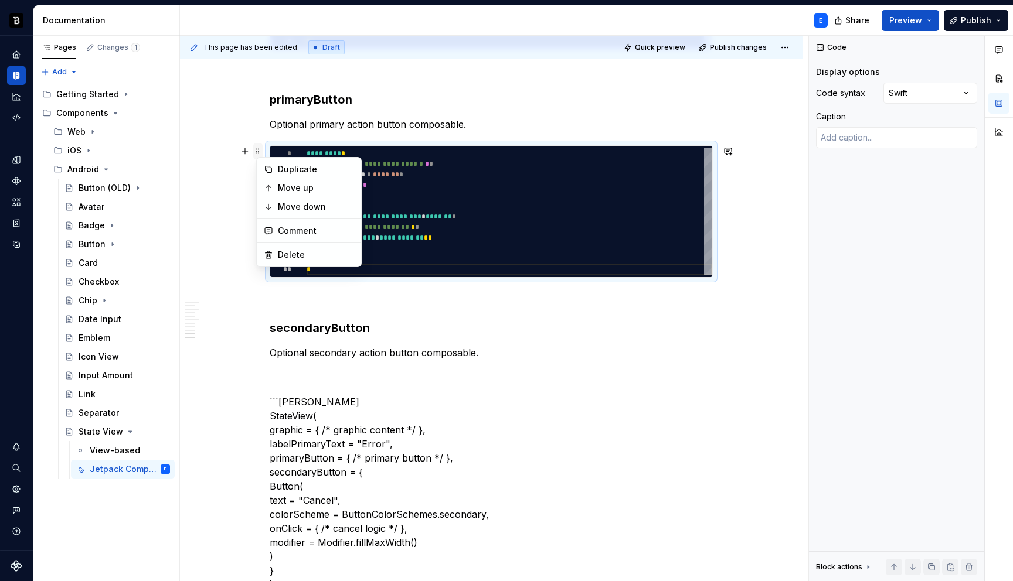
click at [260, 151] on span at bounding box center [257, 151] width 9 height 16
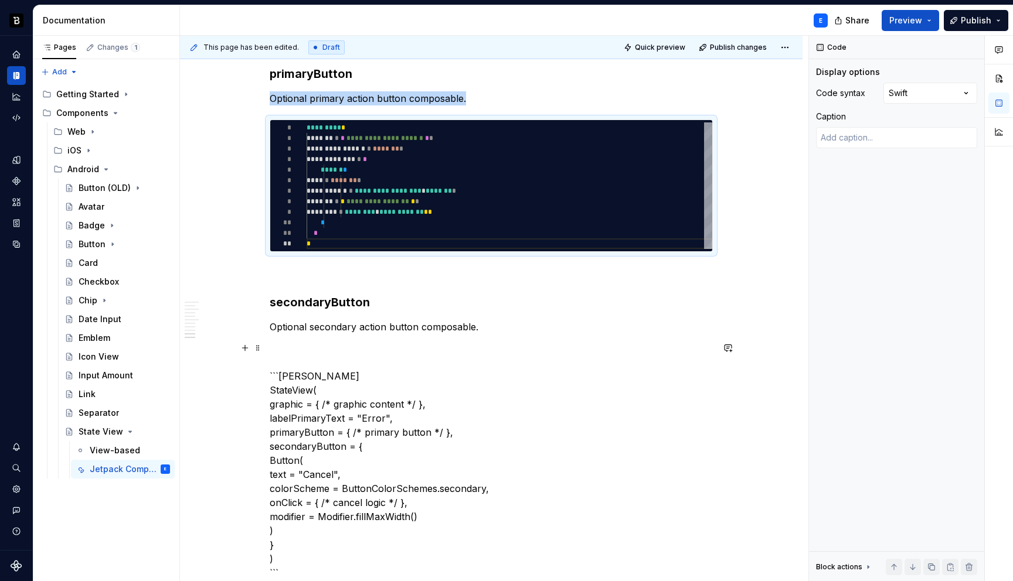
scroll to position [2127, 0]
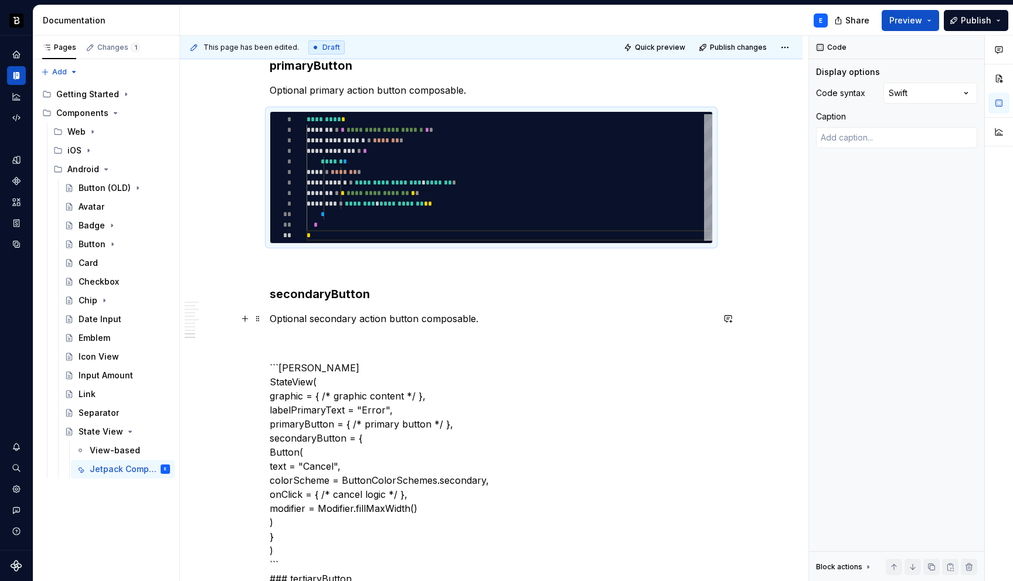
click at [502, 319] on p "Optional secondary action button composable." at bounding box center [491, 319] width 443 height 14
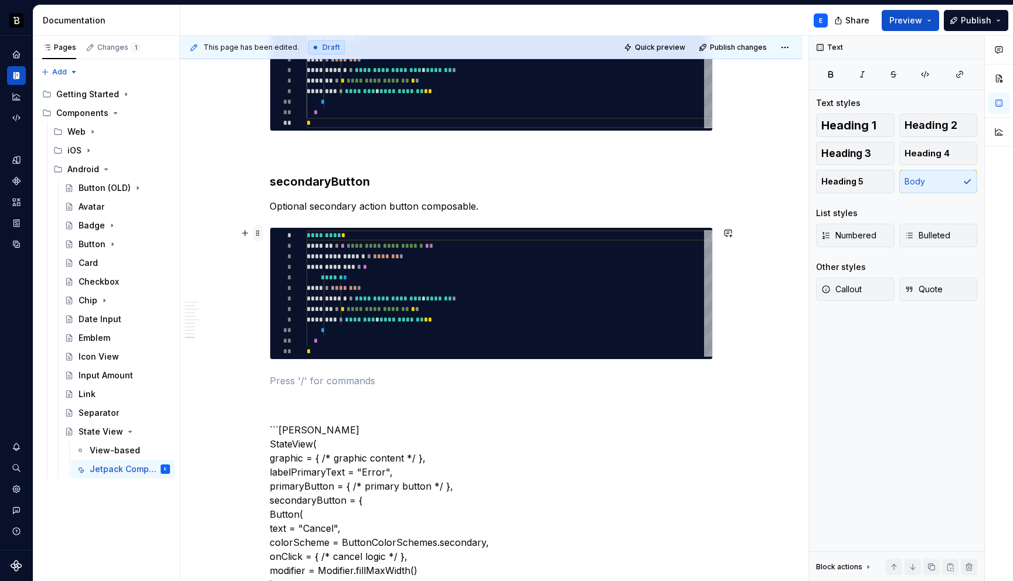
scroll to position [2294, 0]
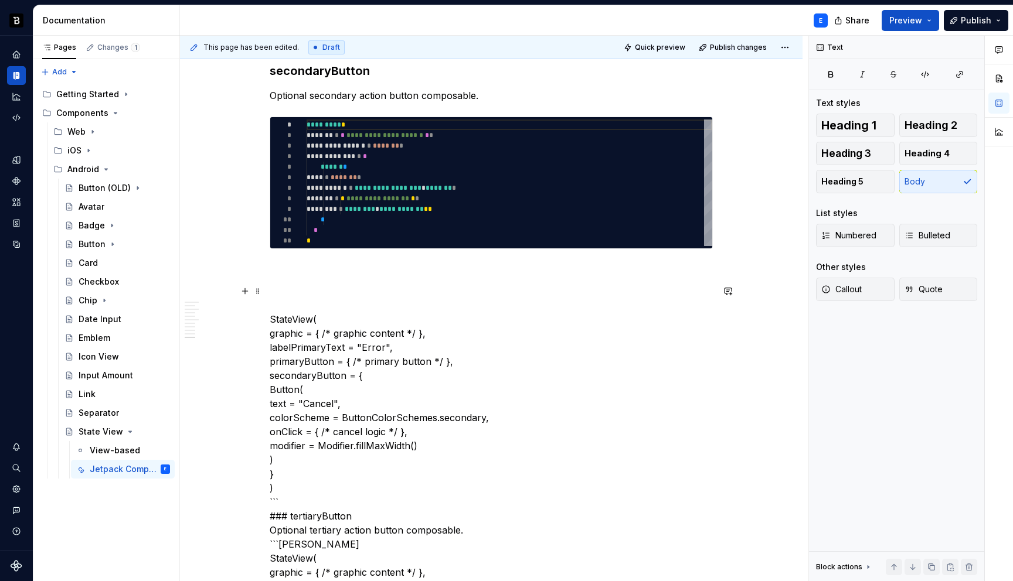
scroll to position [2355, 0]
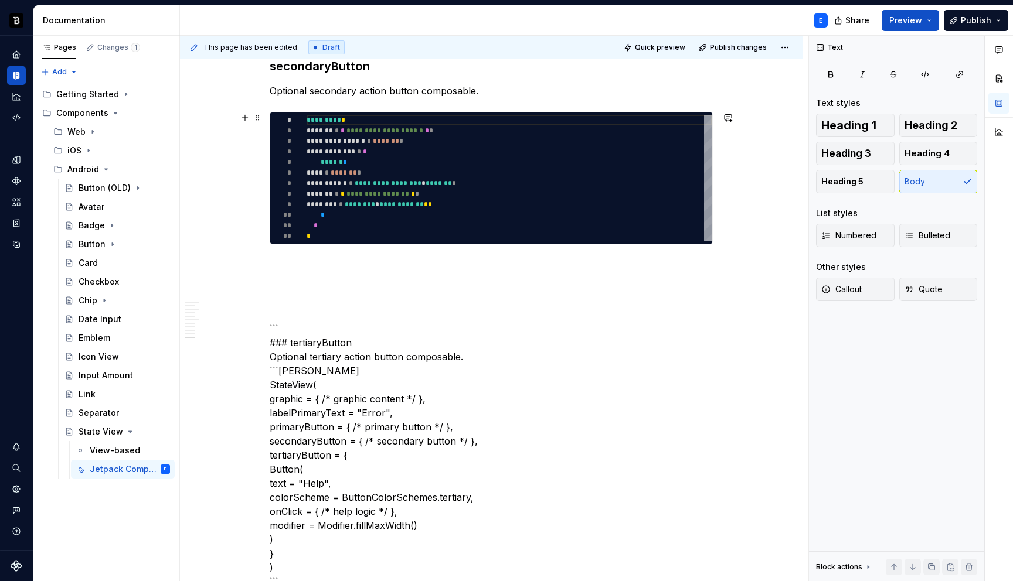
type textarea "*"
click at [408, 188] on div "**********" at bounding box center [510, 178] width 406 height 127
type textarea "**********"
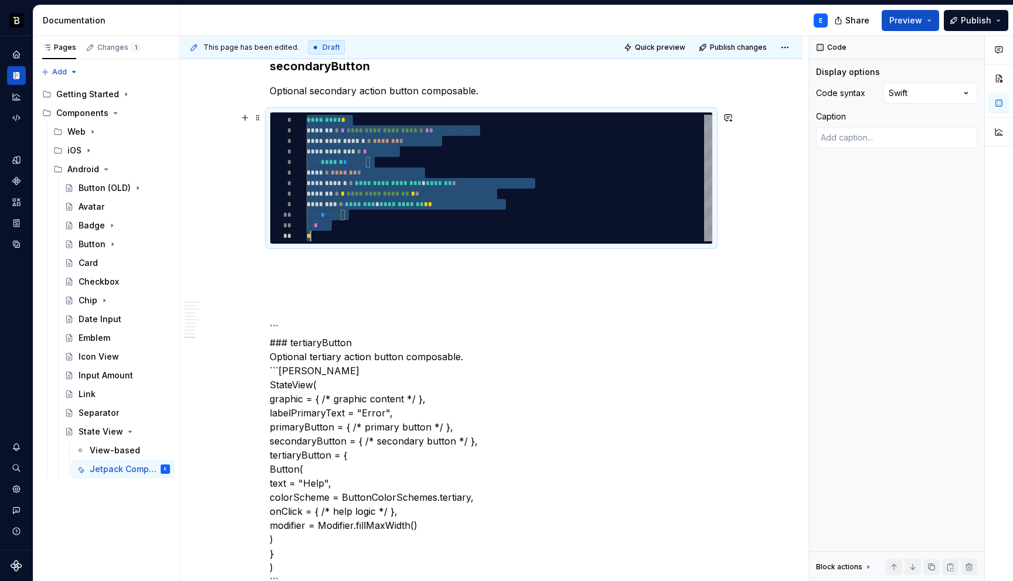
scroll to position [0, 4]
type textarea "*"
type textarea "* ***** *"
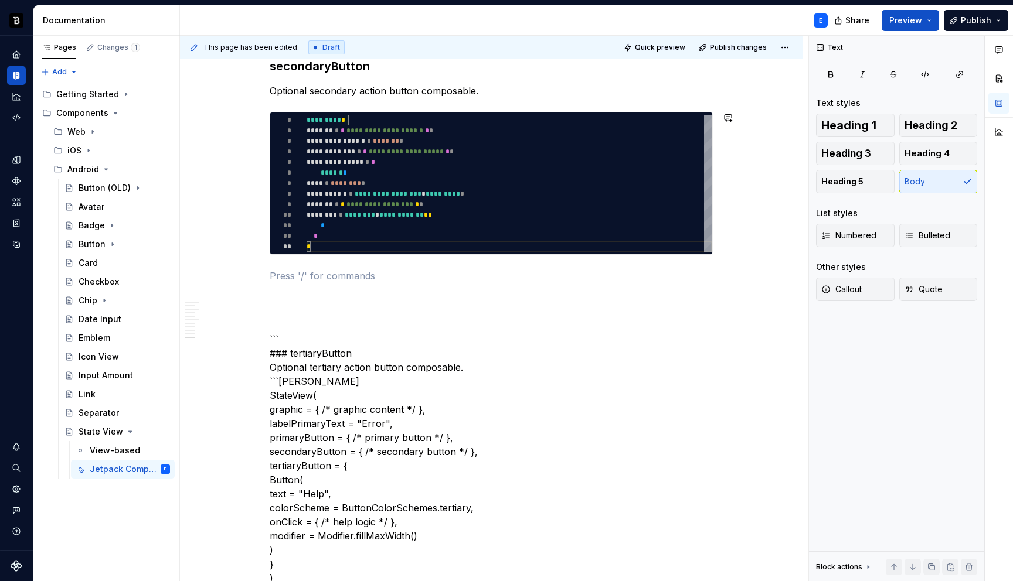
click at [373, 269] on p at bounding box center [491, 276] width 443 height 14
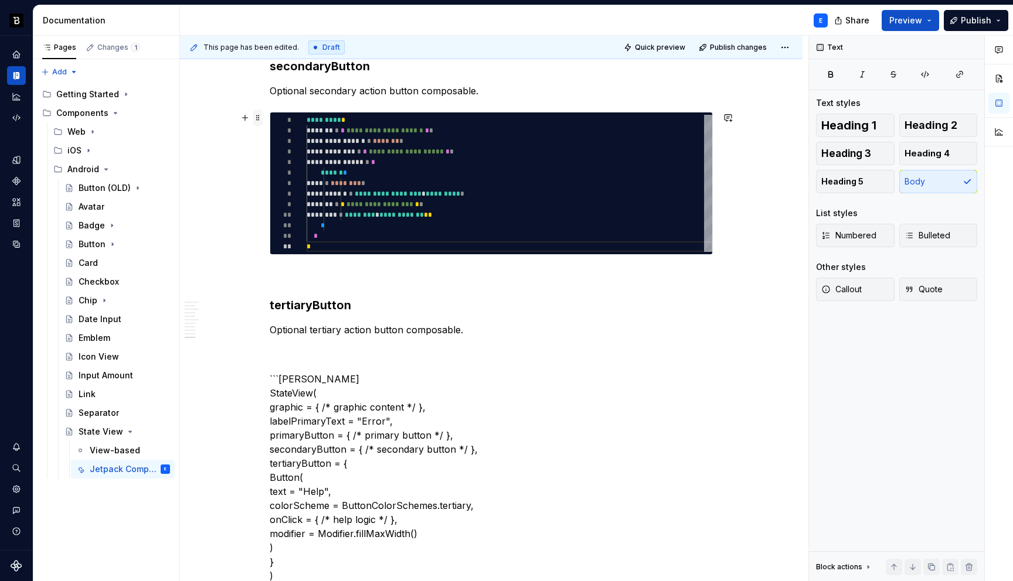
click at [261, 115] on span at bounding box center [257, 118] width 9 height 16
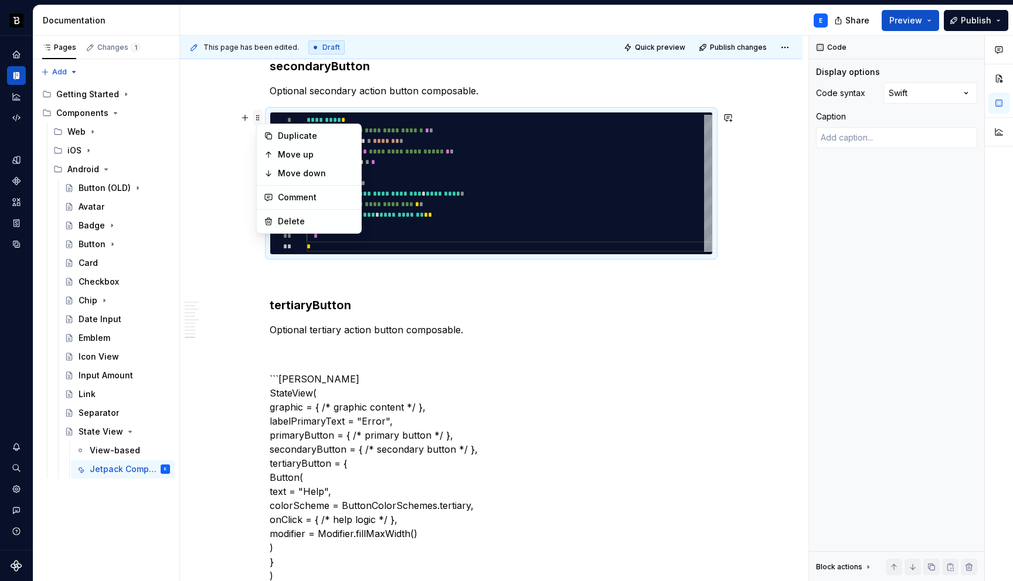
click at [261, 115] on span at bounding box center [257, 118] width 9 height 16
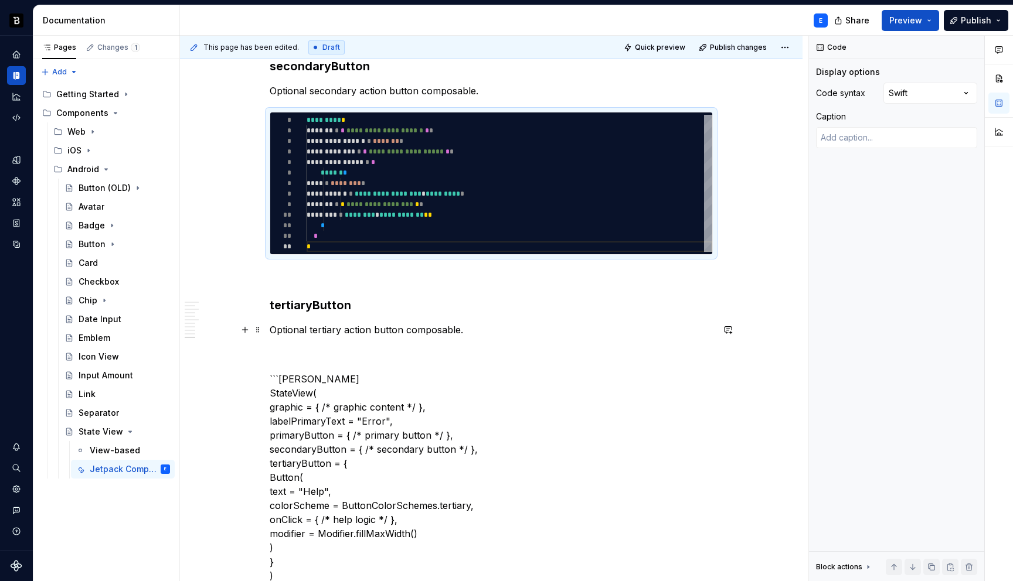
click at [475, 327] on p "Optional tertiary action button composable." at bounding box center [491, 330] width 443 height 14
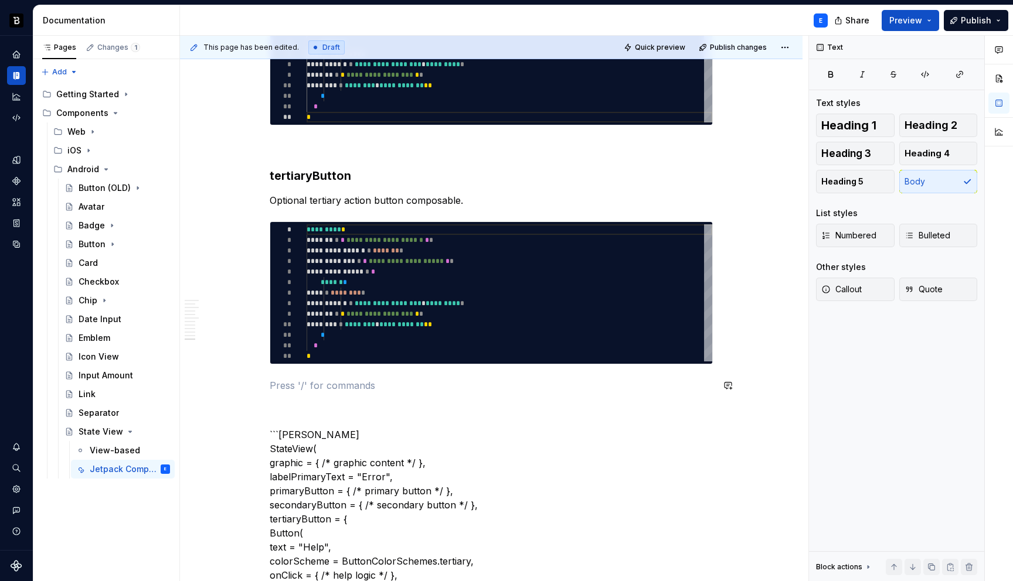
scroll to position [2570, 0]
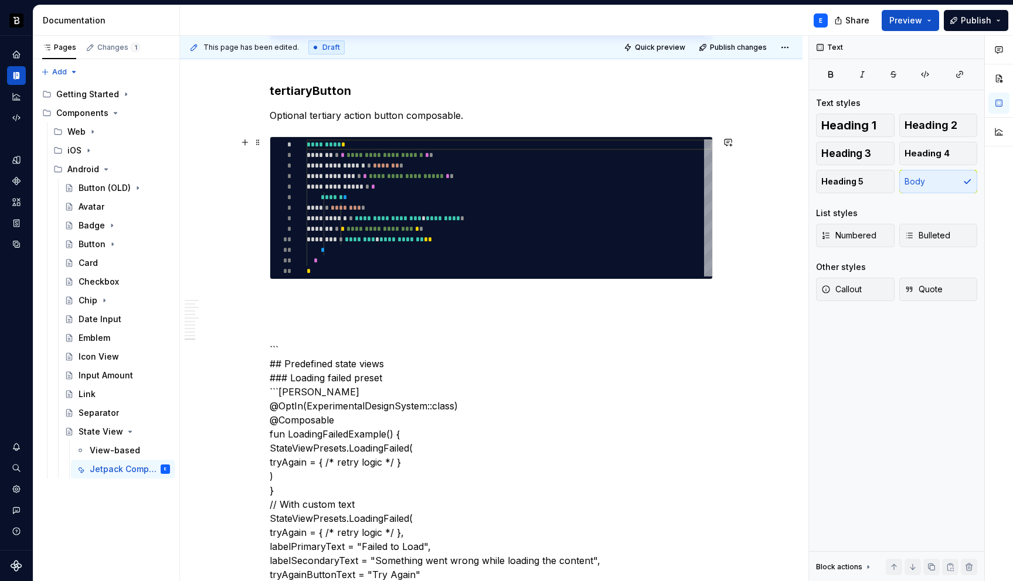
click at [379, 242] on div "**********" at bounding box center [510, 208] width 406 height 137
type textarea "*"
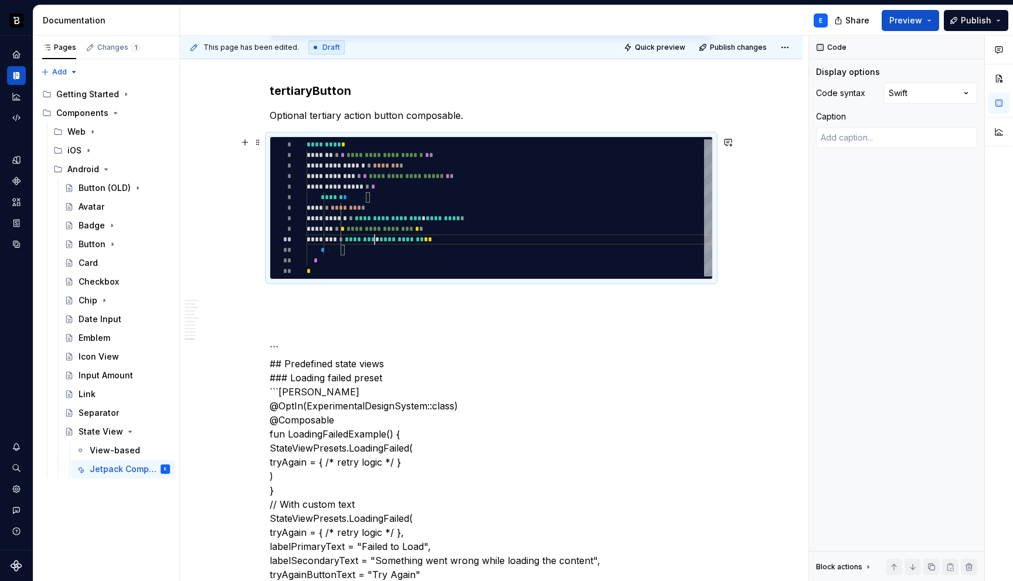
type textarea "**********"
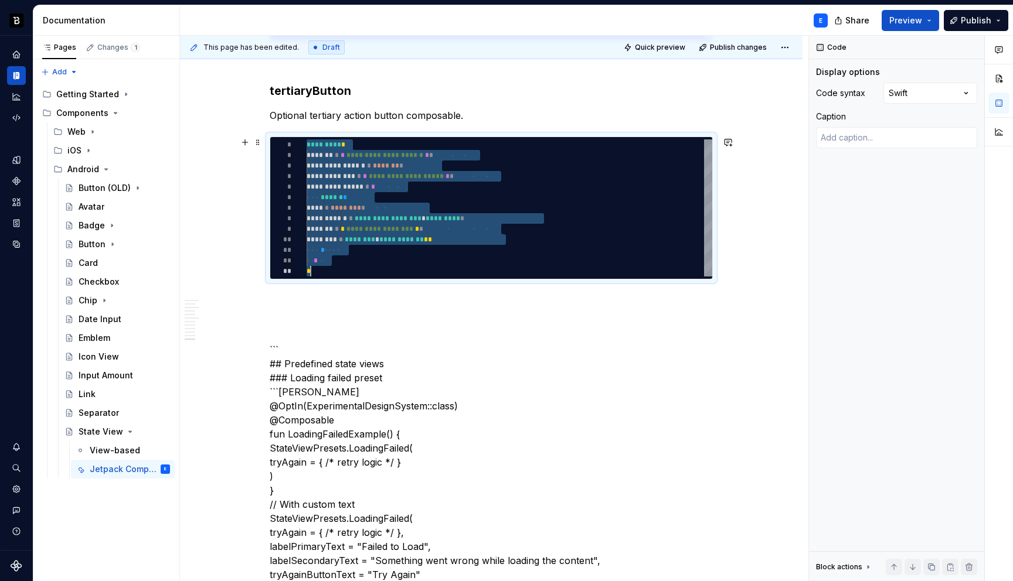
type textarea "*"
type textarea "**********"
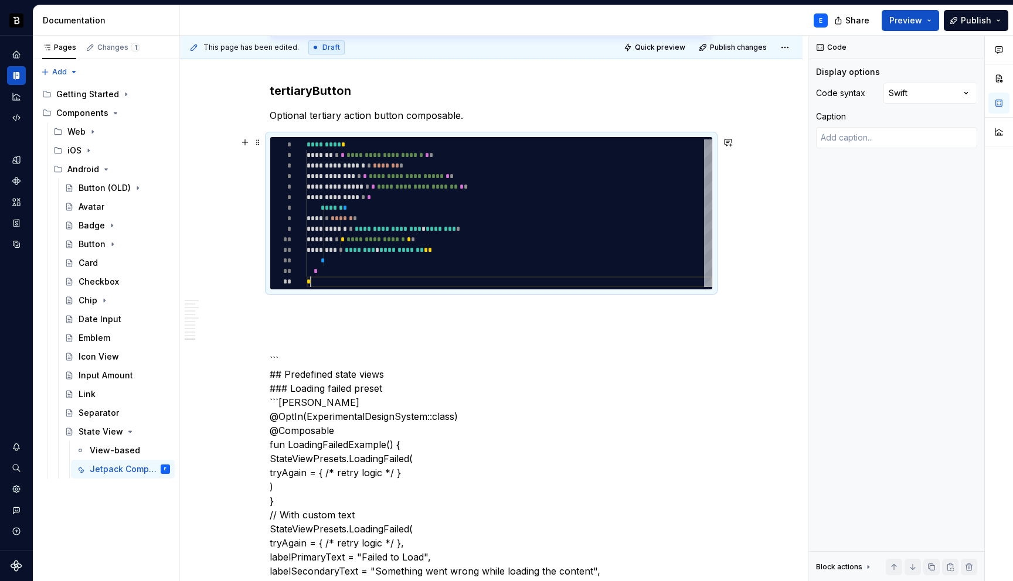
scroll to position [32, 4]
click at [336, 314] on p at bounding box center [491, 311] width 443 height 14
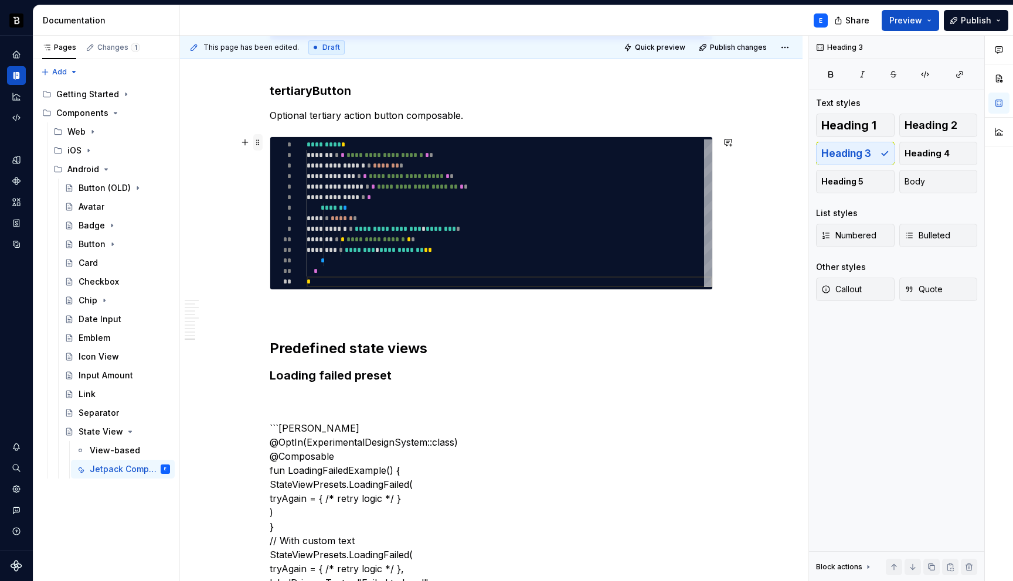
click at [260, 140] on span at bounding box center [257, 142] width 9 height 16
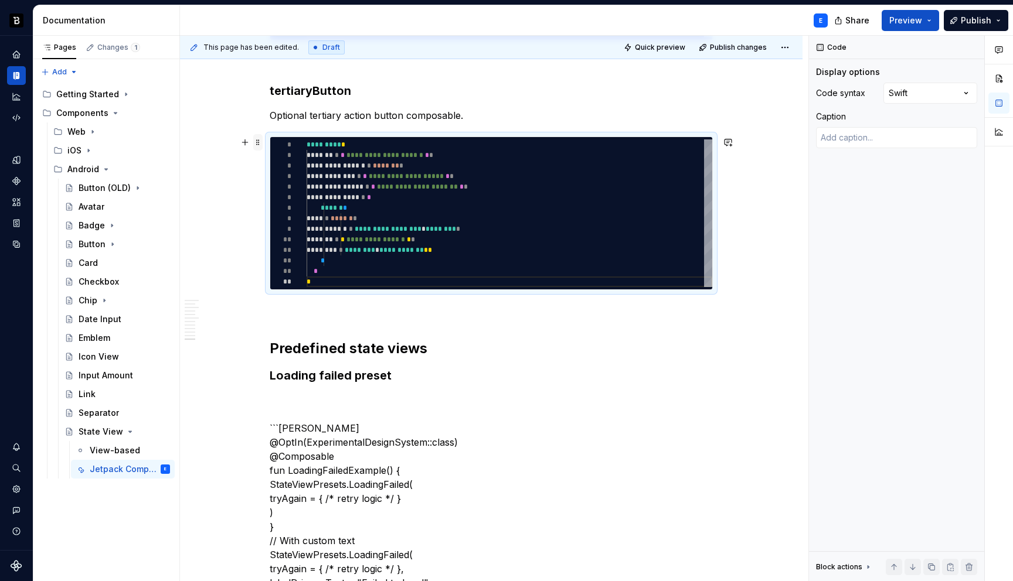
click at [260, 140] on span at bounding box center [257, 142] width 9 height 16
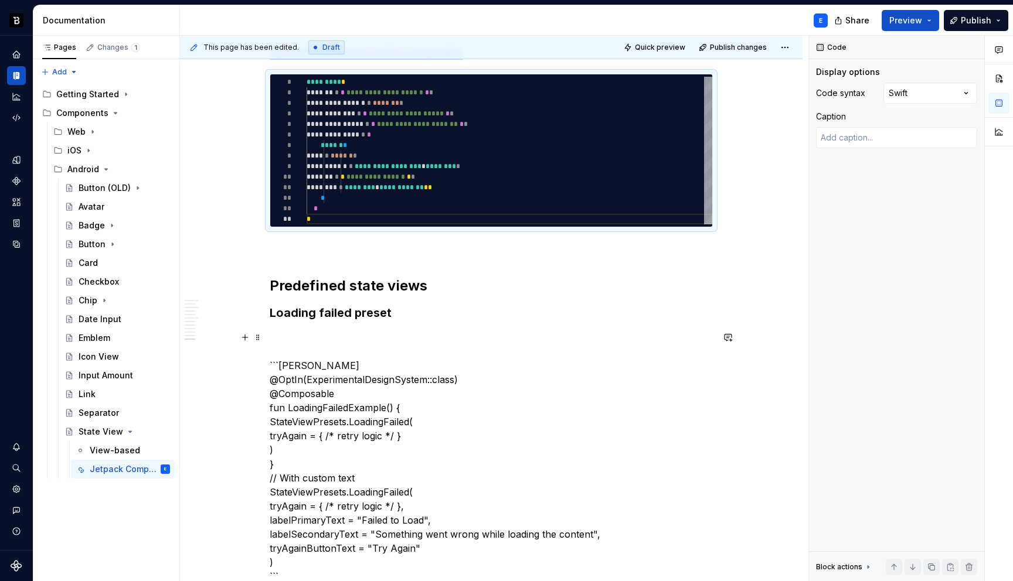
scroll to position [2636, 0]
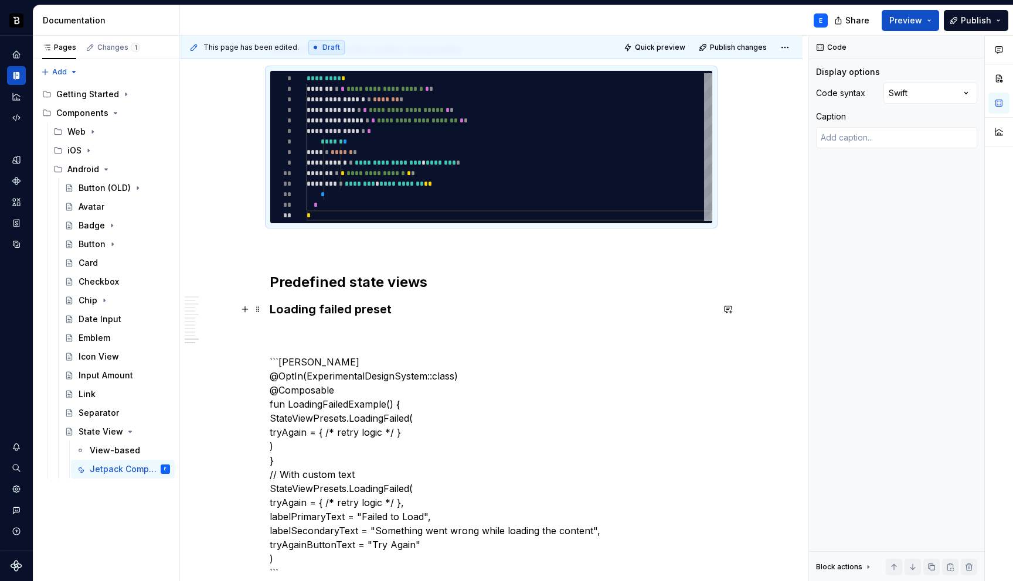
click at [413, 306] on h3 "Loading failed preset" at bounding box center [491, 309] width 443 height 16
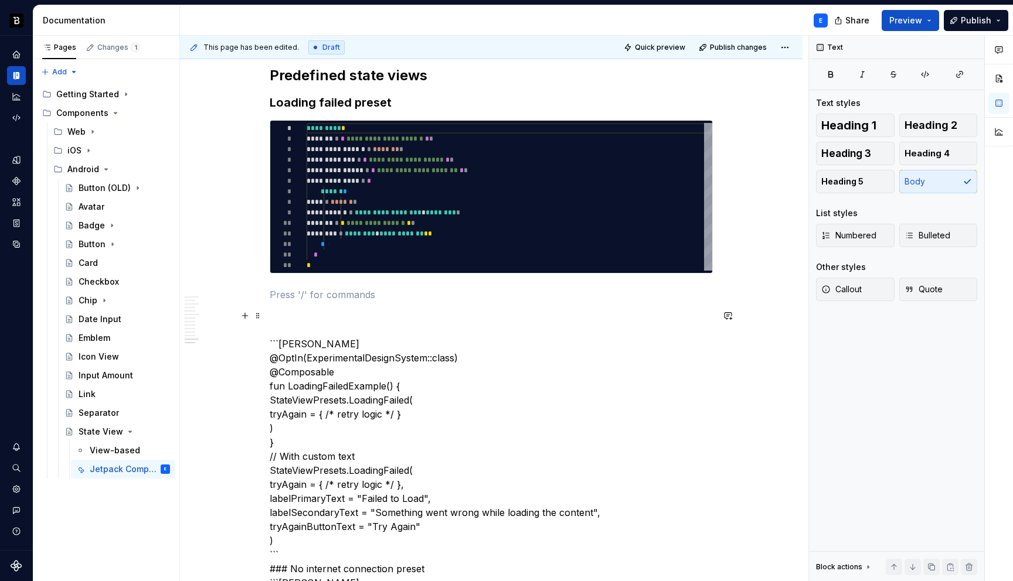
scroll to position [2848, 0]
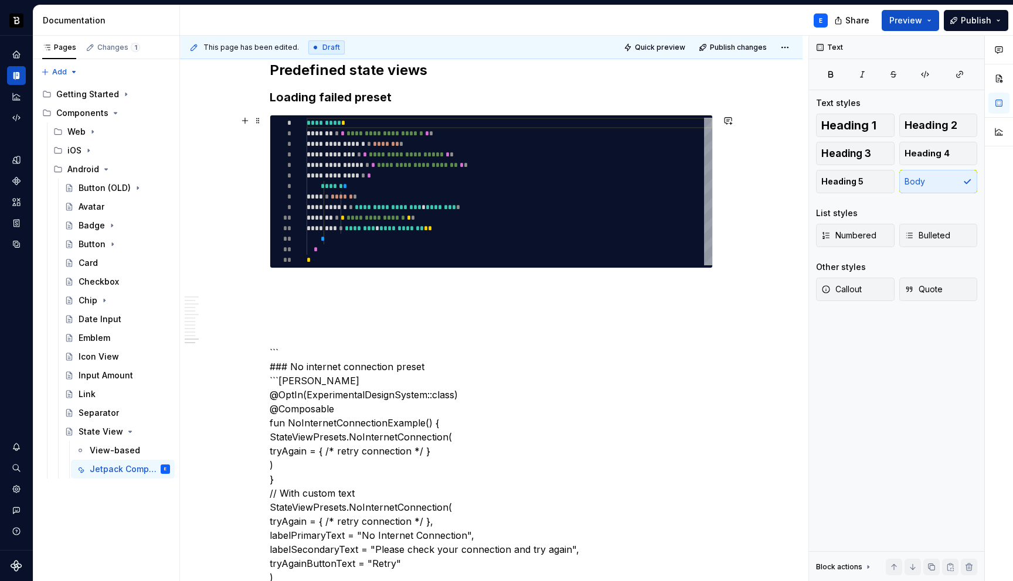
type textarea "*"
click at [374, 220] on div "**********" at bounding box center [510, 192] width 406 height 148
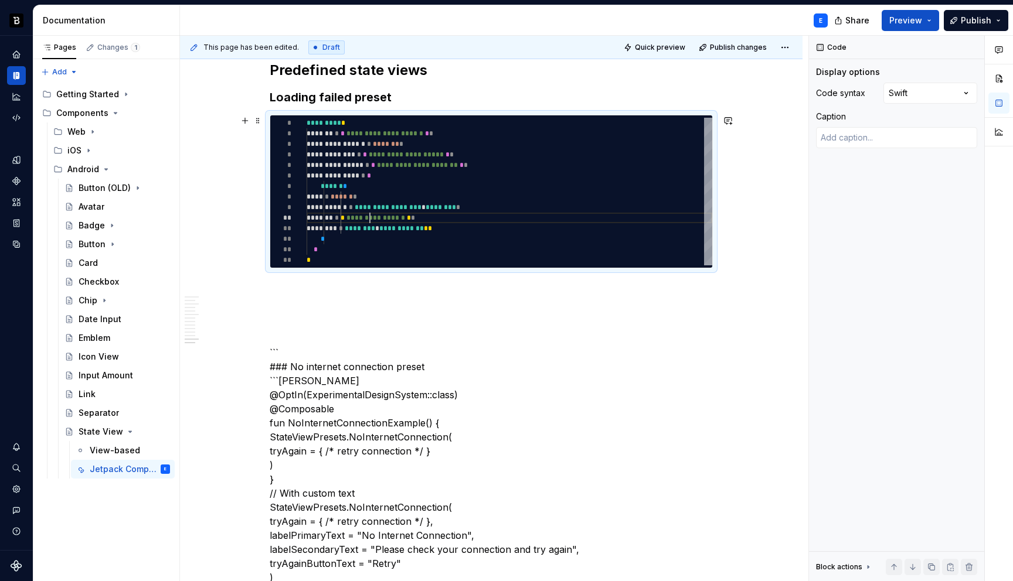
type textarea "**********"
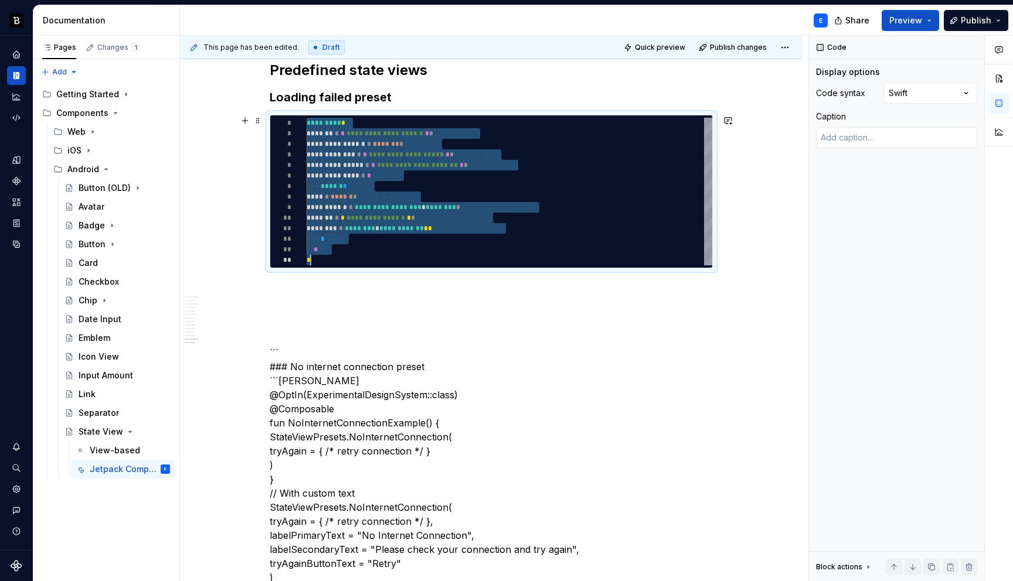
type textarea "*"
type textarea "**********"
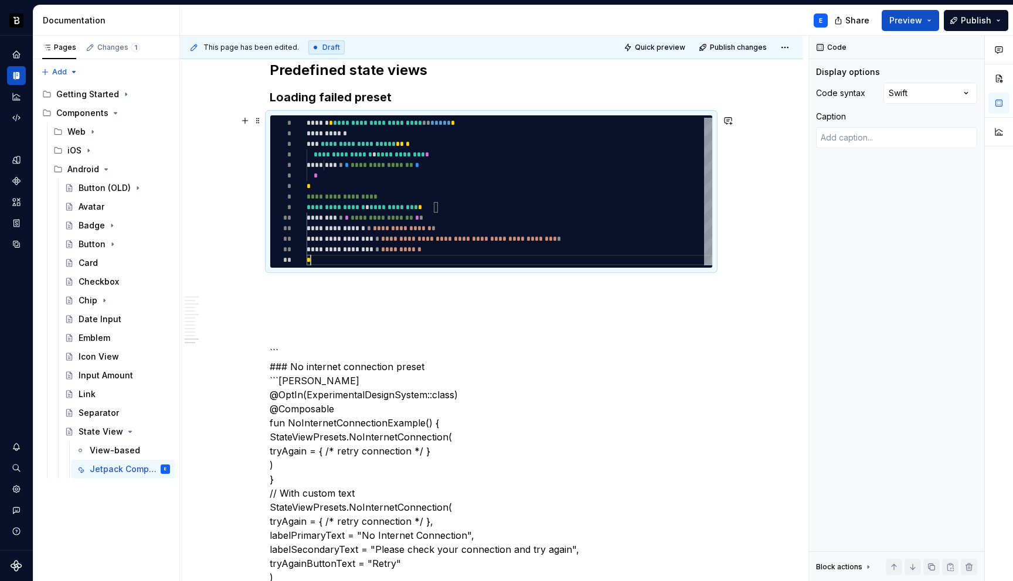
scroll to position [32, 4]
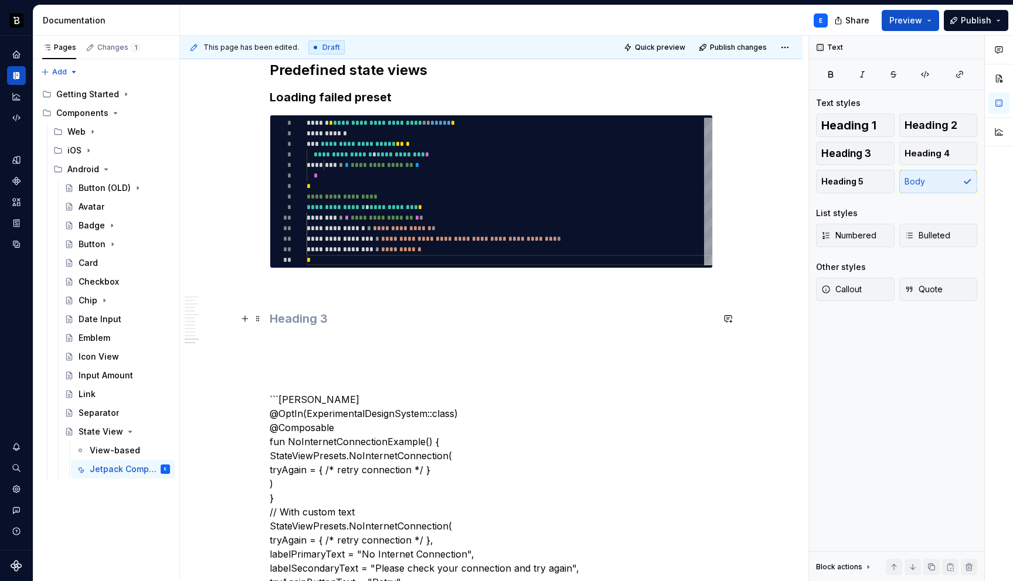
click at [329, 319] on h3 at bounding box center [491, 319] width 443 height 16
click at [260, 119] on span at bounding box center [257, 121] width 9 height 16
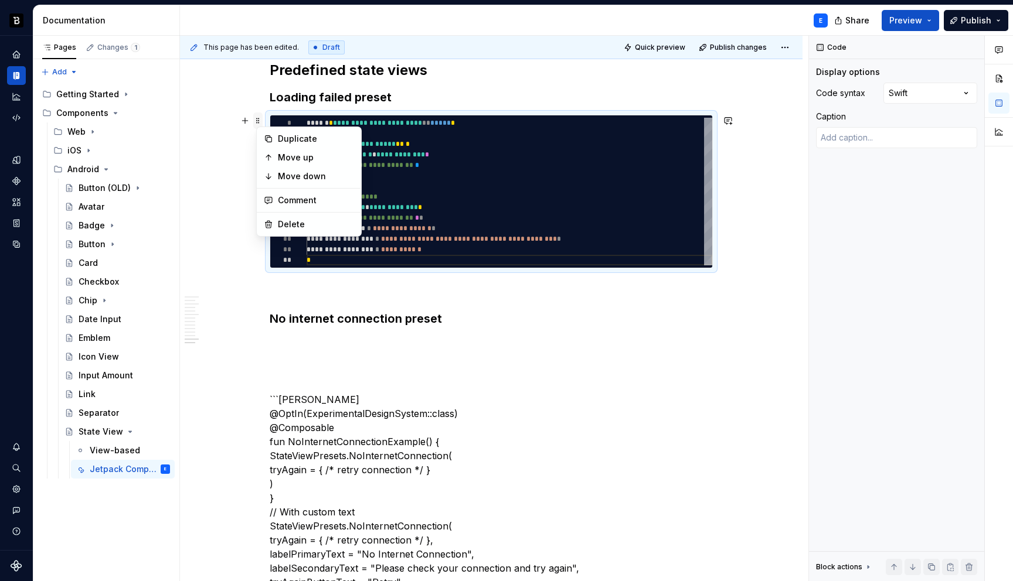
click at [260, 119] on span at bounding box center [257, 121] width 9 height 16
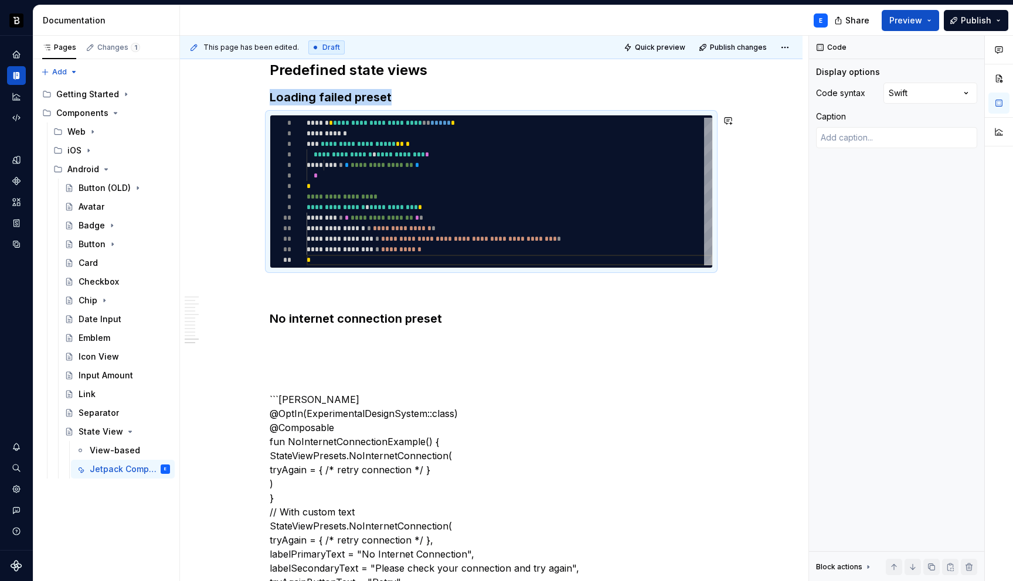
copy h3 "Loading failed preset"
click at [450, 320] on h3 "No internet connection preset" at bounding box center [491, 319] width 443 height 16
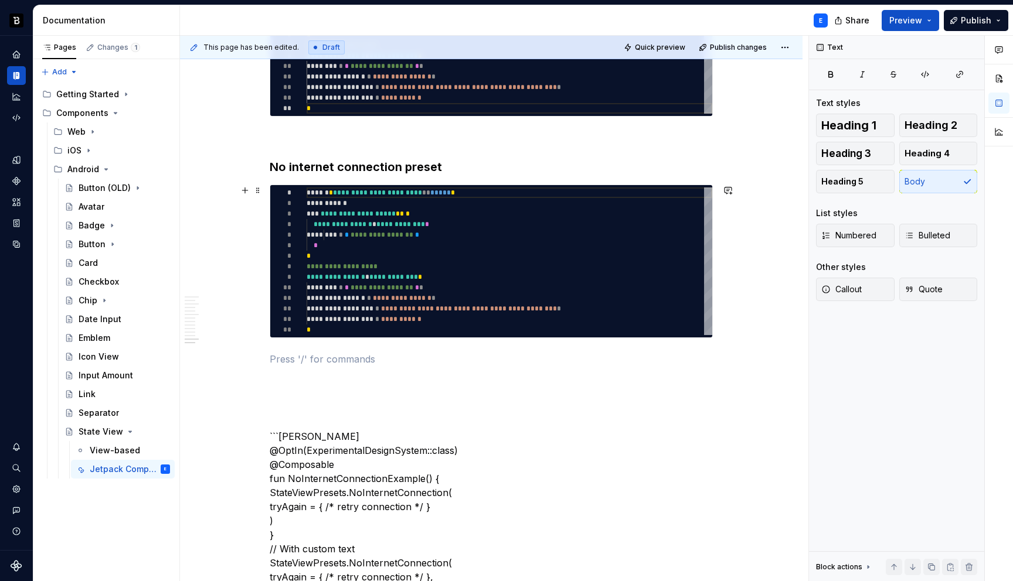
scroll to position [3055, 0]
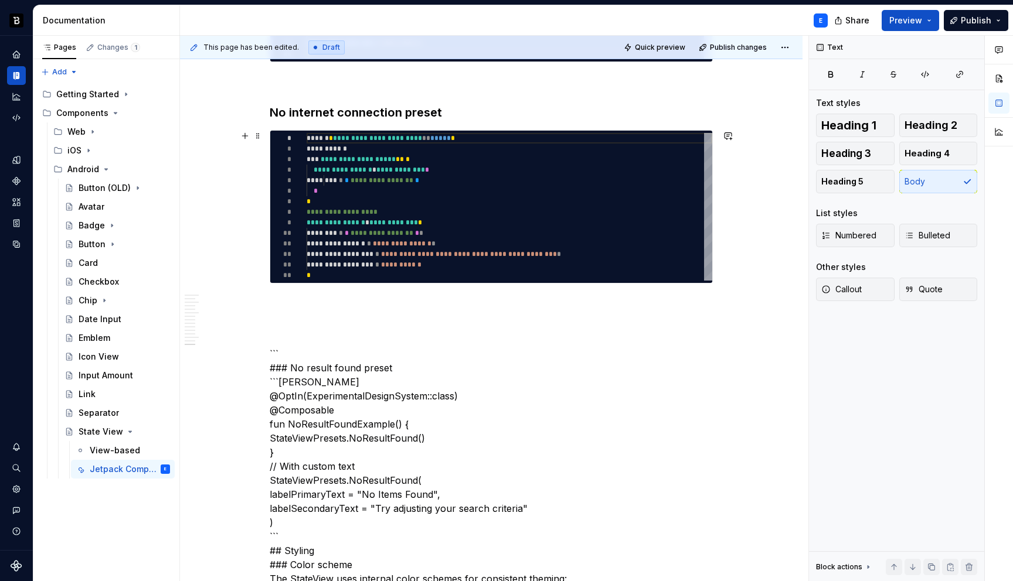
type textarea "*"
click at [356, 252] on div "**********" at bounding box center [510, 207] width 406 height 148
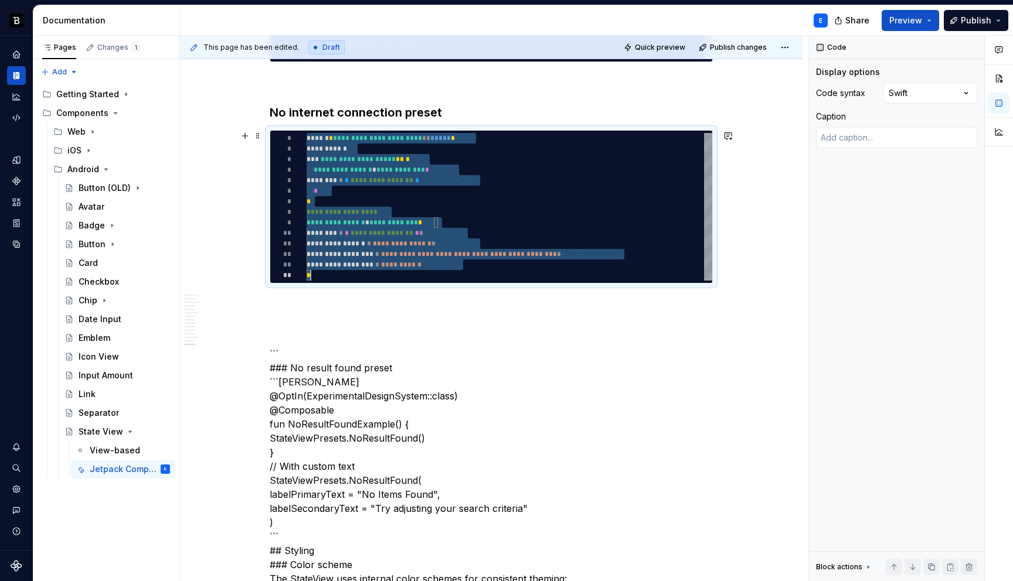
type textarea "**********"
type textarea "*"
type textarea "**********"
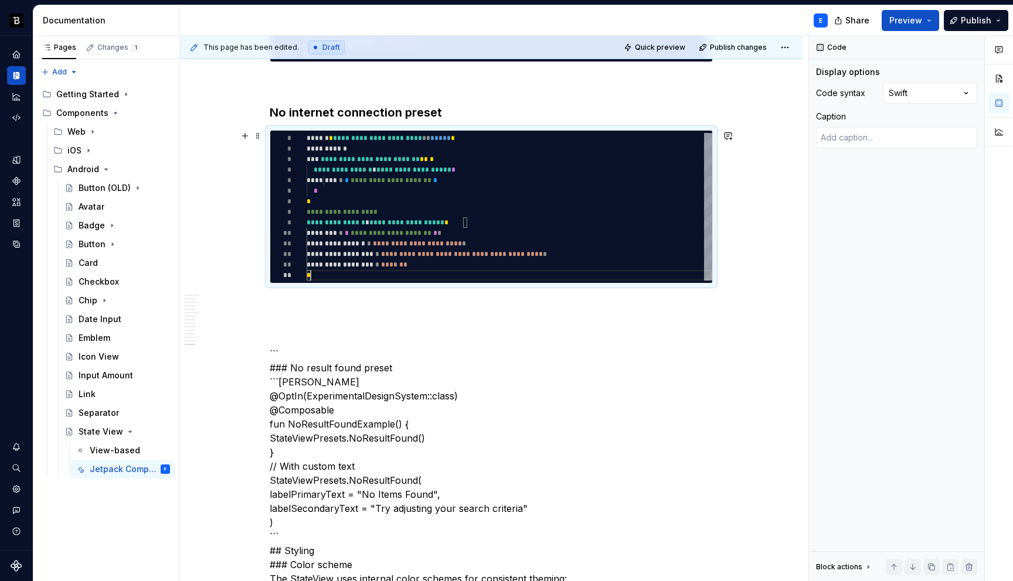
scroll to position [32, 4]
type textarea "*"
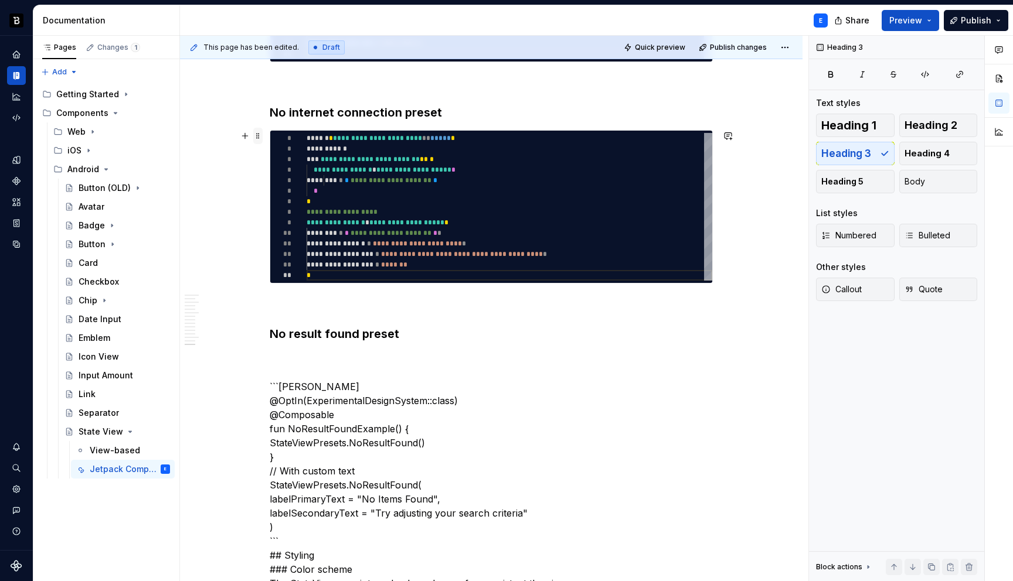
click at [259, 139] on span at bounding box center [257, 136] width 9 height 16
type textarea "*"
click at [259, 139] on span at bounding box center [257, 136] width 9 height 16
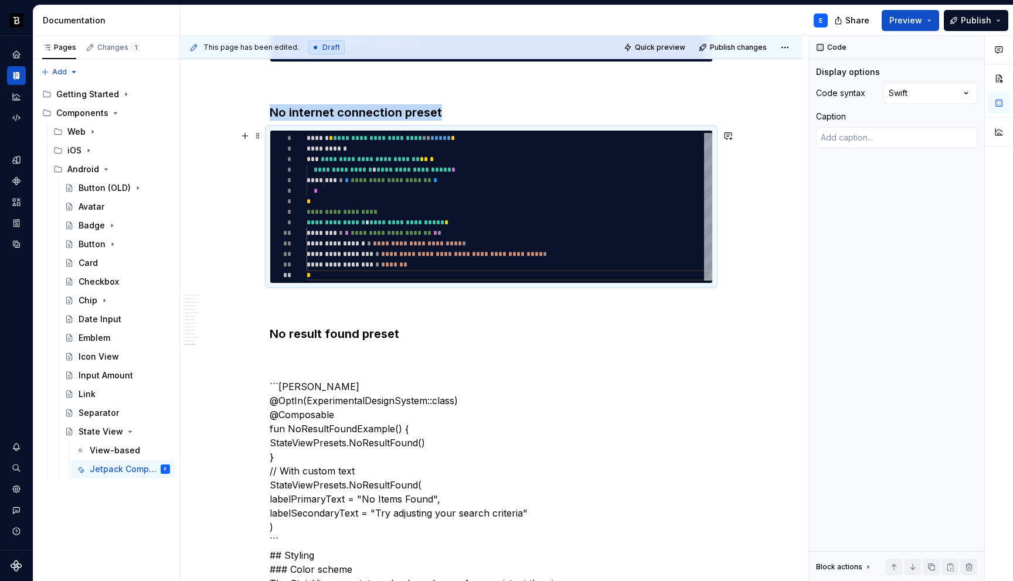
copy h3 "No internet connection preset"
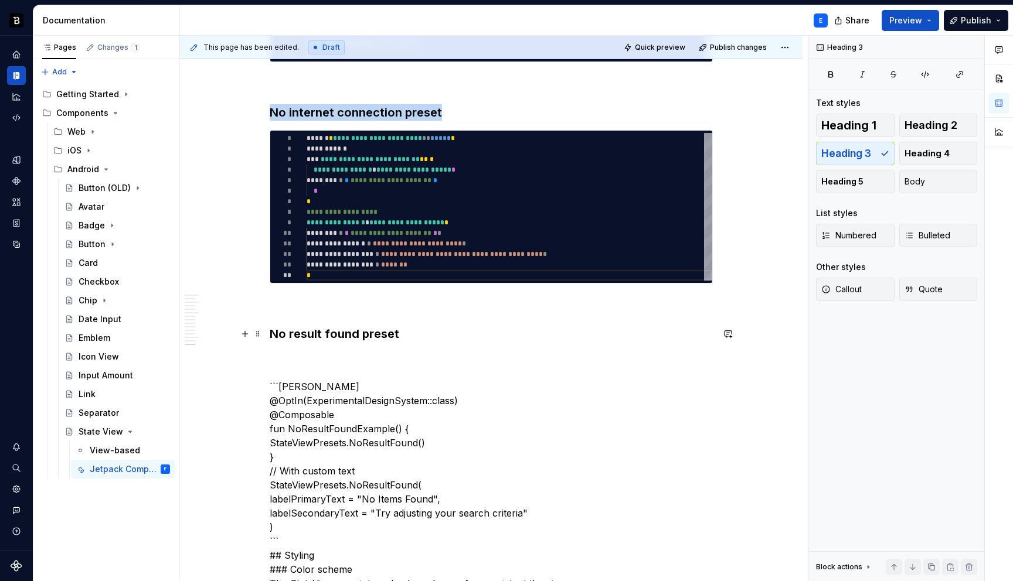
click at [428, 342] on h3 "No result found preset" at bounding box center [491, 334] width 443 height 16
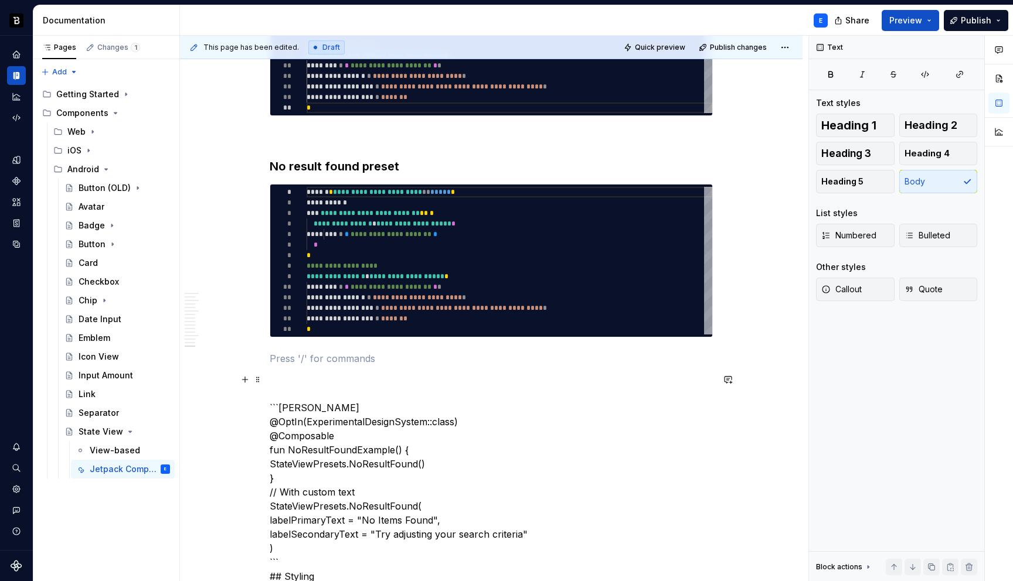
scroll to position [3307, 0]
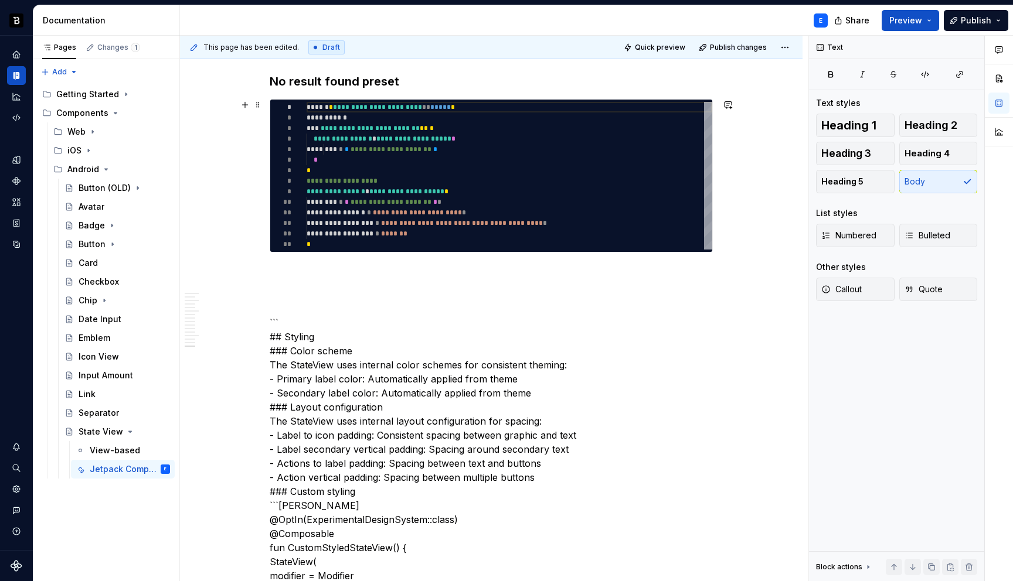
type textarea "**********"
click at [365, 173] on div "**********" at bounding box center [510, 176] width 406 height 148
type textarea "*"
type textarea "**********"
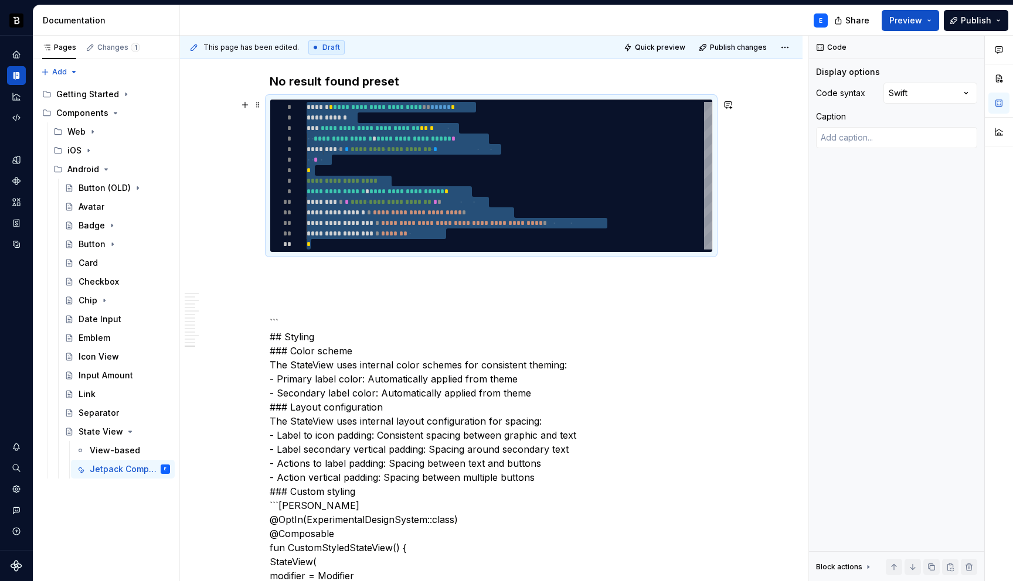
type textarea "*"
type textarea "**********"
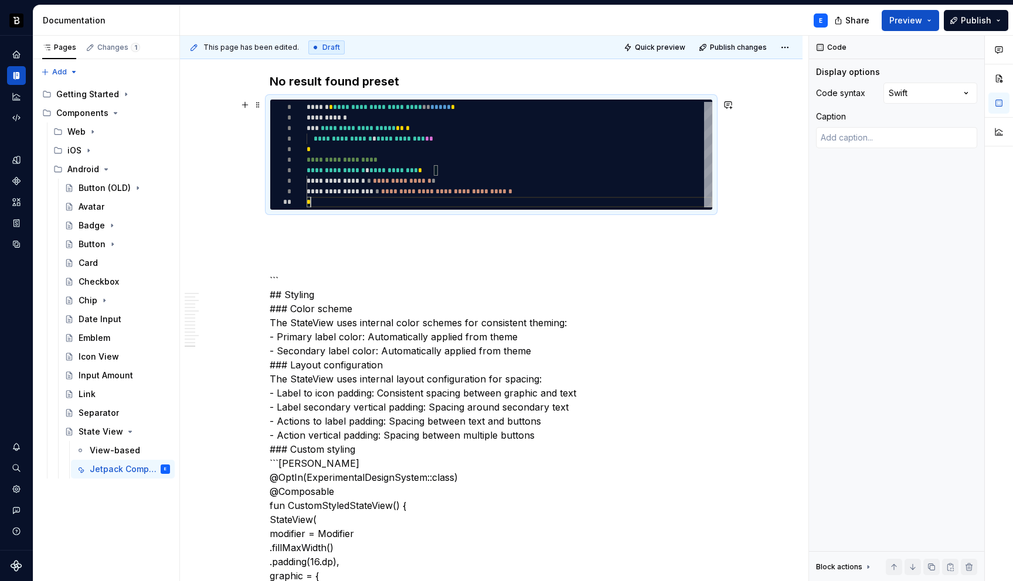
scroll to position [95, 4]
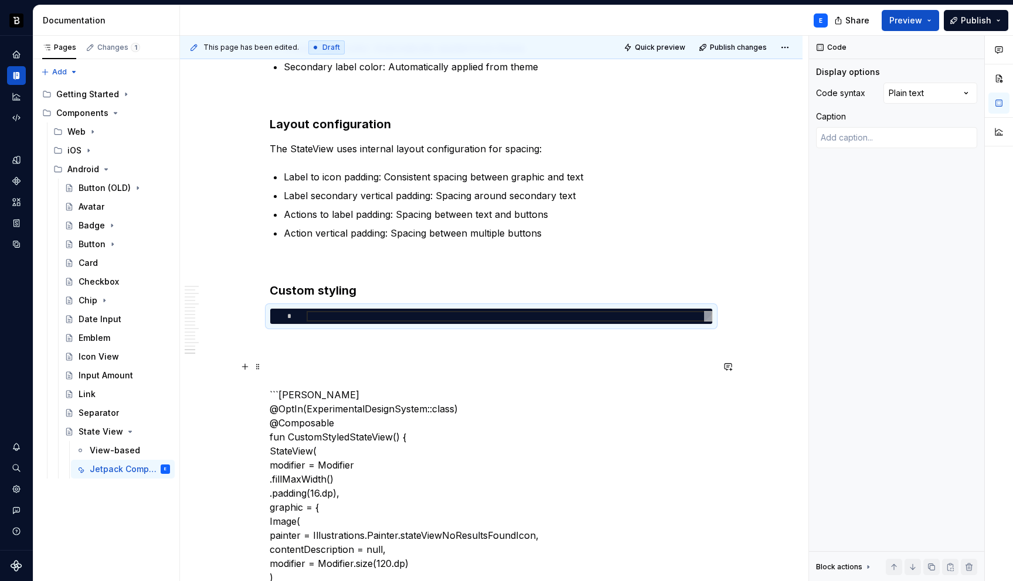
scroll to position [3648, 0]
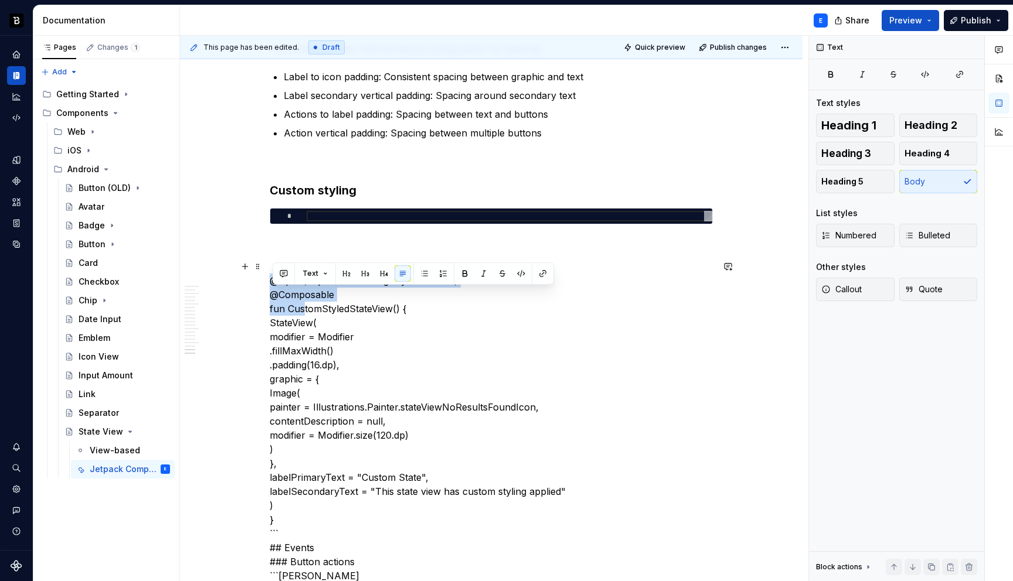
scroll to position [3717, 0]
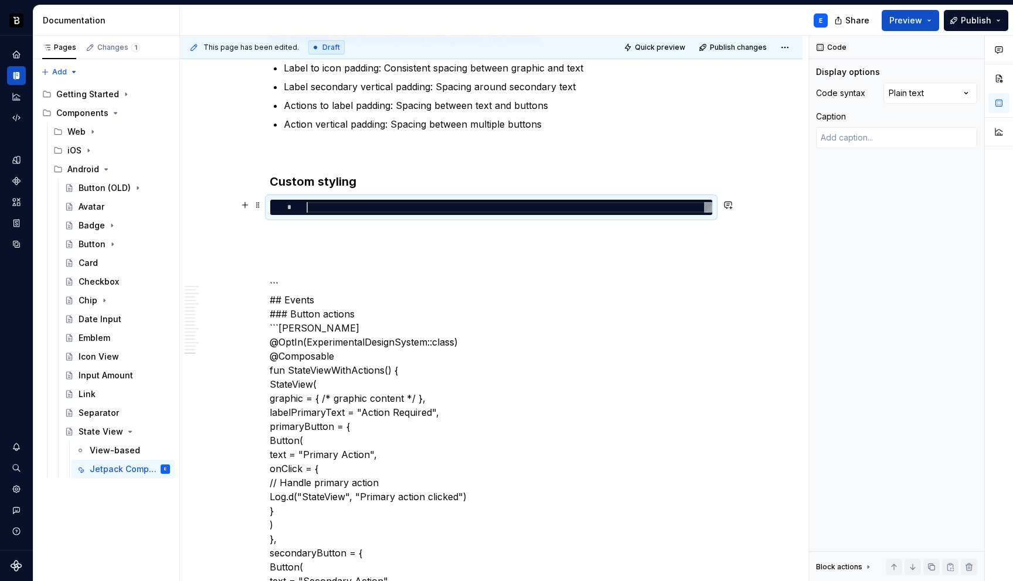
click at [368, 210] on div at bounding box center [510, 207] width 406 height 11
type textarea "*"
type textarea "**********"
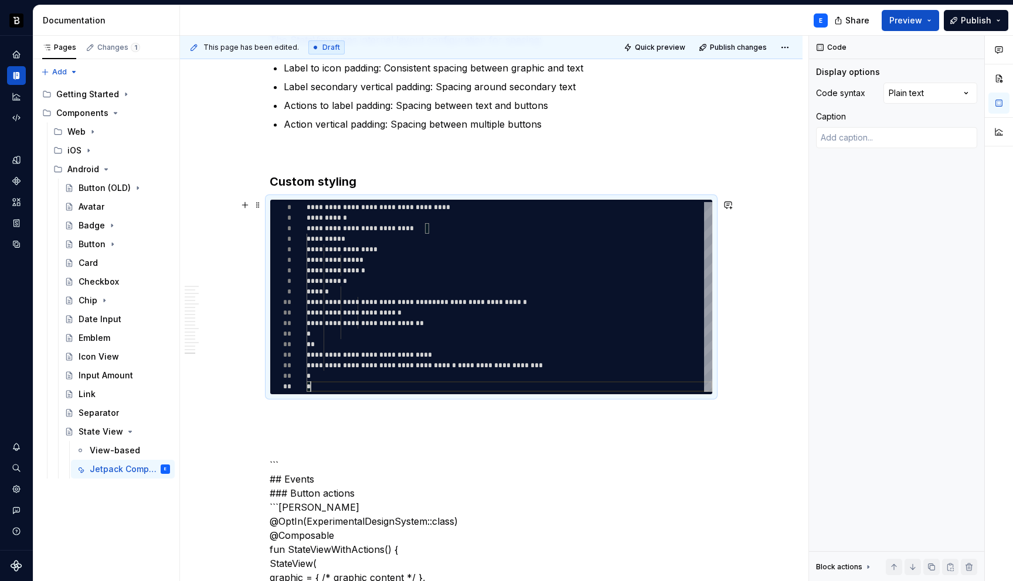
scroll to position [74, 4]
click at [919, 93] on div "Comments Open comments No comments yet Select ‘Comment’ from the block context …" at bounding box center [911, 309] width 204 height 546
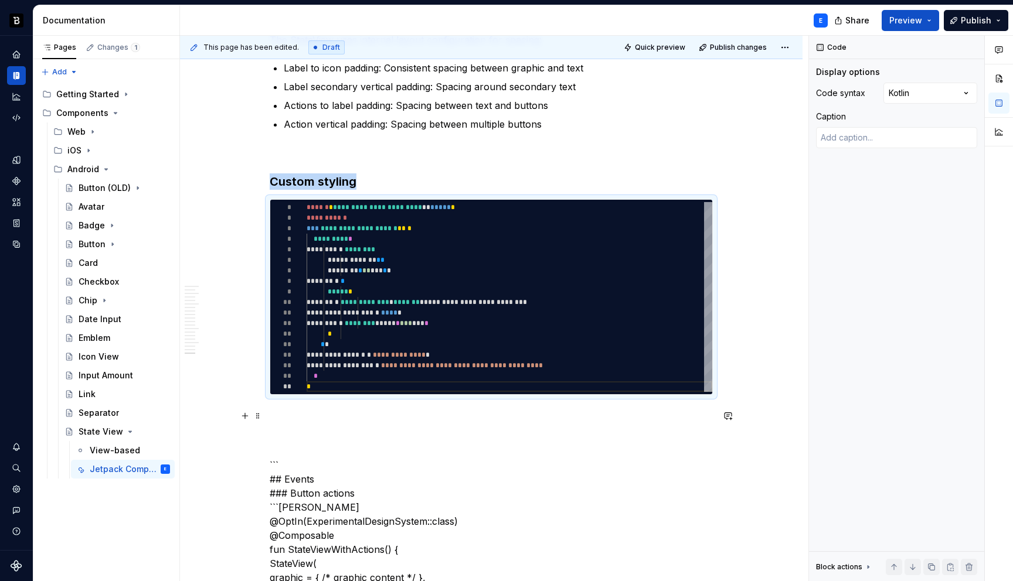
scroll to position [3755, 0]
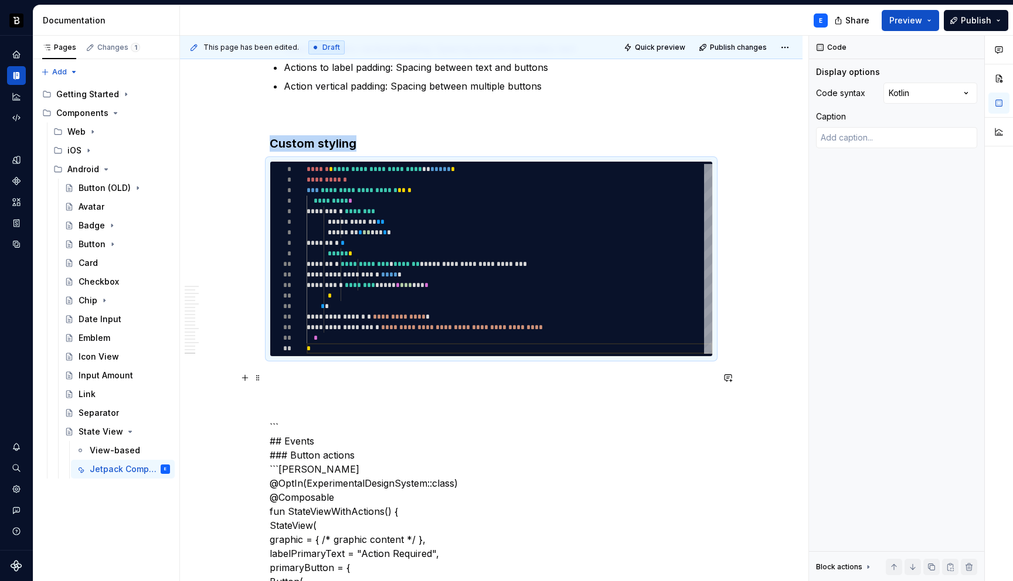
click at [393, 374] on p at bounding box center [491, 378] width 443 height 14
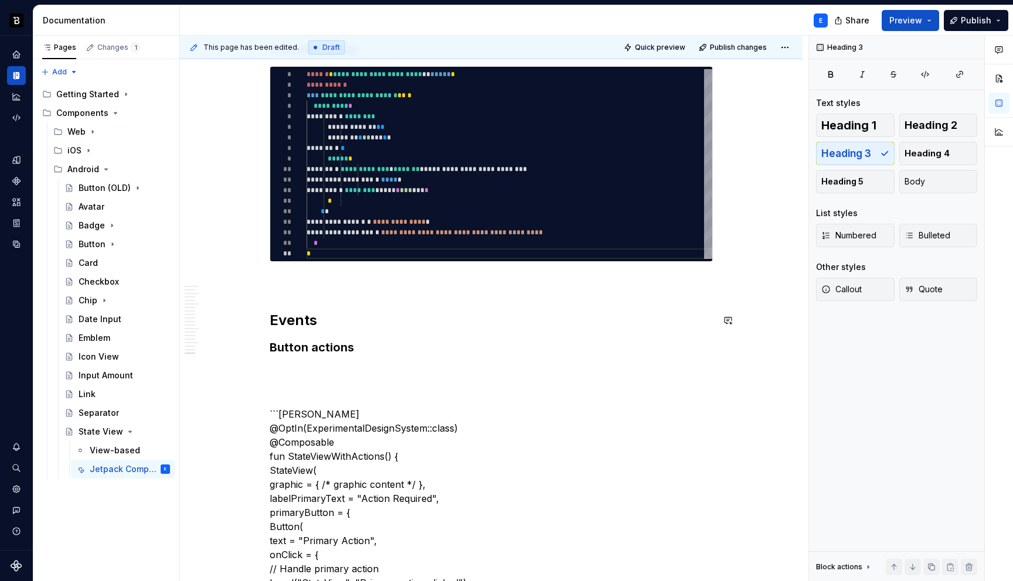
scroll to position [3827, 0]
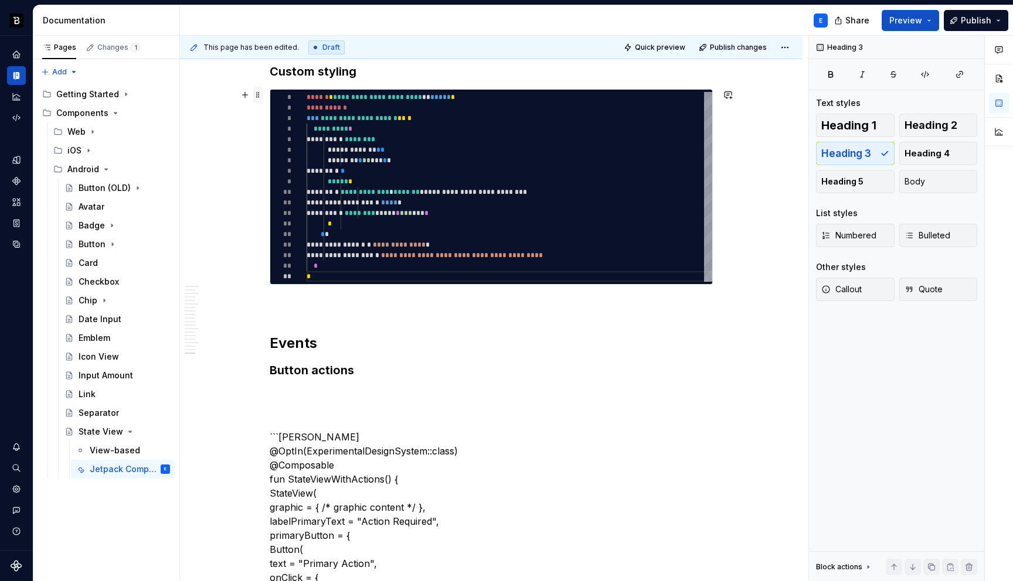
click at [263, 97] on span at bounding box center [257, 95] width 9 height 16
type textarea "*"
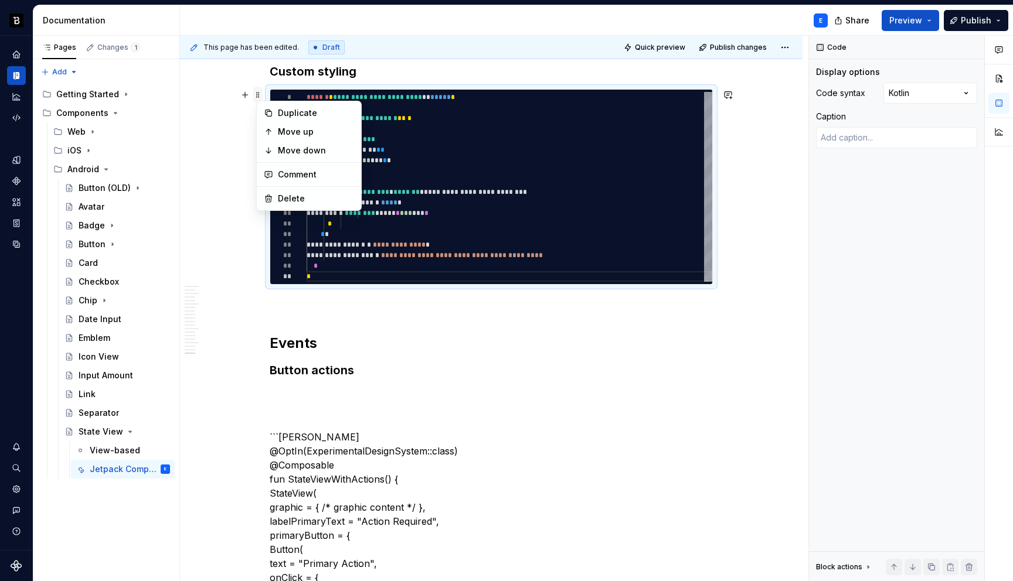
click at [263, 97] on span at bounding box center [257, 95] width 9 height 16
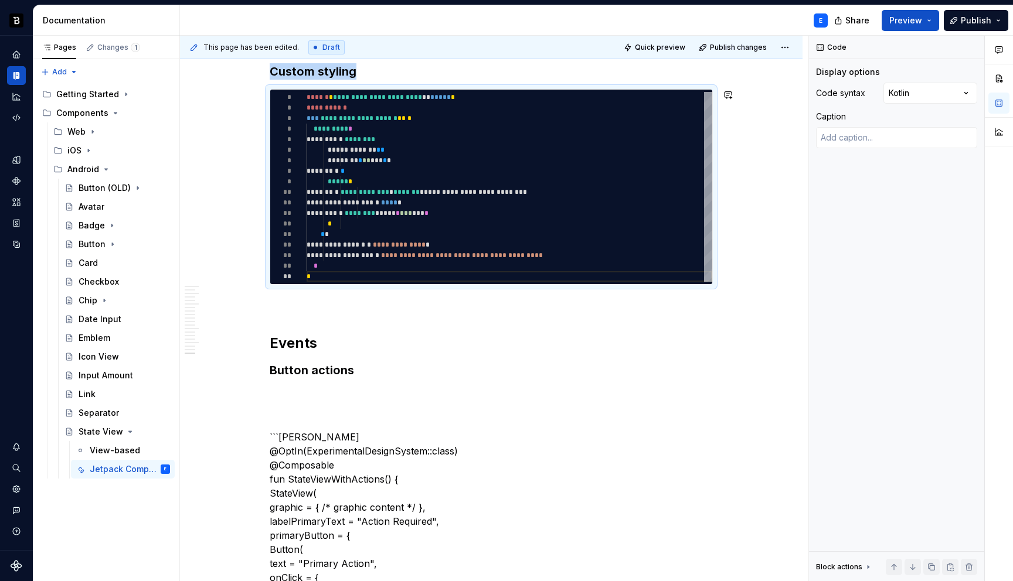
copy h3 "Custom styling"
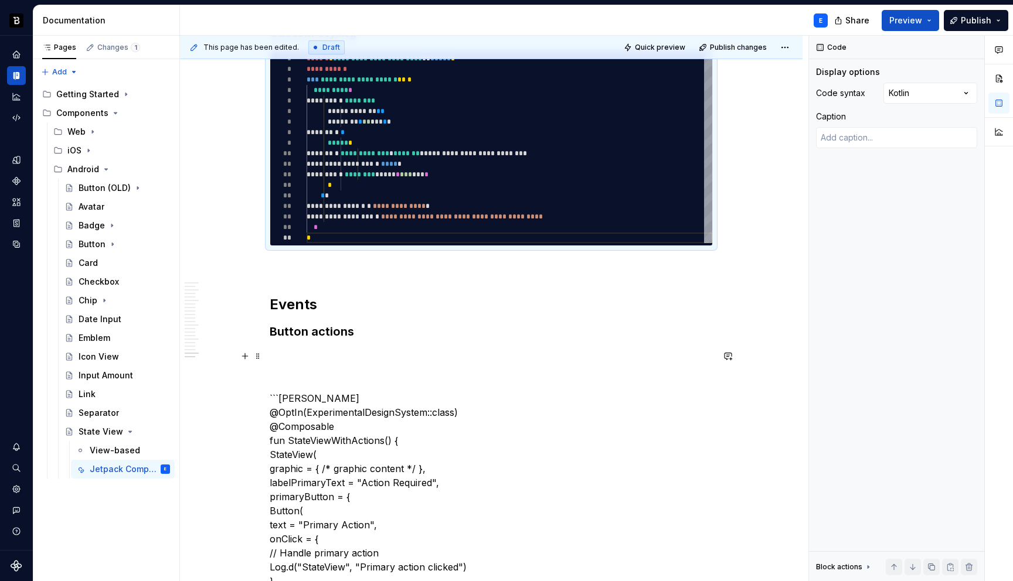
scroll to position [3875, 0]
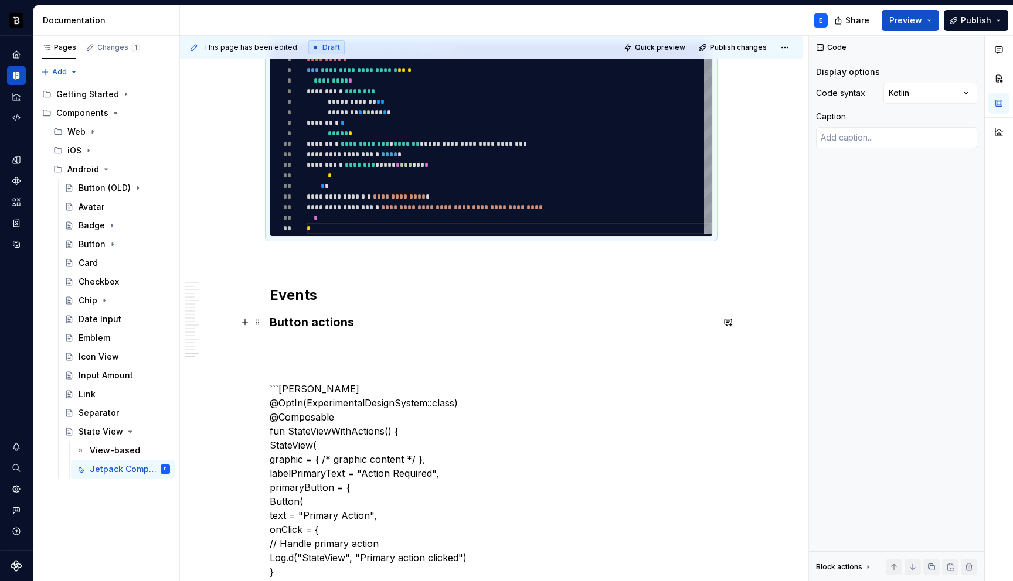
click at [390, 321] on h3 "Button actions" at bounding box center [491, 322] width 443 height 16
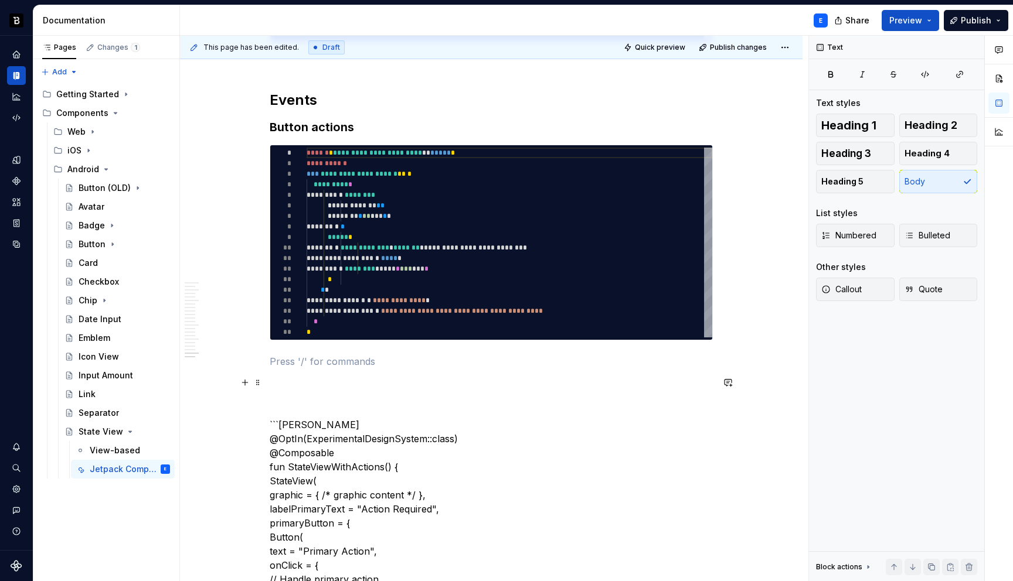
scroll to position [4096, 0]
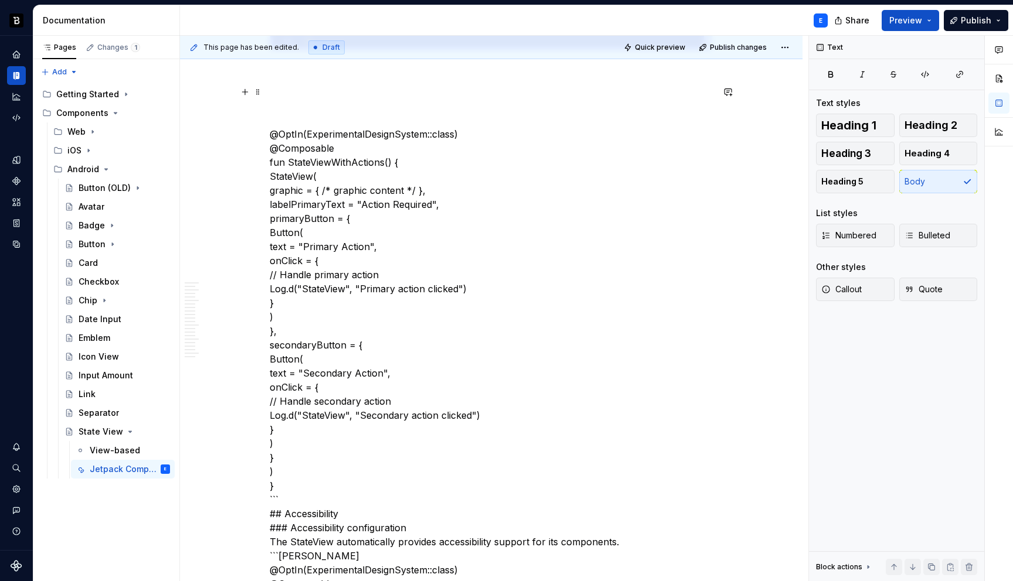
scroll to position [4363, 0]
click at [291, 479] on p "@OptIn(ExperimentalDesignSystem::class) @Composable fun StateViewWithActions() …" at bounding box center [491, 582] width 443 height 999
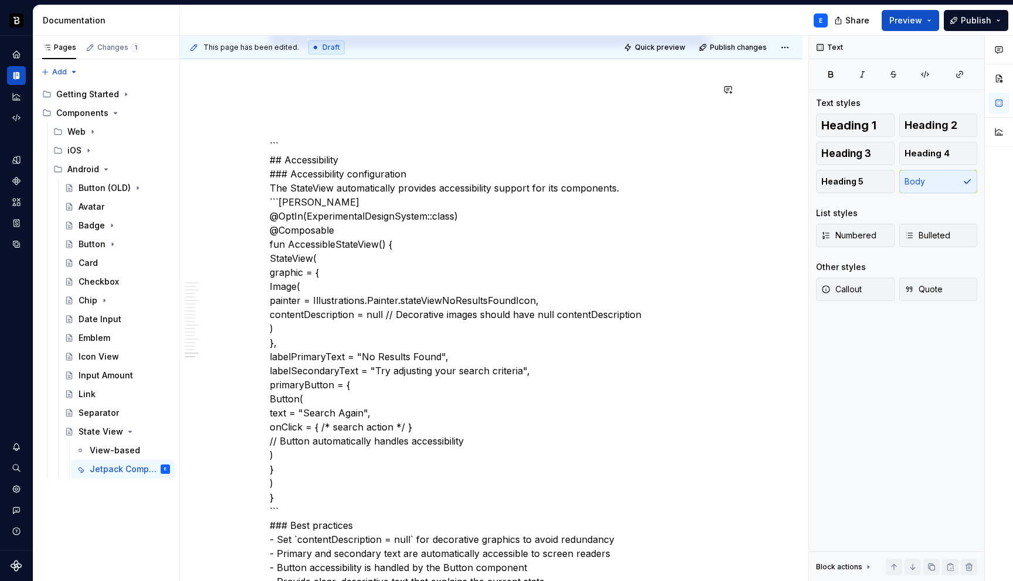
scroll to position [4012, 0]
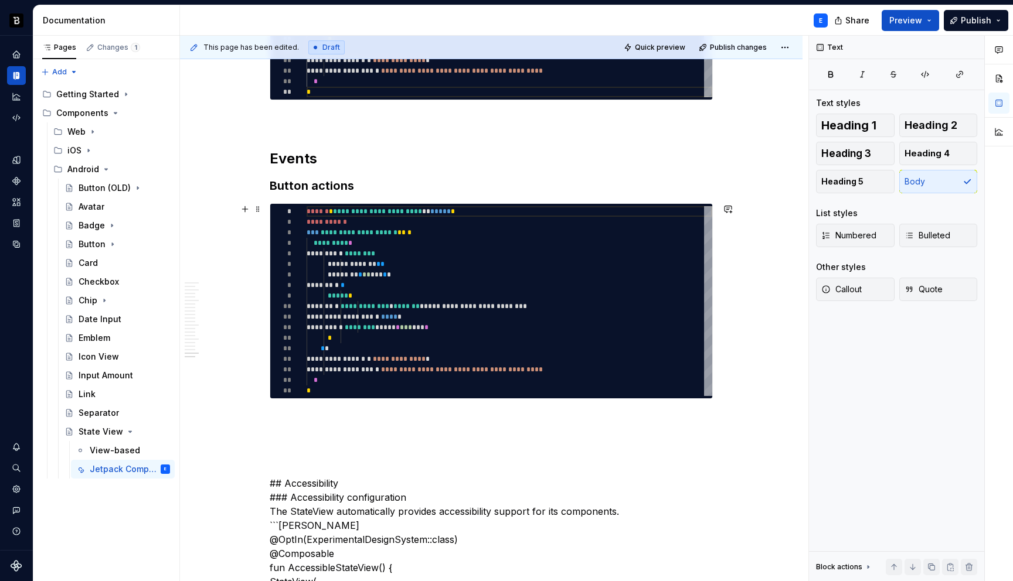
click at [376, 263] on div "**********" at bounding box center [510, 301] width 406 height 190
type textarea "**********"
type textarea "*"
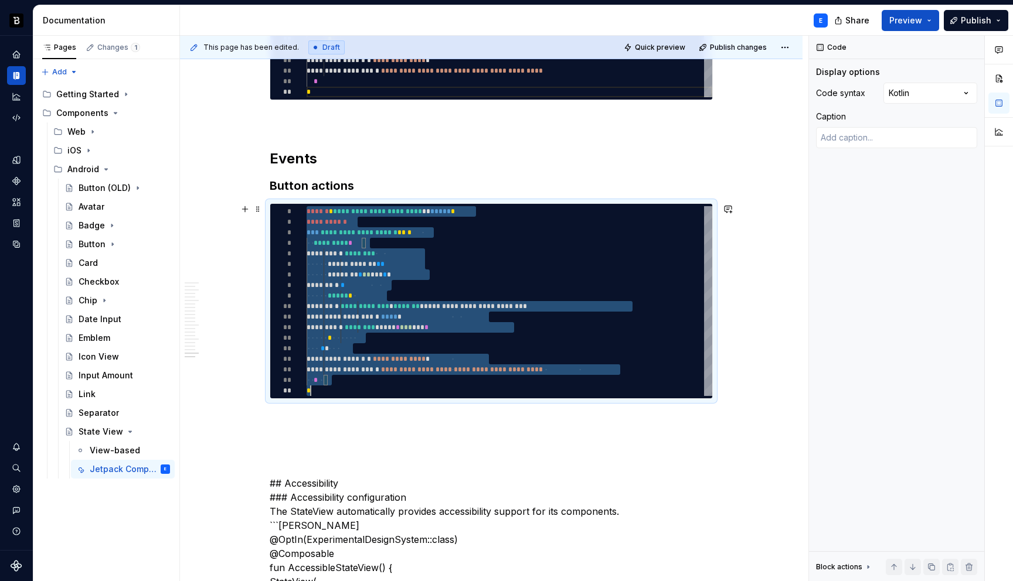
type textarea "**********"
type textarea "*"
type textarea "**********"
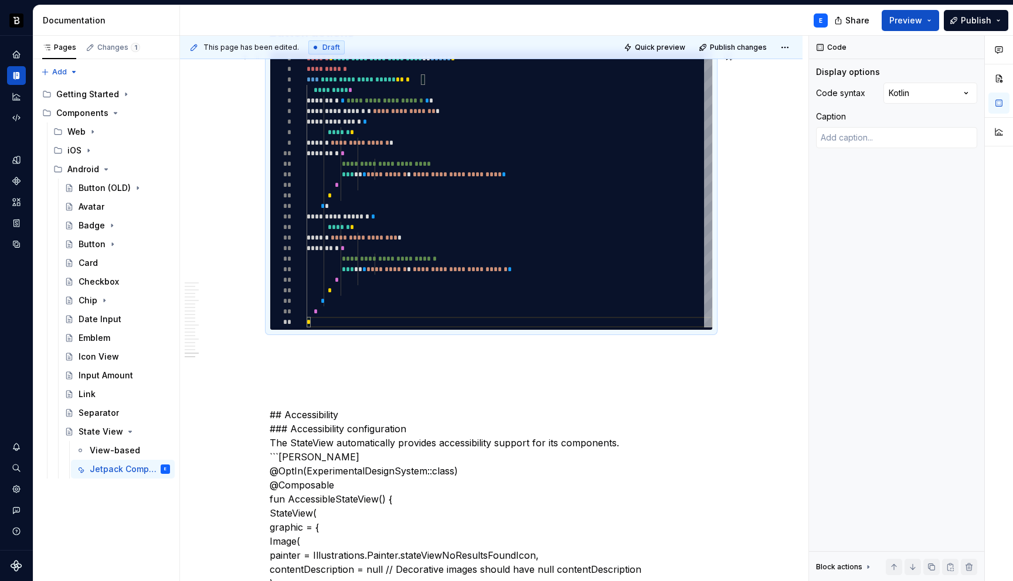
scroll to position [4243, 0]
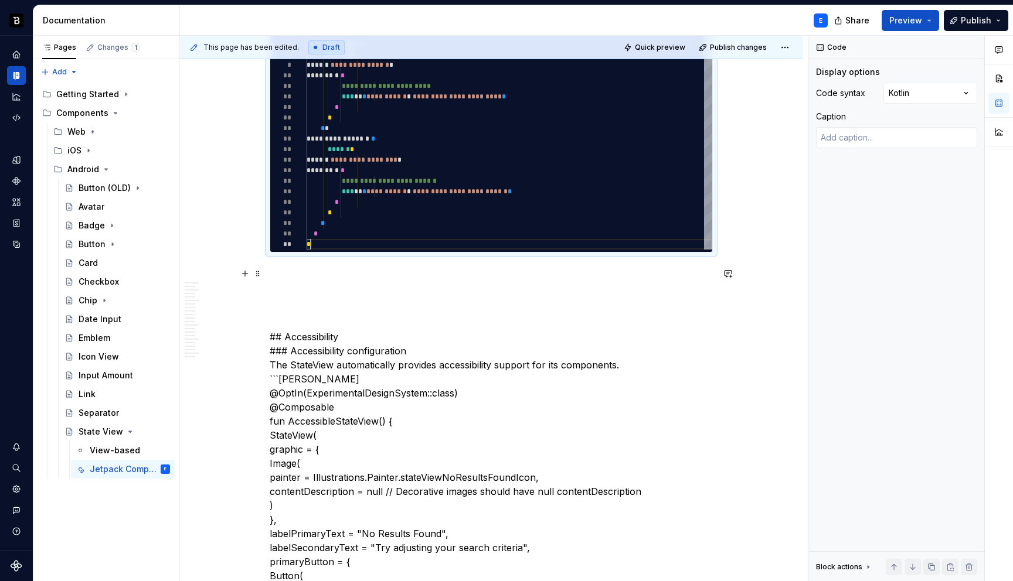
click at [304, 267] on p at bounding box center [491, 274] width 443 height 14
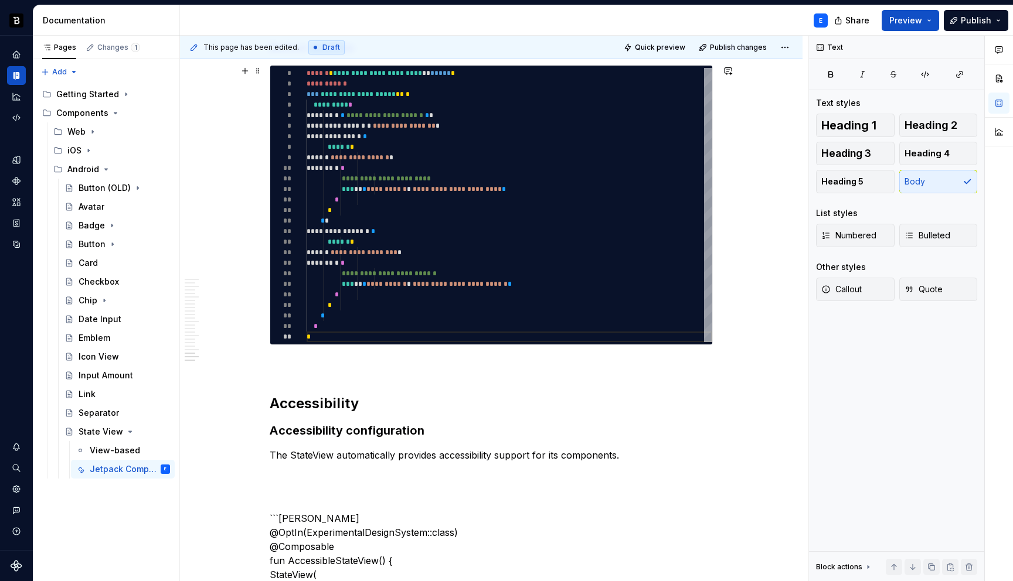
scroll to position [4142, 0]
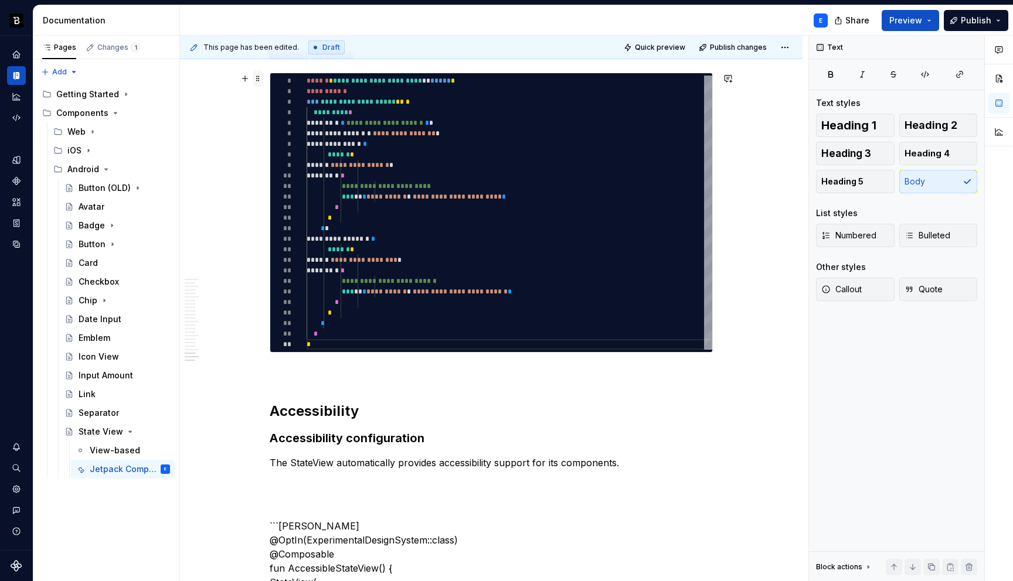
click at [260, 79] on span at bounding box center [257, 78] width 9 height 16
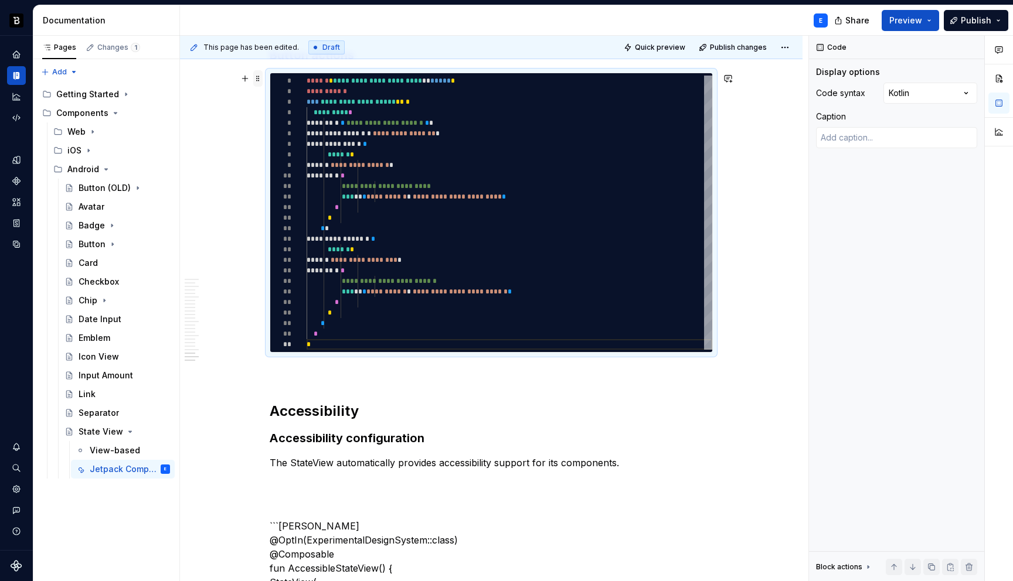
click at [260, 79] on span at bounding box center [257, 78] width 9 height 16
copy h3 "Button actions"
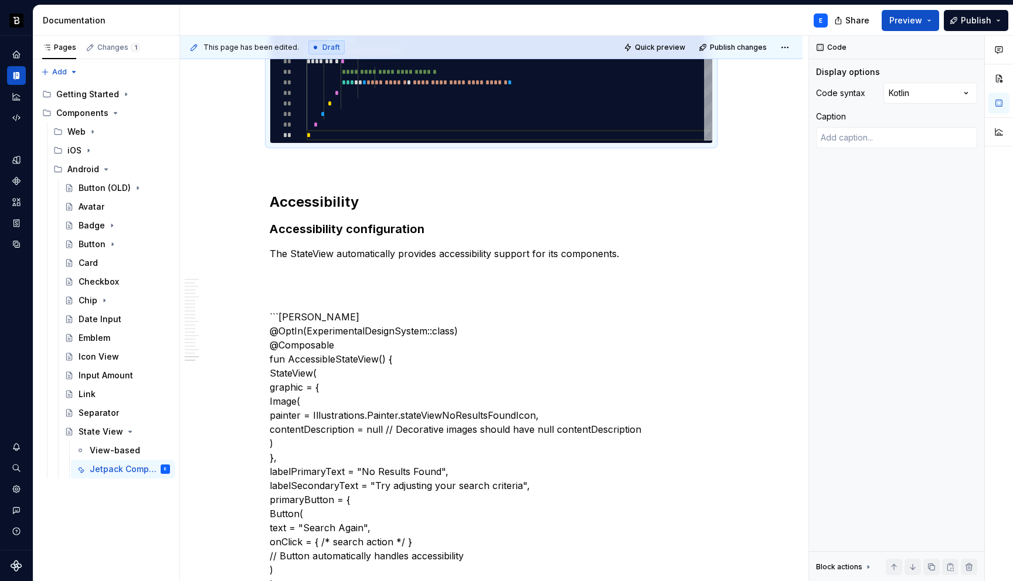
scroll to position [4382, 0]
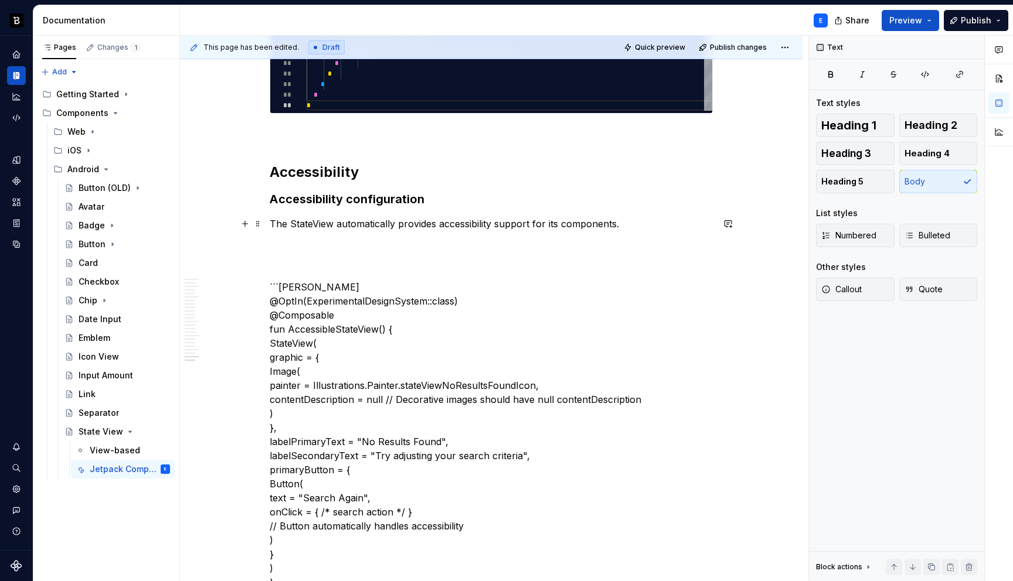
click at [404, 224] on p "The StateView automatically provides accessibility support for its components." at bounding box center [491, 224] width 443 height 14
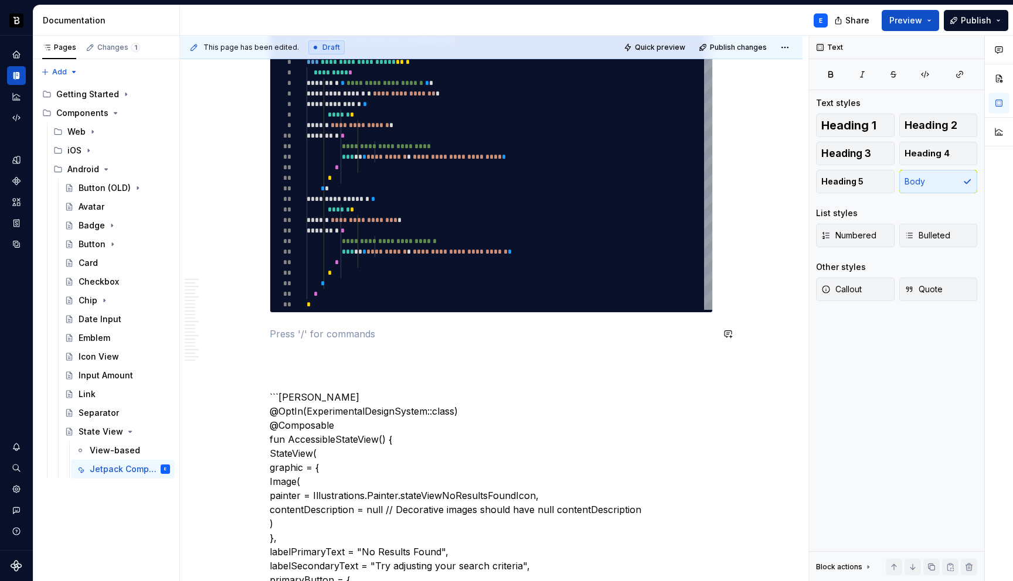
scroll to position [4608, 0]
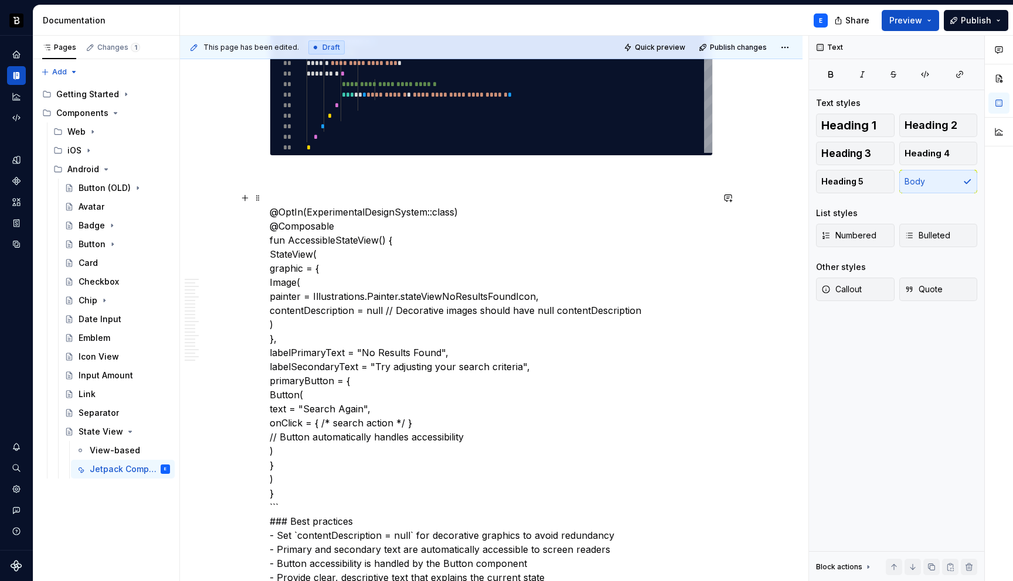
scroll to position [4768, 0]
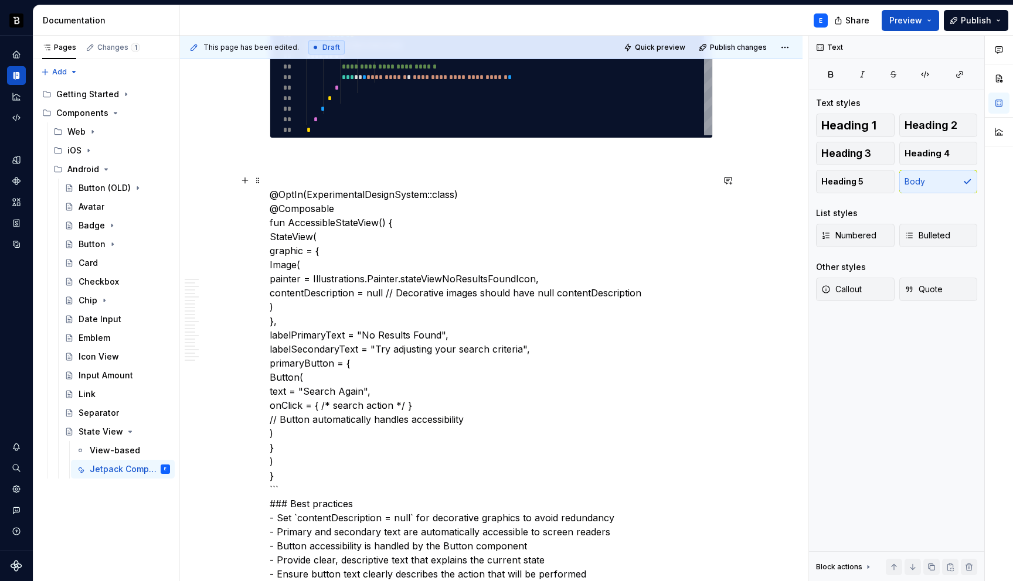
click at [287, 475] on p "@OptIn(ExperimentalDesignSystem::class) @Composable fun AccessibleStateView() {…" at bounding box center [491, 441] width 443 height 535
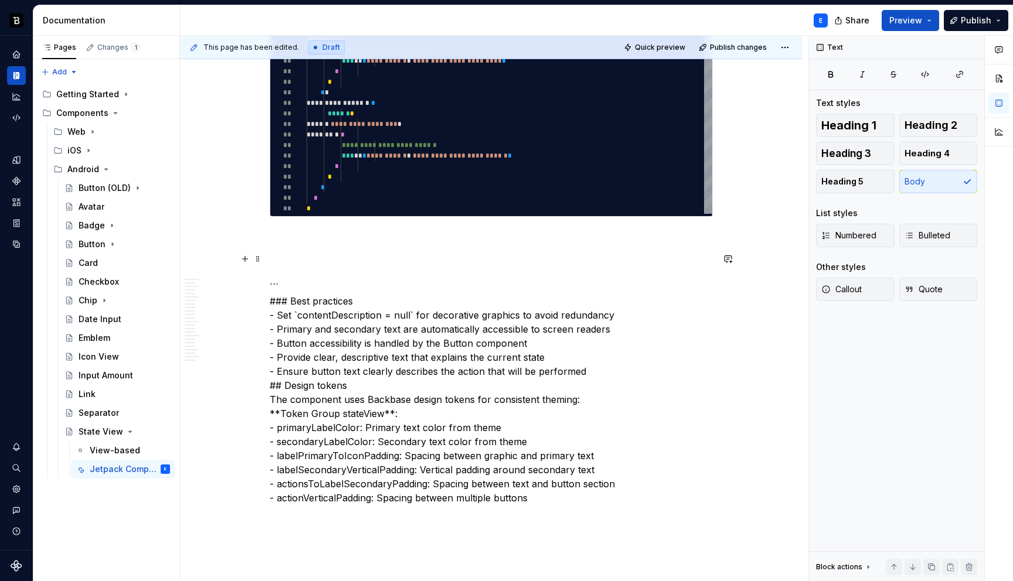
scroll to position [4625, 0]
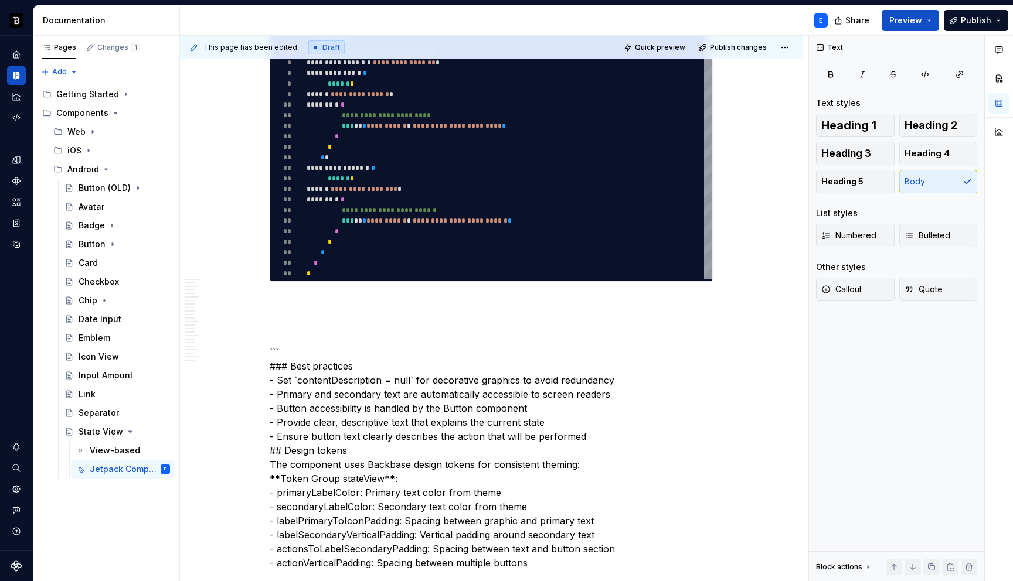
type textarea "*"
click at [404, 209] on div "**********" at bounding box center [510, 142] width 406 height 274
type textarea "**********"
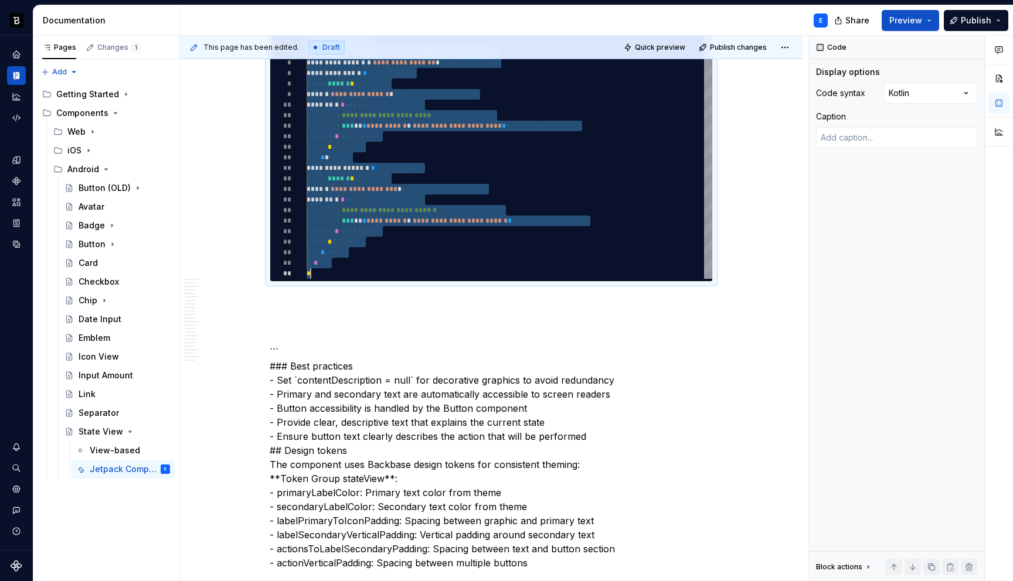
type textarea "*"
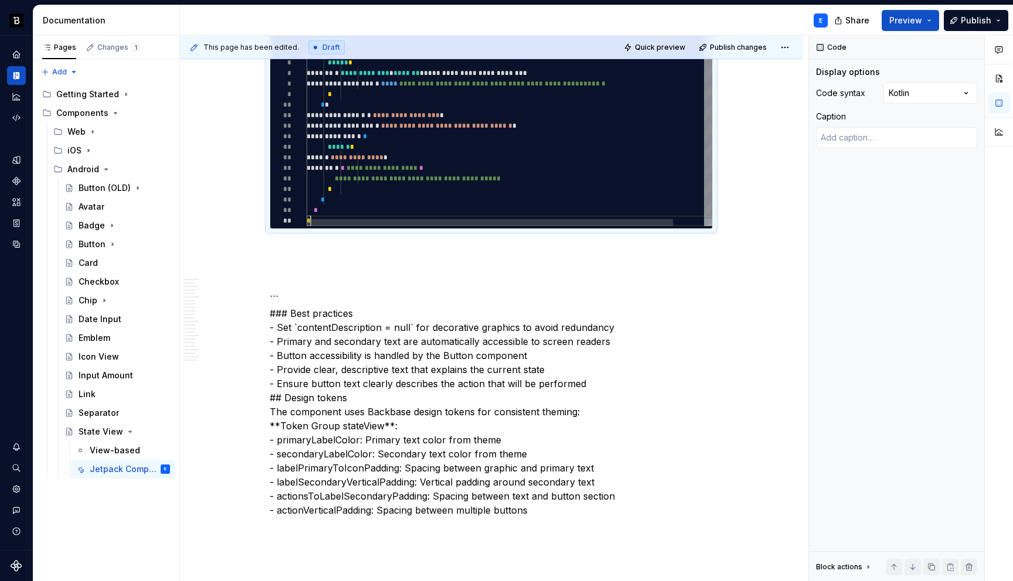
scroll to position [0, 4]
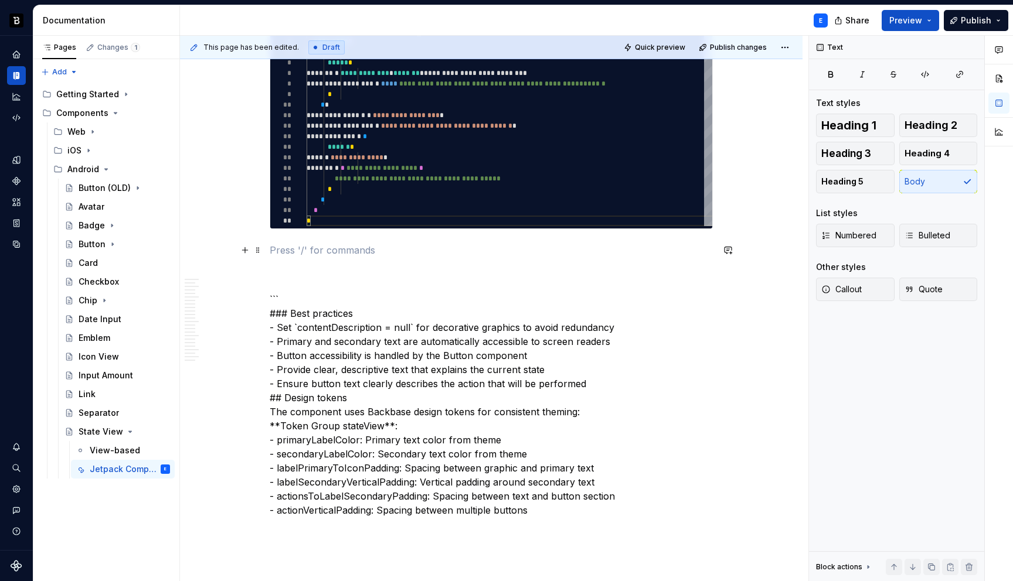
click at [375, 246] on p at bounding box center [491, 250] width 443 height 14
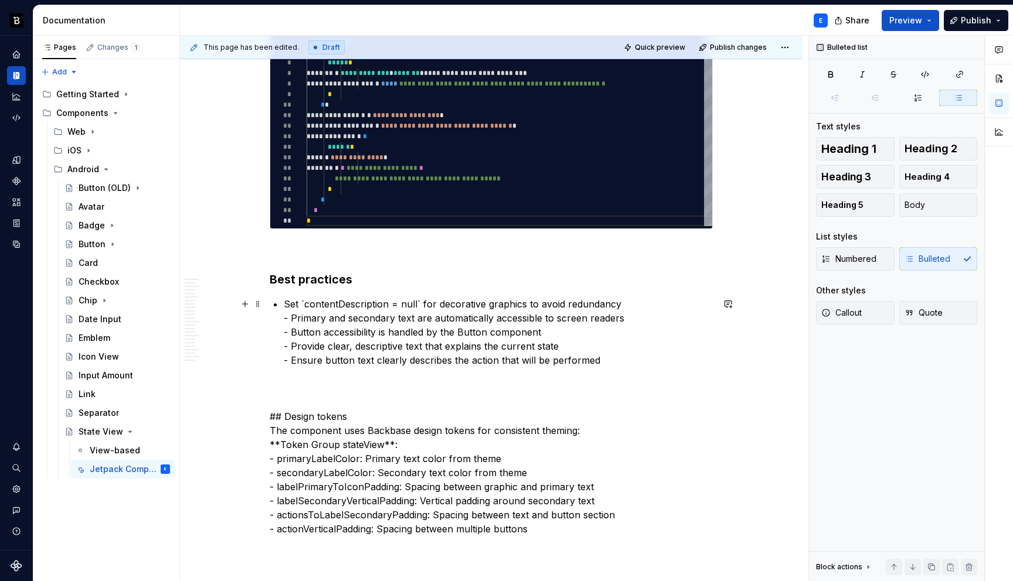
click at [421, 302] on p "Set `contentDescription = null` for decorative graphics to avoid redundancy - P…" at bounding box center [498, 332] width 429 height 70
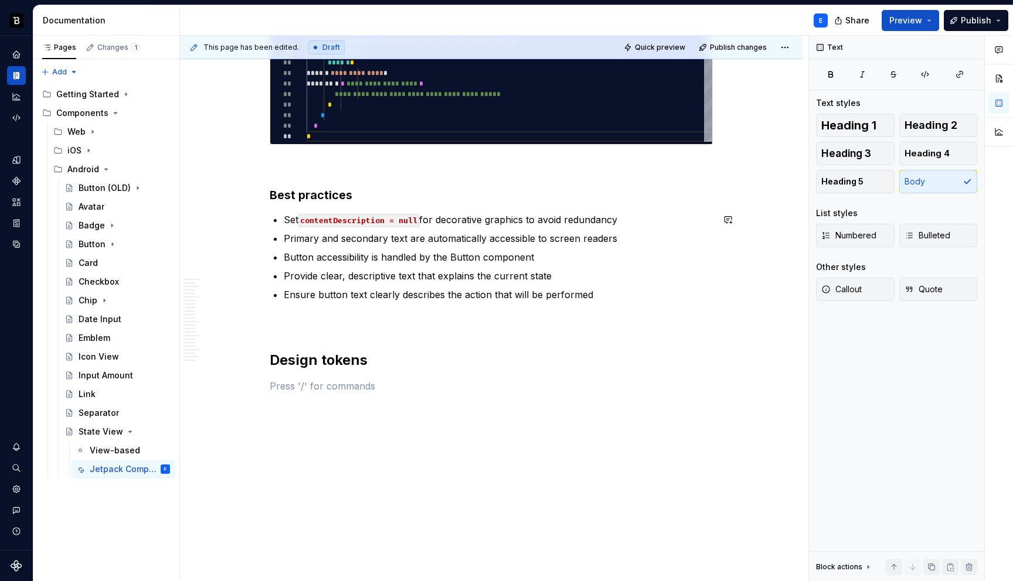
scroll to position [4719, 0]
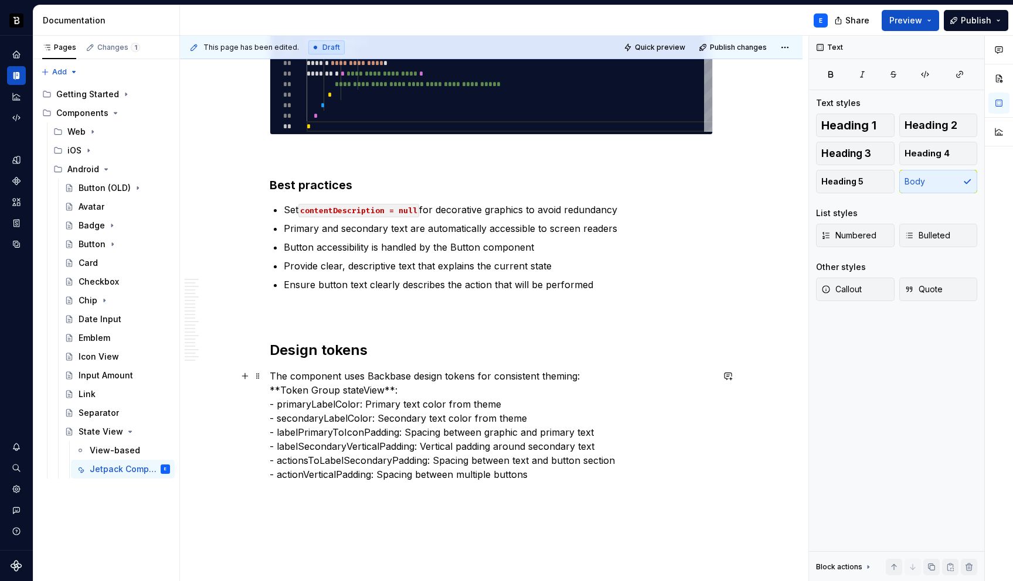
click at [526, 374] on p "The component uses Backbase design tokens for consistent theming: **Token Group…" at bounding box center [491, 425] width 443 height 113
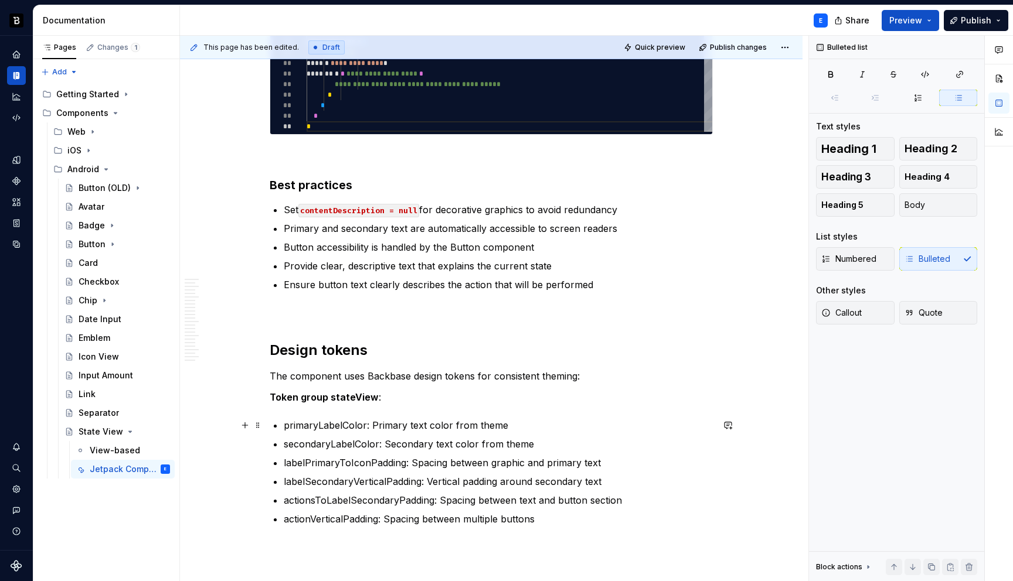
click at [324, 421] on p "primaryLabelColor: Primary text color from theme" at bounding box center [498, 426] width 429 height 14
click at [556, 404] on button "button" at bounding box center [560, 404] width 16 height 16
click at [354, 444] on p "secondaryLabelColor: Secondary text color from theme" at bounding box center [498, 444] width 429 height 14
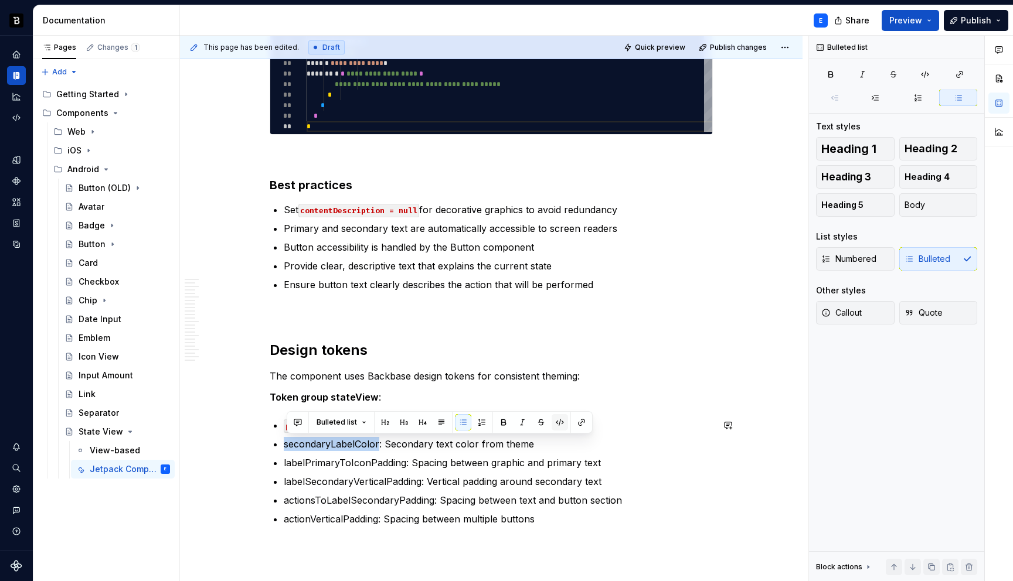
click at [555, 423] on button "button" at bounding box center [560, 422] width 16 height 16
click at [354, 460] on p "labelPrimaryToIconPadding: Spacing between graphic and primary text" at bounding box center [498, 463] width 429 height 14
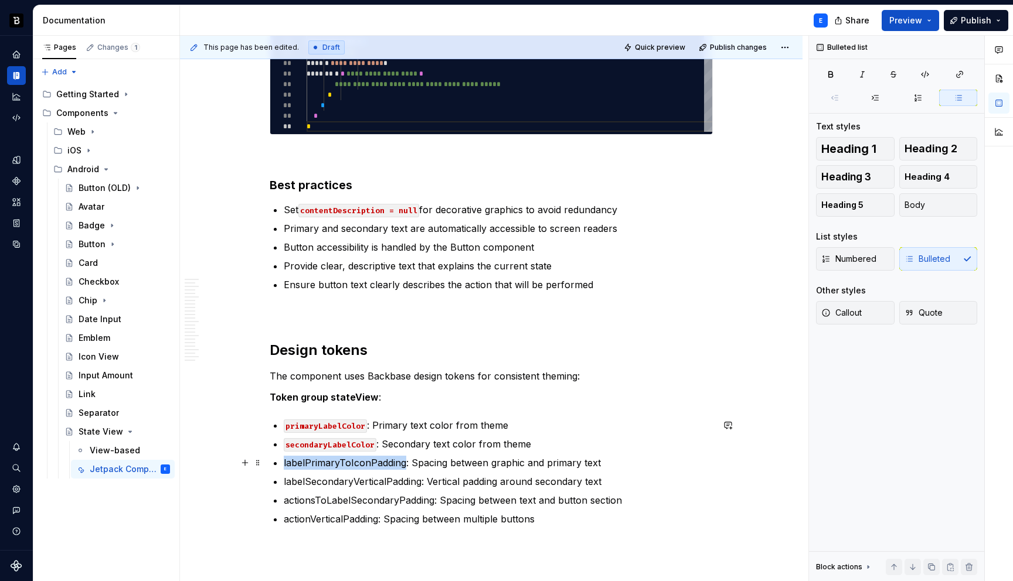
click at [354, 460] on p "labelPrimaryToIconPadding: Spacing between graphic and primary text" at bounding box center [498, 463] width 429 height 14
click at [557, 441] on button "button" at bounding box center [560, 441] width 16 height 16
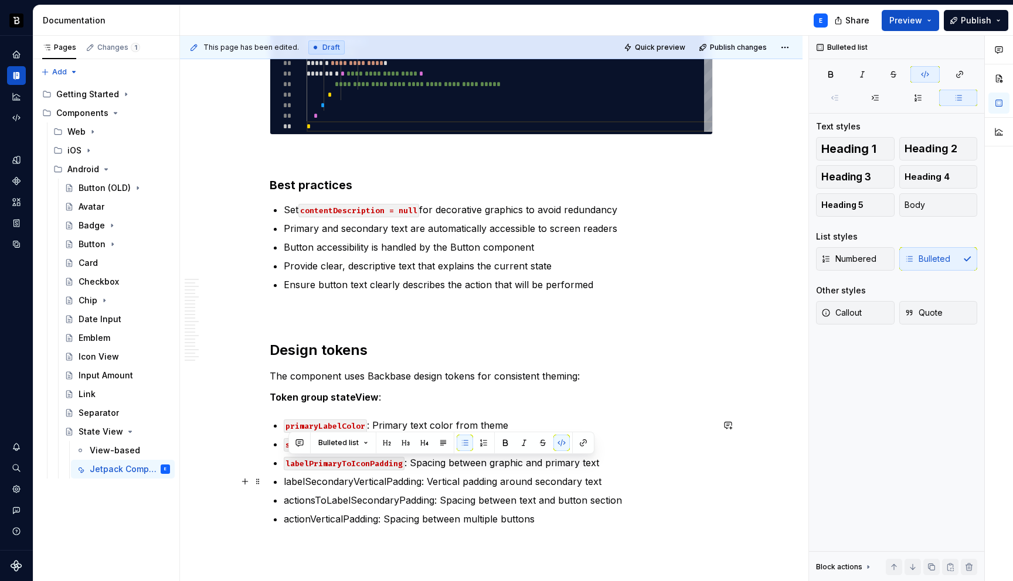
click at [382, 480] on p "labelSecondaryVerticalPadding: Vertical padding around secondary text" at bounding box center [498, 482] width 429 height 14
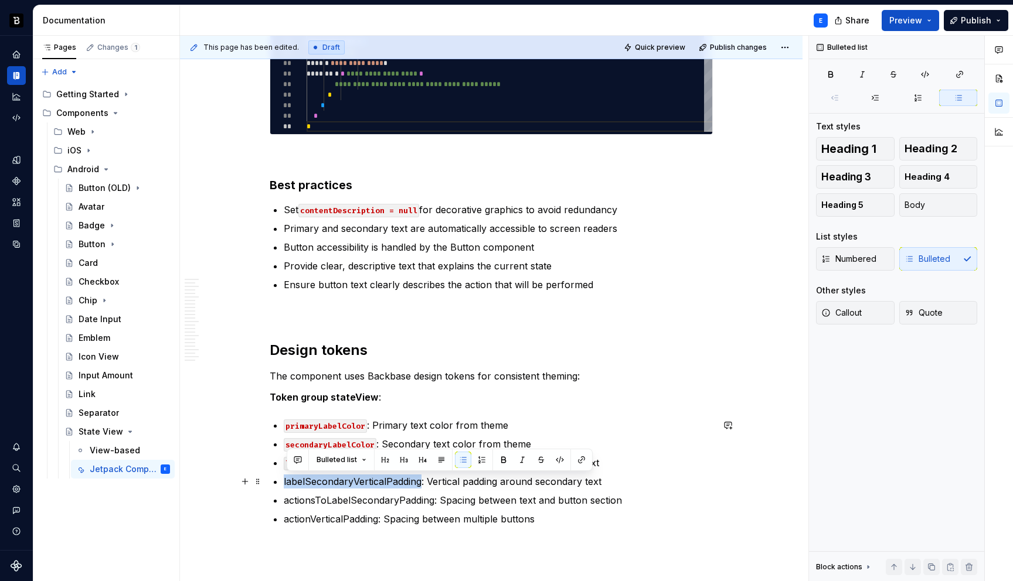
click at [382, 480] on p "labelSecondaryVerticalPadding: Vertical padding around secondary text" at bounding box center [498, 482] width 429 height 14
click at [556, 461] on button "button" at bounding box center [560, 460] width 16 height 16
click at [395, 501] on p "actionsToLabelSecondaryPadding: Spacing between text and button section" at bounding box center [498, 501] width 429 height 14
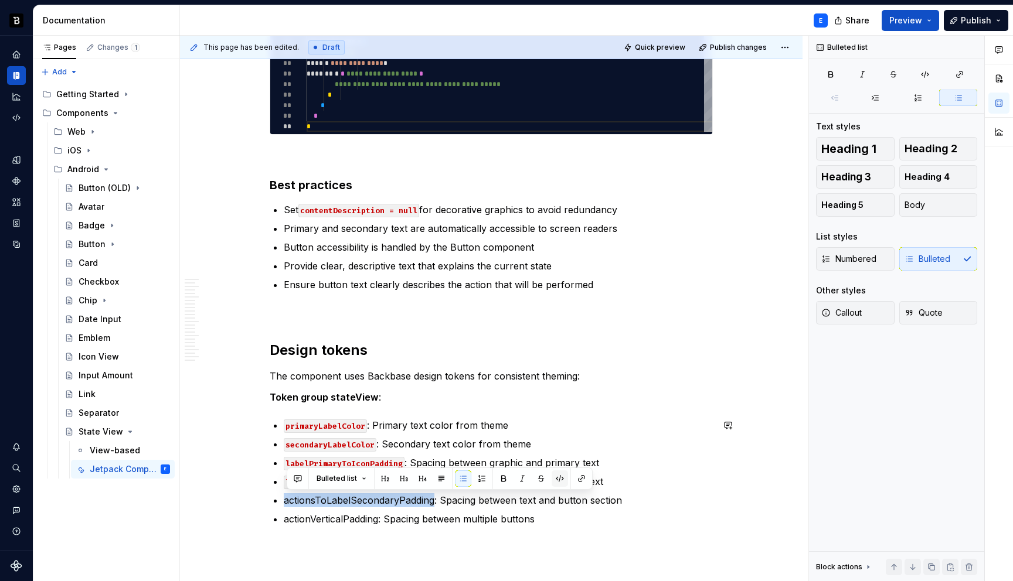
click at [557, 481] on button "button" at bounding box center [560, 479] width 16 height 16
click at [372, 520] on p "actionVerticalPadding: Spacing between multiple buttons" at bounding box center [498, 519] width 429 height 14
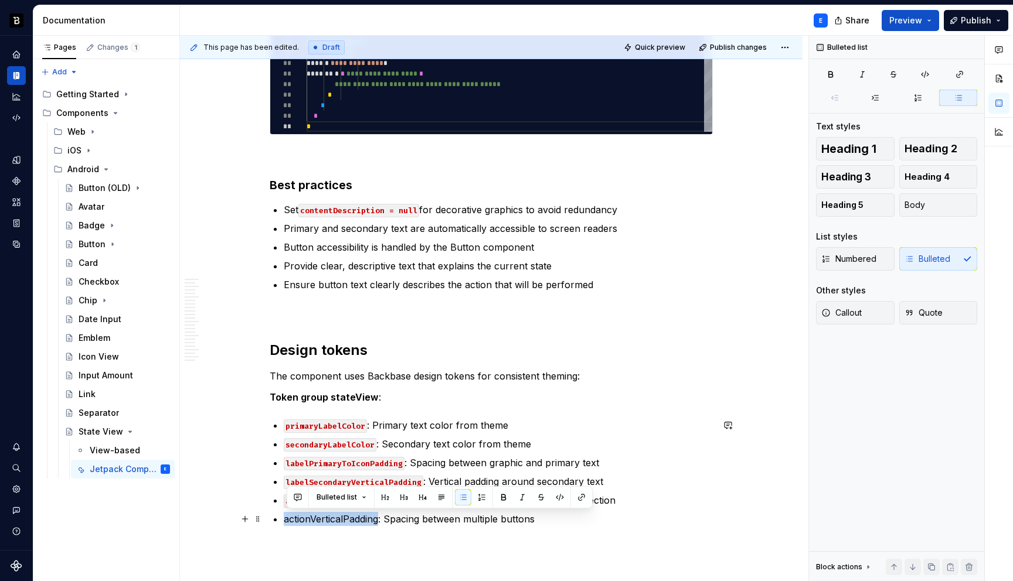
click at [372, 520] on p "actionVerticalPadding: Spacing between multiple buttons" at bounding box center [498, 519] width 429 height 14
click at [555, 497] on button "button" at bounding box center [560, 497] width 16 height 16
click at [618, 427] on p "primaryLabelColor : Primary text color from theme" at bounding box center [498, 426] width 429 height 14
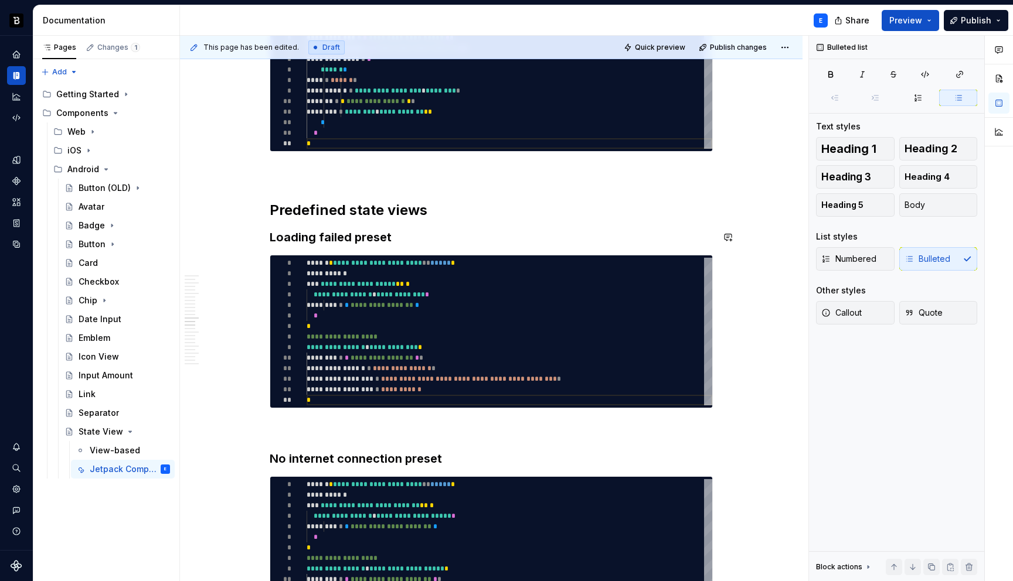
scroll to position [2706, 0]
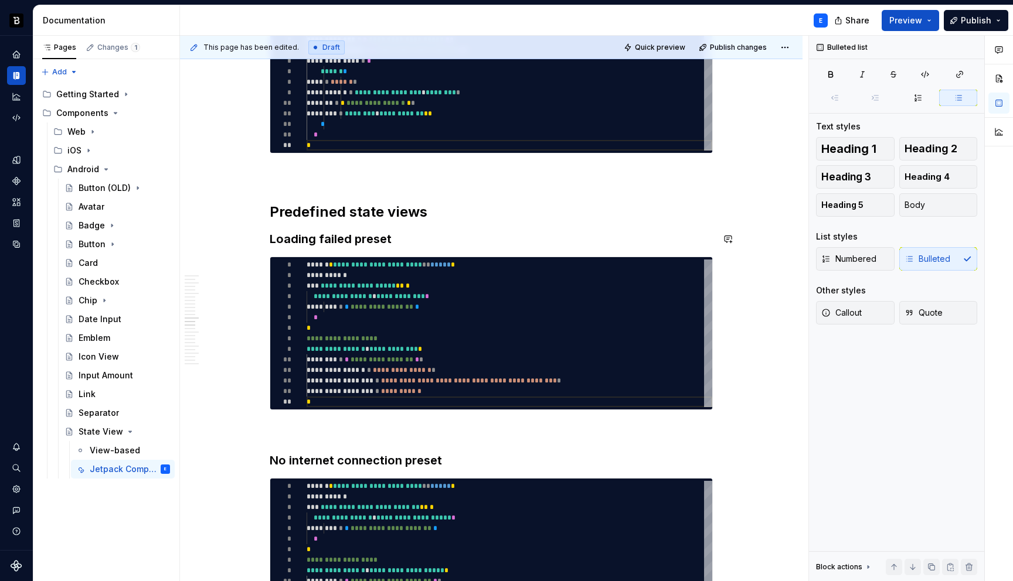
click at [464, 241] on h3 "Loading failed preset" at bounding box center [491, 239] width 443 height 16
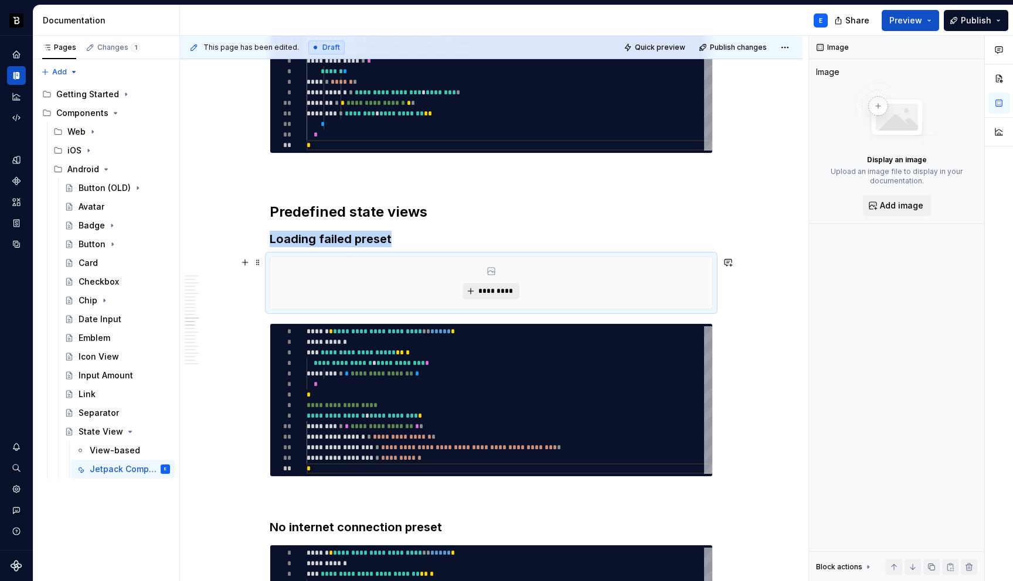
click at [489, 287] on span "*********" at bounding box center [496, 291] width 36 height 9
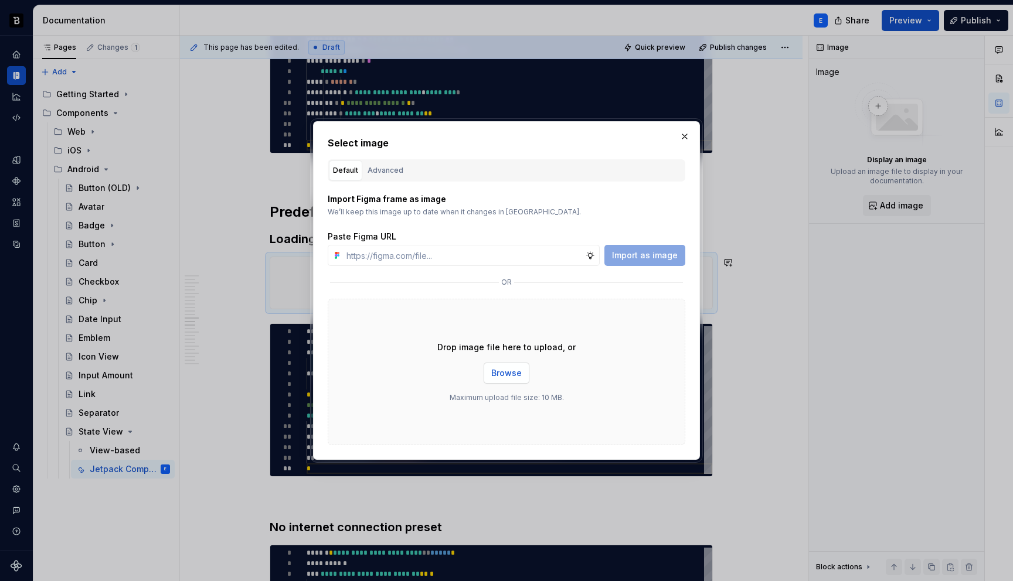
click at [502, 382] on button "Browse" at bounding box center [507, 373] width 46 height 21
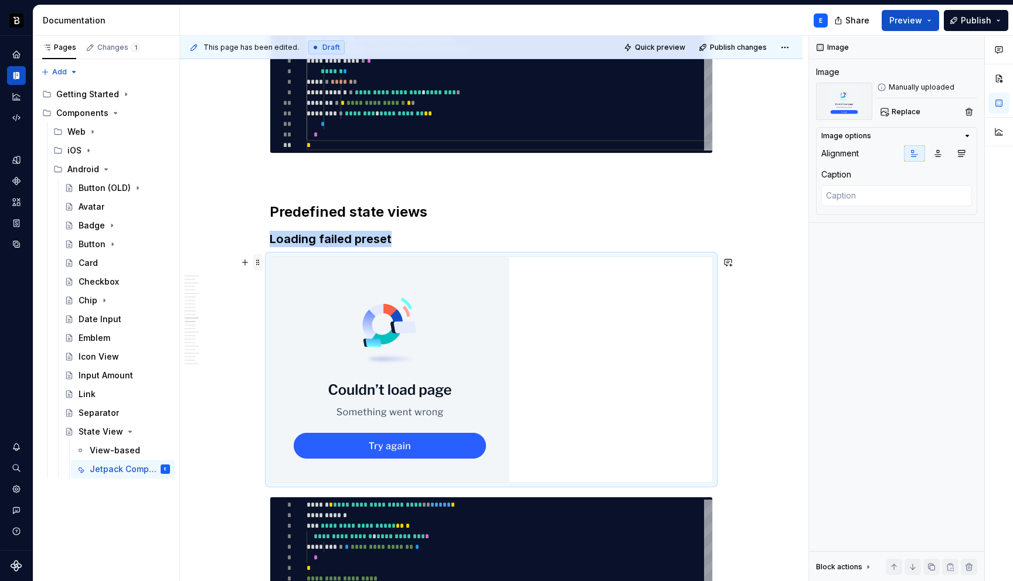
click at [261, 265] on span at bounding box center [257, 262] width 9 height 16
copy h3 "Loading failed preset"
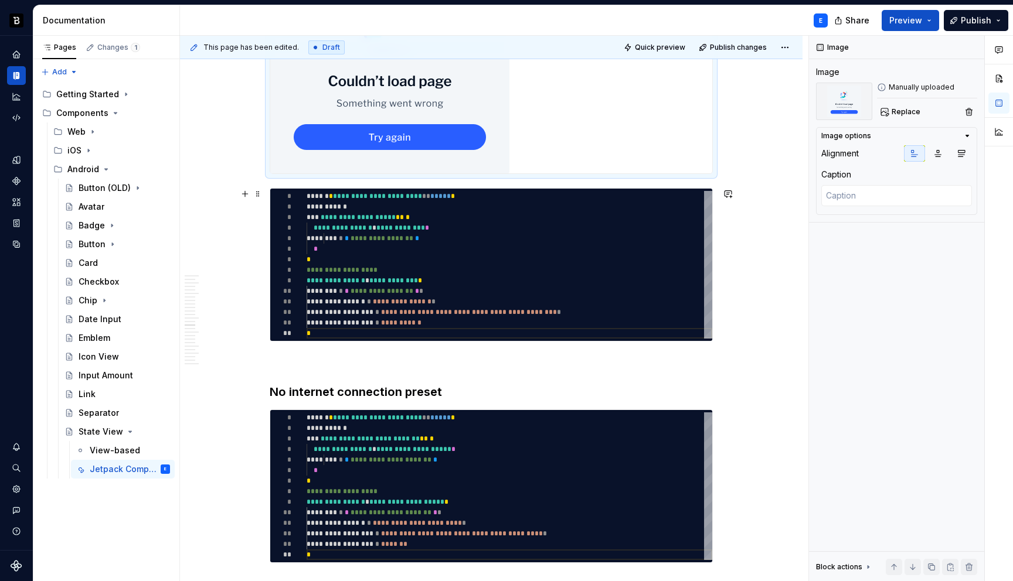
scroll to position [3036, 0]
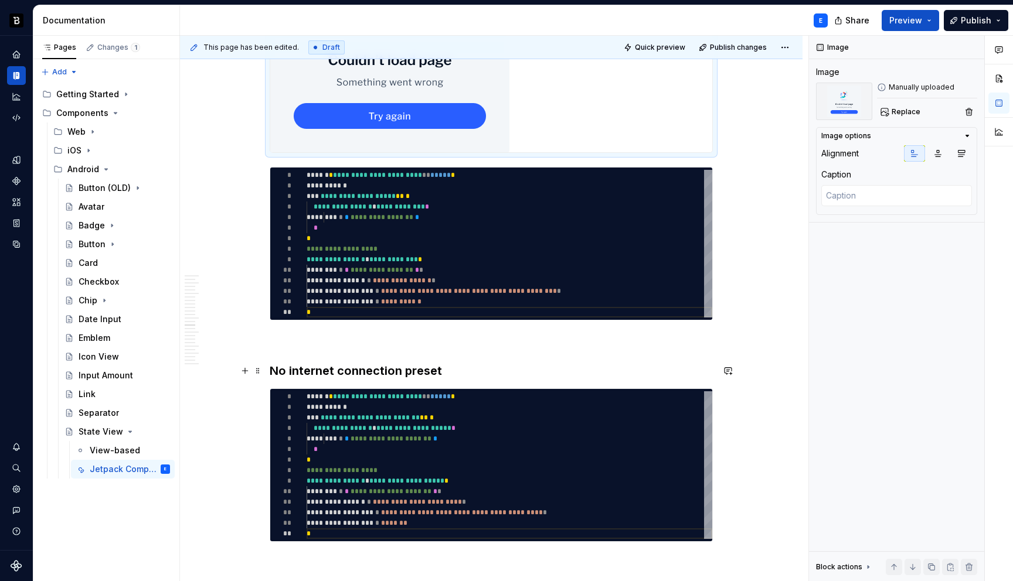
click at [458, 370] on h3 "No internet connection preset" at bounding box center [491, 371] width 443 height 16
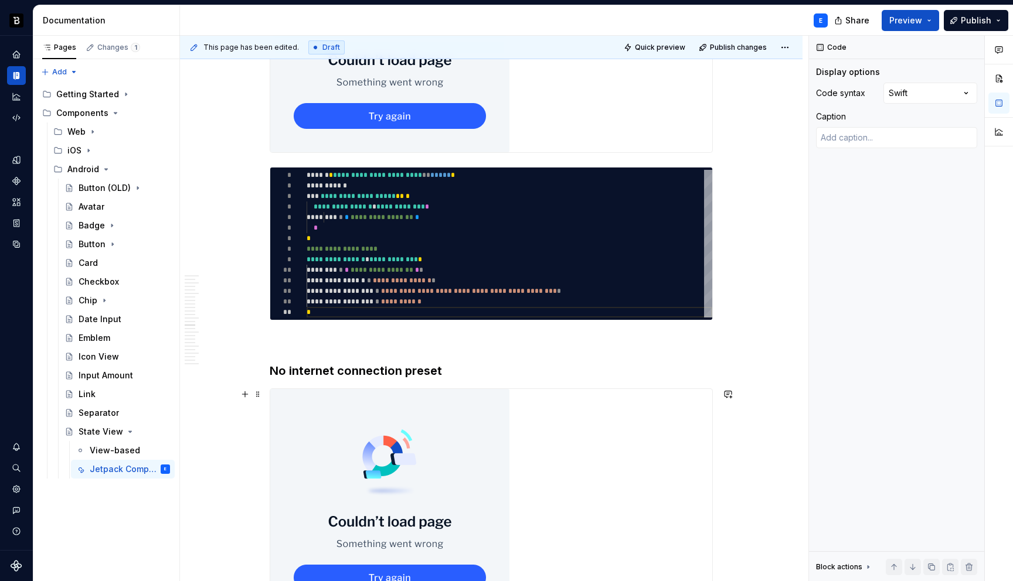
click at [426, 492] on img at bounding box center [389, 501] width 239 height 225
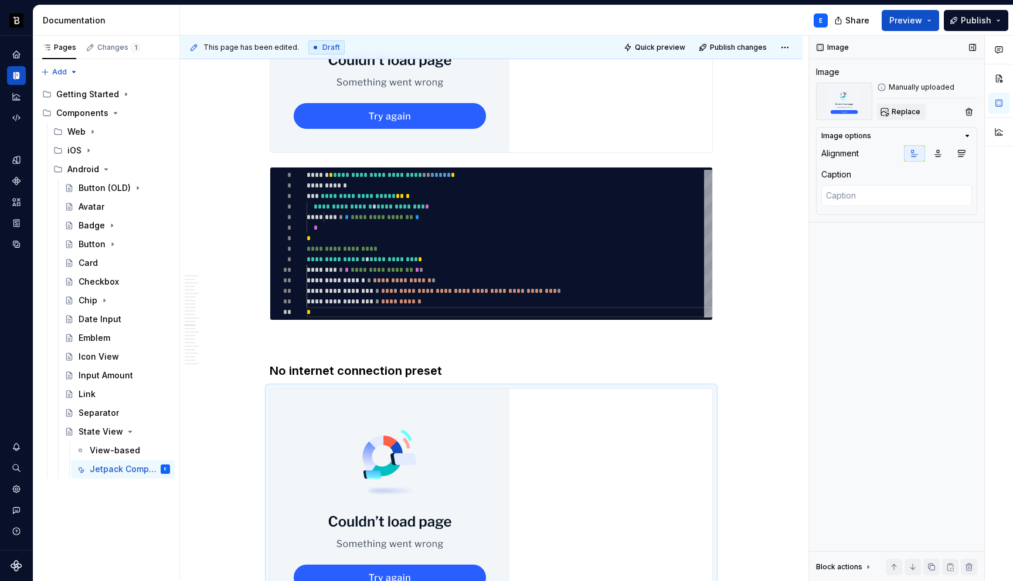
click at [906, 113] on span "Replace" at bounding box center [906, 111] width 29 height 9
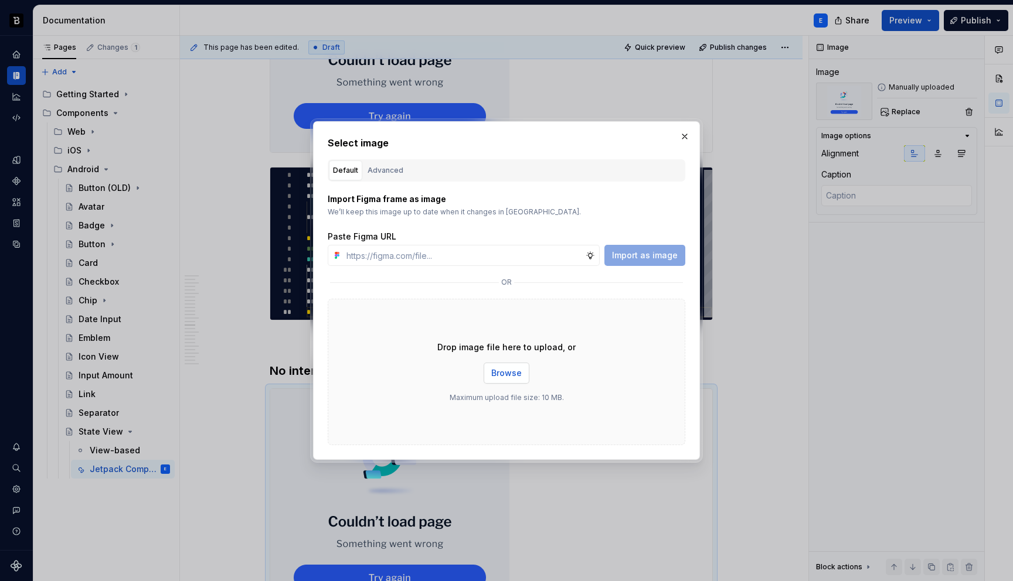
click at [511, 374] on span "Browse" at bounding box center [506, 374] width 30 height 12
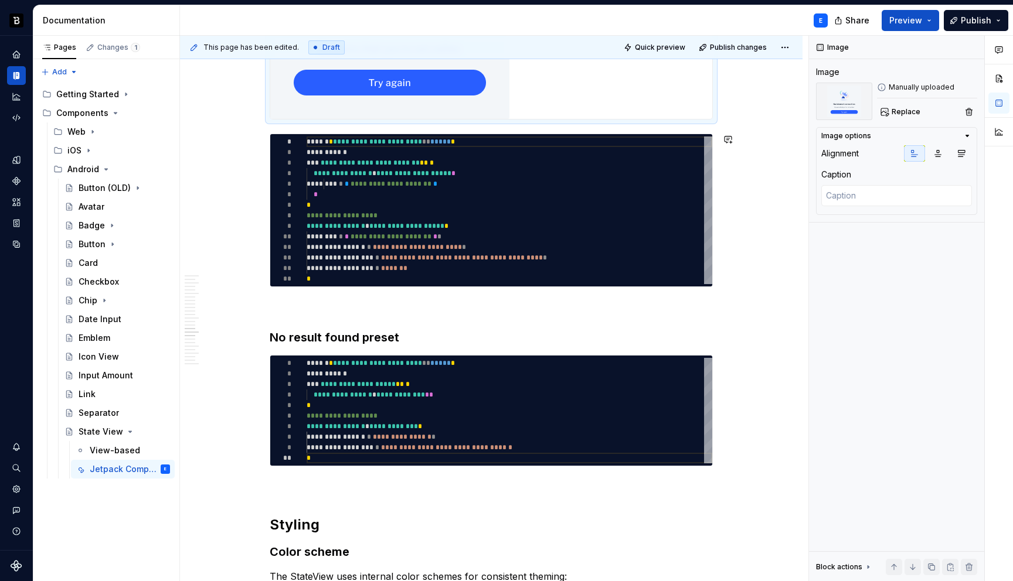
scroll to position [3555, 0]
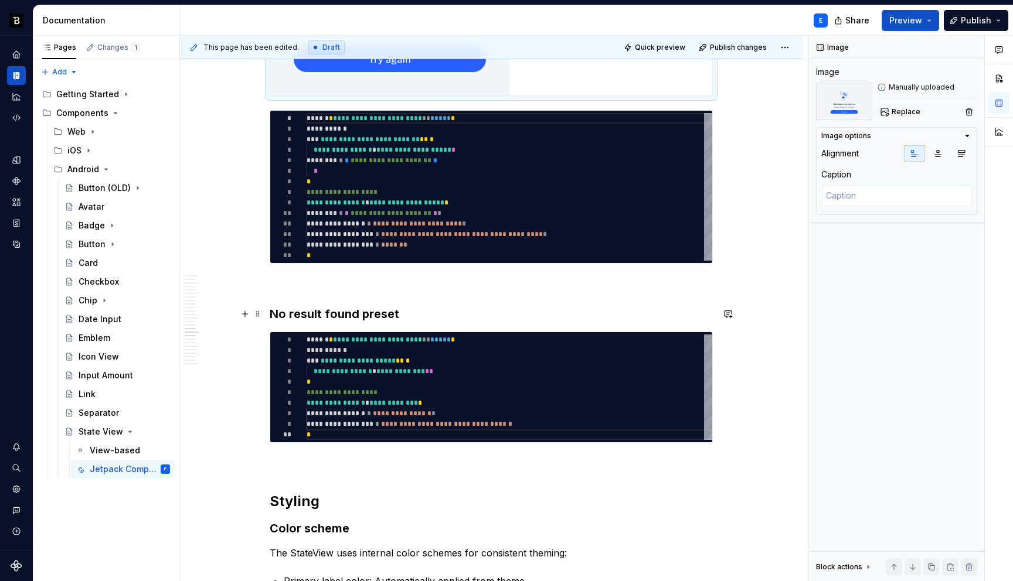
click at [428, 313] on h3 "No result found preset" at bounding box center [491, 314] width 443 height 16
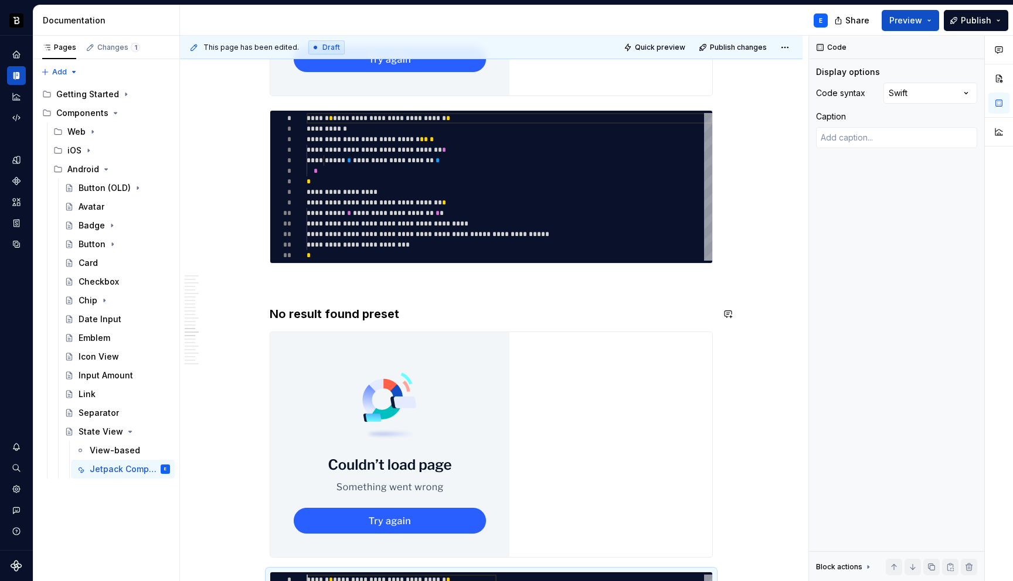
scroll to position [0, 0]
click at [437, 364] on img at bounding box center [389, 444] width 239 height 225
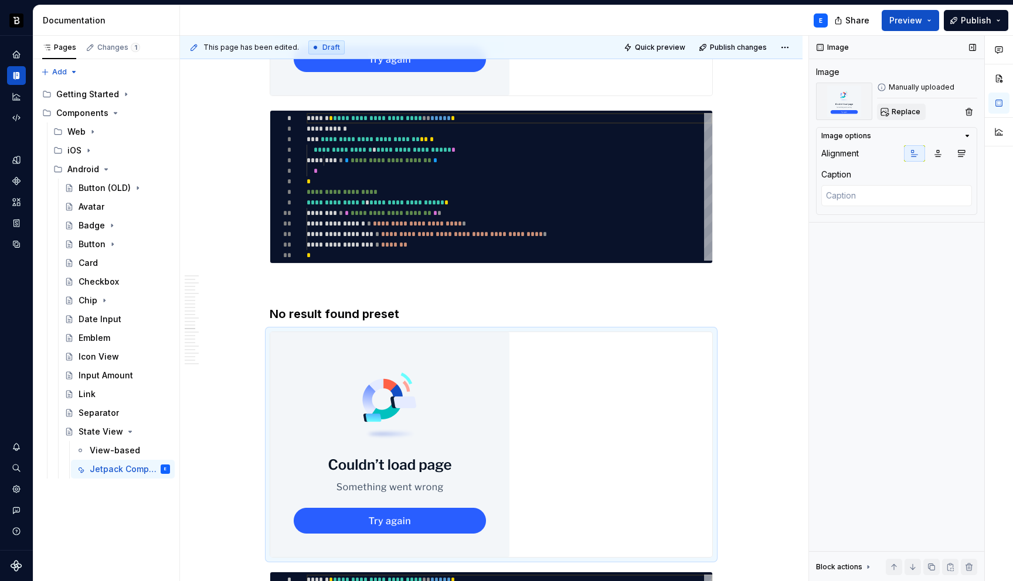
click at [902, 114] on span "Replace" at bounding box center [906, 111] width 29 height 9
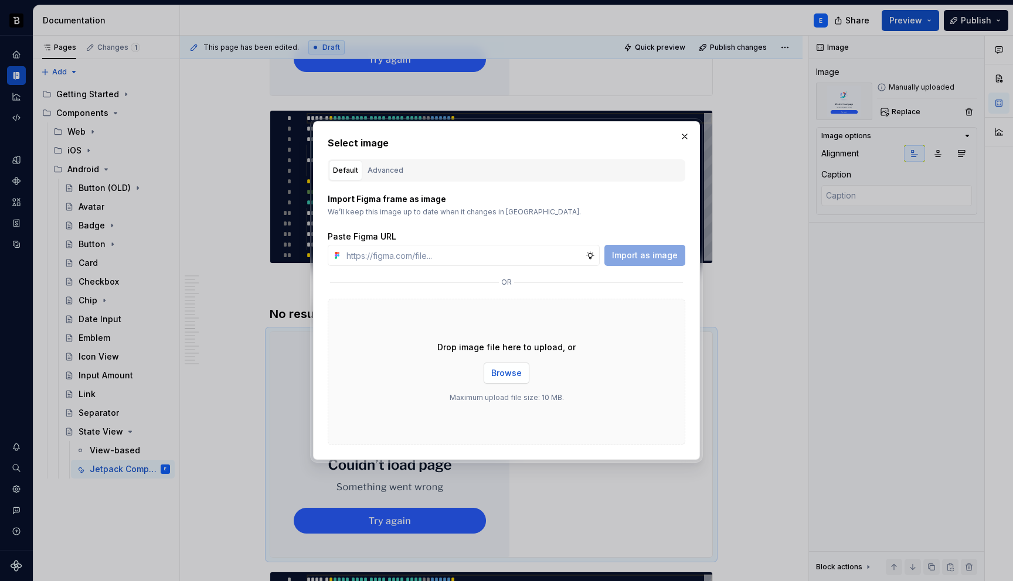
click at [501, 374] on span "Browse" at bounding box center [506, 374] width 30 height 12
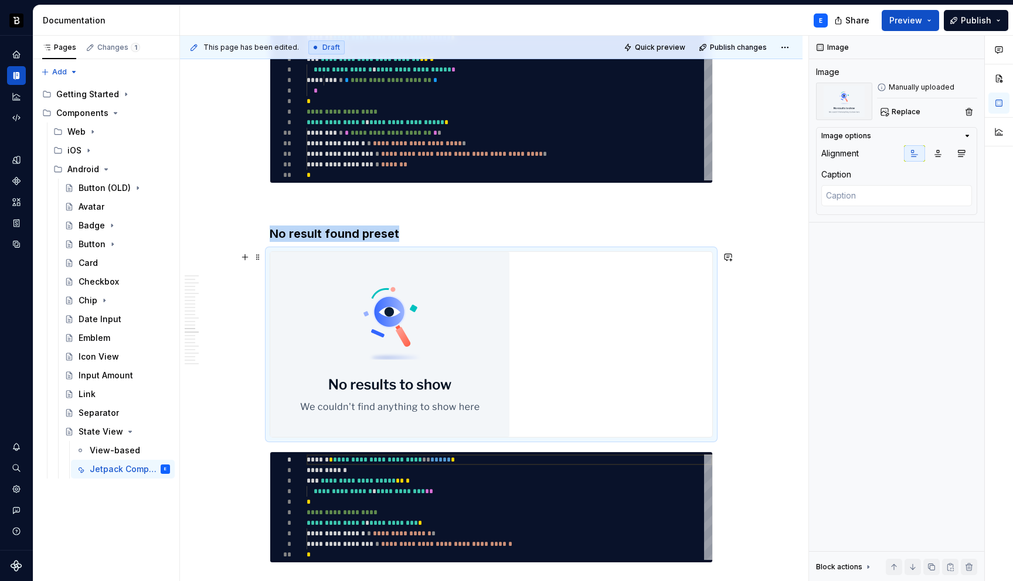
scroll to position [3685, 0]
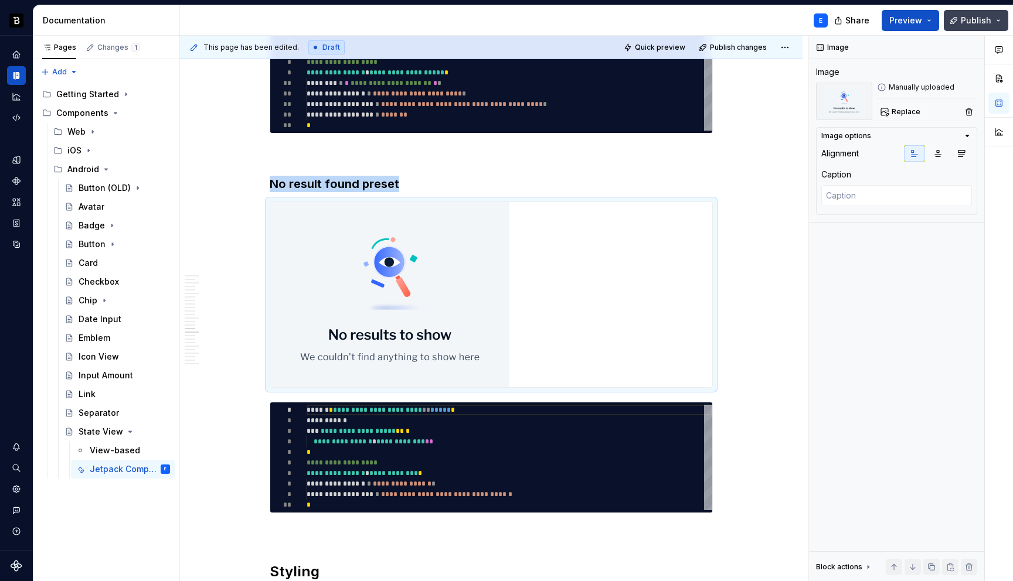
click at [962, 21] on span "Publish" at bounding box center [976, 21] width 30 height 12
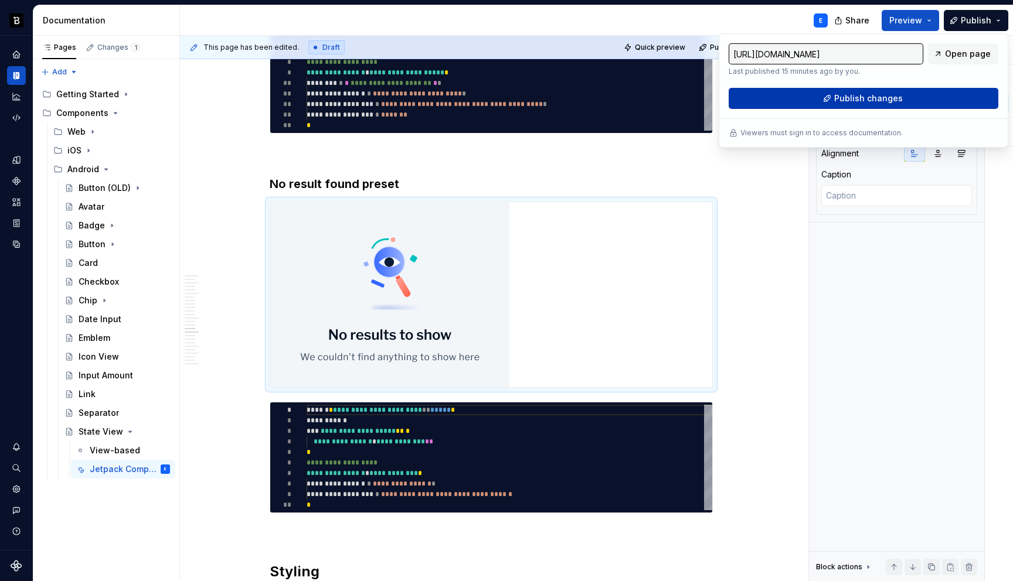
click at [869, 95] on span "Publish changes" at bounding box center [868, 99] width 69 height 12
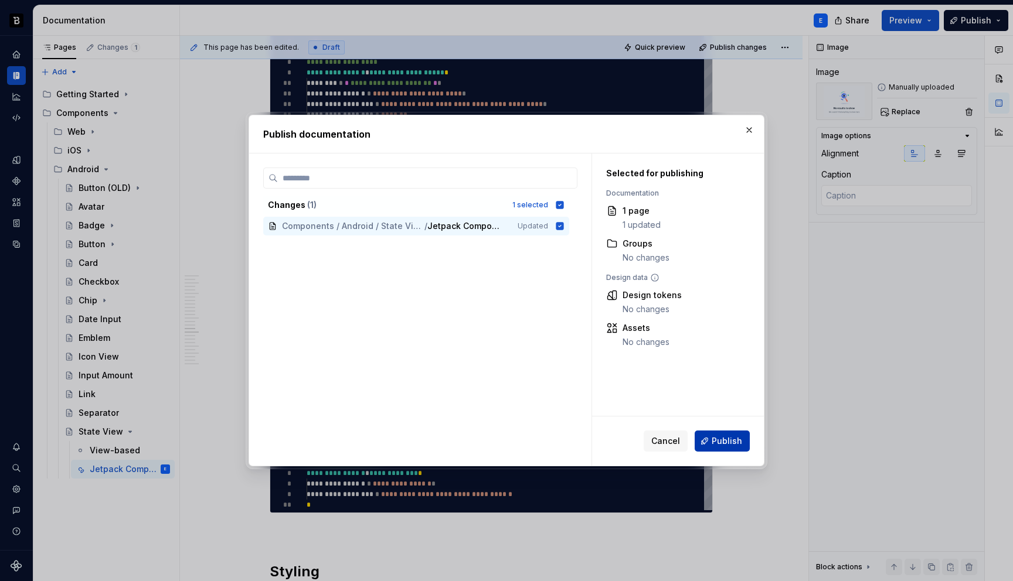
click at [727, 445] on span "Publish" at bounding box center [727, 442] width 30 height 12
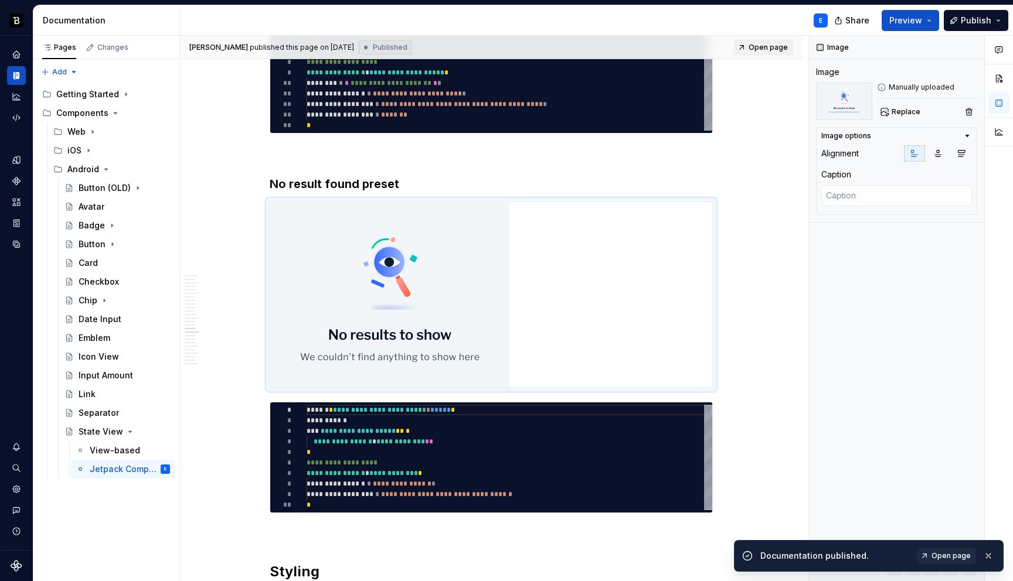
click at [781, 49] on span "Open page" at bounding box center [768, 47] width 39 height 9
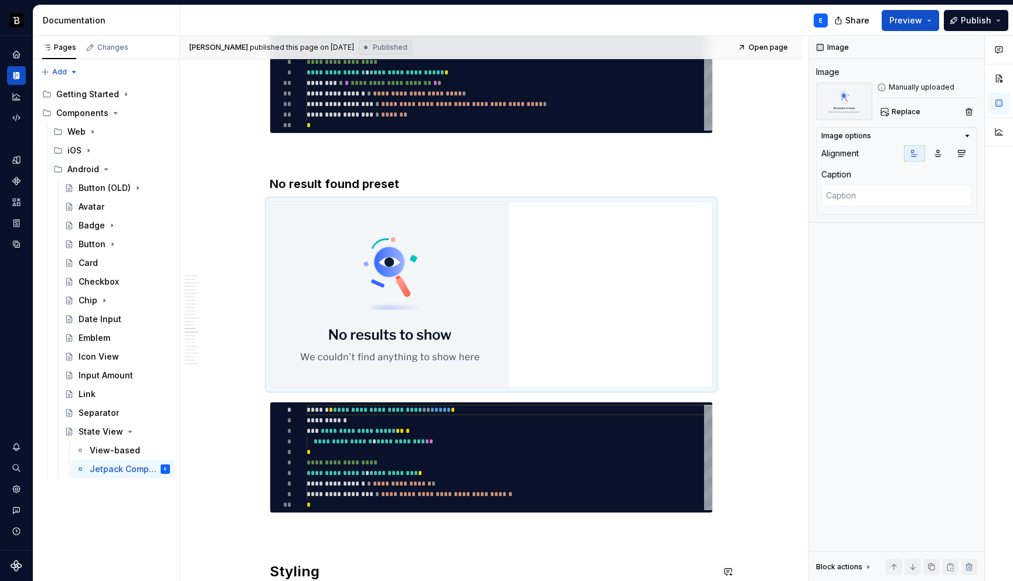
type textarea "*"
